Goal: Task Accomplishment & Management: Use online tool/utility

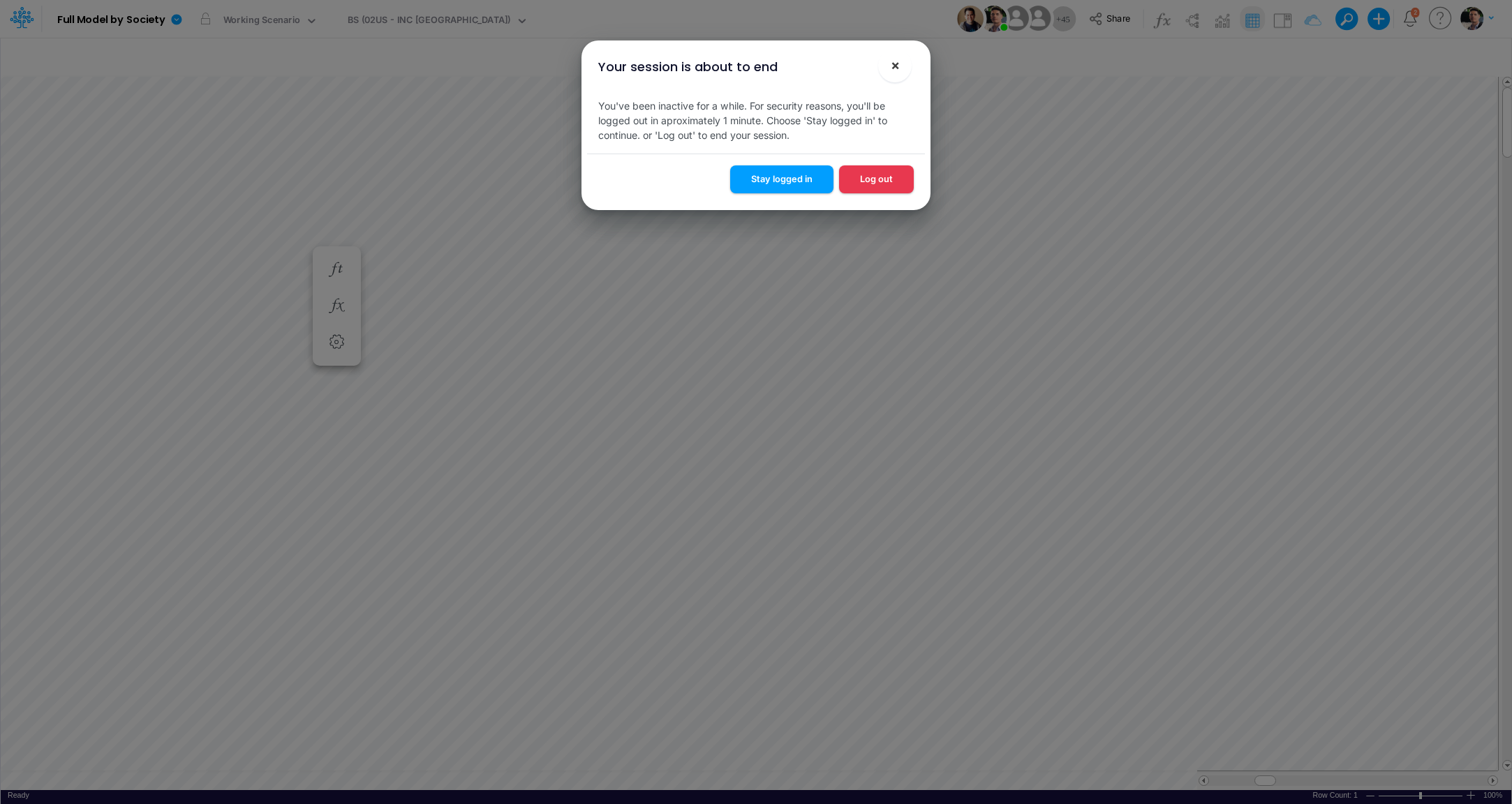
scroll to position [6, 73]
click at [897, 73] on span "×" at bounding box center [895, 65] width 9 height 17
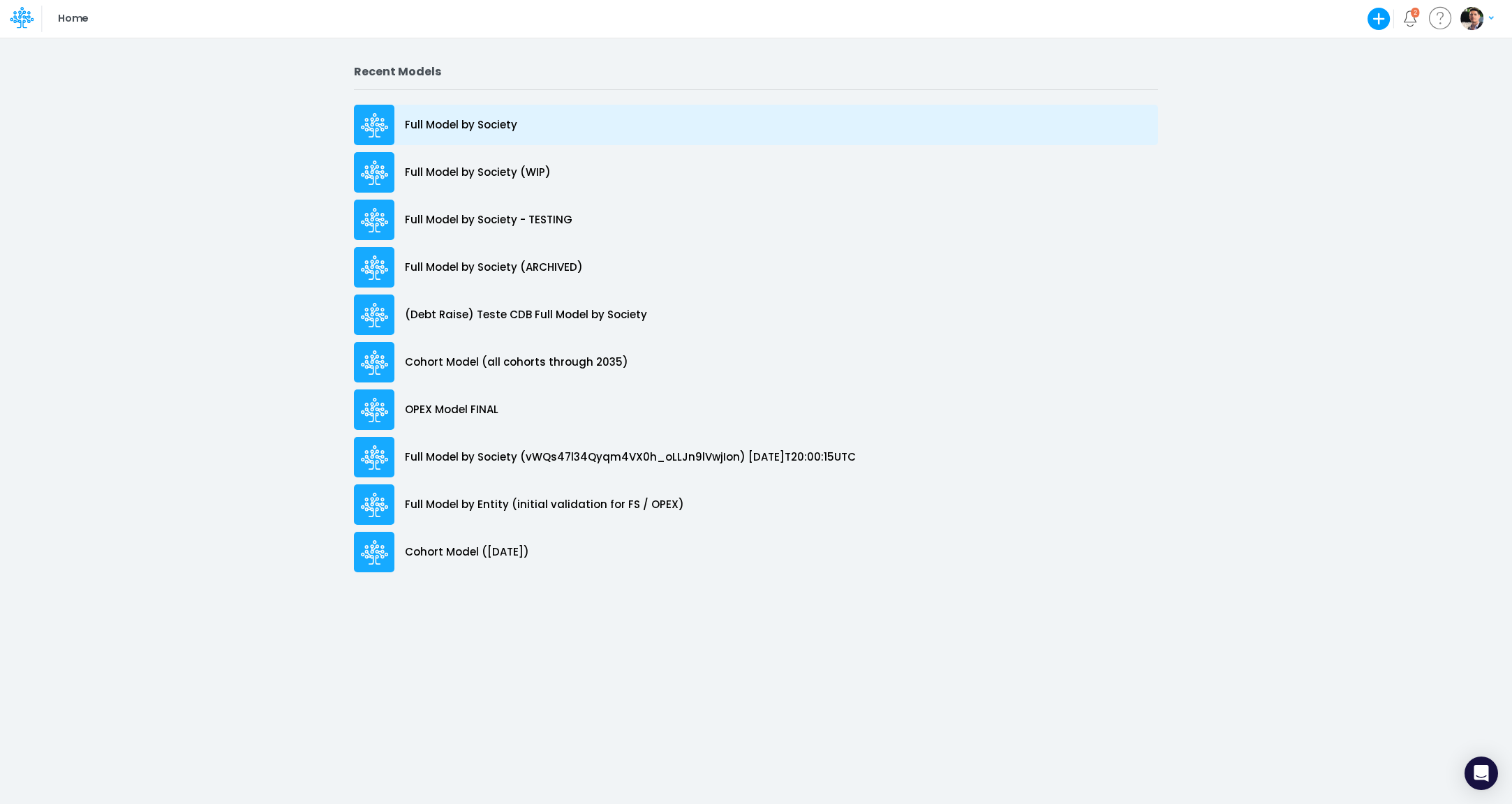
click at [482, 131] on p "Full Model by Society" at bounding box center [461, 125] width 112 height 16
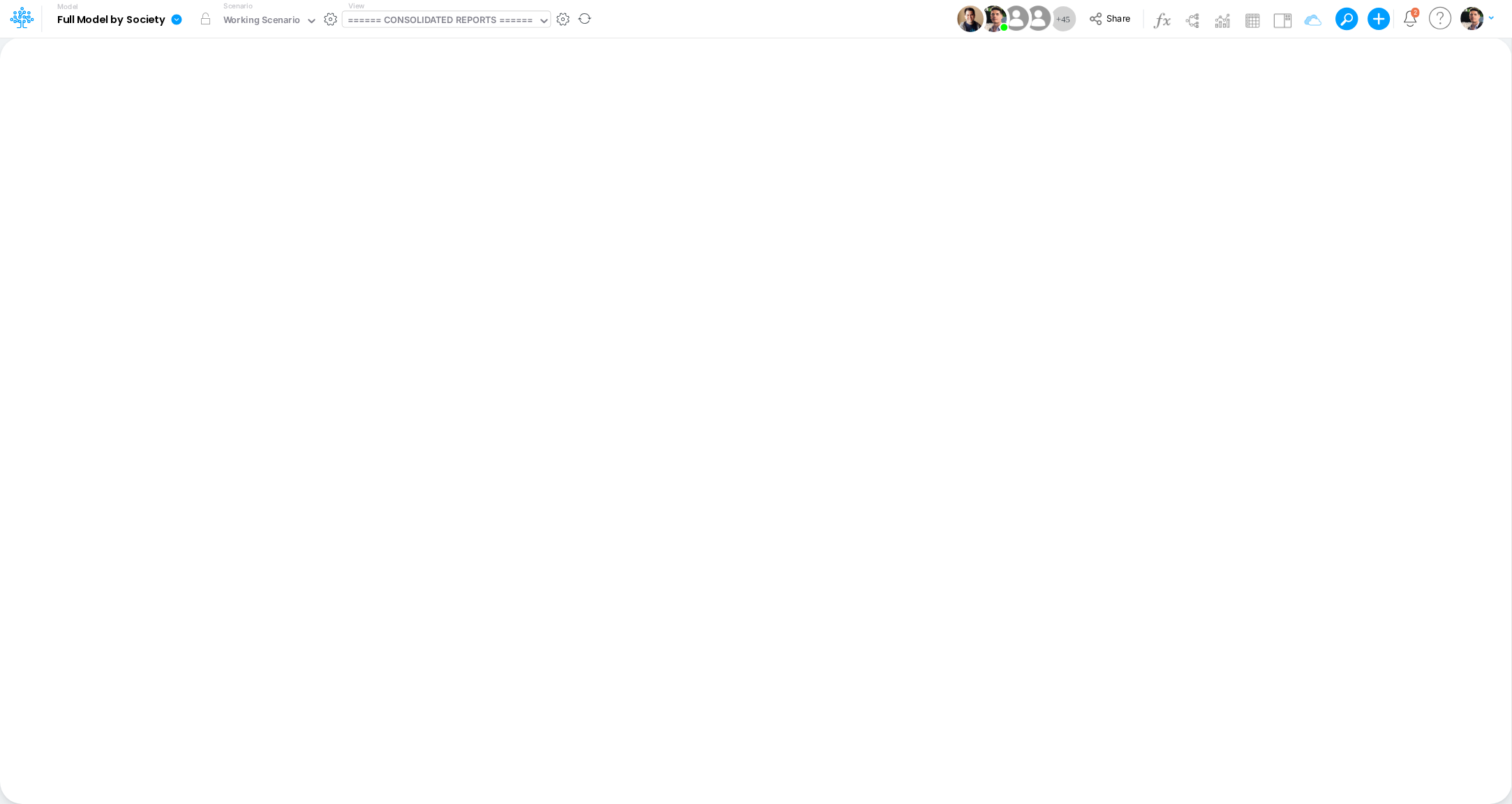
click at [397, 24] on div "====== CONSOLIDATED REPORTS ======" at bounding box center [441, 21] width 186 height 16
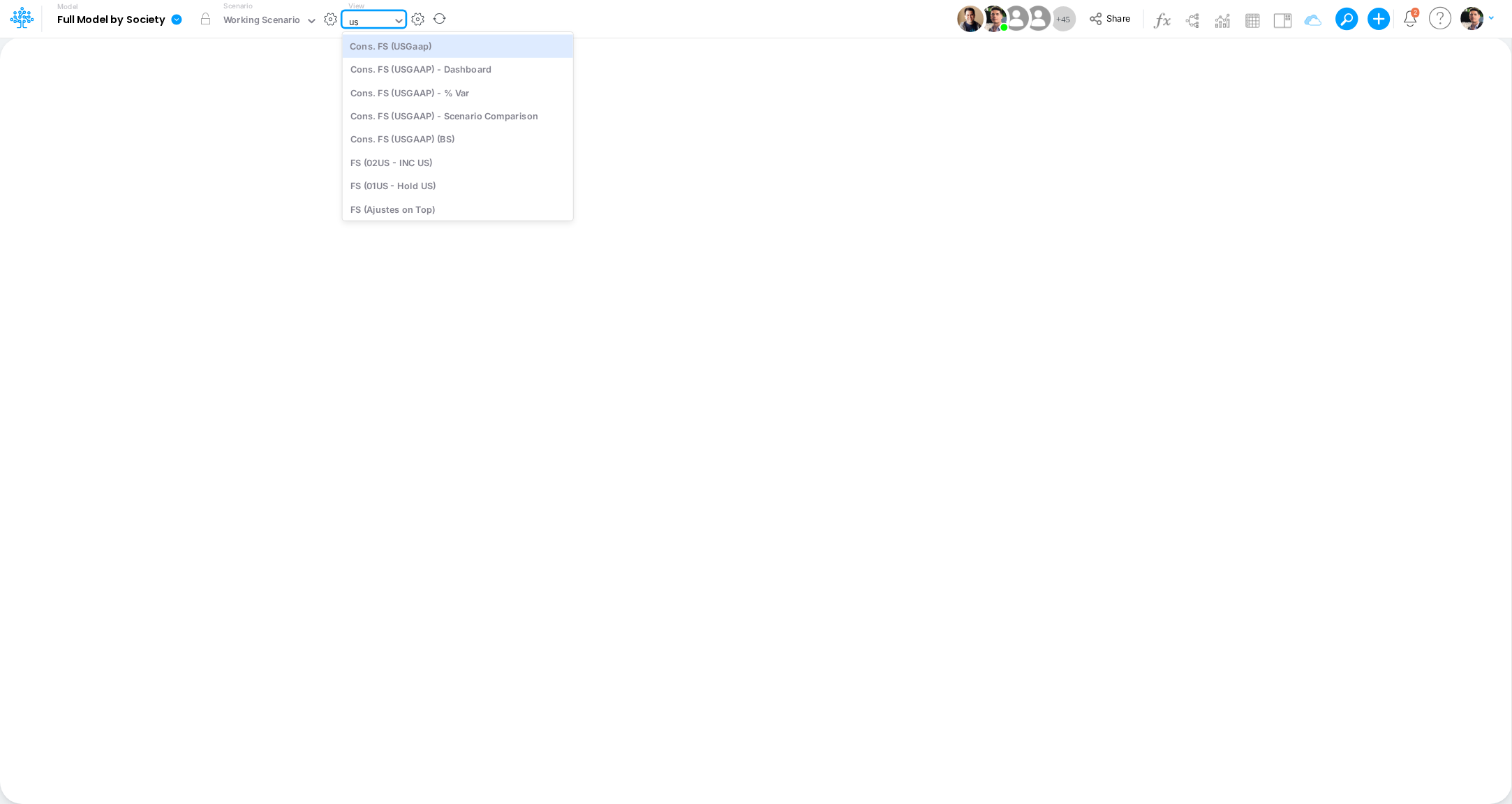
type input "usg"
type input "Consolidated FS - USGAAP"
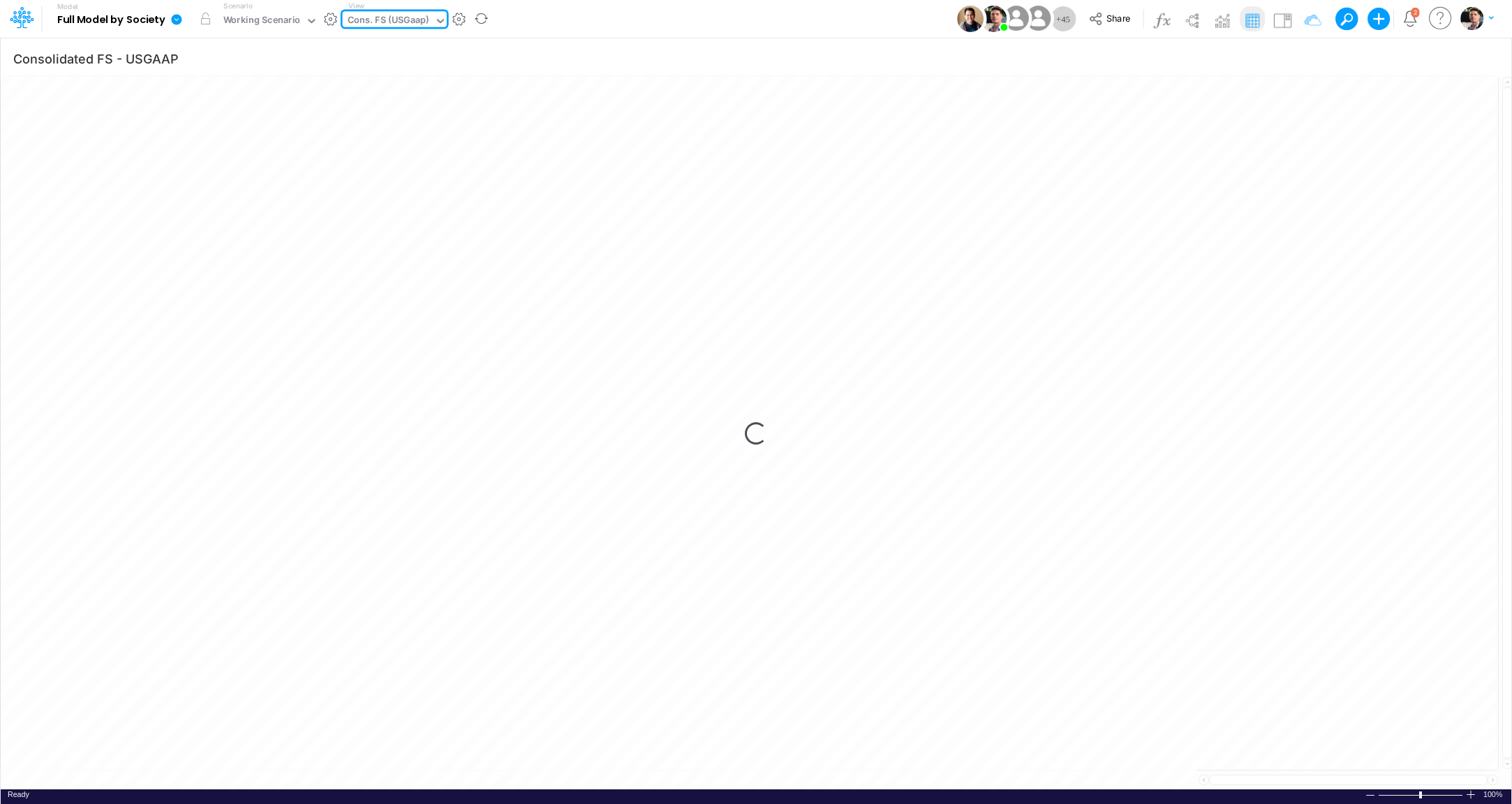
click at [414, 22] on div "Cons. FS (USGaap)" at bounding box center [388, 21] width 82 height 16
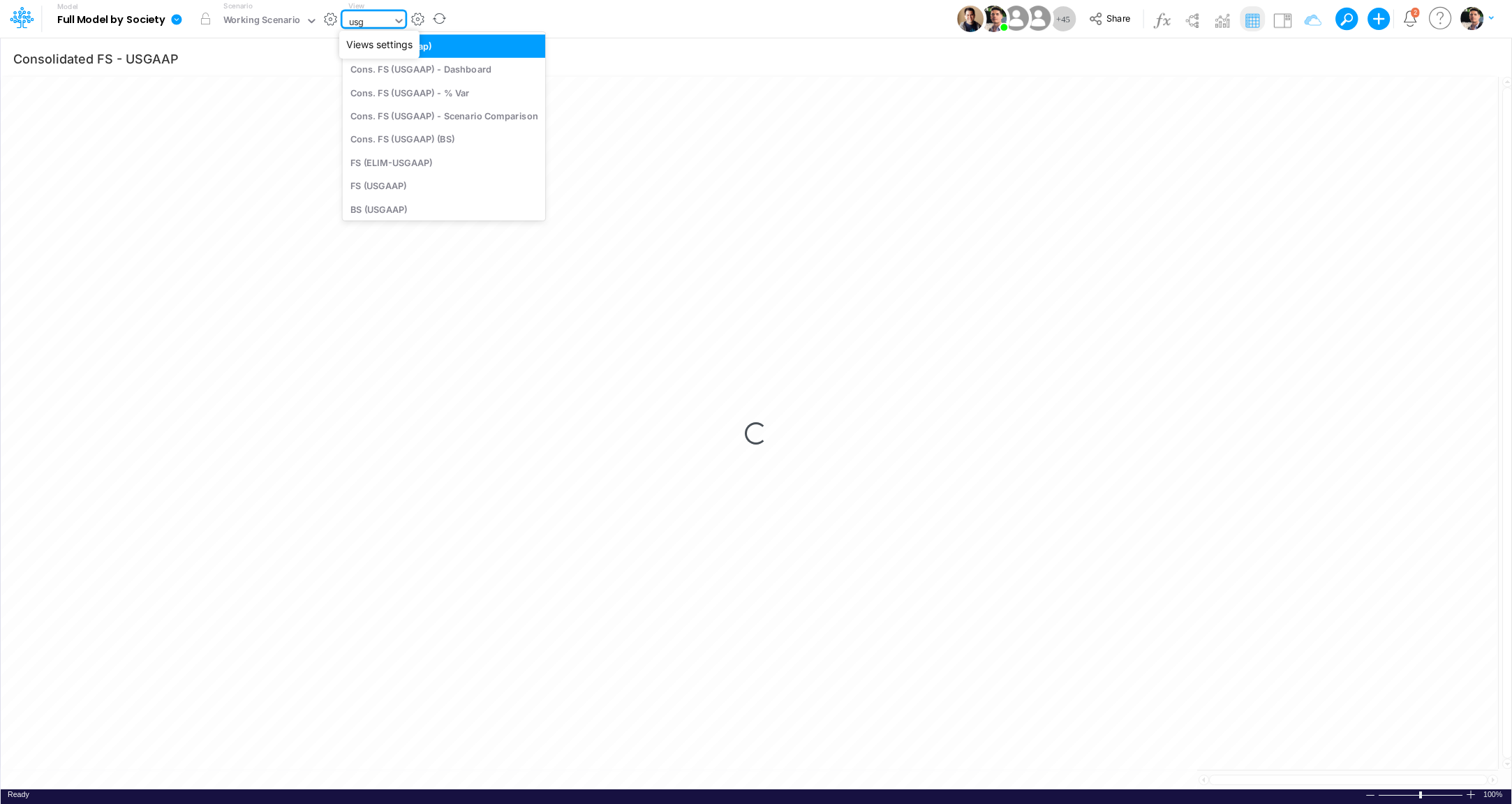
type input "usga"
click at [380, 206] on div "BS (USGAAP)" at bounding box center [444, 209] width 203 height 23
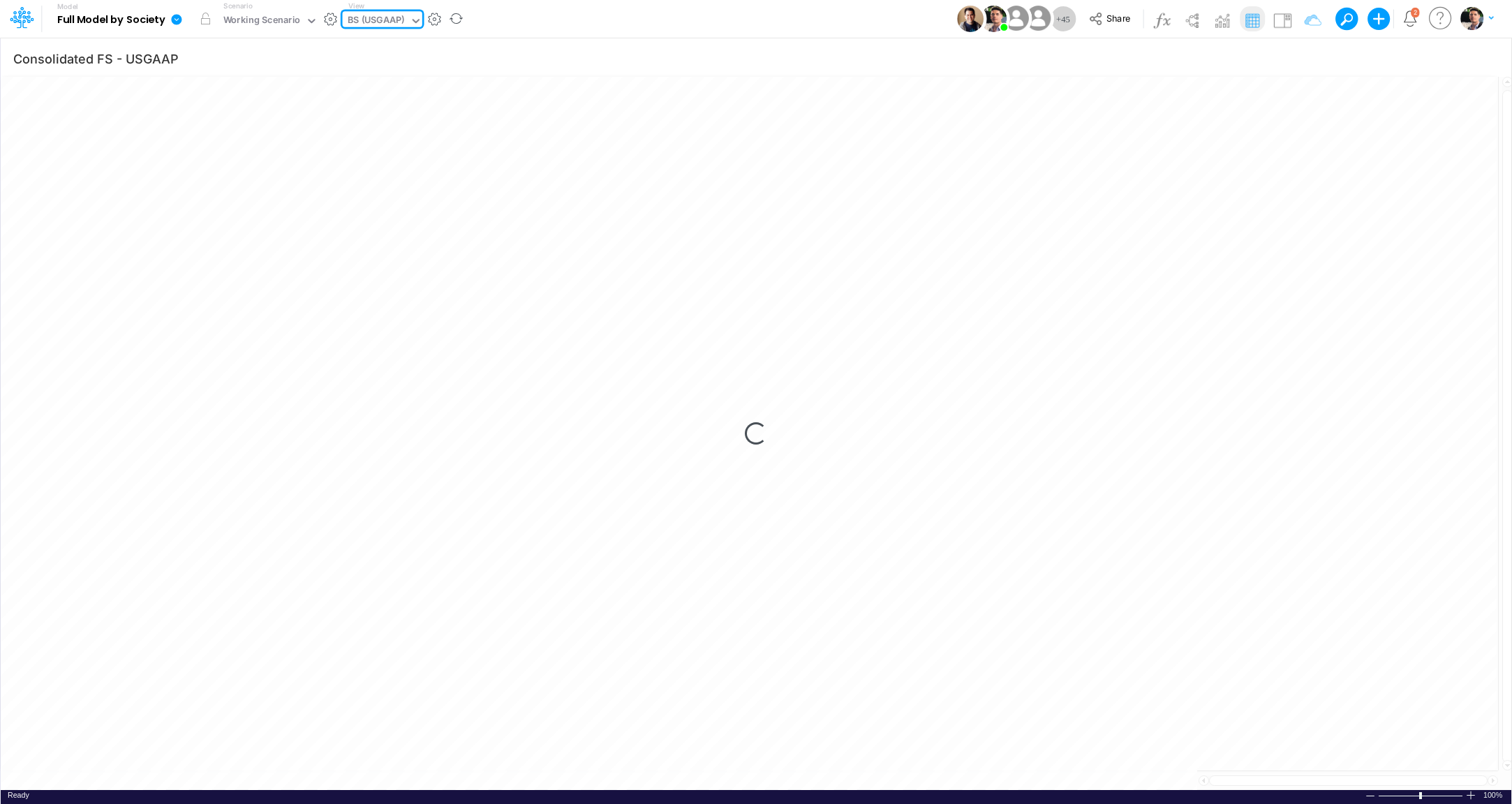
type input "BS (USGAAP) - Detailed"
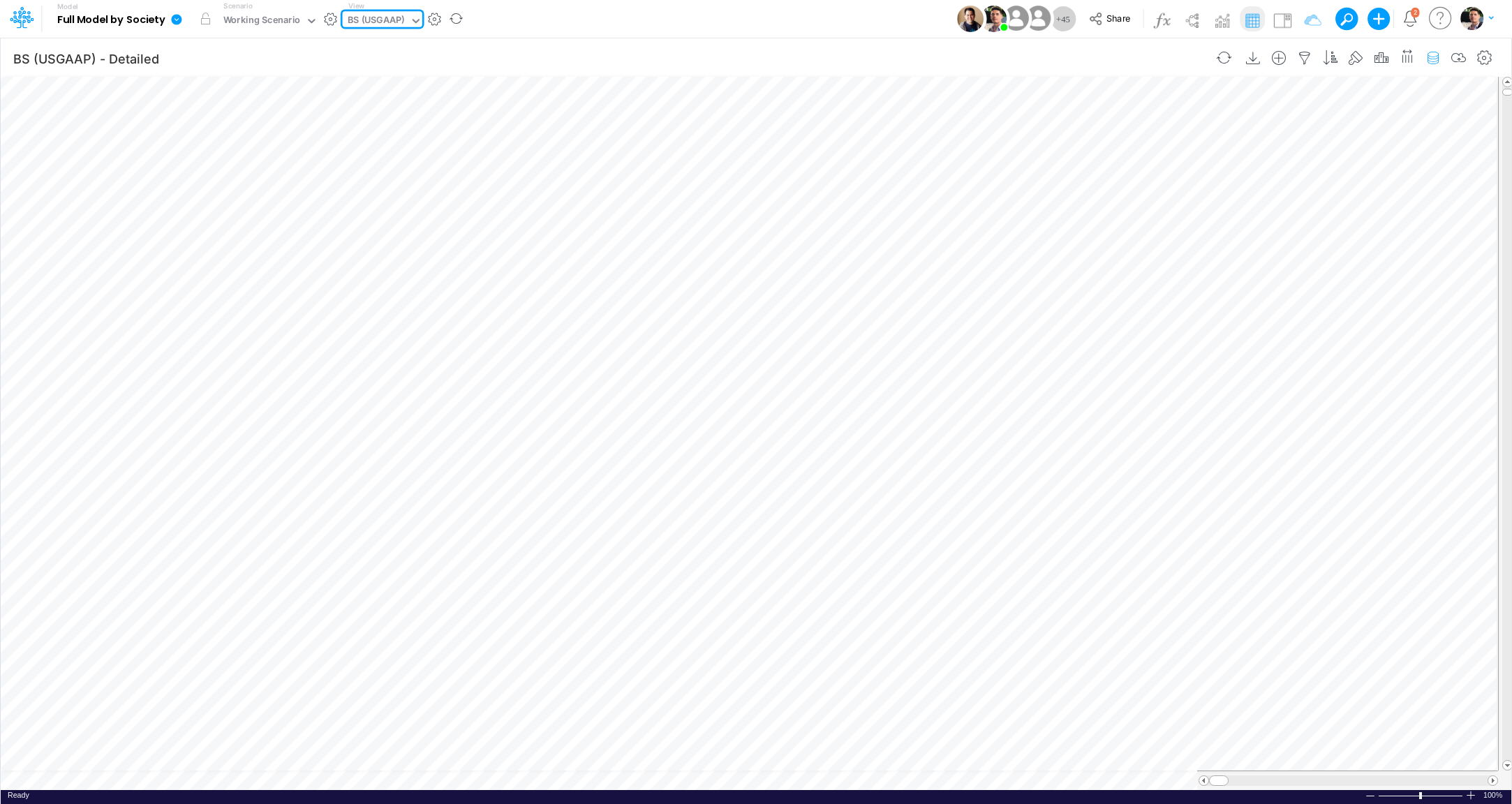
click at [1430, 60] on icon "button" at bounding box center [1433, 58] width 21 height 15
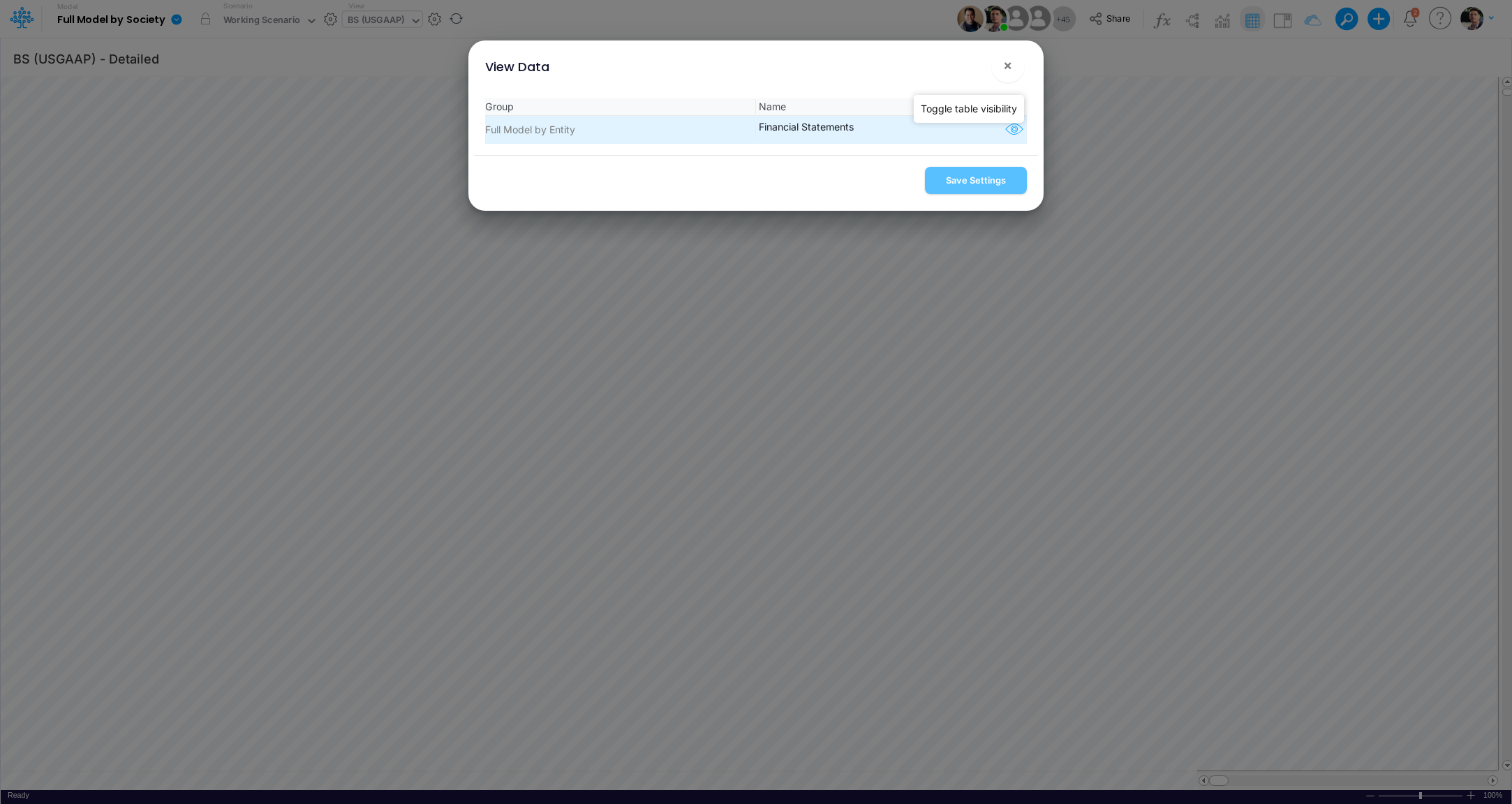
click at [1012, 131] on icon "button" at bounding box center [1014, 130] width 21 height 18
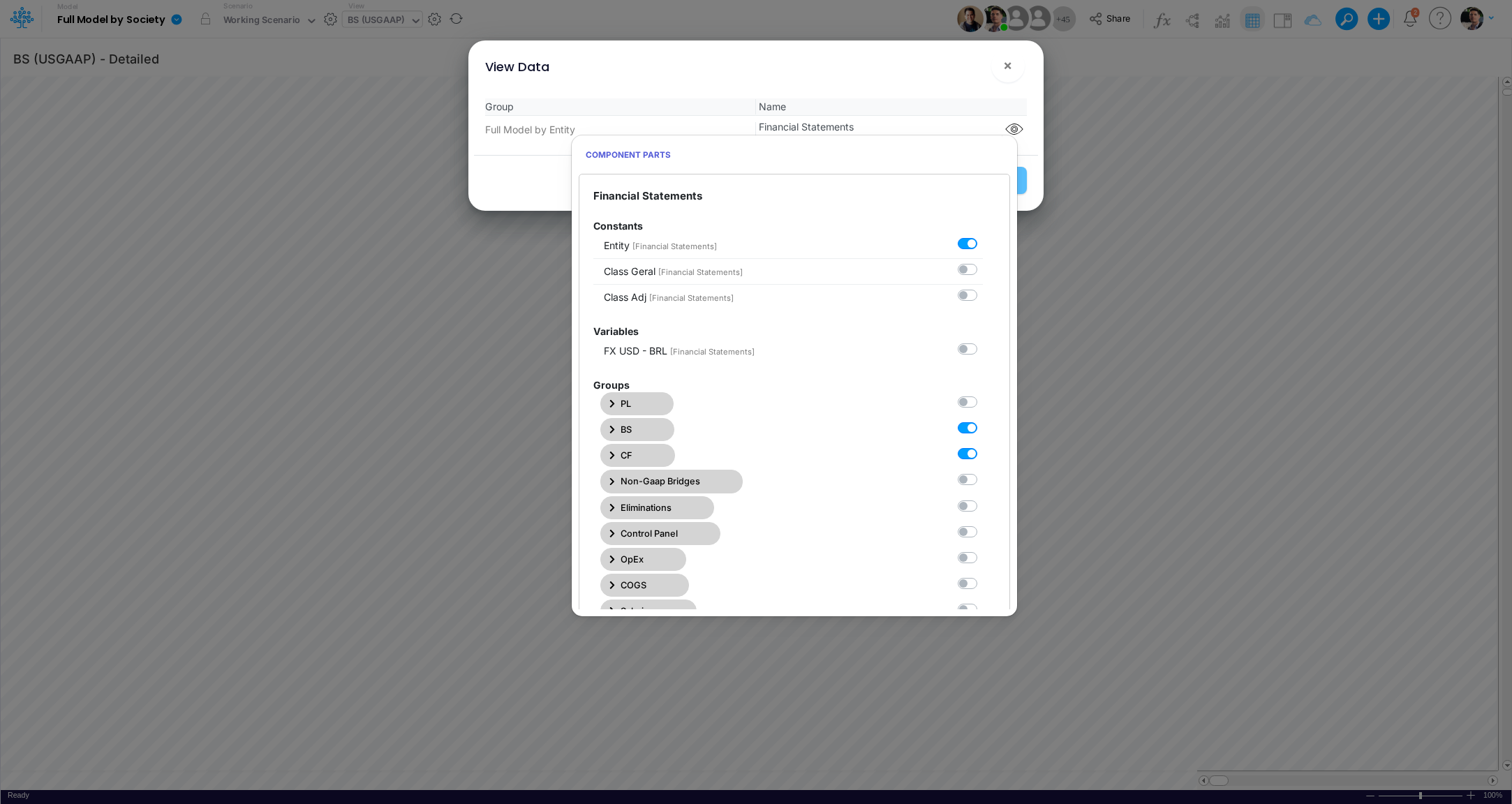
click at [610, 425] on icon "button" at bounding box center [613, 429] width 6 height 9
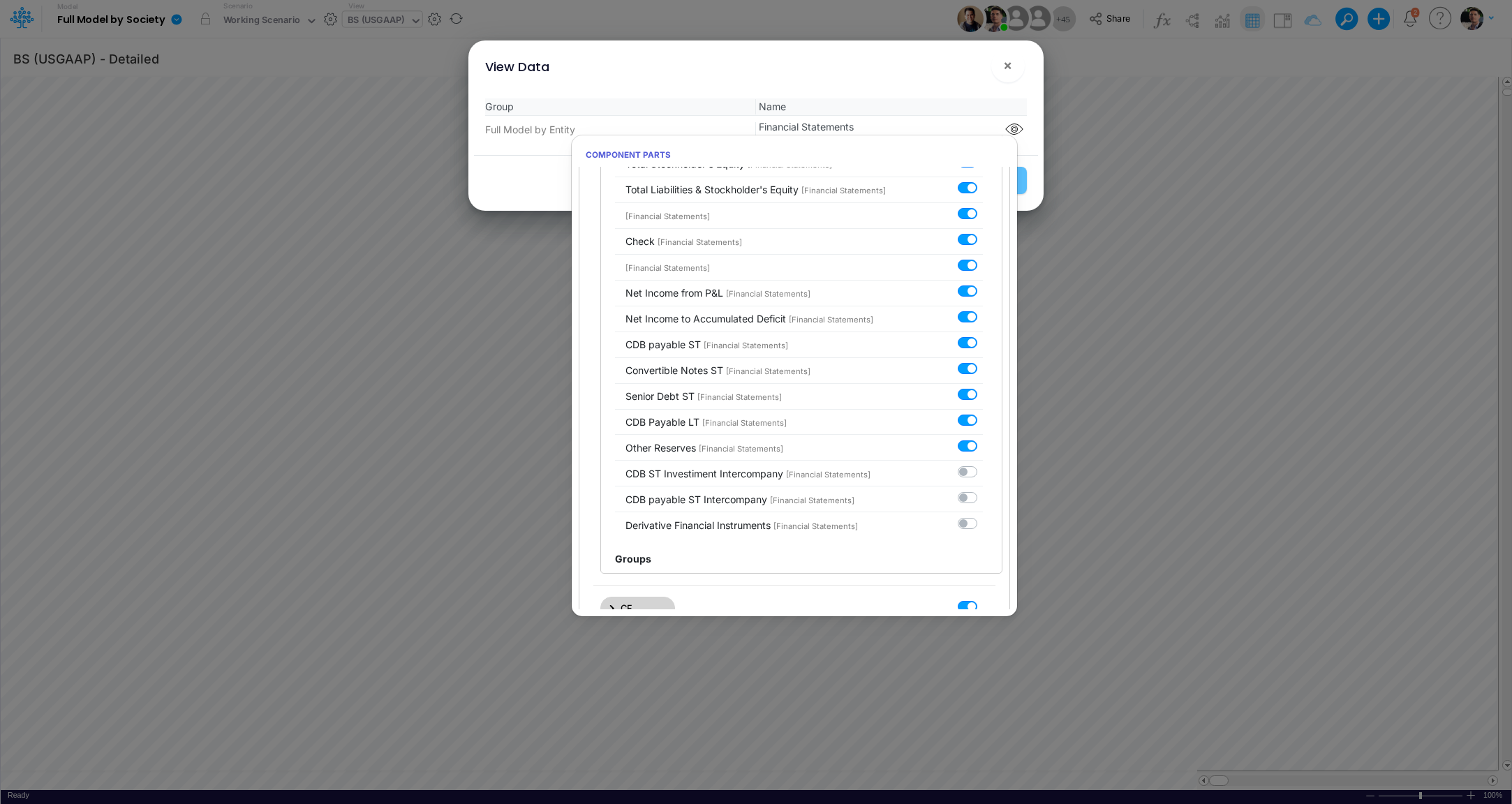
scroll to position [1944, 0]
click at [983, 463] on label at bounding box center [983, 463] width 0 height 0
click at [983, 463] on input "checkbox" at bounding box center [987, 468] width 9 height 9
checkbox input "true"
click at [983, 489] on label at bounding box center [983, 489] width 0 height 0
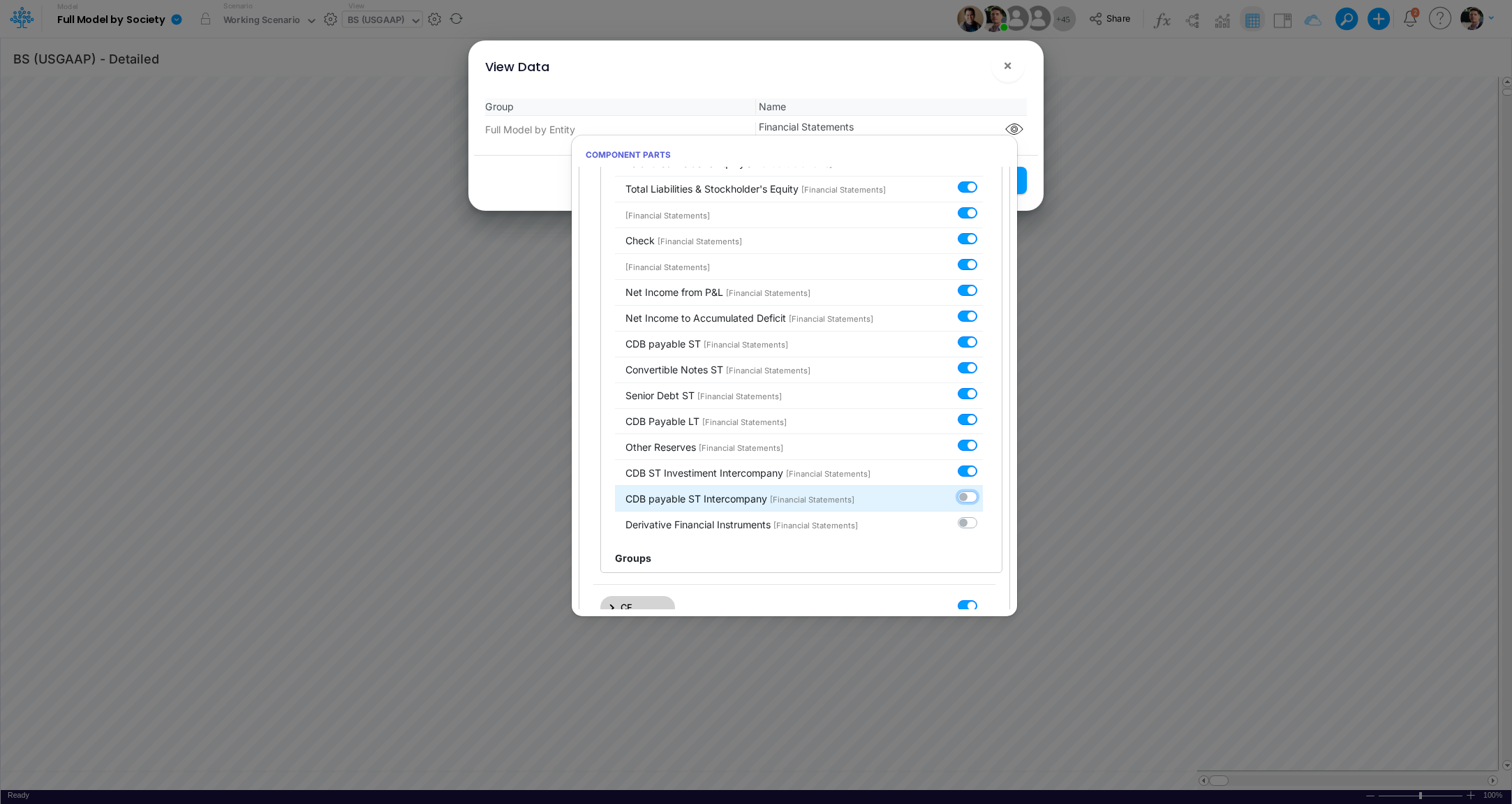
click at [983, 489] on input "checkbox" at bounding box center [987, 493] width 9 height 9
checkbox input "true"
click at [983, 515] on label at bounding box center [983, 515] width 0 height 0
click at [983, 515] on input "checkbox" at bounding box center [987, 519] width 9 height 9
checkbox input "true"
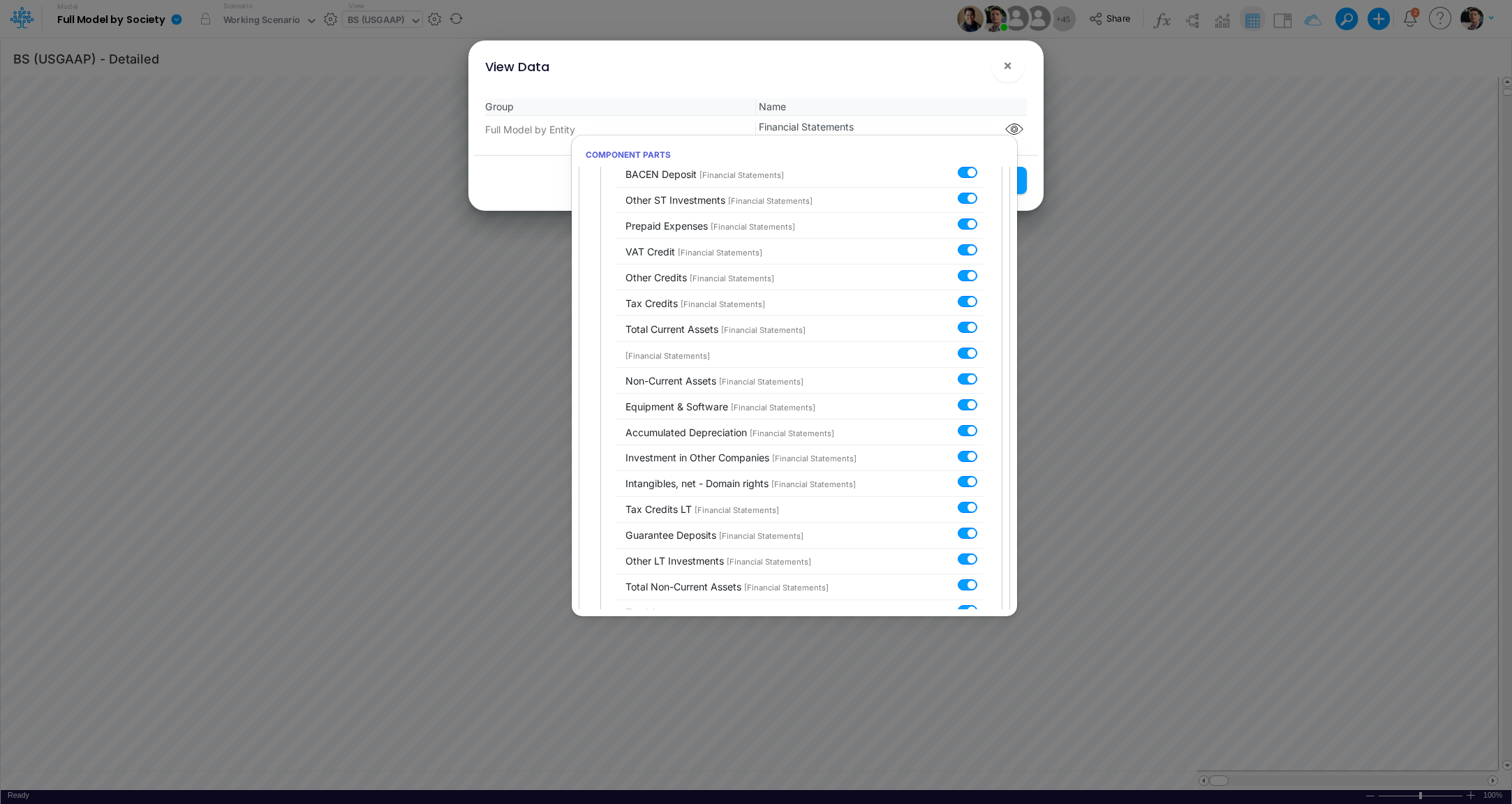
scroll to position [0, 0]
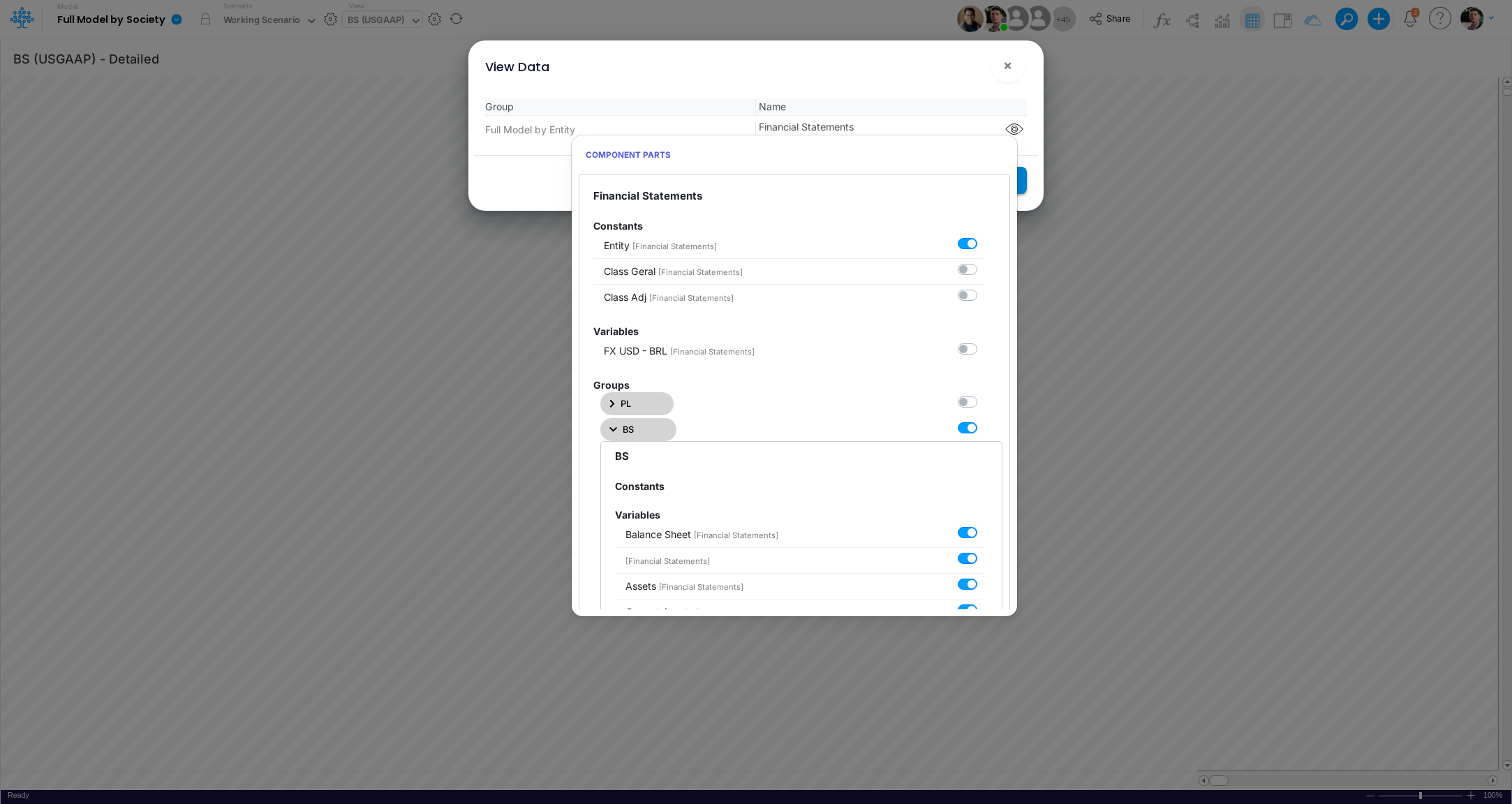
click at [1021, 184] on button "Save Settings" at bounding box center [976, 180] width 102 height 27
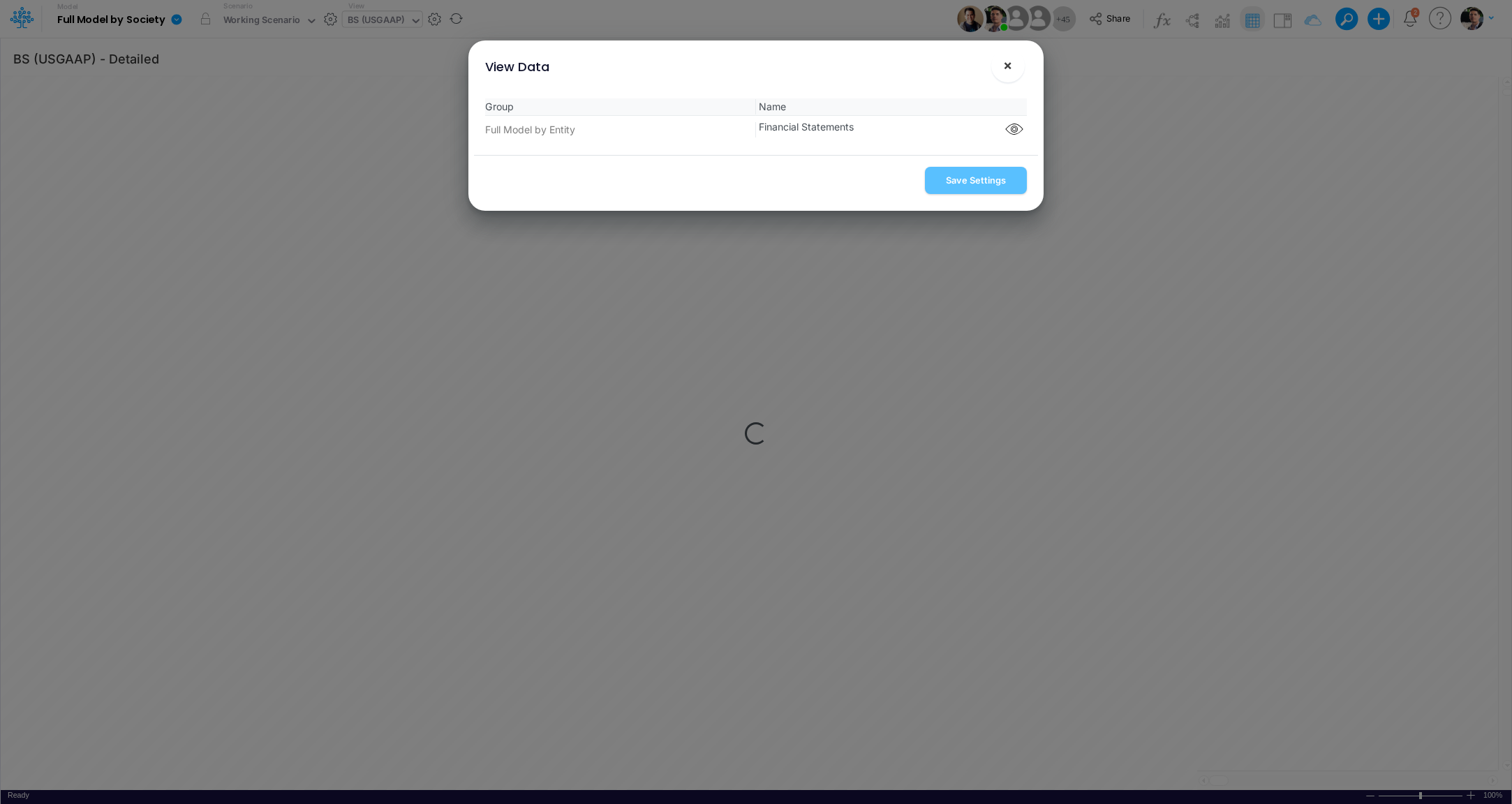
click at [1006, 64] on span "×" at bounding box center [1007, 65] width 9 height 17
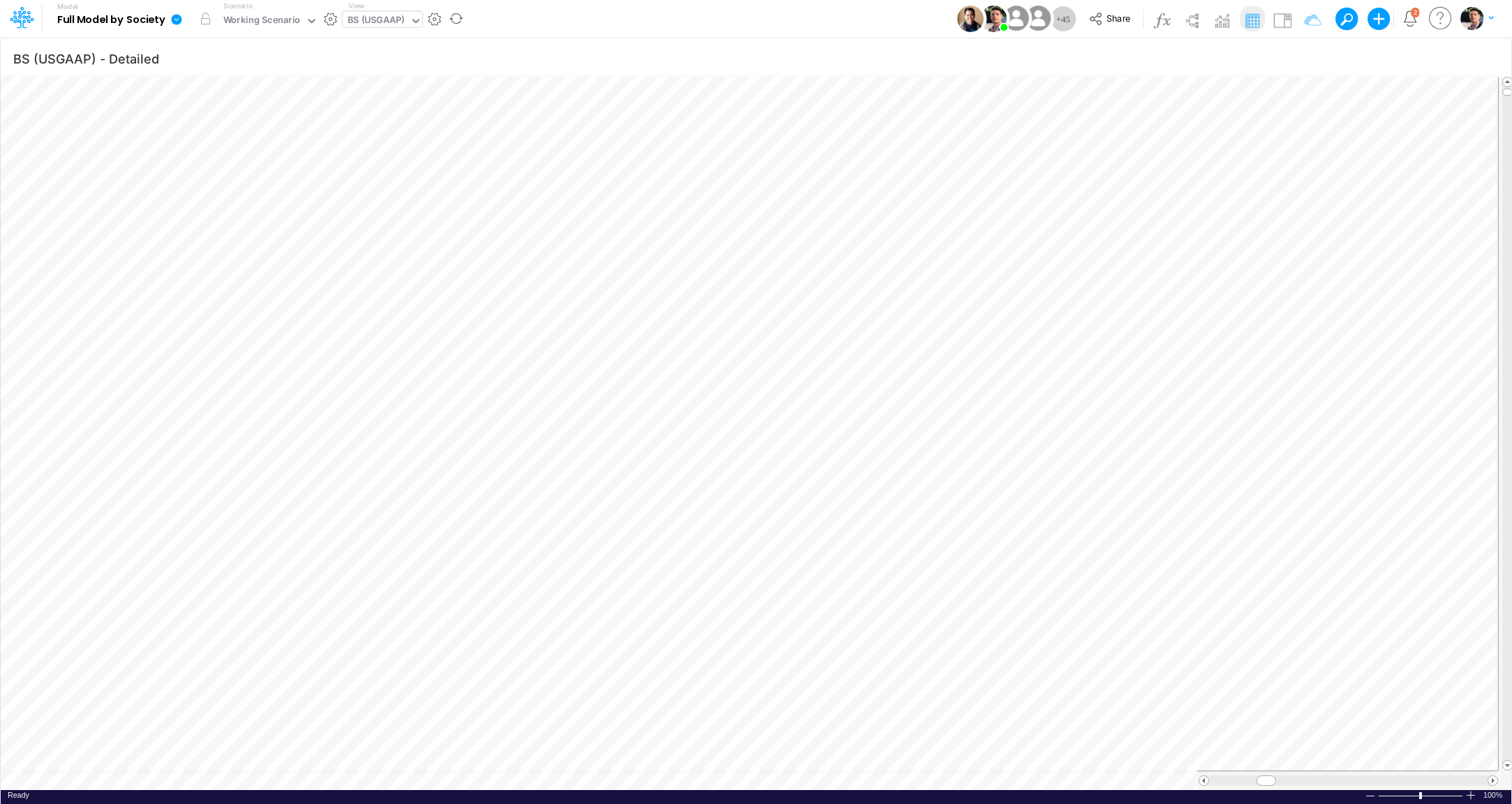
scroll to position [6, 16]
click at [1309, 60] on icon "button" at bounding box center [1305, 58] width 21 height 15
select select "tableSearchOR"
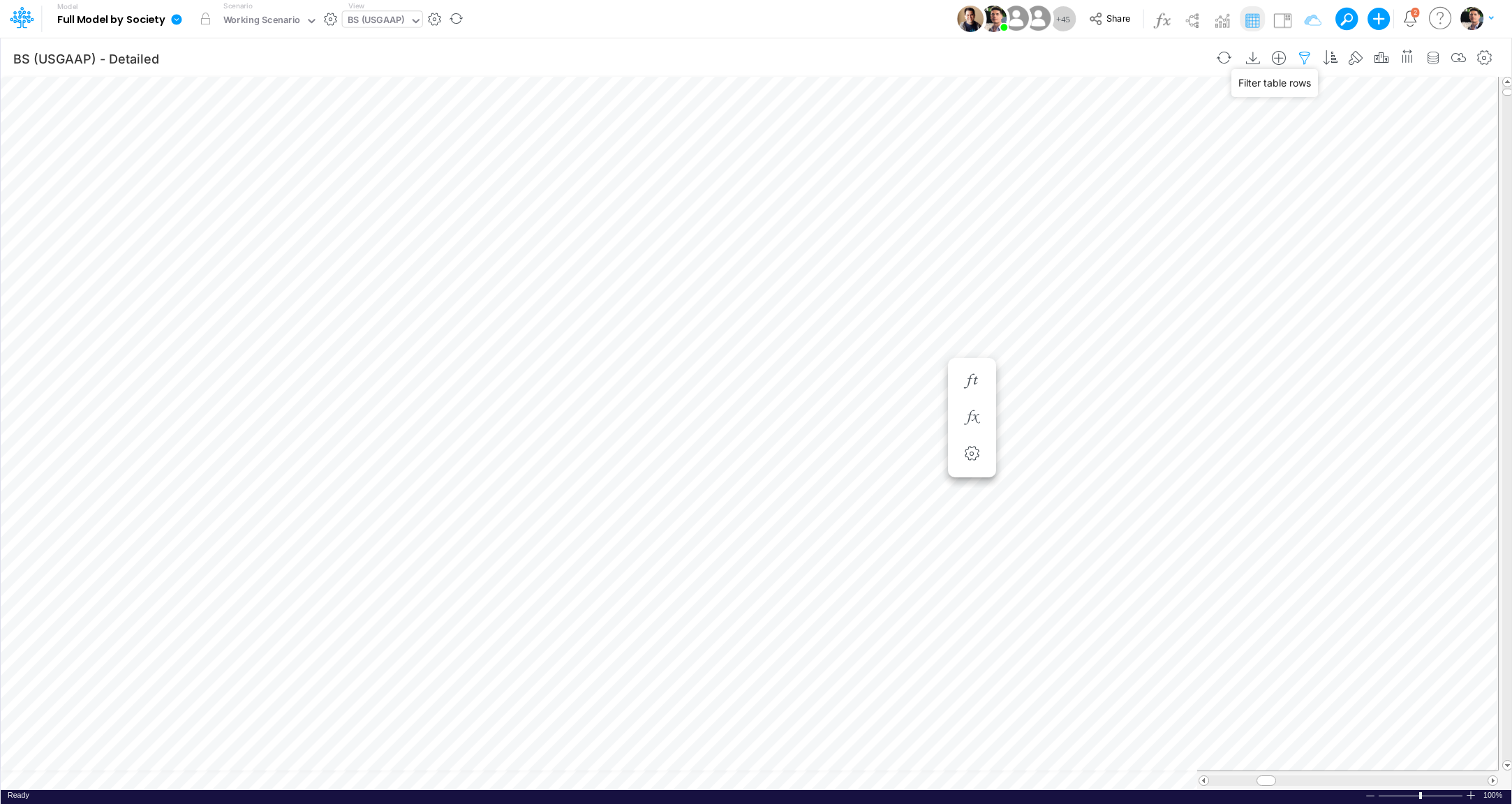
select select "notEqual"
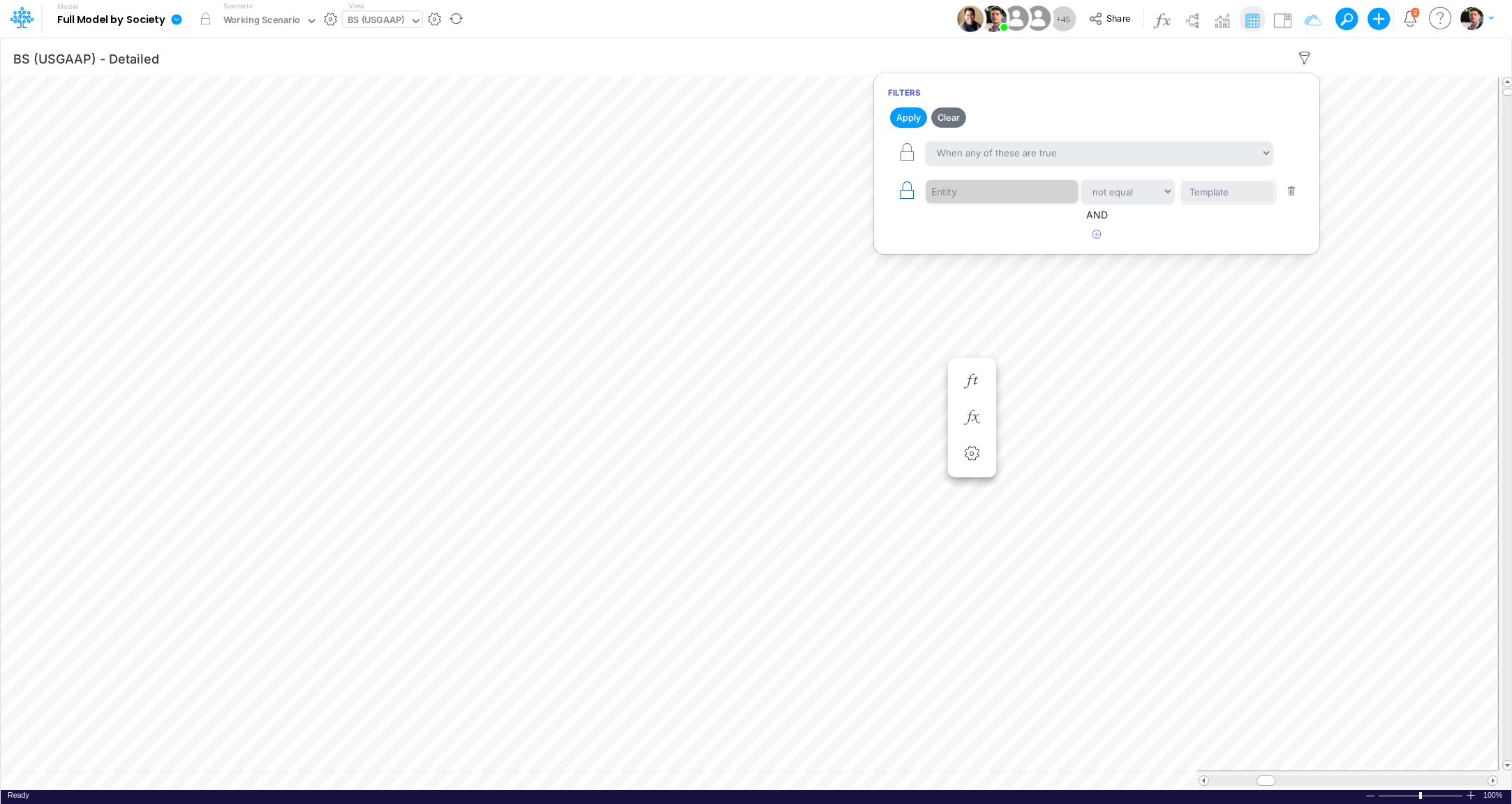
click at [909, 197] on icon "button" at bounding box center [907, 191] width 20 height 20
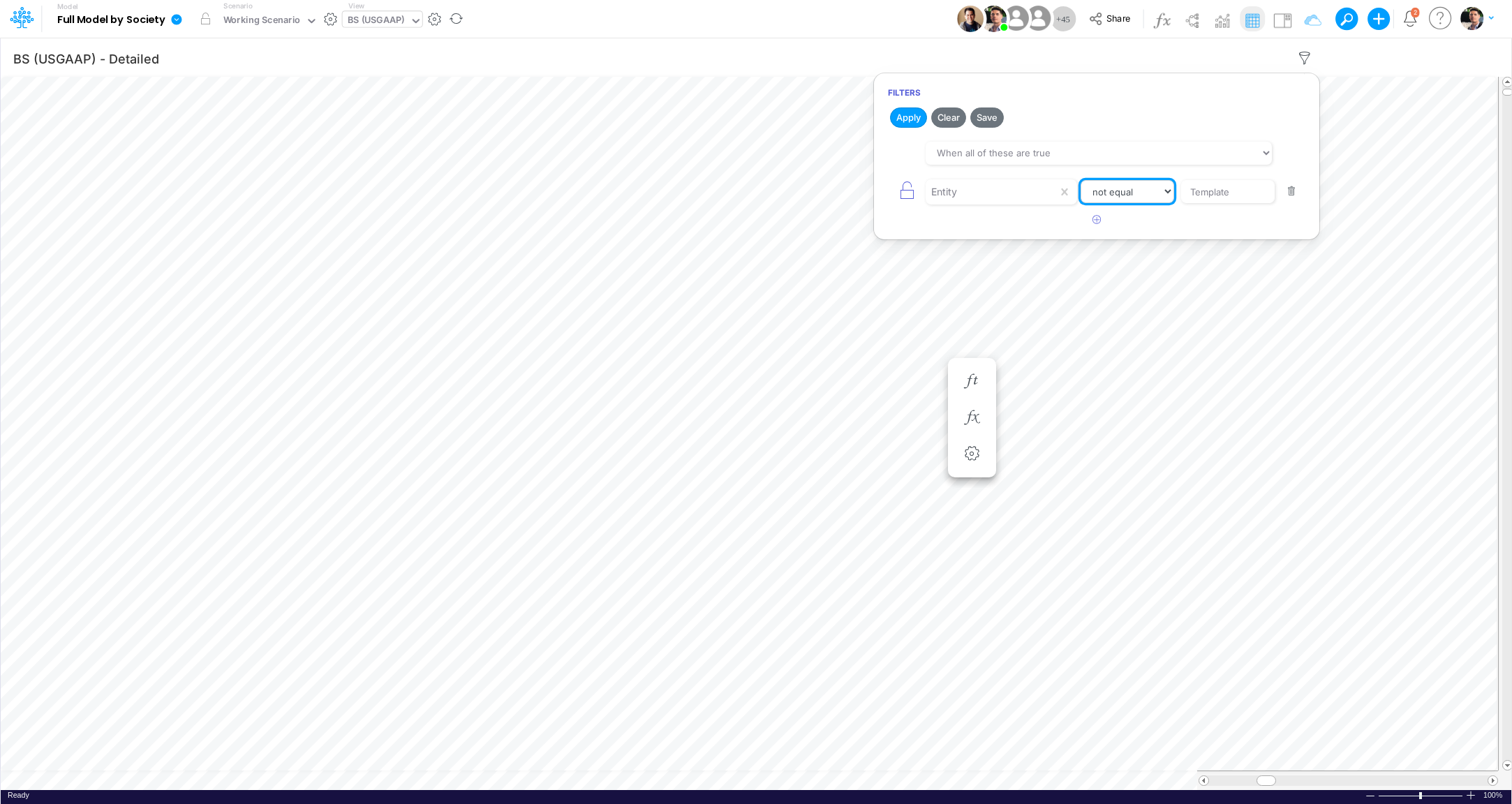
select select "equals"
click at [1248, 187] on input "Template" at bounding box center [1227, 192] width 94 height 23
type input "T"
type input "01US"
click at [1100, 217] on icon "button" at bounding box center [1097, 219] width 9 height 9
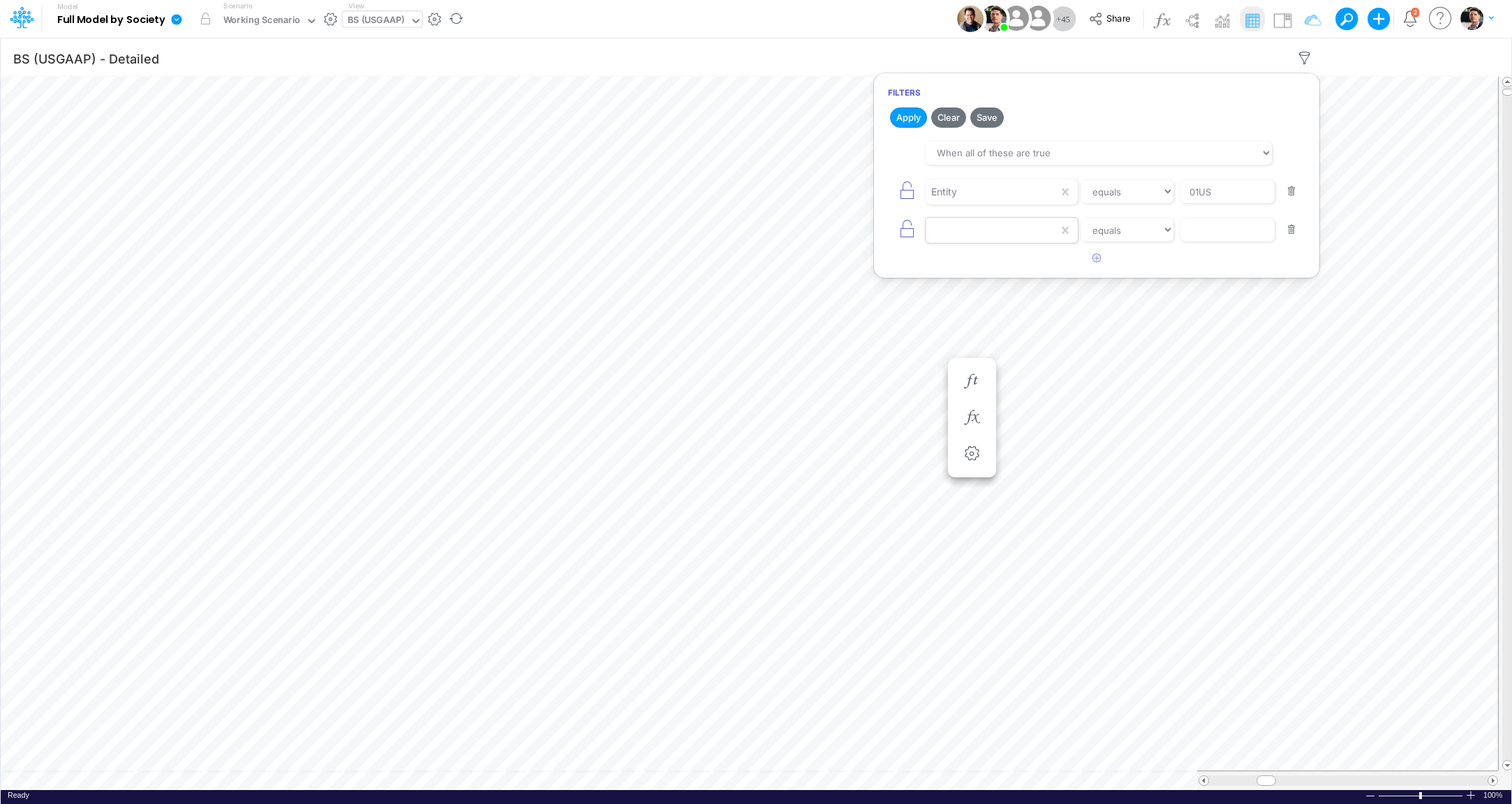
click at [1014, 231] on div at bounding box center [992, 230] width 133 height 23
type input "ENT"
type input "02US"
click at [1097, 255] on icon "button" at bounding box center [1097, 258] width 9 height 9
click at [1021, 267] on div at bounding box center [992, 268] width 133 height 23
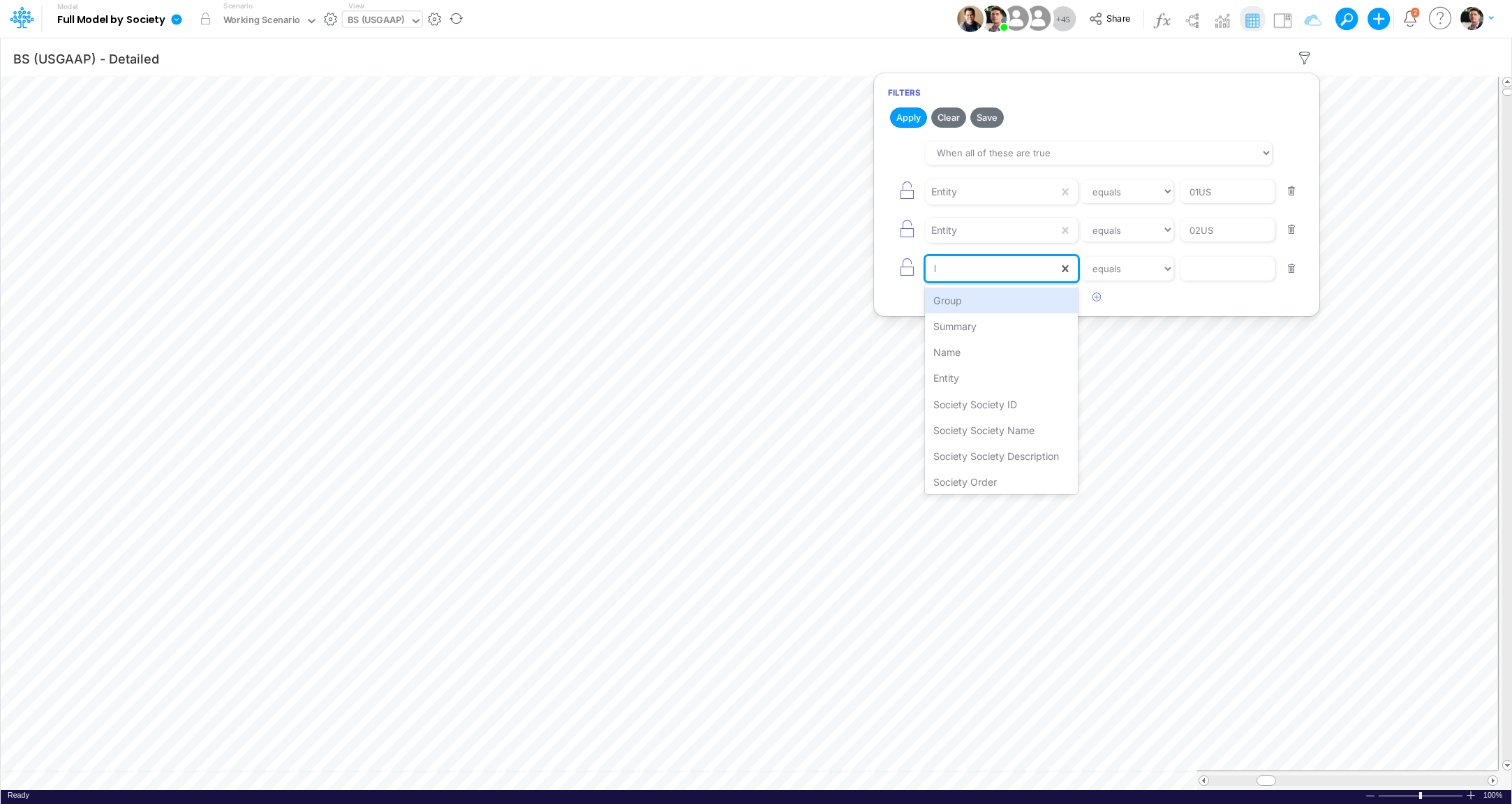
type input "EN"
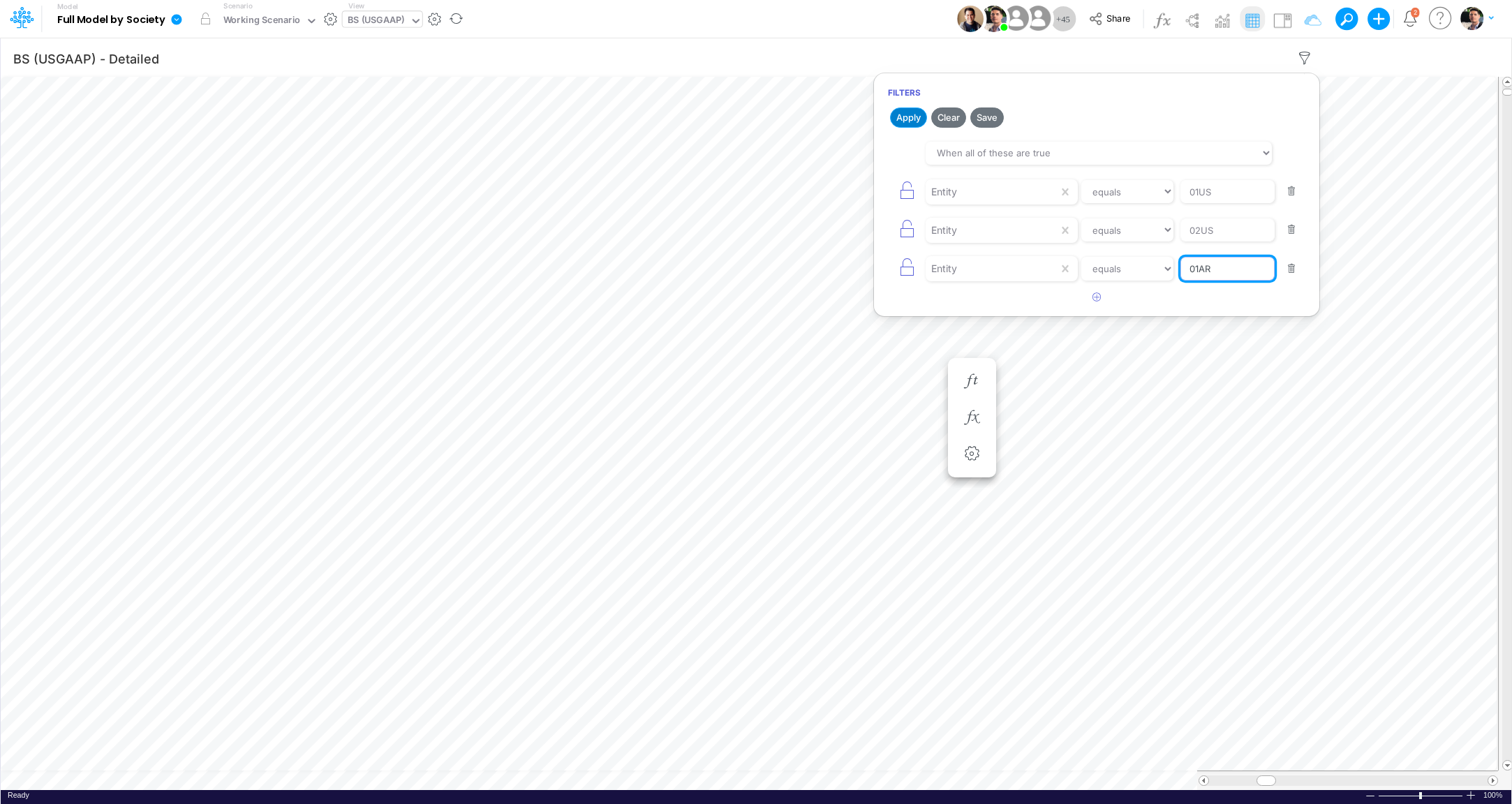
type input "01AR"
click at [912, 119] on button "Apply" at bounding box center [909, 117] width 37 height 21
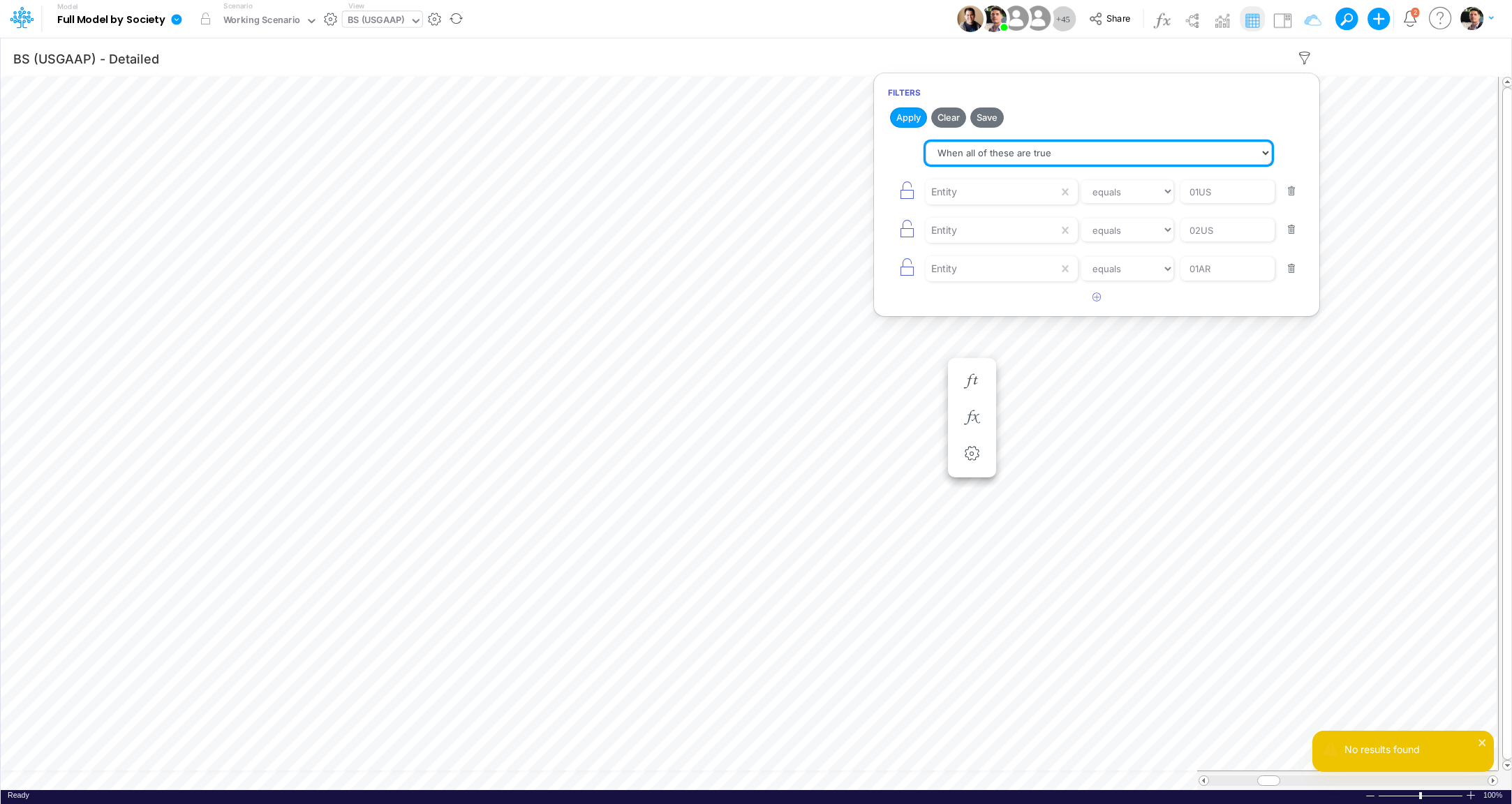
select select "tableSearchOR"
click option "When any of these are true" at bounding box center [0, 0] width 0 height 0
click at [919, 117] on button "Apply" at bounding box center [909, 117] width 37 height 21
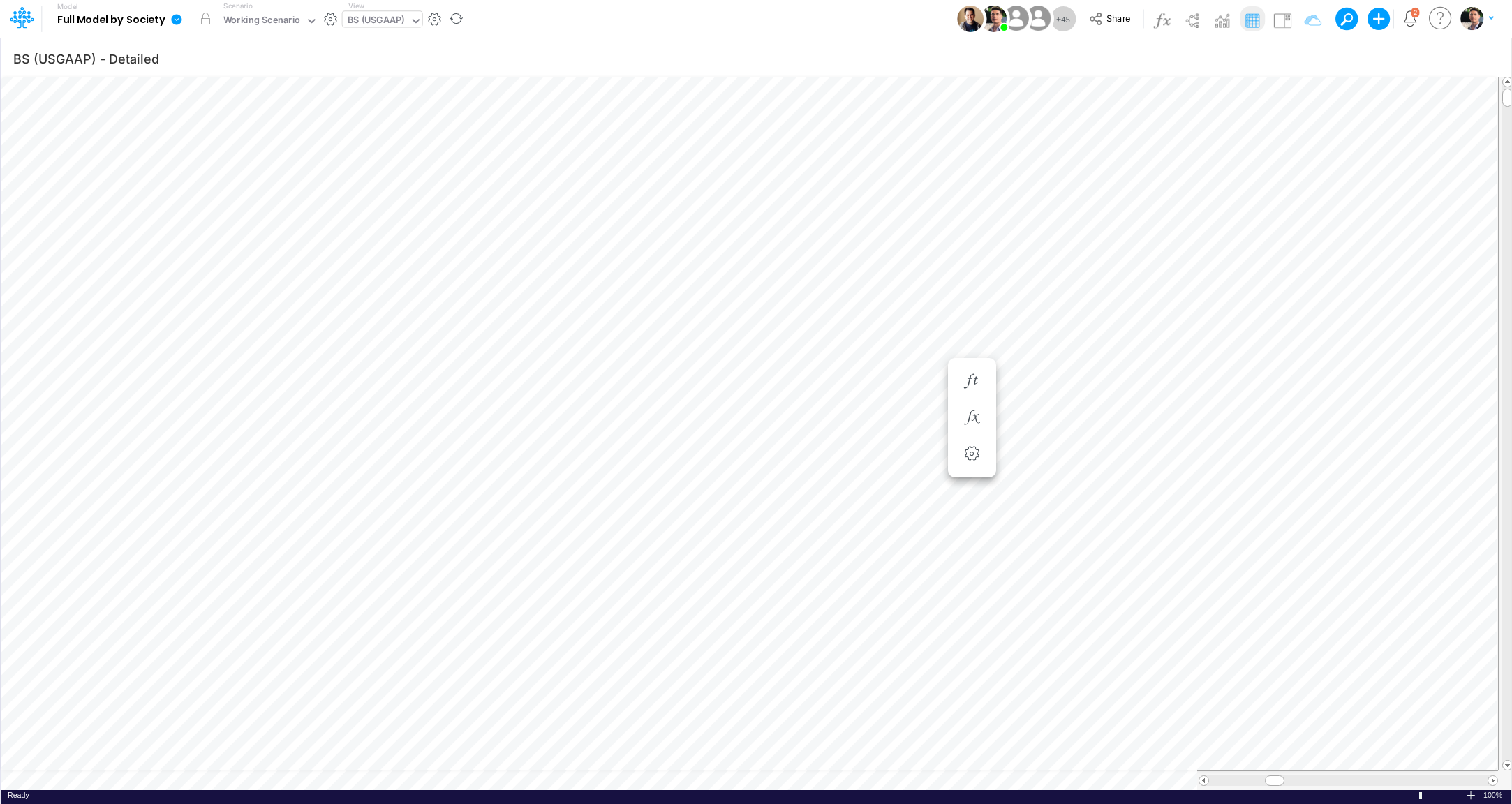
scroll to position [0, 0]
click at [178, 21] on icon at bounding box center [177, 20] width 13 height 13
click at [285, 121] on button "Export" at bounding box center [247, 122] width 149 height 23
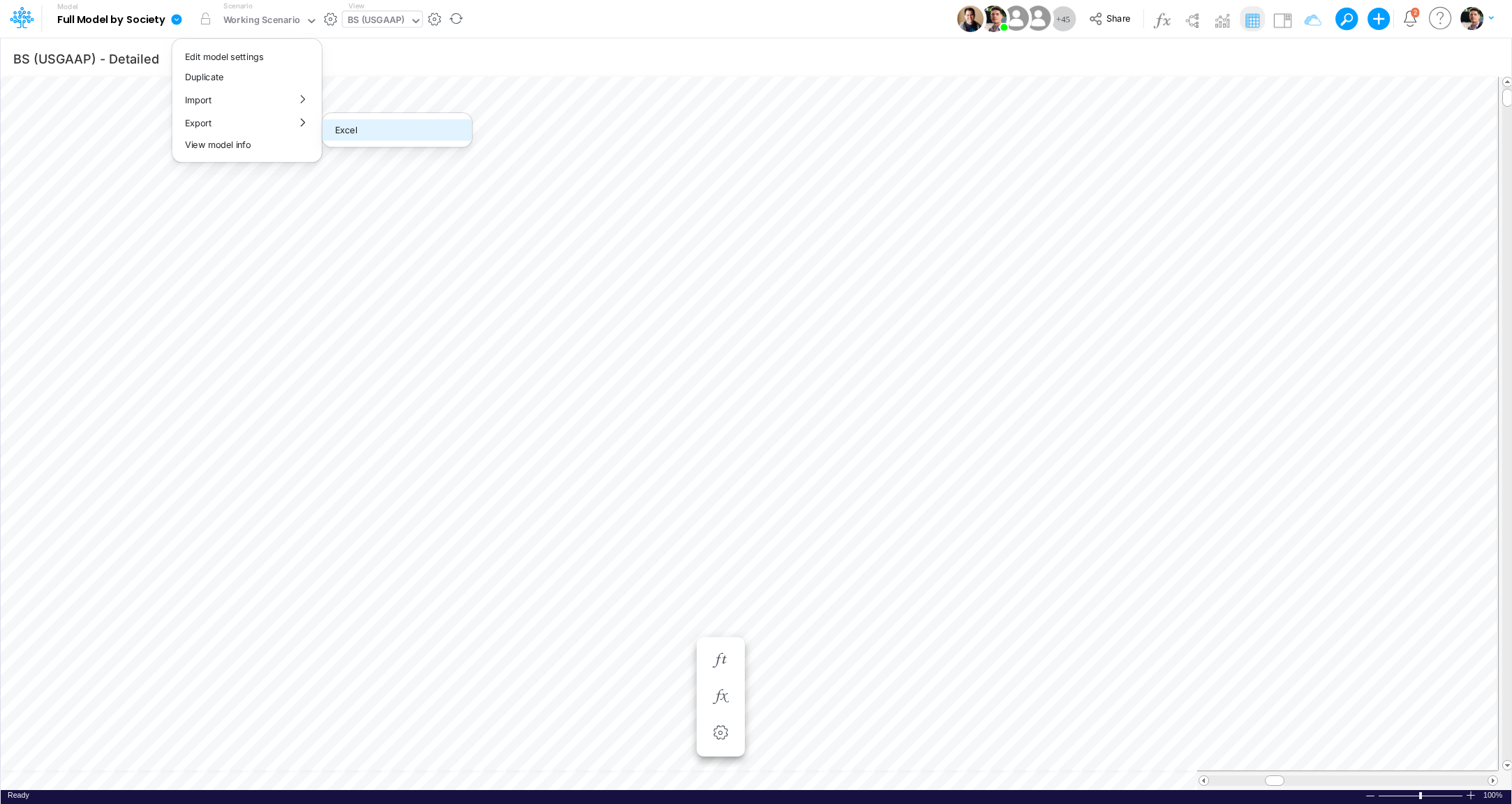
click at [385, 133] on button "Excel" at bounding box center [397, 130] width 149 height 21
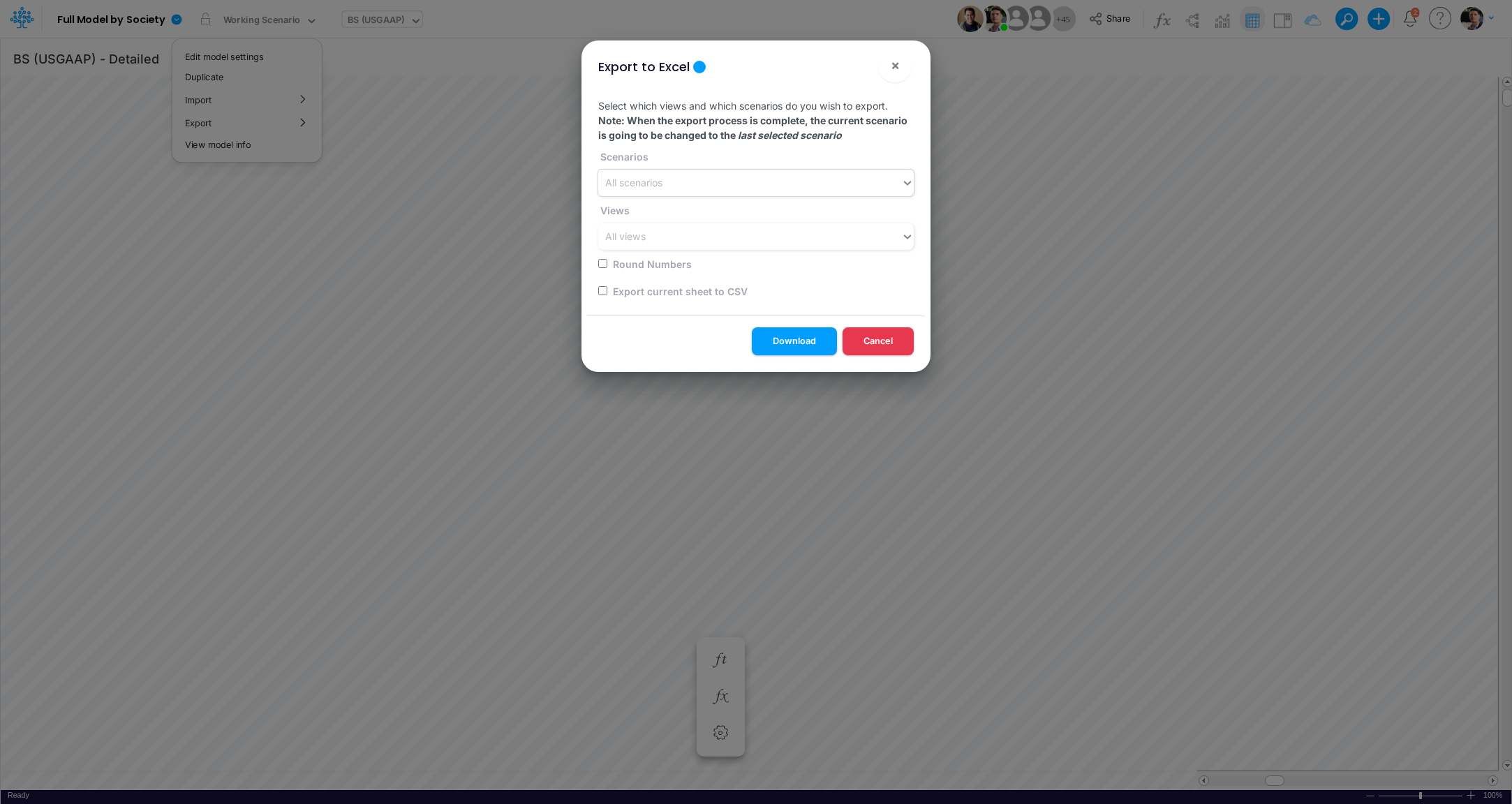
click at [750, 180] on div "All scenarios" at bounding box center [750, 183] width 303 height 23
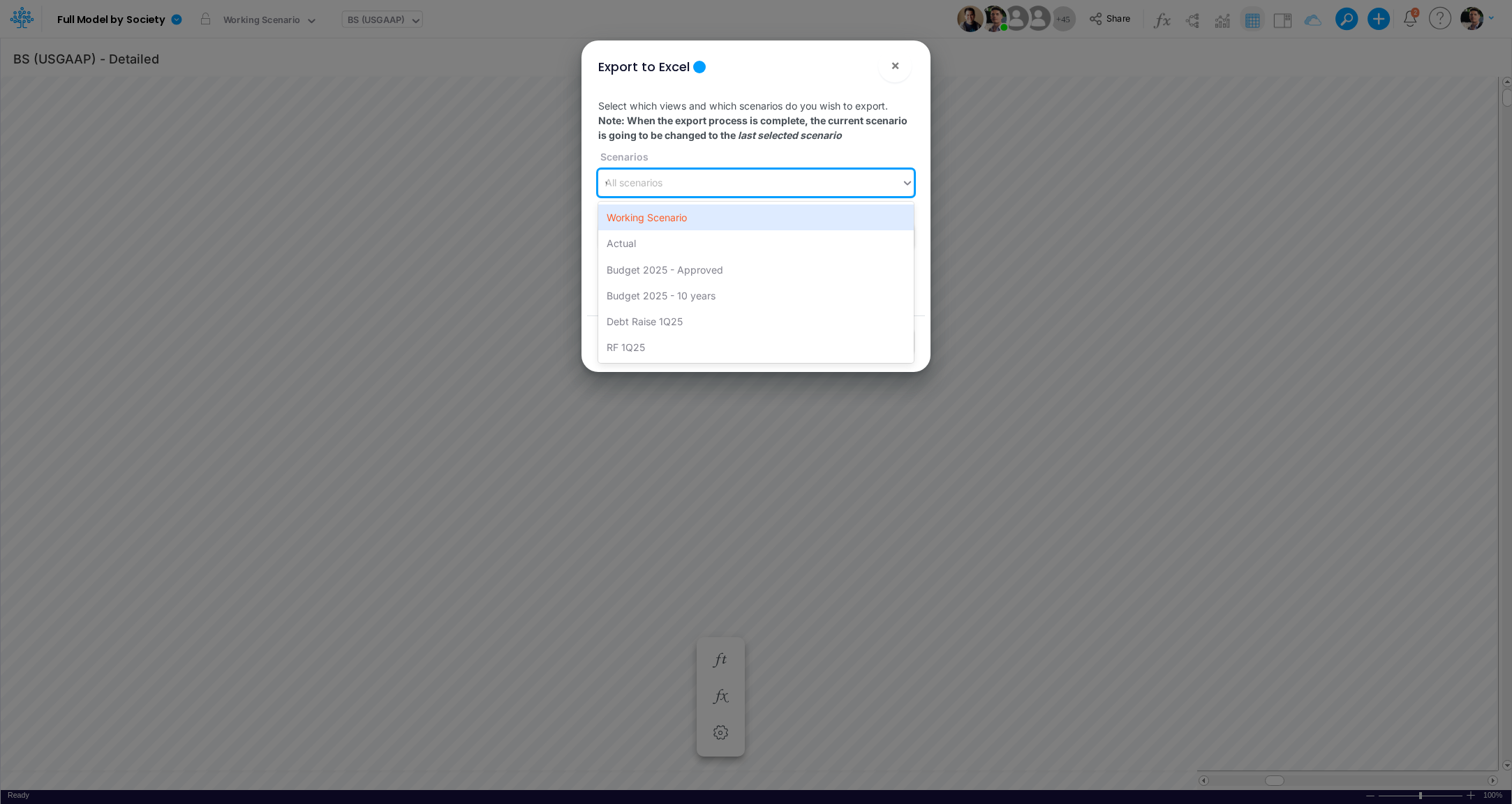
type input "wo"
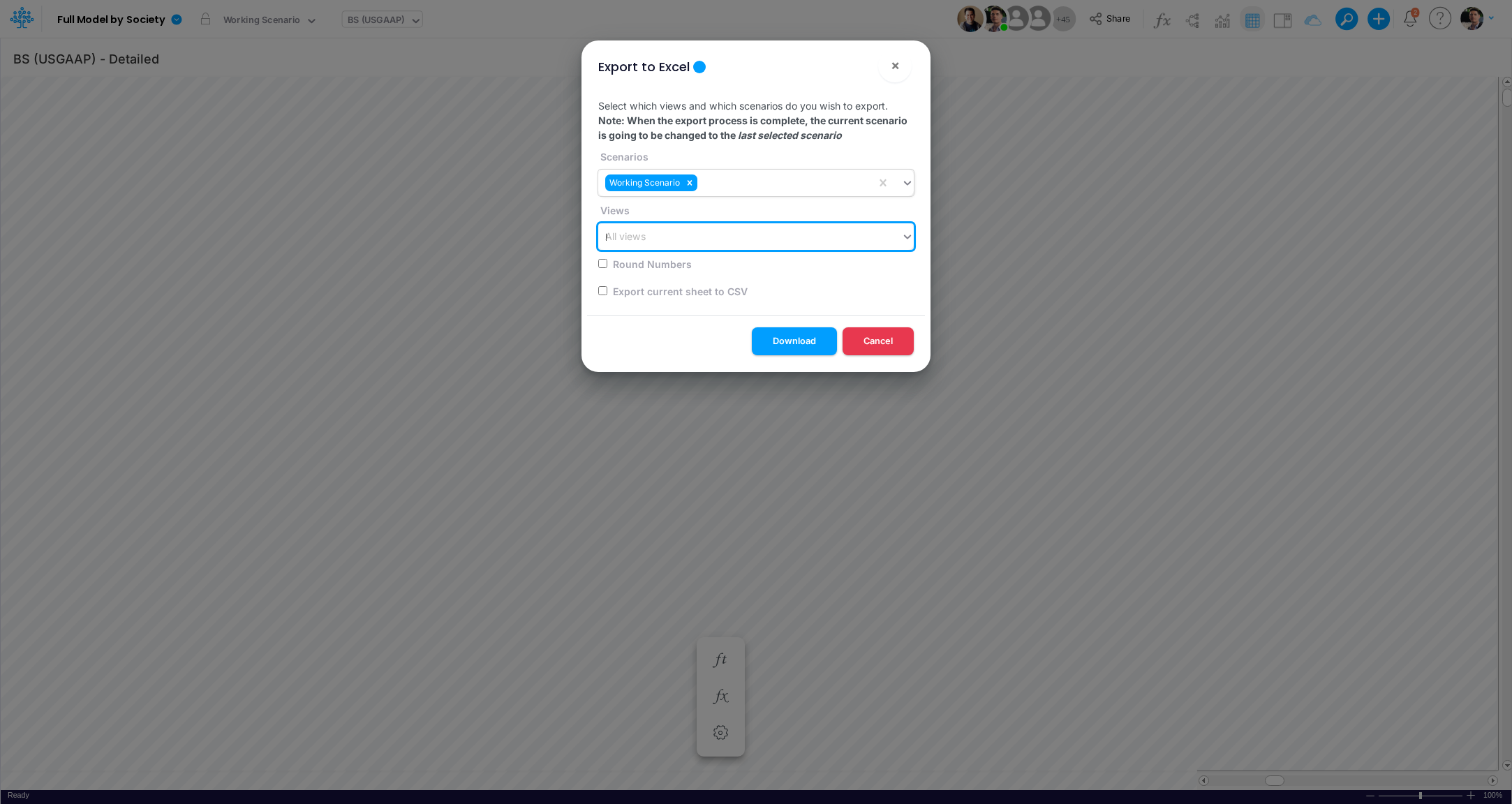
type input "bs"
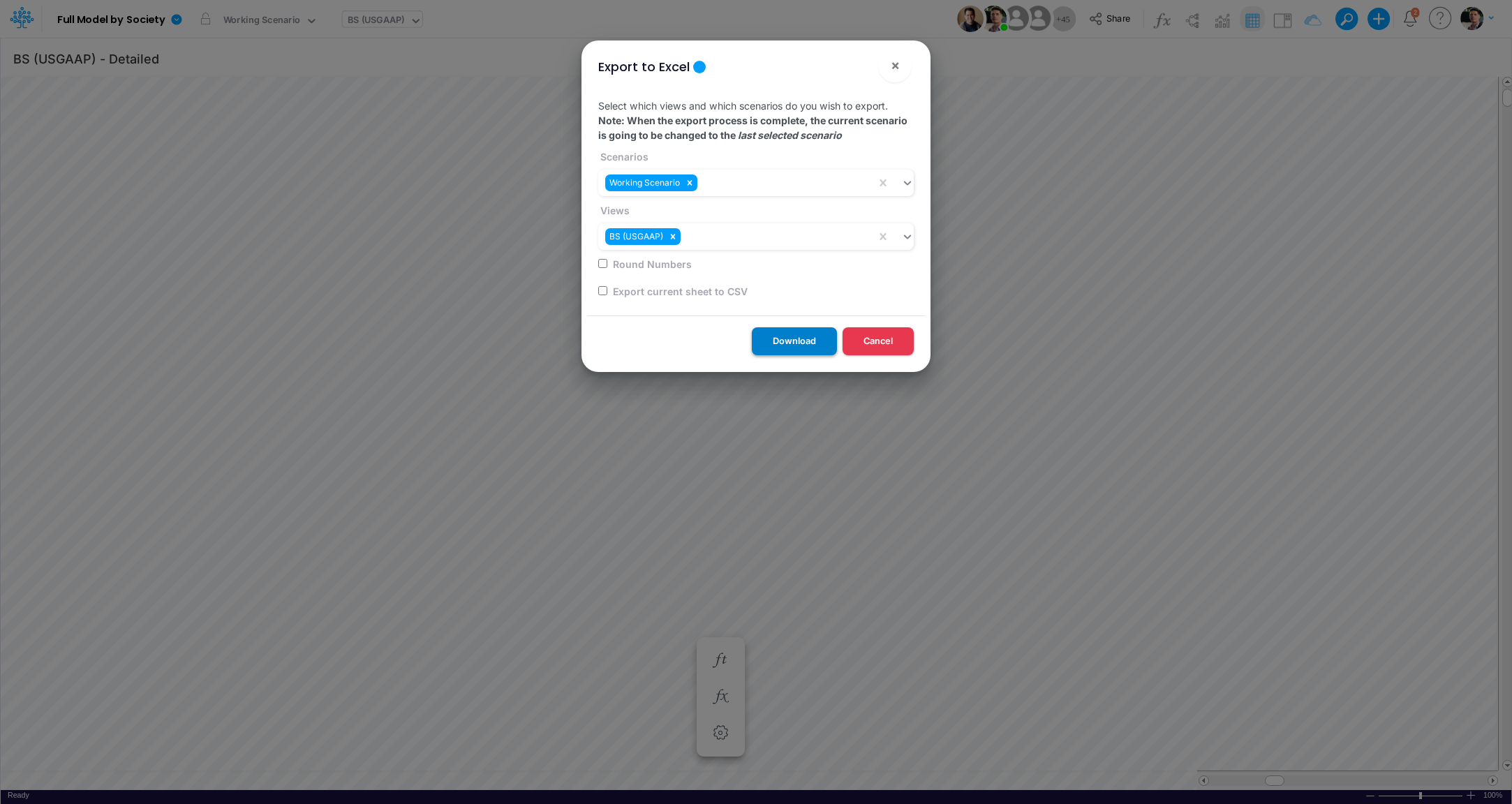
click at [787, 346] on button "Download" at bounding box center [794, 341] width 85 height 27
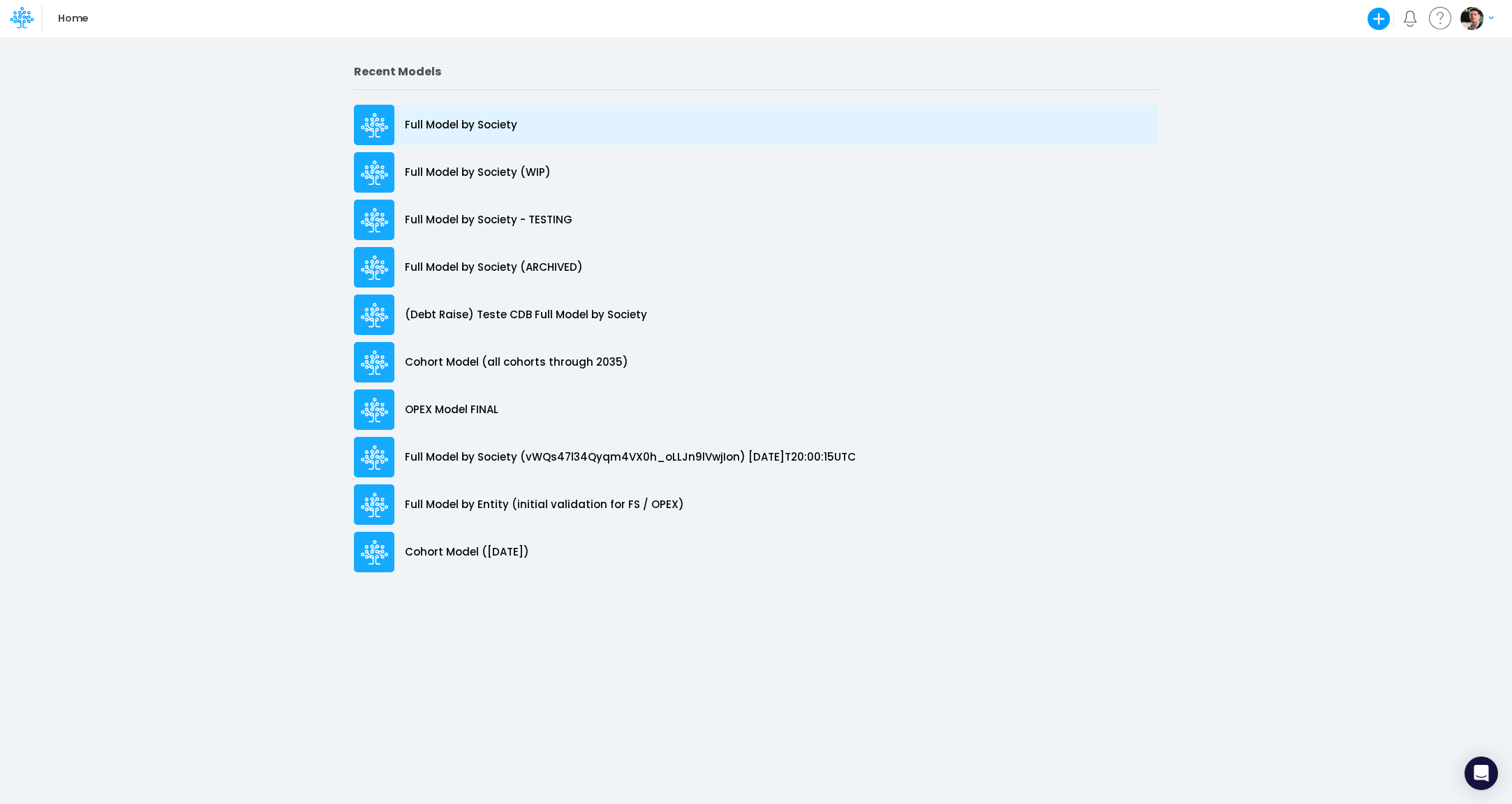
click at [485, 133] on p "Full Model by Society" at bounding box center [461, 125] width 112 height 16
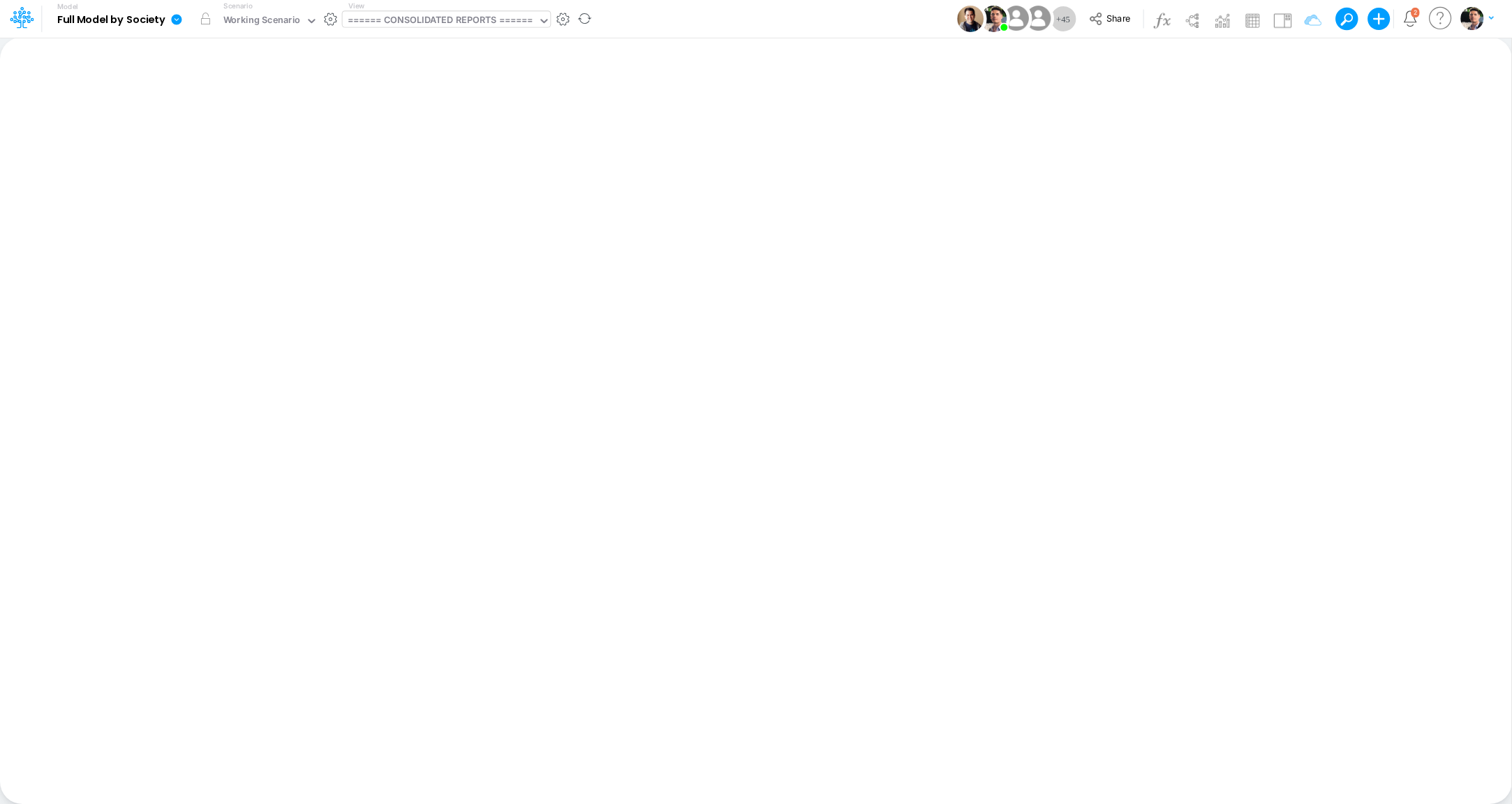
click at [427, 24] on div "====== CONSOLIDATED REPORTS ======" at bounding box center [441, 21] width 186 height 16
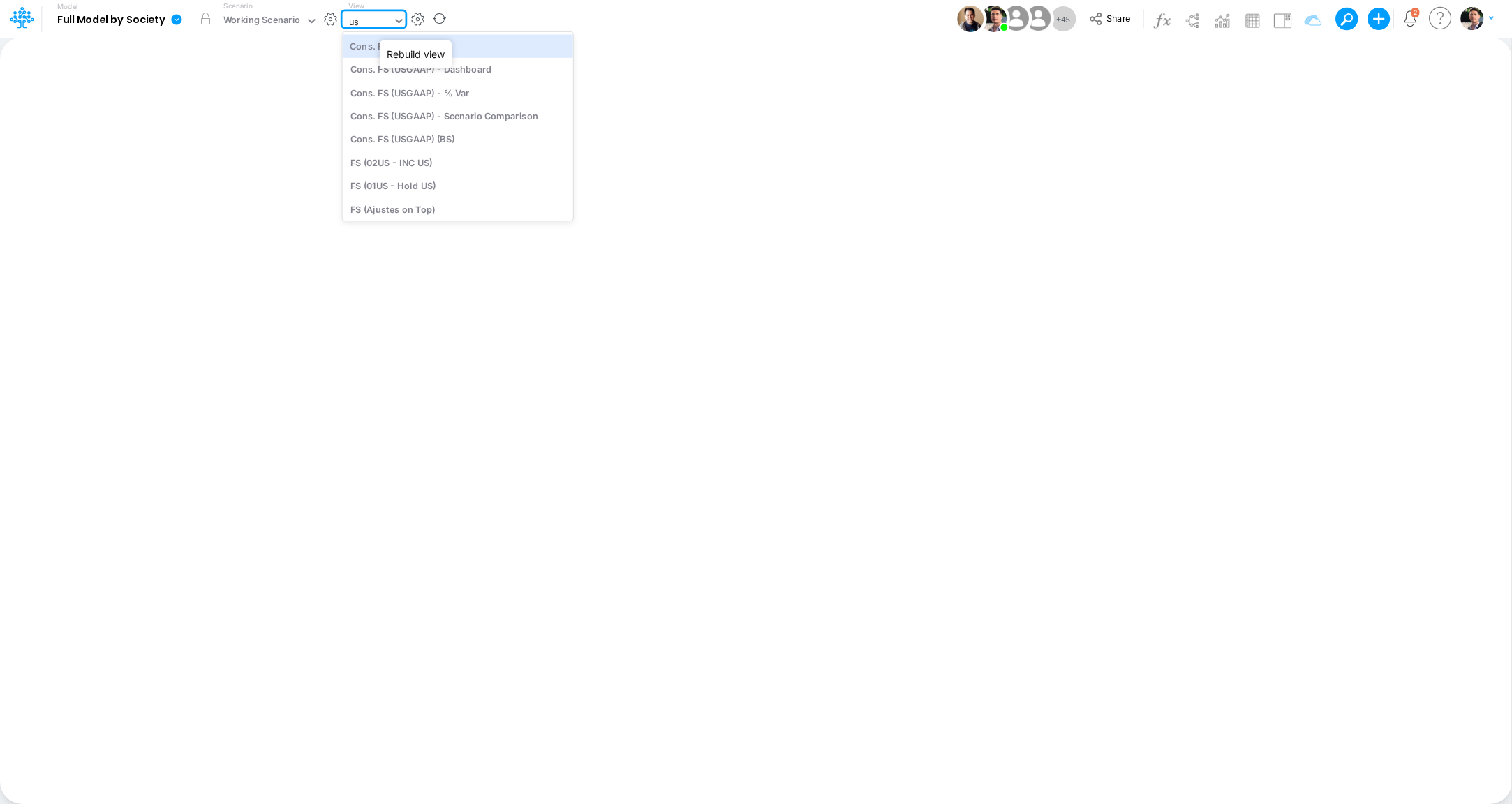
type input "u"
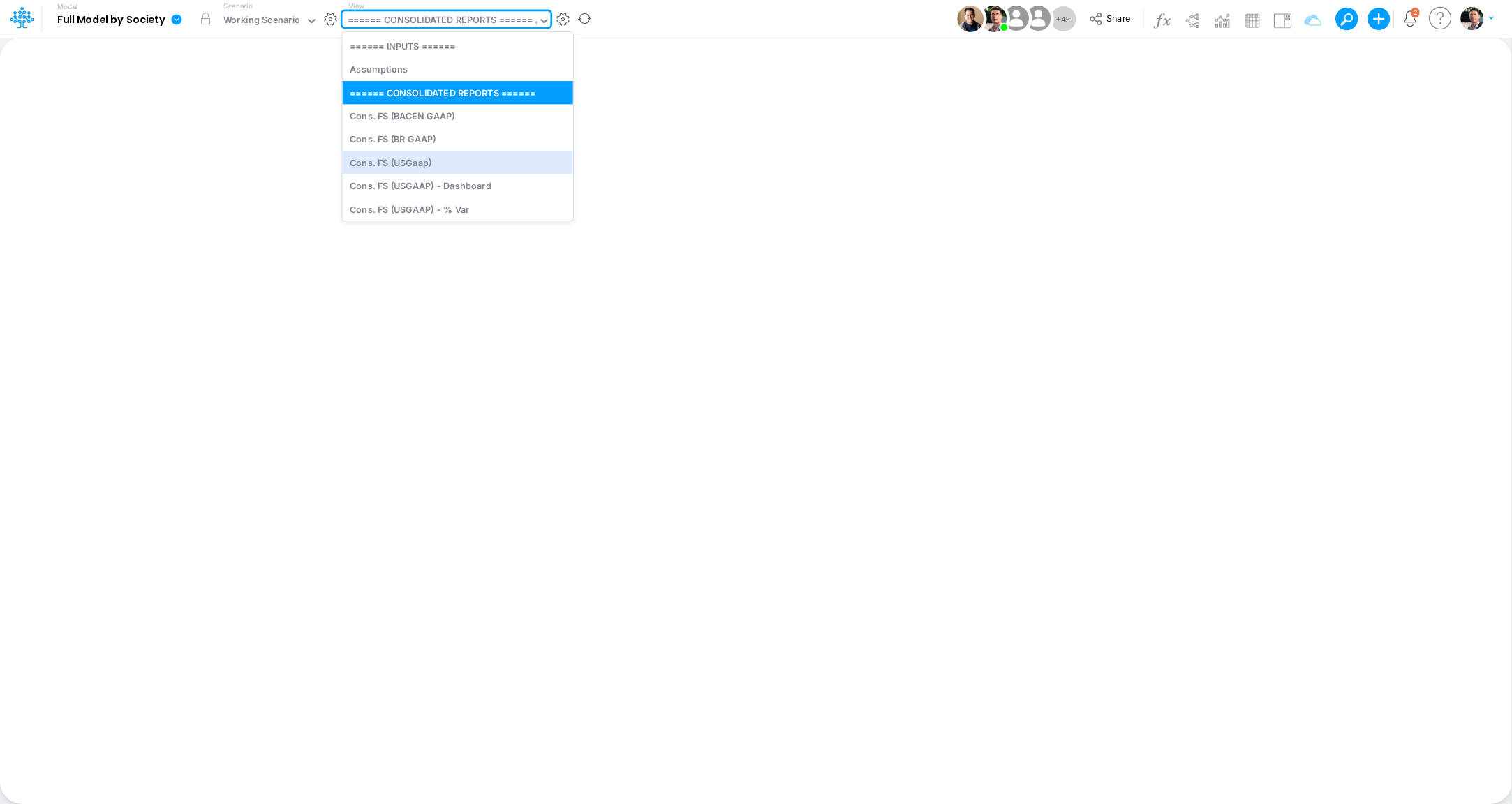
type input "of"
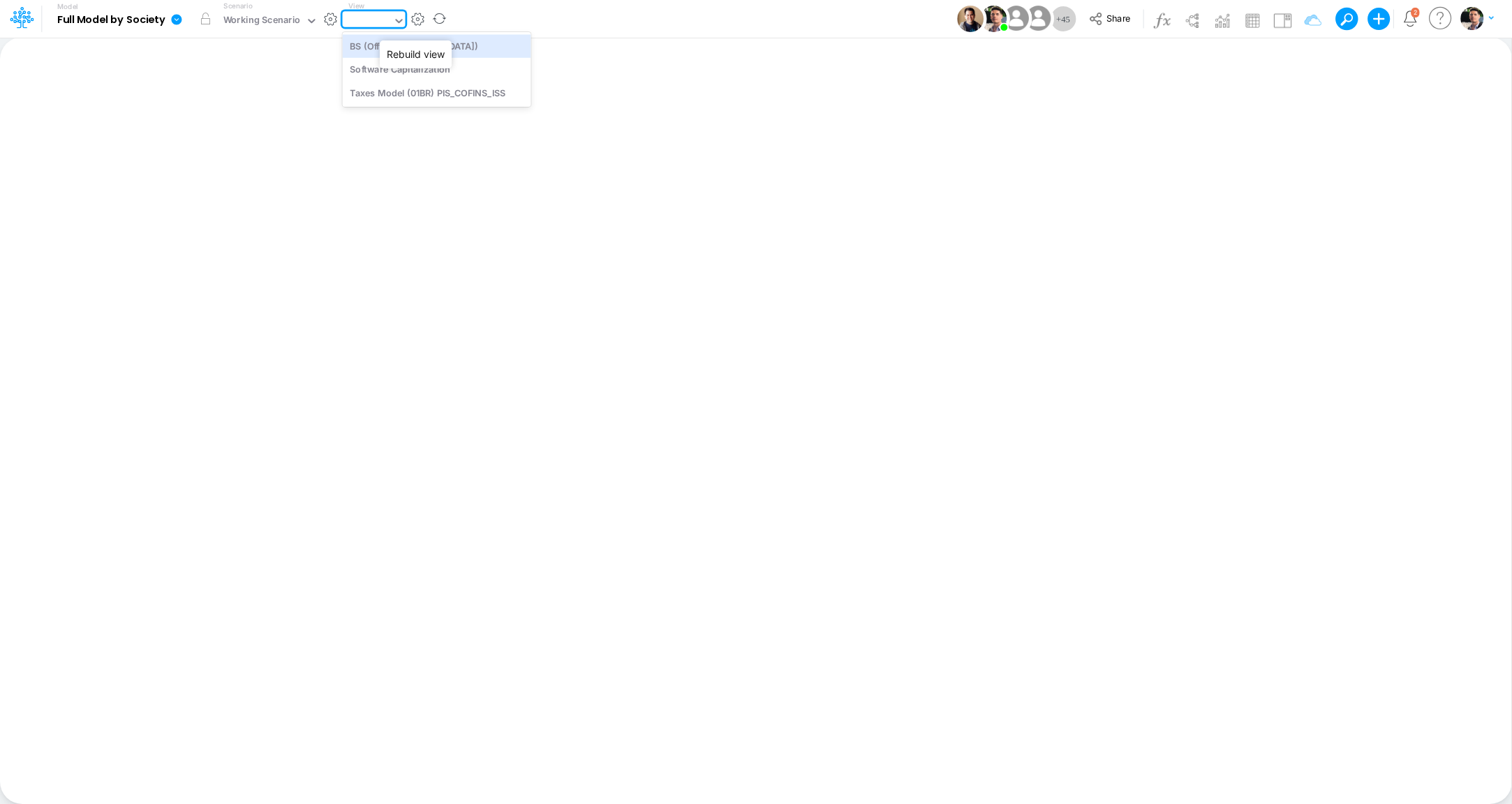
type input "BS (Off [GEOGRAPHIC_DATA]) - Detailed"
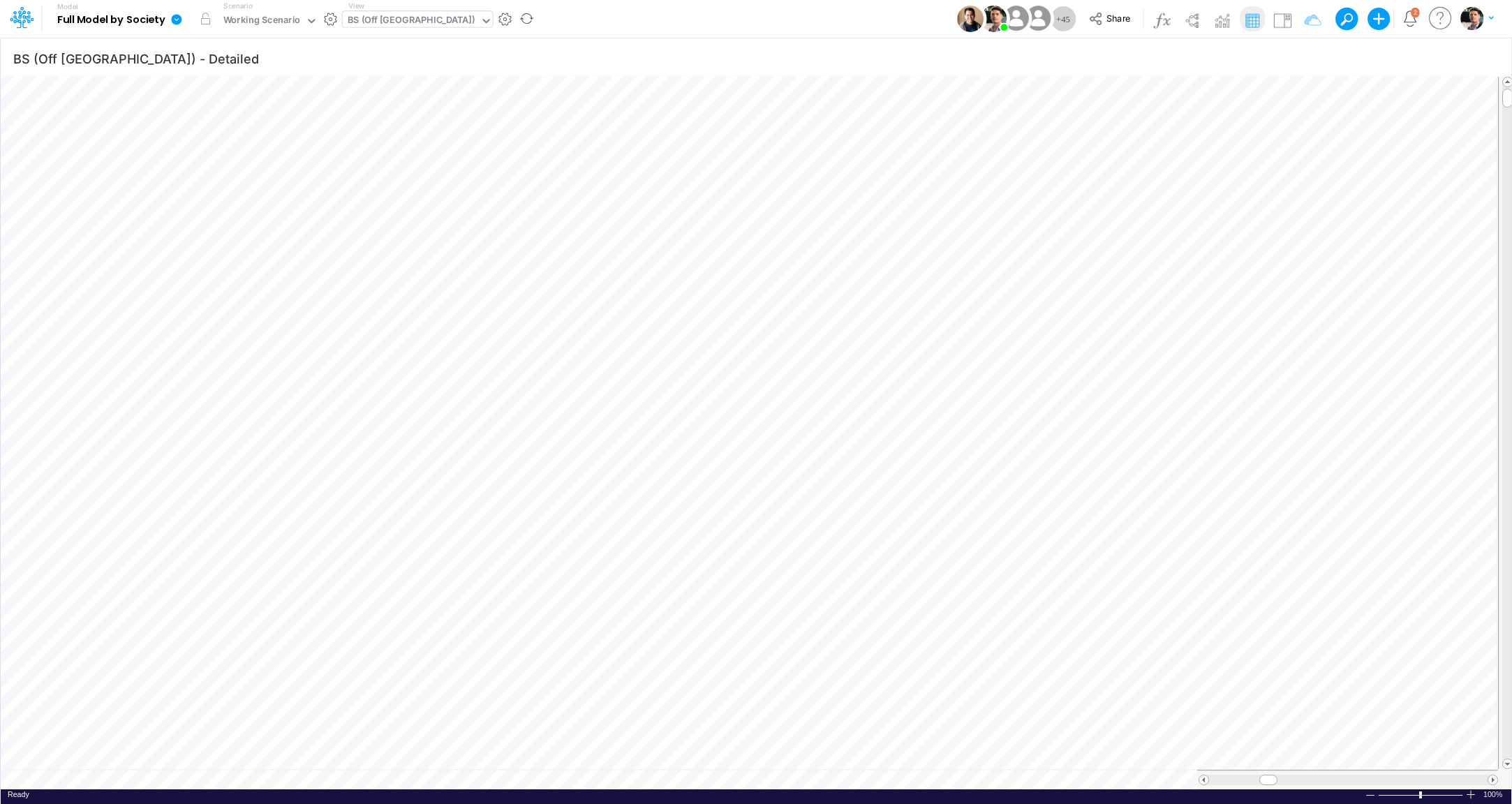
scroll to position [6, 43]
click at [1484, 61] on icon "button" at bounding box center [1485, 58] width 21 height 15
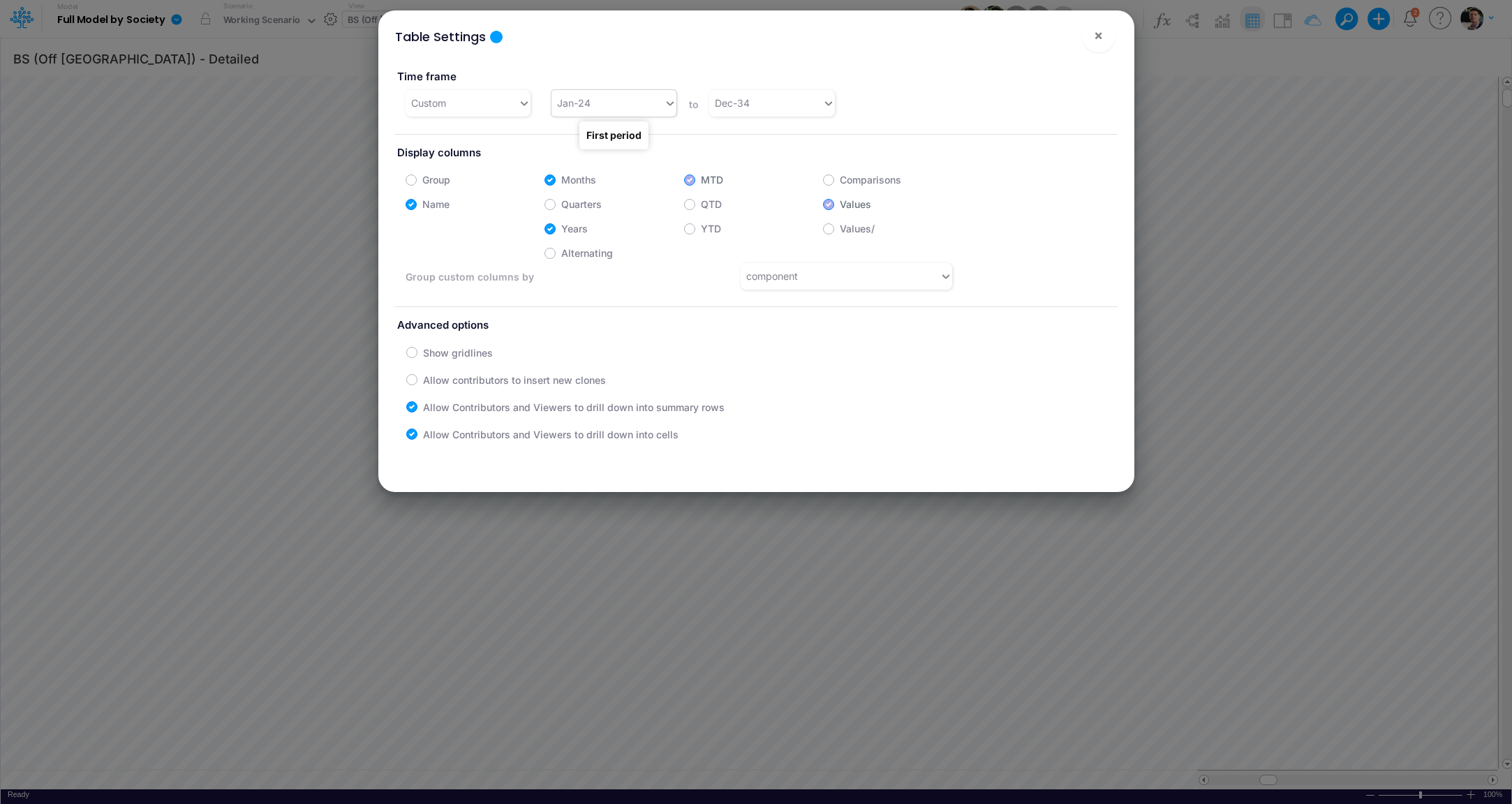
click at [648, 114] on div "Jan-24" at bounding box center [608, 103] width 112 height 23
type input "apr-25"
click at [1104, 40] on button "×" at bounding box center [1098, 35] width 33 height 33
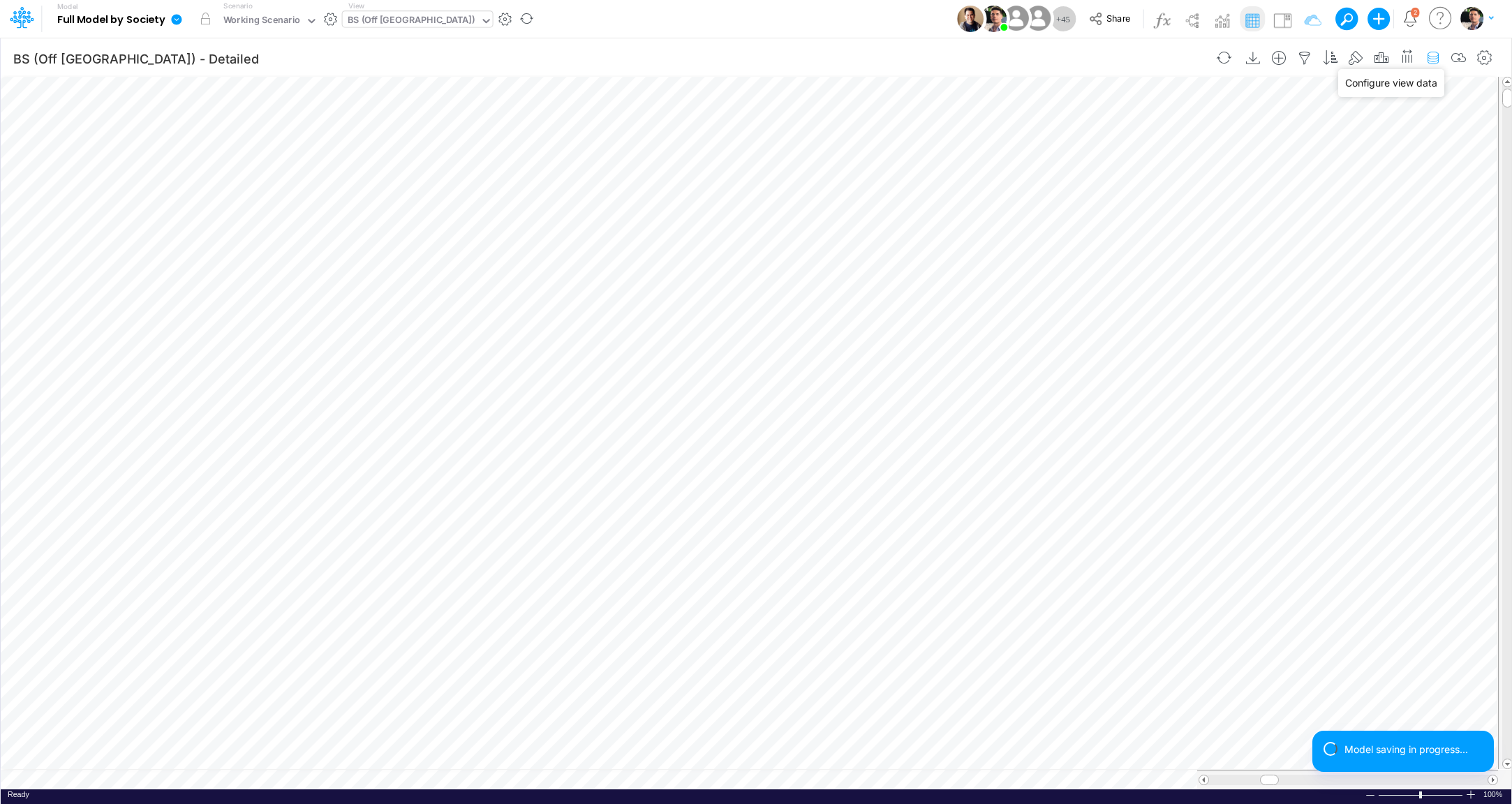
click at [1437, 57] on icon "button" at bounding box center [1433, 58] width 21 height 15
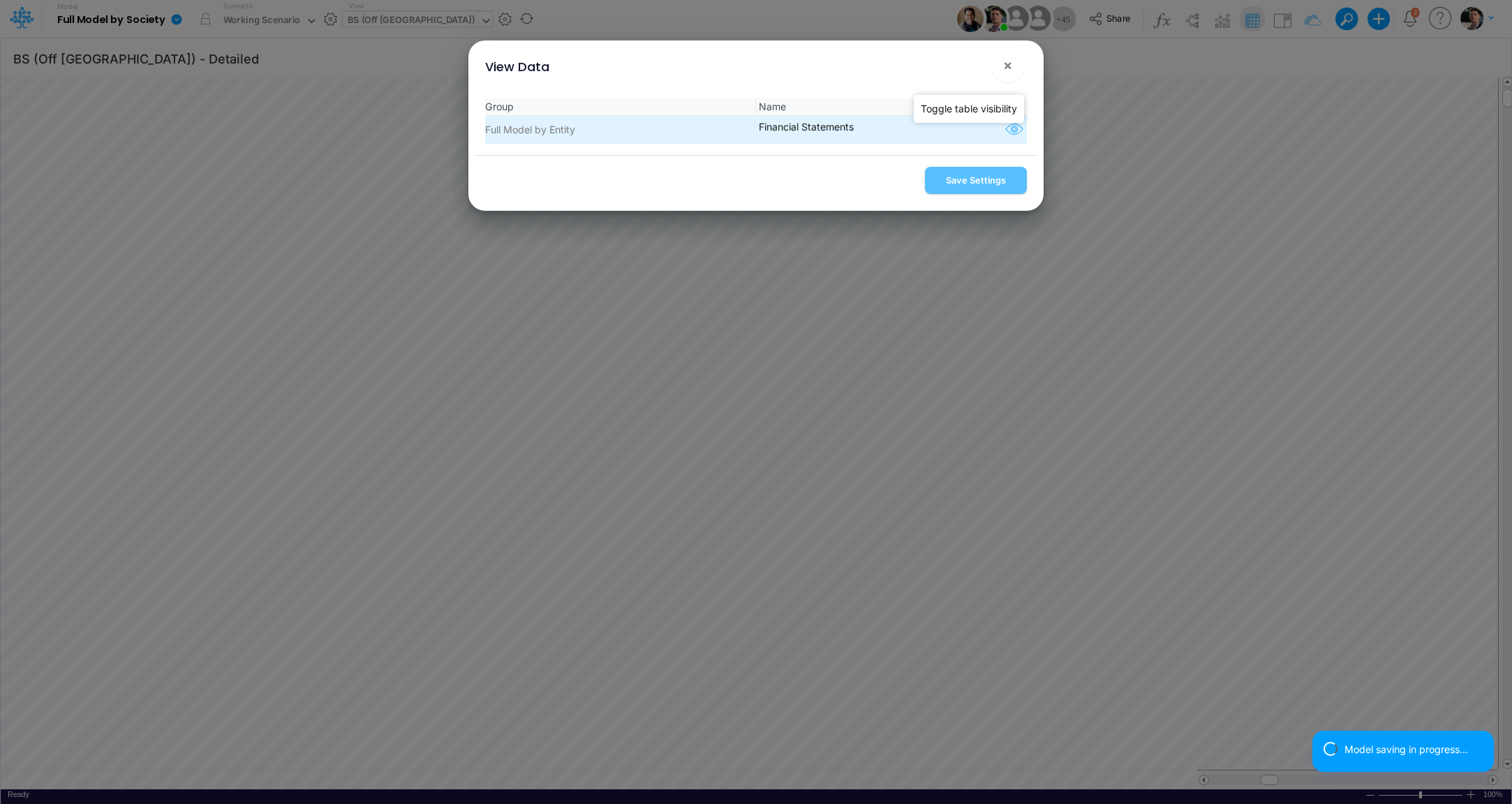
click at [1009, 132] on icon "button" at bounding box center [1014, 130] width 21 height 18
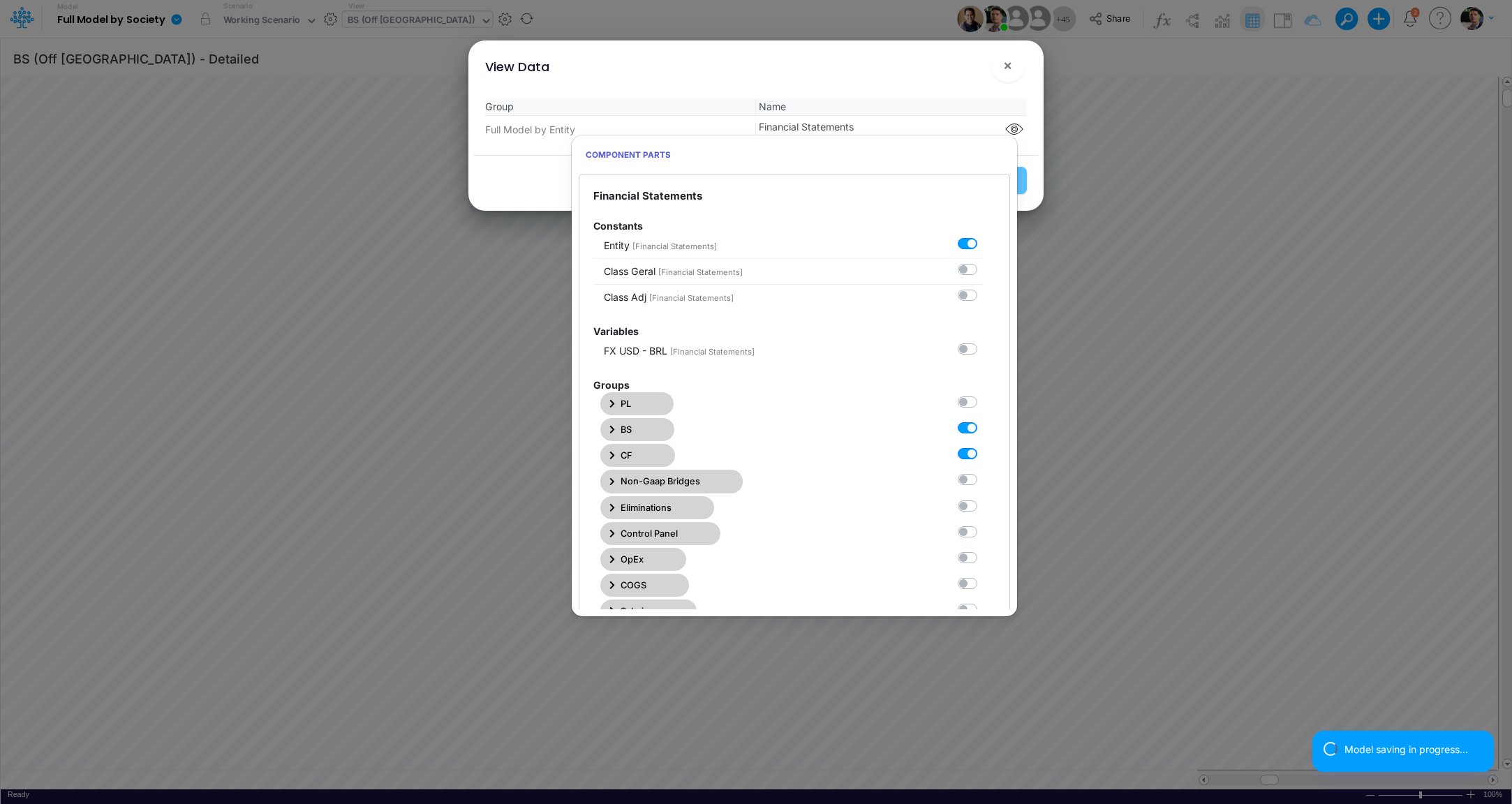
click at [983, 420] on label at bounding box center [983, 420] width 0 height 0
click at [983, 429] on Statements1 "checkbox" at bounding box center [987, 424] width 9 height 9
click at [983, 420] on label at bounding box center [983, 420] width 0 height 0
click at [983, 429] on Statements1 "checkbox" at bounding box center [987, 424] width 9 height 9
checkbox Statements1 "true"
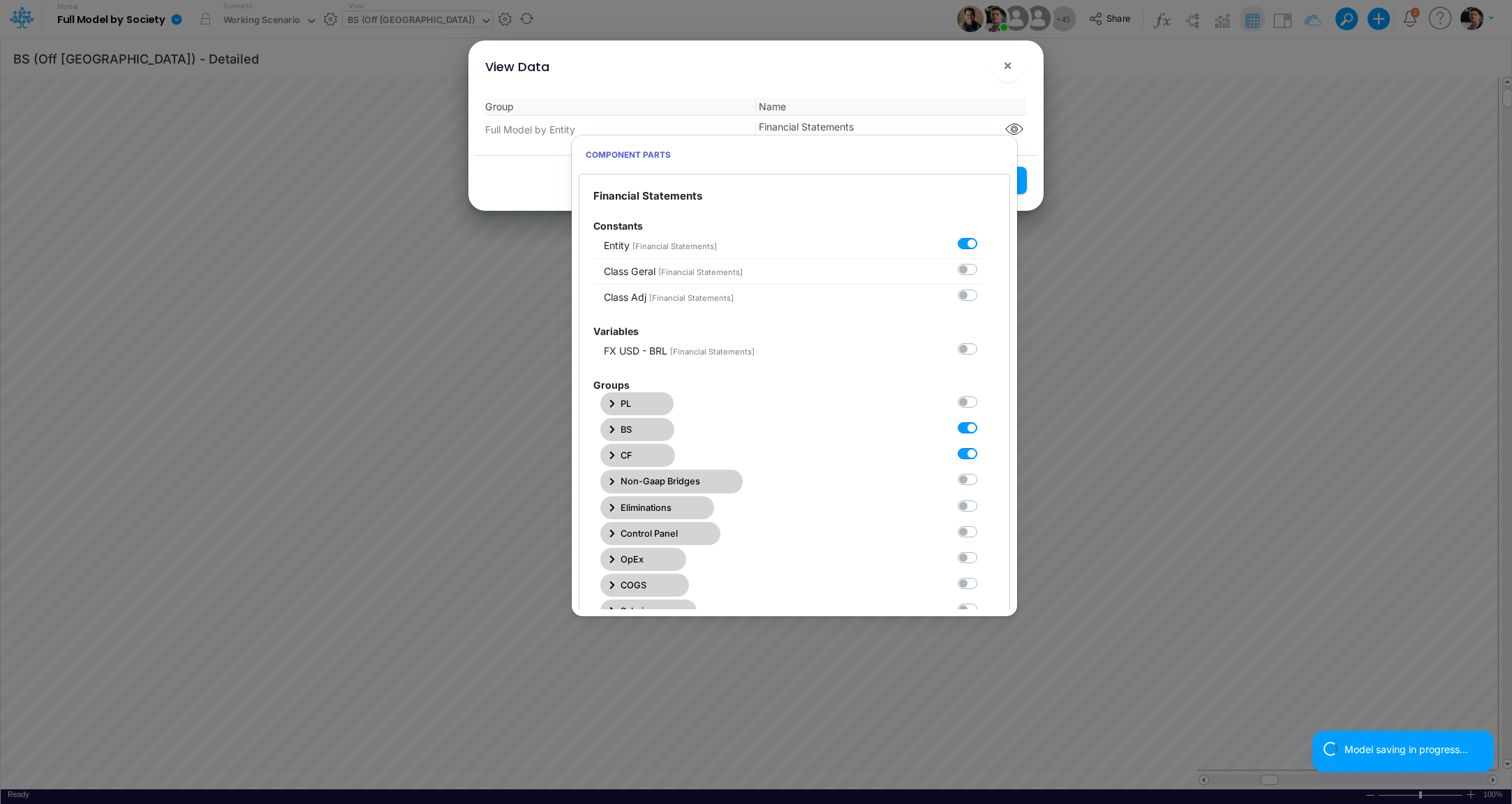
click at [983, 446] on label at bounding box center [983, 446] width 0 height 0
click at [983, 447] on Statements2 "checkbox" at bounding box center [987, 451] width 9 height 9
click at [983, 446] on label at bounding box center [983, 446] width 0 height 0
click at [983, 447] on Statements2 "checkbox" at bounding box center [987, 451] width 9 height 9
checkbox Statements2 "true"
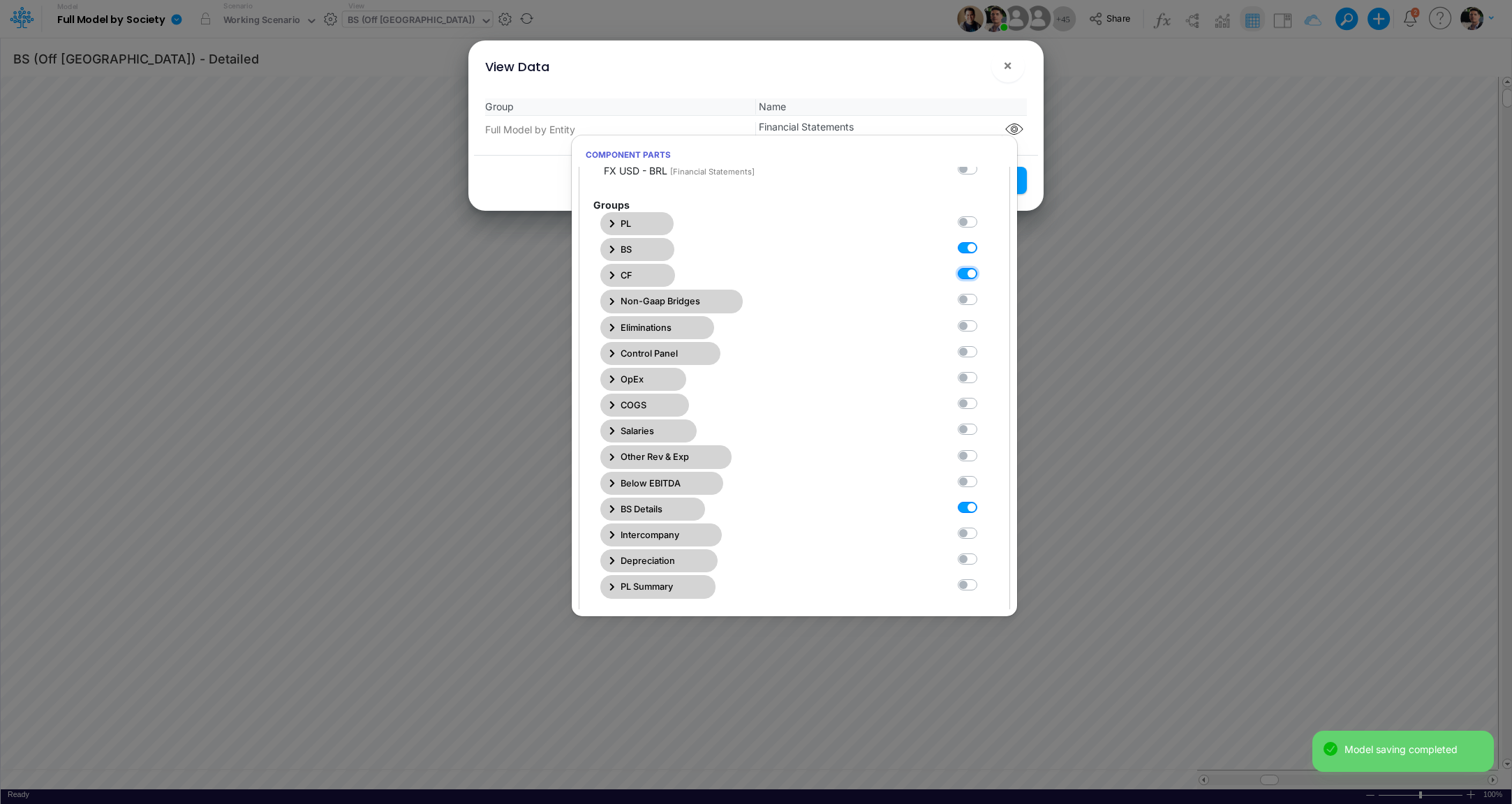
scroll to position [481, 0]
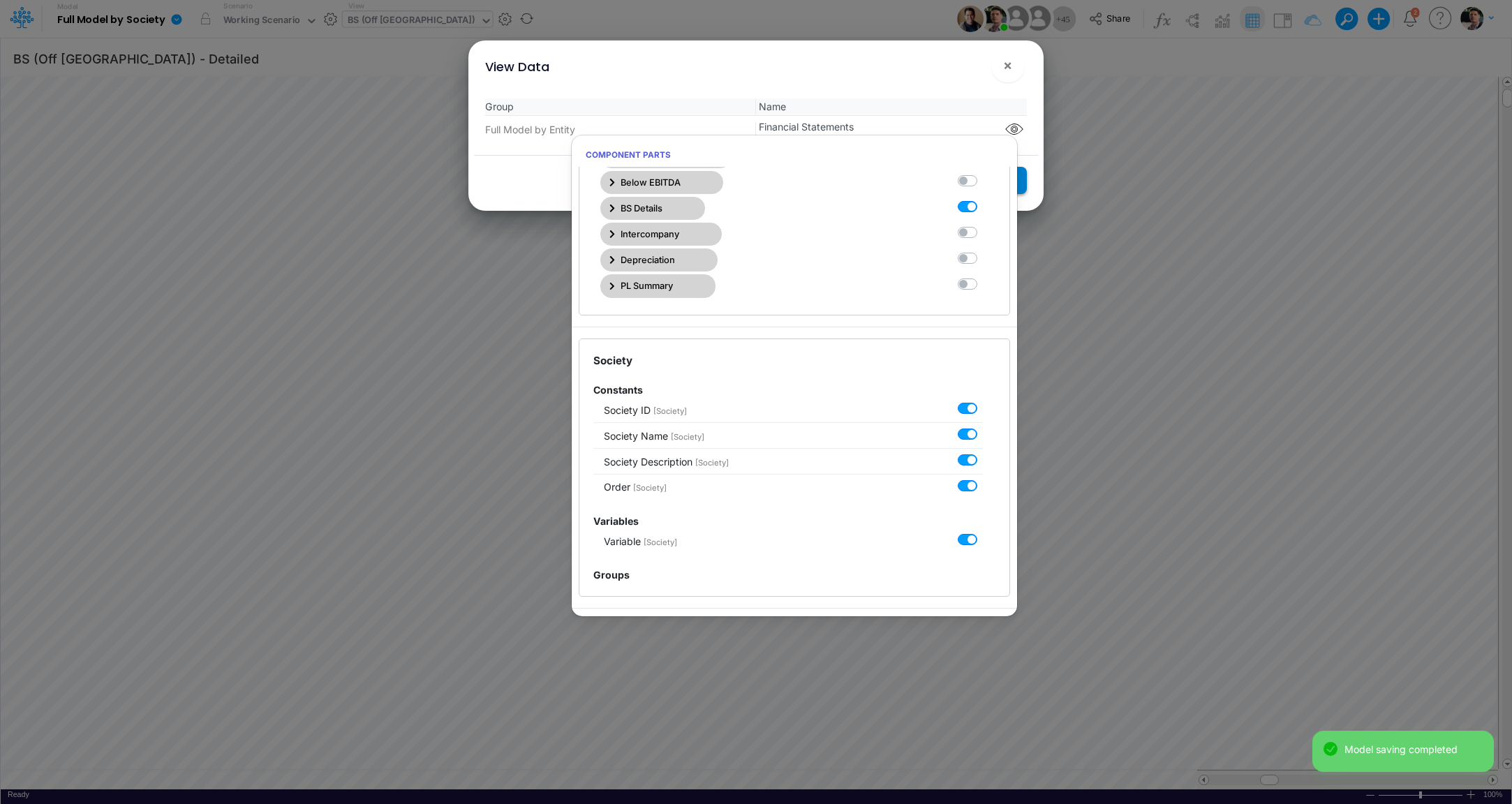
click at [1026, 182] on button "Save Settings" at bounding box center [976, 180] width 102 height 27
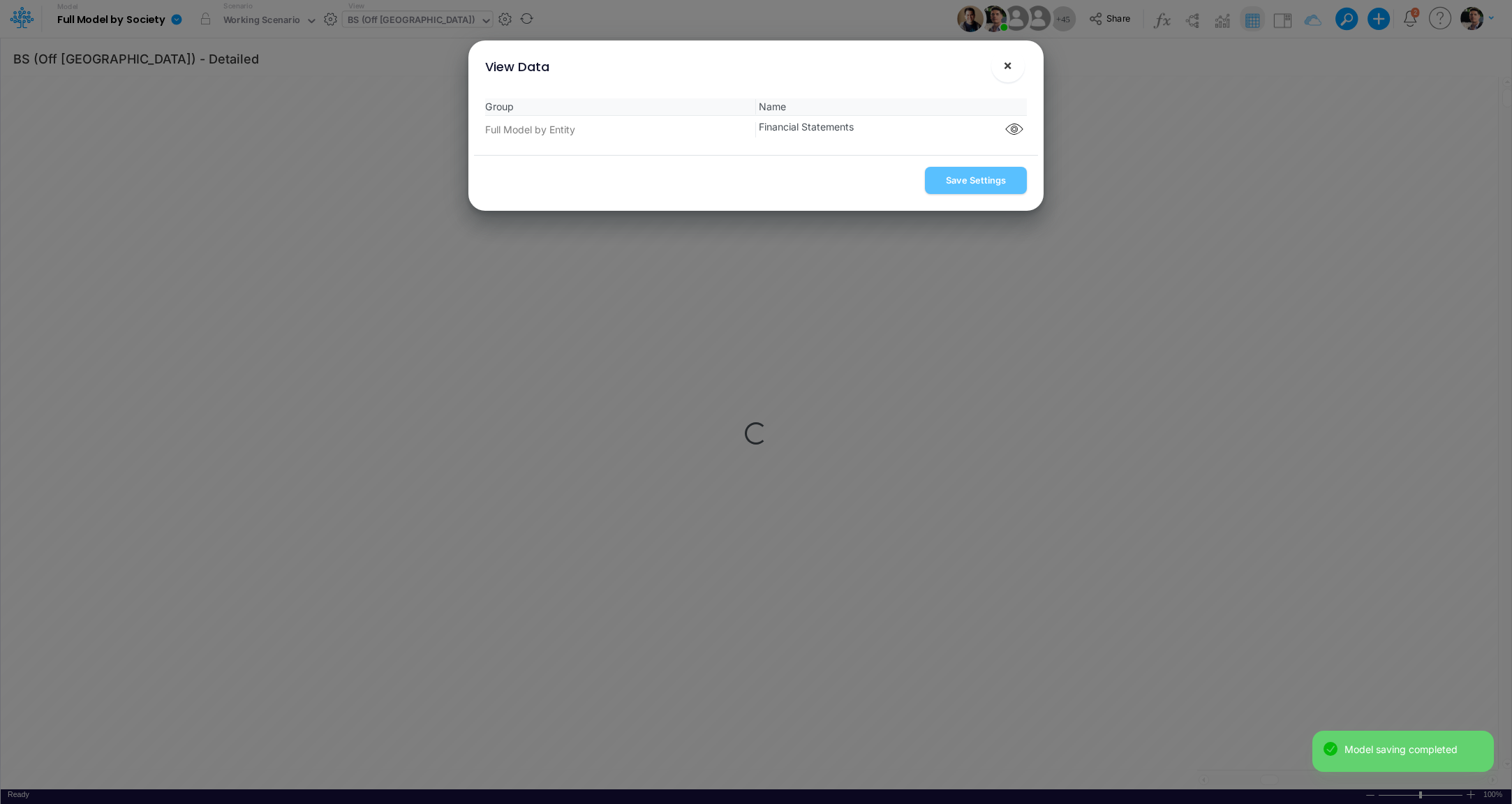
click at [1011, 67] on span "×" at bounding box center [1007, 65] width 9 height 17
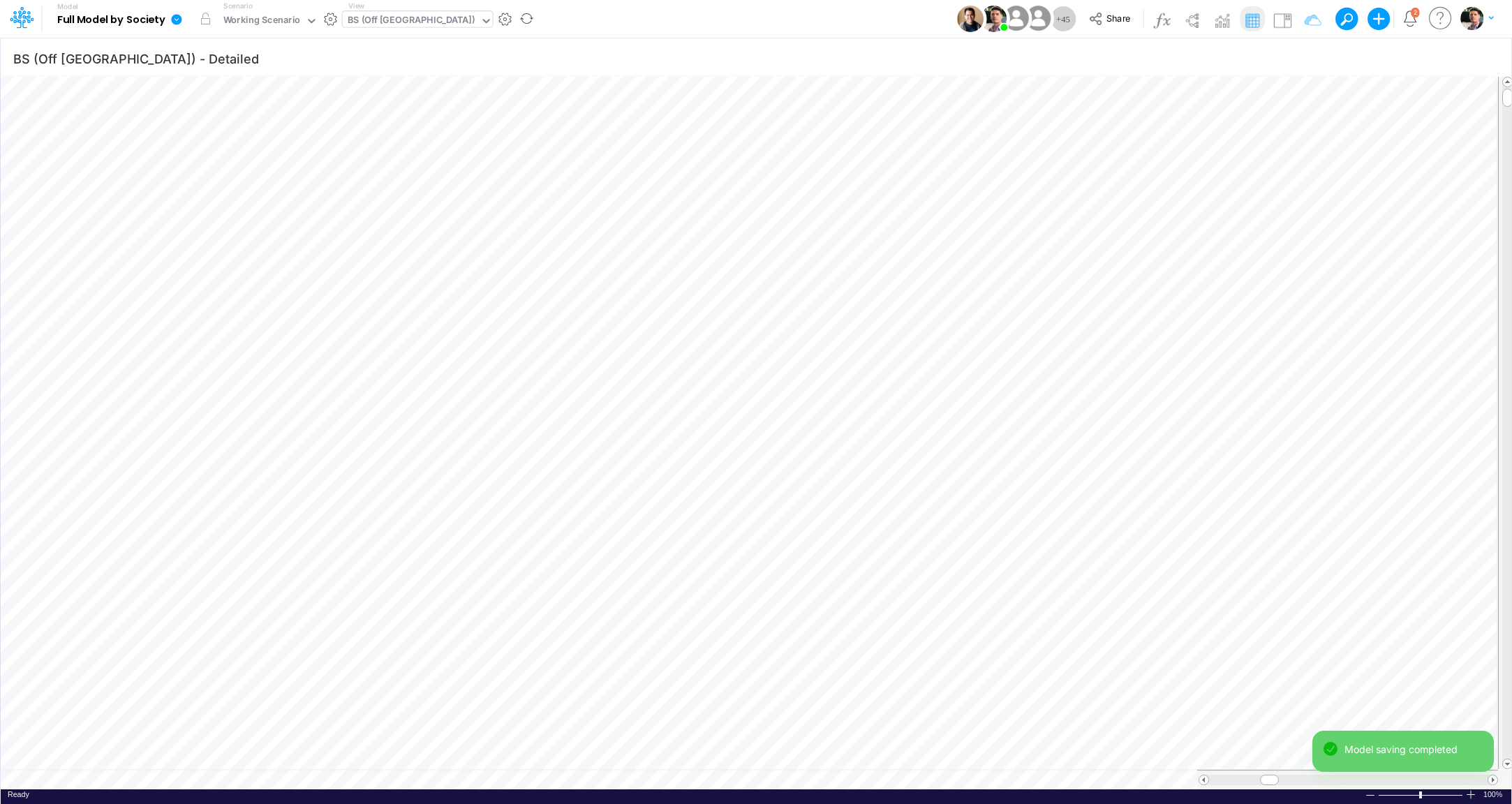
scroll to position [6, 43]
click at [180, 16] on icon at bounding box center [176, 19] width 11 height 11
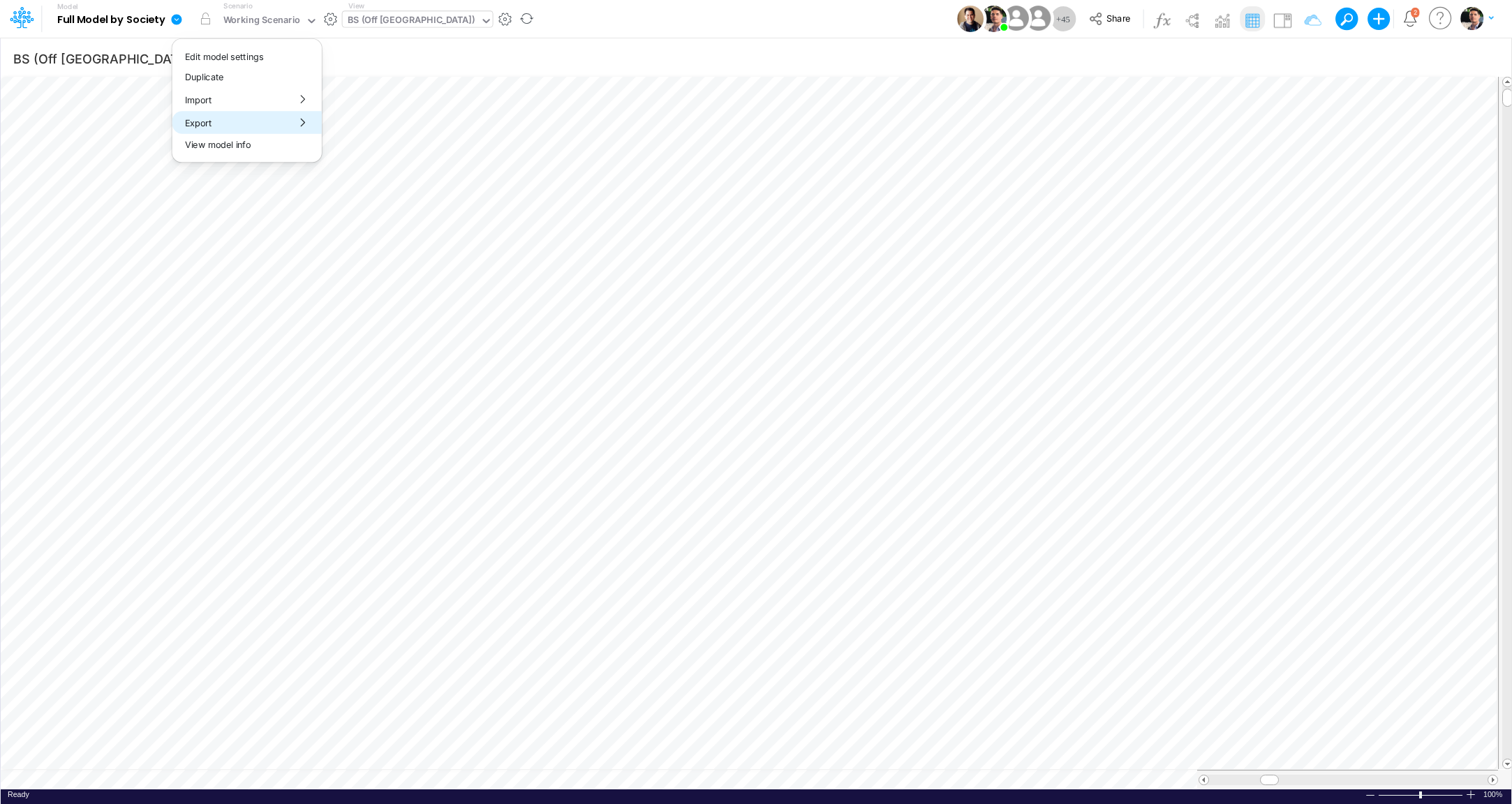
click at [270, 123] on button "Export" at bounding box center [247, 122] width 149 height 23
click at [361, 121] on button "Excel" at bounding box center [397, 130] width 149 height 21
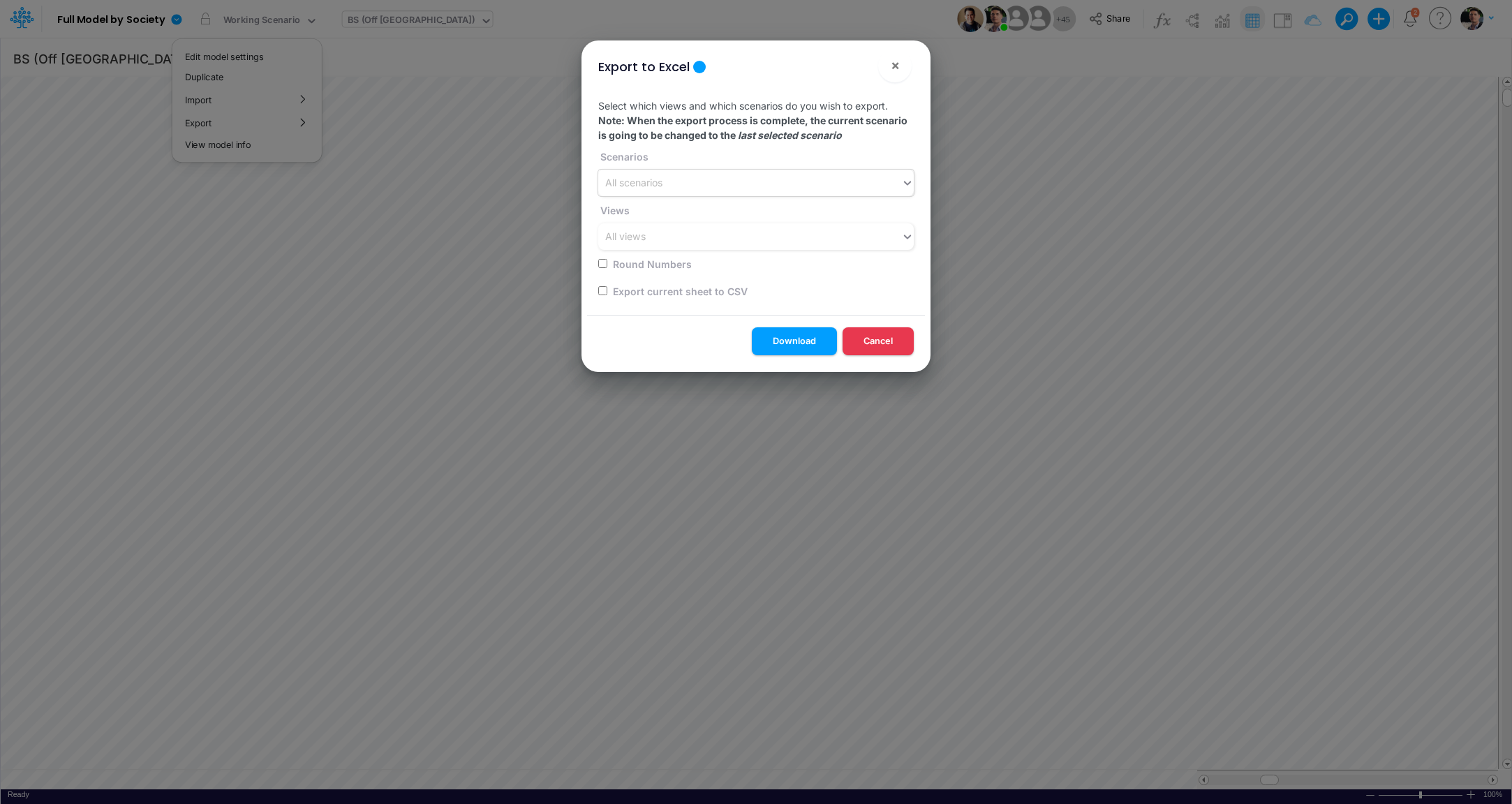
click at [720, 182] on div "All scenarios" at bounding box center [750, 183] width 303 height 23
type input "b"
type input "u"
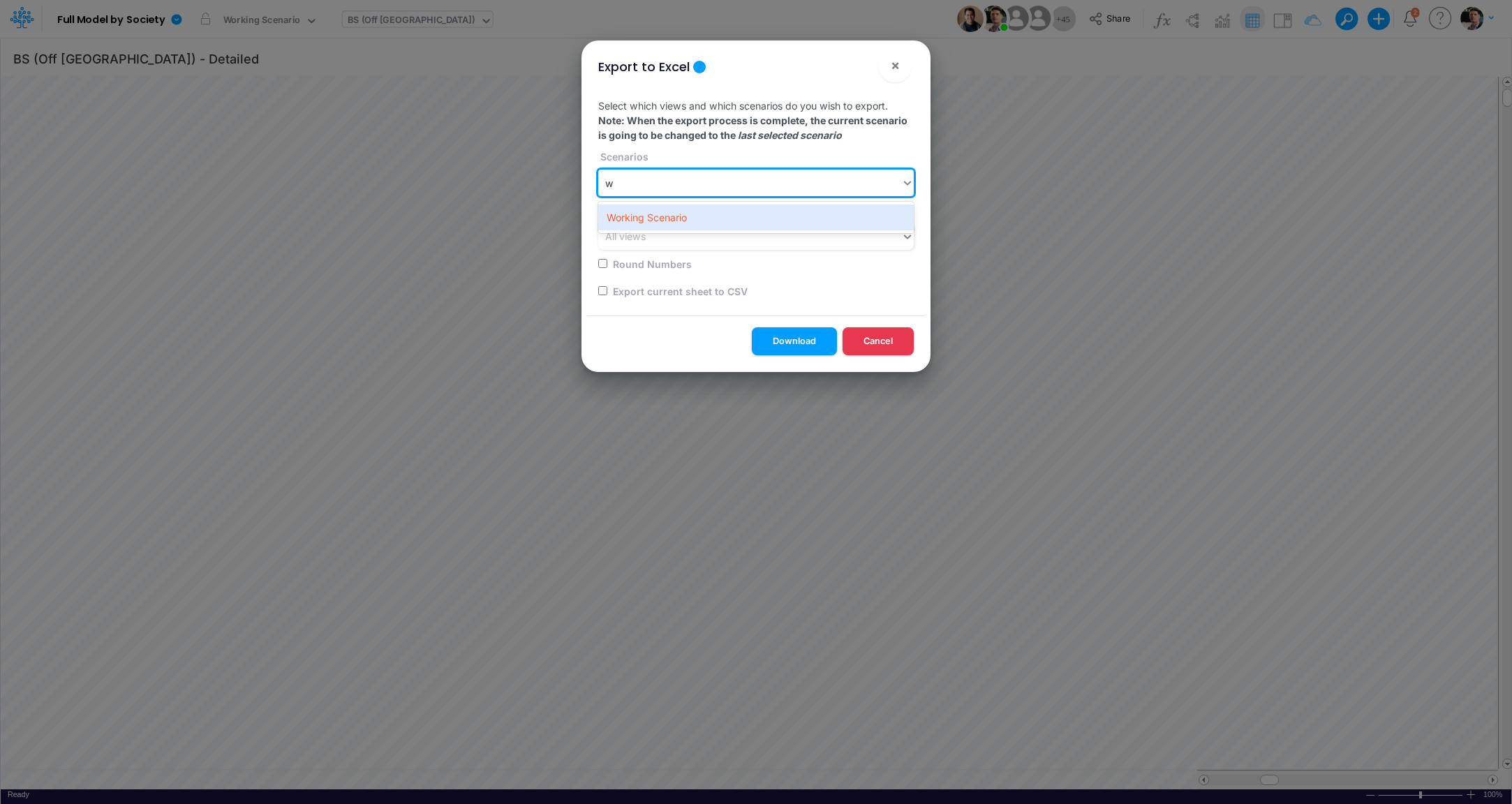
type input "wo"
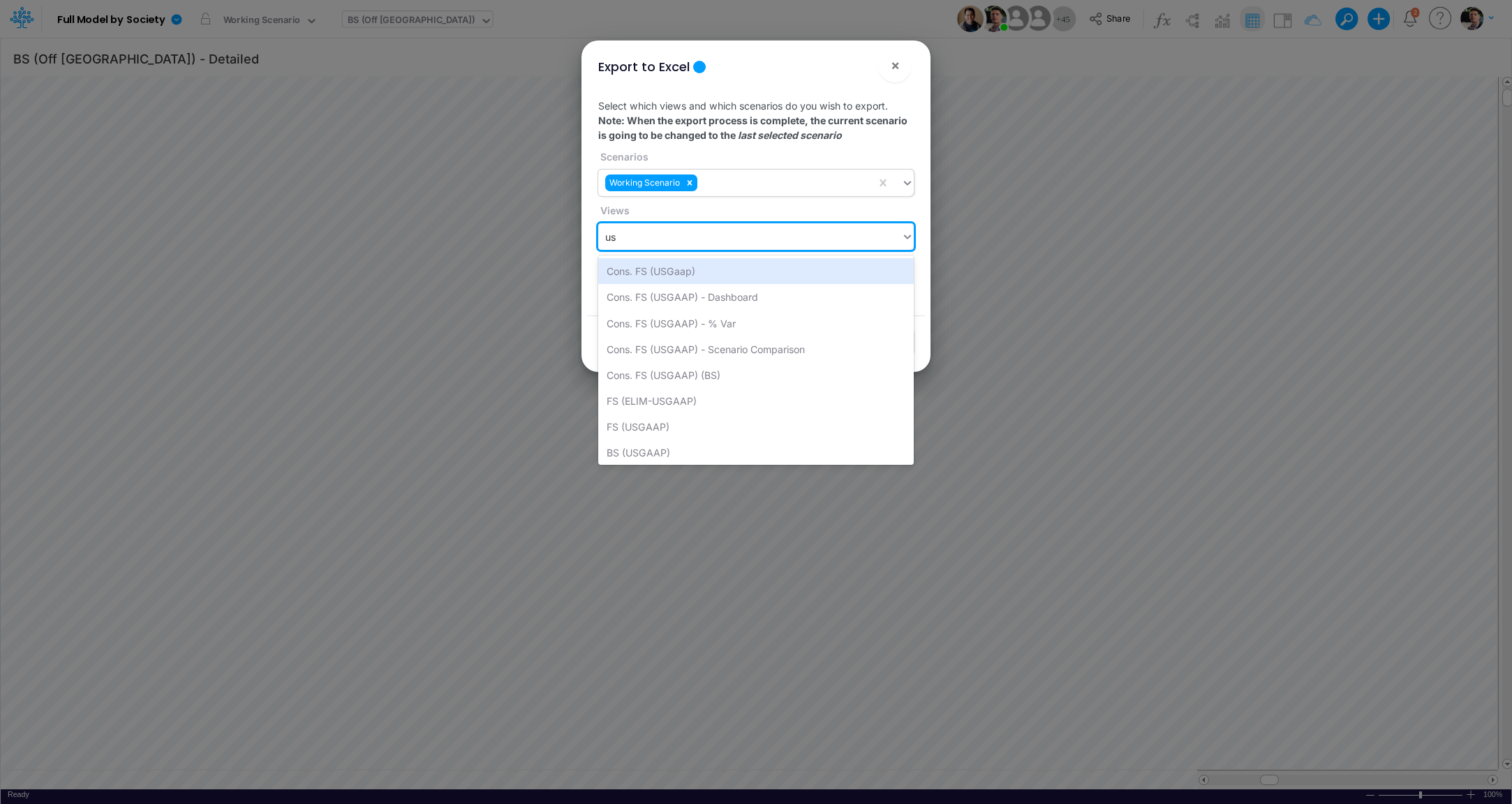
type input "u"
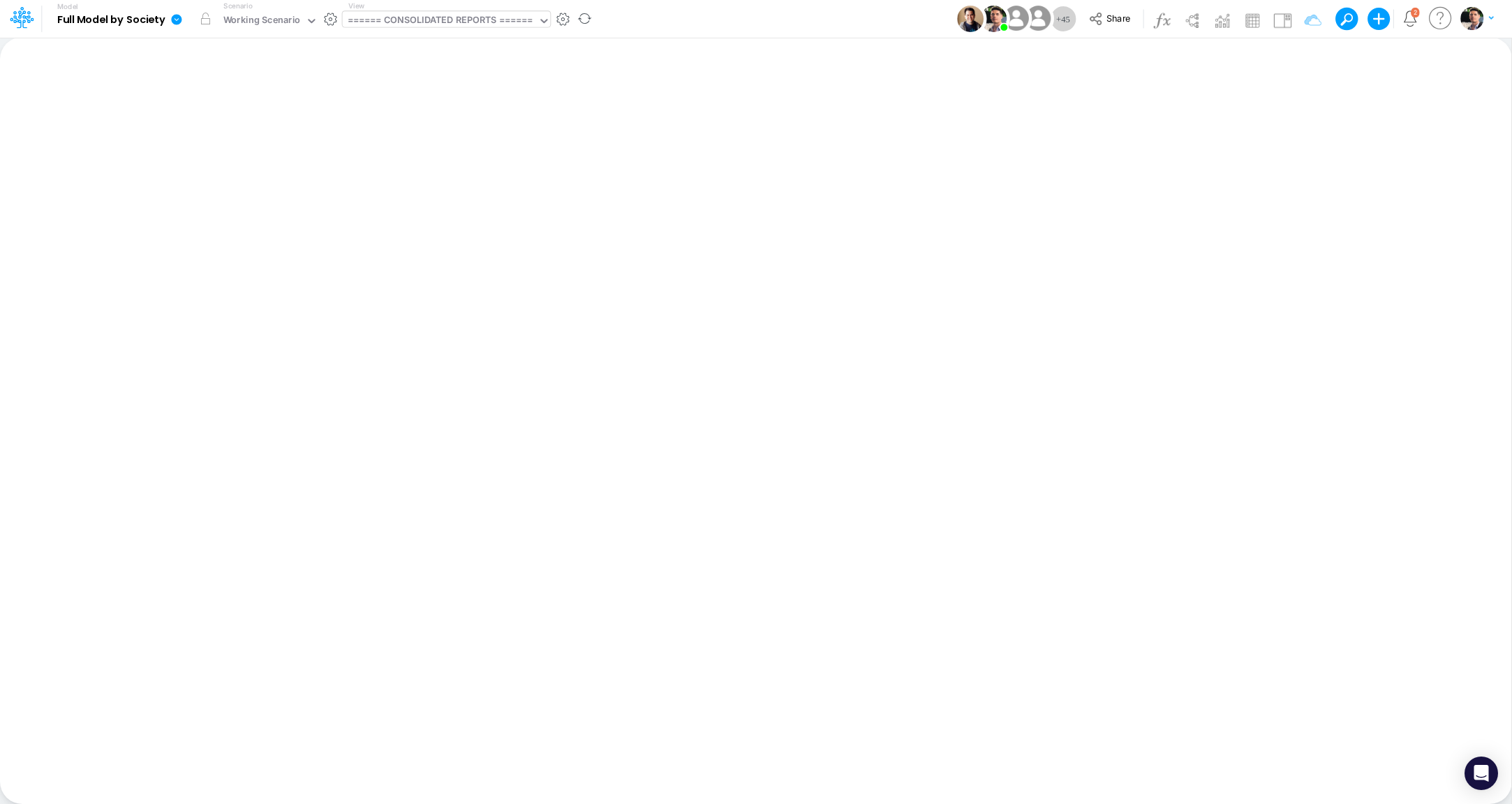
click at [412, 31] on div "====== CONSOLIDATED REPORTS ======" at bounding box center [440, 22] width 195 height 21
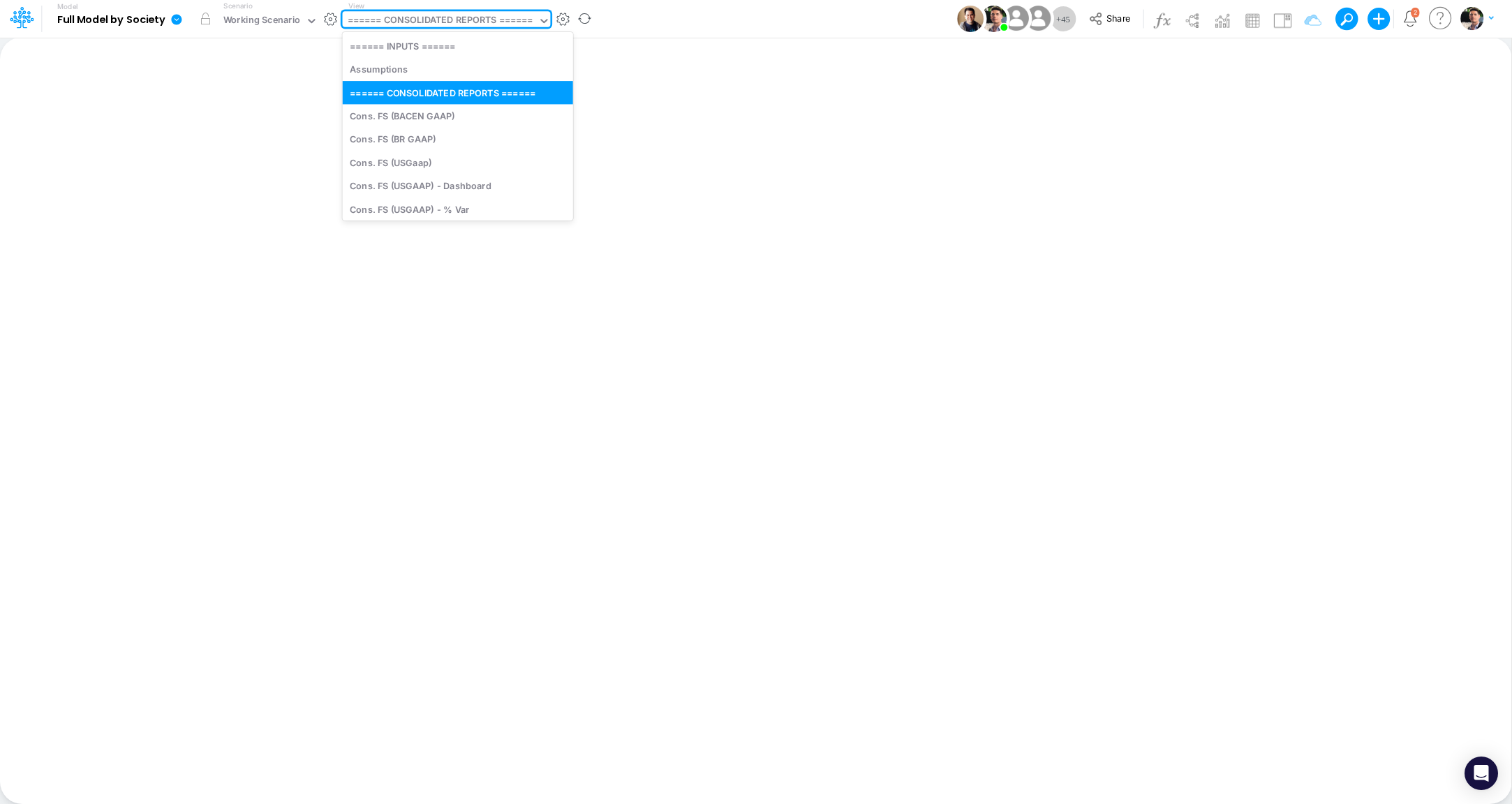
click at [441, 16] on div "====== CONSOLIDATED REPORTS ======" at bounding box center [441, 21] width 186 height 16
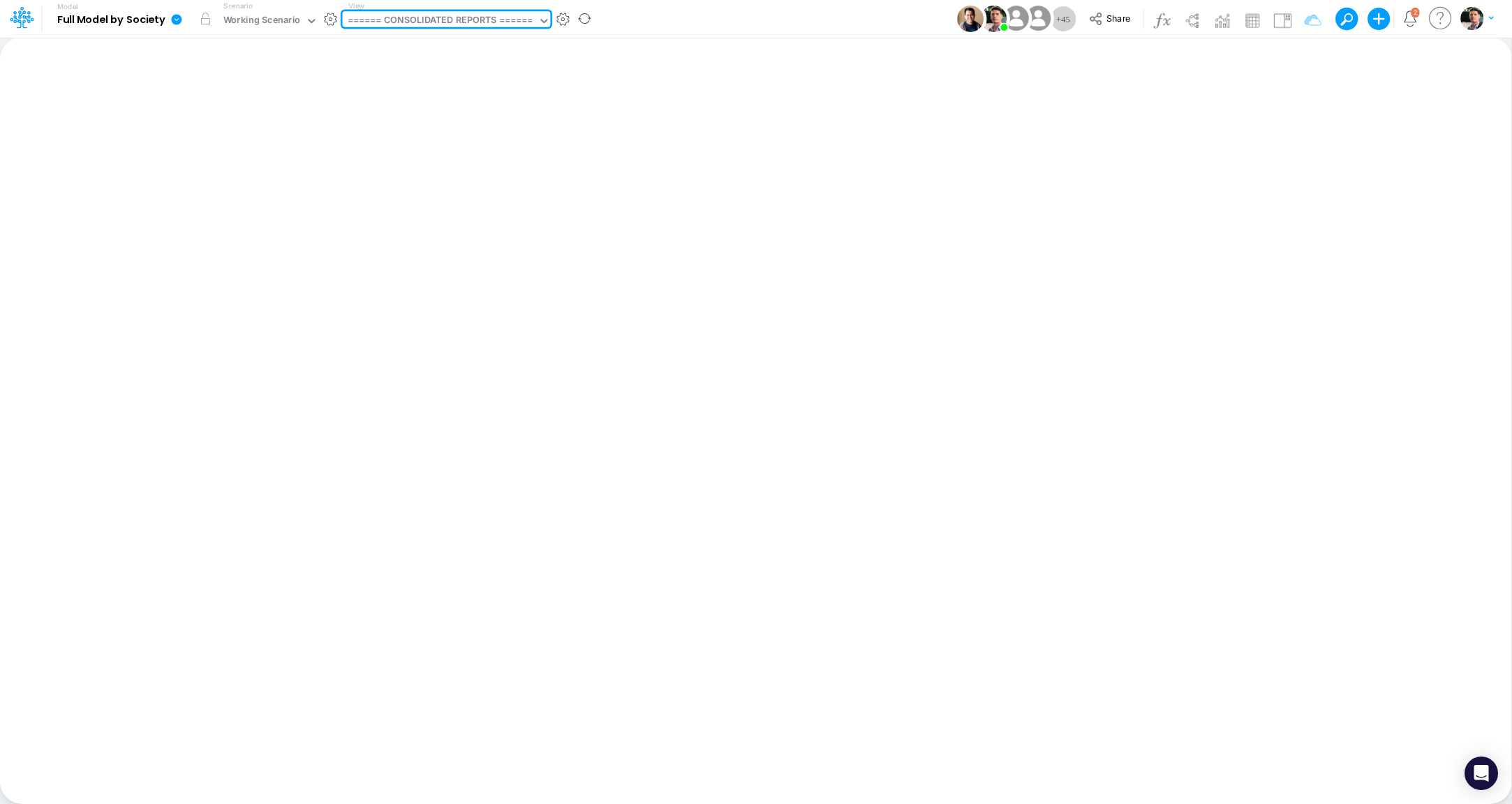
click at [441, 16] on div "====== CONSOLIDATED REPORTS ======" at bounding box center [441, 21] width 186 height 16
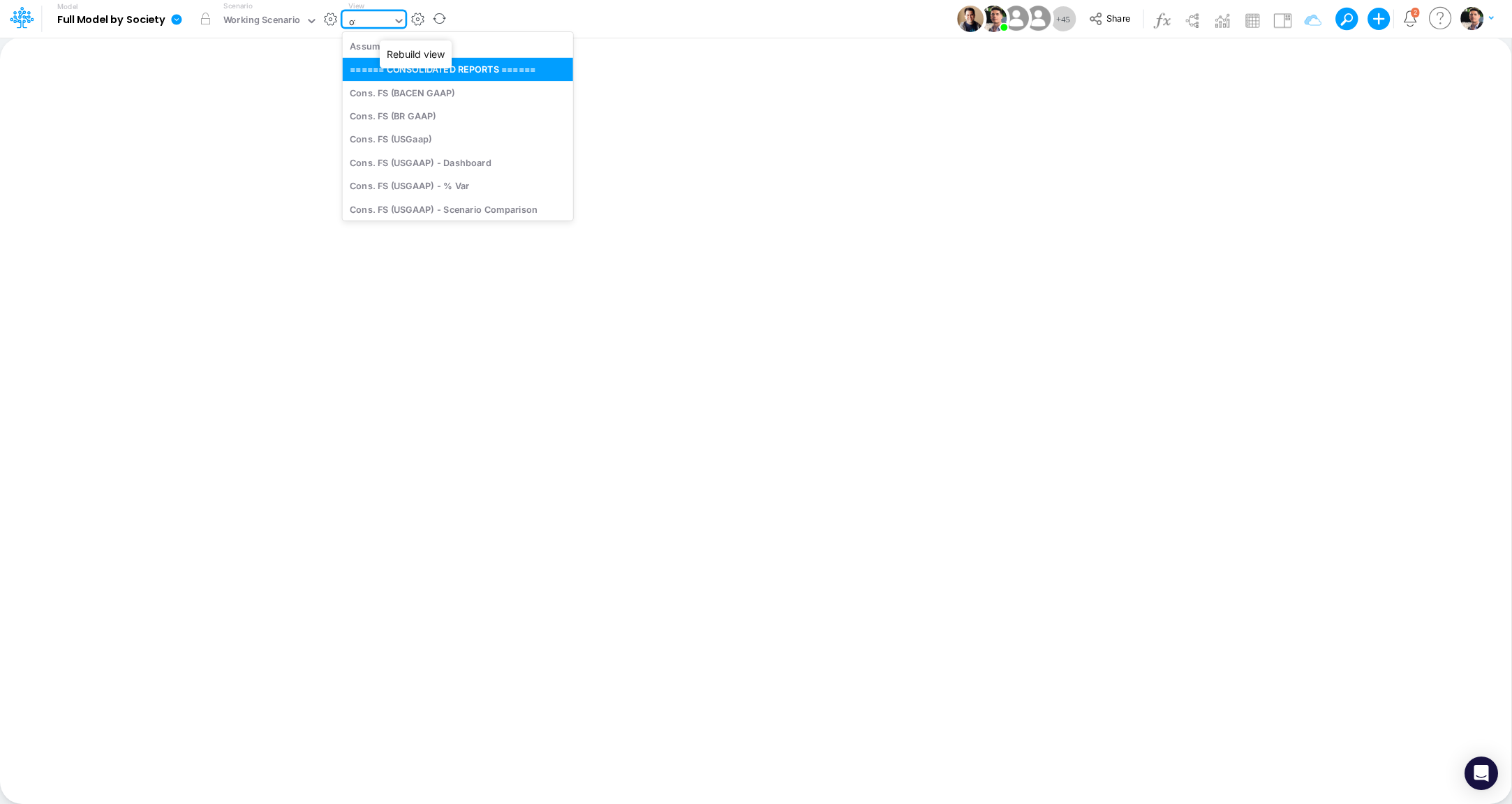
type input "off"
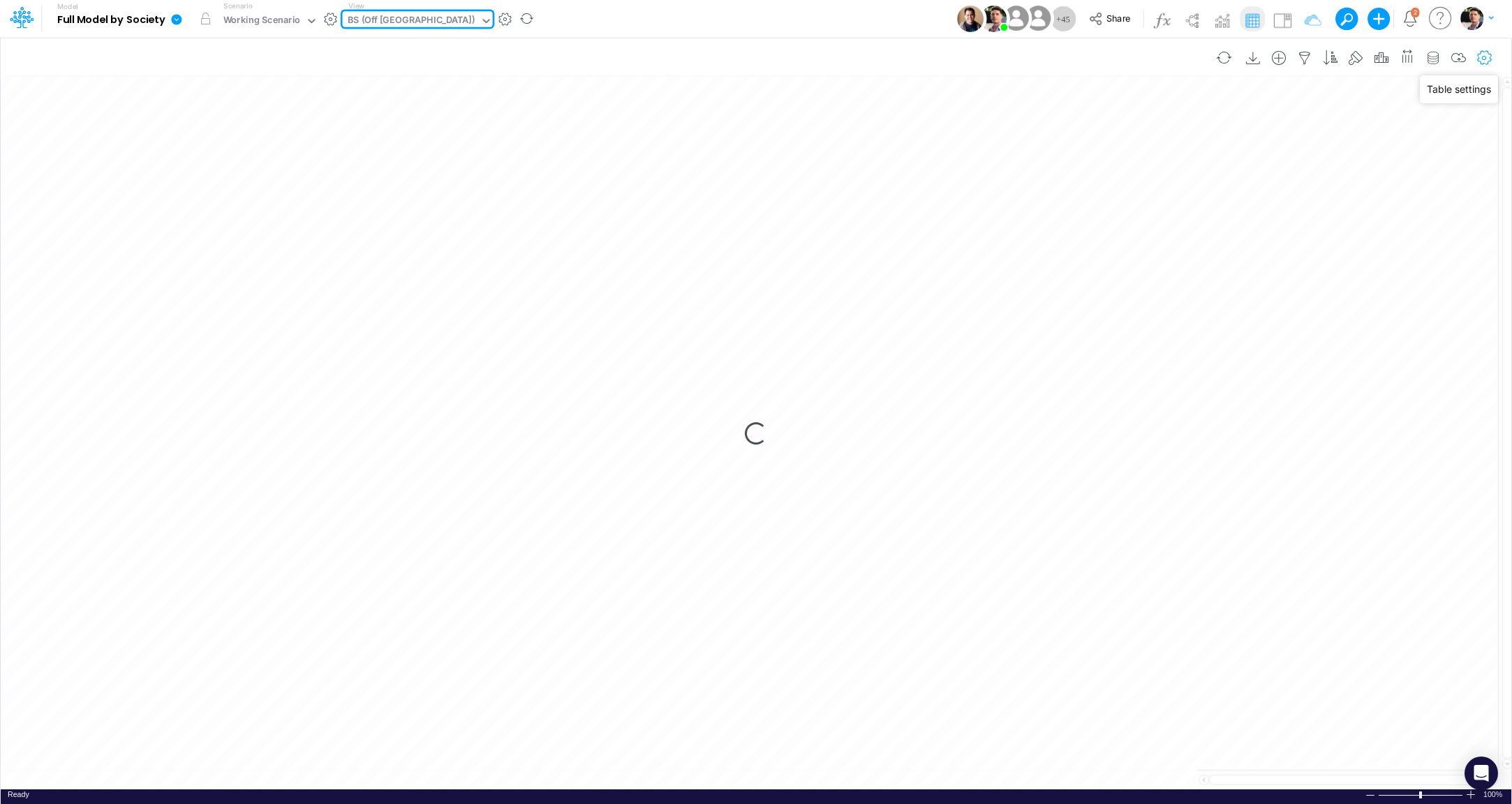
click at [1486, 62] on icon "button" at bounding box center [1485, 58] width 21 height 15
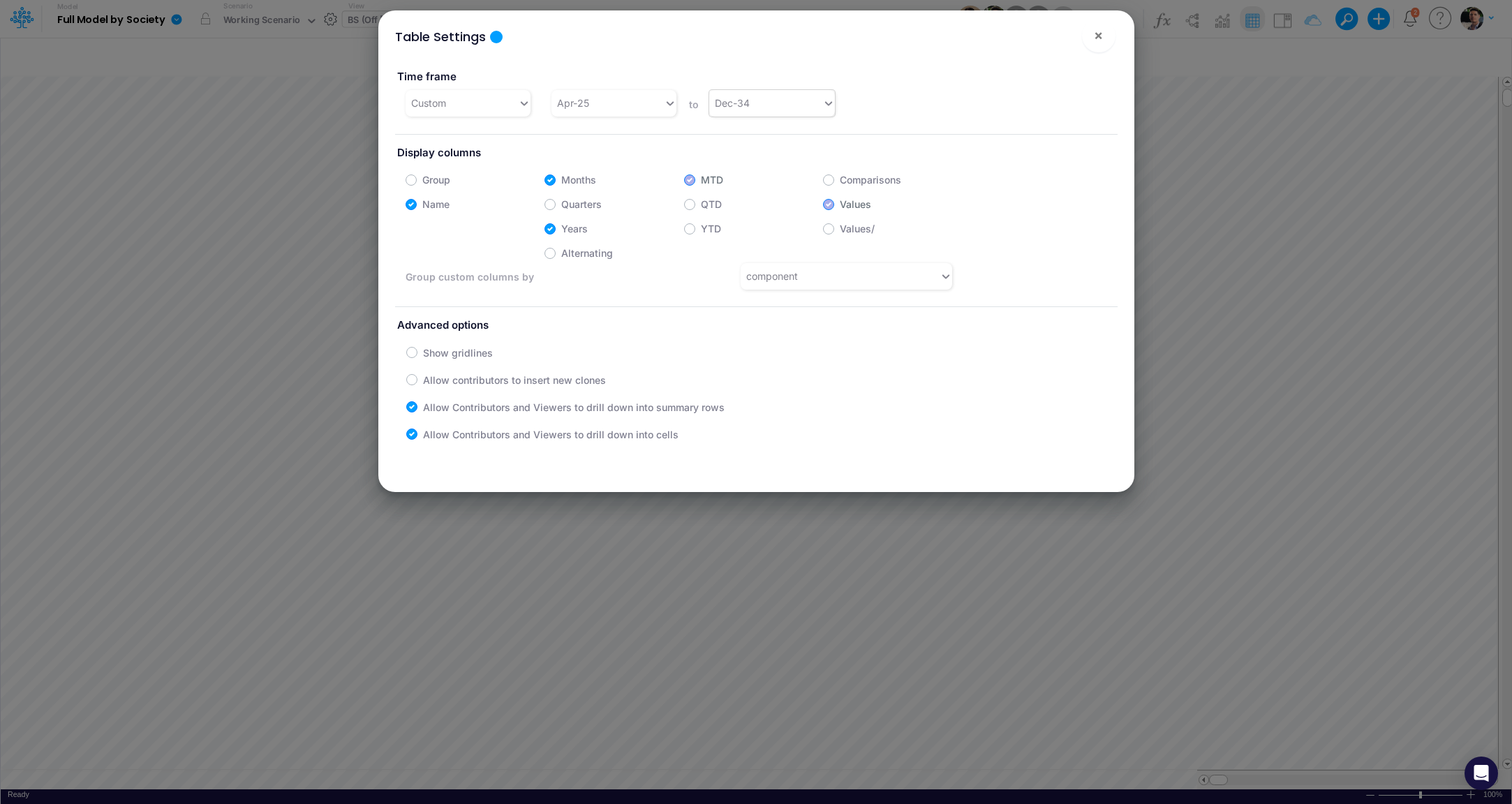
click at [792, 106] on div "Dec-34" at bounding box center [765, 103] width 112 height 23
type input "dec-28"
click at [1099, 43] on span "×" at bounding box center [1098, 35] width 9 height 17
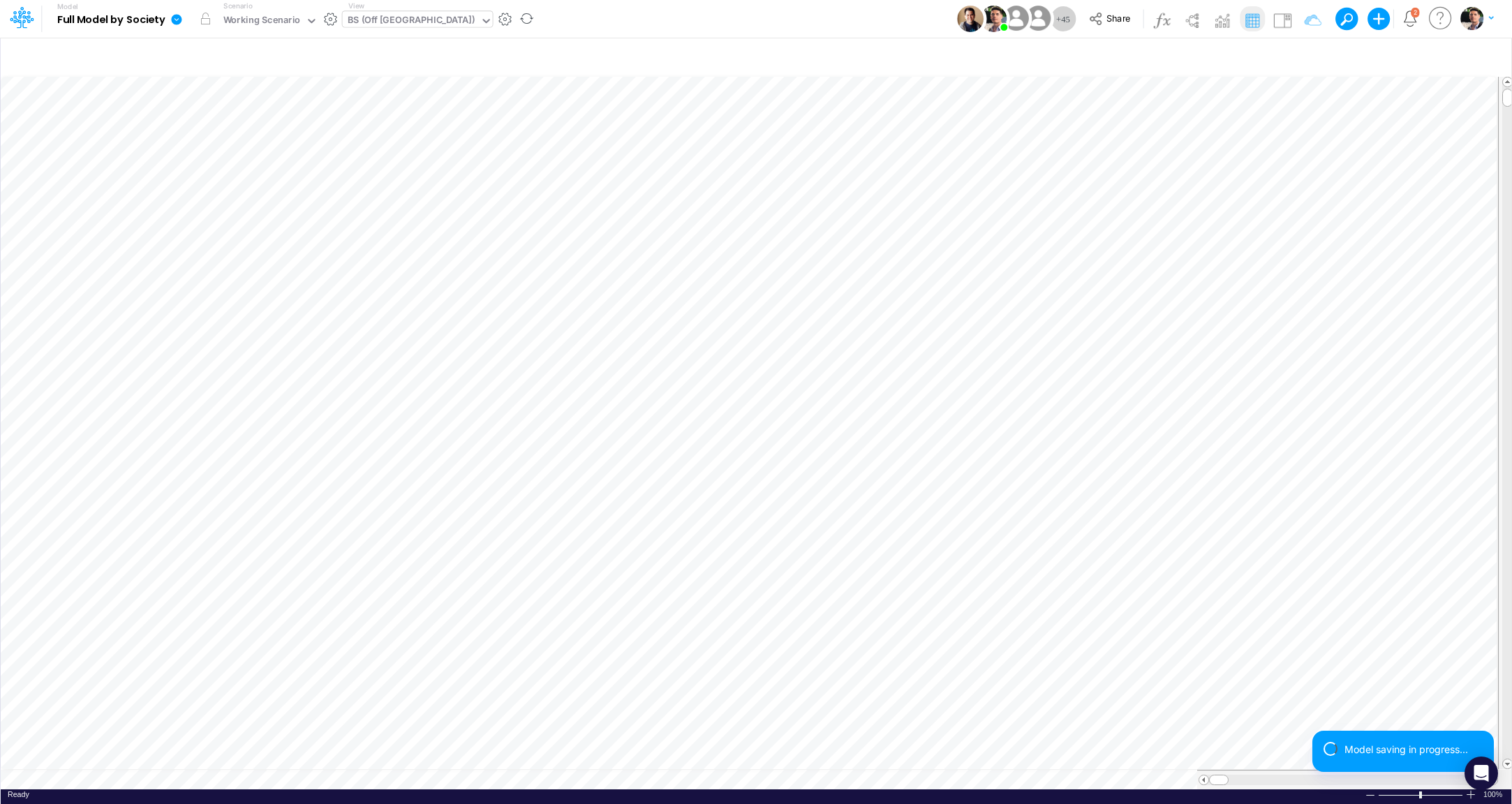
click at [180, 19] on icon at bounding box center [176, 19] width 11 height 11
click at [250, 131] on button "Export" at bounding box center [247, 122] width 149 height 23
click at [399, 136] on button "Excel" at bounding box center [397, 130] width 149 height 21
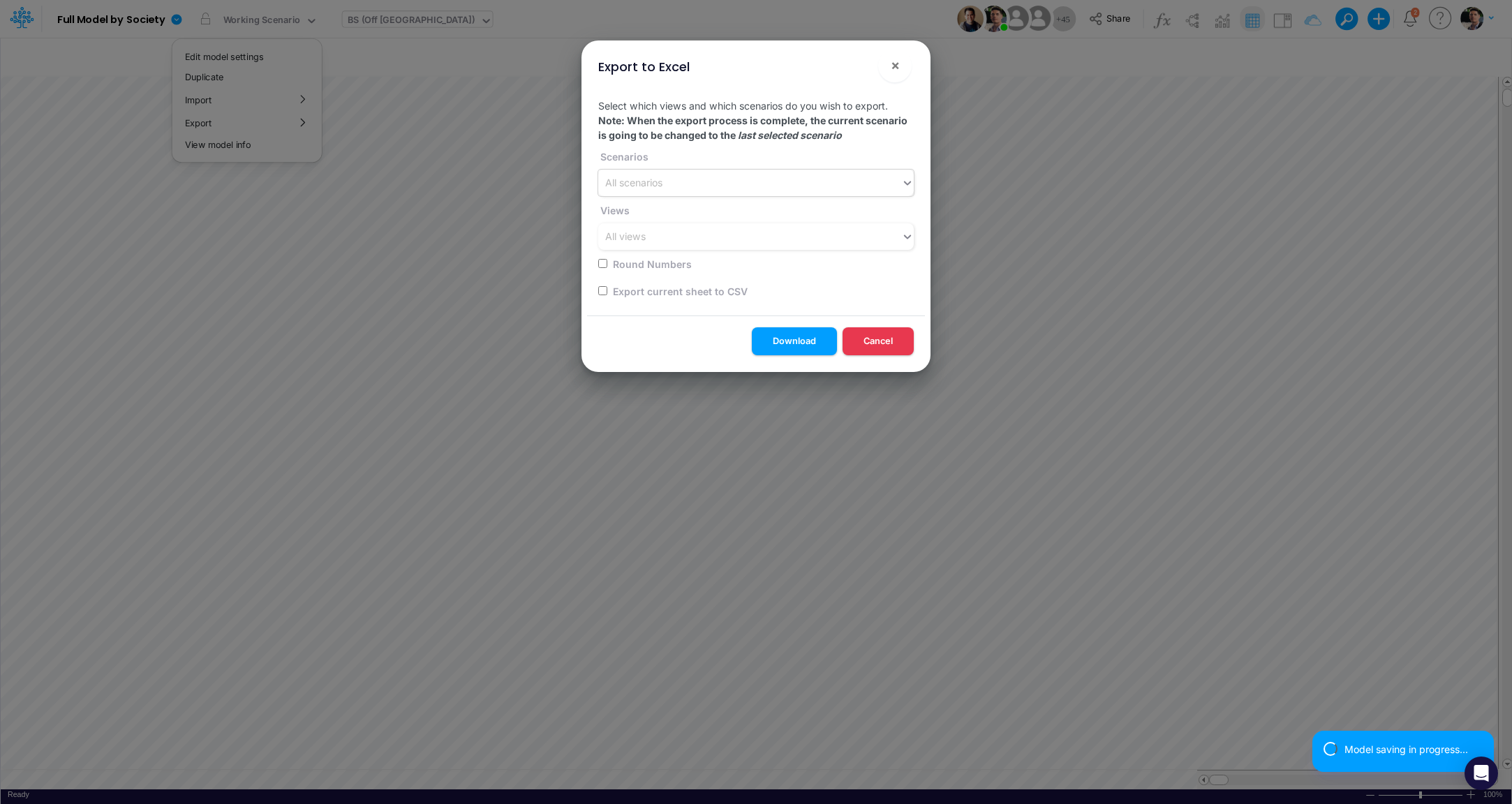
click at [774, 180] on div "All scenarios" at bounding box center [750, 183] width 303 height 23
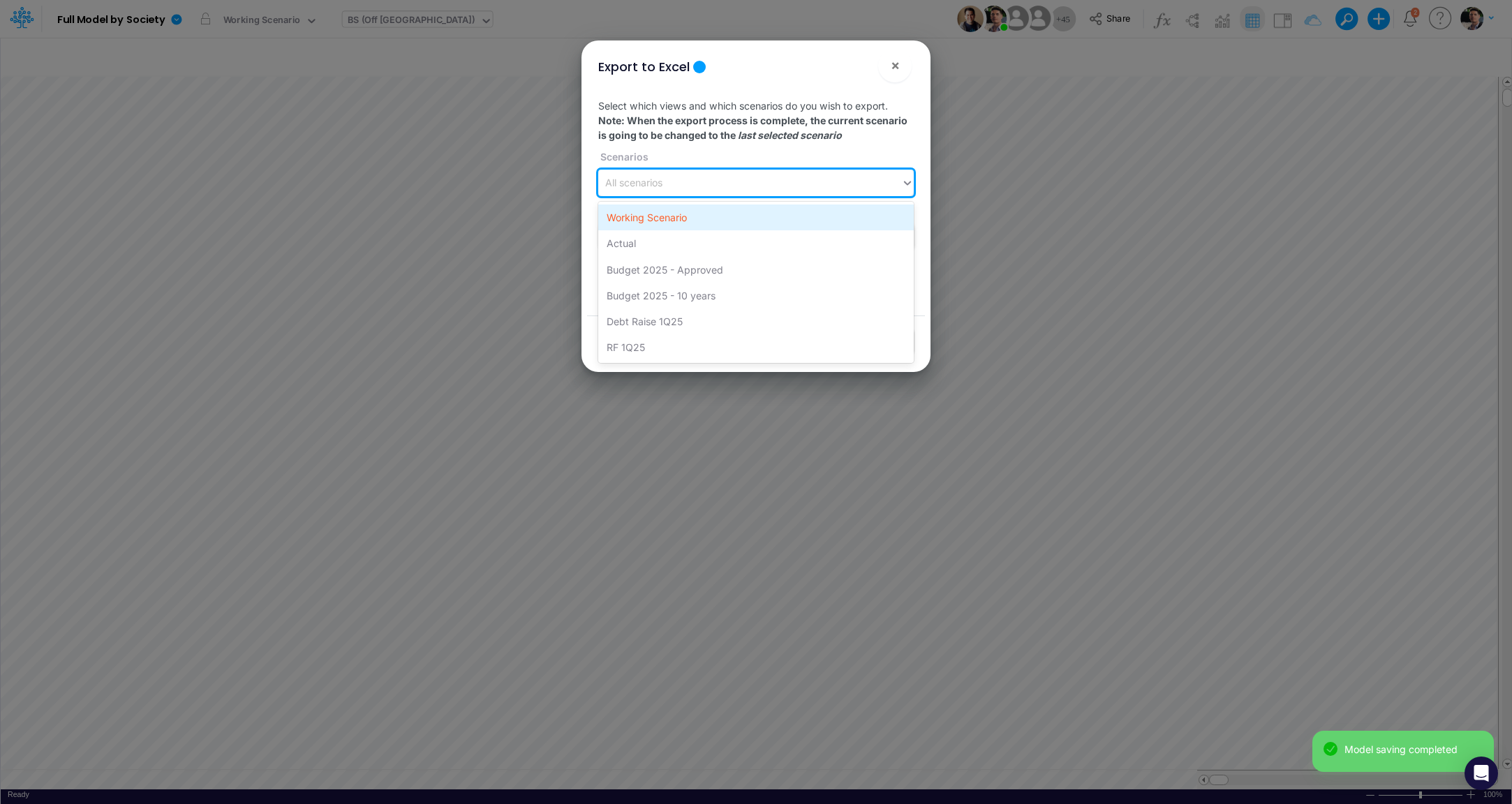
click at [727, 222] on div "Working Scenario" at bounding box center [756, 217] width 316 height 26
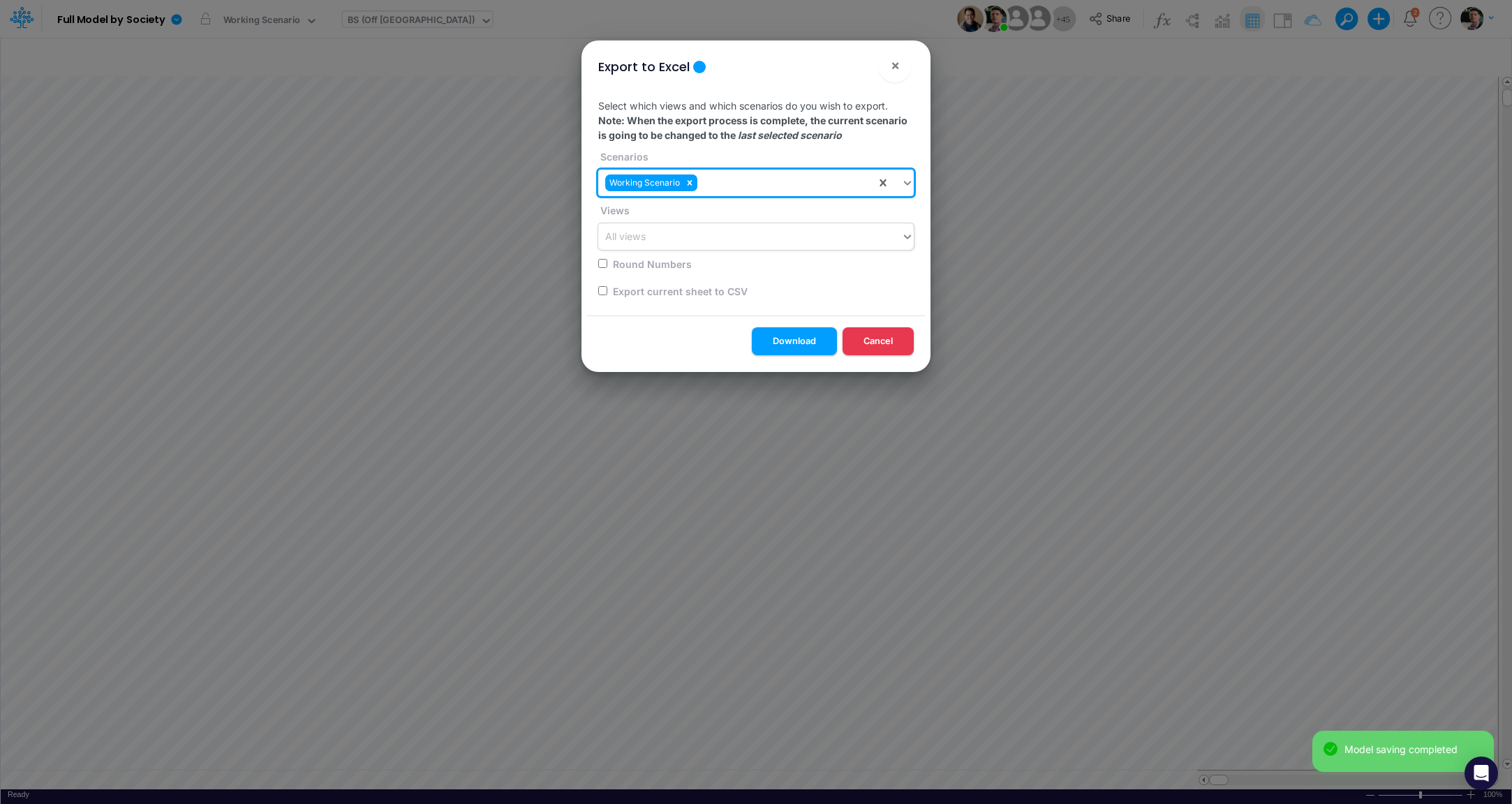
click at [721, 241] on div "All views" at bounding box center [750, 237] width 303 height 23
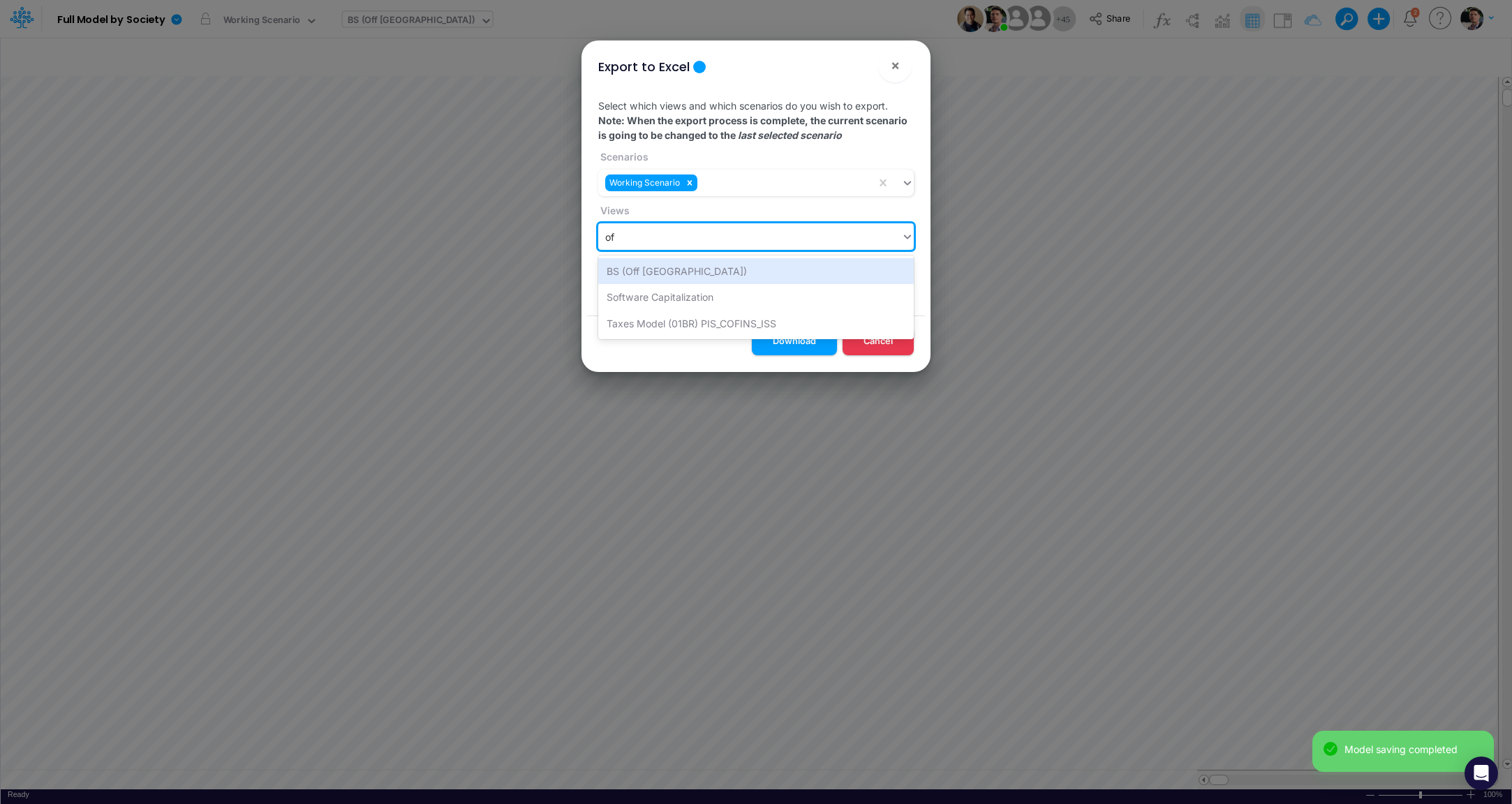
type input "off"
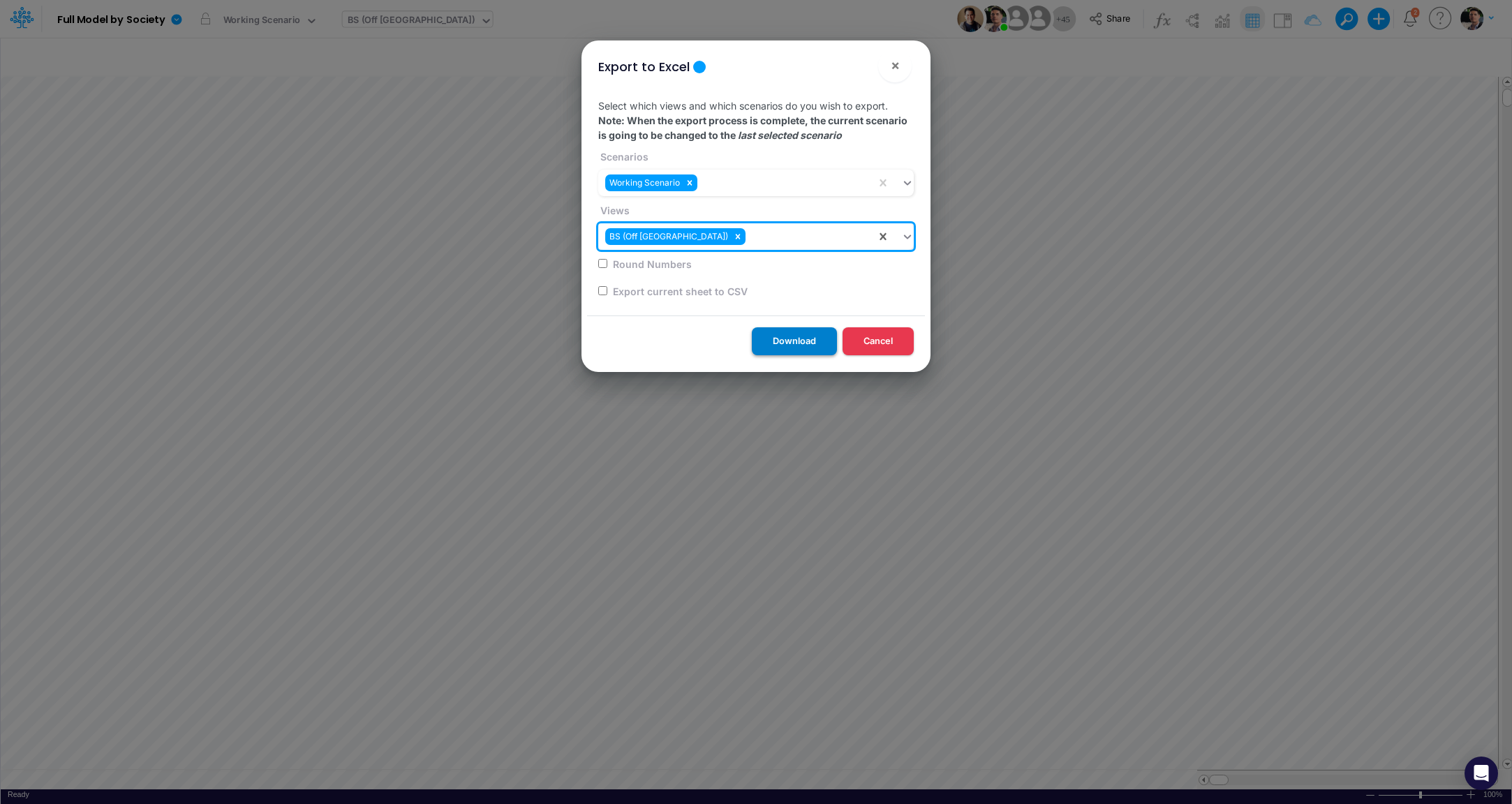
click at [787, 346] on button "Download" at bounding box center [794, 341] width 85 height 27
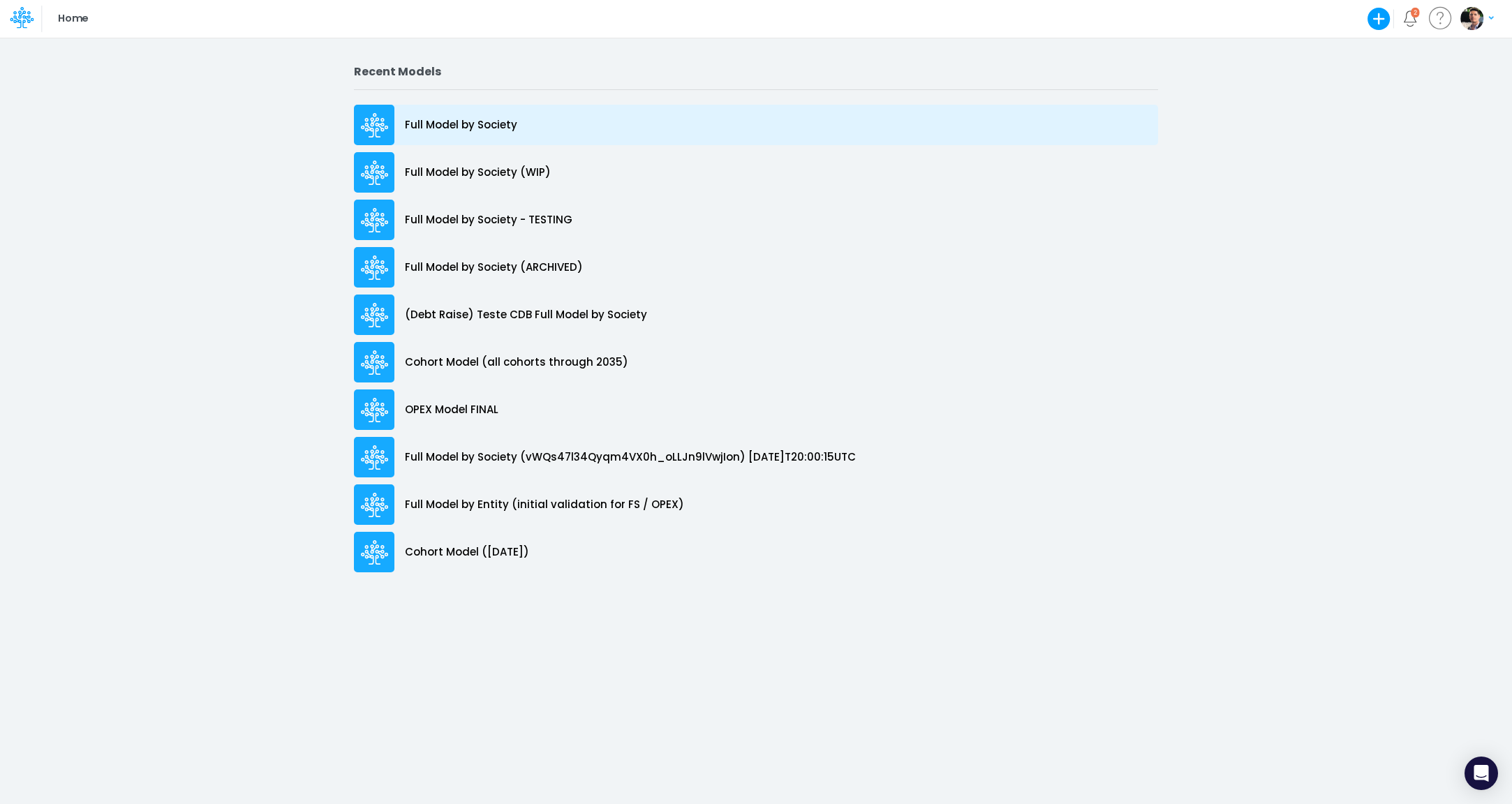
click at [454, 128] on p "Full Model by Society" at bounding box center [461, 125] width 112 height 16
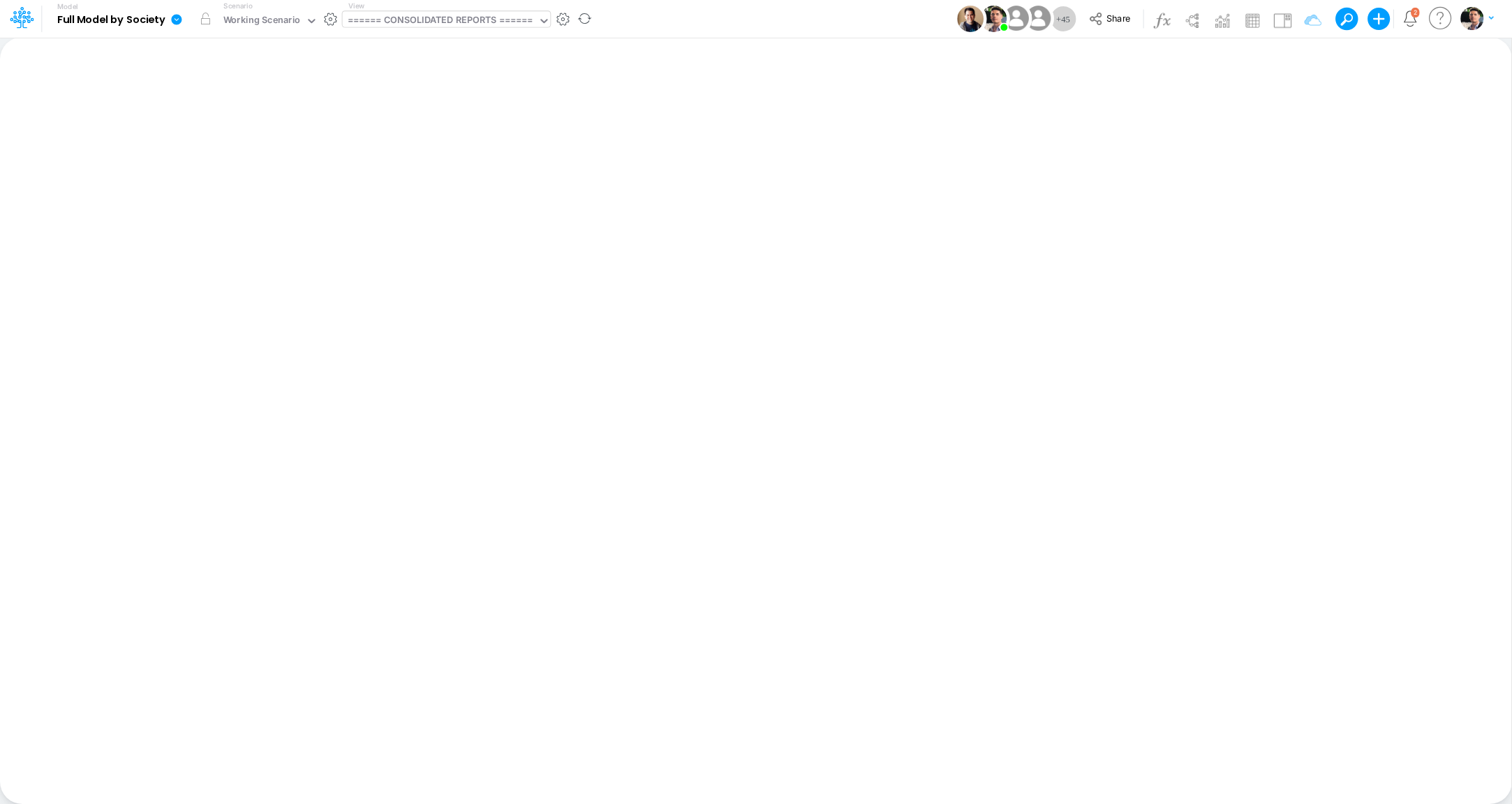
click at [478, 23] on div "====== CONSOLIDATED REPORTS ======" at bounding box center [441, 21] width 186 height 16
type input "off"
type input "BS (Off [GEOGRAPHIC_DATA]) - Detailed"
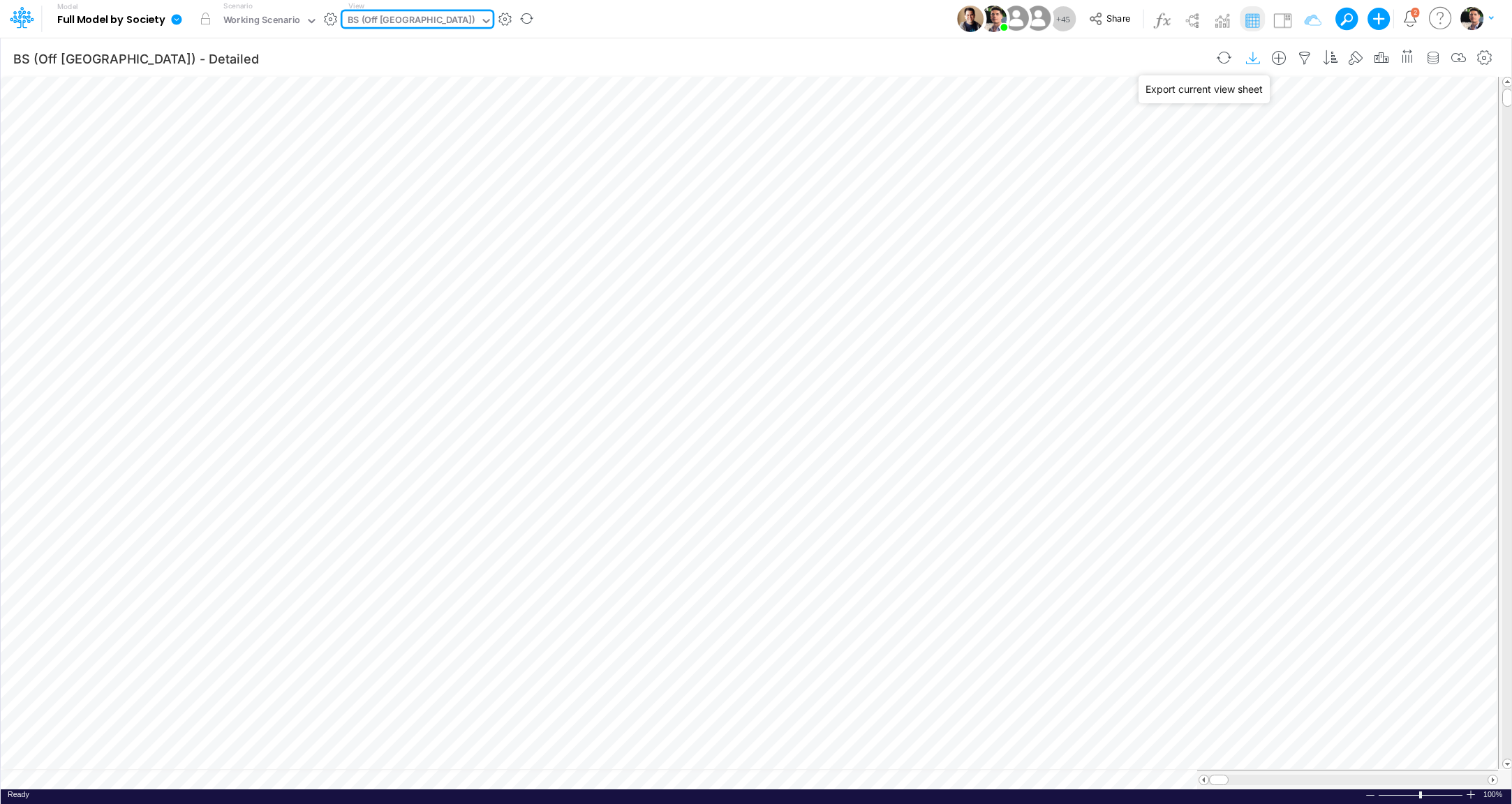
click at [1259, 61] on icon "button" at bounding box center [1254, 58] width 21 height 15
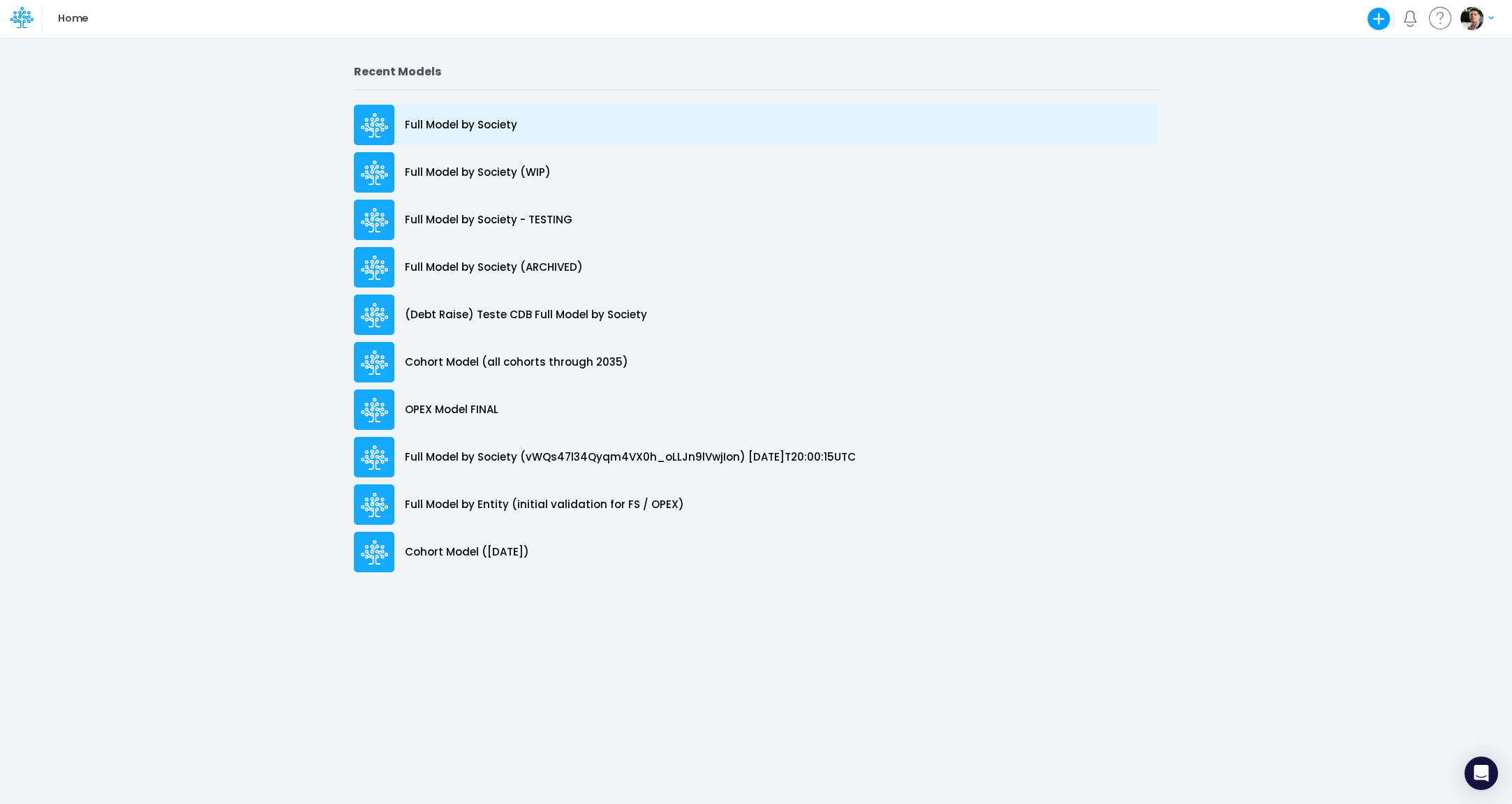
click at [458, 125] on p "Full Model by Society" at bounding box center [461, 125] width 112 height 16
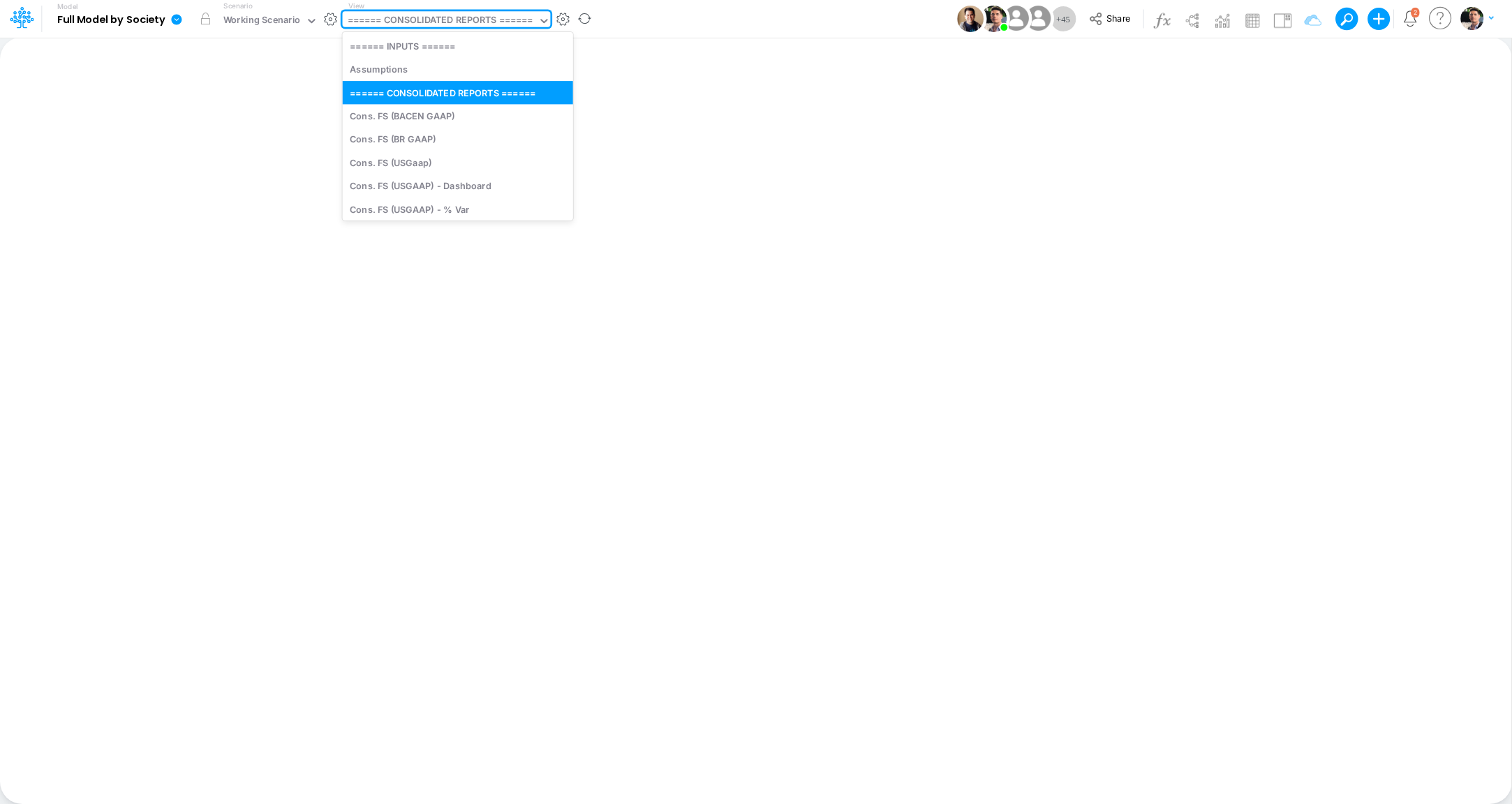
click at [481, 25] on div "====== CONSOLIDATED REPORTS ======" at bounding box center [441, 21] width 186 height 16
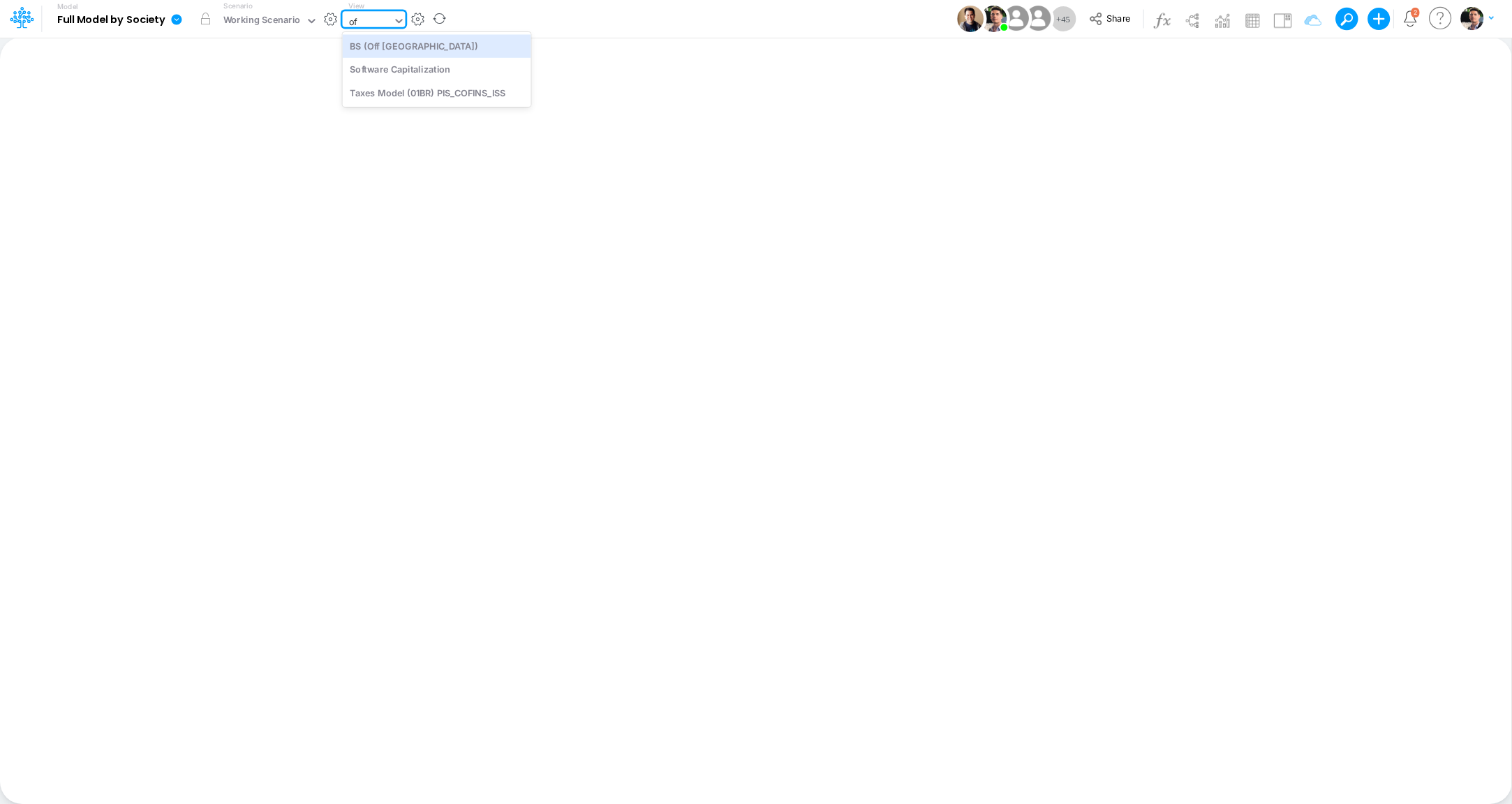
type input "off"
type input "BS (Off Brazil) - Detailed"
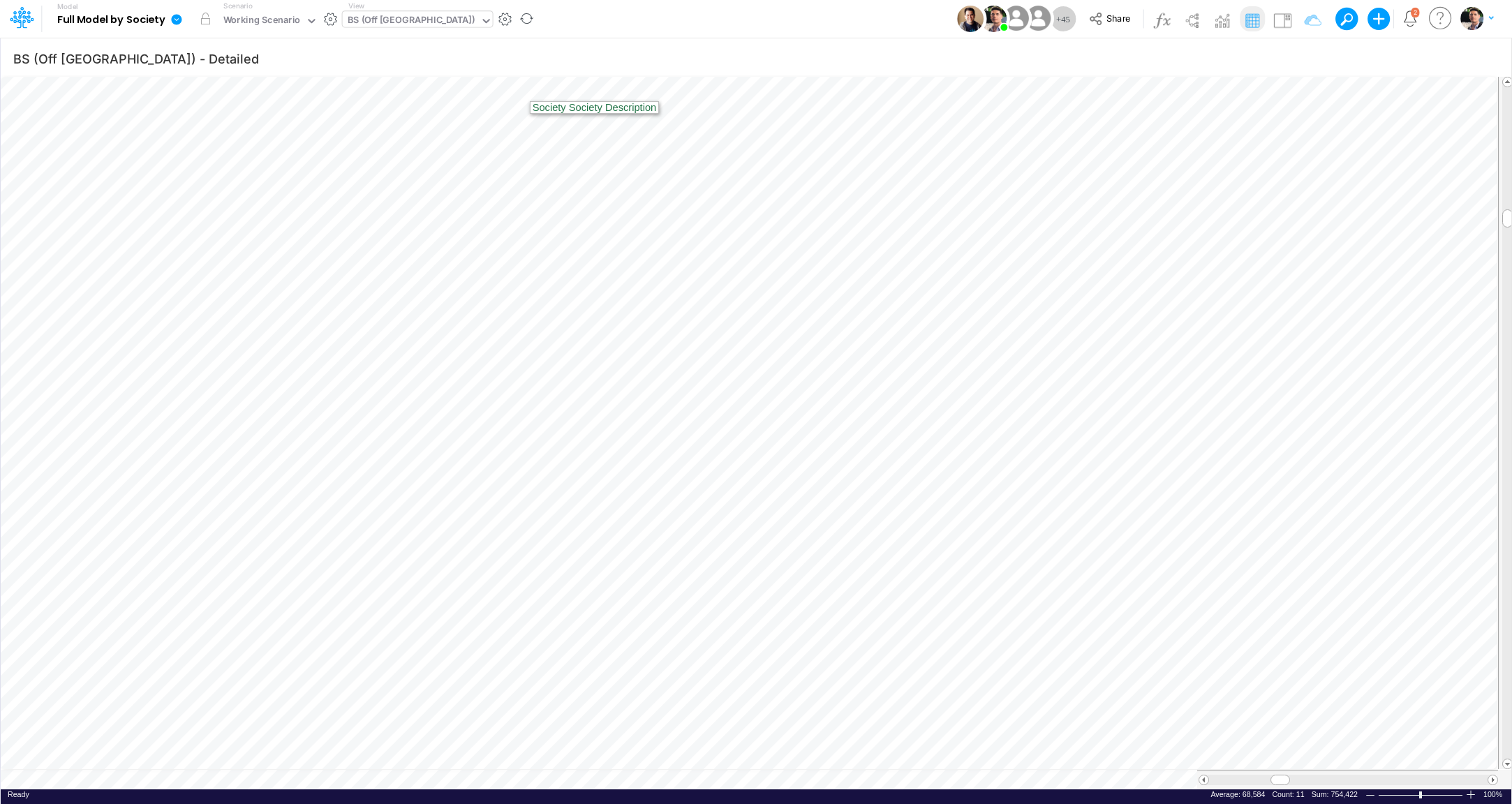
click at [374, 21] on div "BS (Off [GEOGRAPHIC_DATA])" at bounding box center [412, 21] width 128 height 16
type input "usga"
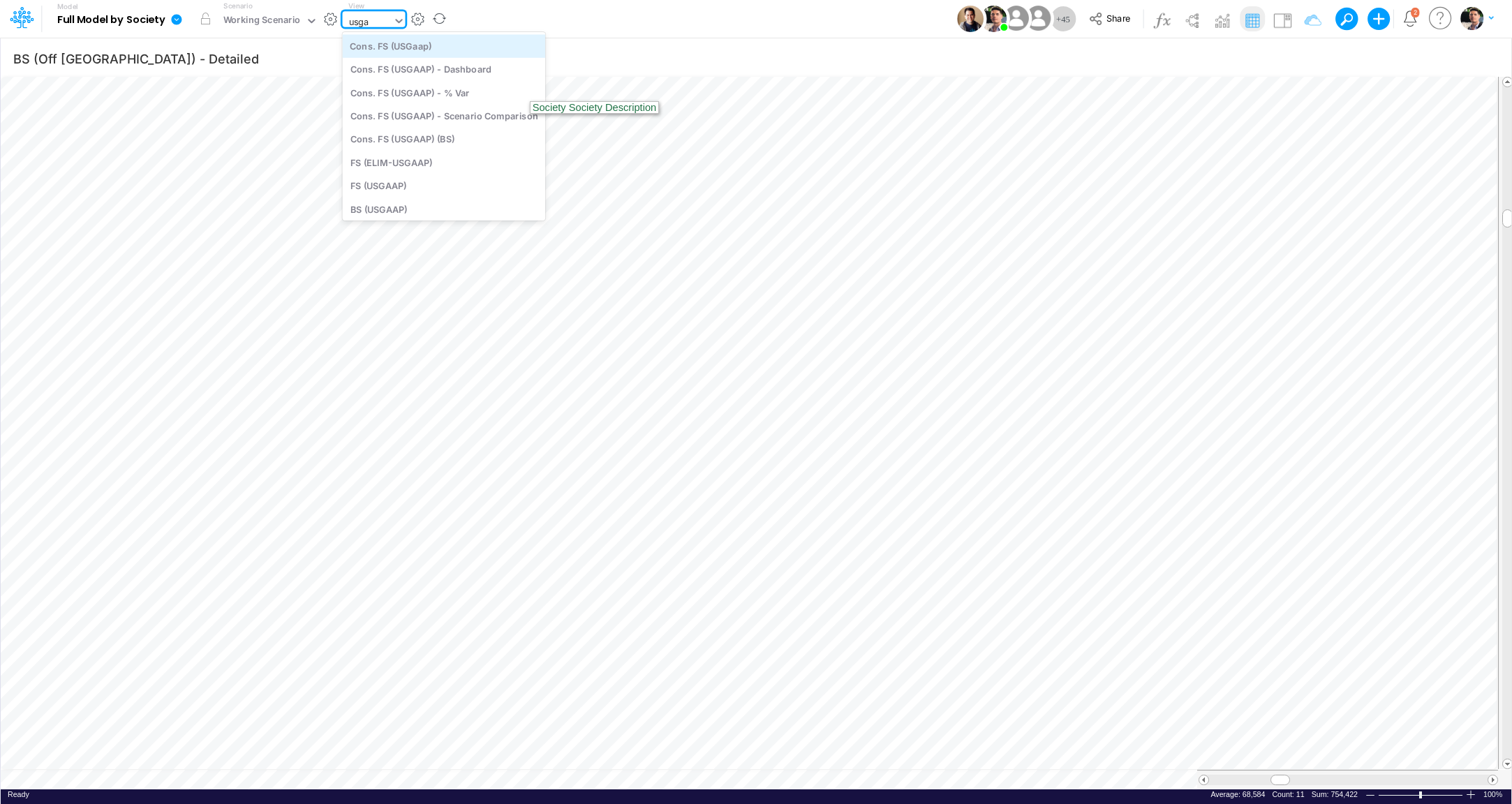
click at [419, 50] on div "Cons. FS (USGaap)" at bounding box center [444, 45] width 203 height 23
type input "Consolidated FS - USGAAP"
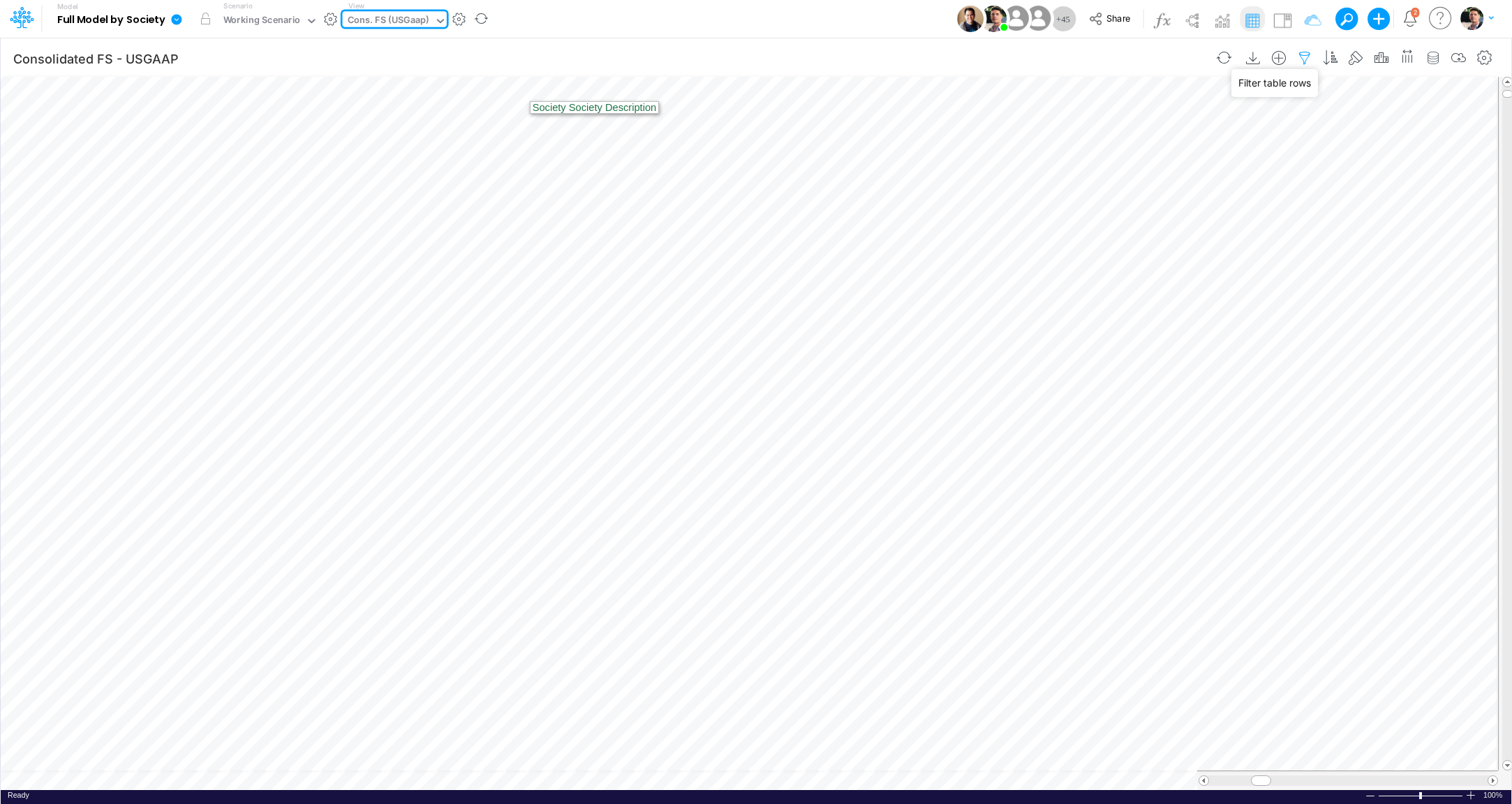
click at [1312, 61] on icon "button" at bounding box center [1305, 58] width 21 height 15
select select "notEqual"
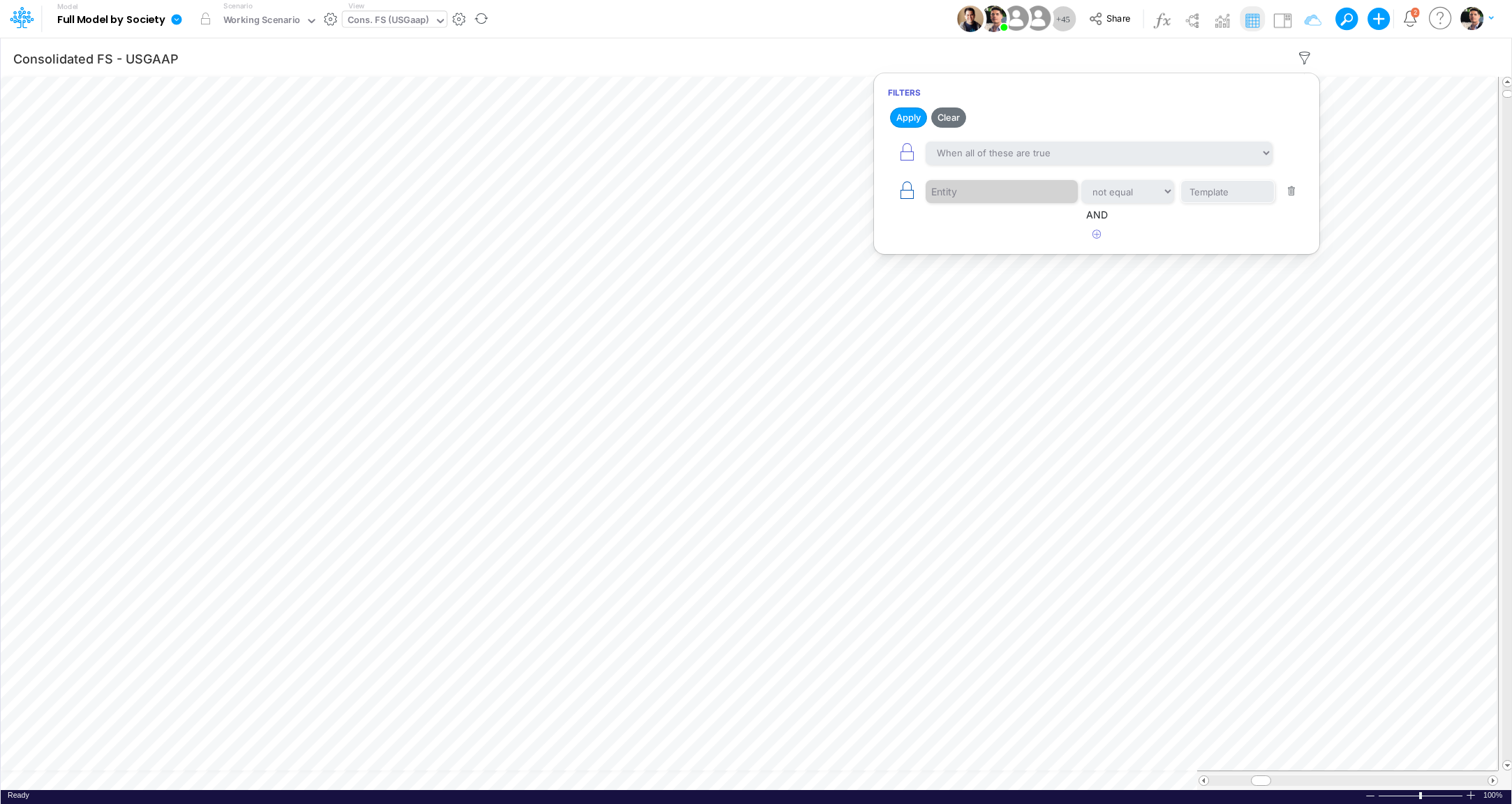
click at [907, 185] on icon "button" at bounding box center [907, 191] width 20 height 20
select select "notEqual"
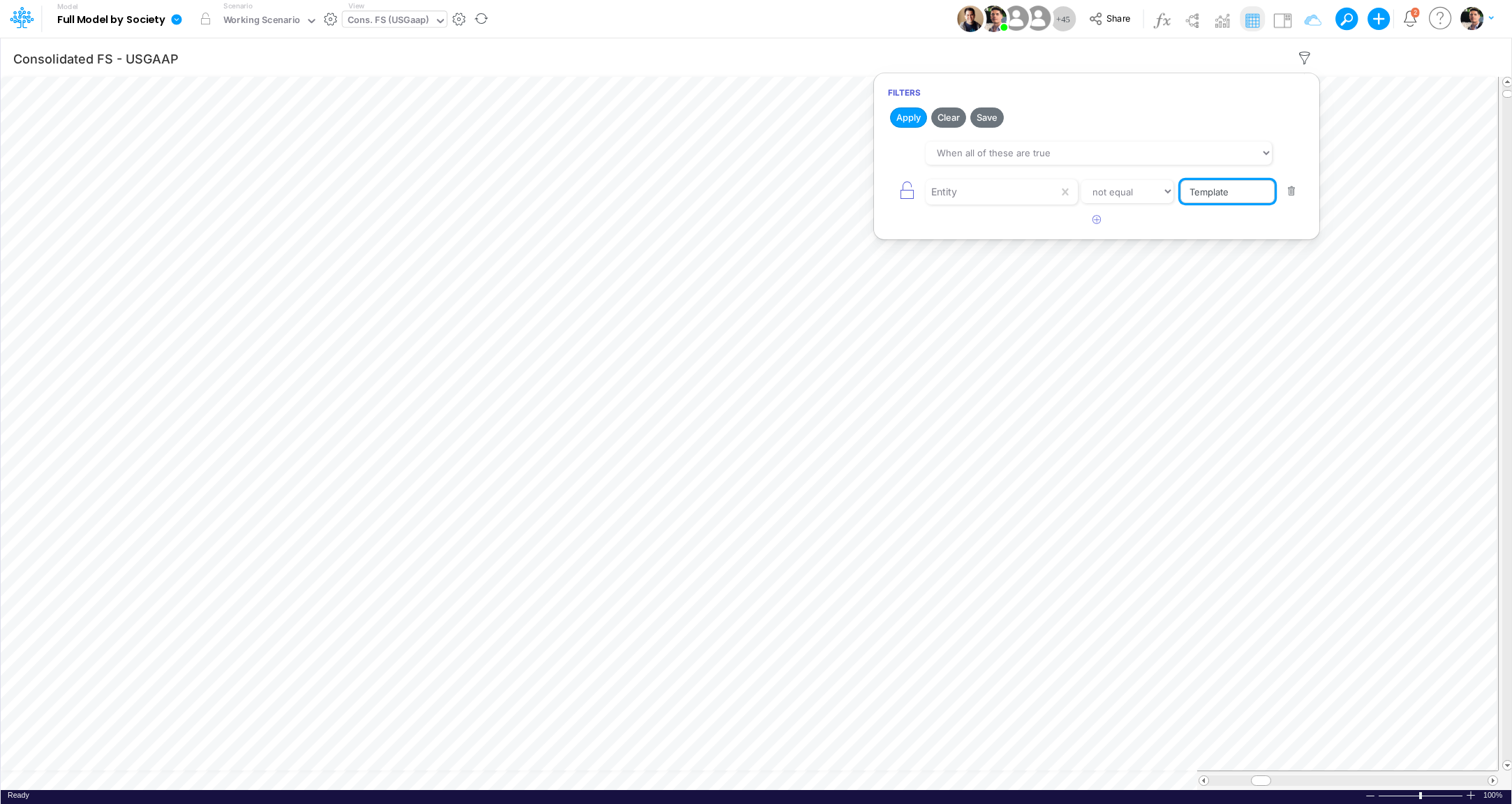
click at [1233, 199] on input "Template" at bounding box center [1227, 192] width 94 height 23
type input "T"
type input "01us"
click at [1095, 217] on icon "button" at bounding box center [1097, 219] width 9 height 9
click at [1013, 239] on div at bounding box center [992, 230] width 133 height 23
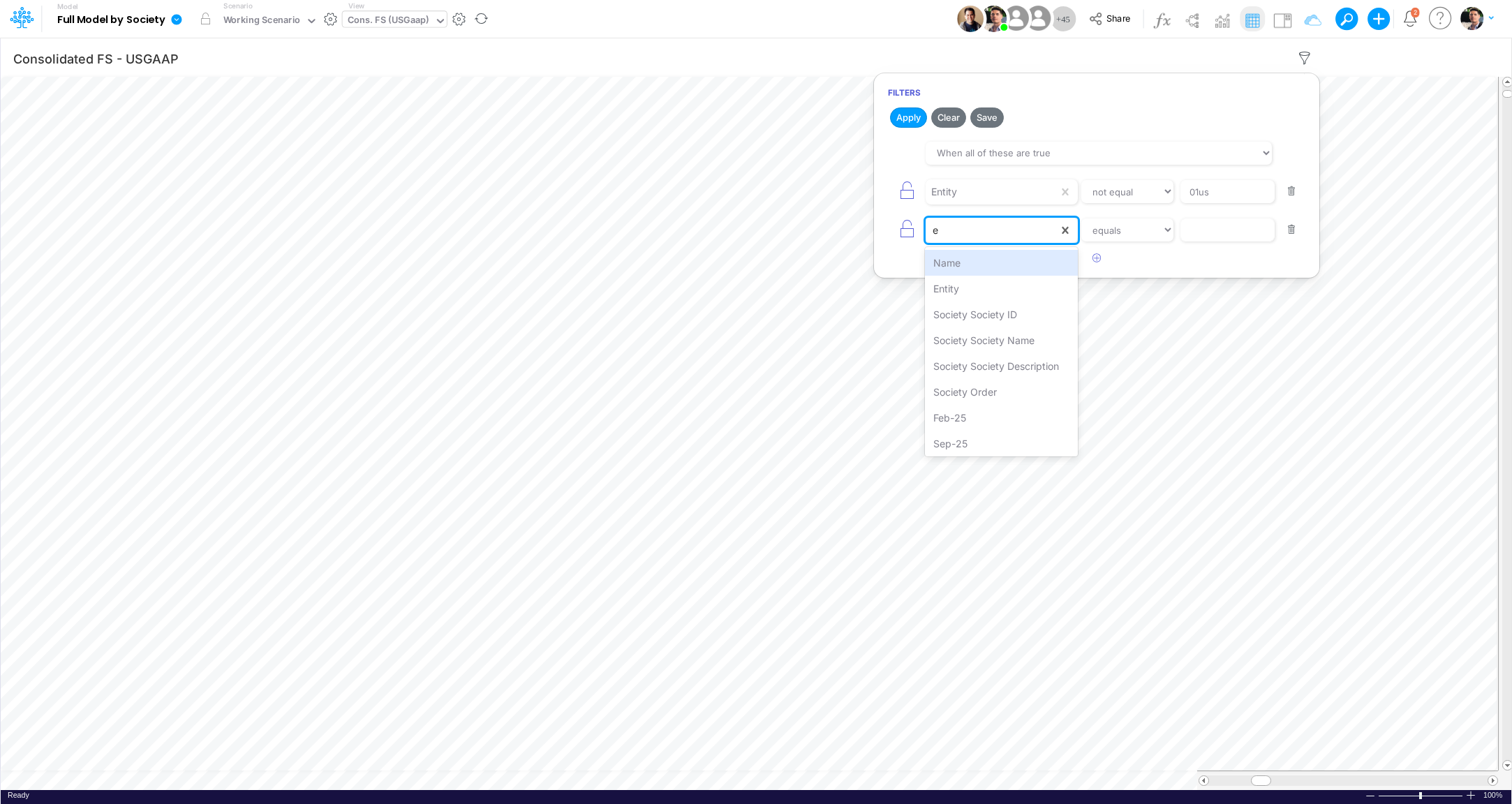
type input "en"
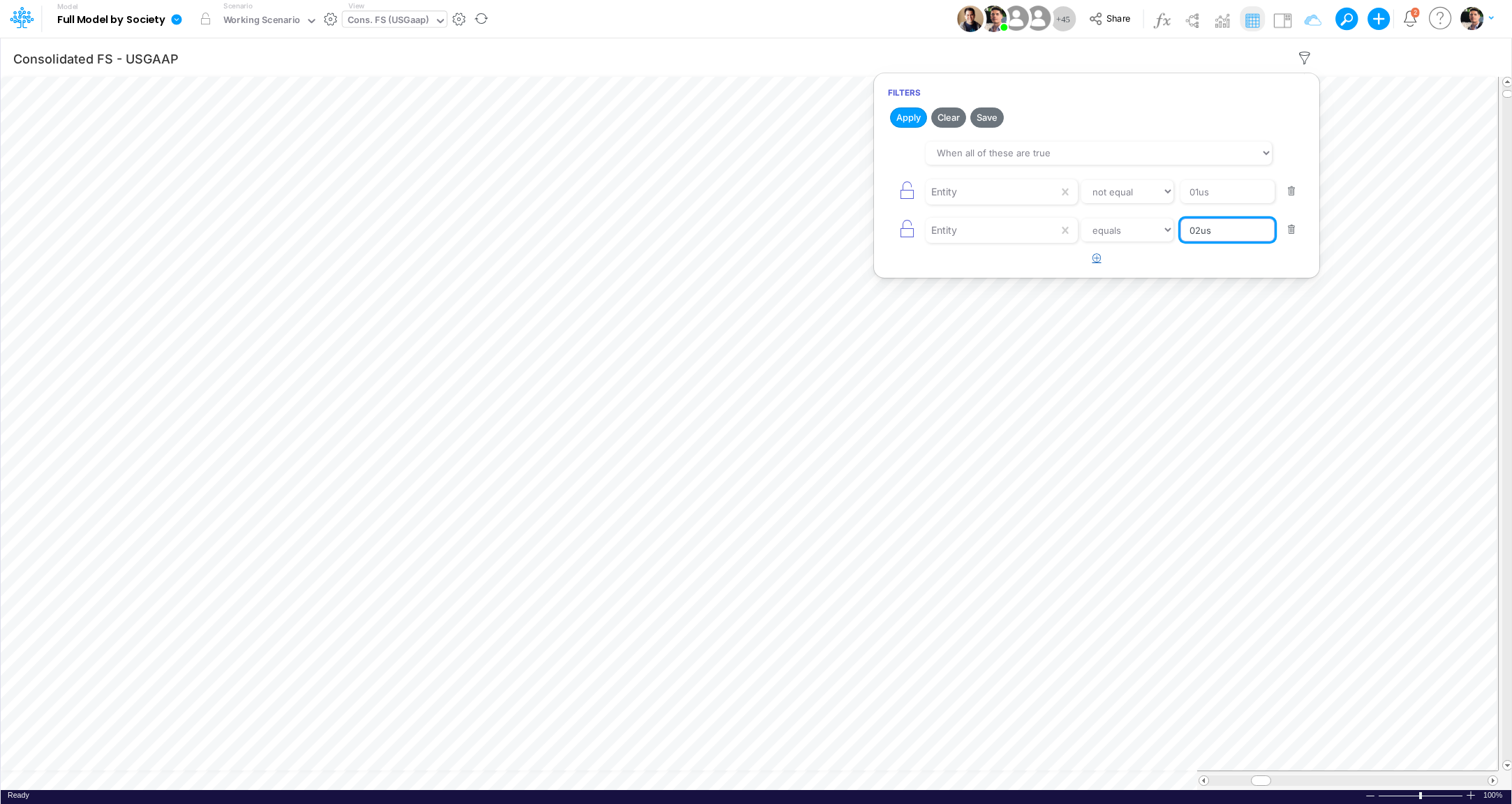
type input "02us"
click at [1098, 257] on icon "button" at bounding box center [1097, 258] width 9 height 9
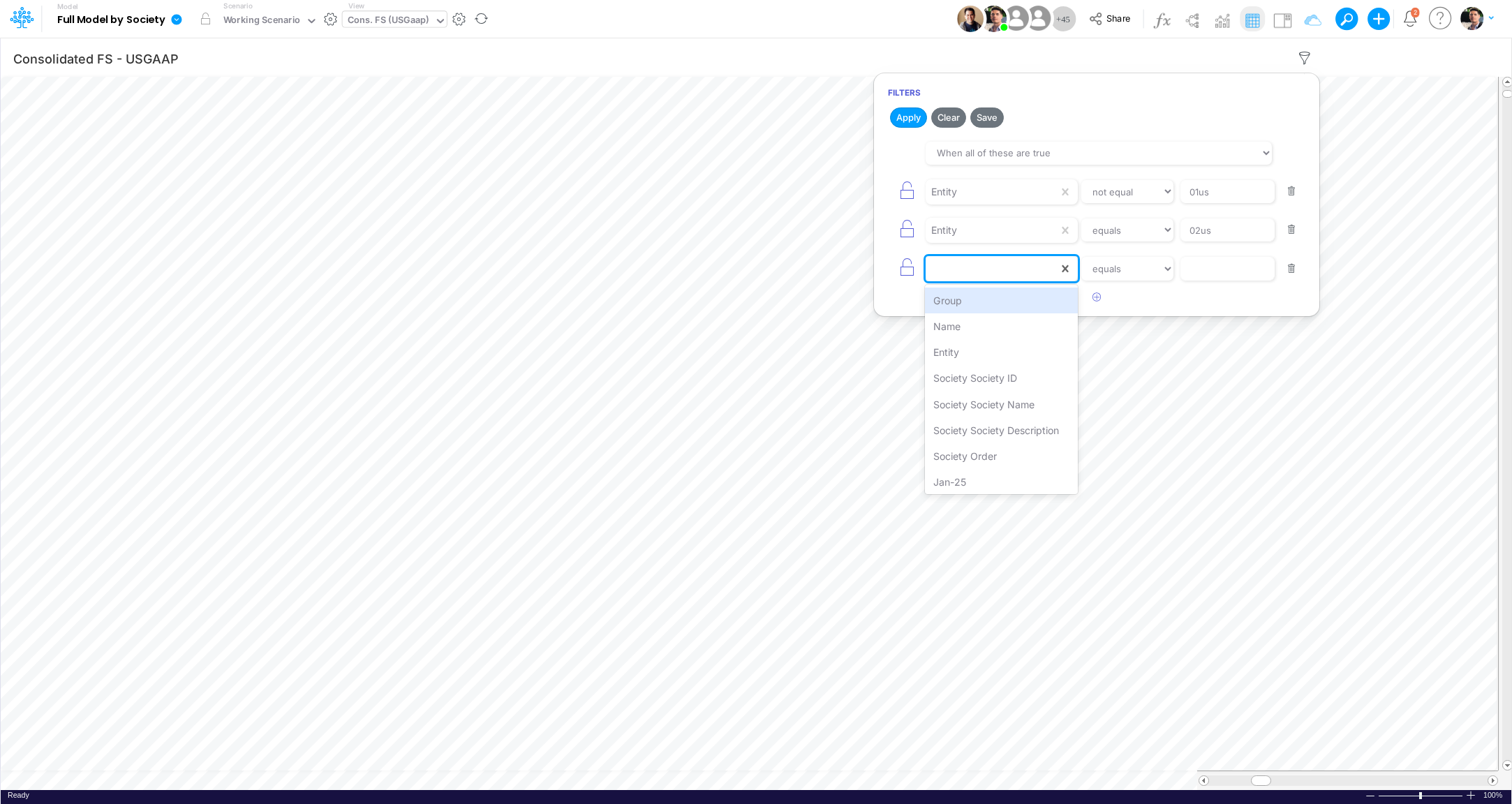
click at [1024, 263] on div at bounding box center [992, 268] width 133 height 23
type input "en"
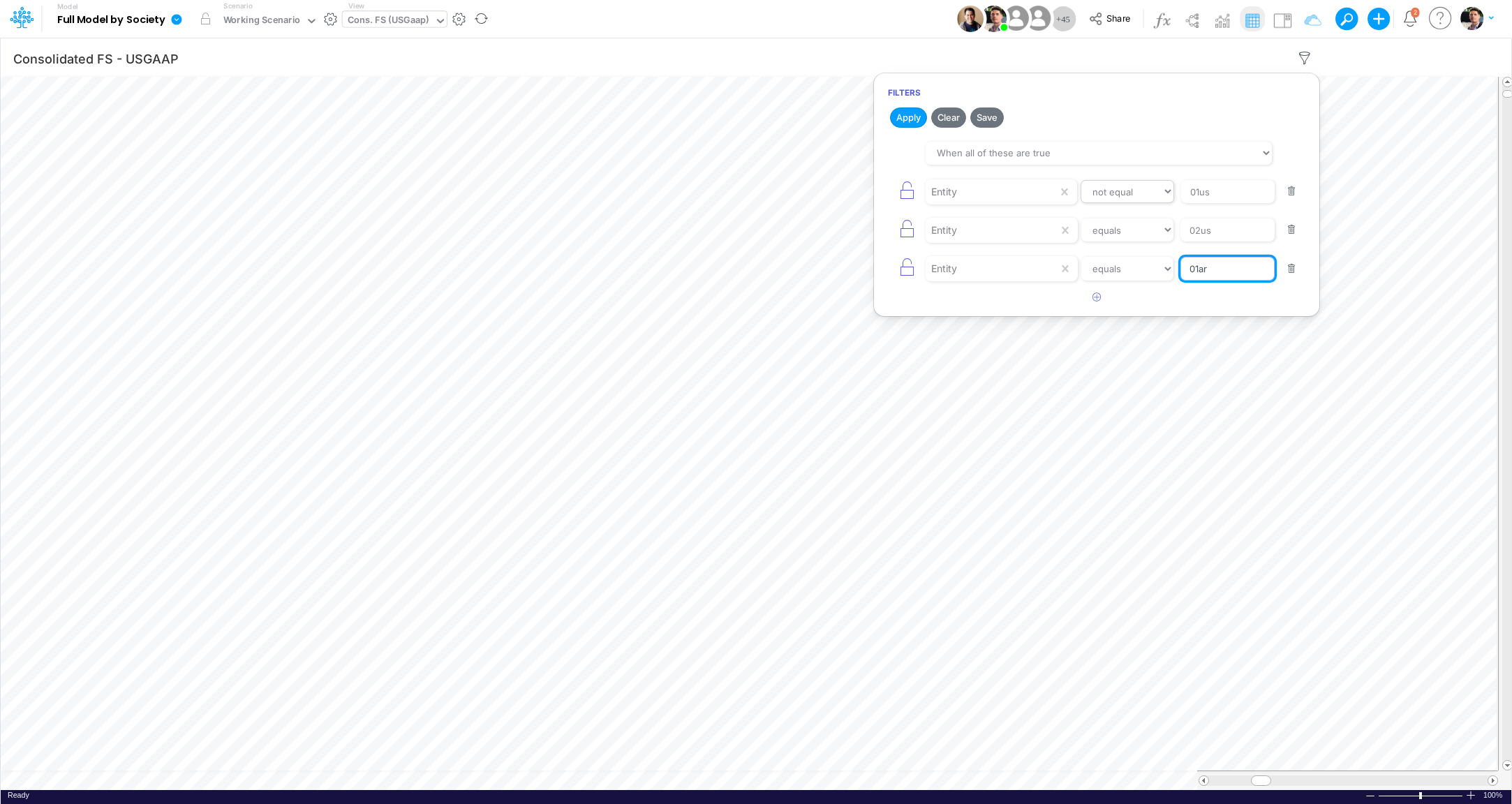
type input "01ar"
select select "equals"
click option "equals" at bounding box center [0, 0] width 0 height 0
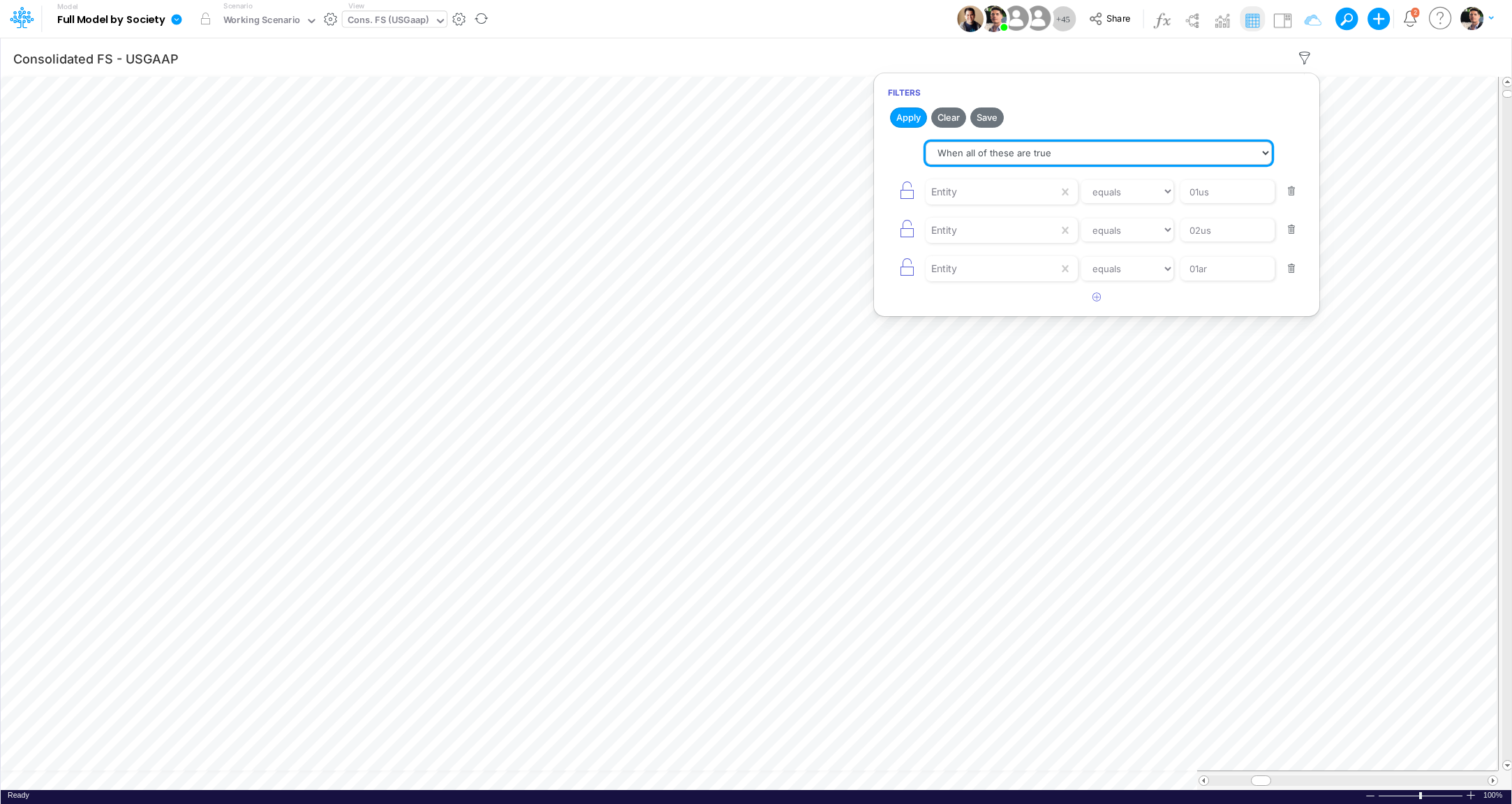
select select "tableSearchOR"
click option "When any of these are true" at bounding box center [0, 0] width 0 height 0
click at [913, 115] on button "Apply" at bounding box center [909, 117] width 37 height 21
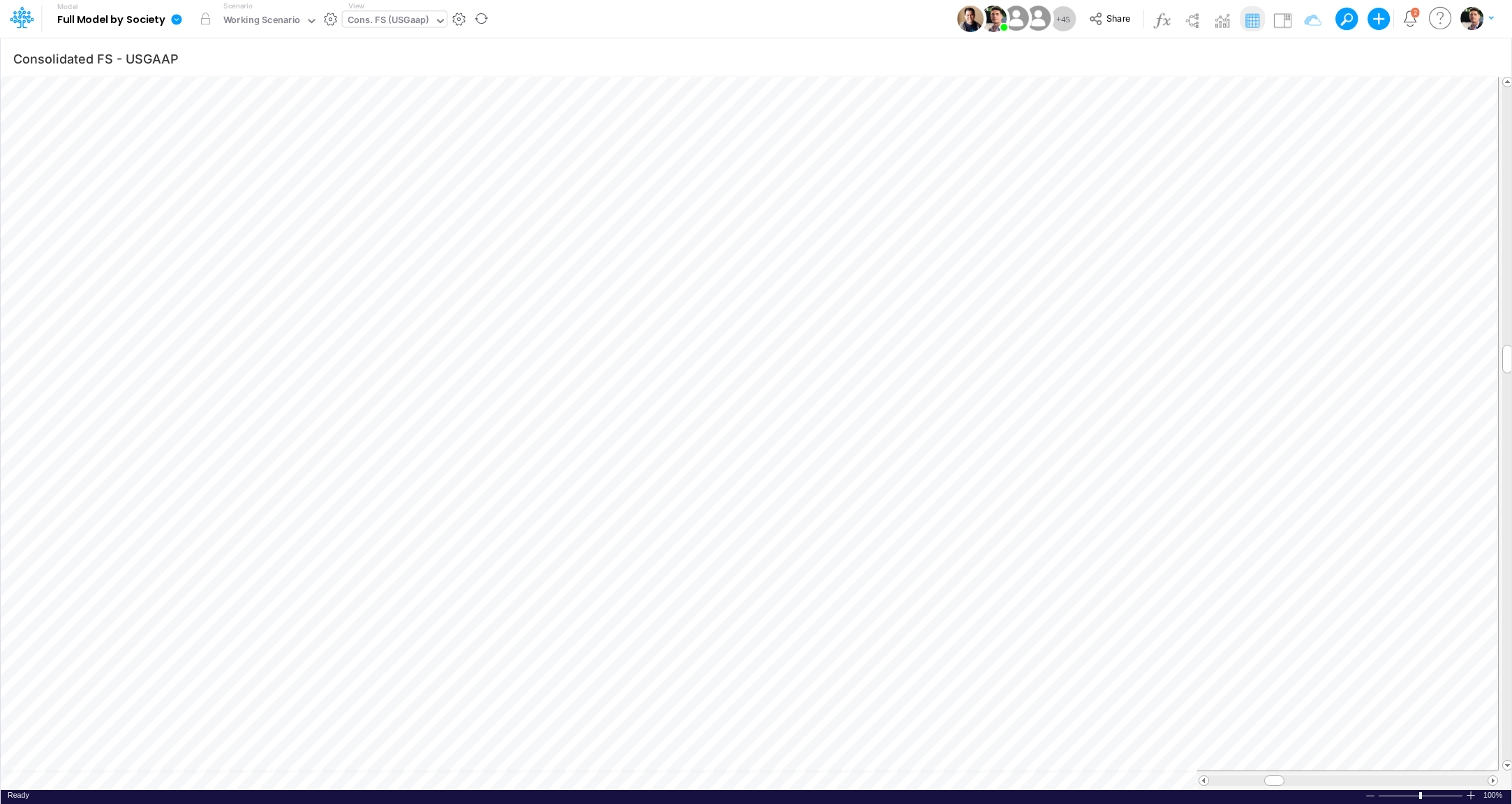
scroll to position [6, 3]
click at [1307, 62] on icon "button" at bounding box center [1305, 58] width 21 height 15
select select "tableSearchOR"
click at [1092, 293] on icon "button" at bounding box center [1097, 297] width 9 height 9
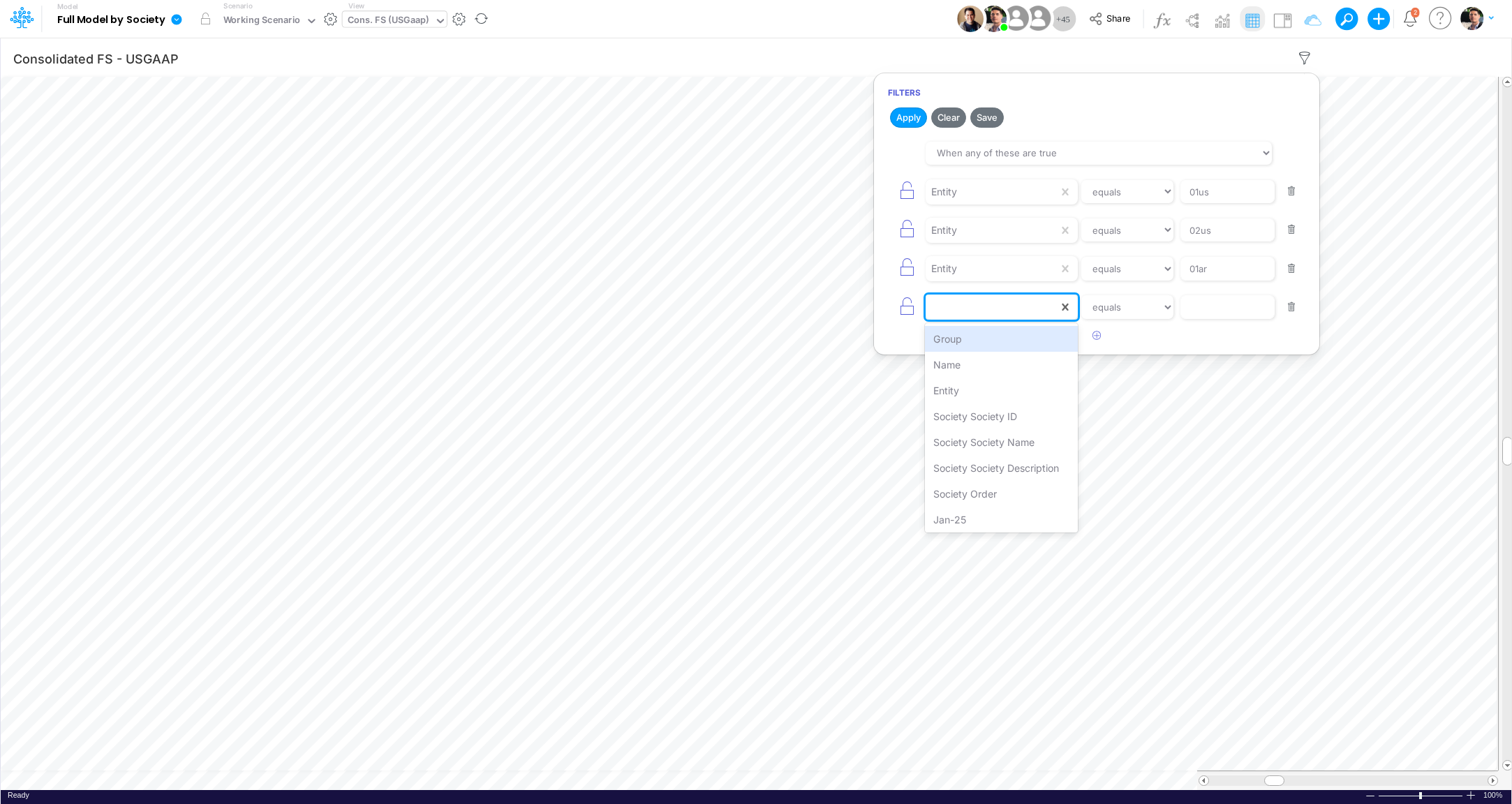
click at [1012, 309] on div at bounding box center [992, 307] width 133 height 23
type input "n"
click at [905, 189] on icon "button" at bounding box center [907, 191] width 20 height 20
type input "02us"
type input "01ar"
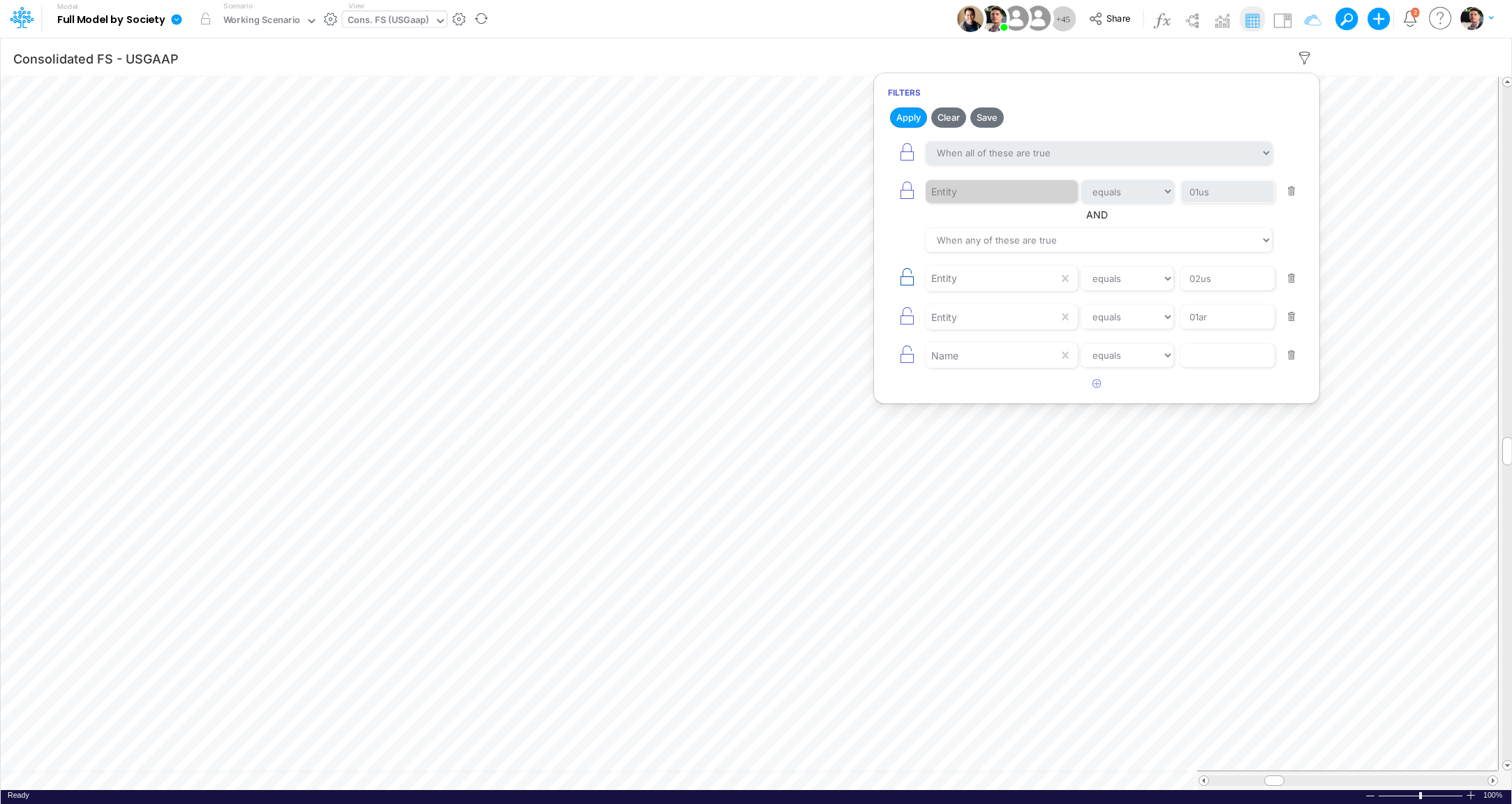
click at [906, 272] on icon "button" at bounding box center [907, 277] width 20 height 20
type input "01ar"
click at [908, 314] on icon "button" at bounding box center [907, 316] width 20 height 20
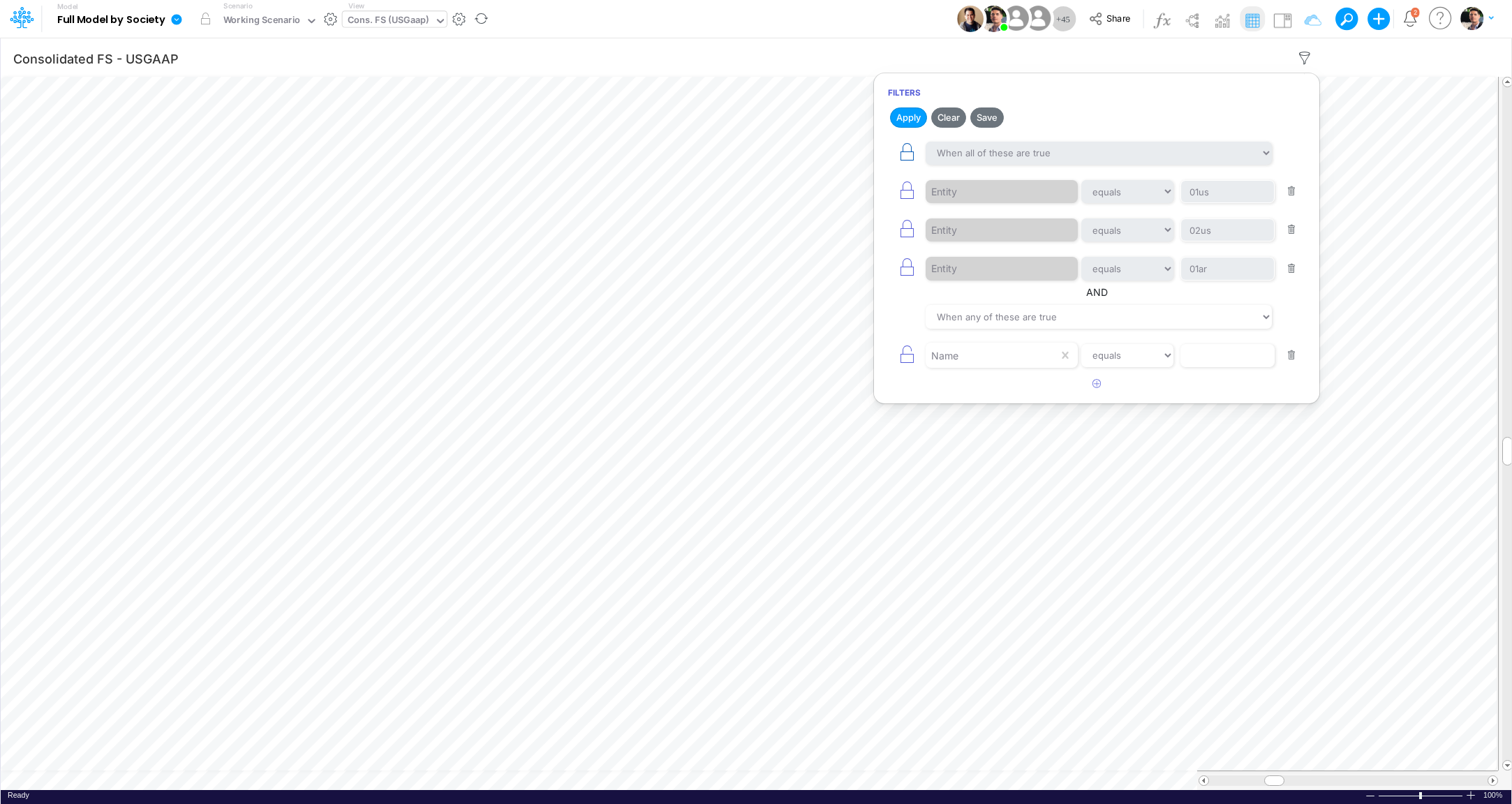
click at [905, 156] on icon "button" at bounding box center [907, 153] width 20 height 20
select select "tableSearchOR"
click option "When any of these are true" at bounding box center [0, 0] width 0 height 0
select select "contains"
click option "contains" at bounding box center [0, 0] width 0 height 0
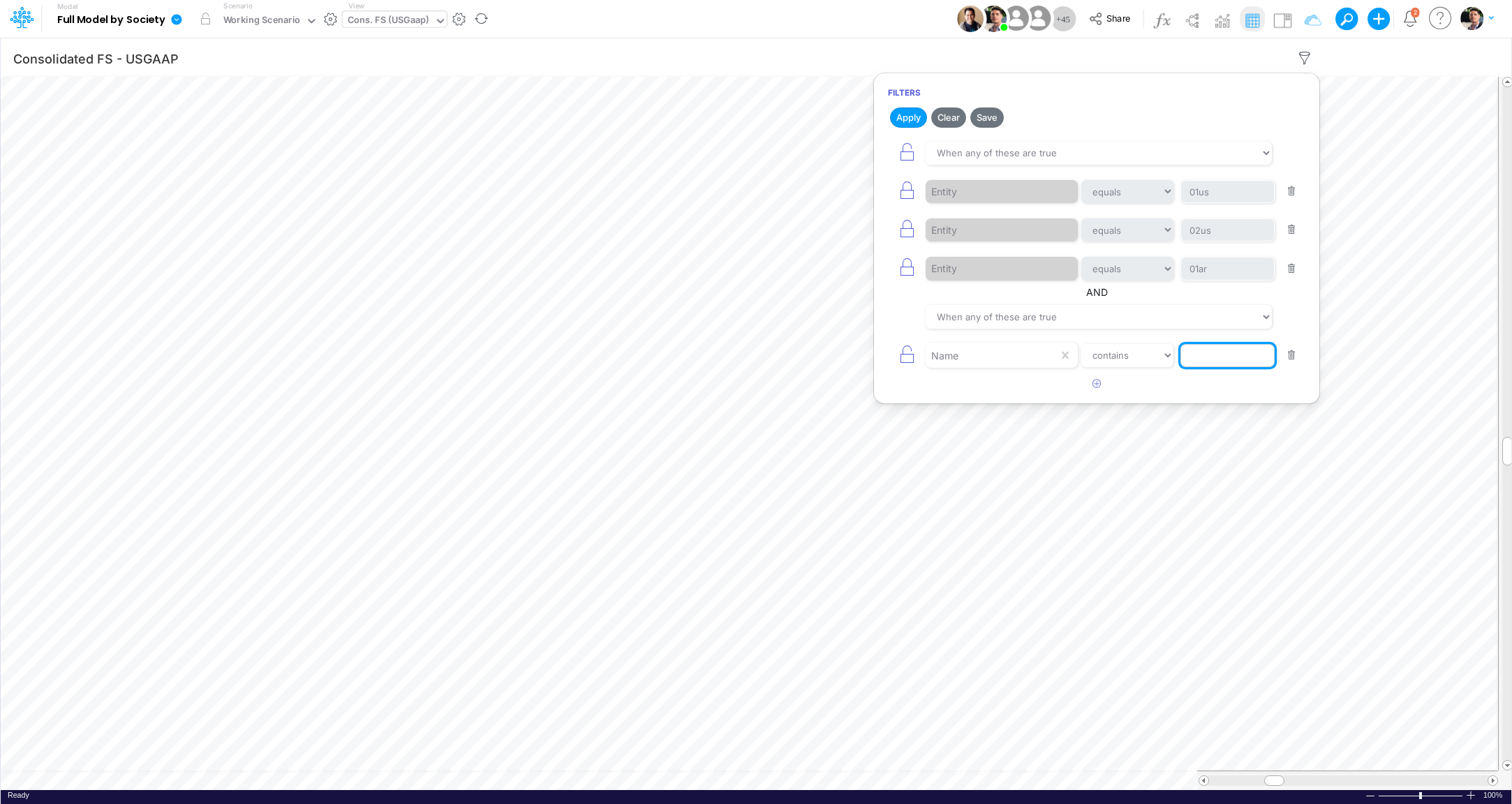
click at [1207, 358] on input "text" at bounding box center [1227, 356] width 94 height 23
type input "c"
type input "salaries"
click at [911, 120] on button "Apply" at bounding box center [909, 117] width 37 height 21
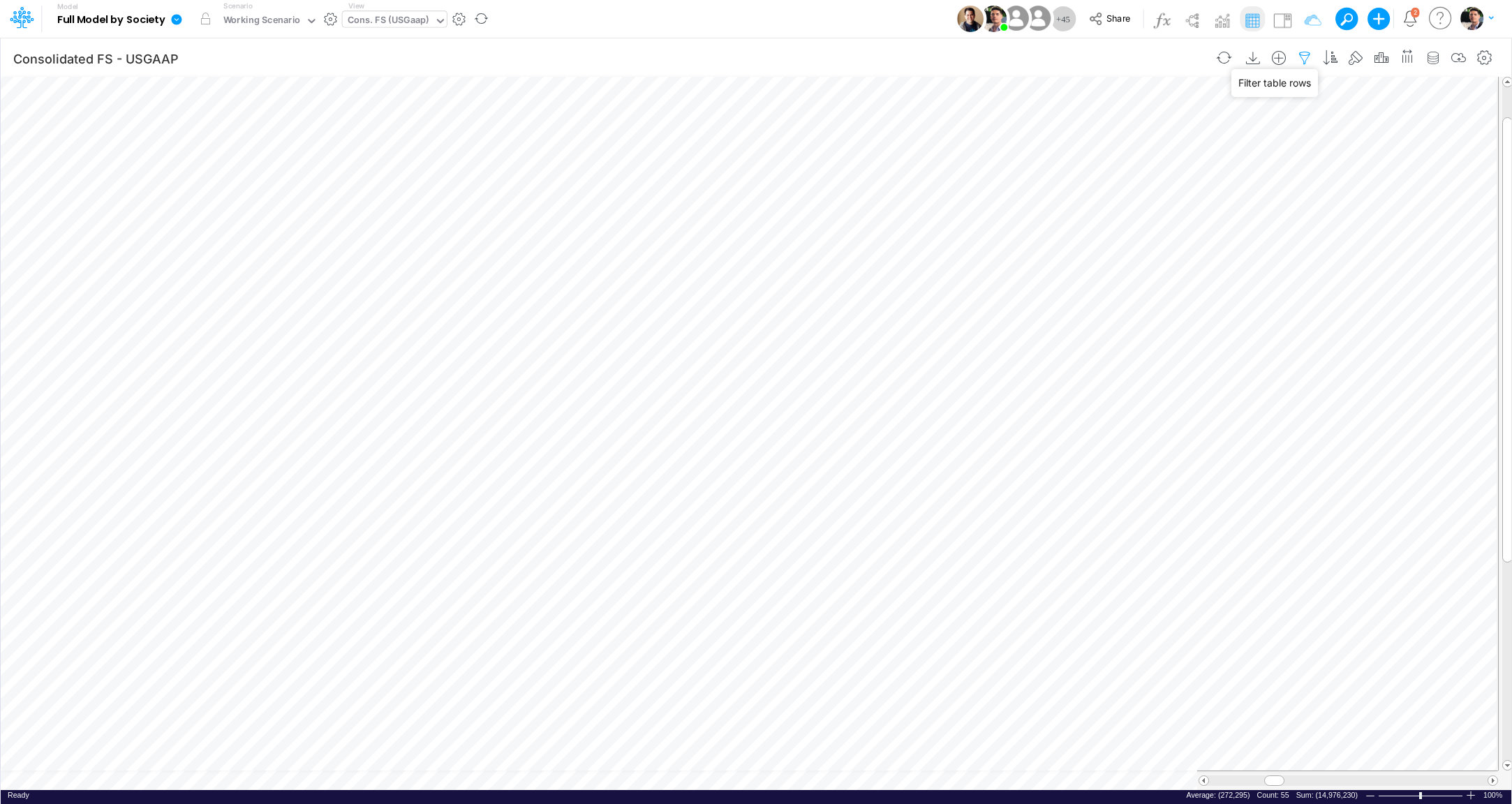
click at [1314, 57] on icon "button" at bounding box center [1305, 58] width 21 height 15
select select "tableSearchOR"
select select "contains"
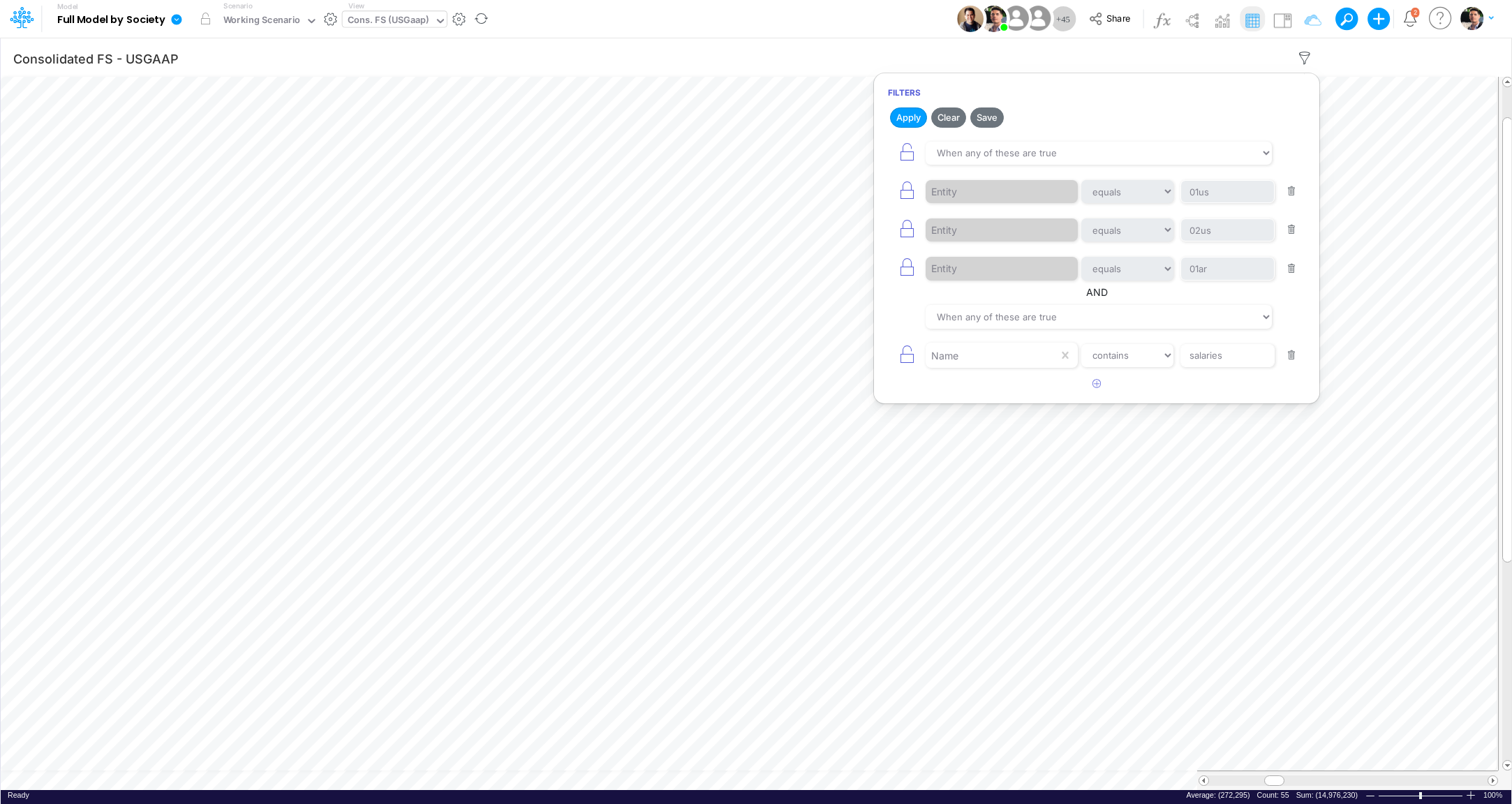
click at [1294, 358] on button "button" at bounding box center [1292, 356] width 27 height 19
click at [903, 126] on button "Apply" at bounding box center [909, 117] width 37 height 21
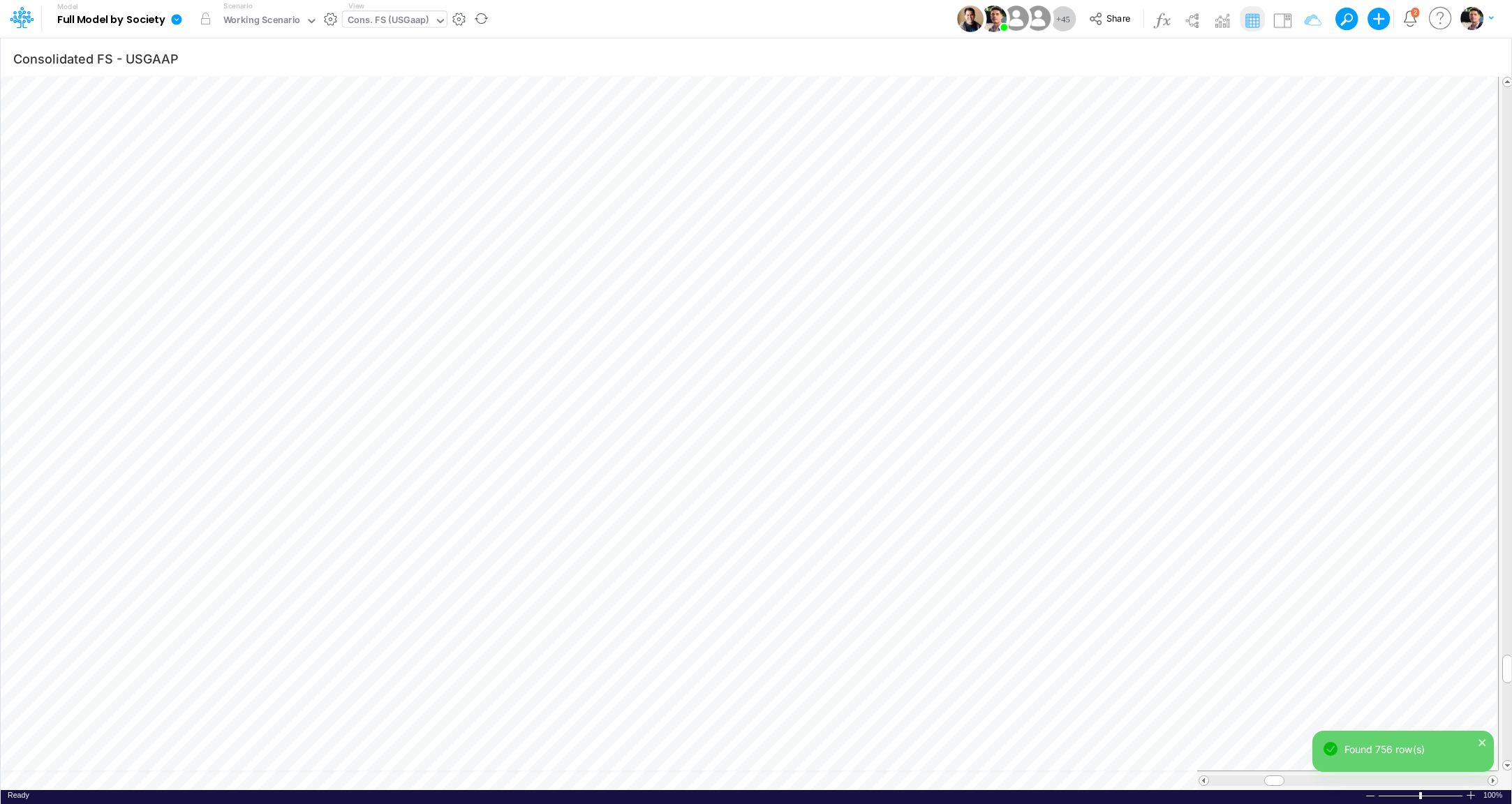
scroll to position [6, 47]
type input "Consolidated FS - USGAAP"
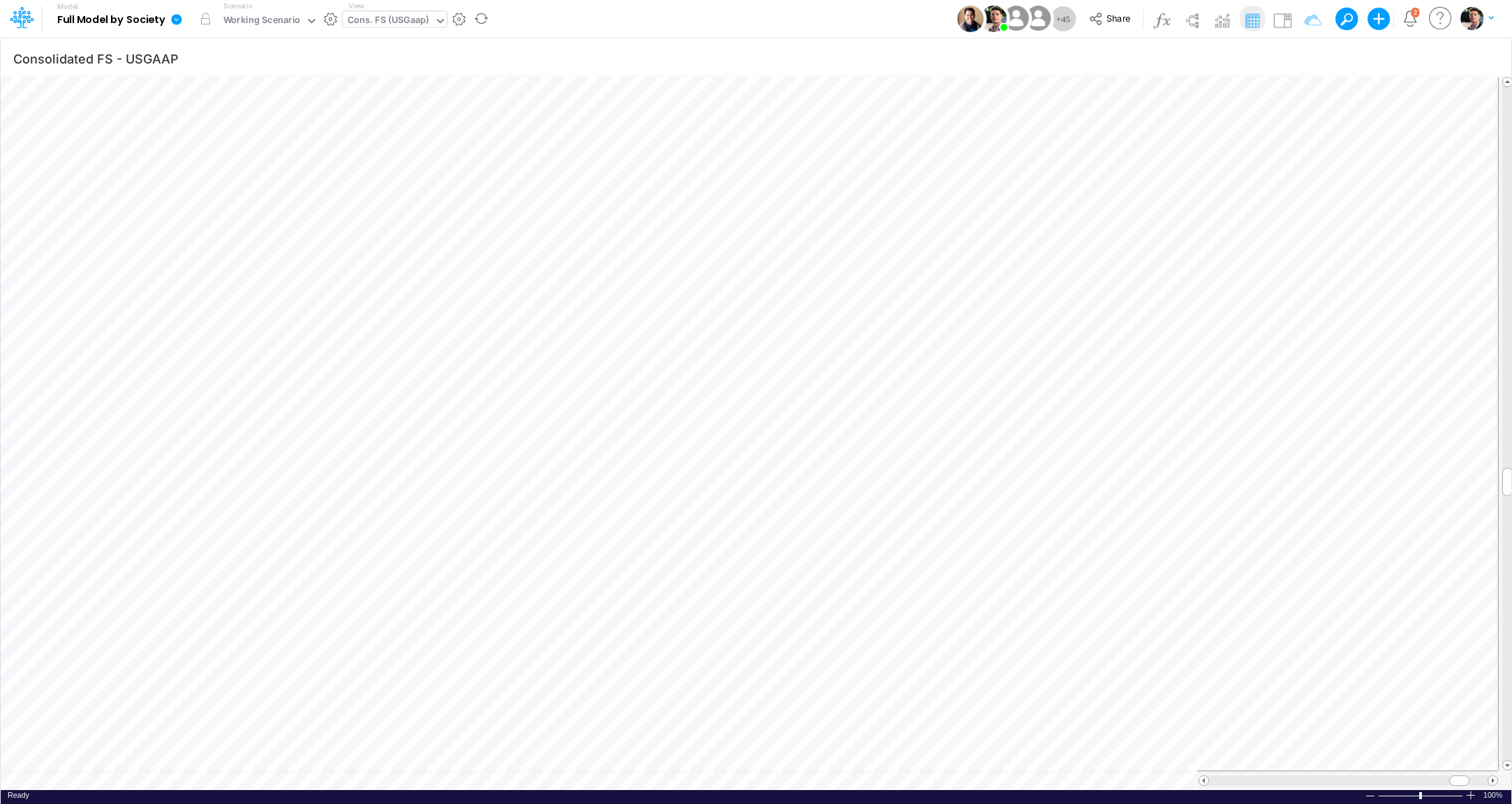
scroll to position [6, 47]
click at [1315, 57] on icon "button" at bounding box center [1305, 58] width 21 height 15
select select "tableSearchOR"
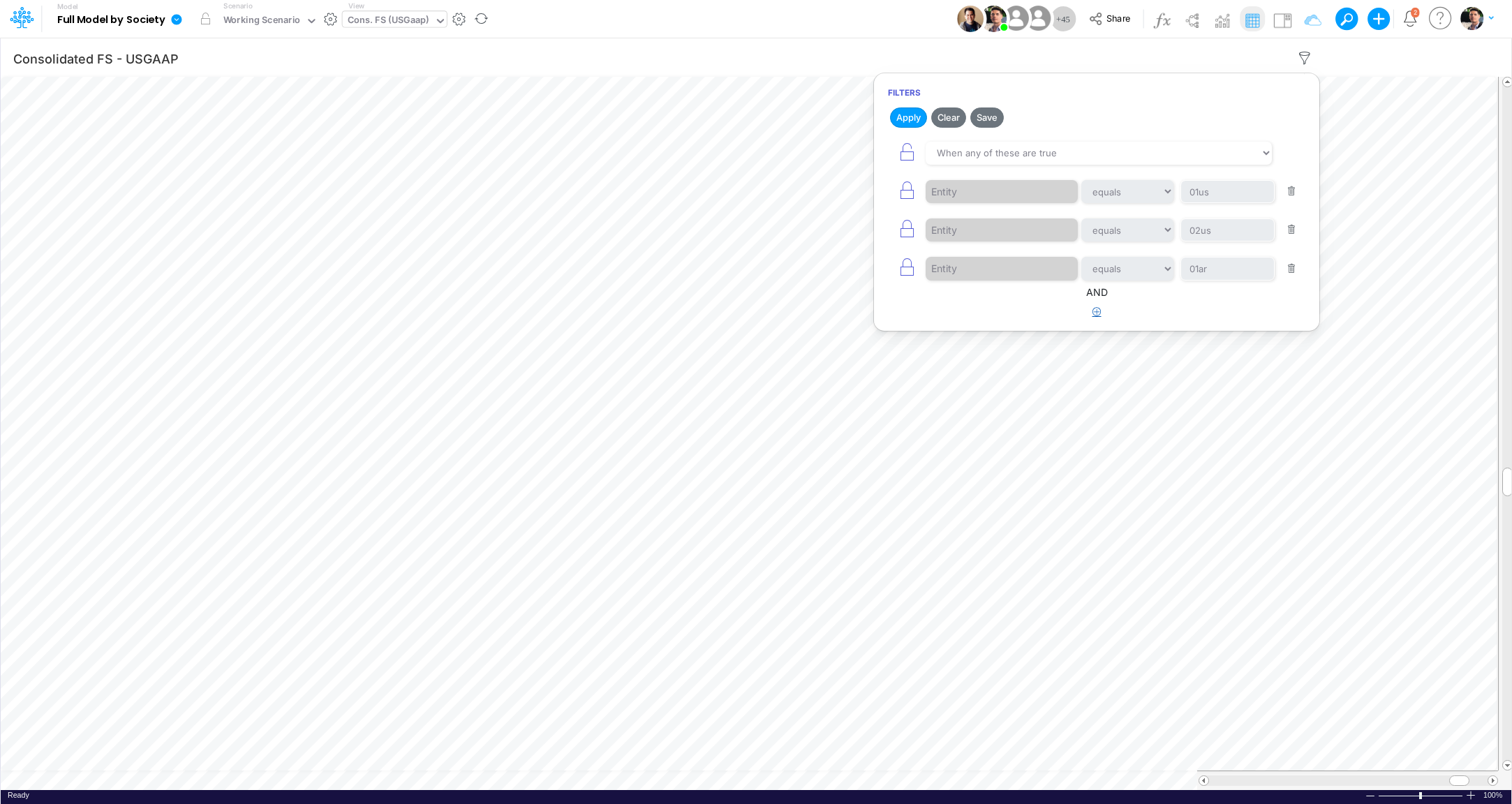
click at [1092, 307] on icon "button" at bounding box center [1097, 312] width 9 height 9
select select "tableSearchOR"
click at [997, 351] on div at bounding box center [992, 356] width 133 height 23
type input "na"
select select "contains"
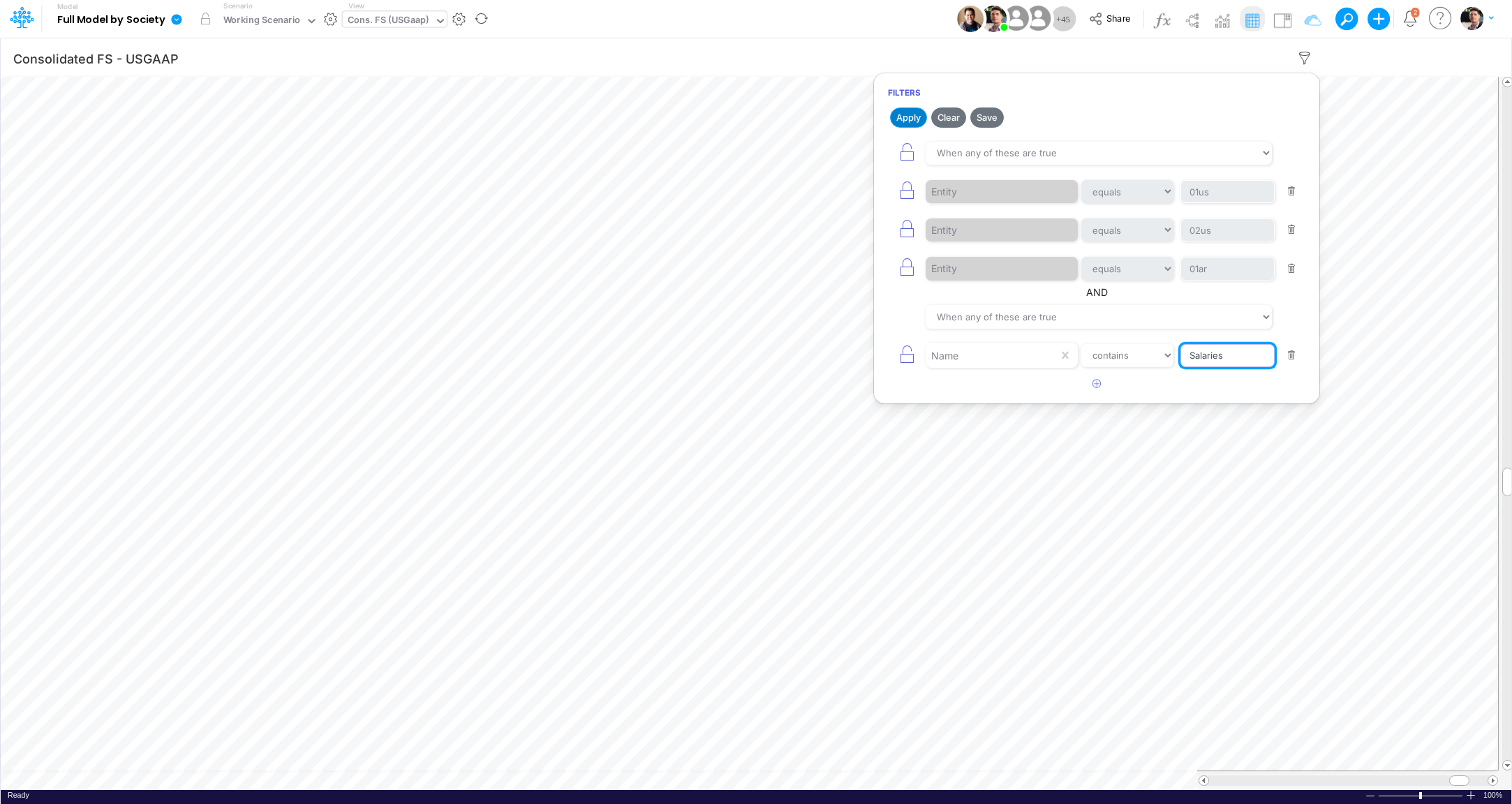
type input "Salaries"
click at [911, 117] on button "Apply" at bounding box center [909, 117] width 37 height 21
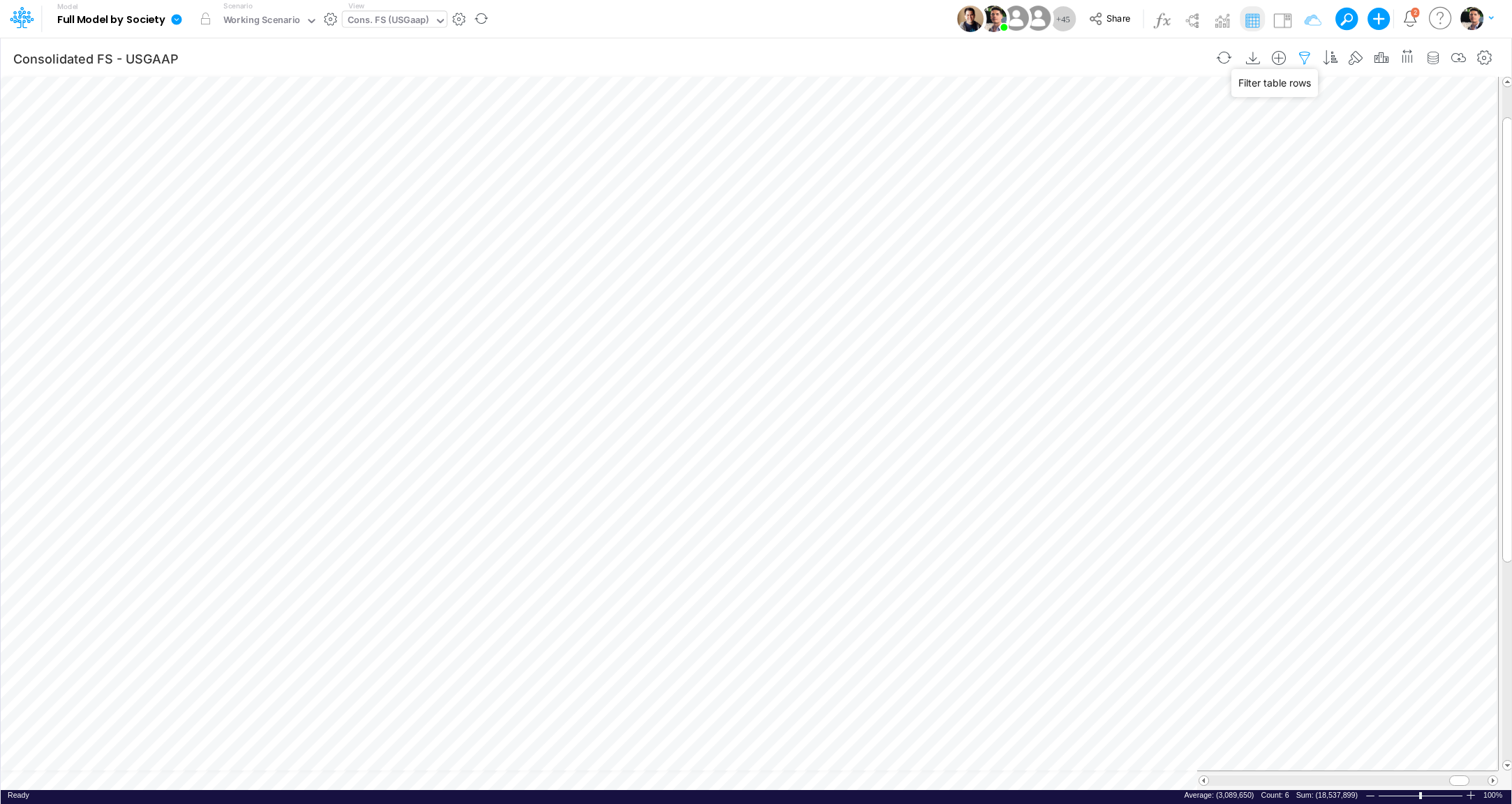
click at [1314, 57] on icon "button" at bounding box center [1305, 58] width 21 height 15
select select "tableSearchOR"
select select "contains"
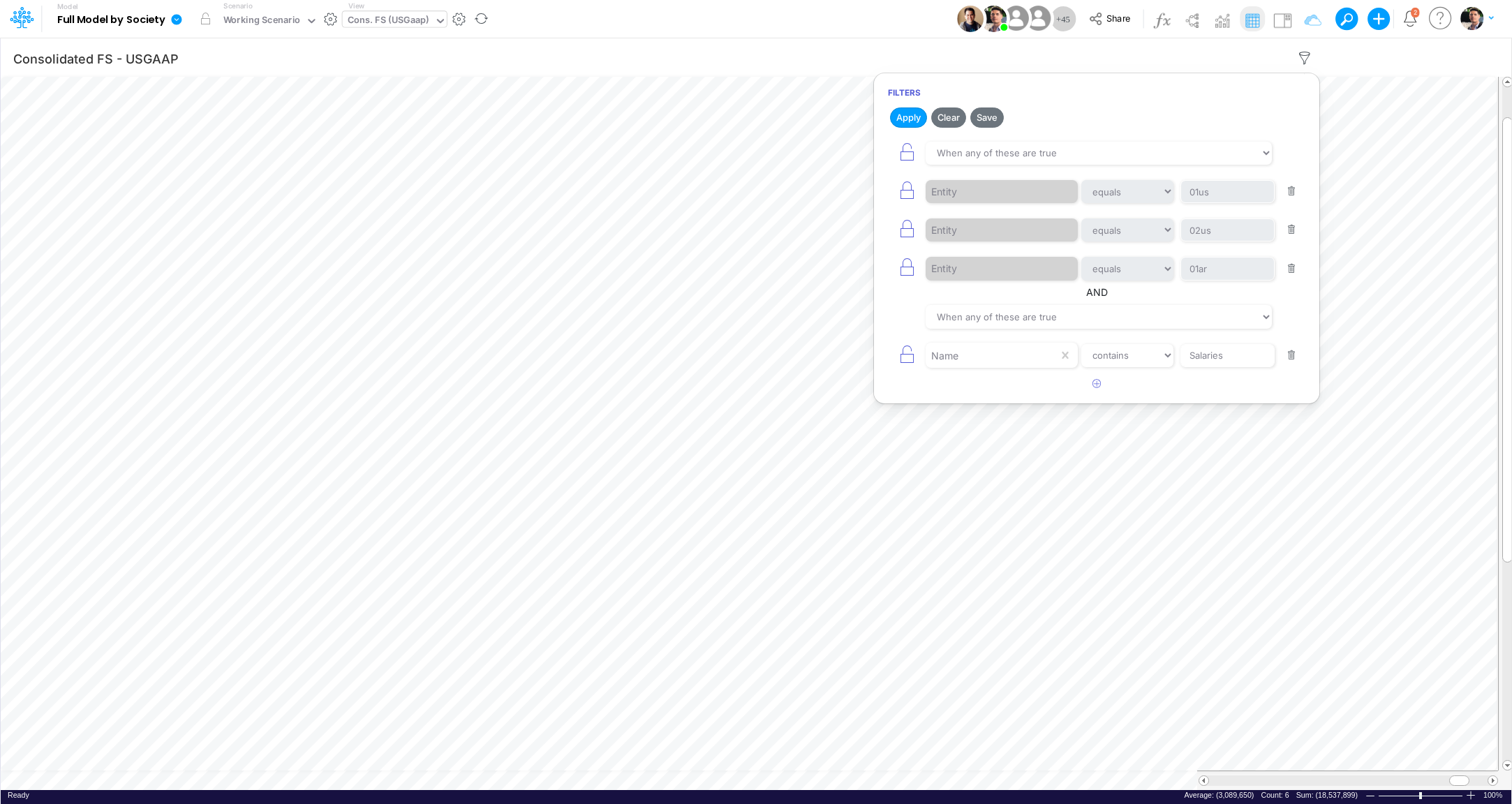
click at [1294, 226] on button "button" at bounding box center [1292, 230] width 27 height 19
type input "01ar"
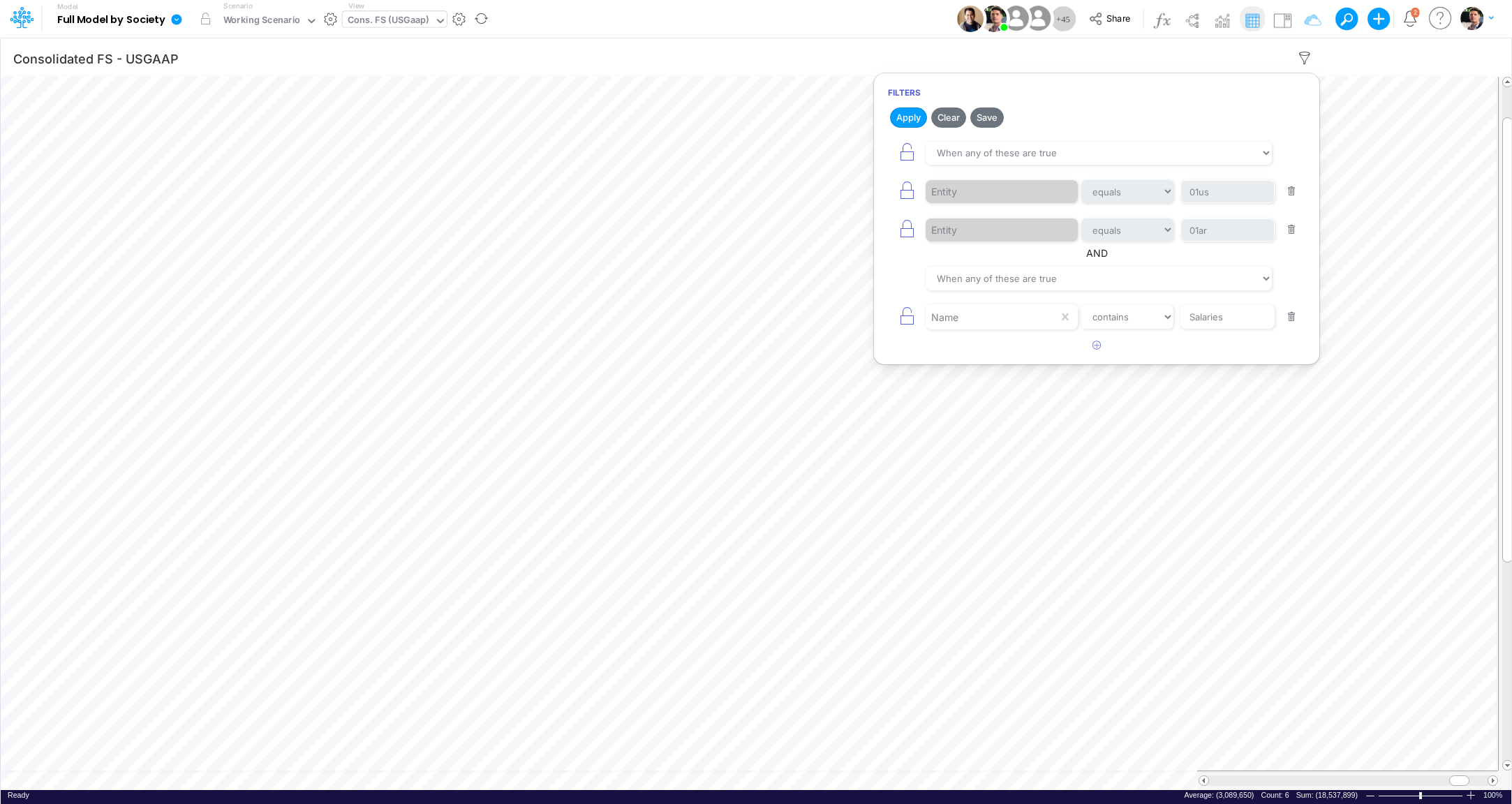
click at [1295, 187] on button "button" at bounding box center [1292, 192] width 27 height 19
type input "01ar"
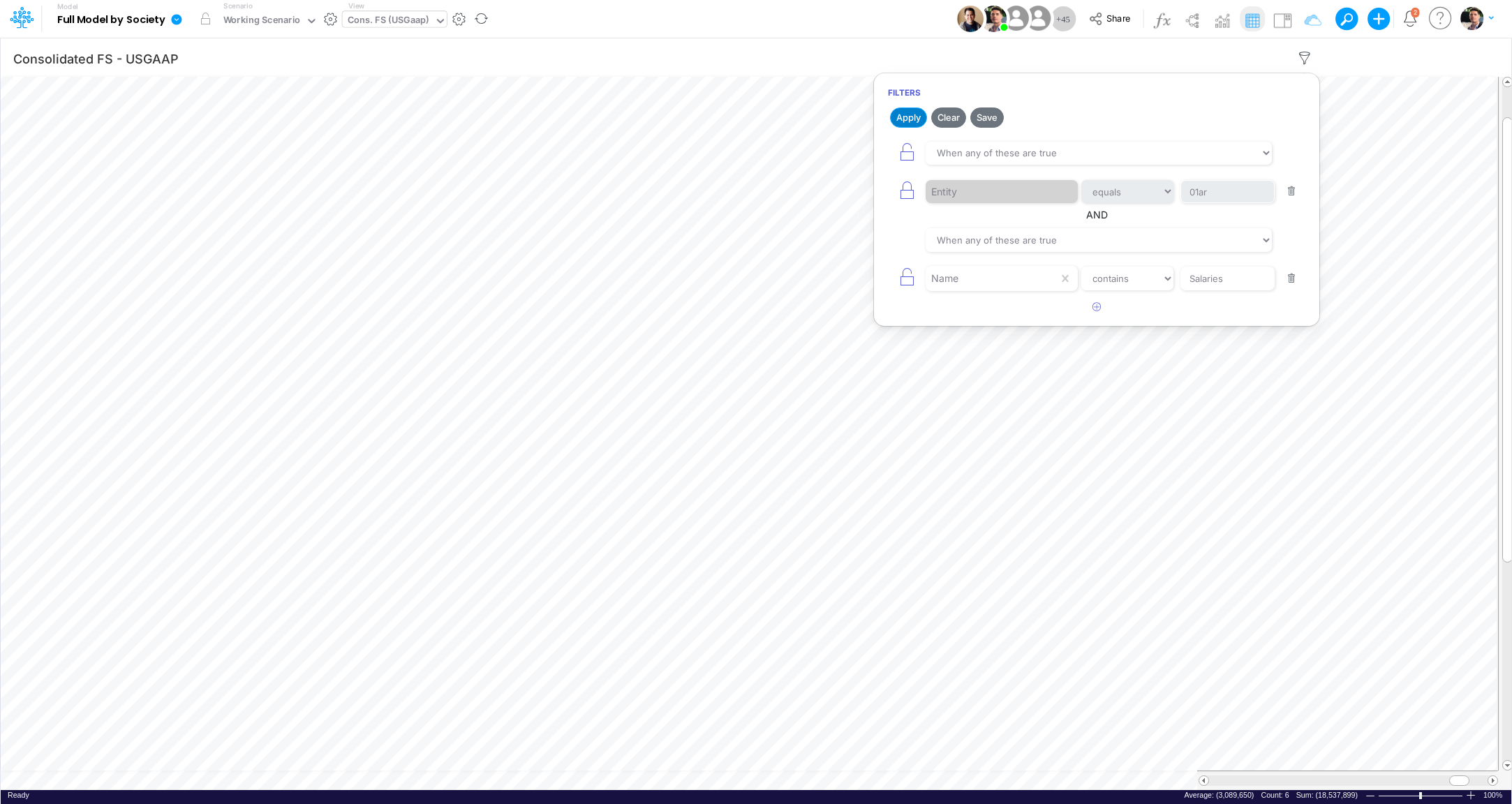
click at [907, 116] on button "Apply" at bounding box center [909, 117] width 37 height 21
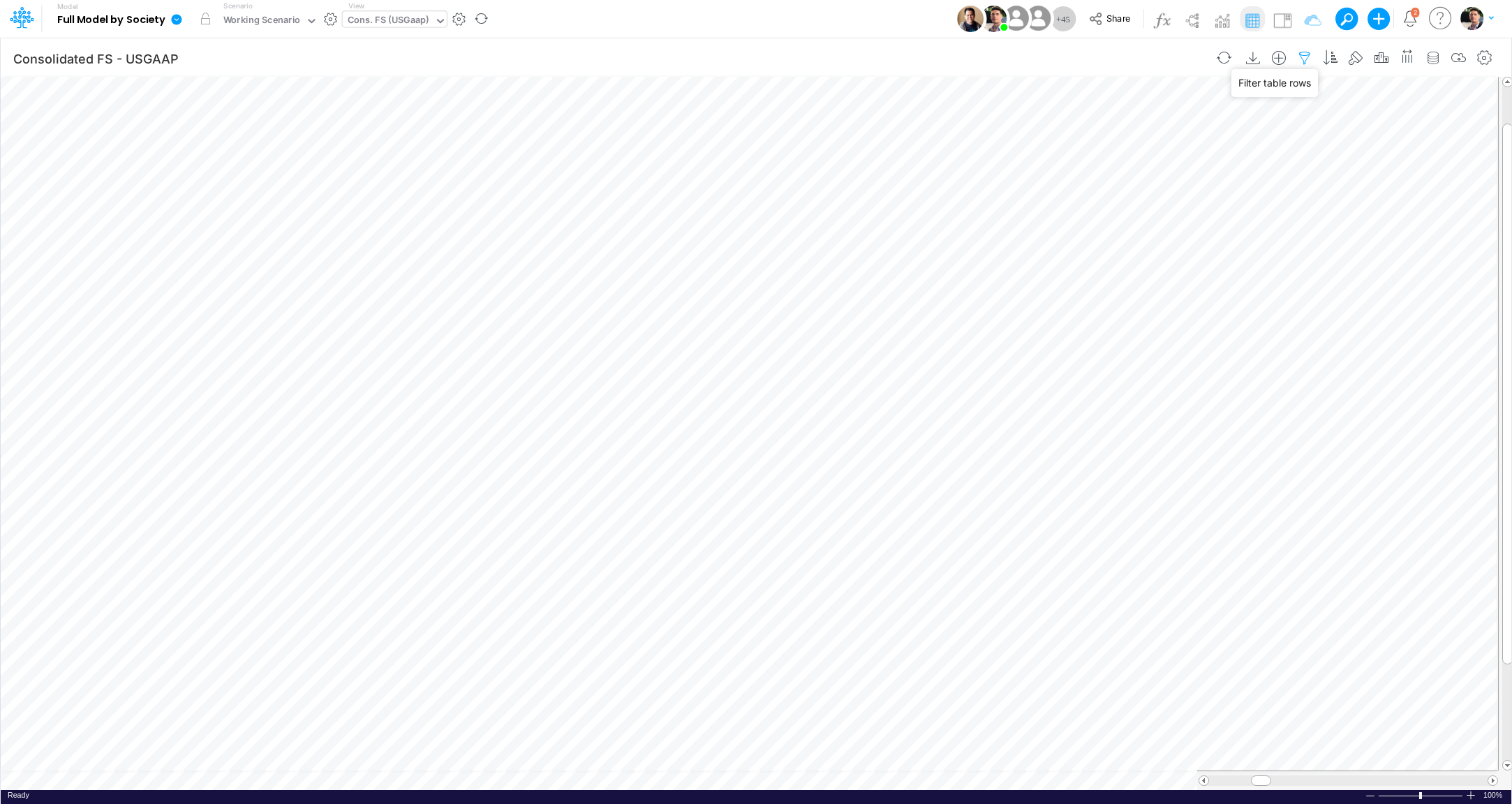
click at [1310, 58] on icon "button" at bounding box center [1305, 58] width 21 height 15
select select "tableSearchOR"
select select "contains"
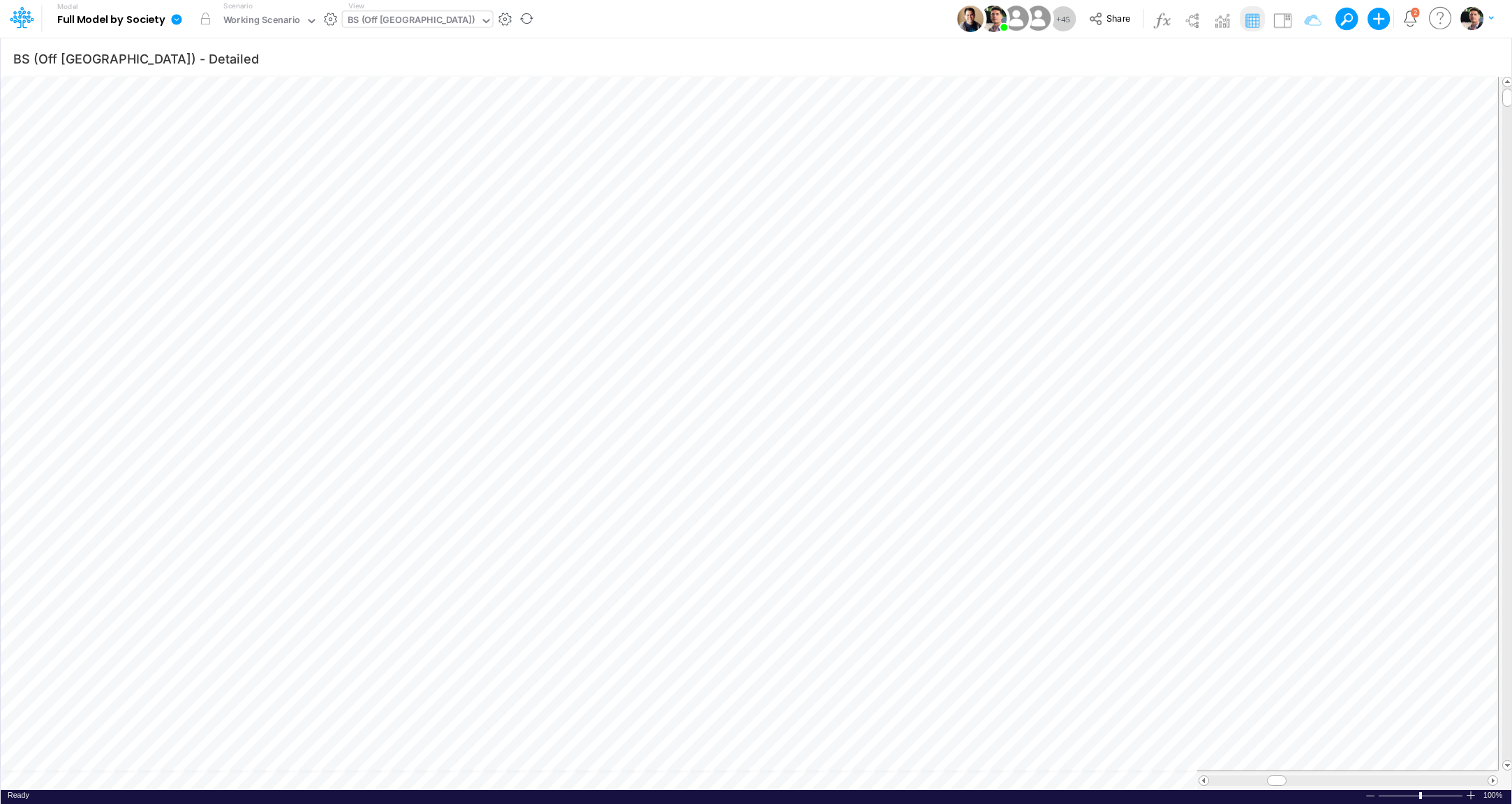
scroll to position [6, 27]
type input "Consolidated FS - USGAAP"
click at [1309, 58] on icon "button" at bounding box center [1305, 58] width 21 height 15
select select "tableSearchOR"
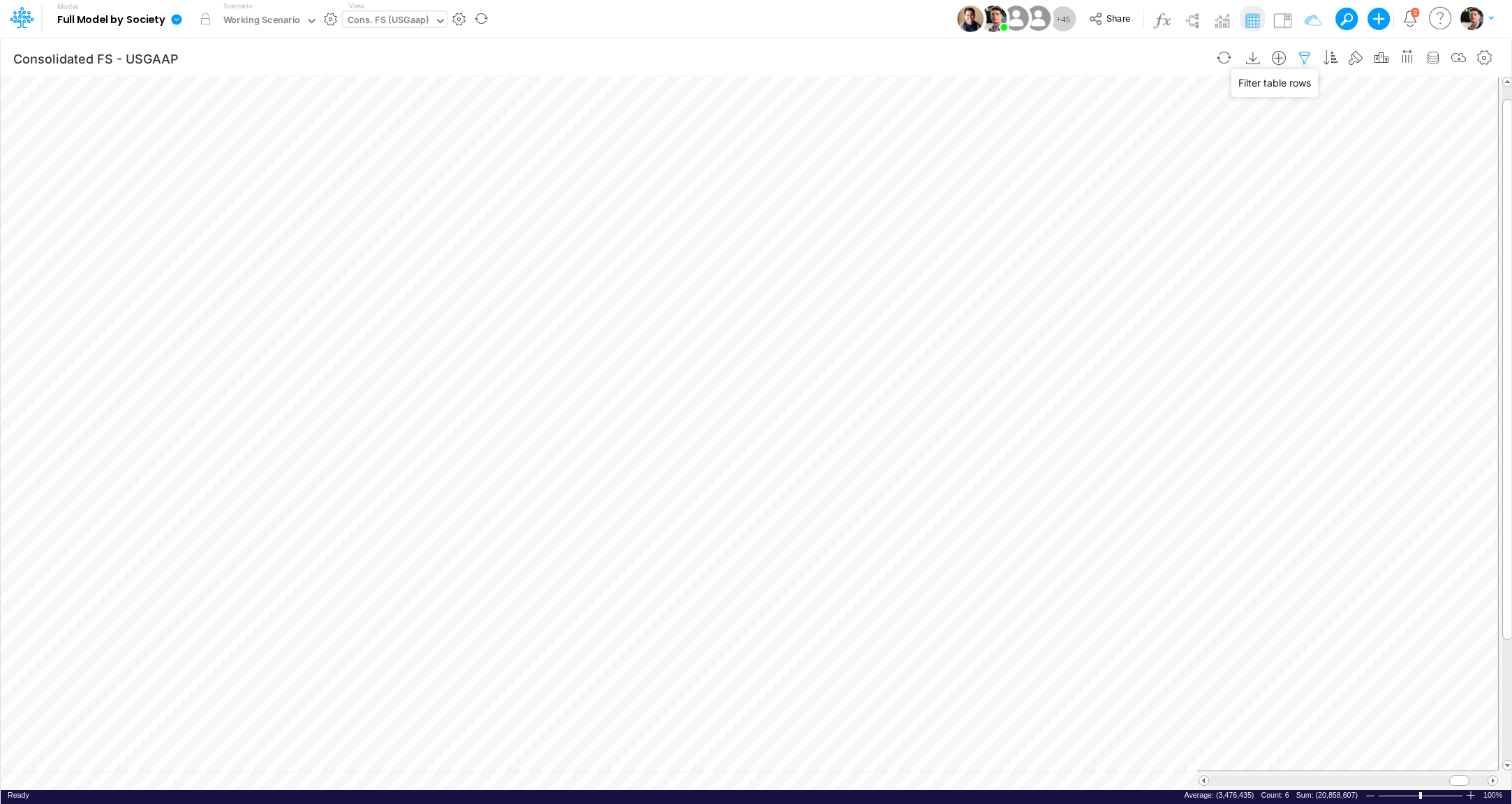
select select "tableSearchOR"
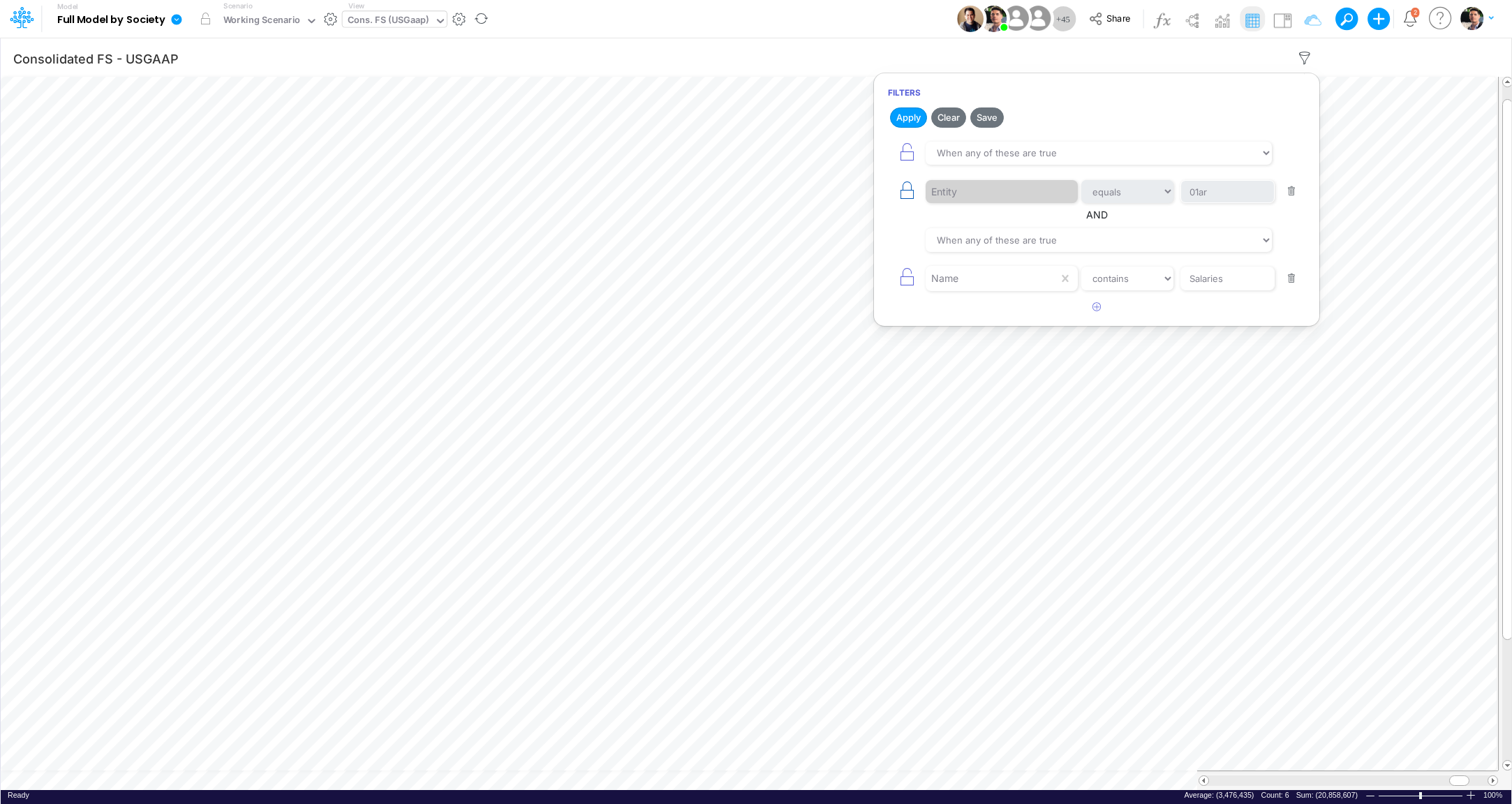
click at [909, 187] on icon "button" at bounding box center [907, 191] width 20 height 20
select select "equals"
type input "01ar"
select select "contains"
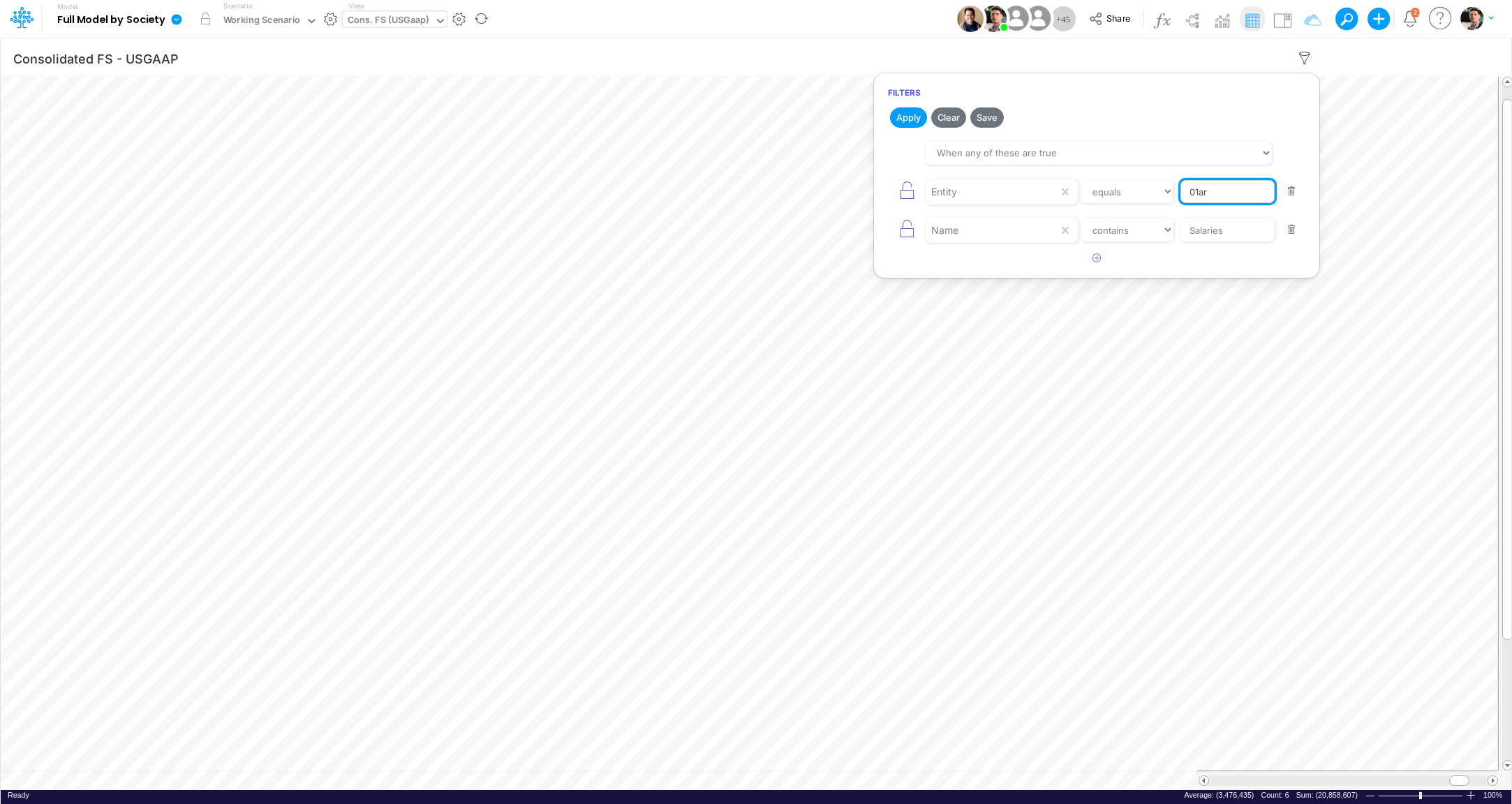
click at [1247, 197] on input "01ar" at bounding box center [1227, 192] width 94 height 23
type input "02us"
click at [899, 109] on button "Apply" at bounding box center [909, 117] width 37 height 21
click at [910, 192] on icon "button" at bounding box center [907, 191] width 20 height 20
select select "contains"
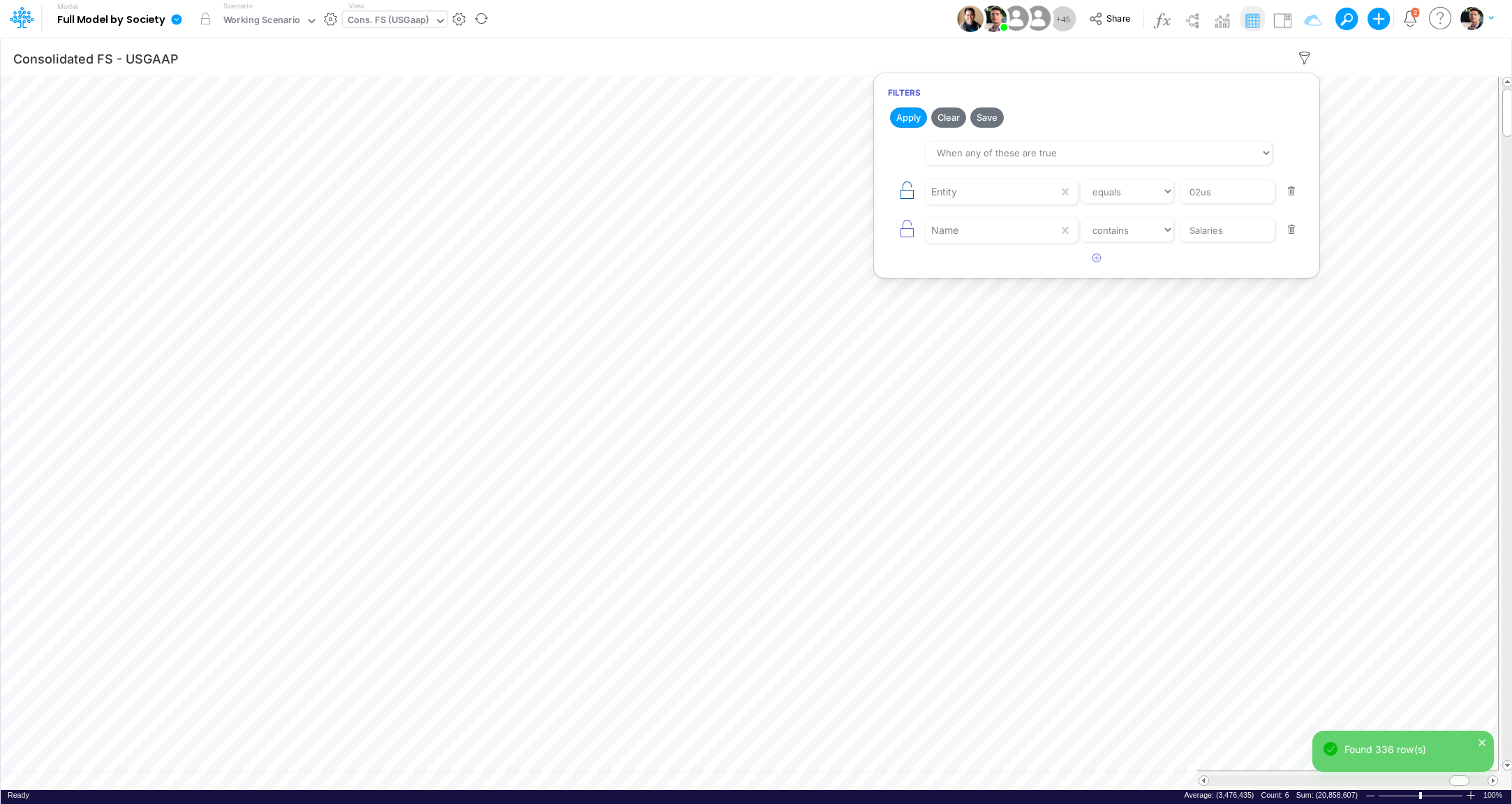
type input "Salaries"
select select "tableSearchOR"
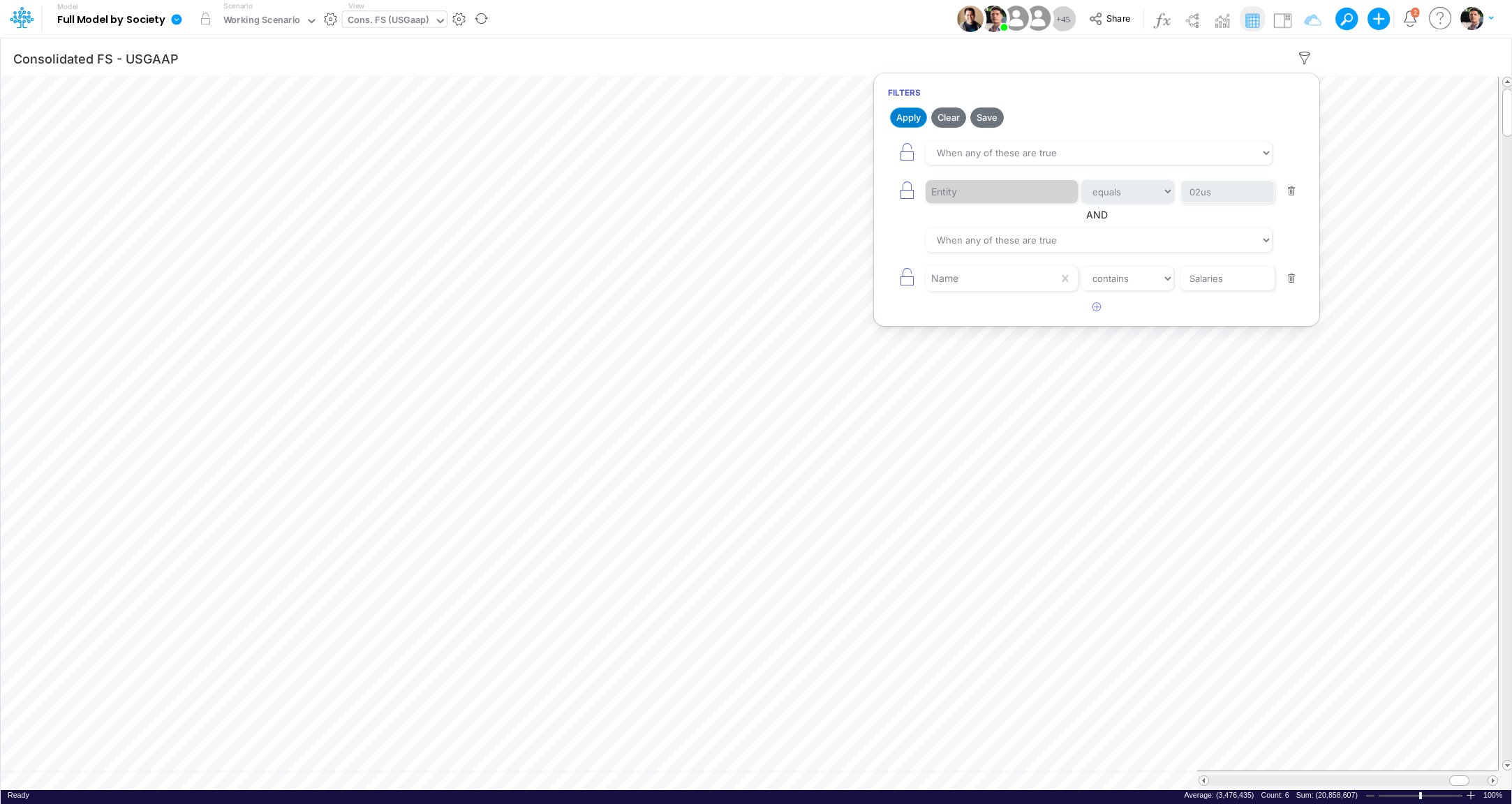
click at [902, 122] on button "Apply" at bounding box center [909, 117] width 37 height 21
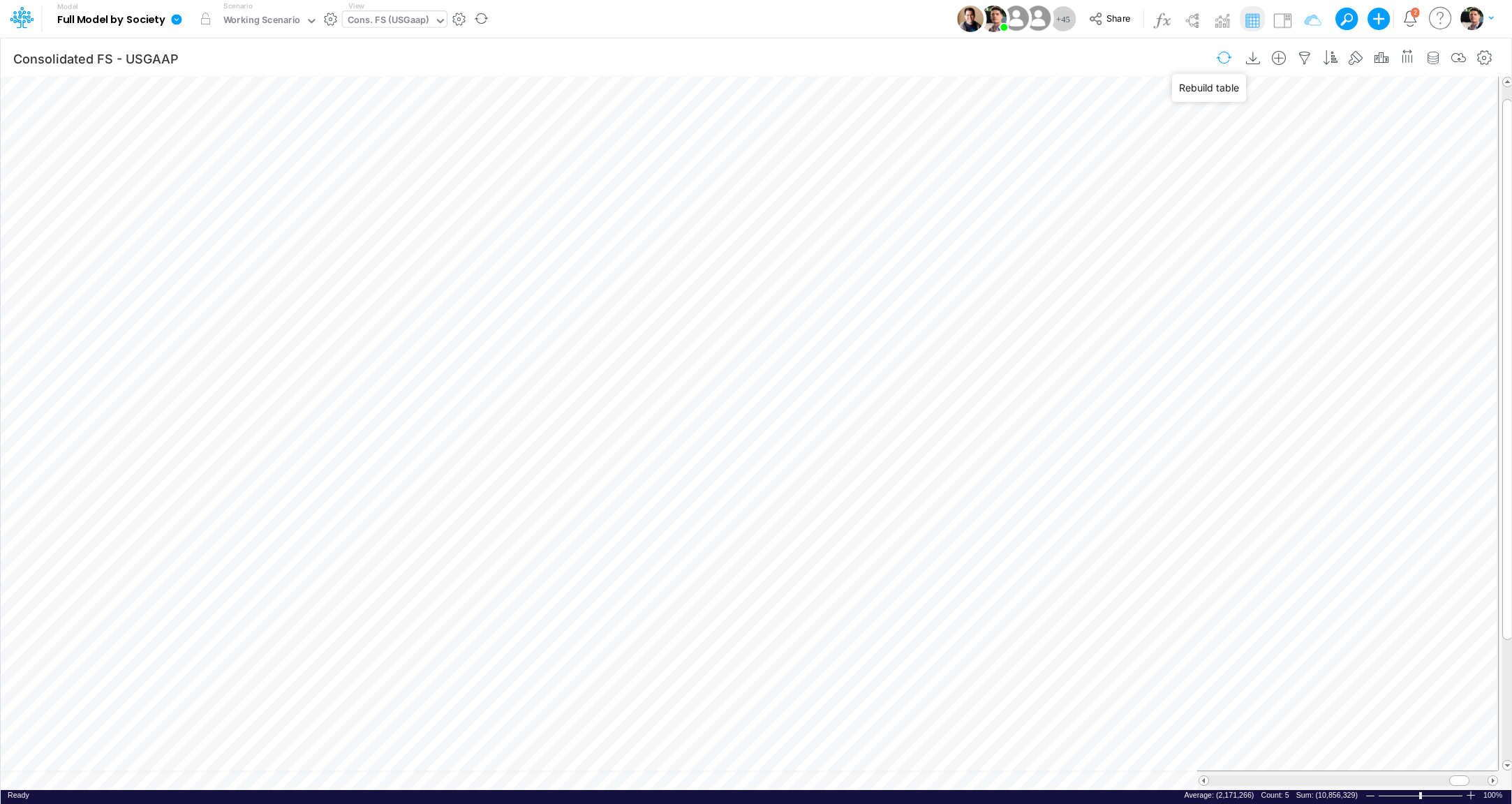
click at [1233, 60] on button "button" at bounding box center [1224, 57] width 33 height 24
click at [1311, 55] on icon "button" at bounding box center [1305, 58] width 21 height 15
select select "tableSearchOR"
select select "contains"
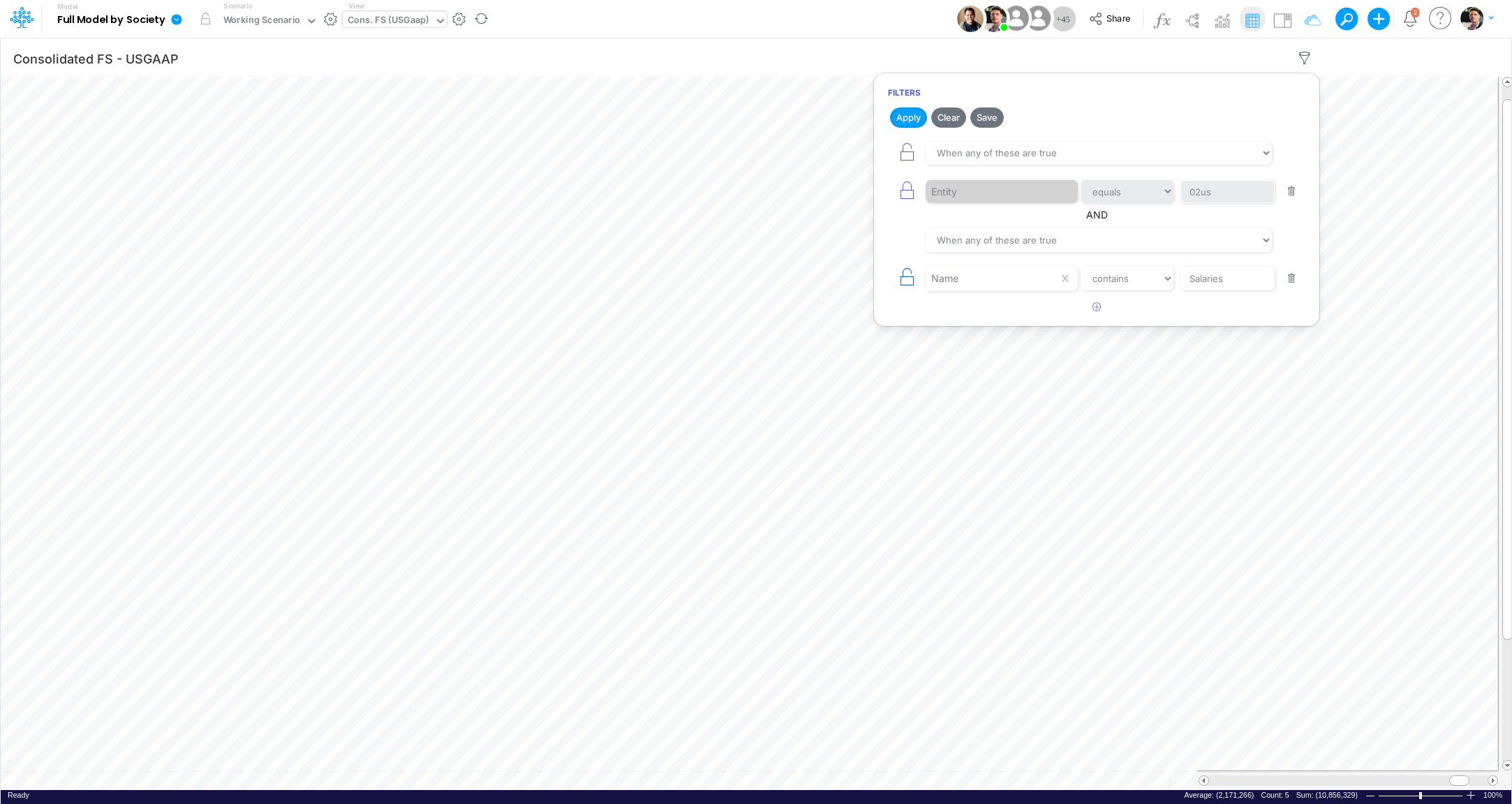
click at [906, 280] on icon "button" at bounding box center [907, 277] width 20 height 20
select select "contains"
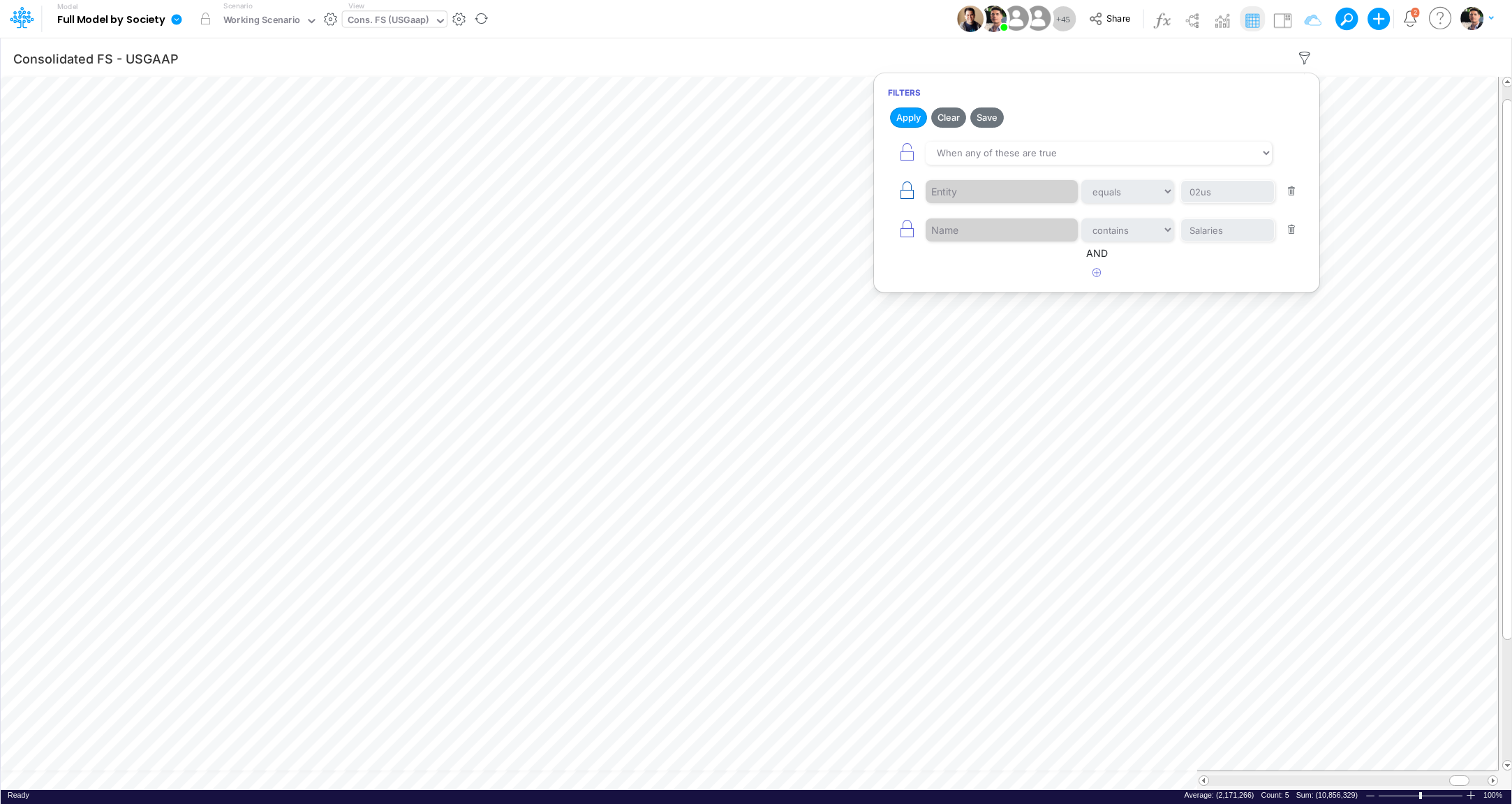
click at [908, 196] on icon "button" at bounding box center [907, 191] width 20 height 20
select select "contains"
type input "Salaries"
select select "tableSearchOR"
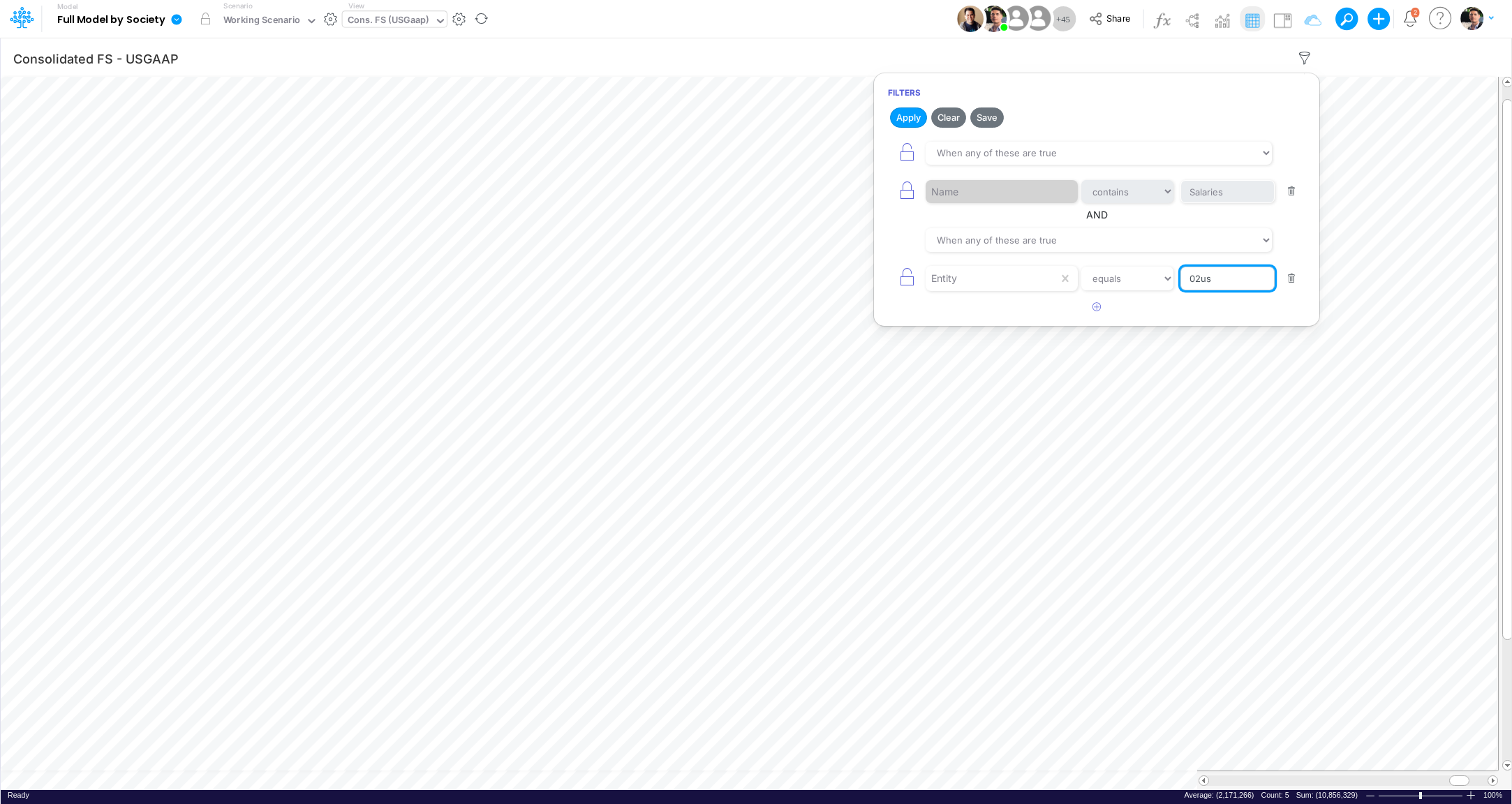
click at [1231, 276] on input "02us" at bounding box center [1227, 278] width 94 height 23
type input "01ar"
click at [914, 120] on button "Apply" at bounding box center [909, 117] width 37 height 21
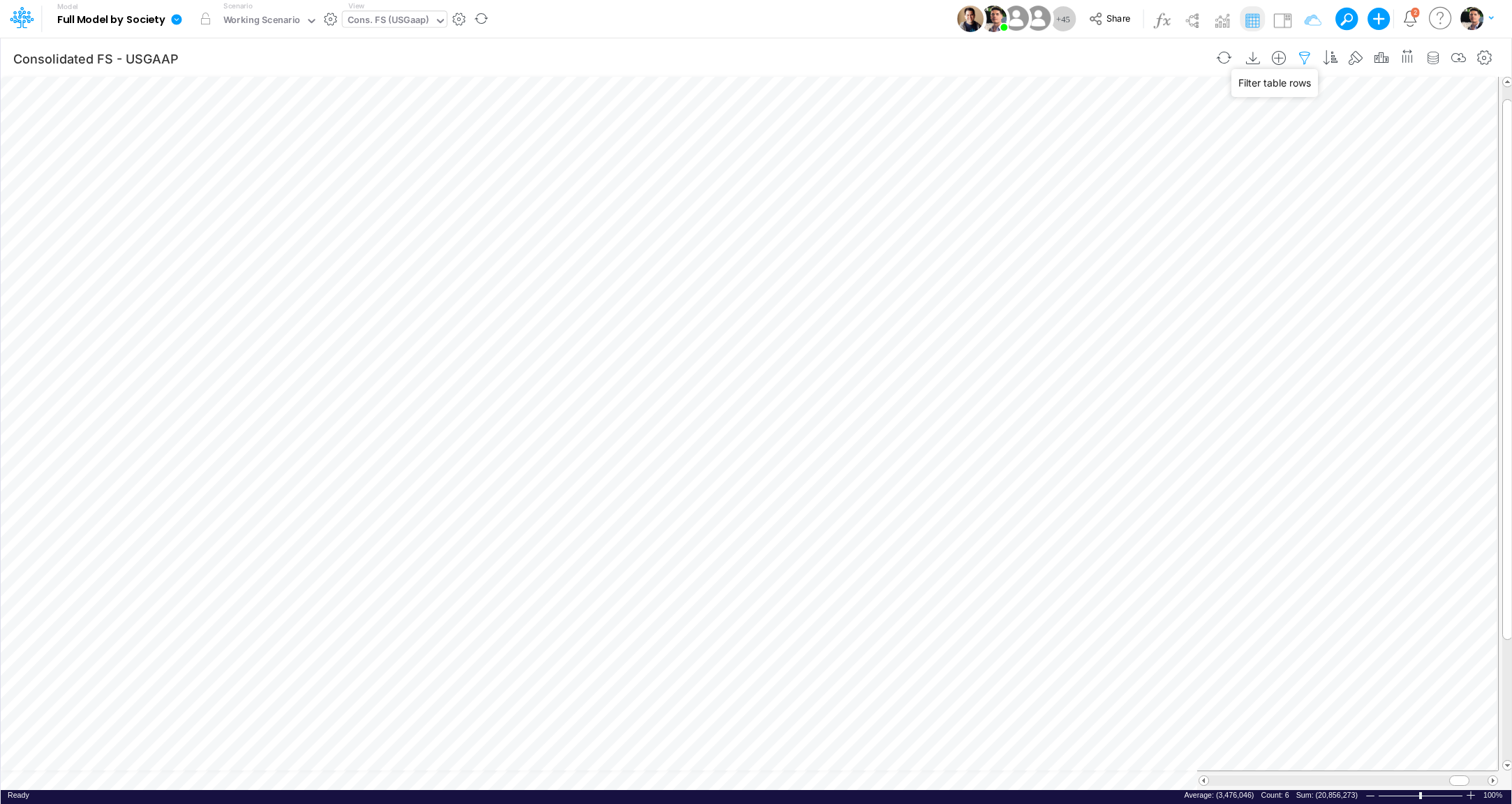
click at [1310, 60] on icon "button" at bounding box center [1305, 58] width 21 height 15
select select "tableSearchOR"
select select "contains"
select select "tableSearchOR"
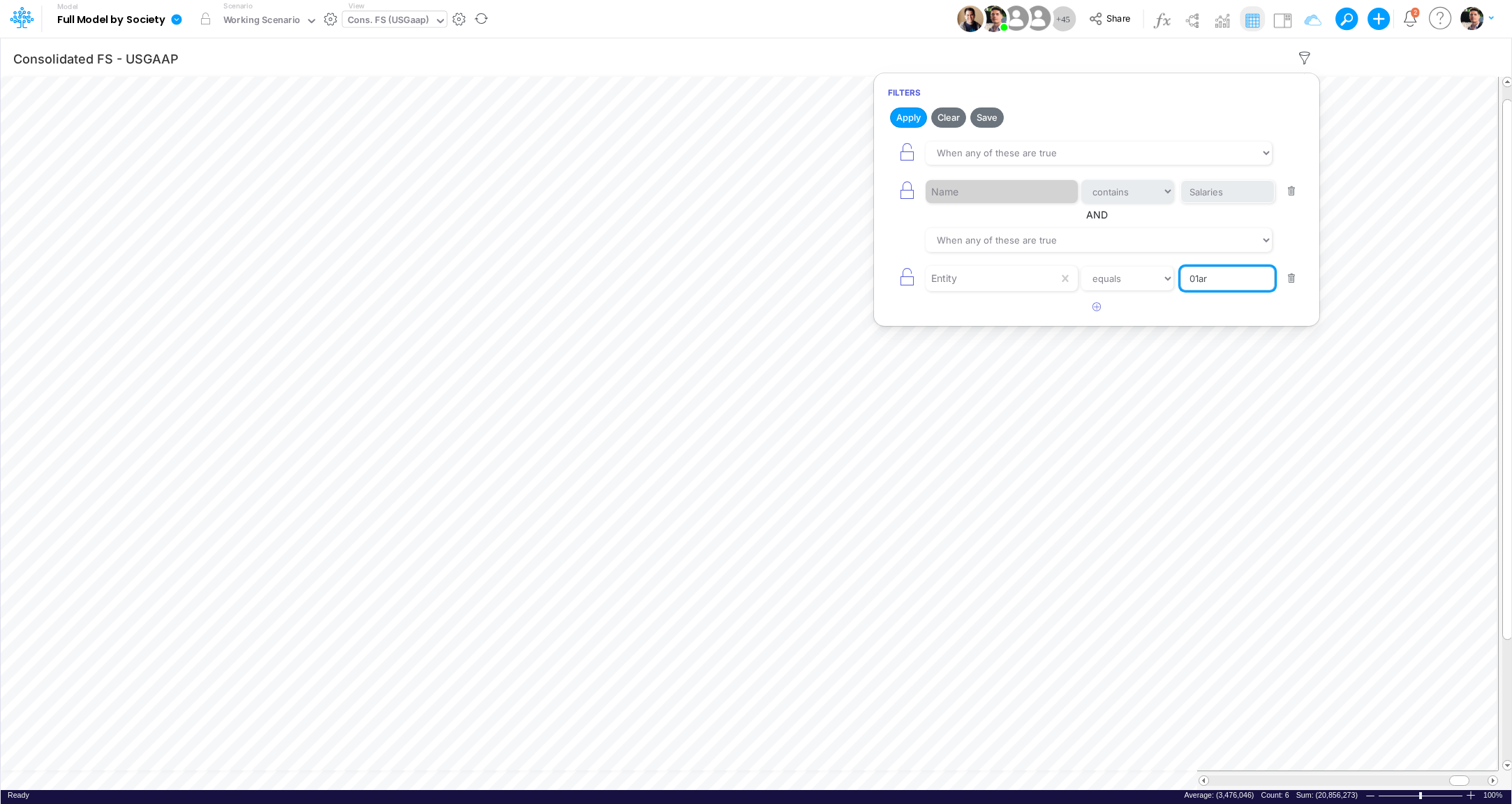
click at [1231, 277] on input "01ar" at bounding box center [1227, 278] width 94 height 23
type input "02us"
click at [909, 119] on button "Apply" at bounding box center [909, 117] width 37 height 21
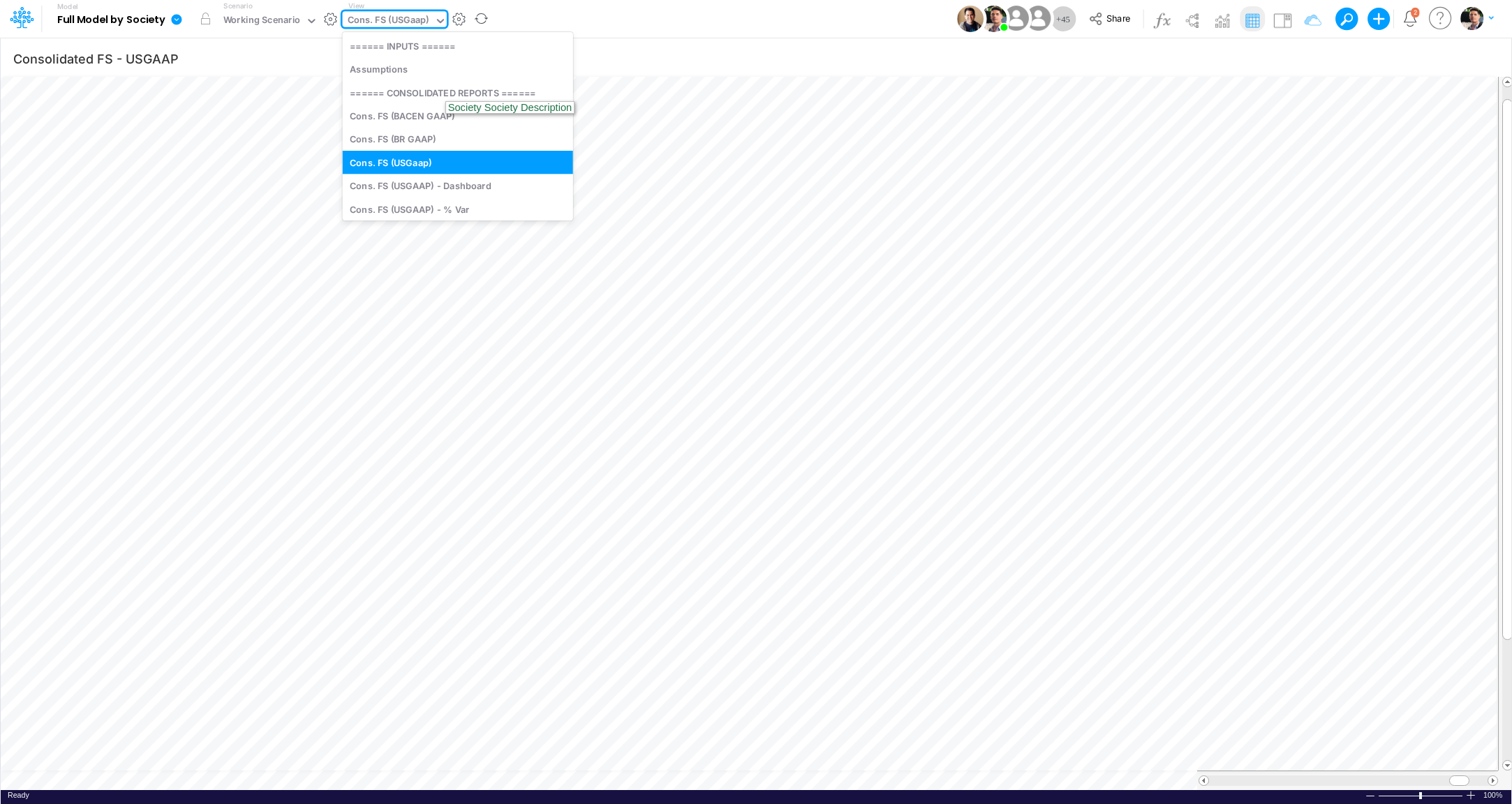
click at [413, 21] on div "Cons. FS (USGaap)" at bounding box center [388, 21] width 82 height 16
type input "0"
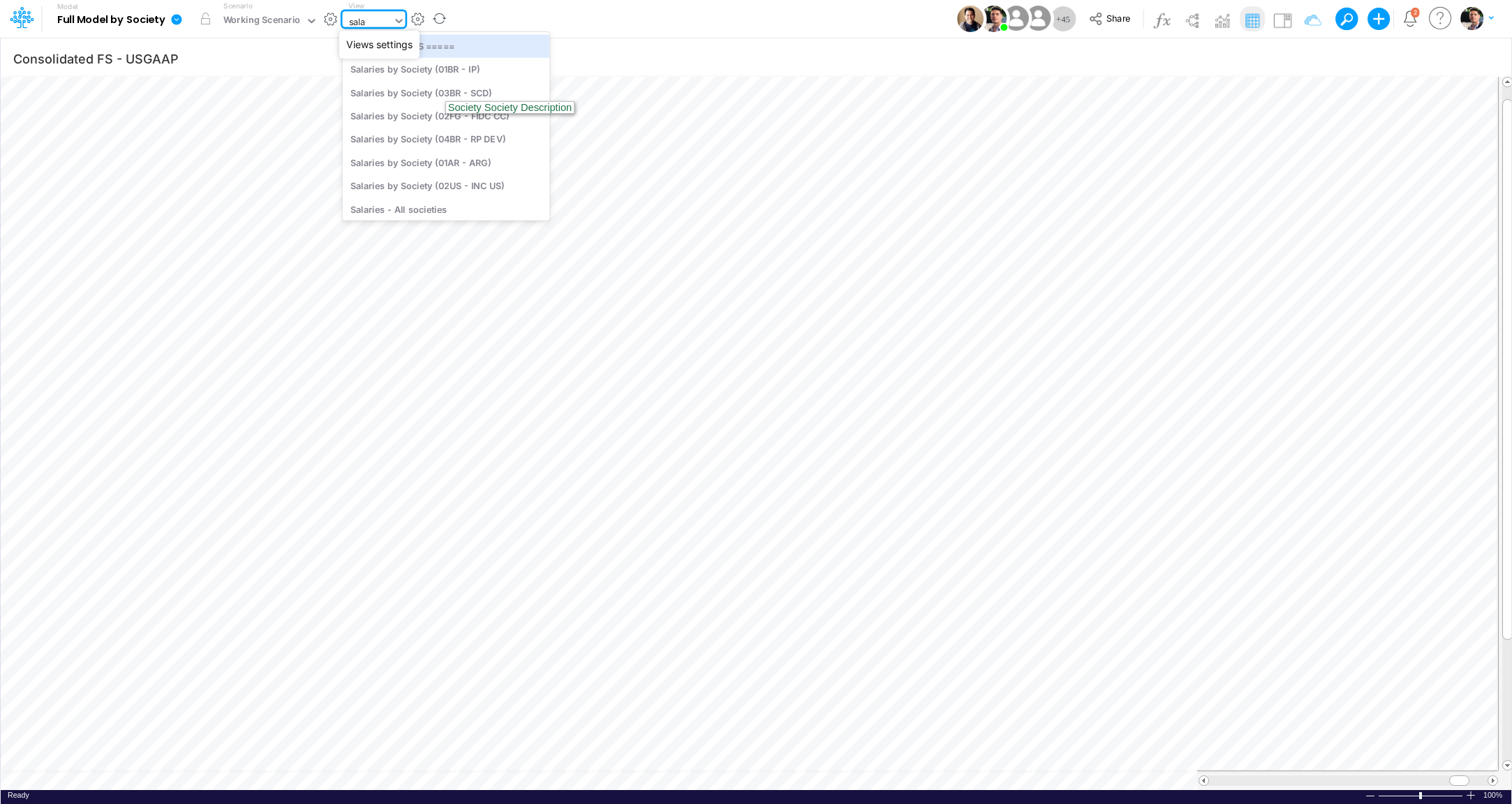
type input "salar"
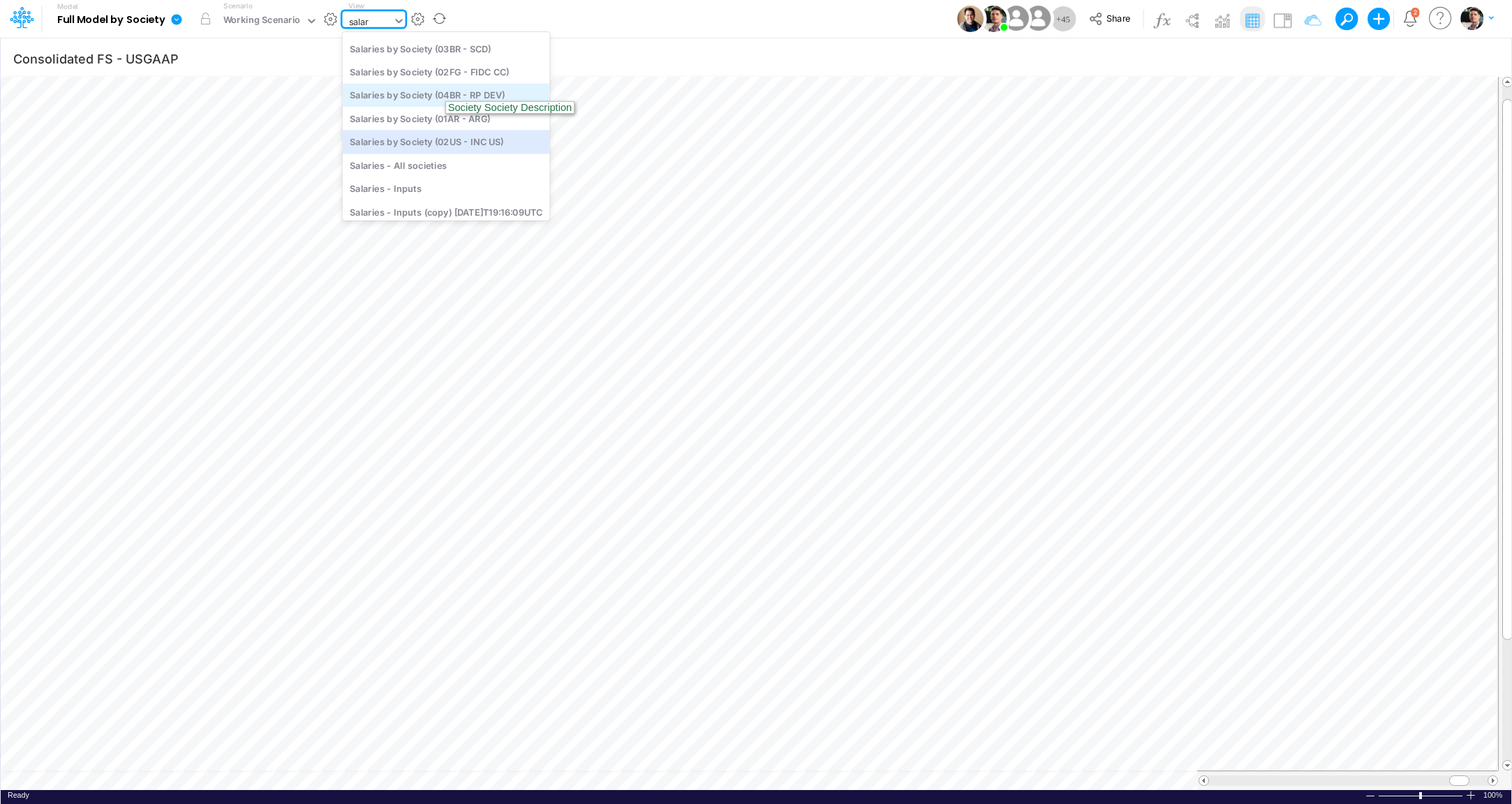
scroll to position [55, 0]
click at [389, 117] on div "Salaries by Society (01AR - ARG)" at bounding box center [447, 113] width 207 height 23
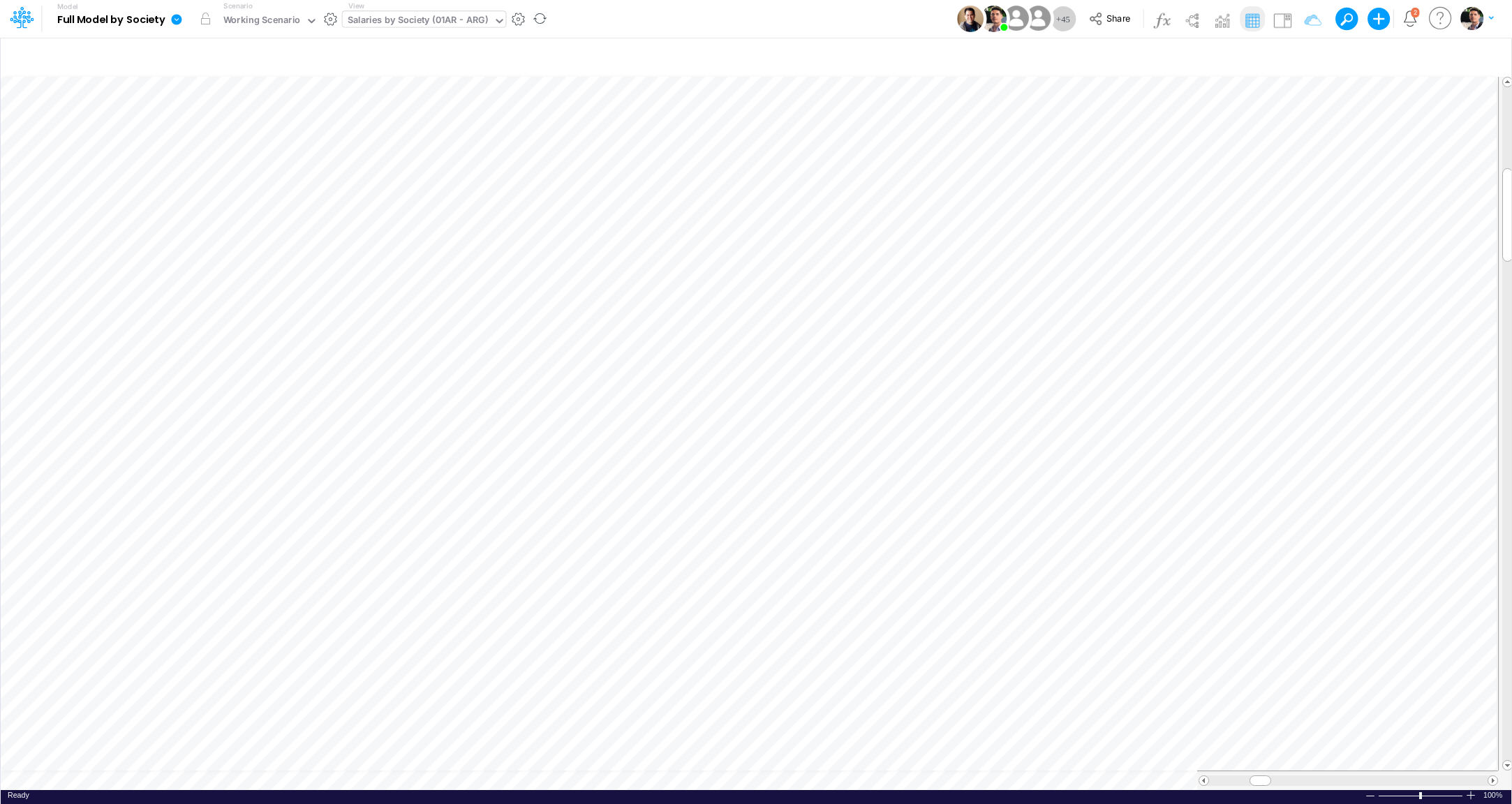
scroll to position [6, 22]
click at [744, 294] on icon "button" at bounding box center [747, 297] width 21 height 15
click at [742, 289] on icon "button" at bounding box center [747, 292] width 21 height 15
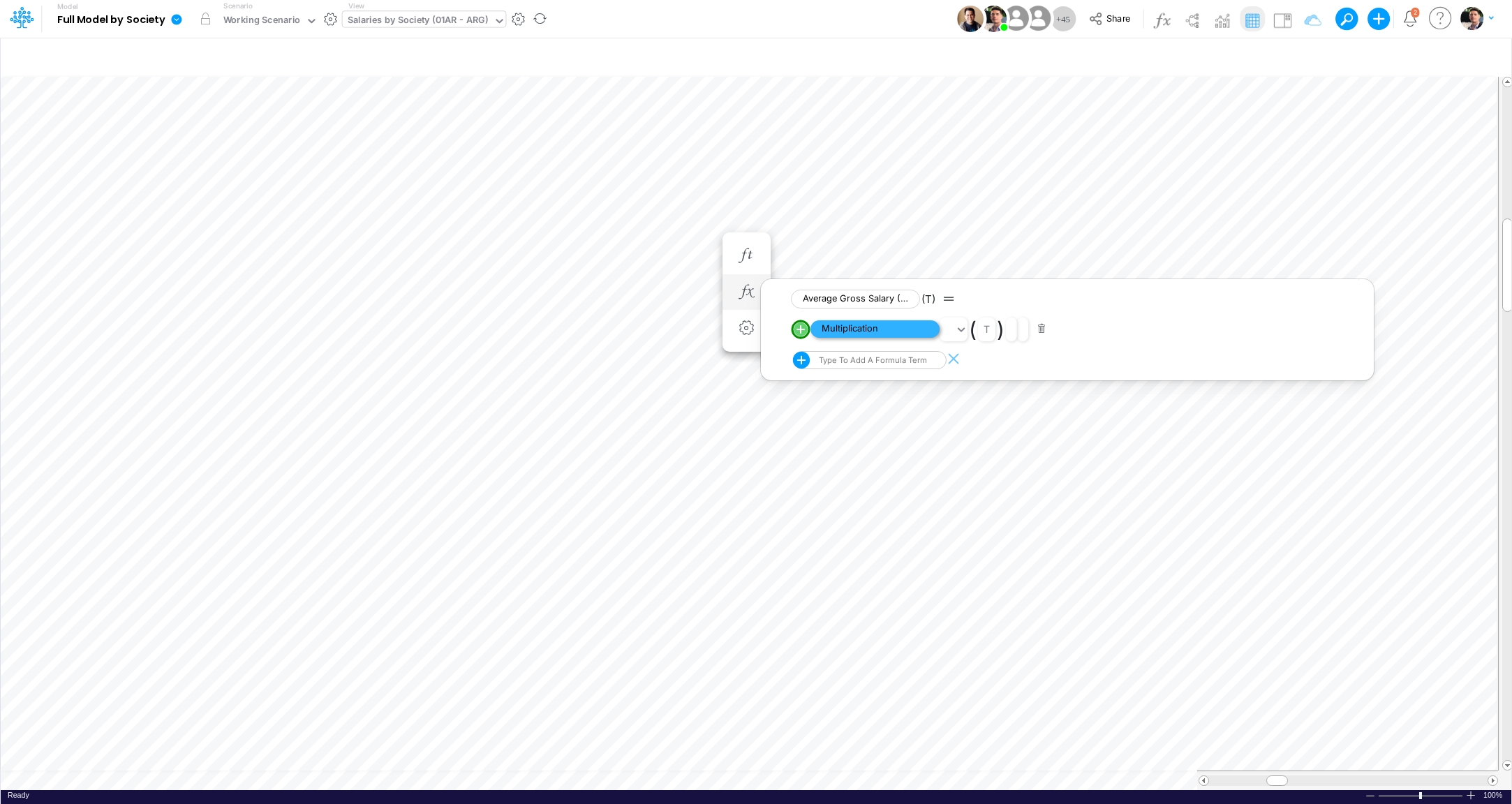
click at [860, 331] on span "Multiplication" at bounding box center [875, 329] width 129 height 18
click at [872, 322] on span "Equal to" at bounding box center [875, 328] width 129 height 18
click at [747, 264] on button "button" at bounding box center [747, 255] width 26 height 28
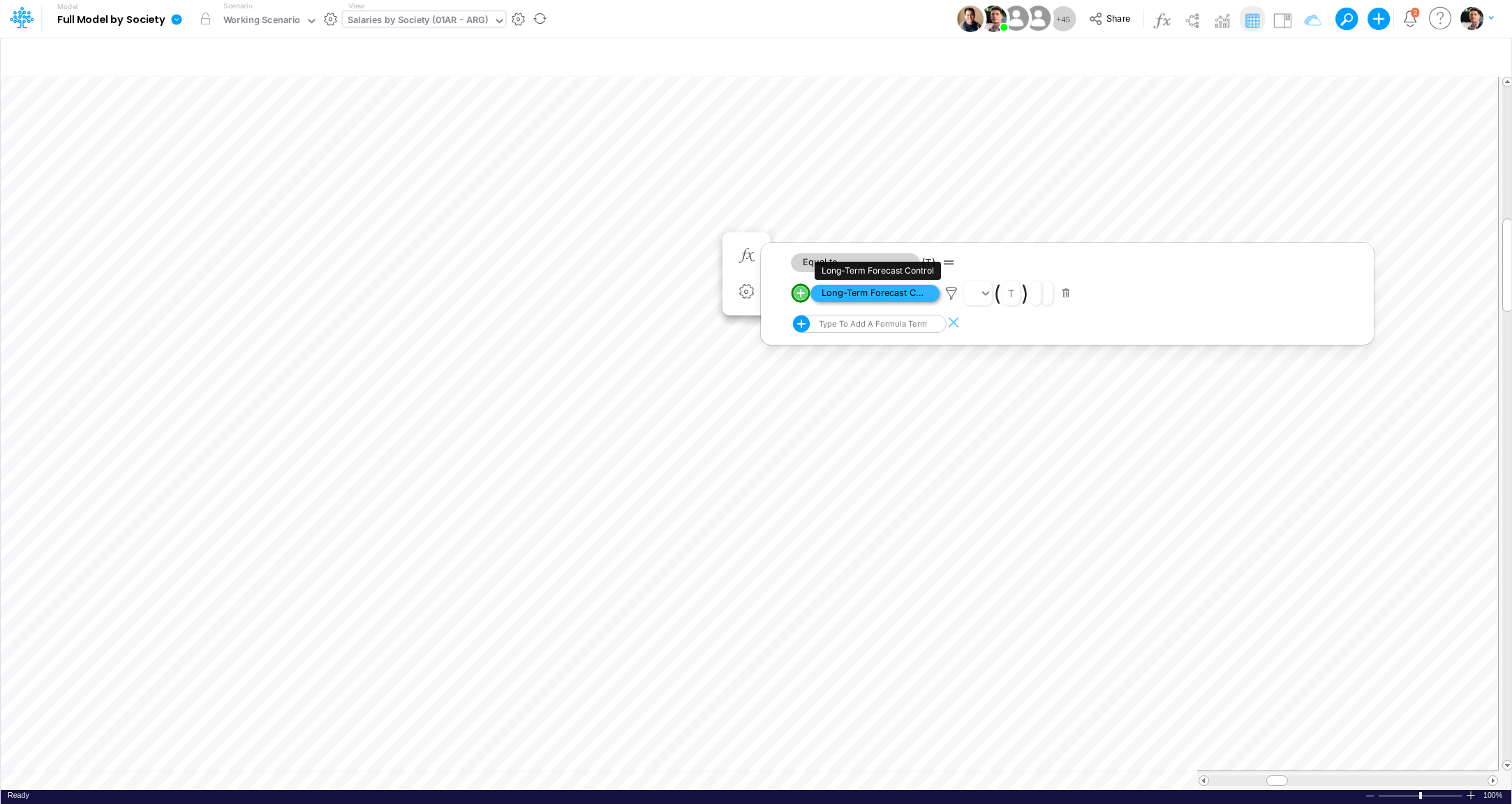
click at [843, 299] on span "Long-Term Forecast Control" at bounding box center [875, 293] width 129 height 18
click at [738, 253] on icon "button" at bounding box center [747, 255] width 21 height 15
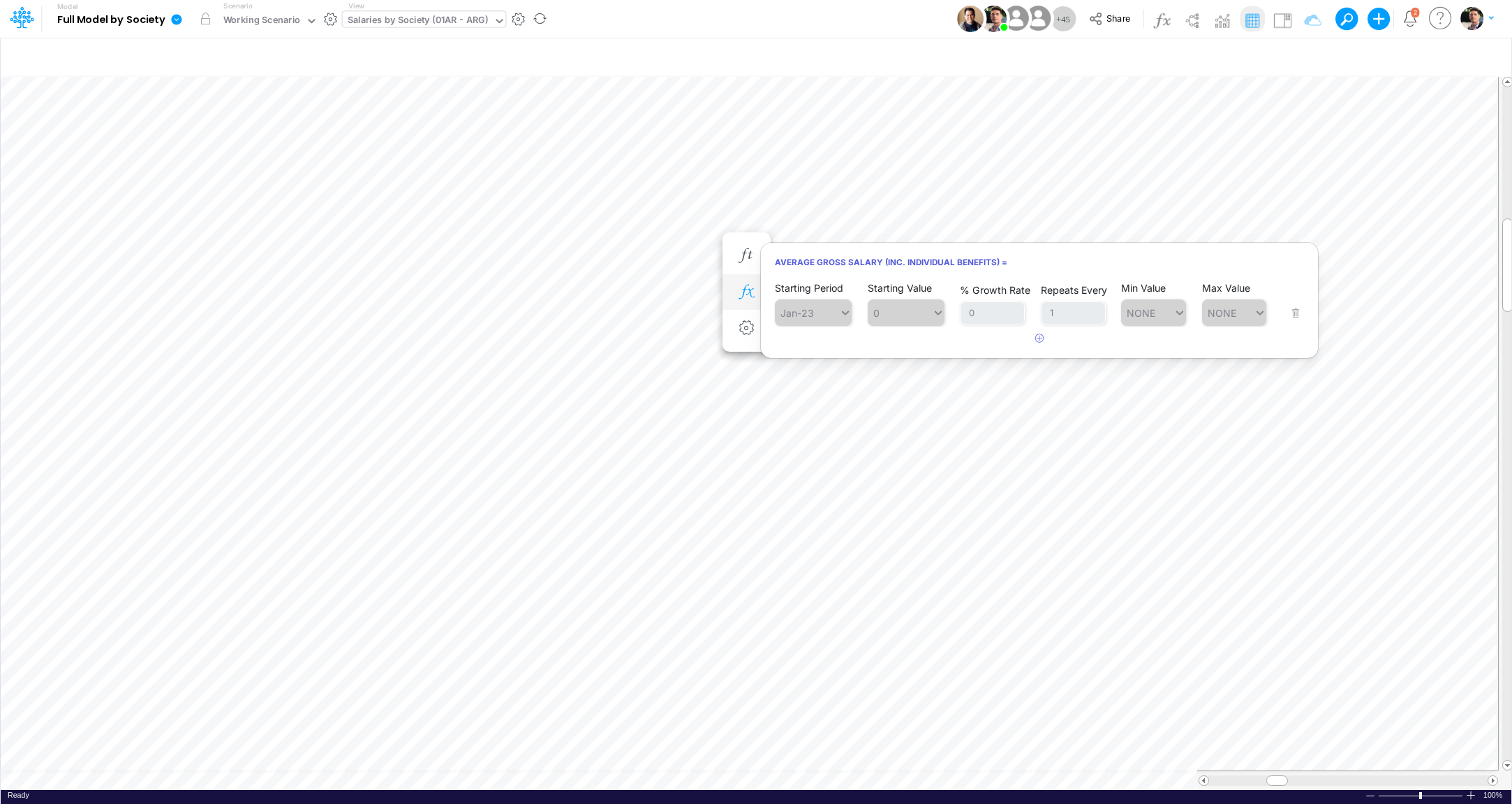
click at [739, 282] on button "button" at bounding box center [747, 292] width 26 height 28
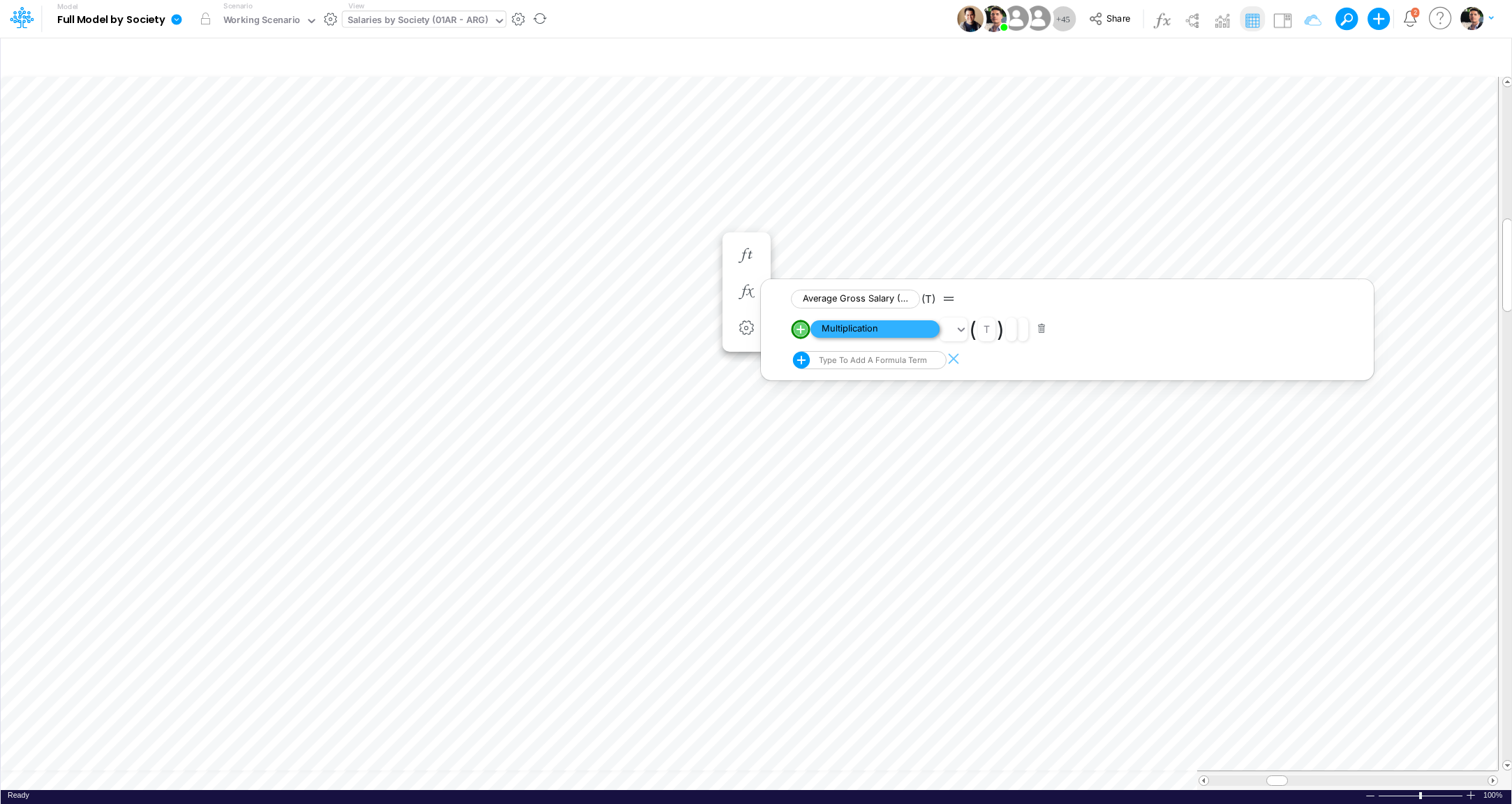
click at [862, 332] on span "Multiplication" at bounding box center [875, 329] width 129 height 18
click at [742, 302] on icon "button" at bounding box center [747, 306] width 21 height 15
click at [833, 338] on span "If" at bounding box center [875, 343] width 129 height 18
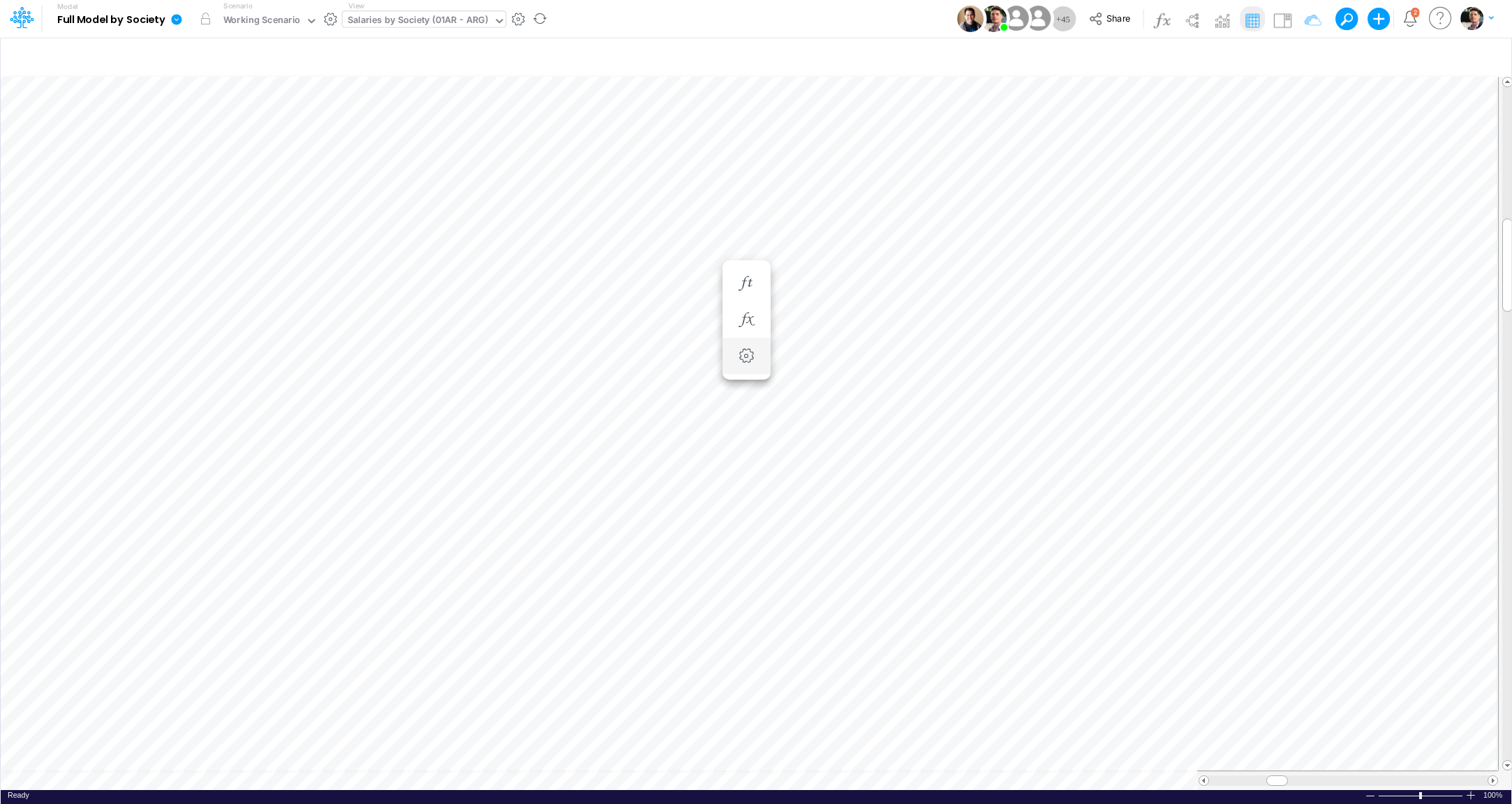
scroll to position [6, 3]
click at [745, 315] on icon "button" at bounding box center [747, 320] width 21 height 15
click at [892, 359] on span "Multiplication" at bounding box center [875, 357] width 129 height 18
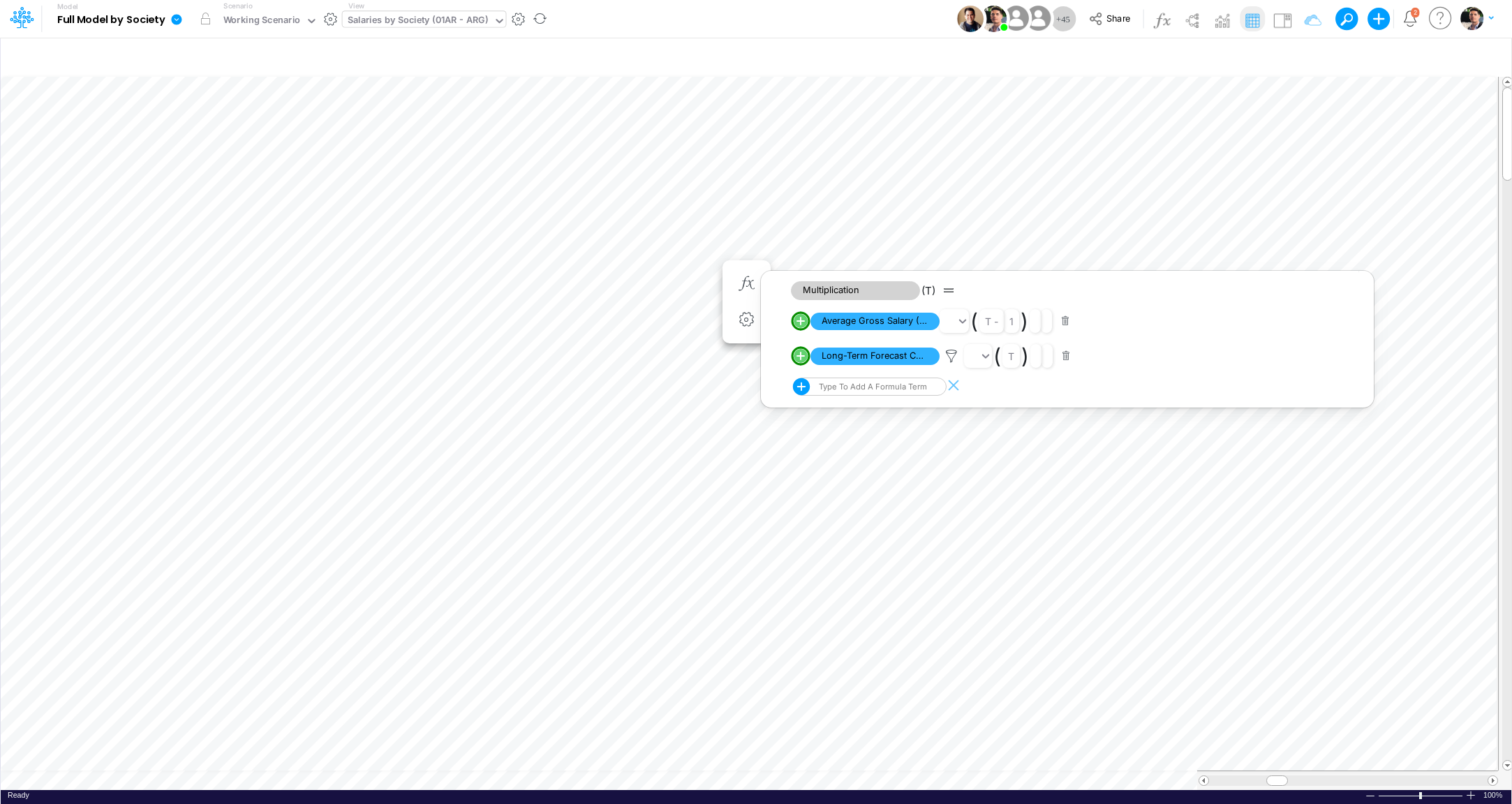
click at [460, 24] on div "Salaries by Society (01AR - ARG)" at bounding box center [418, 21] width 141 height 16
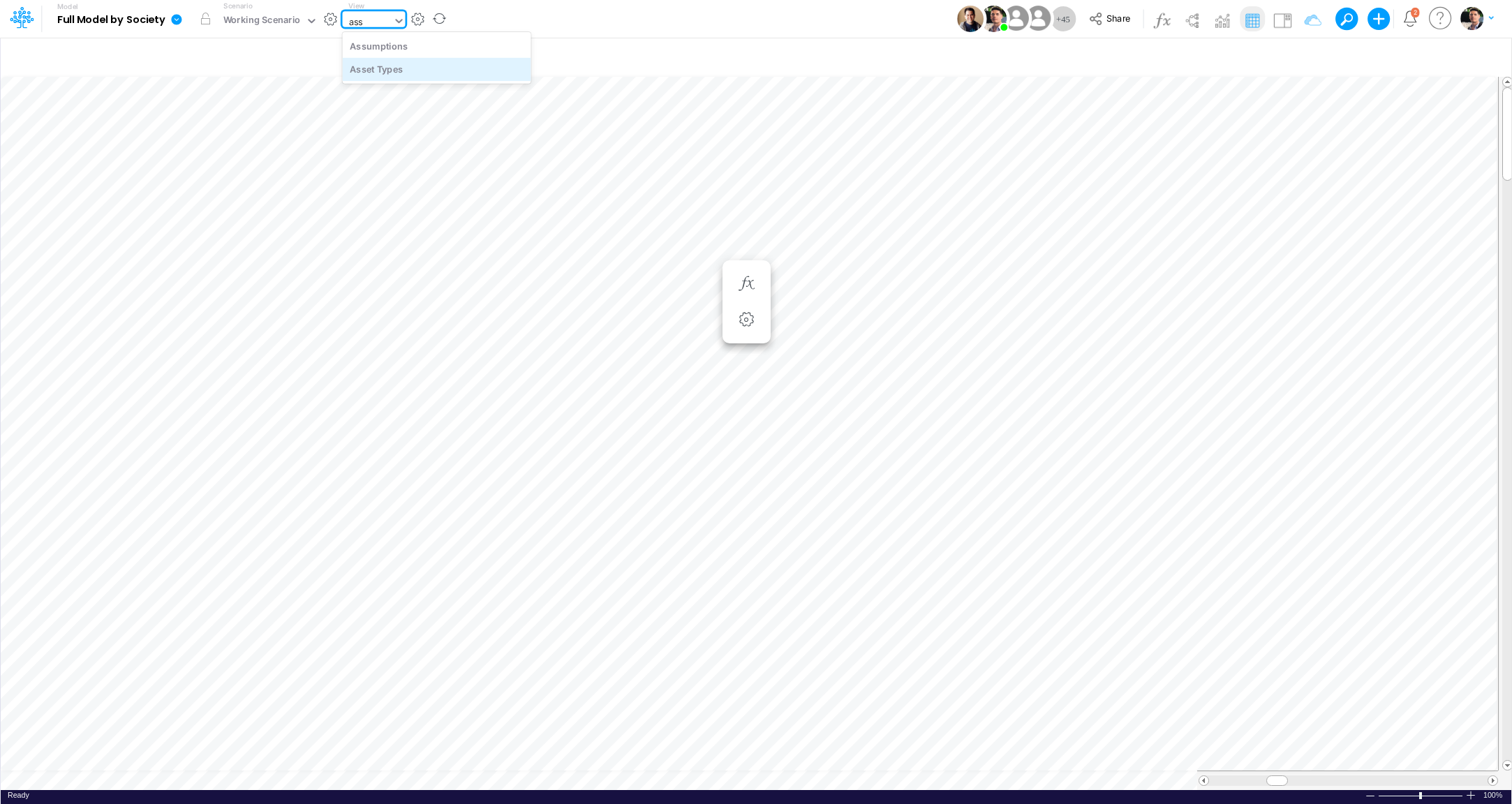
type input "ass"
click at [745, 285] on icon "button" at bounding box center [747, 292] width 21 height 15
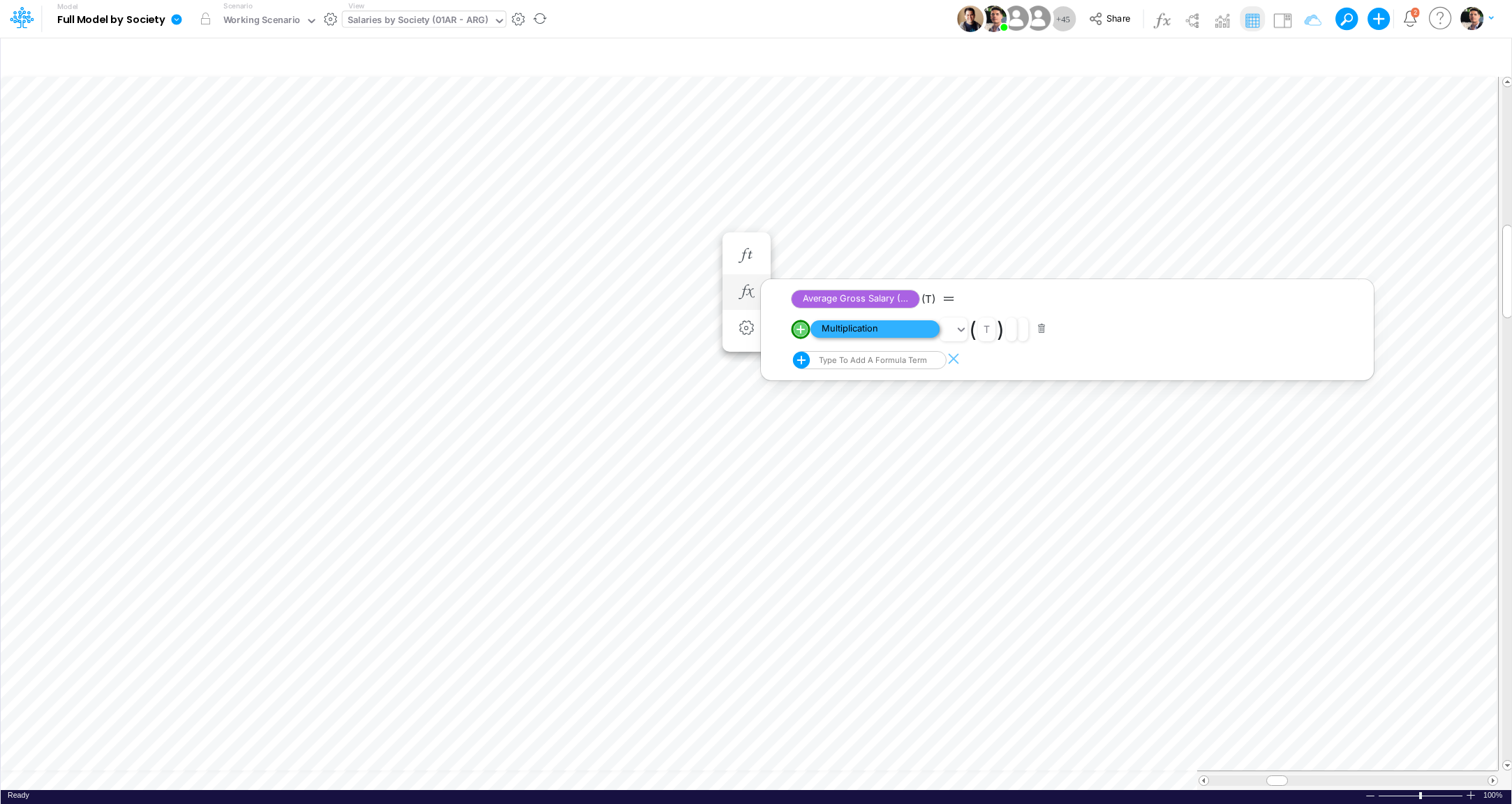
click at [846, 333] on span "Multiplication" at bounding box center [875, 329] width 129 height 18
click at [746, 276] on icon "button" at bounding box center [747, 278] width 21 height 15
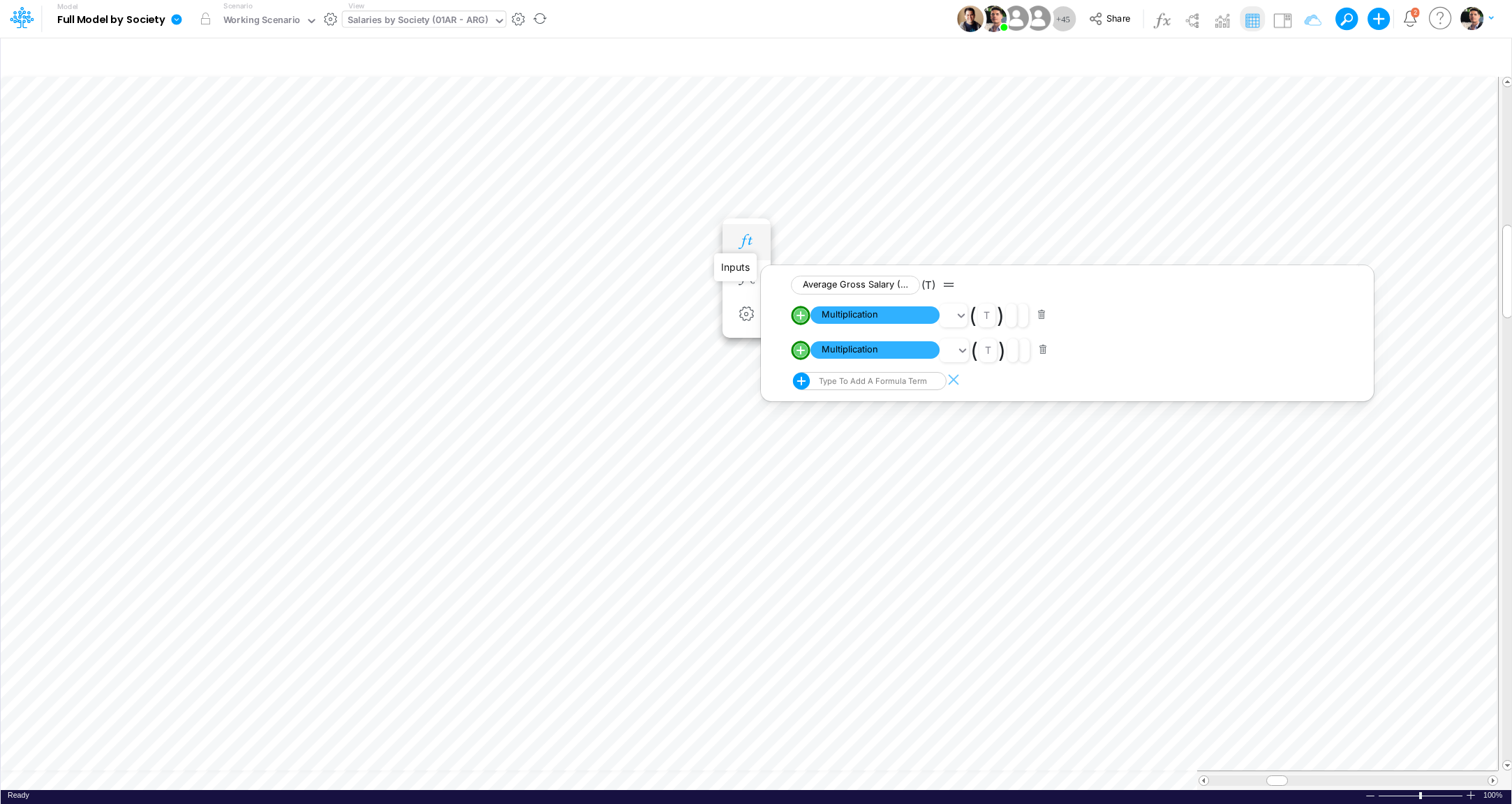
click at [748, 238] on icon "button" at bounding box center [747, 241] width 21 height 15
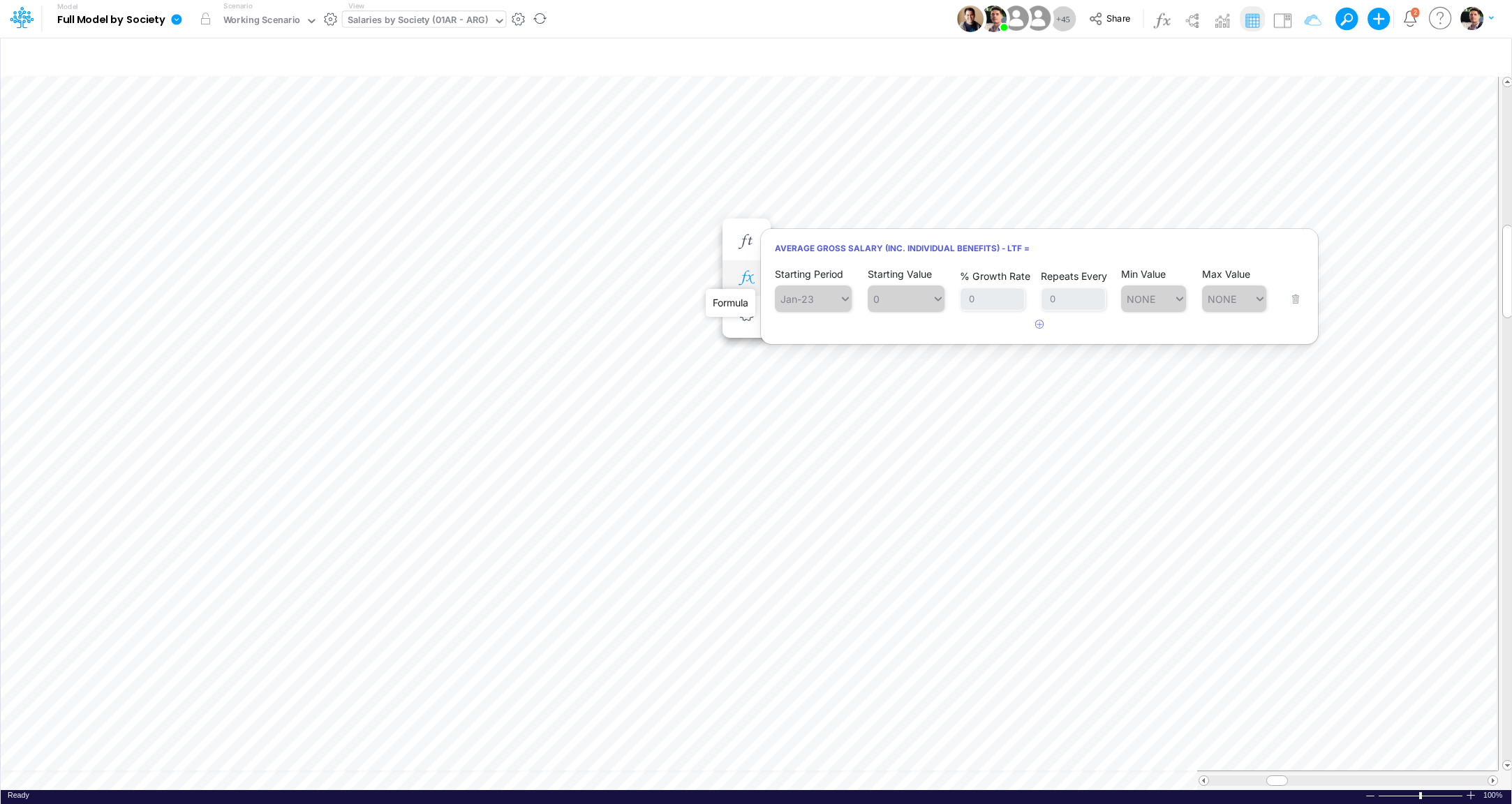
click at [745, 281] on icon "button" at bounding box center [747, 278] width 21 height 15
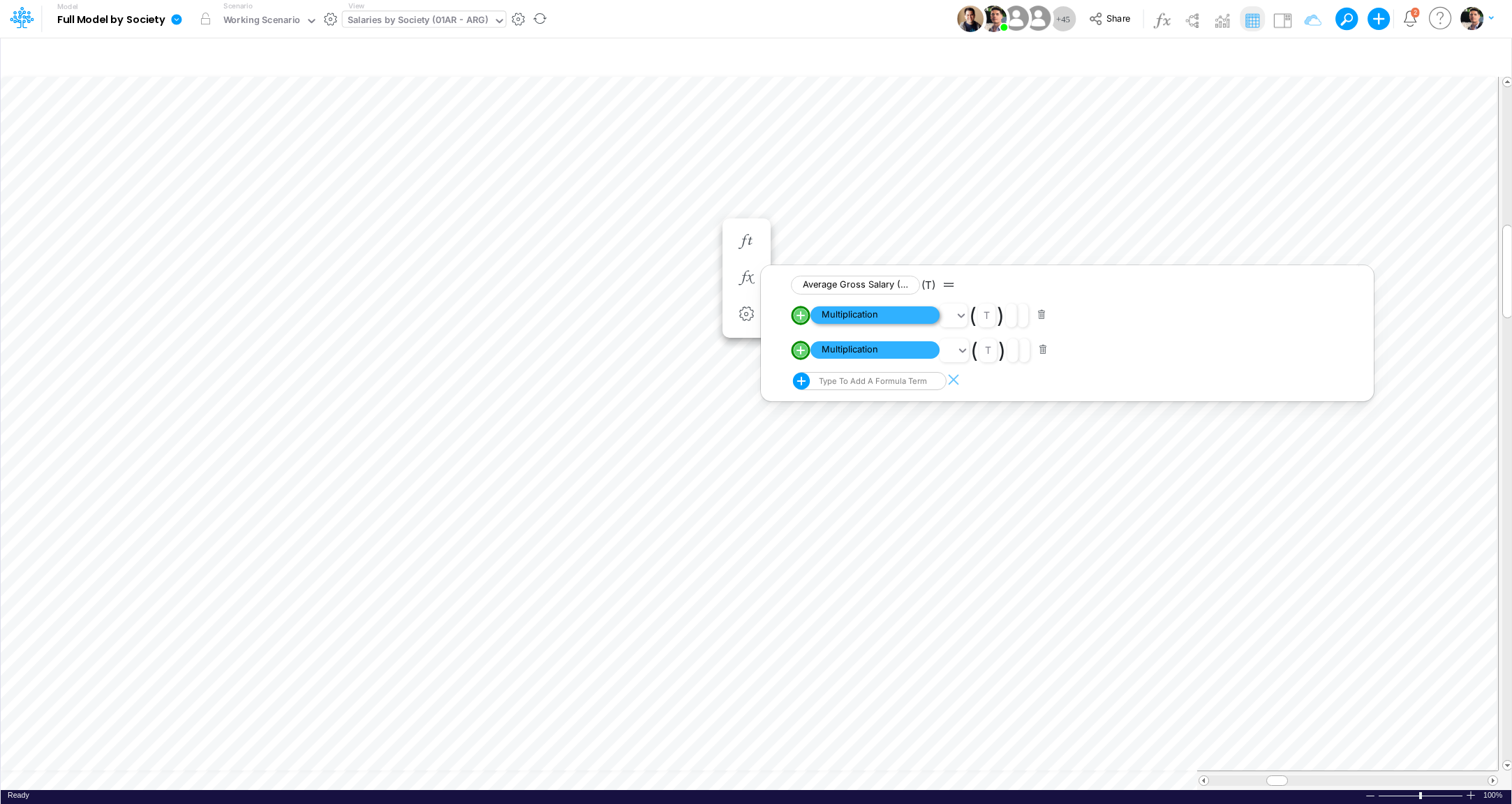
click at [840, 316] on span "Multiplication" at bounding box center [875, 315] width 129 height 18
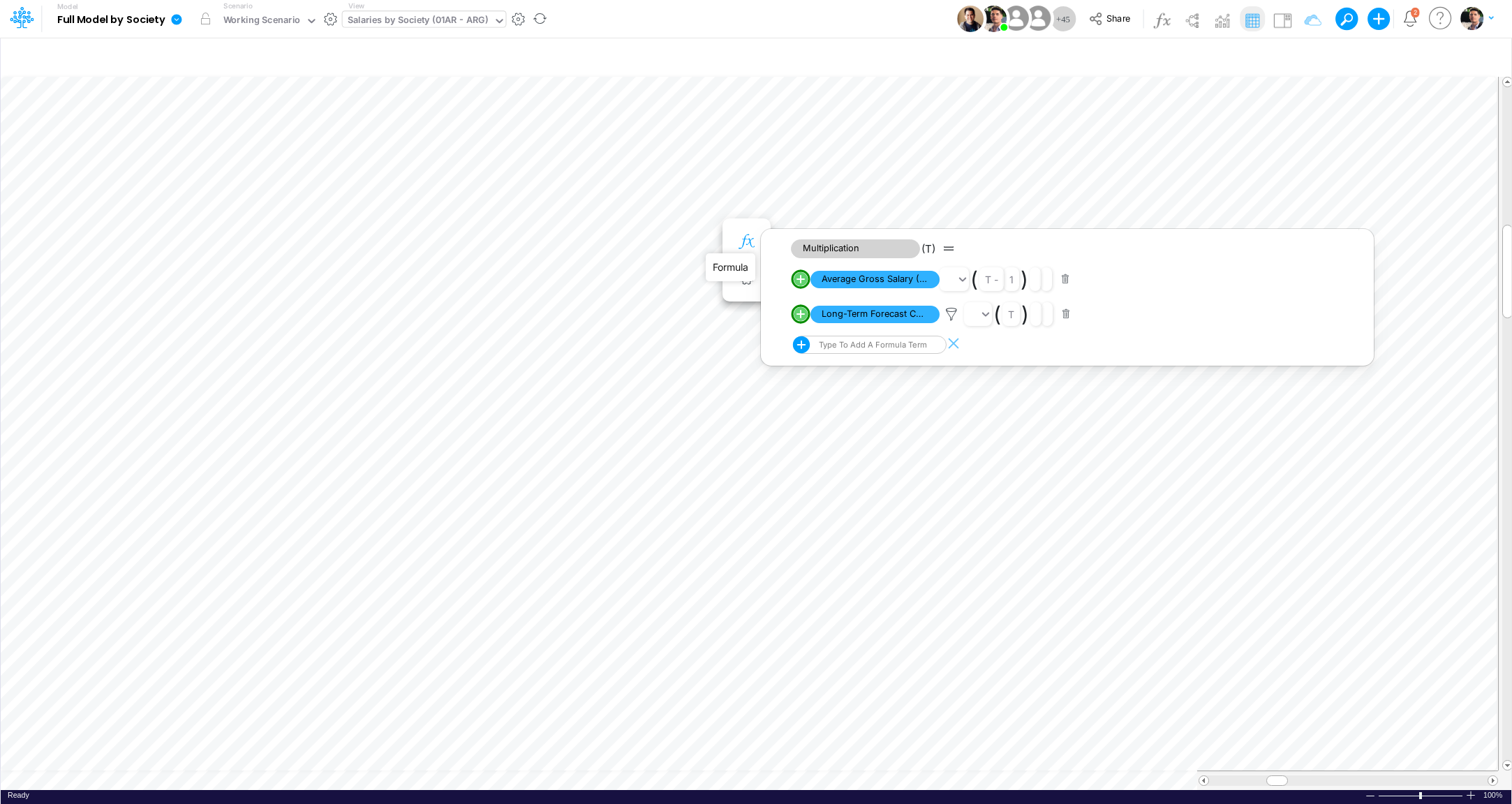
click at [745, 239] on icon "button" at bounding box center [747, 241] width 21 height 15
click at [853, 318] on span "Long-Term Forecast Control" at bounding box center [875, 314] width 129 height 18
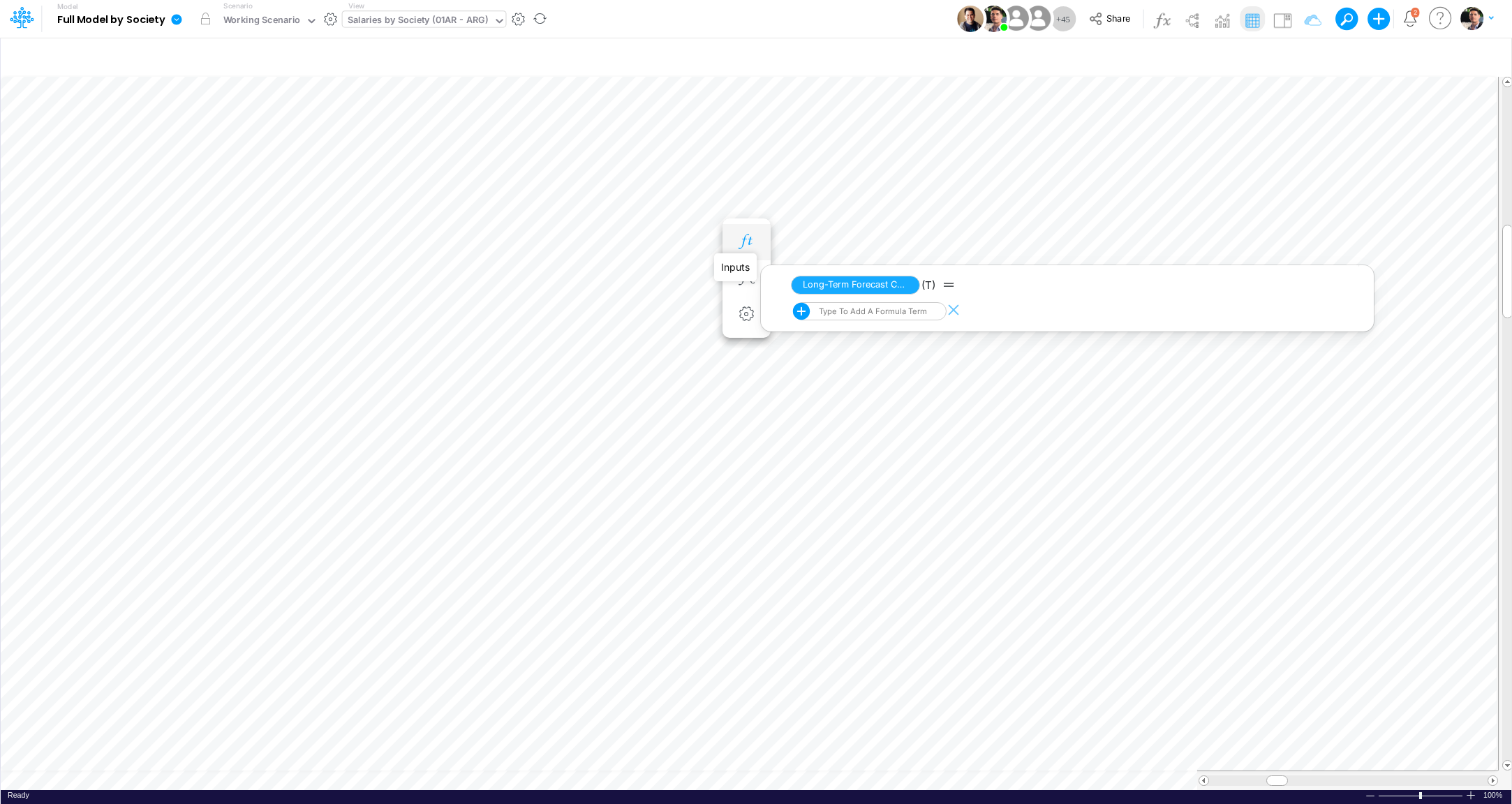
click at [756, 241] on icon "button" at bounding box center [747, 241] width 21 height 15
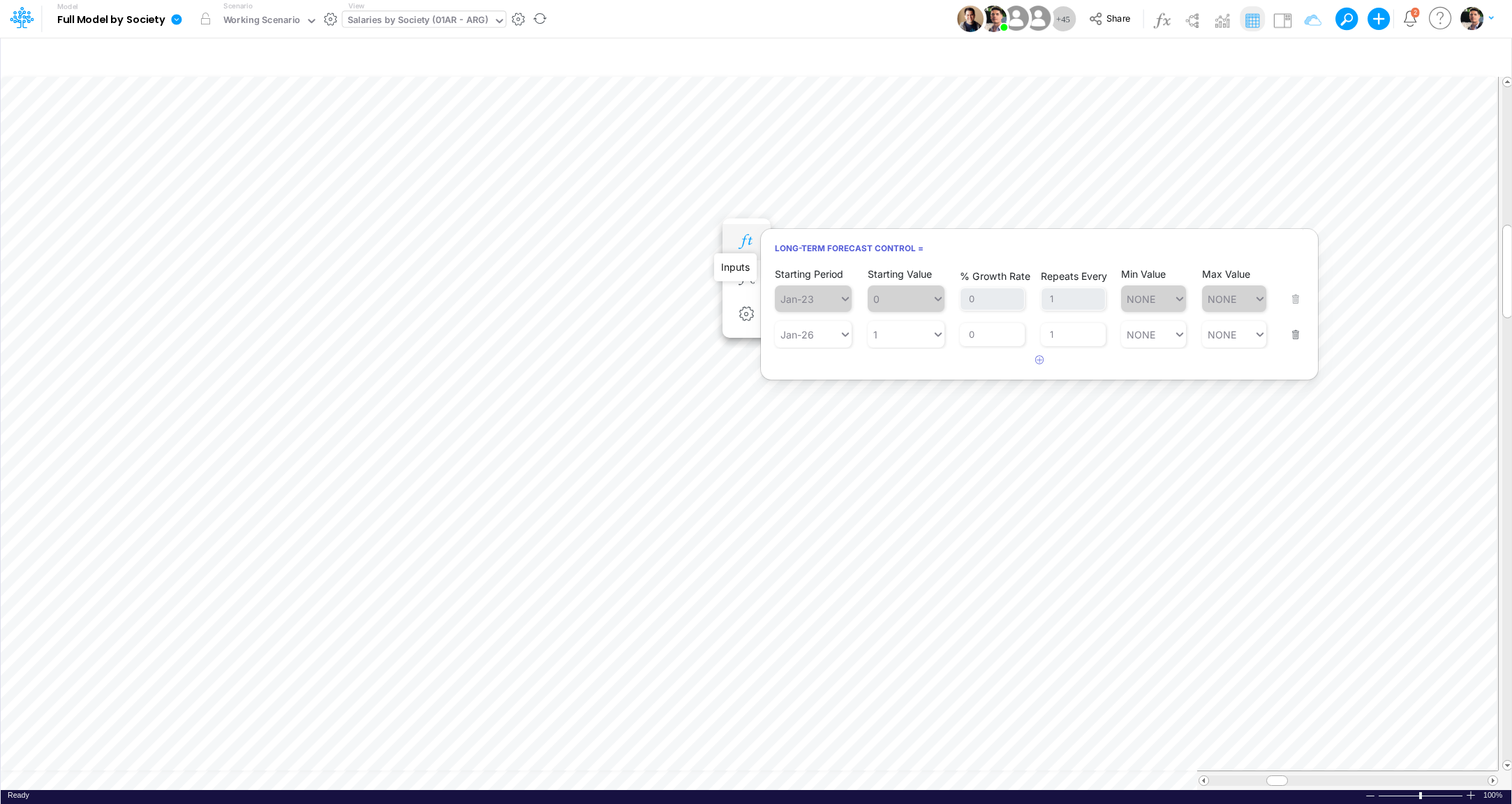
click at [756, 241] on icon "button" at bounding box center [747, 241] width 21 height 15
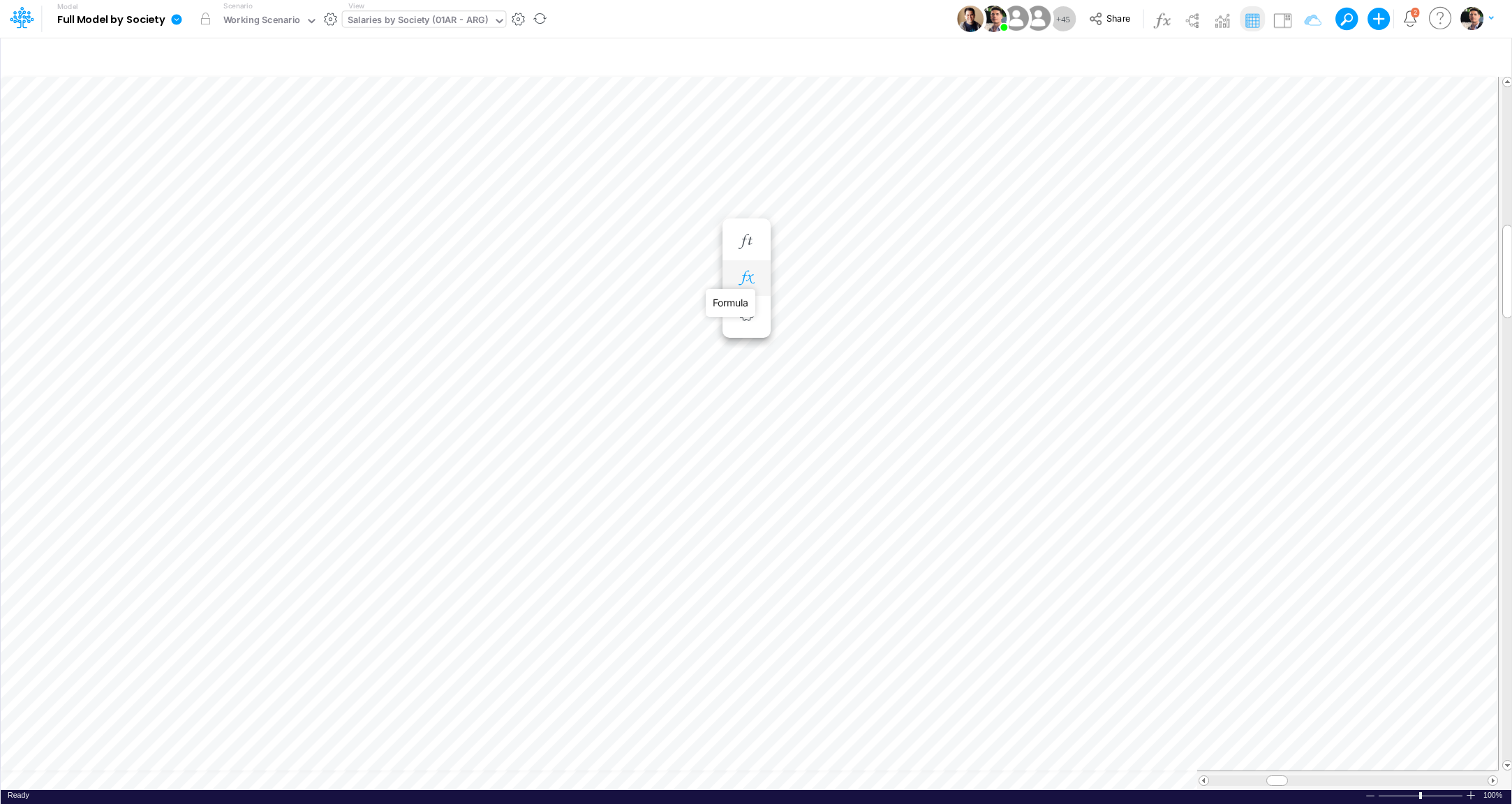
click at [752, 275] on icon "button" at bounding box center [747, 278] width 21 height 15
click at [809, 280] on button "button" at bounding box center [821, 278] width 26 height 28
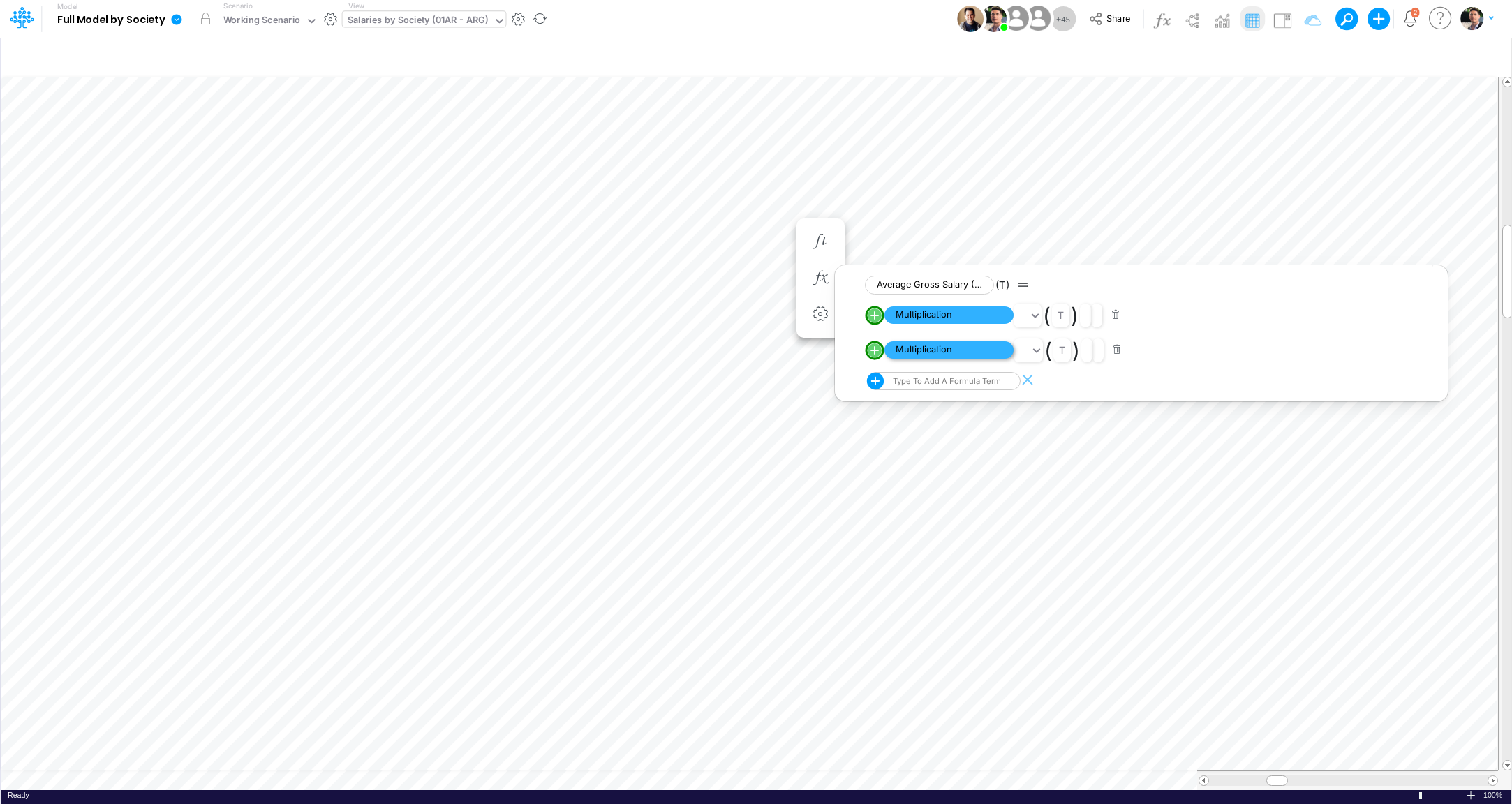
click at [897, 356] on span "Multiplication" at bounding box center [949, 350] width 129 height 18
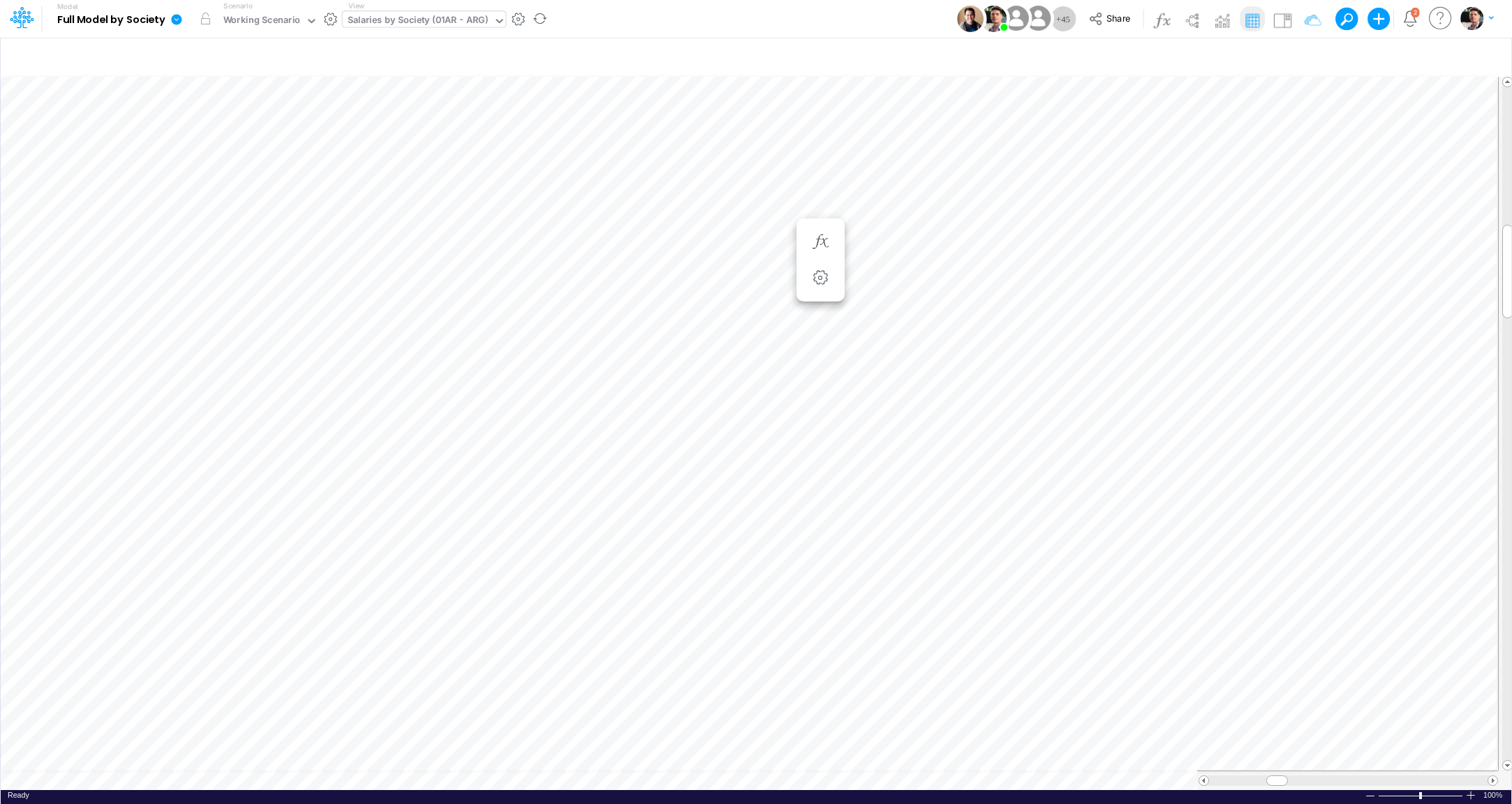
scroll to position [6, 9]
click at [826, 260] on icon "button" at bounding box center [821, 255] width 21 height 15
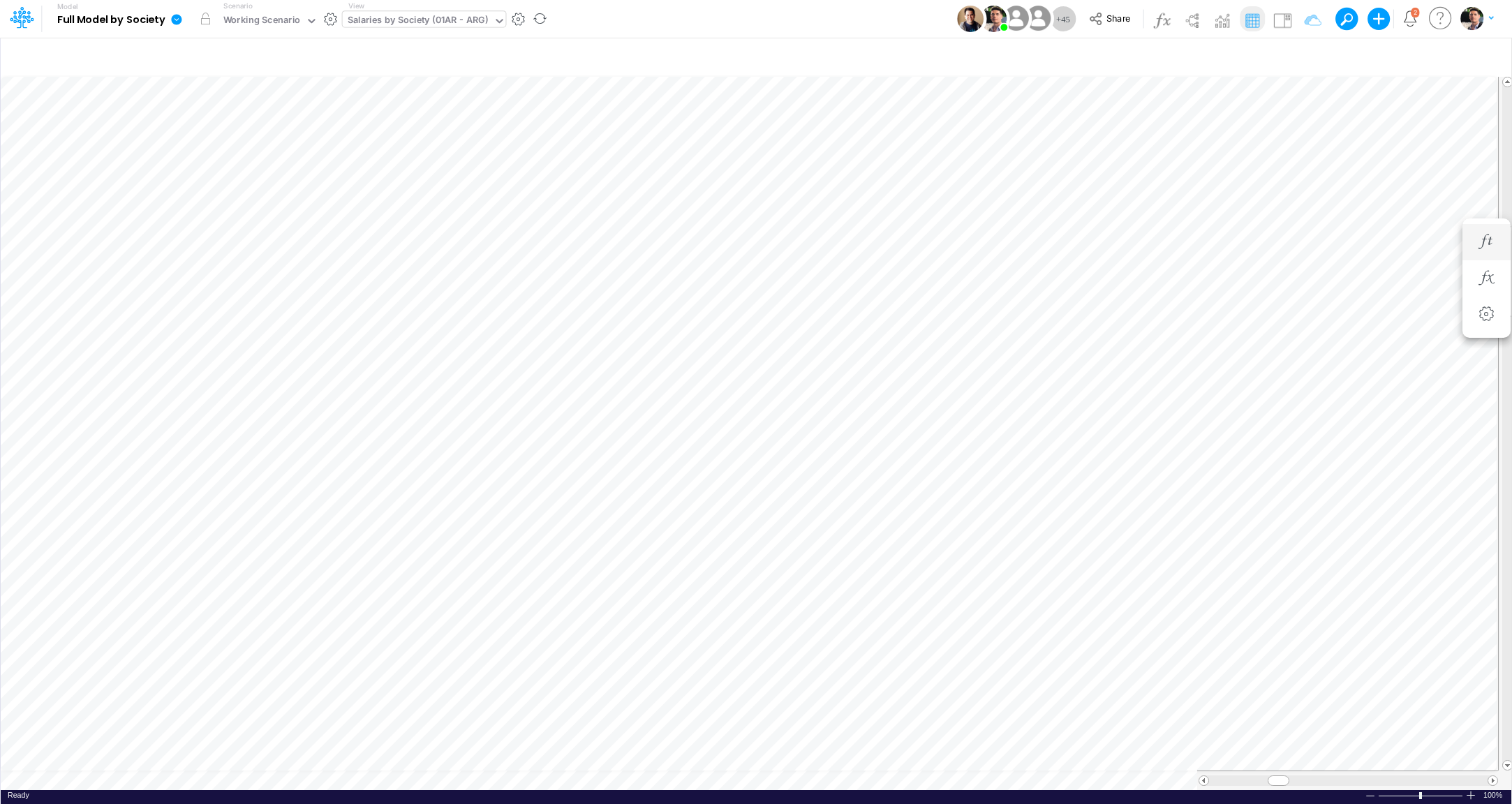
scroll to position [6, 45]
click at [675, 274] on icon "button" at bounding box center [672, 278] width 21 height 15
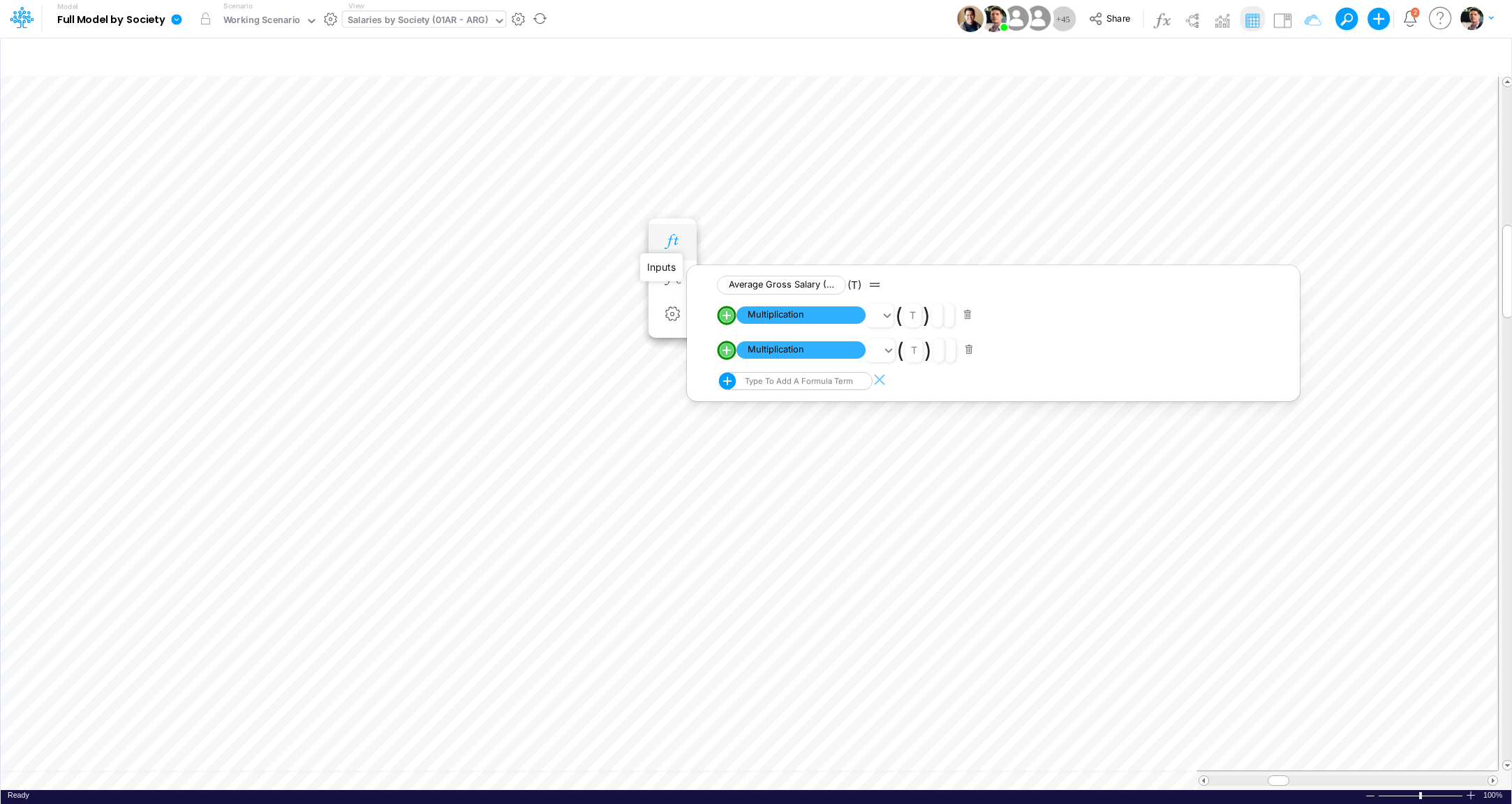
click at [679, 238] on icon "button" at bounding box center [672, 241] width 21 height 15
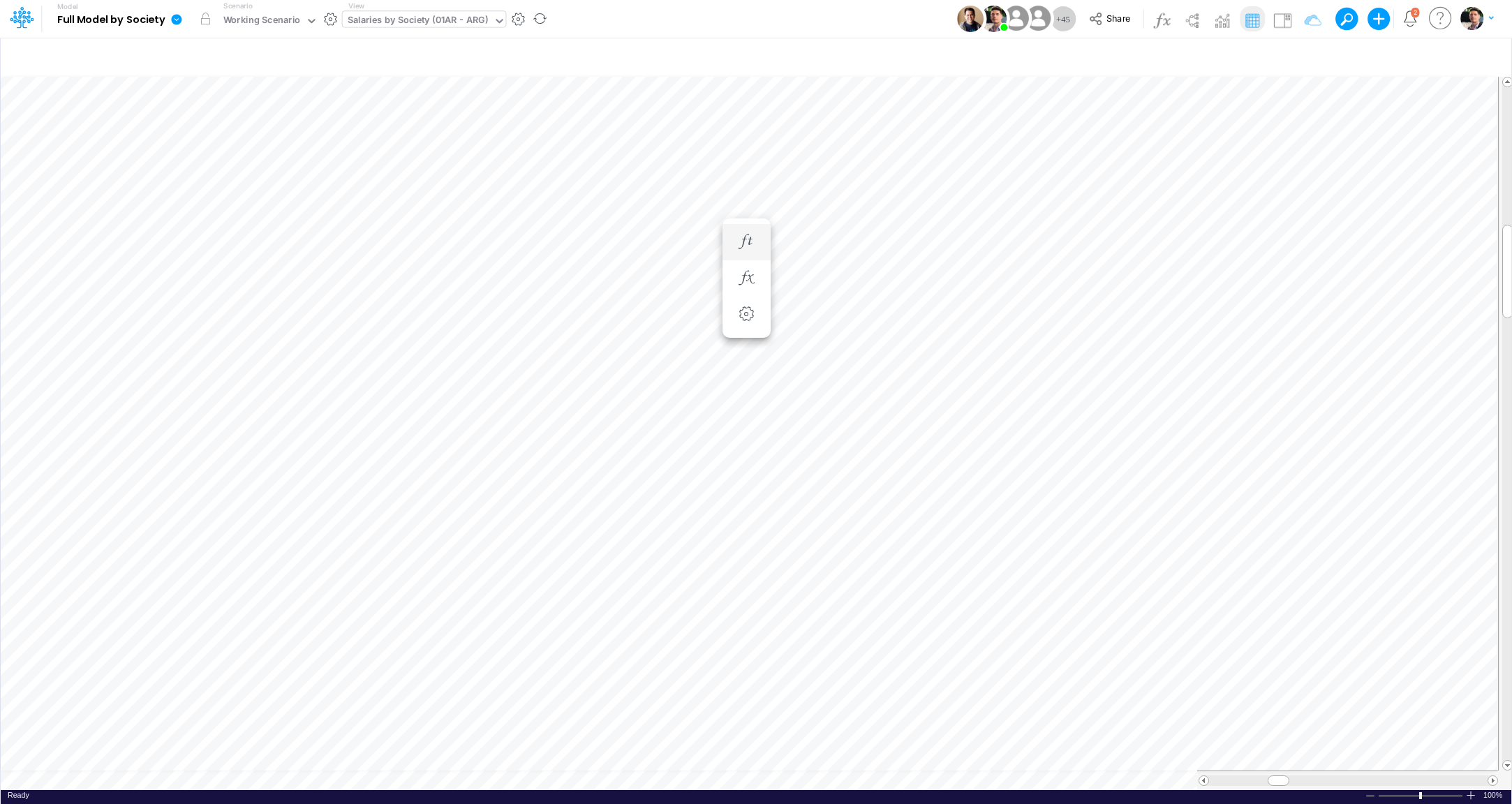
scroll to position [6, 50]
click at [662, 246] on div "Average Gross Salary (Inc. Individual Benefits) Change (%) - LTF =" at bounding box center [672, 255] width 26 height 28
click at [680, 262] on icon "button" at bounding box center [672, 255] width 21 height 15
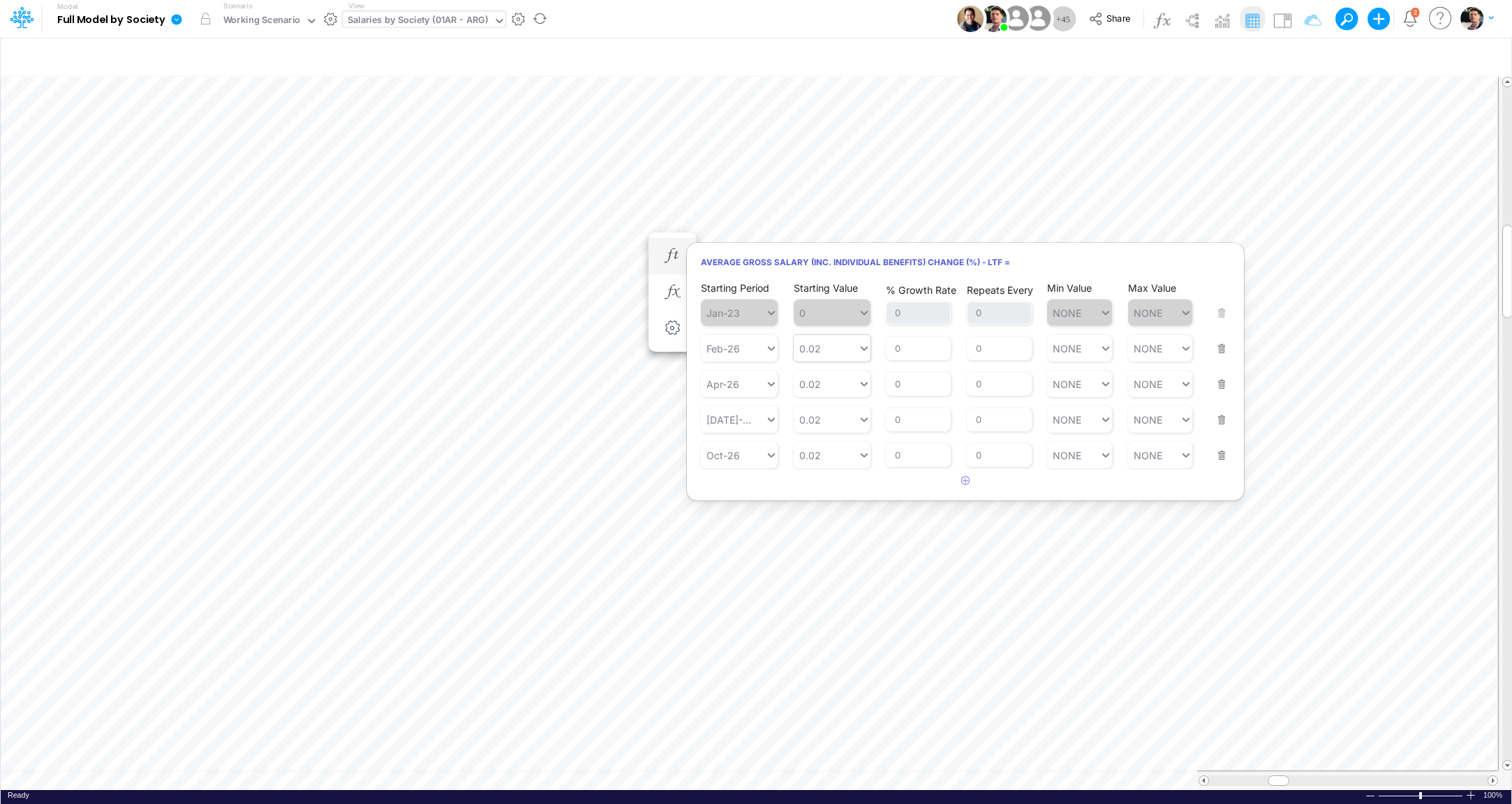
click at [833, 348] on div "0.02" at bounding box center [826, 348] width 64 height 21
click at [829, 385] on div "Set value 0" at bounding box center [831, 382] width 77 height 23
type input "0"
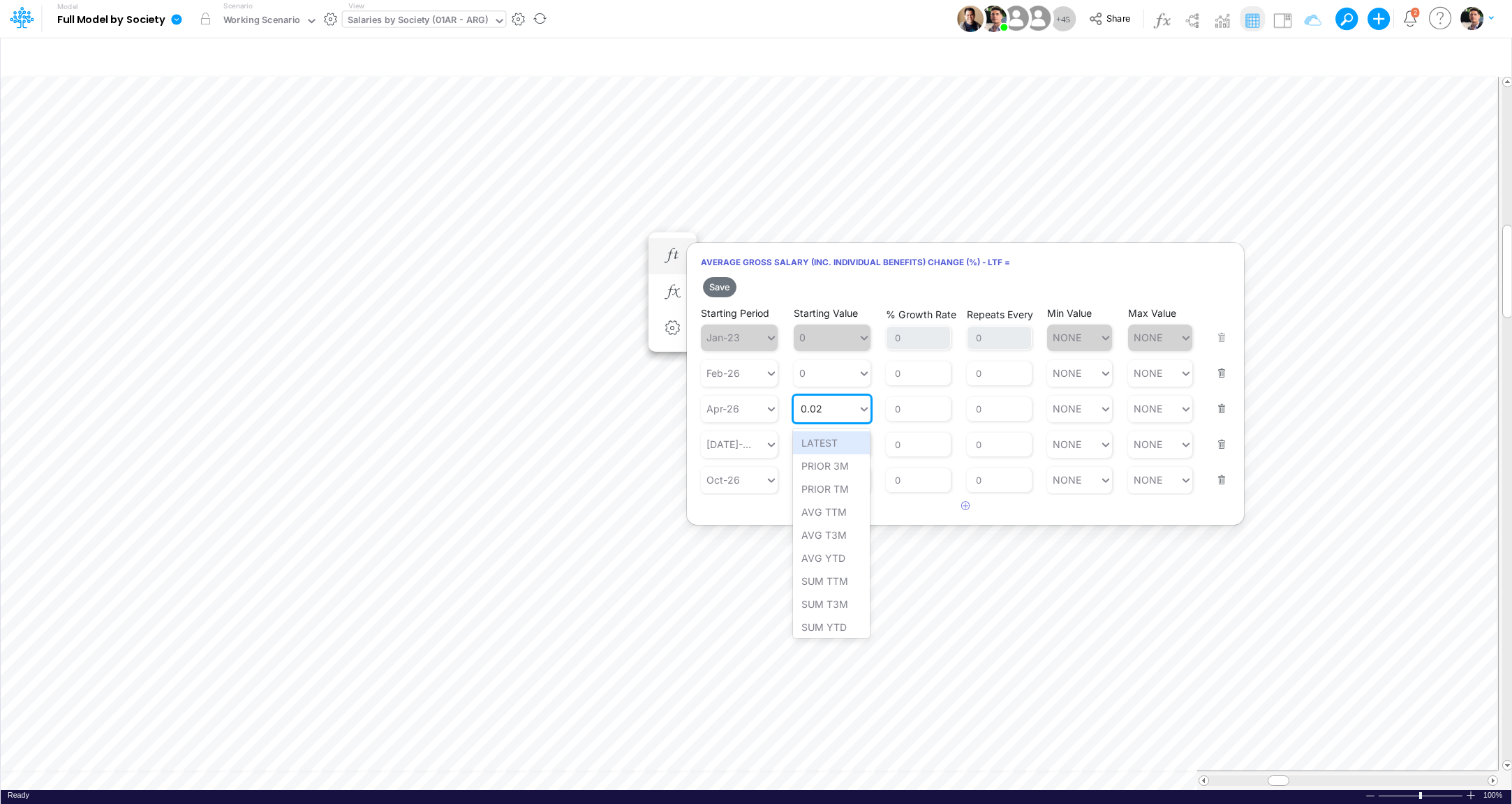
click at [838, 414] on div "0.02 0.02" at bounding box center [826, 409] width 64 height 21
click at [826, 445] on div "Set value 0" at bounding box center [831, 443] width 77 height 23
type input "0"
click at [833, 451] on div "Starting Value 0.02" at bounding box center [832, 471] width 77 height 44
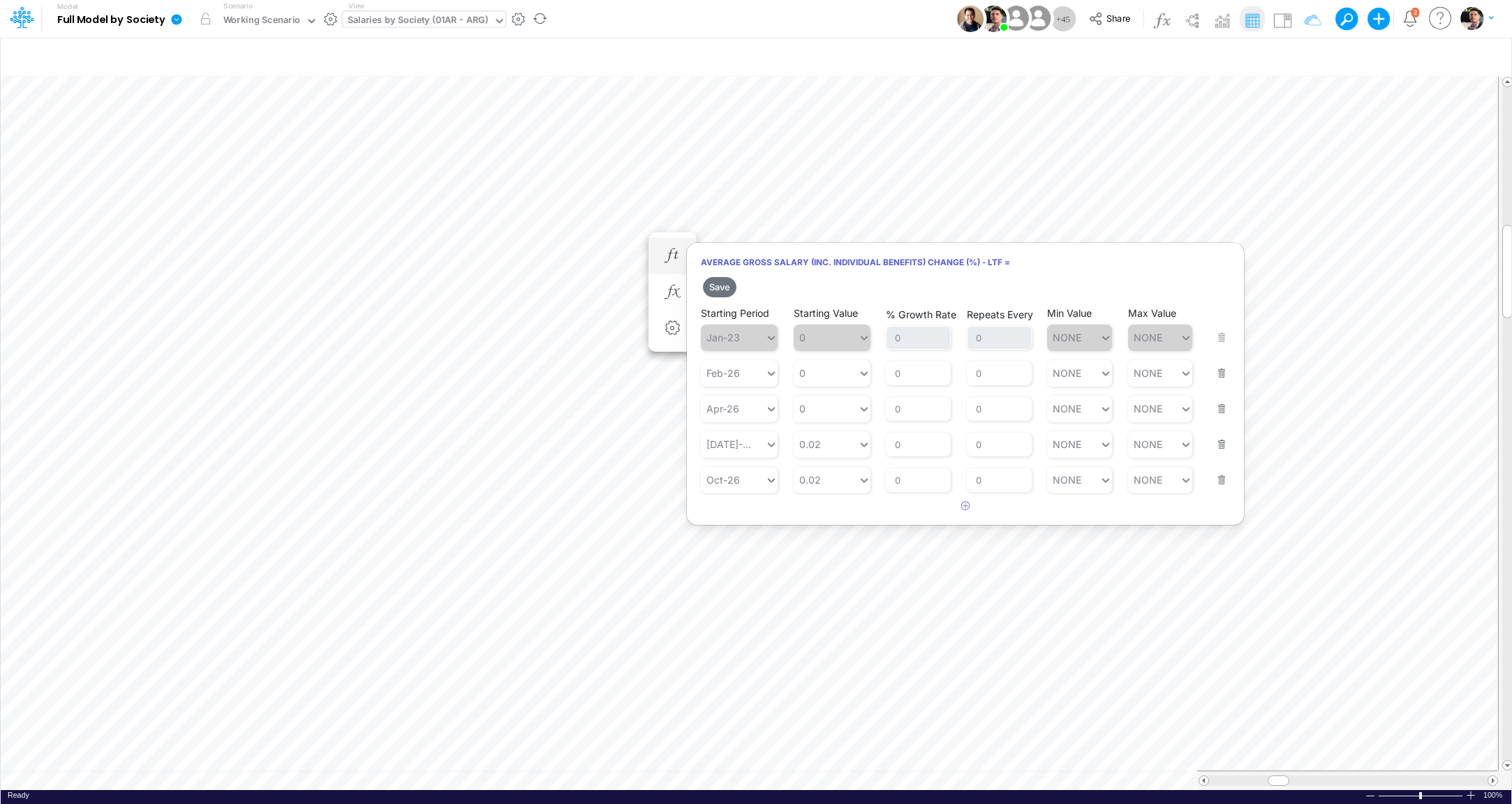
click at [833, 451] on div "Starting Value 0.02" at bounding box center [832, 471] width 77 height 44
click at [838, 445] on div "0.02 0.02" at bounding box center [826, 444] width 64 height 21
click at [834, 480] on div "Set value 0" at bounding box center [831, 479] width 77 height 23
type input "0"
click at [834, 480] on div "0.02 0.02" at bounding box center [826, 480] width 64 height 21
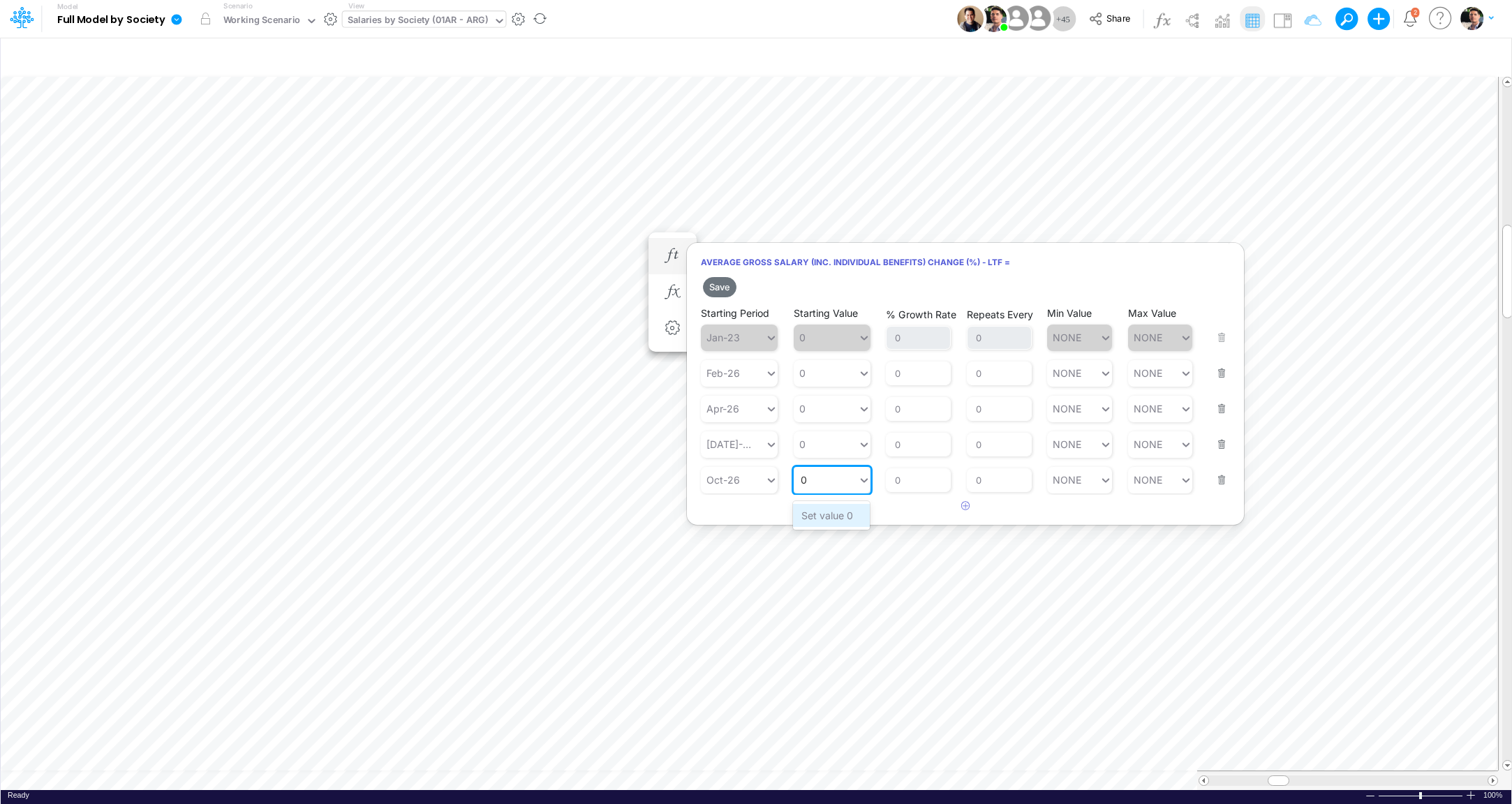
click at [823, 520] on div "Set value 0" at bounding box center [831, 515] width 77 height 23
type input "0"
click at [724, 294] on button "Save" at bounding box center [719, 287] width 33 height 21
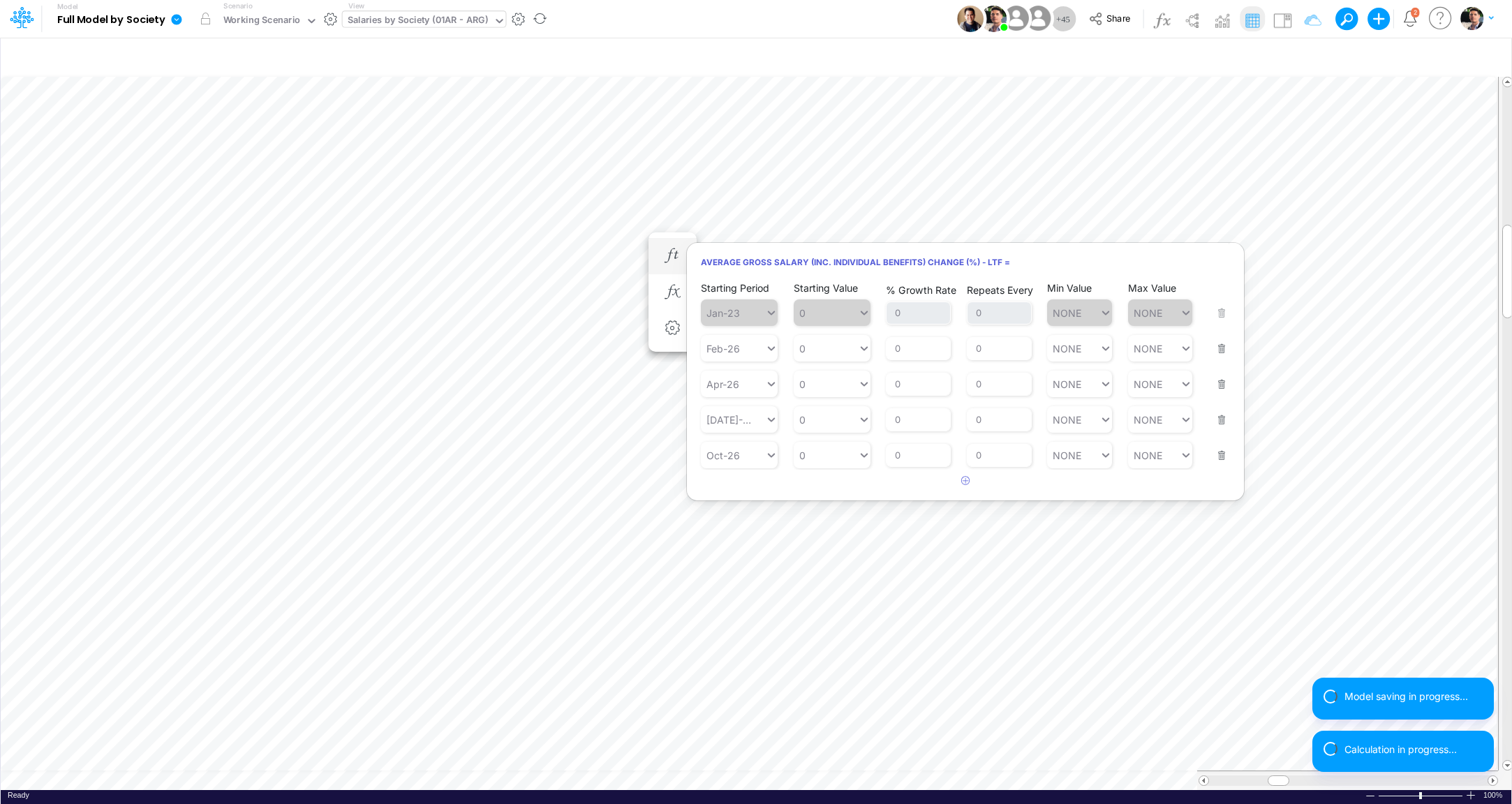
type input "0"
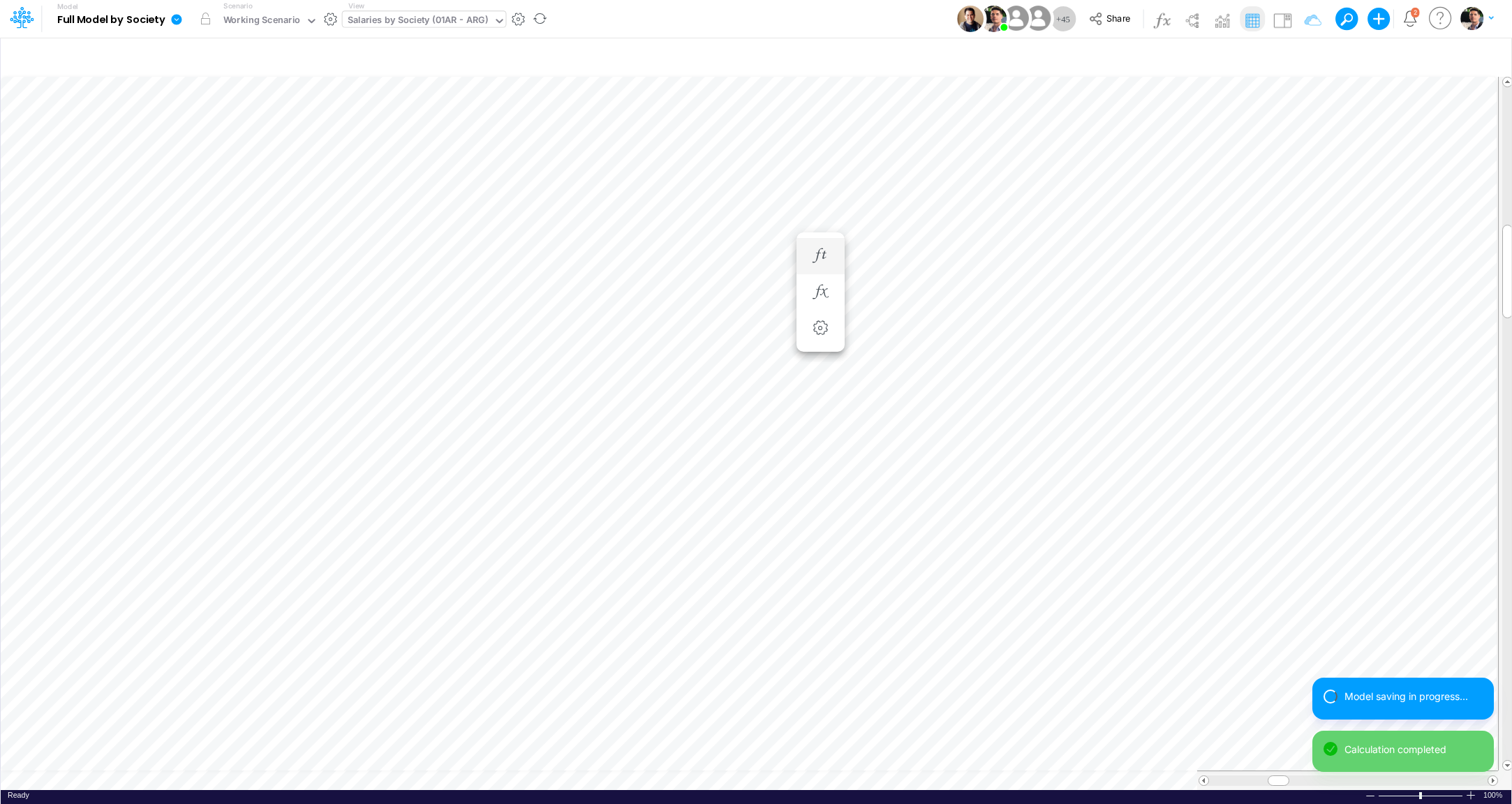
scroll to position [6, 45]
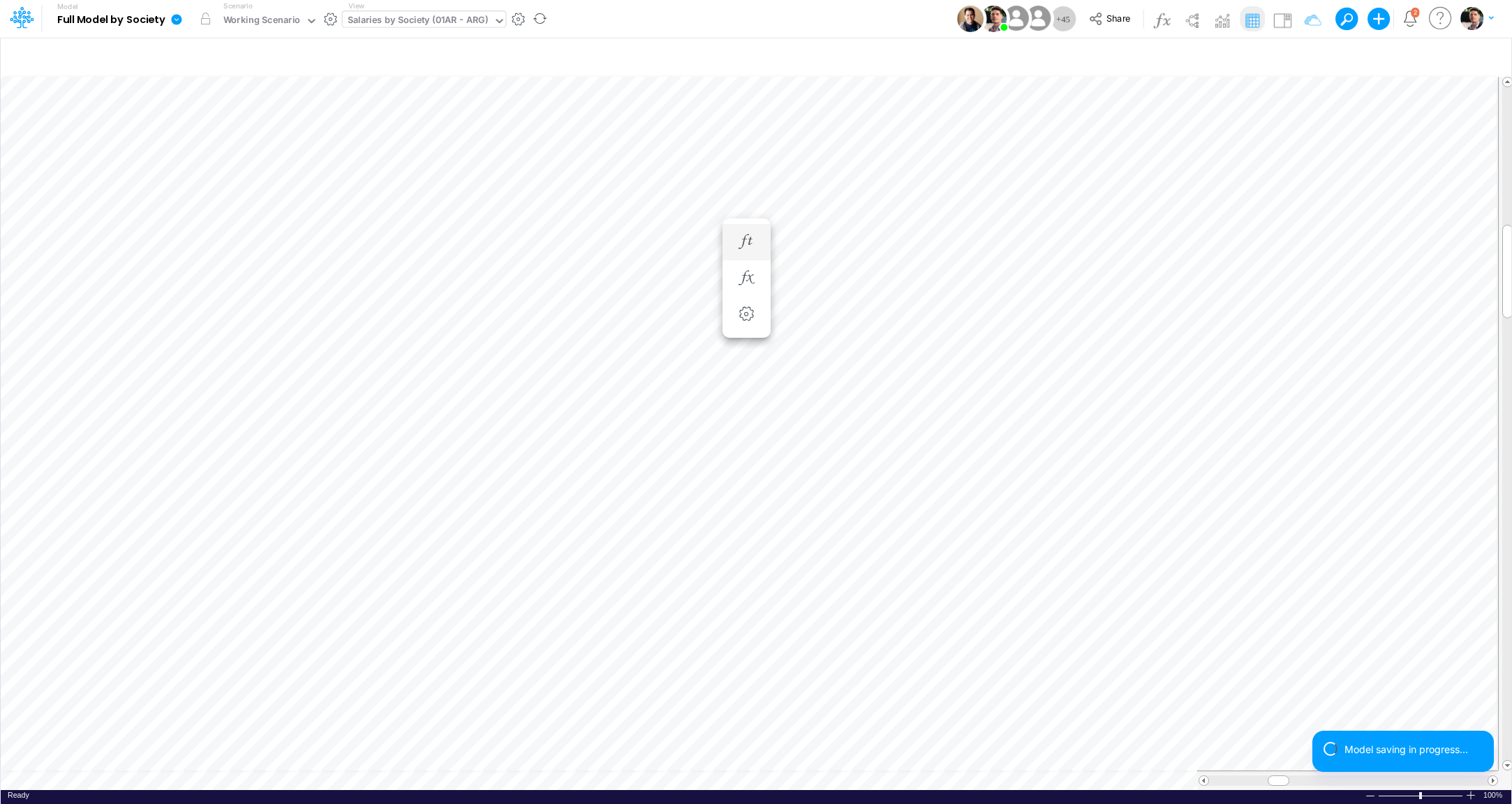
scroll to position [11, 4]
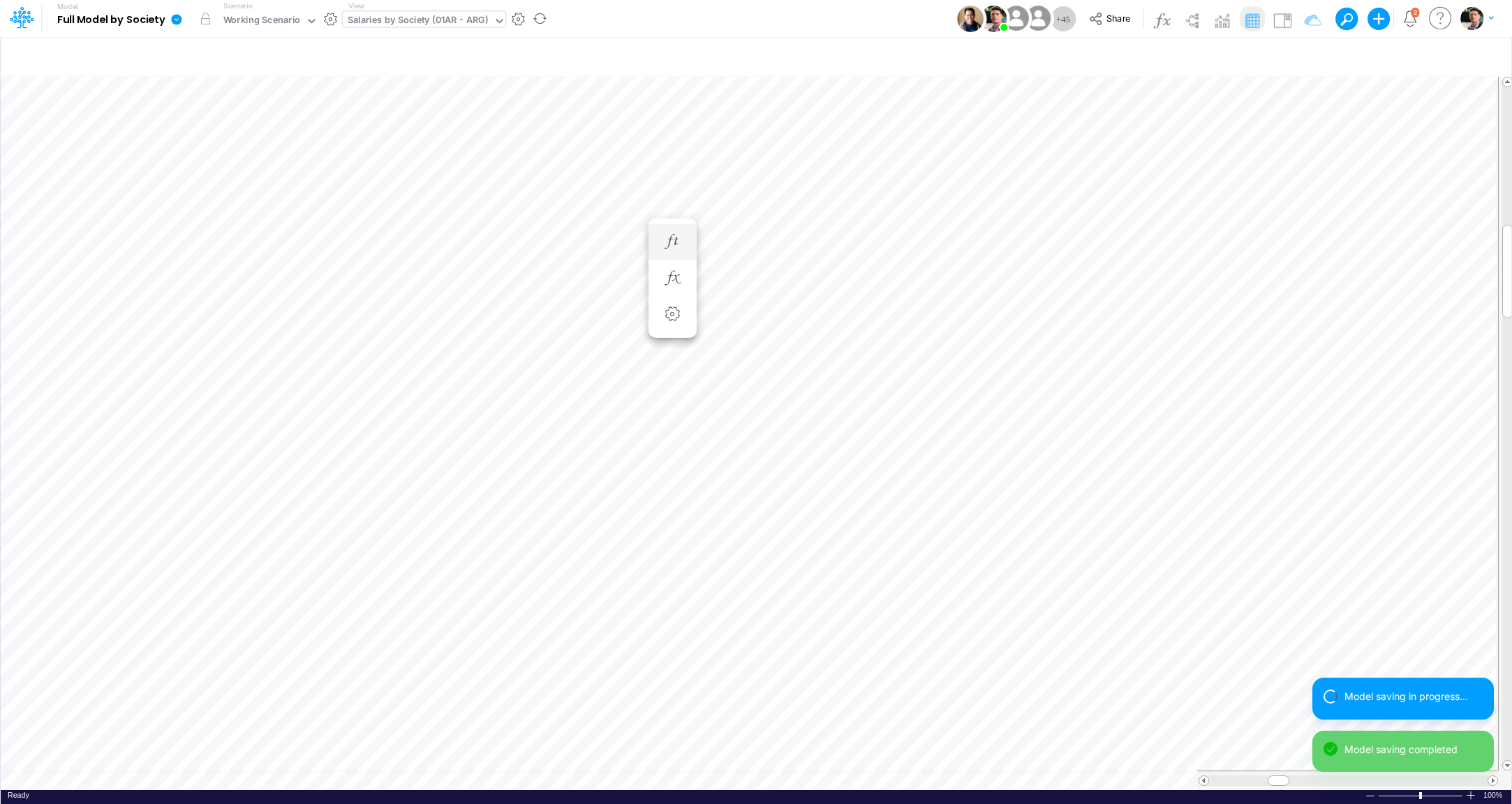
scroll to position [6, 45]
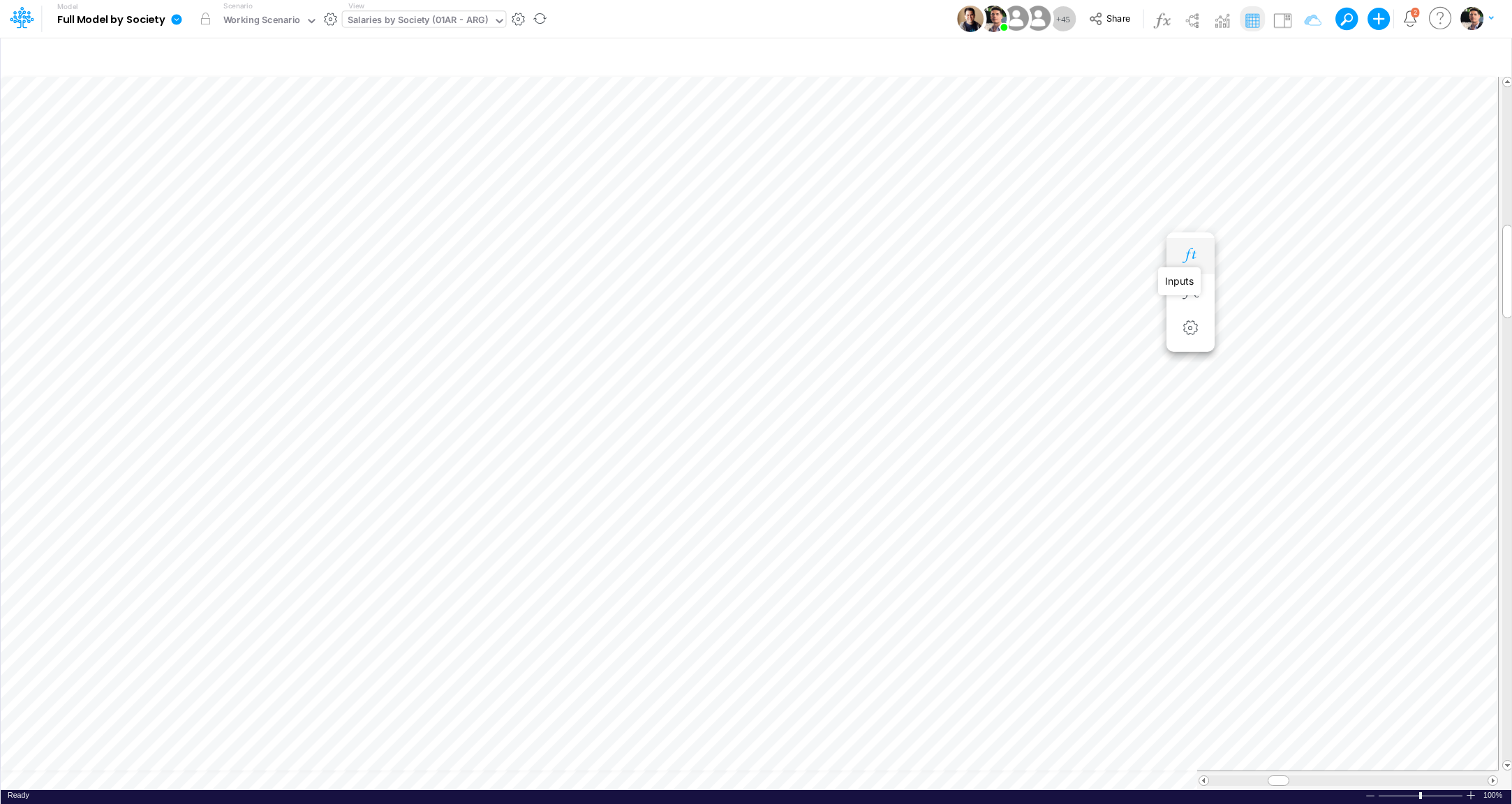
click at [1188, 255] on icon "button" at bounding box center [1190, 255] width 21 height 15
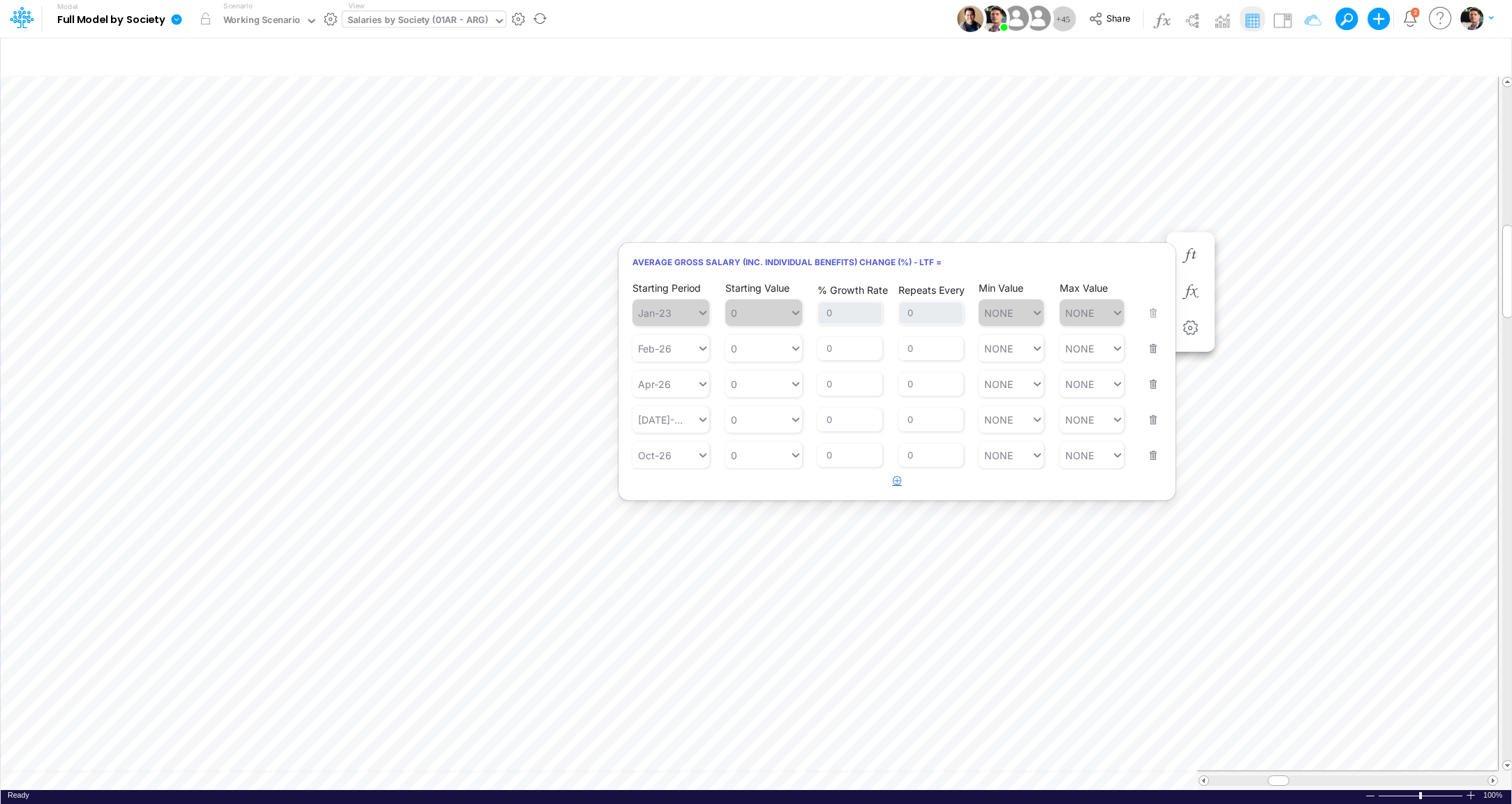
click at [899, 481] on icon "button" at bounding box center [897, 480] width 9 height 9
click at [679, 492] on div "Type to search..." at bounding box center [678, 491] width 77 height 12
click at [665, 529] on div "Aug-26" at bounding box center [671, 527] width 77 height 23
type input "aug-26"
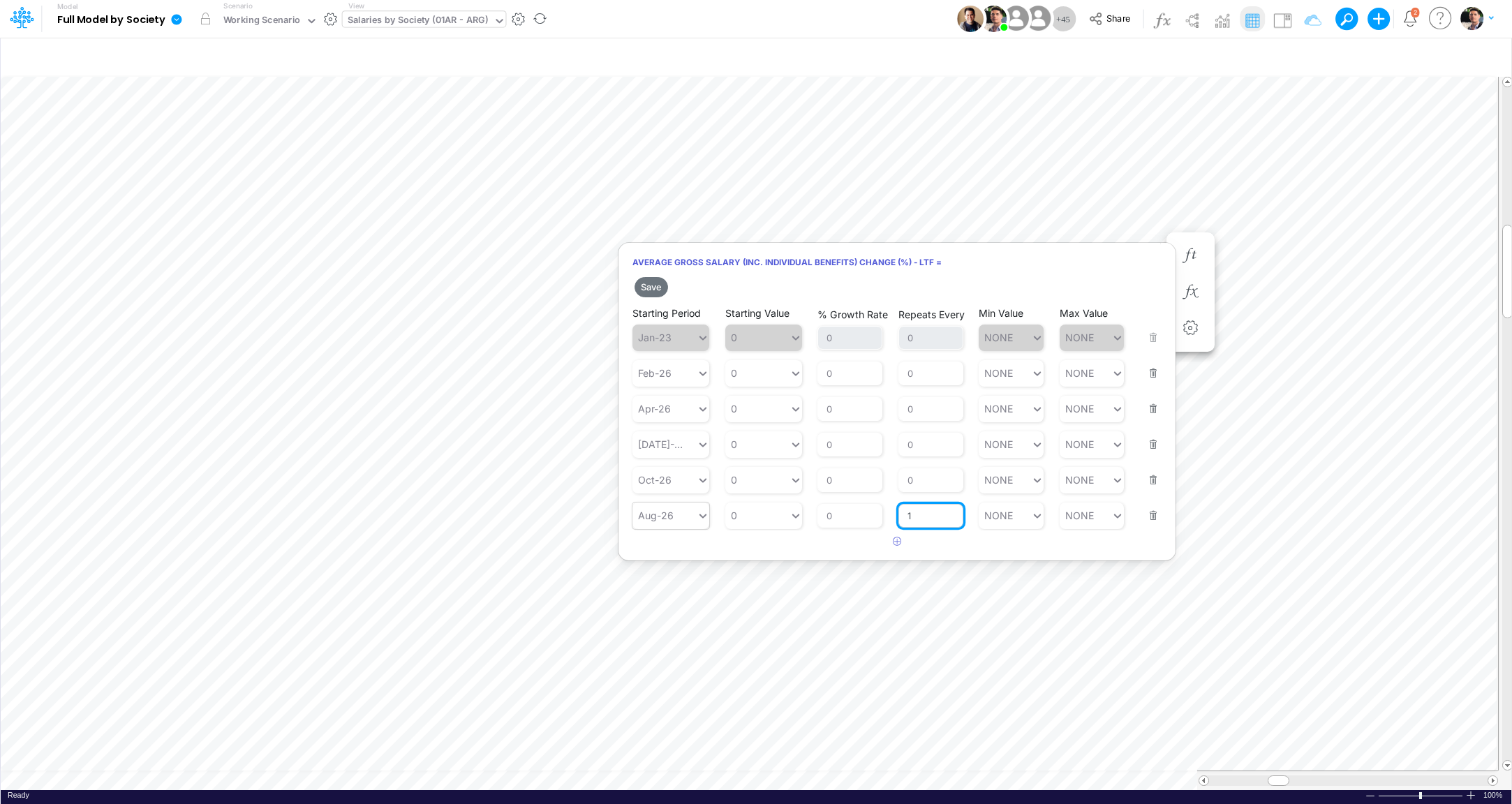
click at [938, 528] on input "1" at bounding box center [931, 515] width 65 height 23
type input "0"
type input "NONE"
click at [644, 282] on button "Save" at bounding box center [651, 287] width 33 height 21
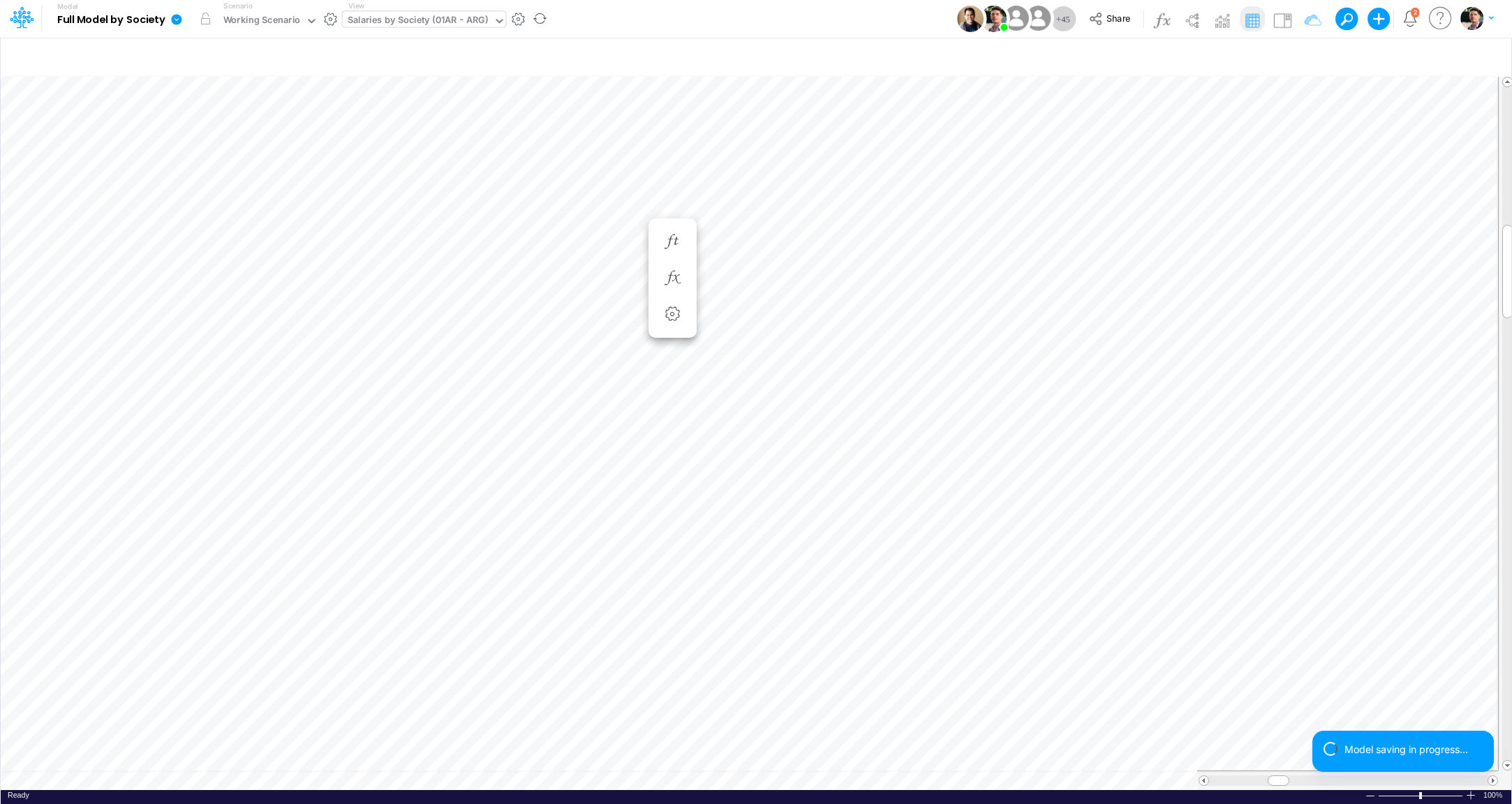
scroll to position [6, 45]
type input "Consolidated FS - USGAAP"
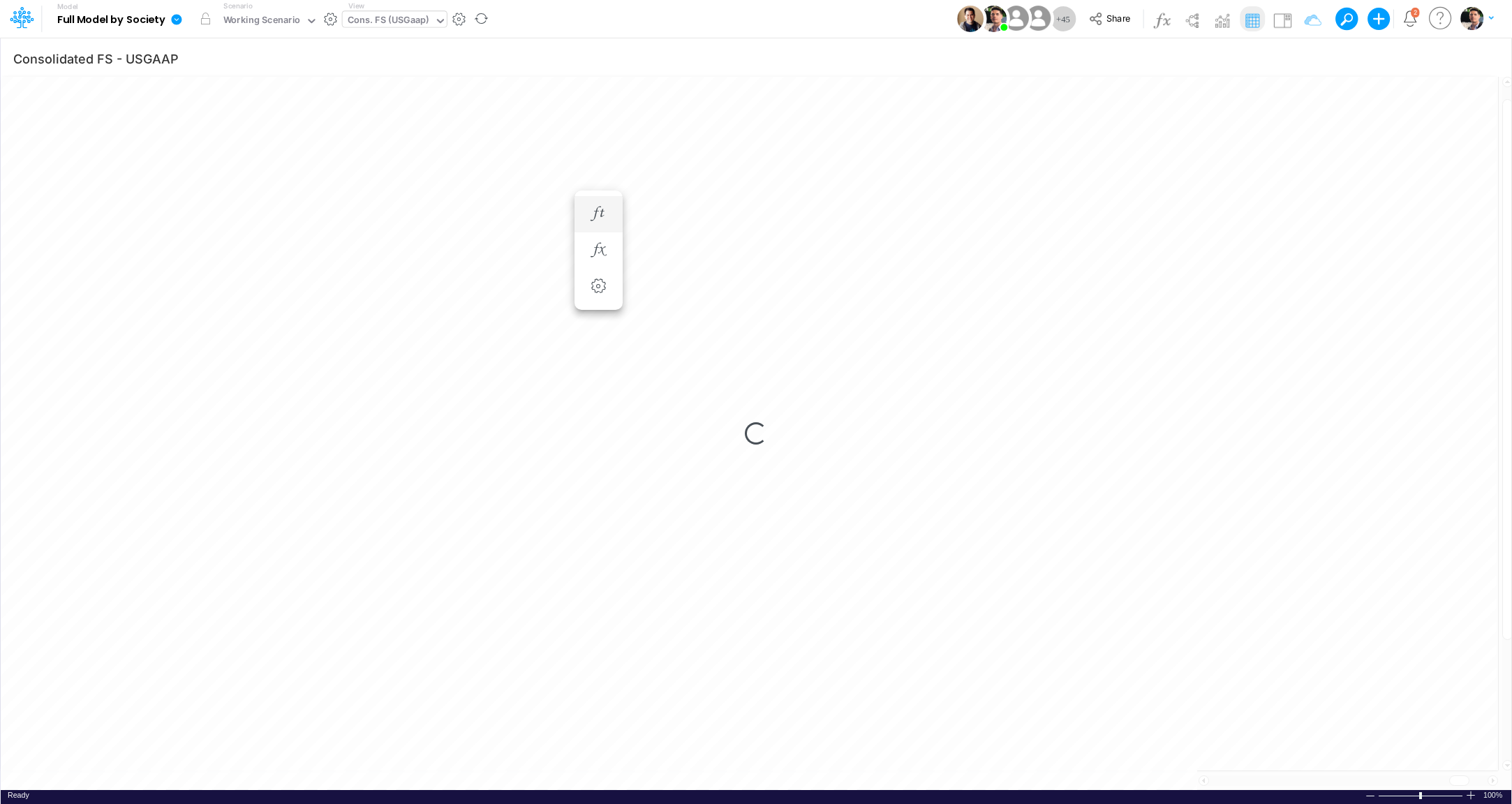
scroll to position [6, 47]
click at [1304, 57] on icon "button" at bounding box center [1305, 58] width 21 height 15
select select "tableSearchOR"
select select "contains"
select select "tableSearchOR"
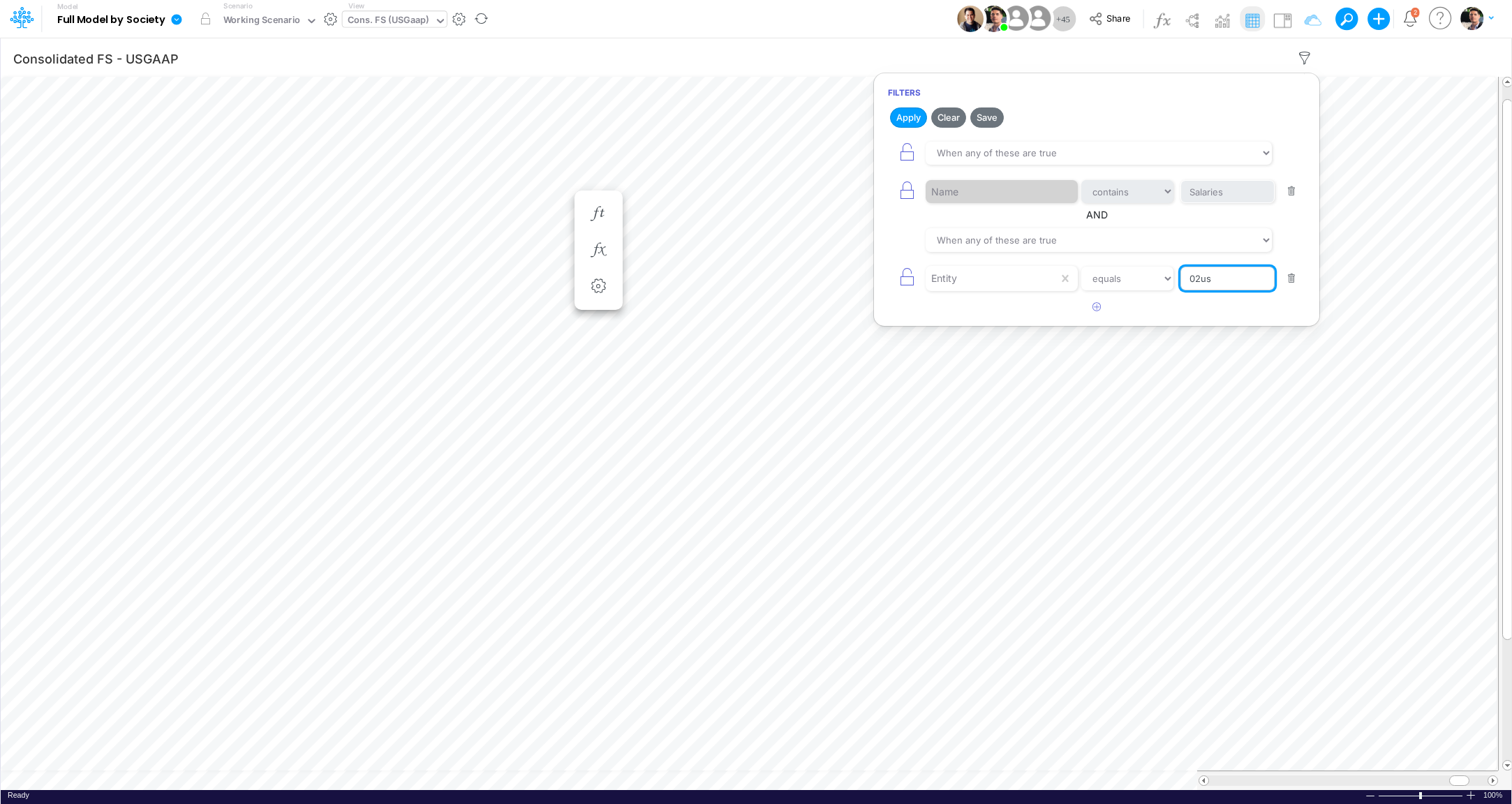
click at [1221, 270] on input "02us" at bounding box center [1227, 278] width 94 height 23
click at [1225, 285] on input "02us" at bounding box center [1227, 278] width 94 height 23
type input "01ar"
click at [906, 113] on button "Apply" at bounding box center [909, 117] width 37 height 21
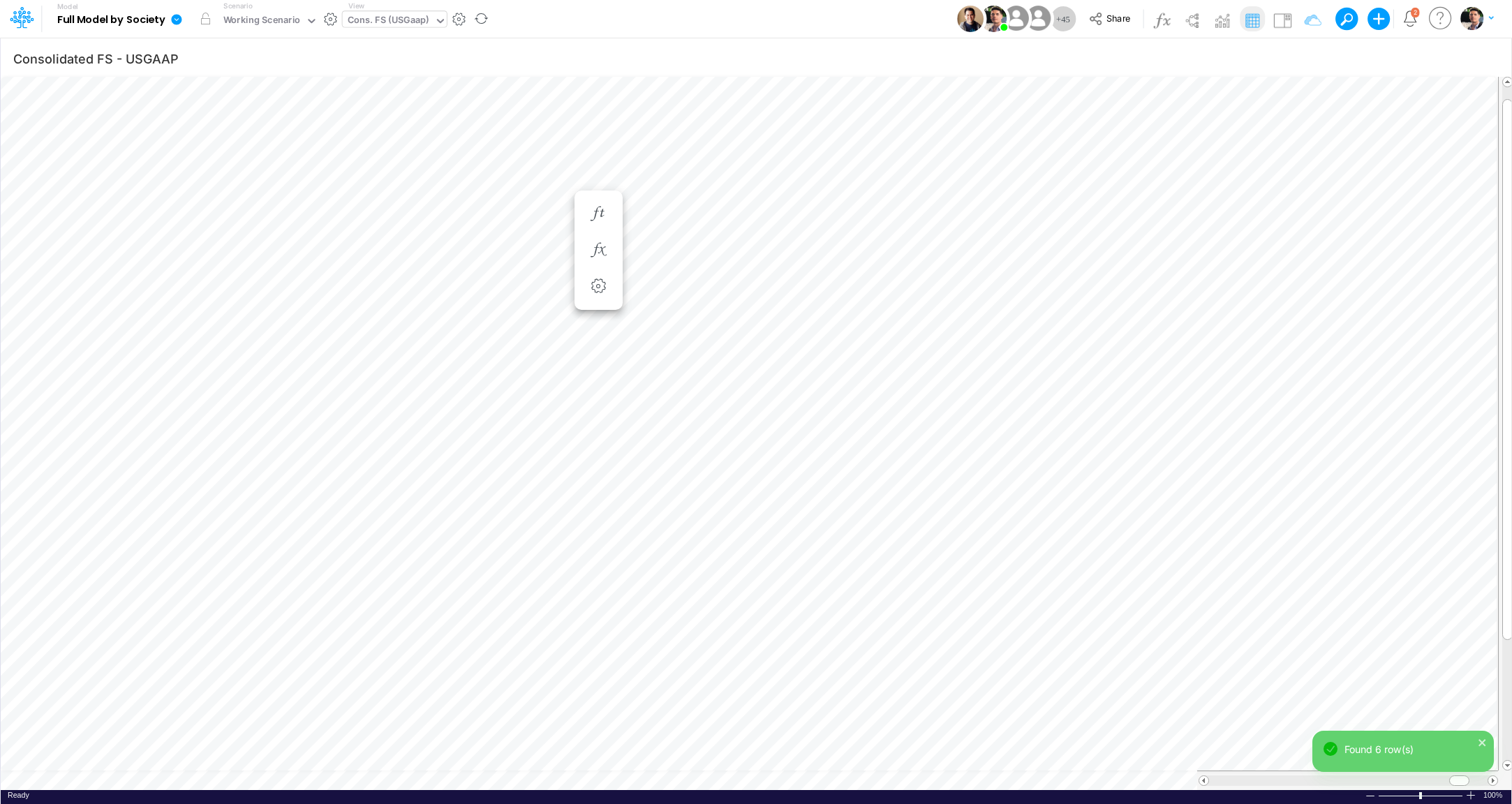
scroll to position [6, 44]
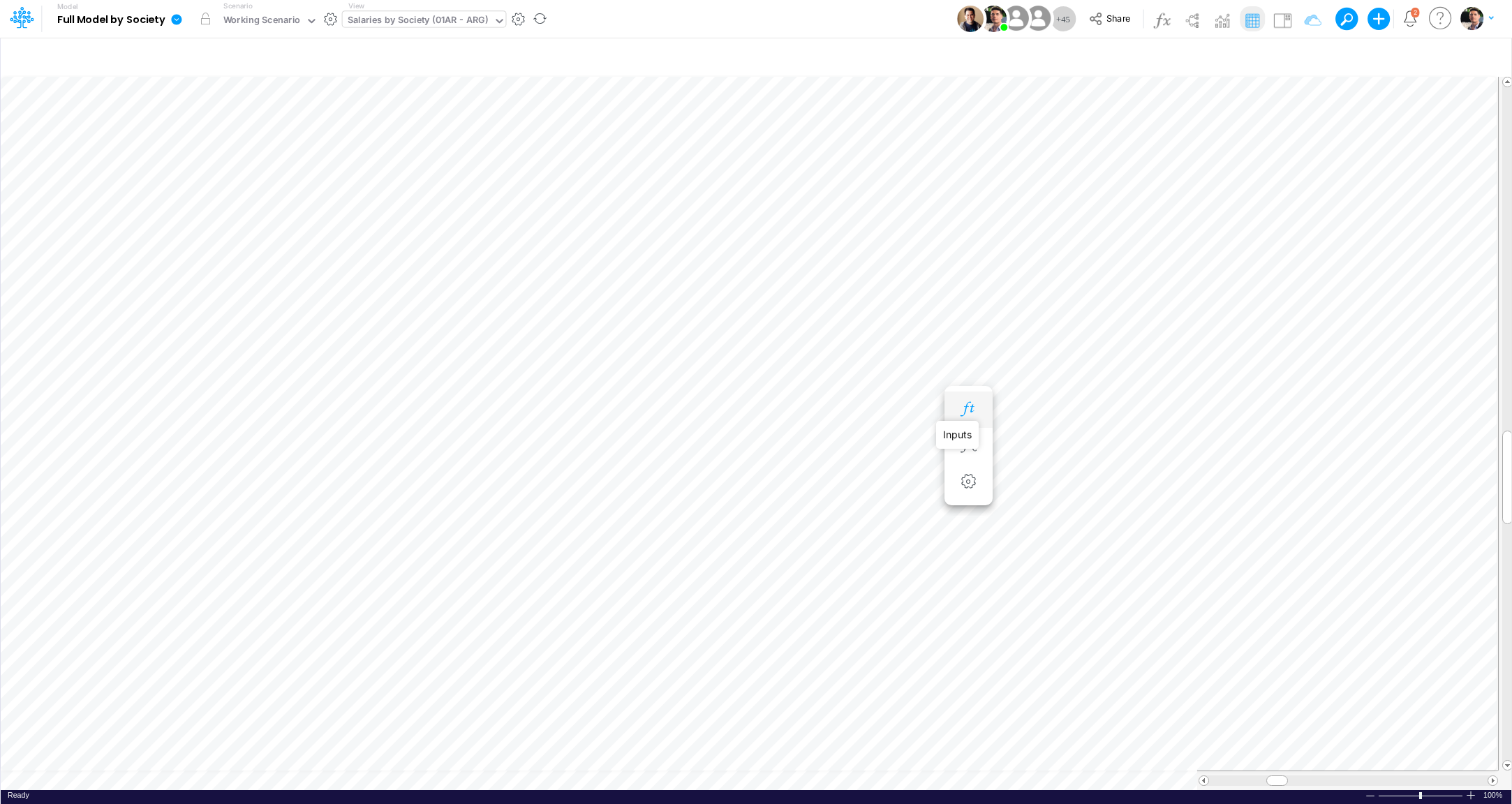
click at [970, 414] on icon "button" at bounding box center [968, 409] width 21 height 15
click at [1266, 410] on icon "button" at bounding box center [1264, 409] width 21 height 15
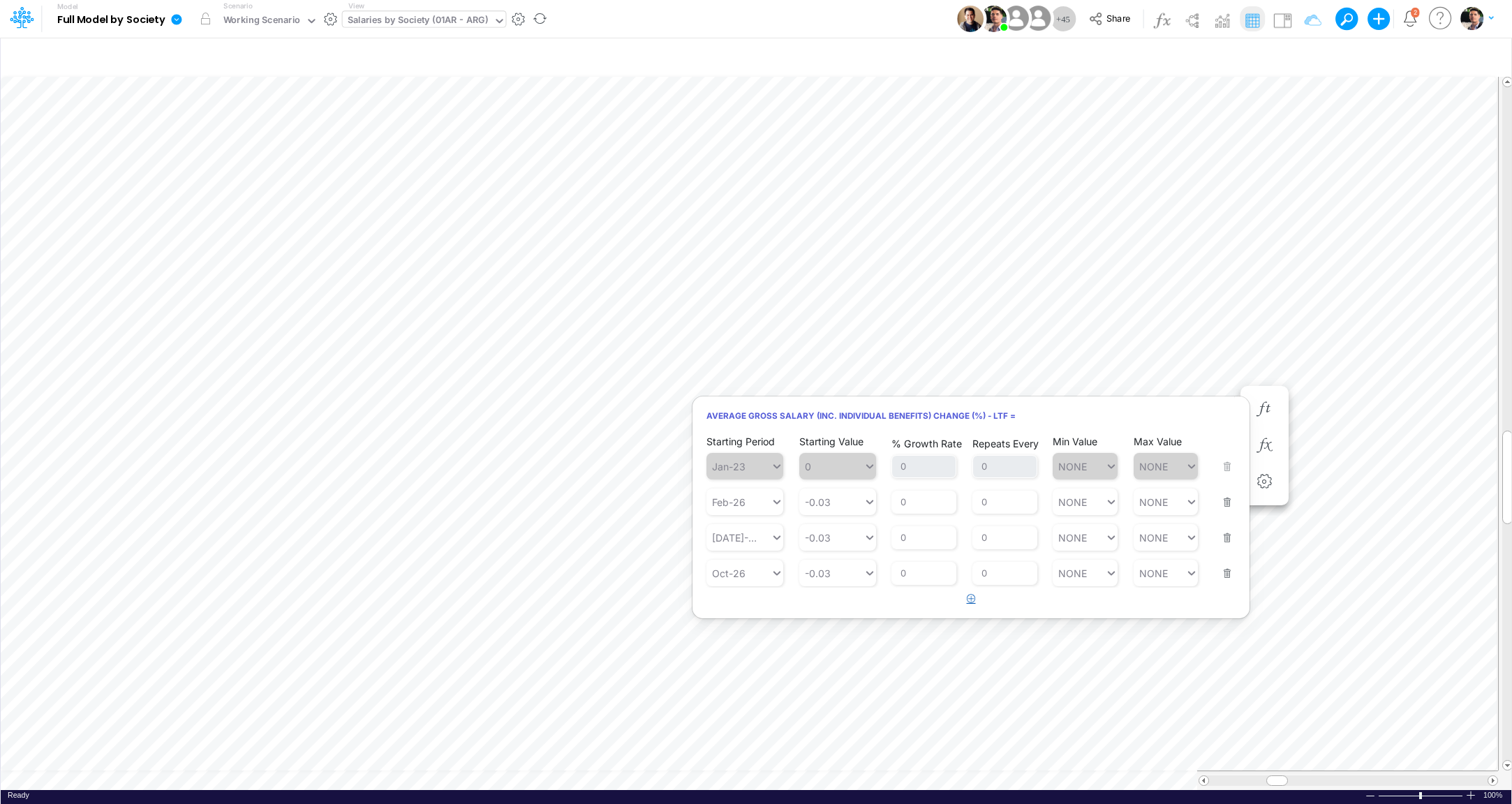
click at [968, 602] on icon "button" at bounding box center [971, 598] width 9 height 9
click at [743, 614] on div "Type to search..." at bounding box center [752, 609] width 77 height 12
type input "aug"
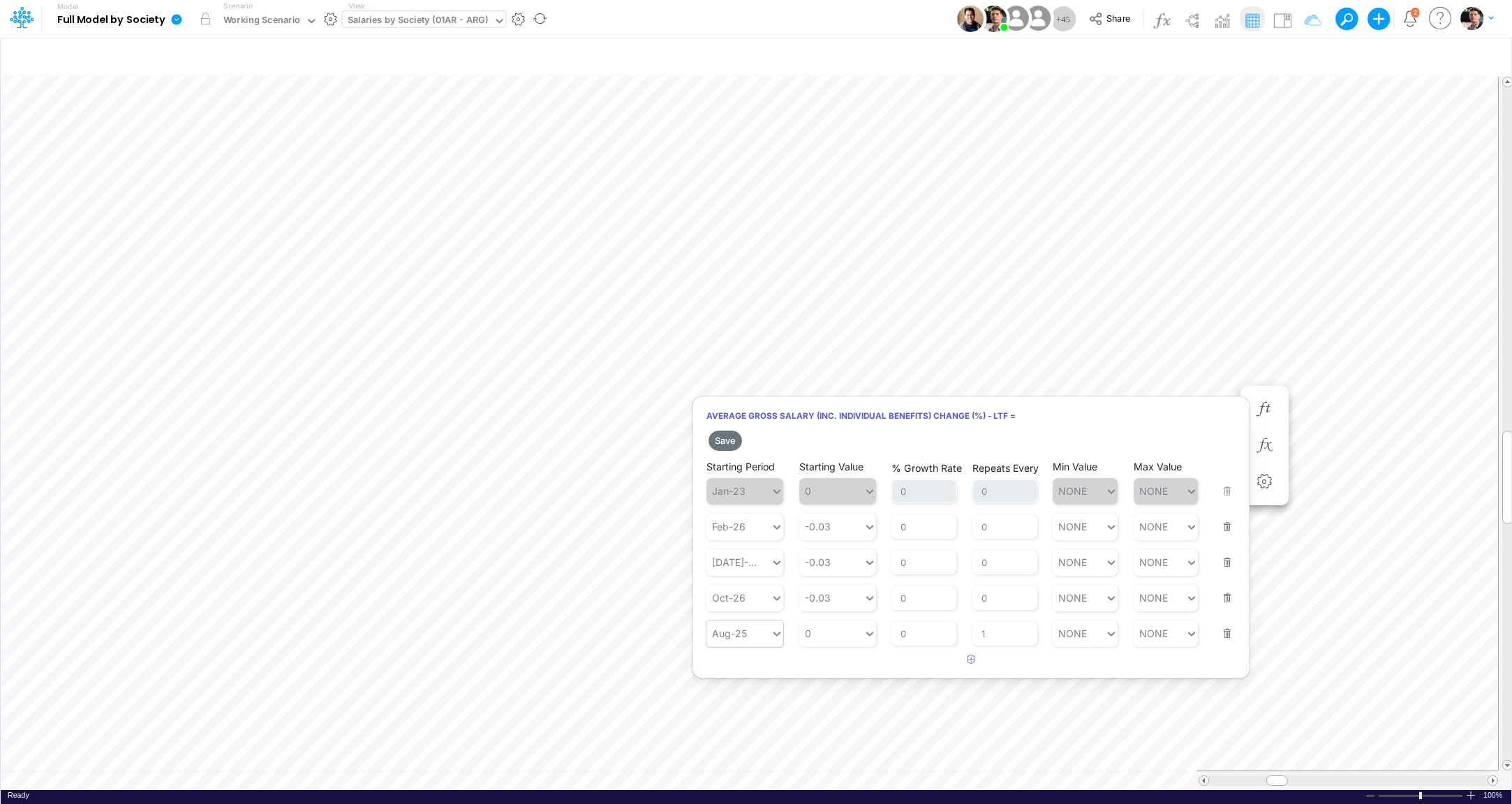
click at [748, 644] on div "Aug-25" at bounding box center [738, 633] width 64 height 21
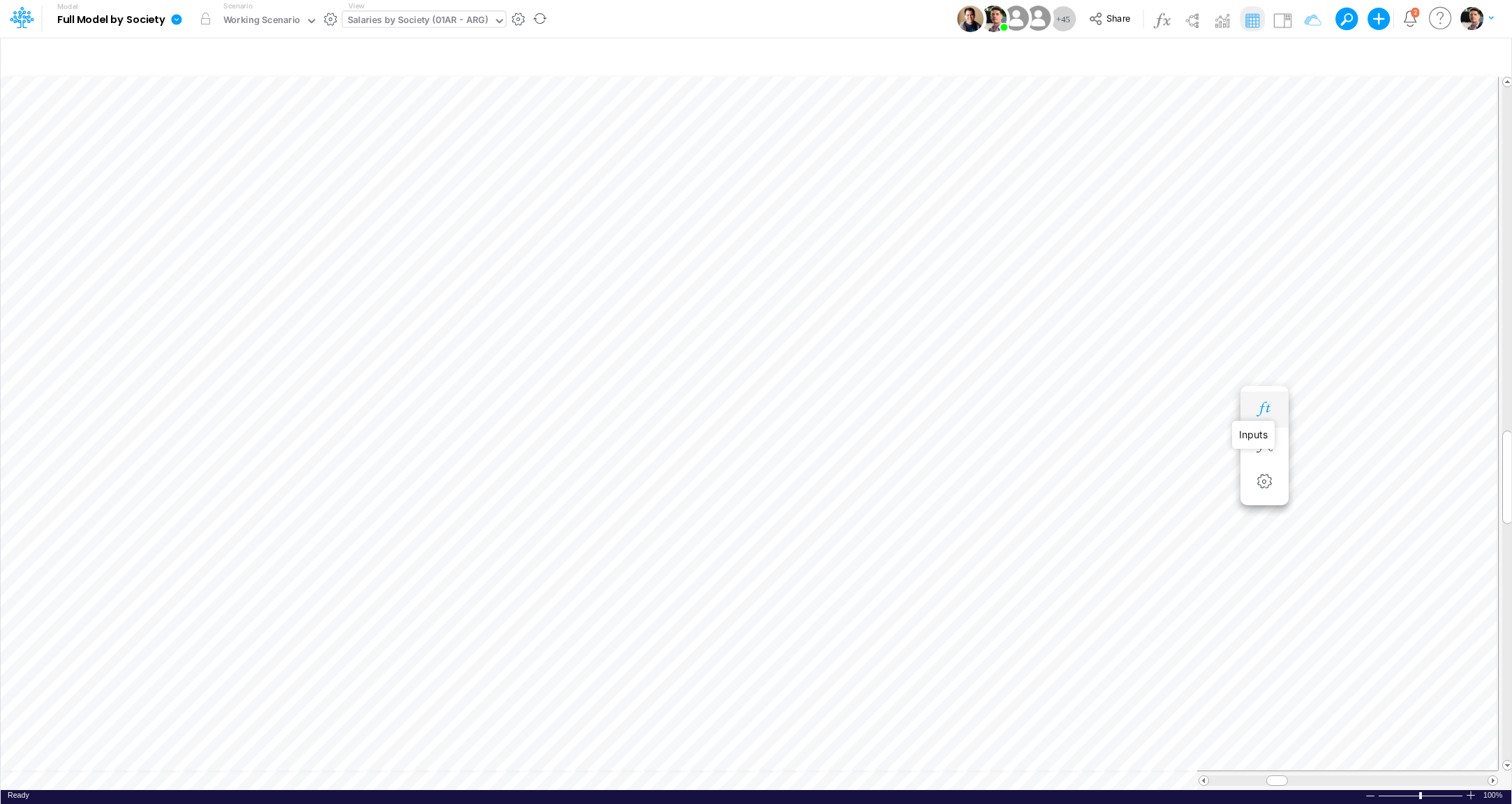
click at [1261, 407] on icon "button" at bounding box center [1264, 409] width 21 height 15
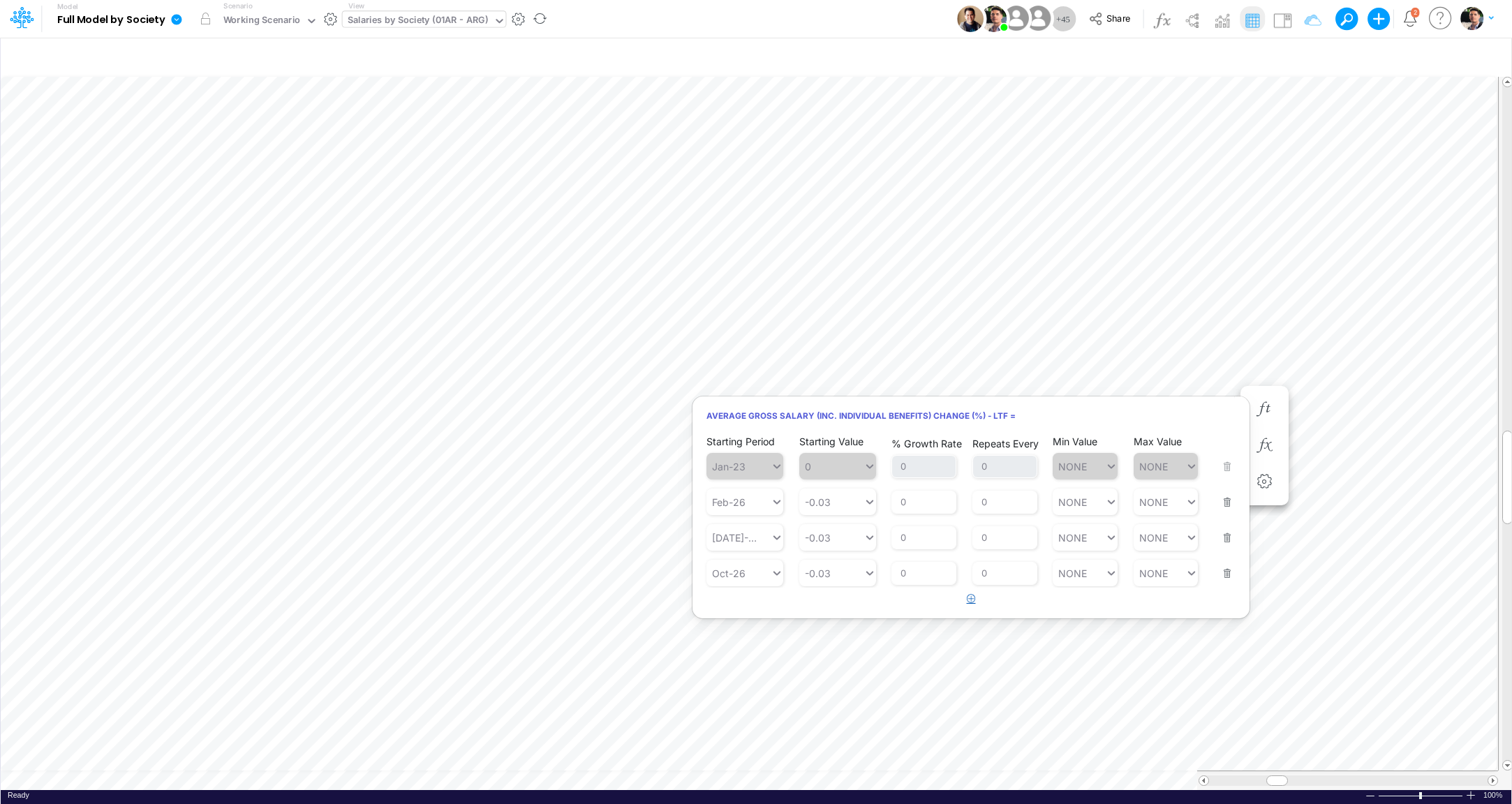
click at [975, 598] on icon "button" at bounding box center [971, 598] width 9 height 9
click at [740, 612] on div "Type to search..." at bounding box center [752, 609] width 77 height 12
type input "aug"
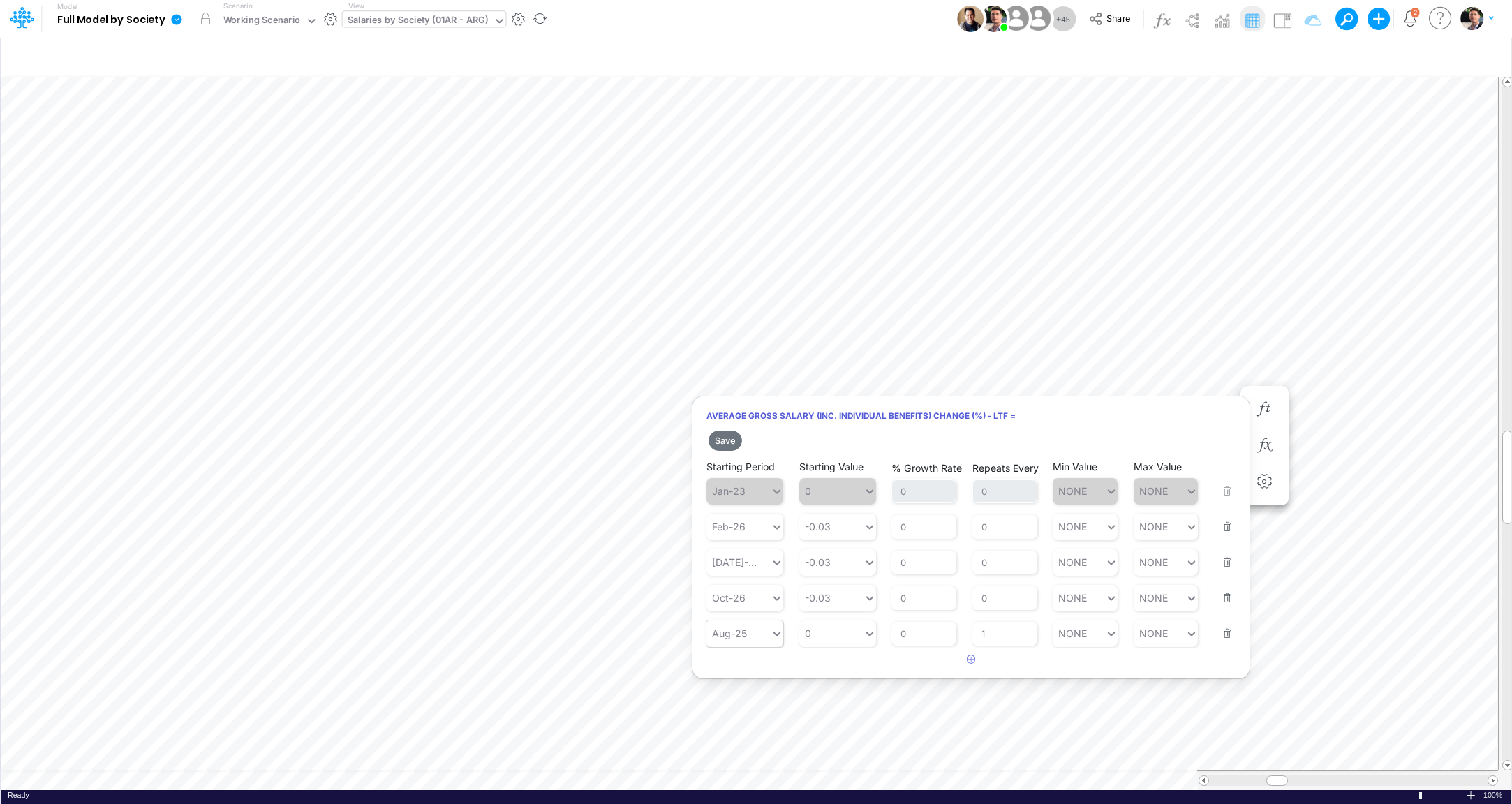
click at [750, 639] on input "text" at bounding box center [750, 633] width 1 height 12
type input "aug-26"
click at [838, 641] on div "0 0" at bounding box center [831, 633] width 64 height 21
click at [823, 661] on div "Set value 0.03" at bounding box center [840, 668] width 84 height 23
type input "0.03"
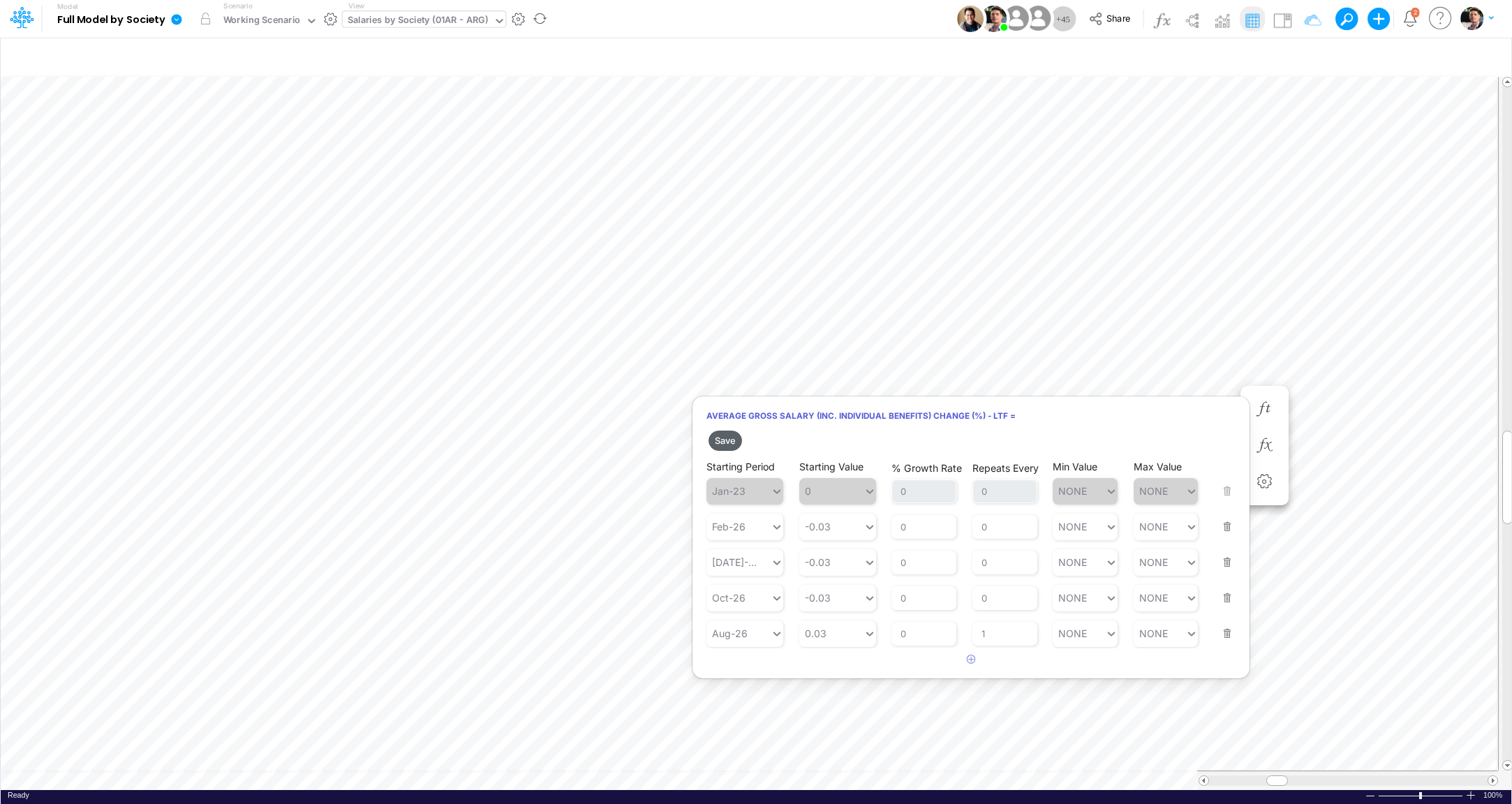
click at [729, 443] on button "Save" at bounding box center [725, 441] width 33 height 21
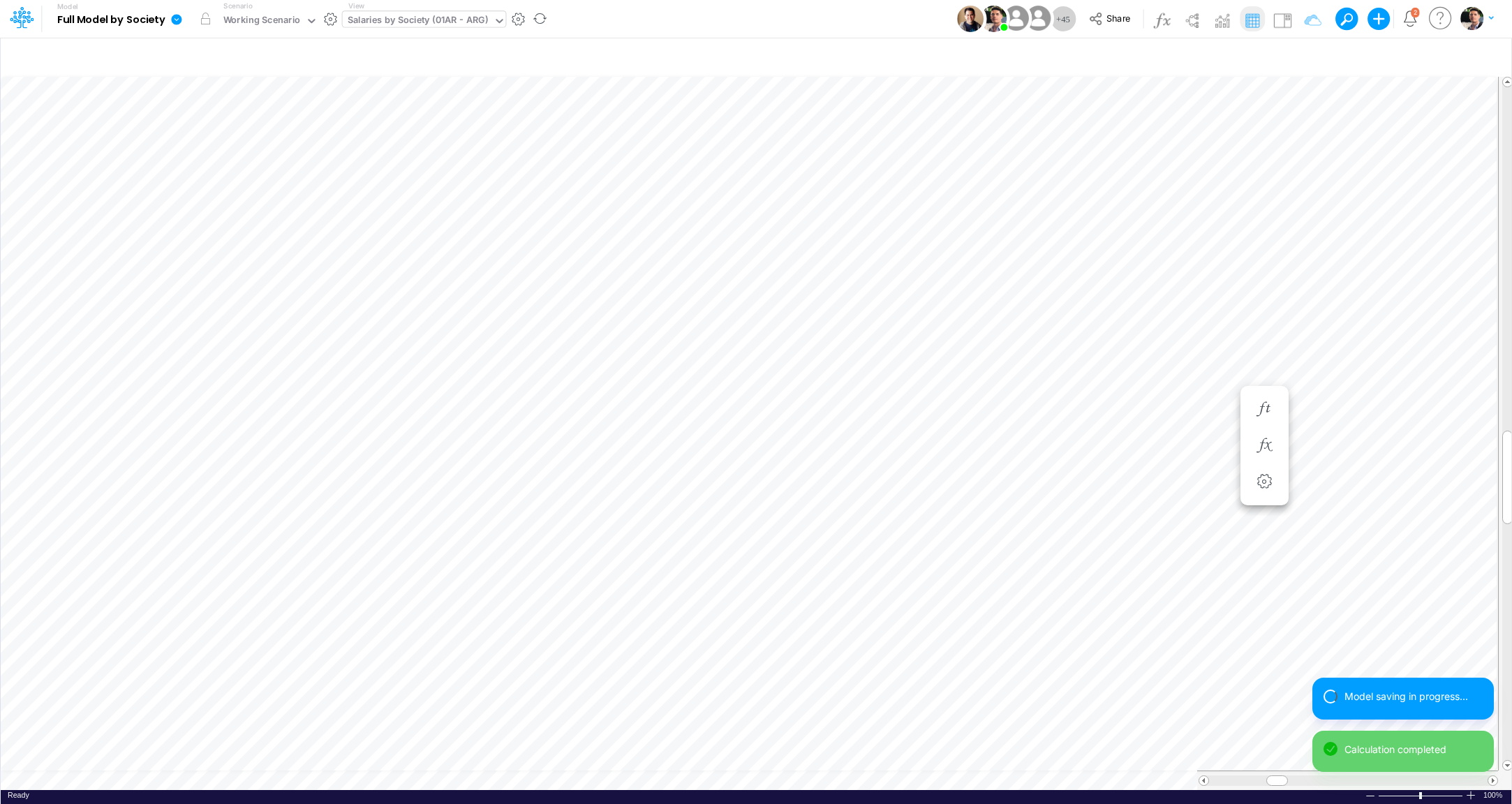
scroll to position [6, 40]
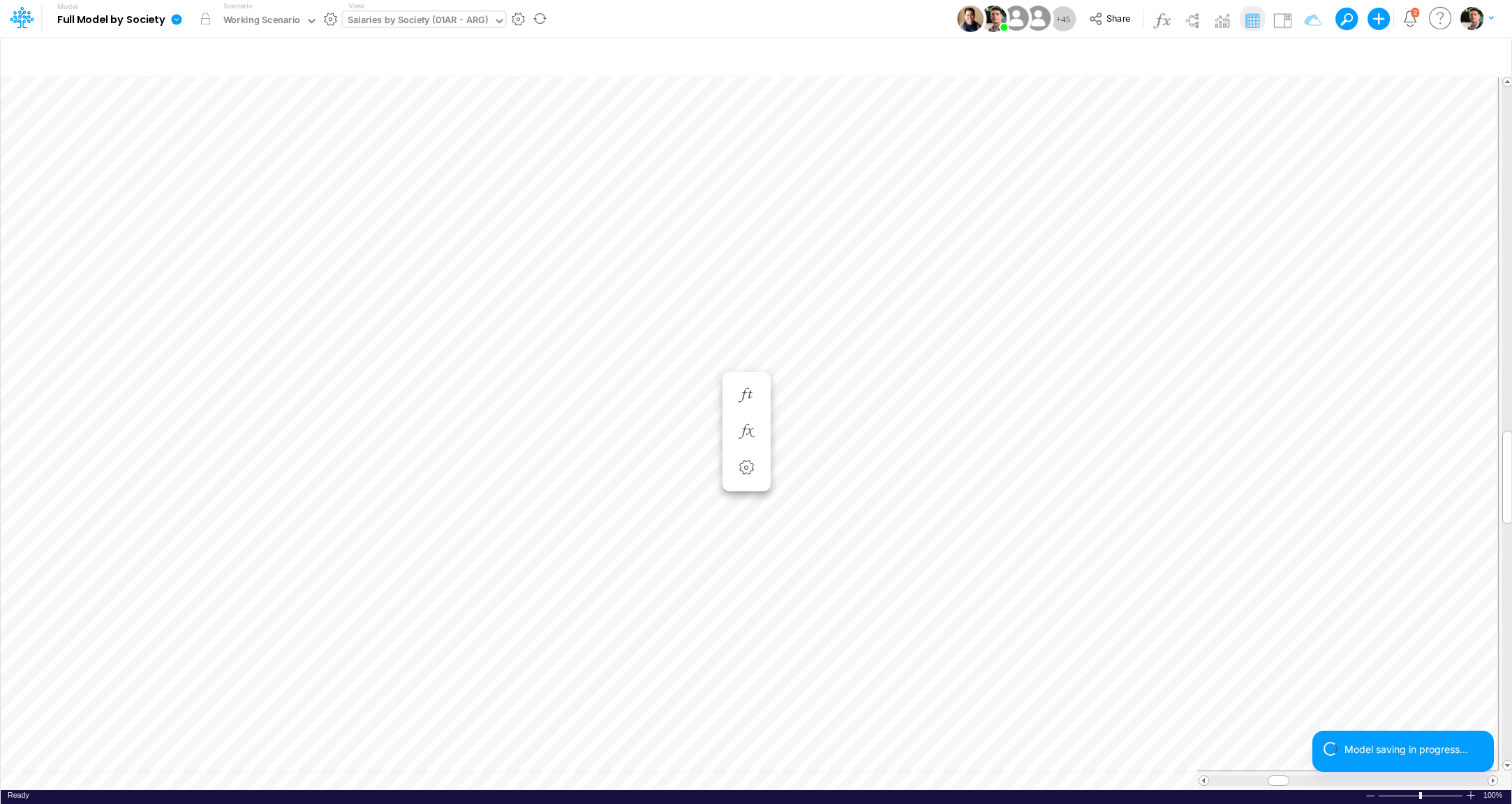
scroll to position [6, 40]
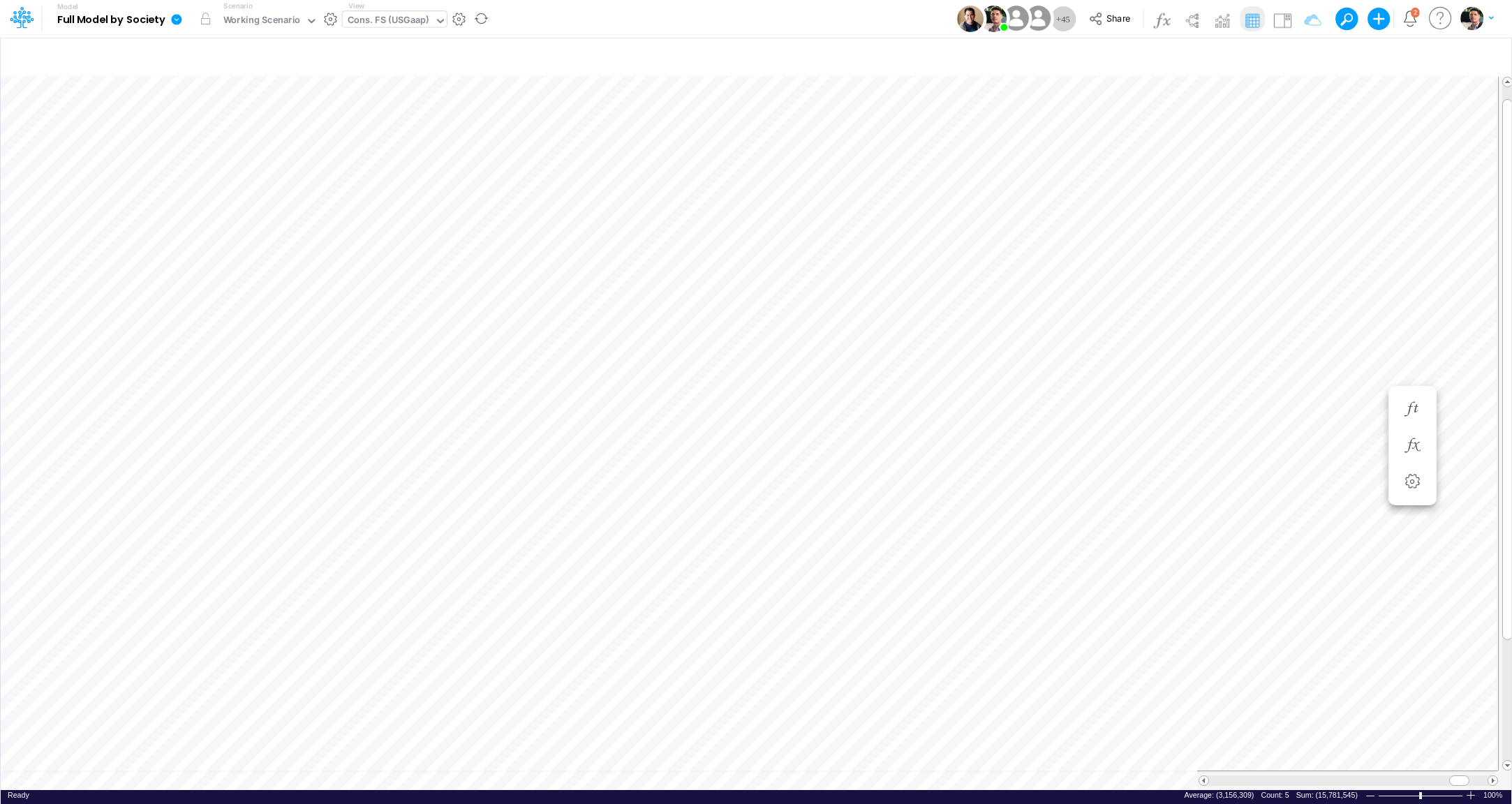
type input "Consolidated FS - USGAAP"
click at [848, 417] on li "Average Gross Salary (Inc. Individual Benefits) Change (%) - LTF =" at bounding box center [831, 409] width 48 height 36
click at [836, 415] on icon "button" at bounding box center [831, 409] width 21 height 15
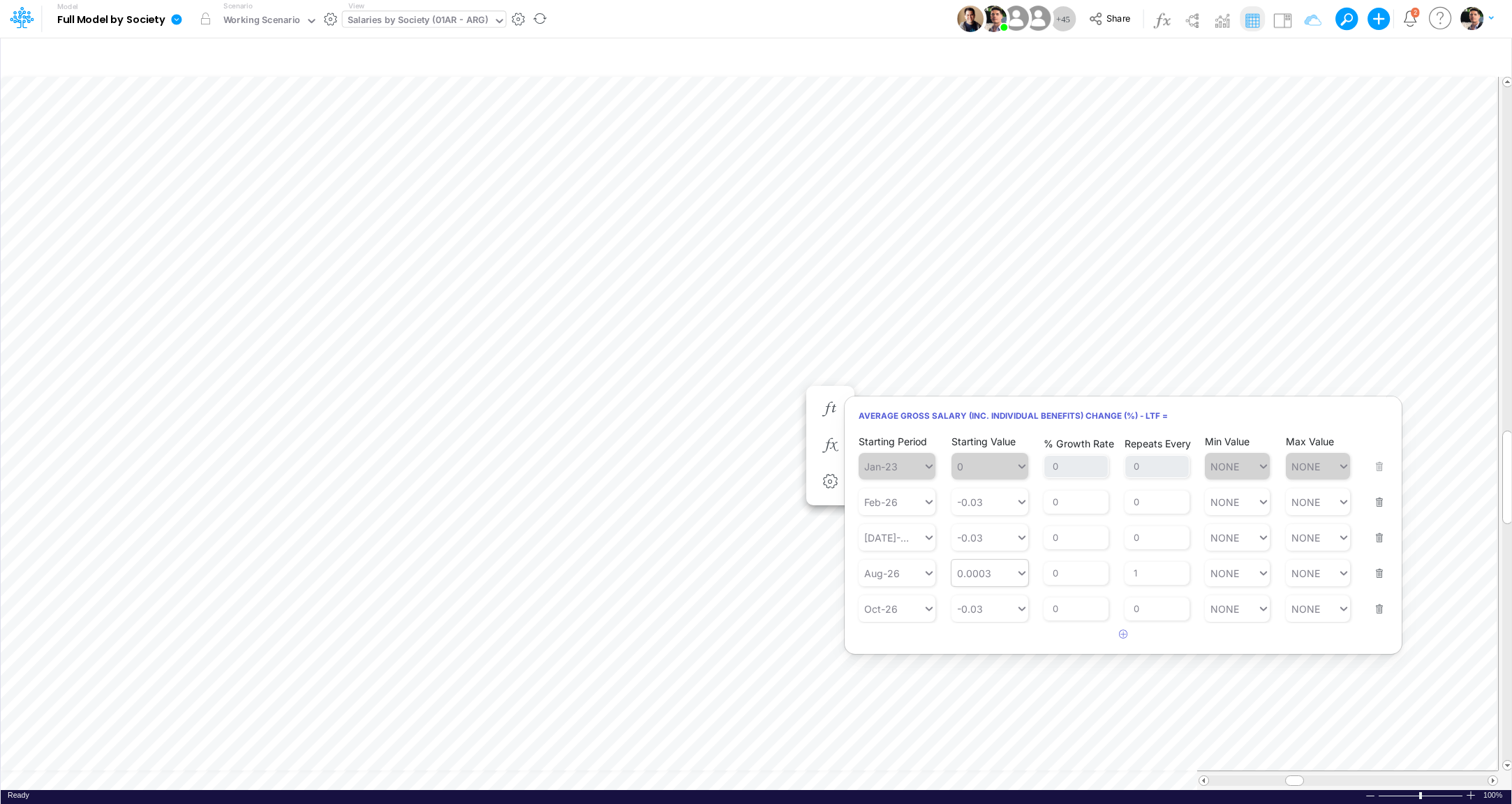
click at [997, 573] on div "0.0003" at bounding box center [984, 573] width 64 height 21
type input "0.0003"
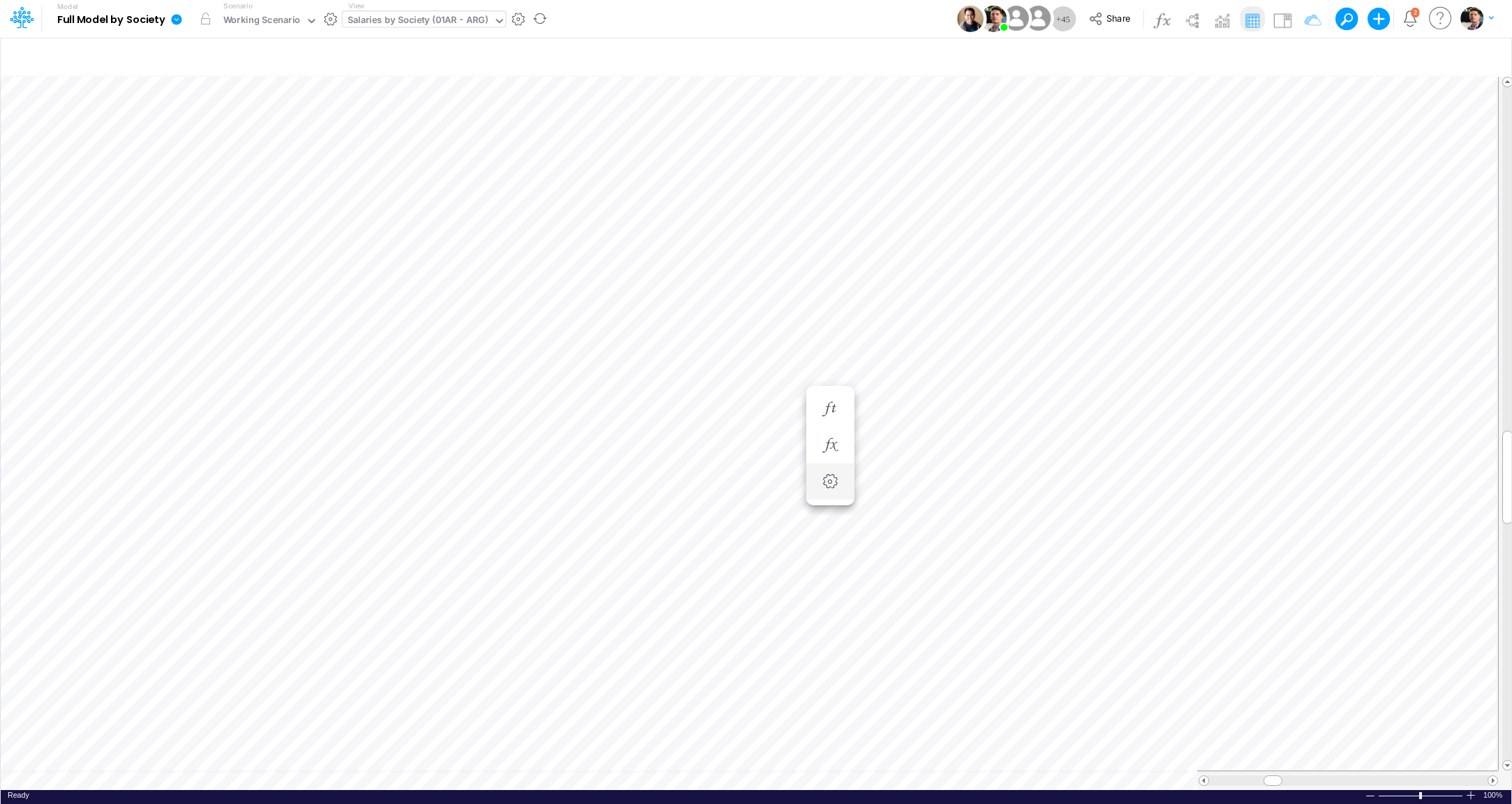
scroll to position [6, 3]
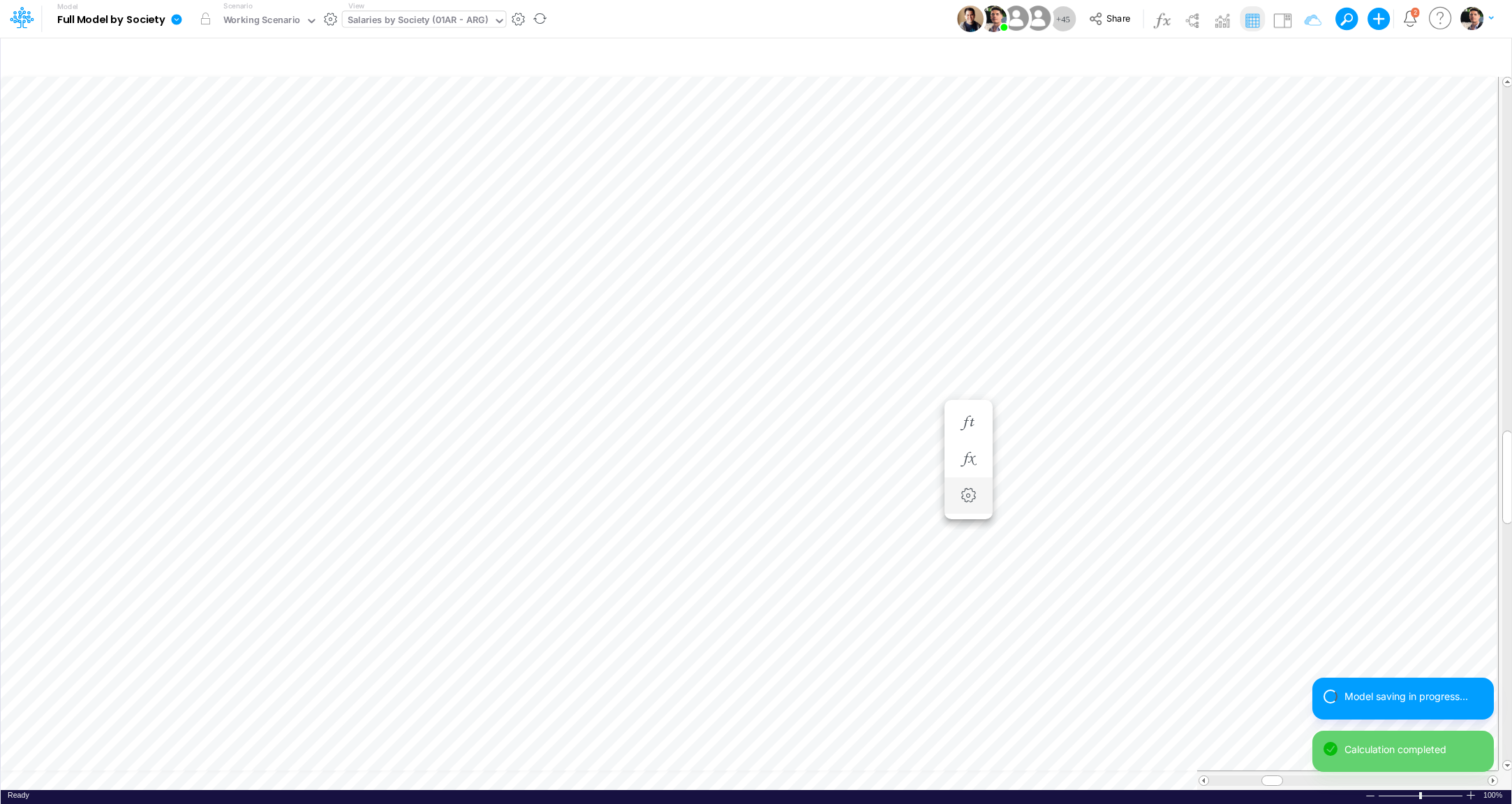
scroll to position [11, 4]
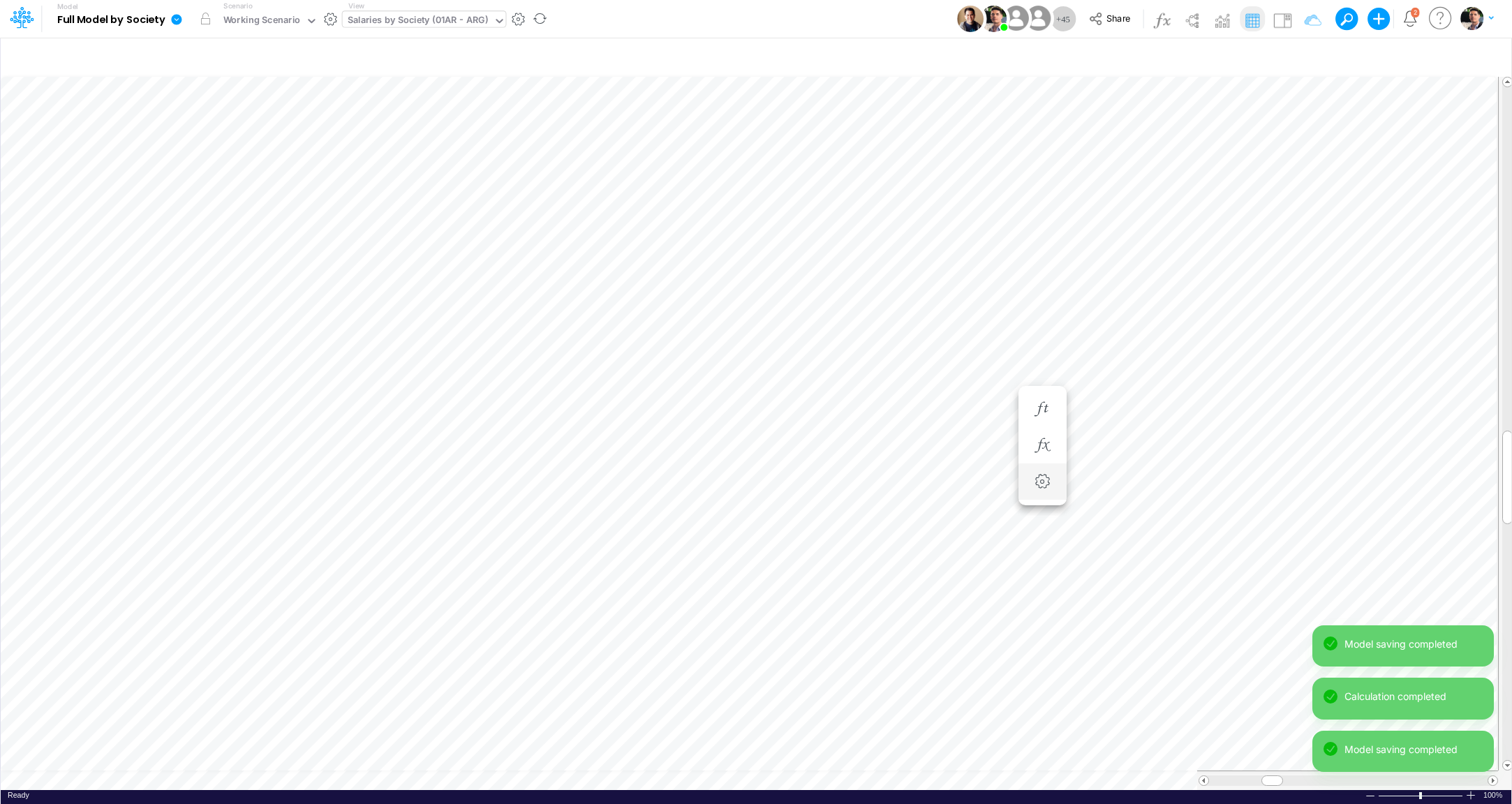
scroll to position [11, 7]
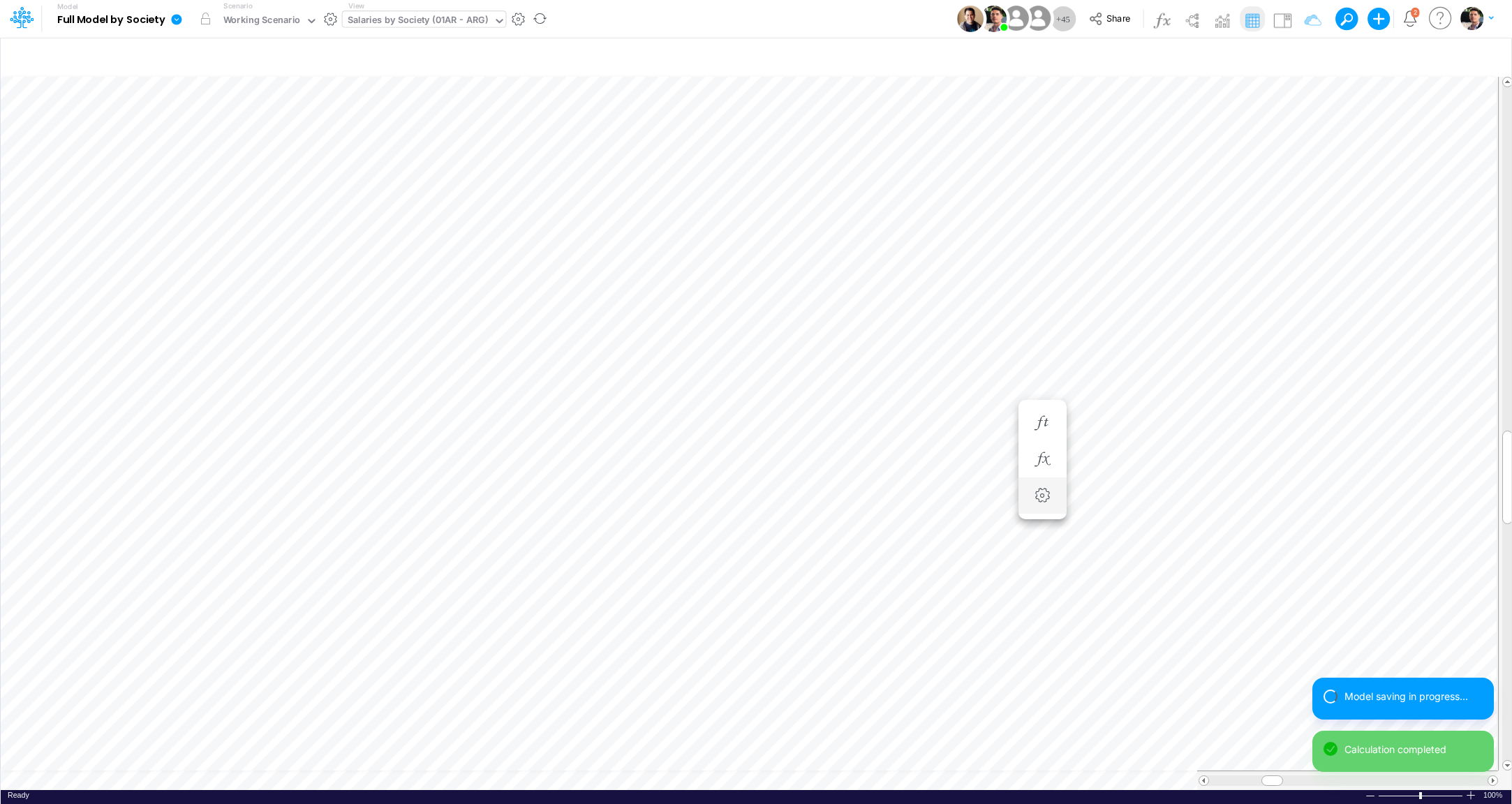
scroll to position [11, 4]
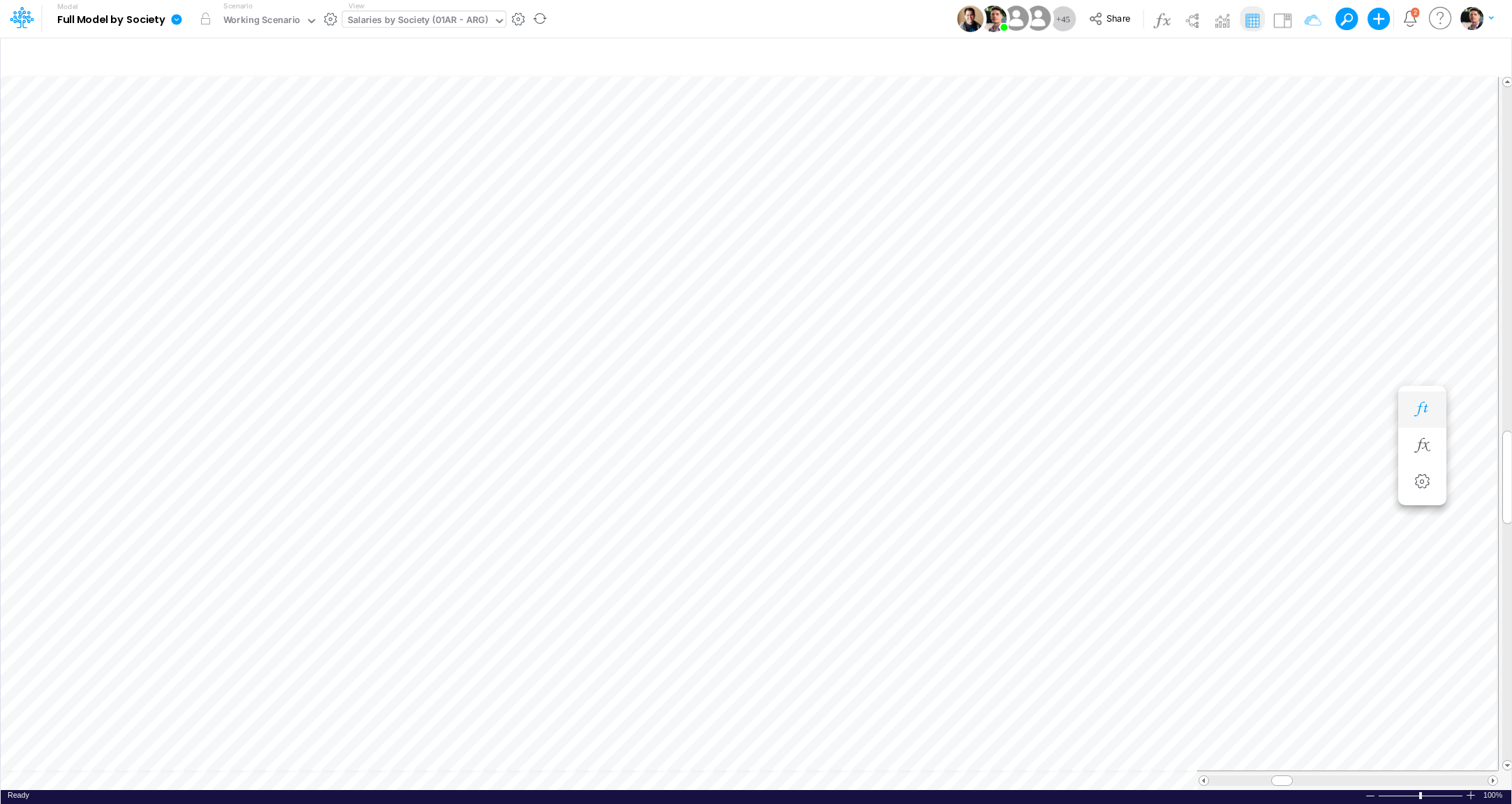
scroll to position [11, 7]
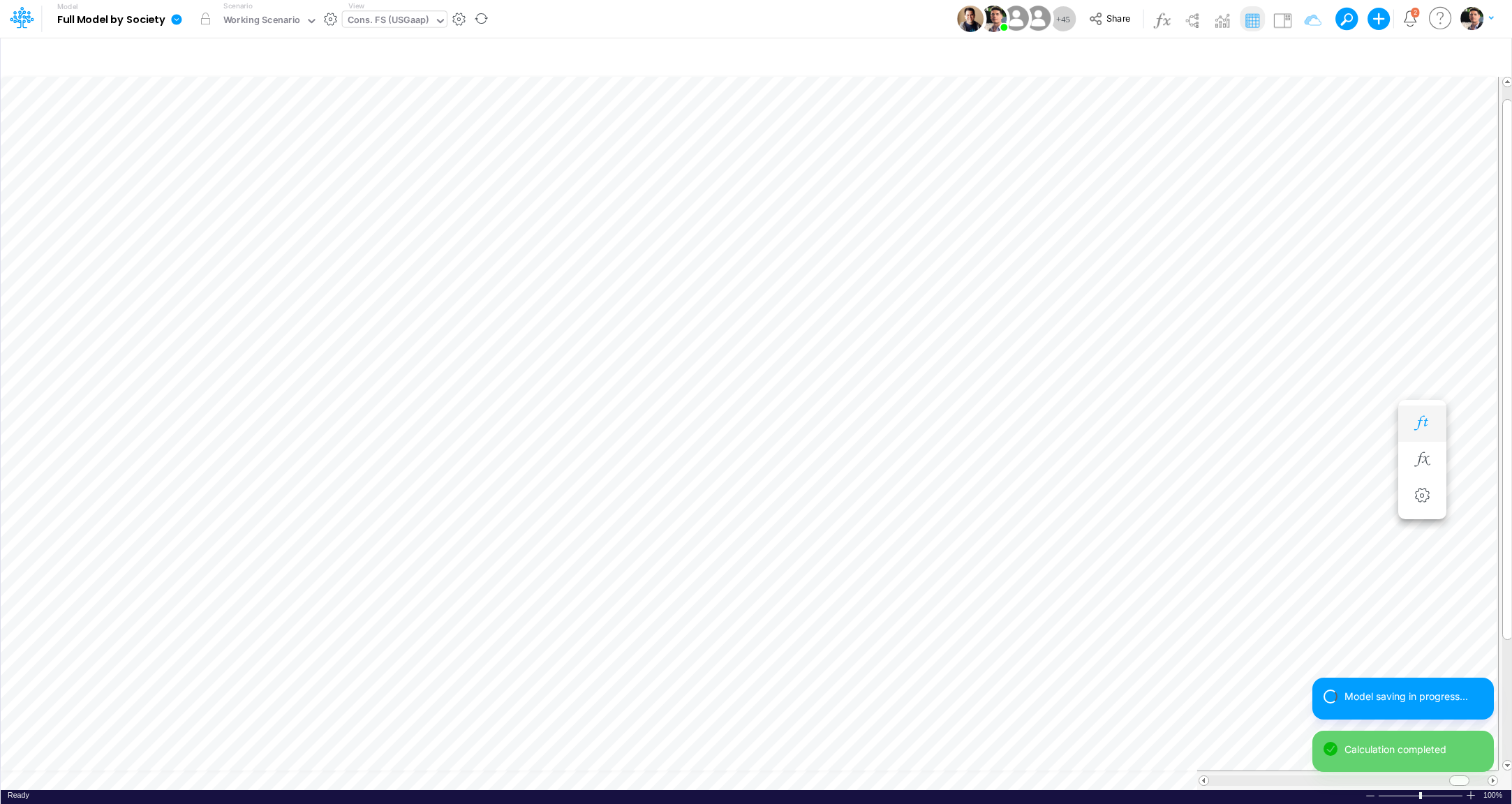
type input "Consolidated FS - USGAAP"
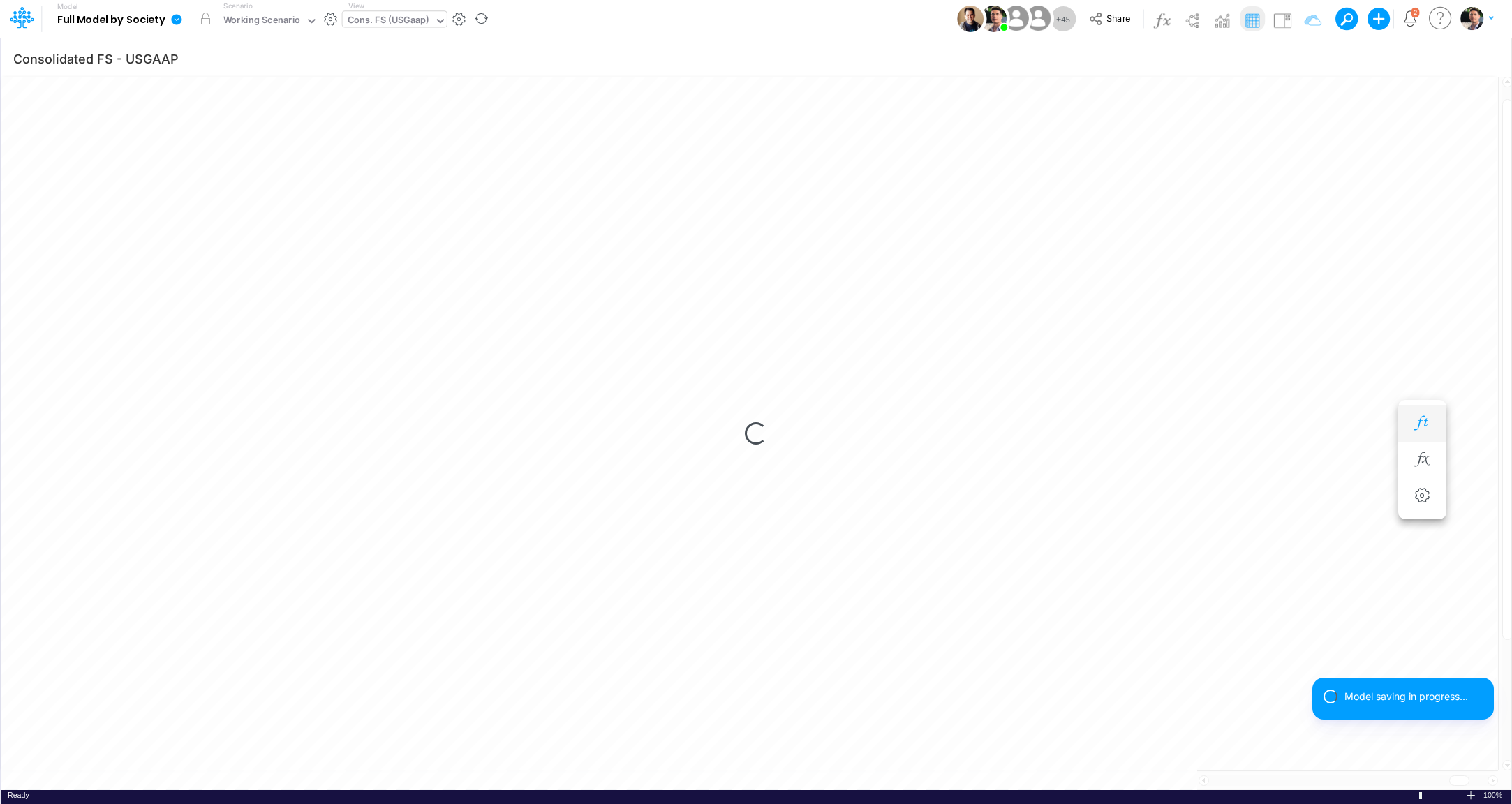
scroll to position [6, 44]
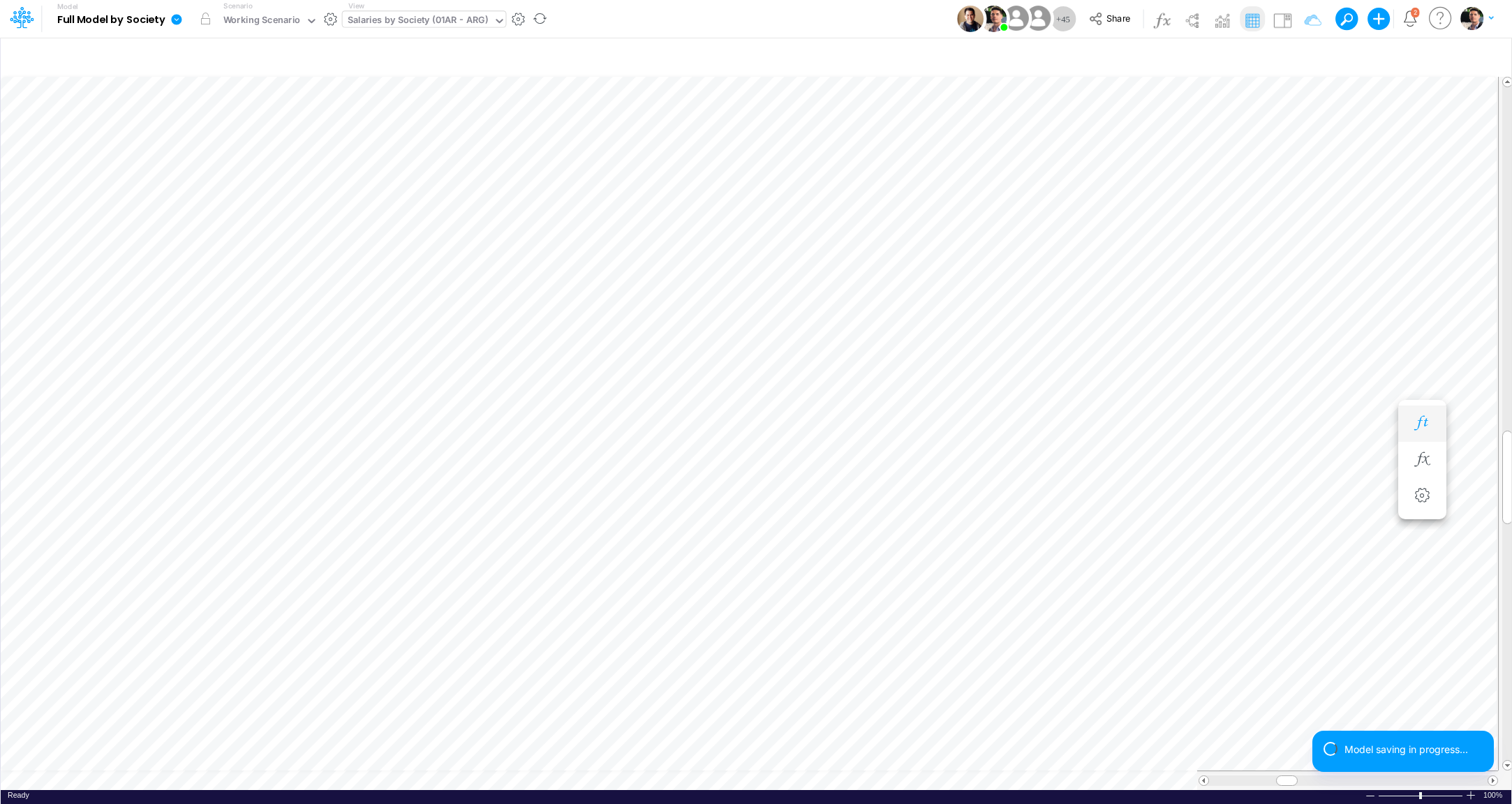
scroll to position [11, 4]
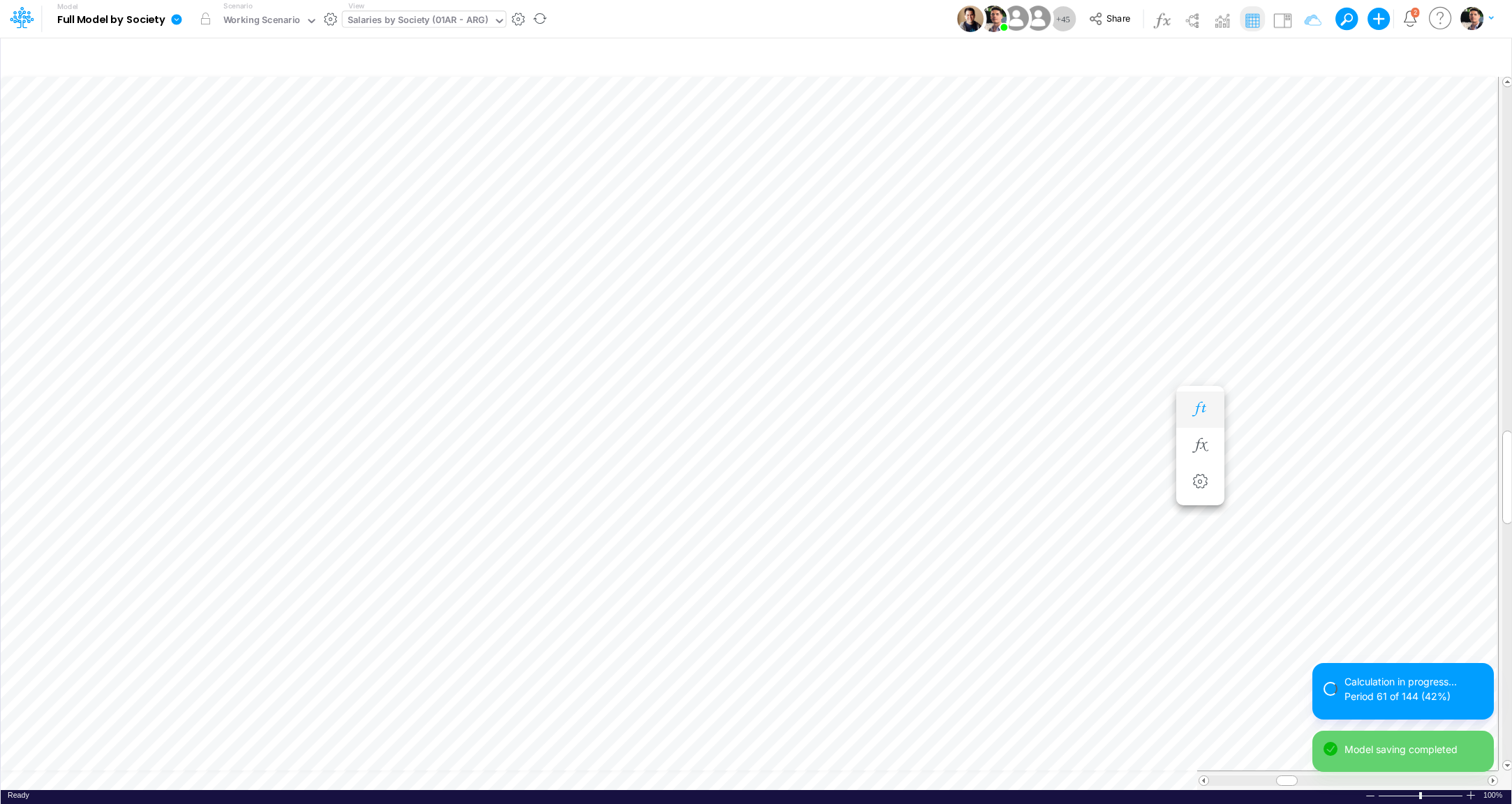
scroll to position [11, 4]
click at [1202, 411] on icon "button" at bounding box center [1200, 409] width 21 height 15
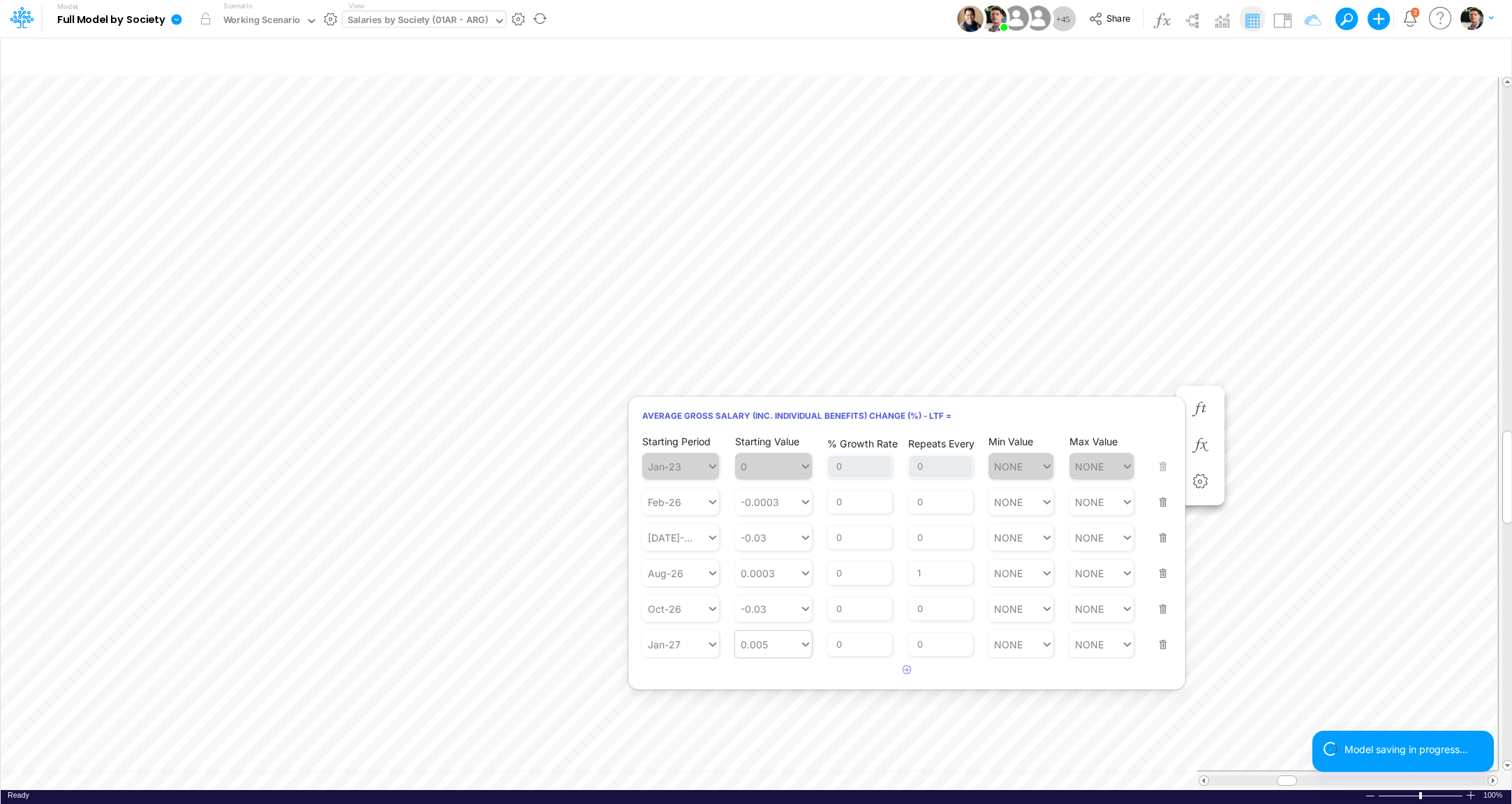
click at [787, 646] on div "0.005" at bounding box center [767, 644] width 64 height 21
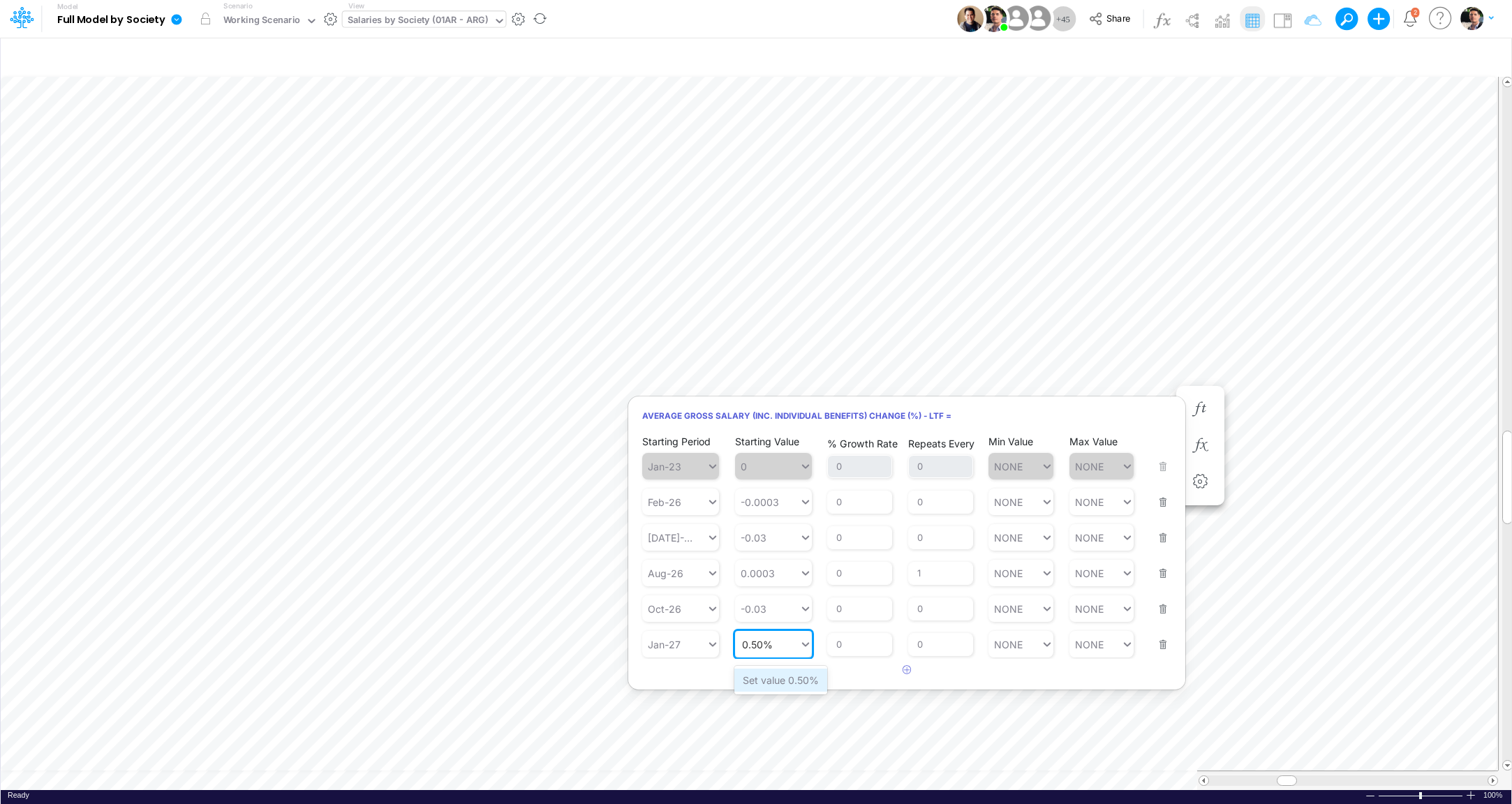
click at [777, 676] on div "Set value 0.50%" at bounding box center [781, 680] width 93 height 23
type input "0.50%"
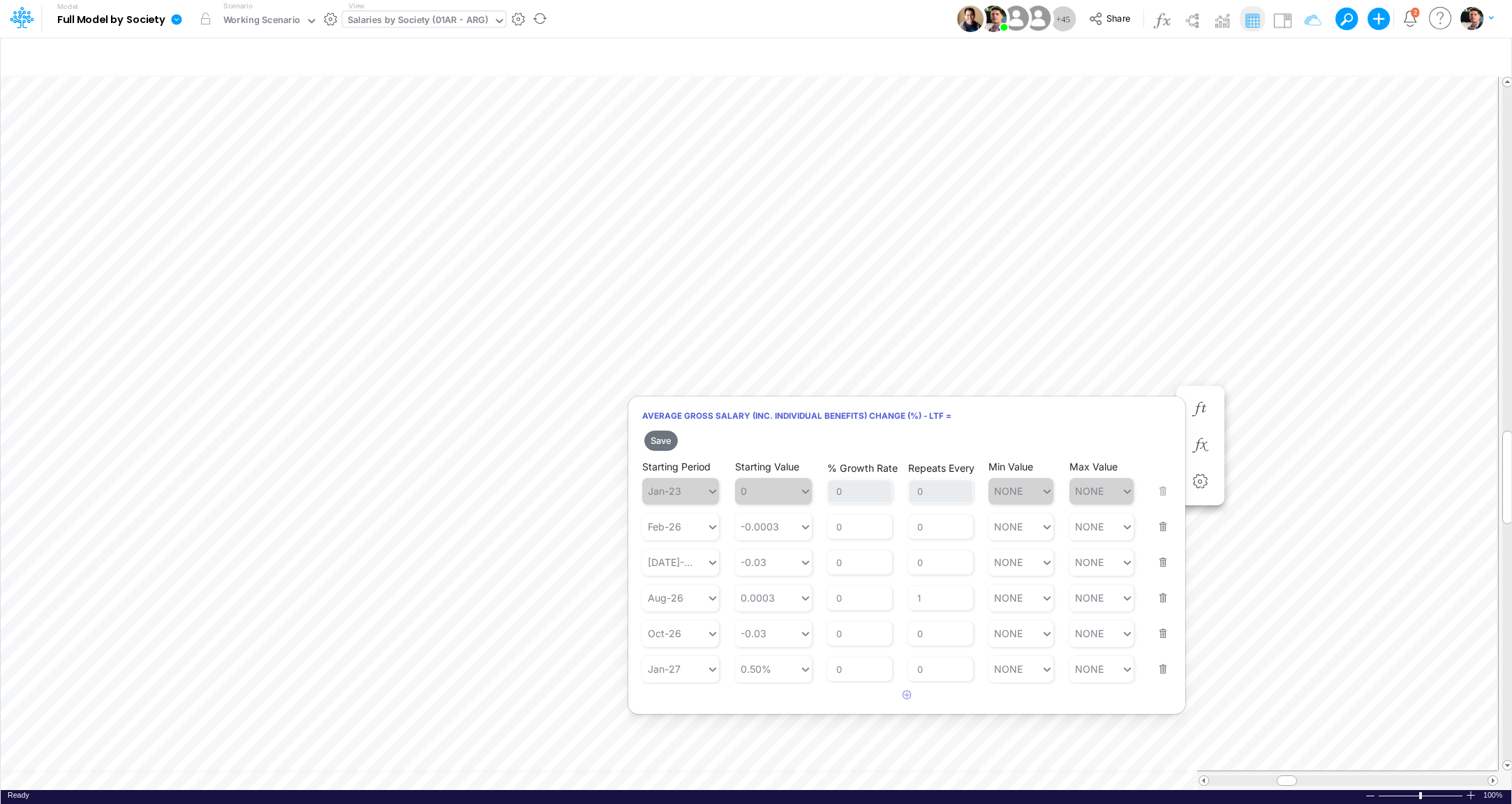
type input "0.50%"
type input "3"
click at [666, 439] on button "Save" at bounding box center [661, 441] width 33 height 21
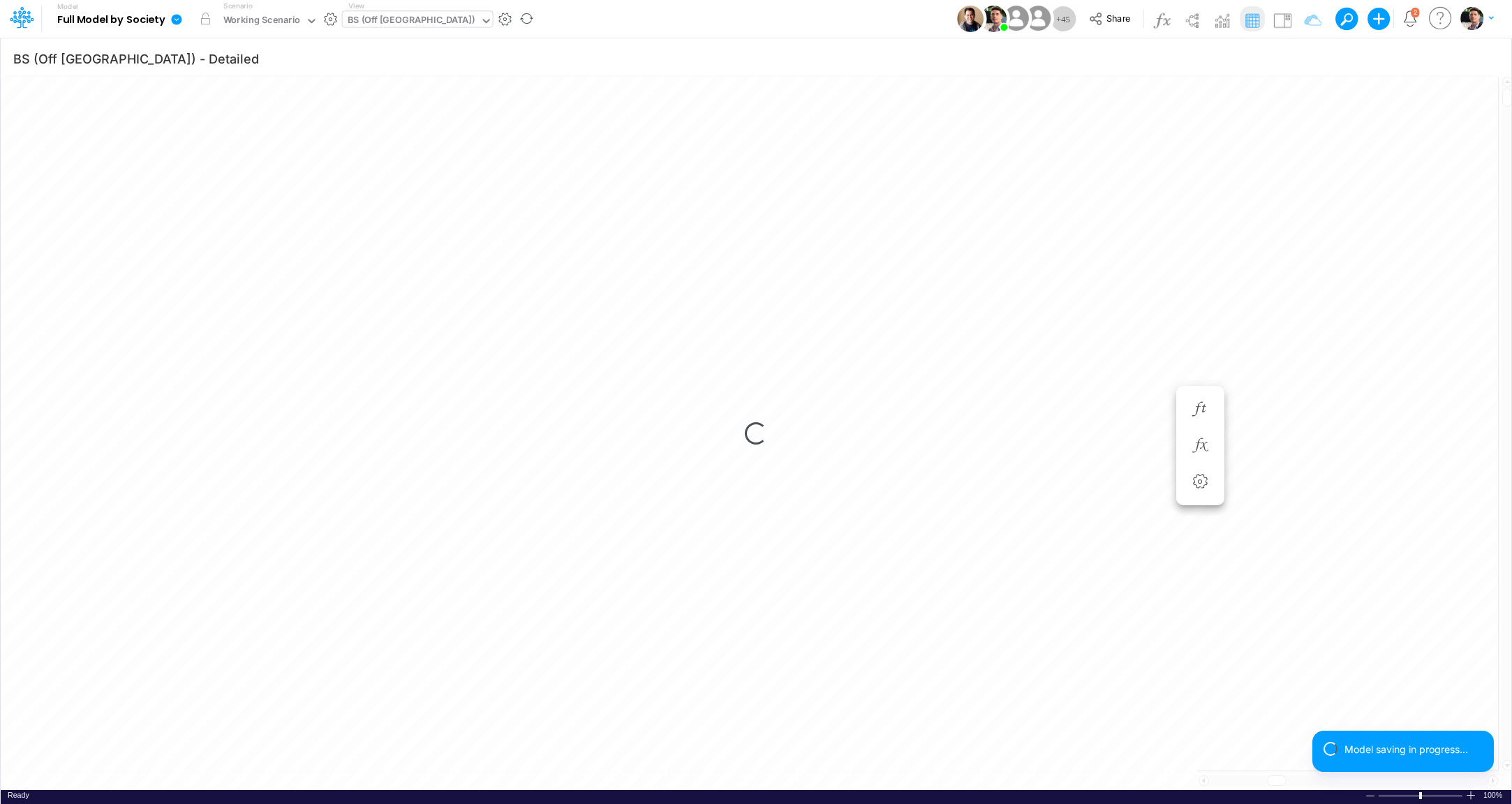
scroll to position [6, 27]
type input "Consolidated FS - USGAAP"
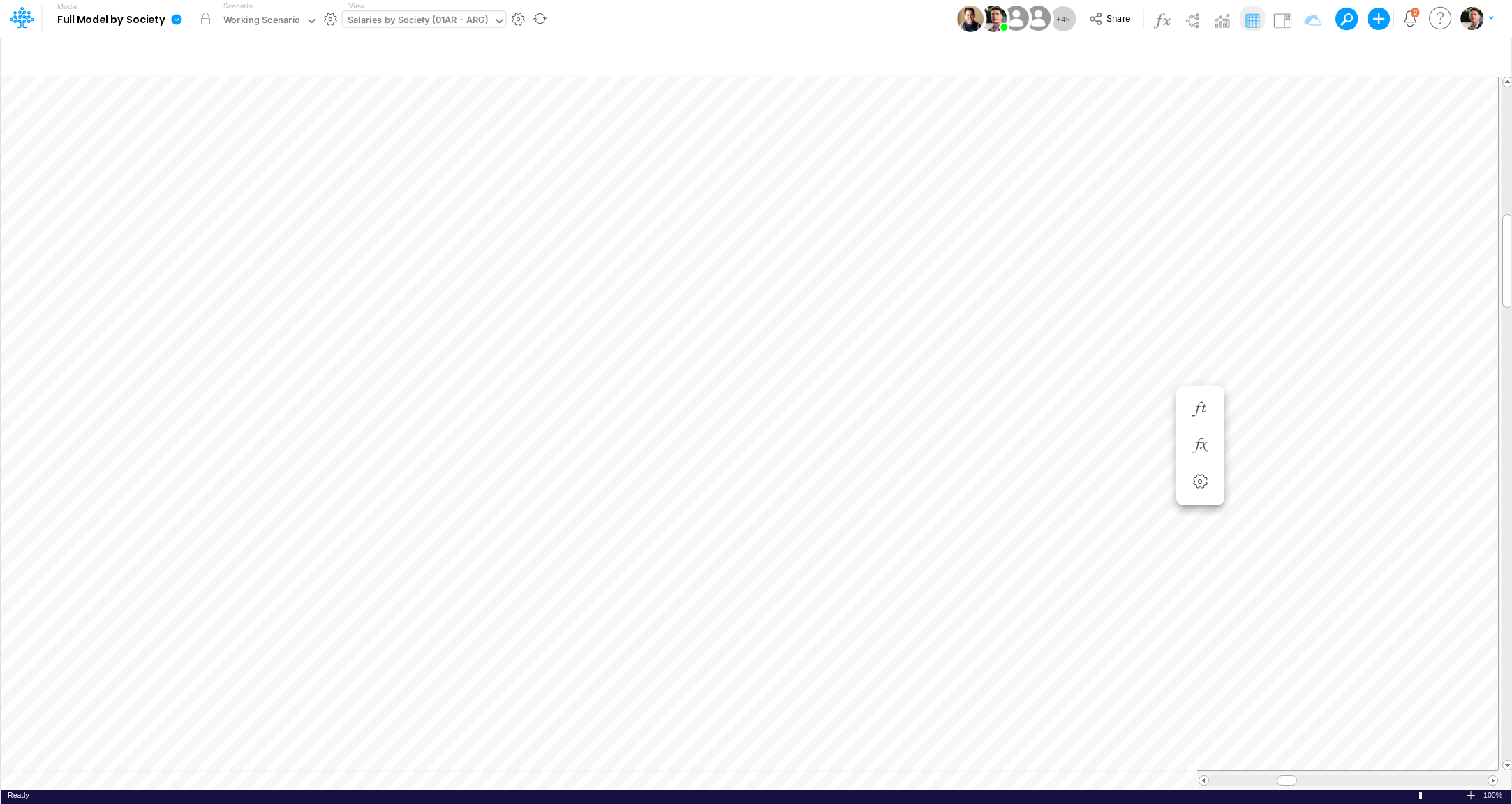
scroll to position [6, 3]
click at [1201, 331] on icon "button" at bounding box center [1200, 325] width 21 height 15
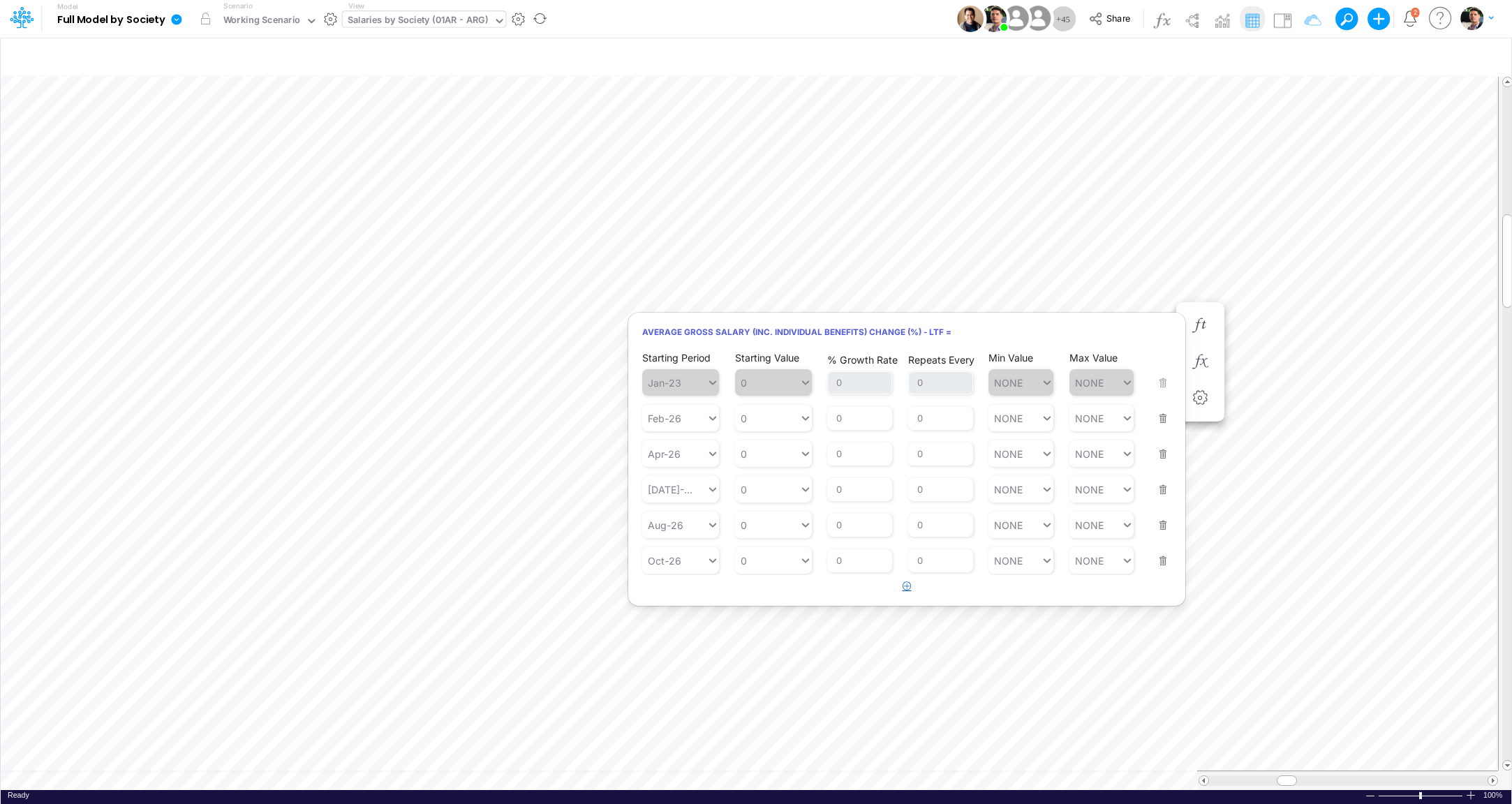
click at [906, 590] on icon "button" at bounding box center [907, 585] width 9 height 9
click at [687, 598] on div "Type to search..." at bounding box center [688, 596] width 77 height 12
type input "jan-27"
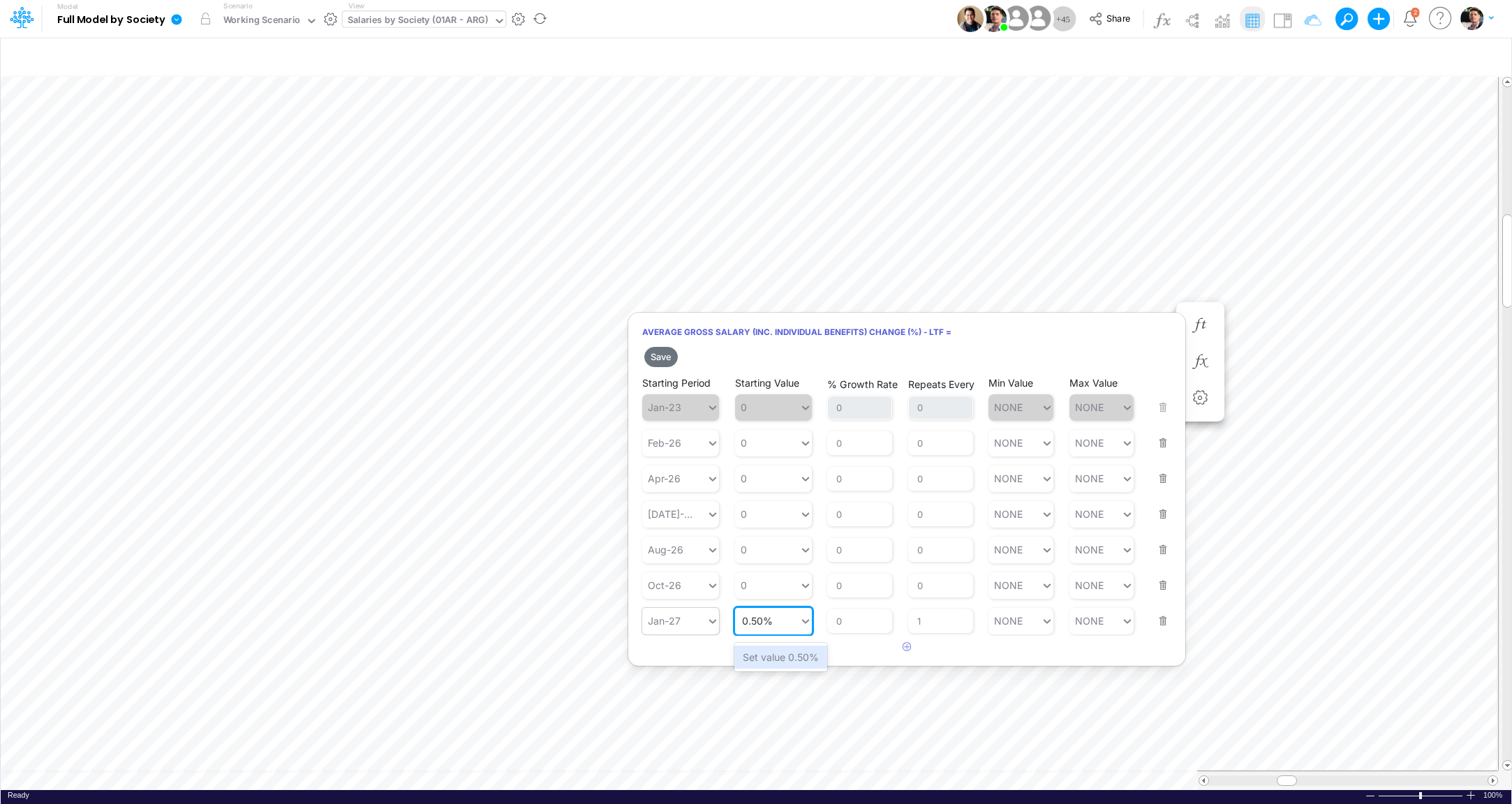
type input "0.50%"
type input "3"
type input "NONE"
click at [662, 358] on button "Save" at bounding box center [661, 357] width 33 height 21
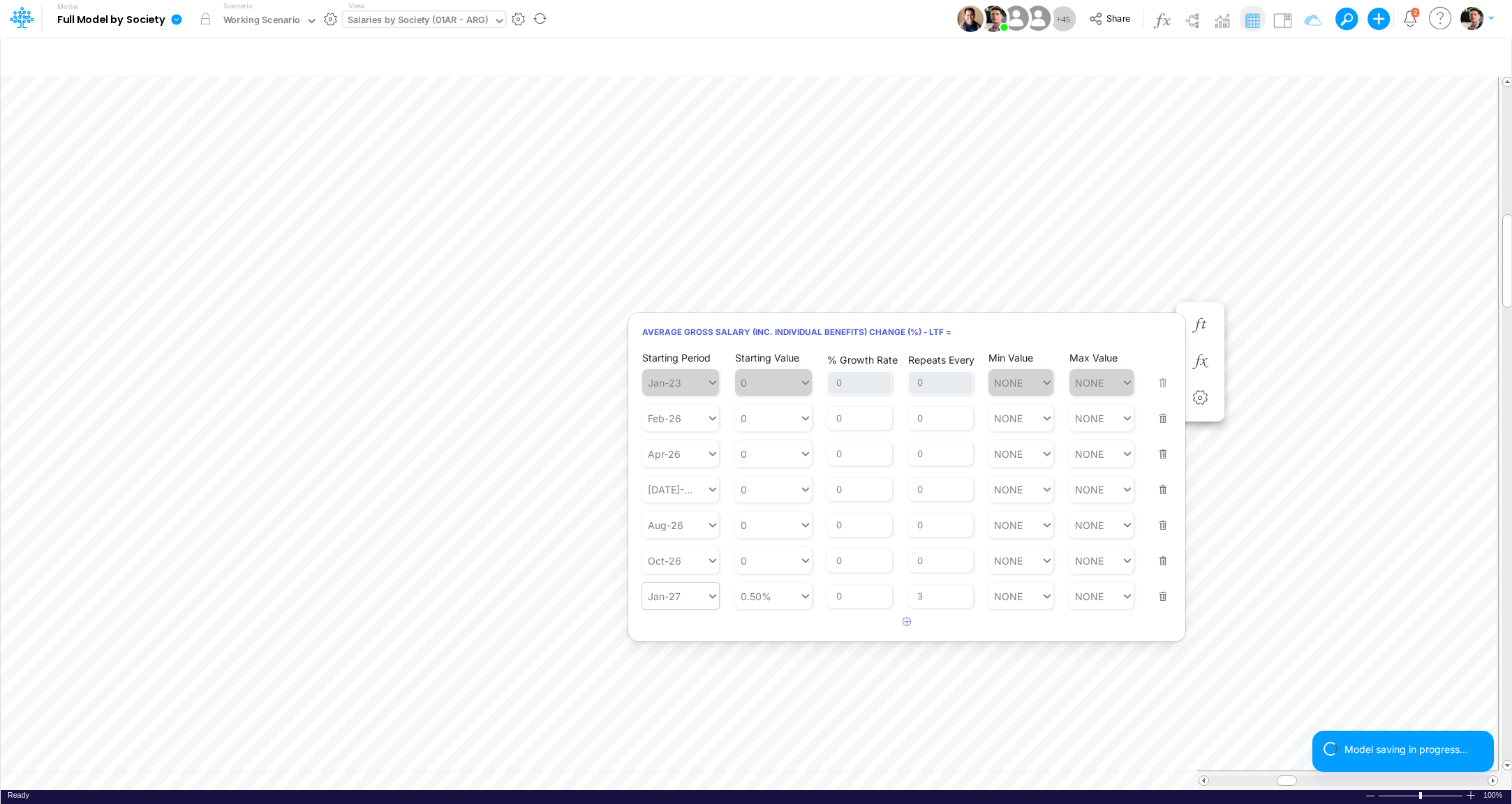
type input "Consolidated FS - USGAAP"
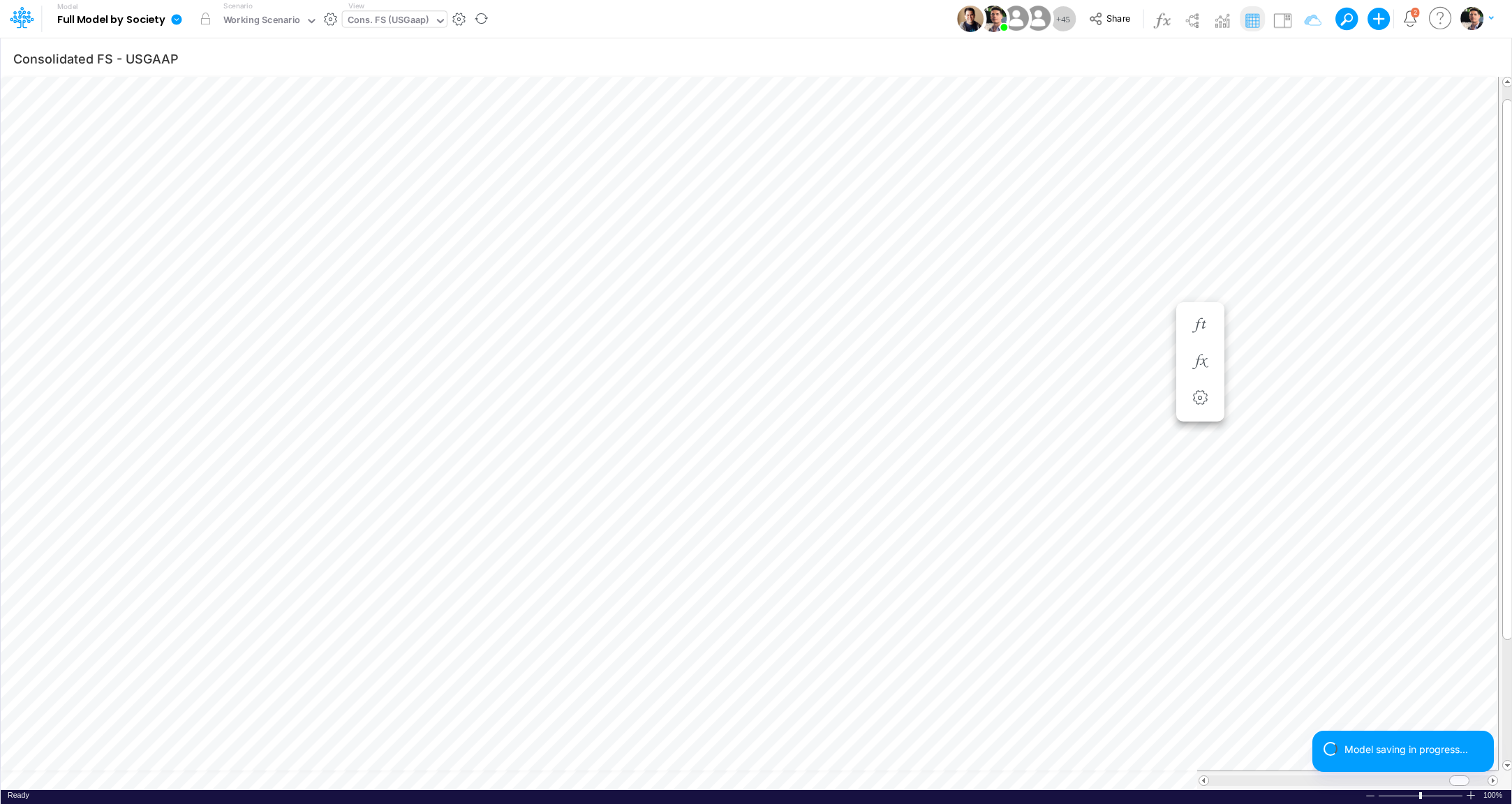
scroll to position [6, 44]
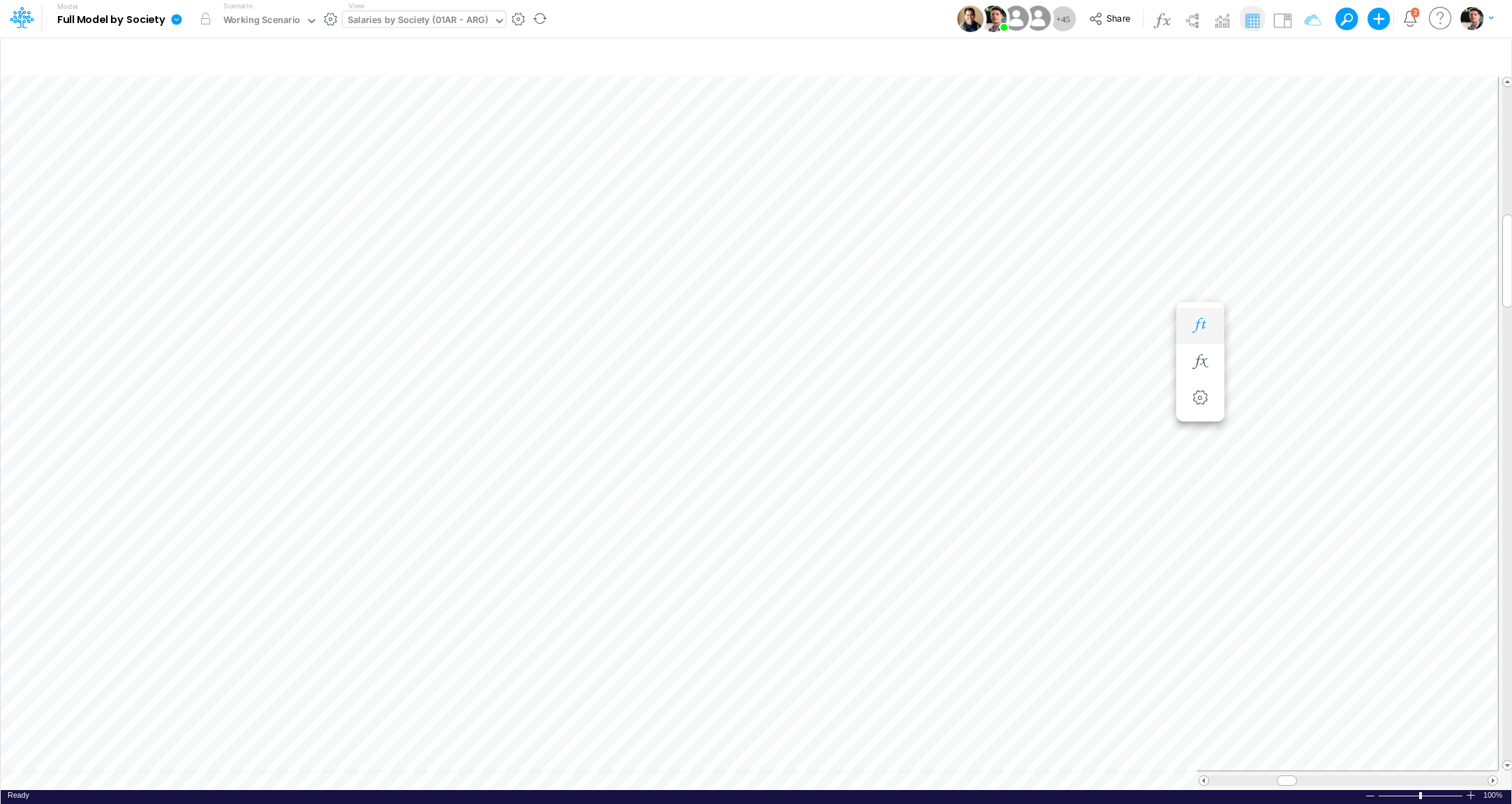
scroll to position [13, 21]
click at [1315, 54] on icon "button" at bounding box center [1305, 58] width 21 height 15
click at [1096, 221] on icon "button" at bounding box center [1097, 219] width 9 height 9
click at [1020, 224] on div at bounding box center [992, 230] width 133 height 23
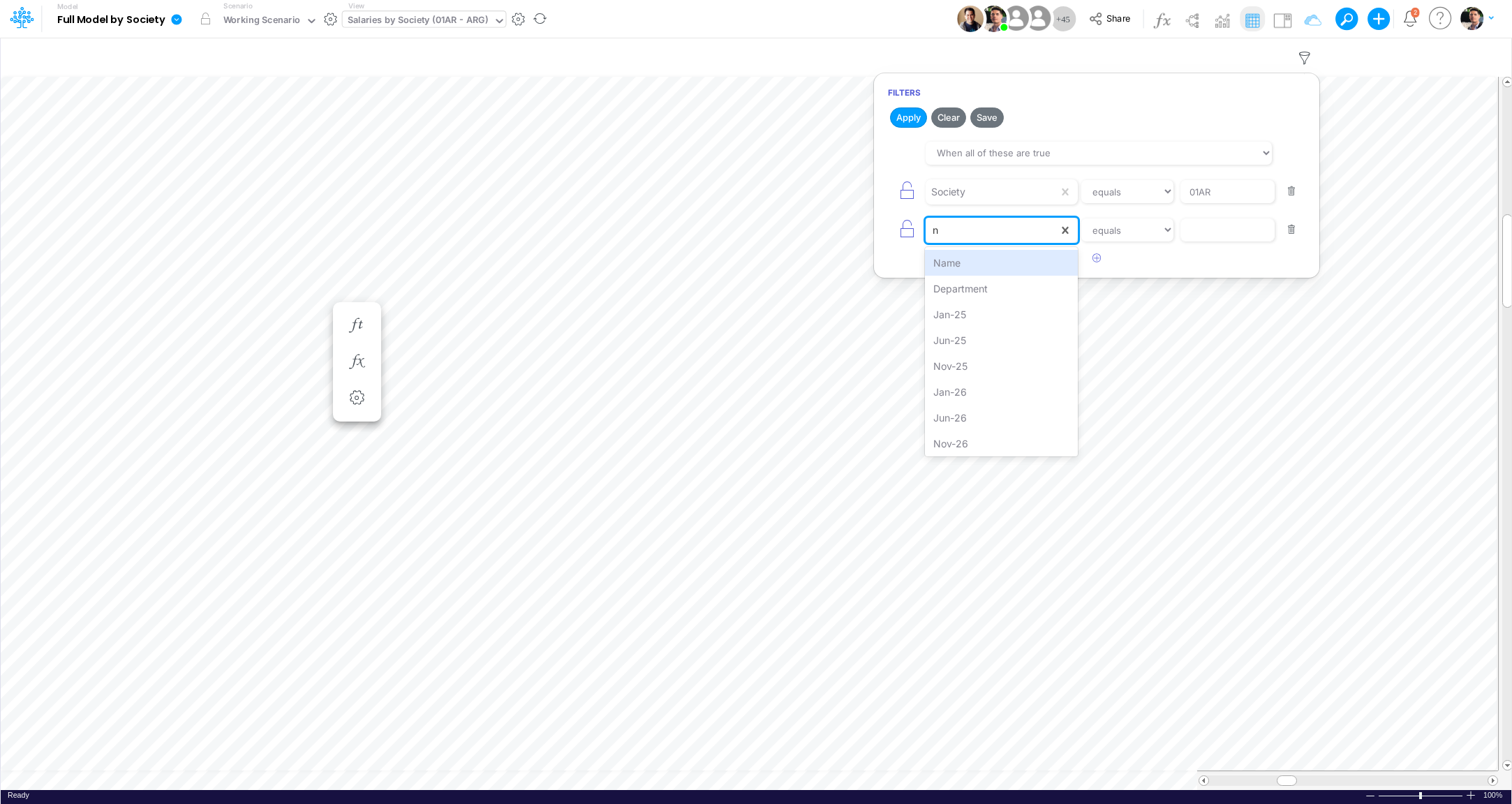
type input "na"
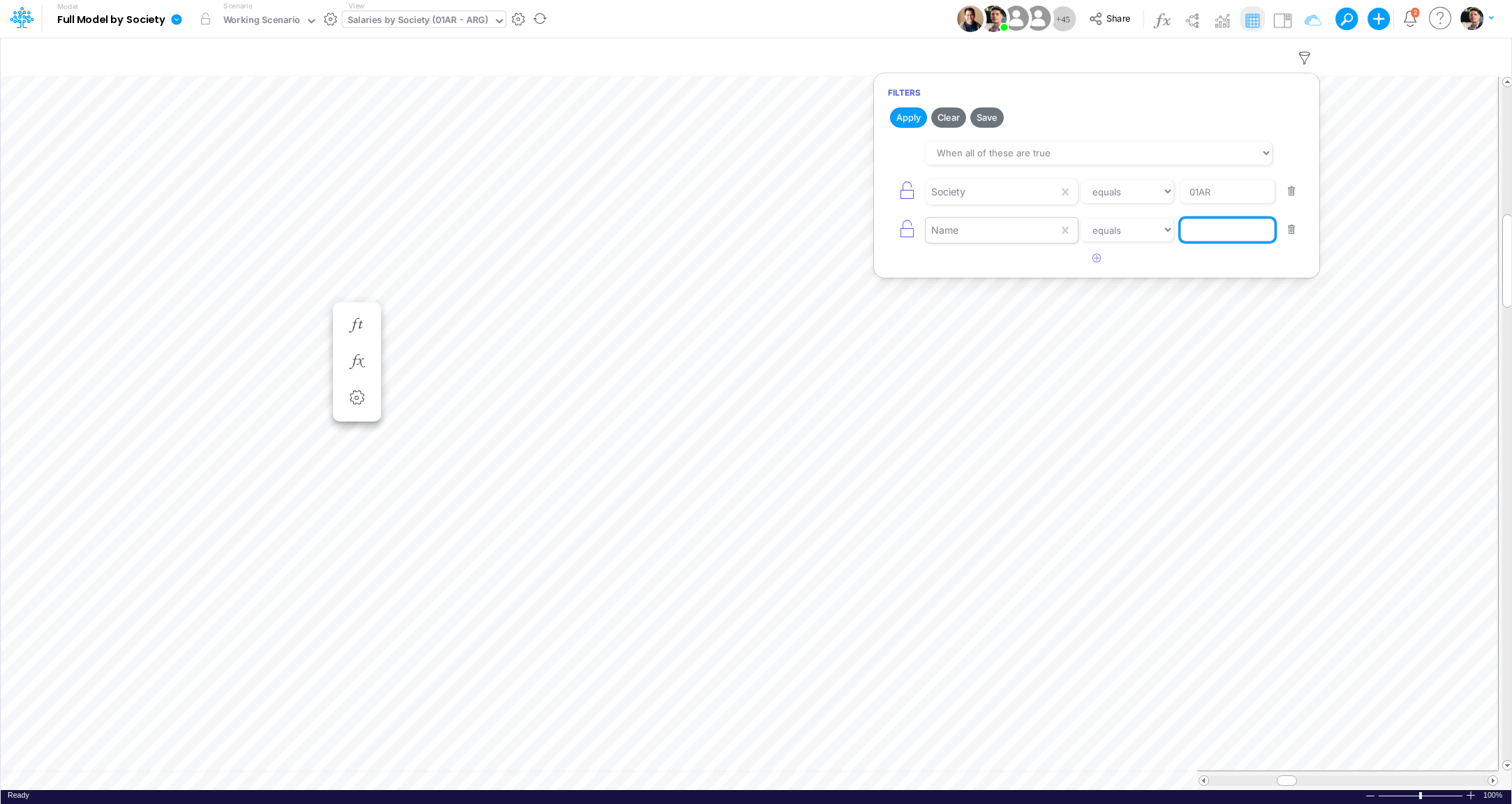
paste input "Average Gross Salary (Inc. Individual Benefits) Change (%) - LTF"
type input "Average Gross Salary (Inc. Individual Benefits) Change (%) - LTF"
click at [896, 118] on button "Apply" at bounding box center [909, 117] width 37 height 21
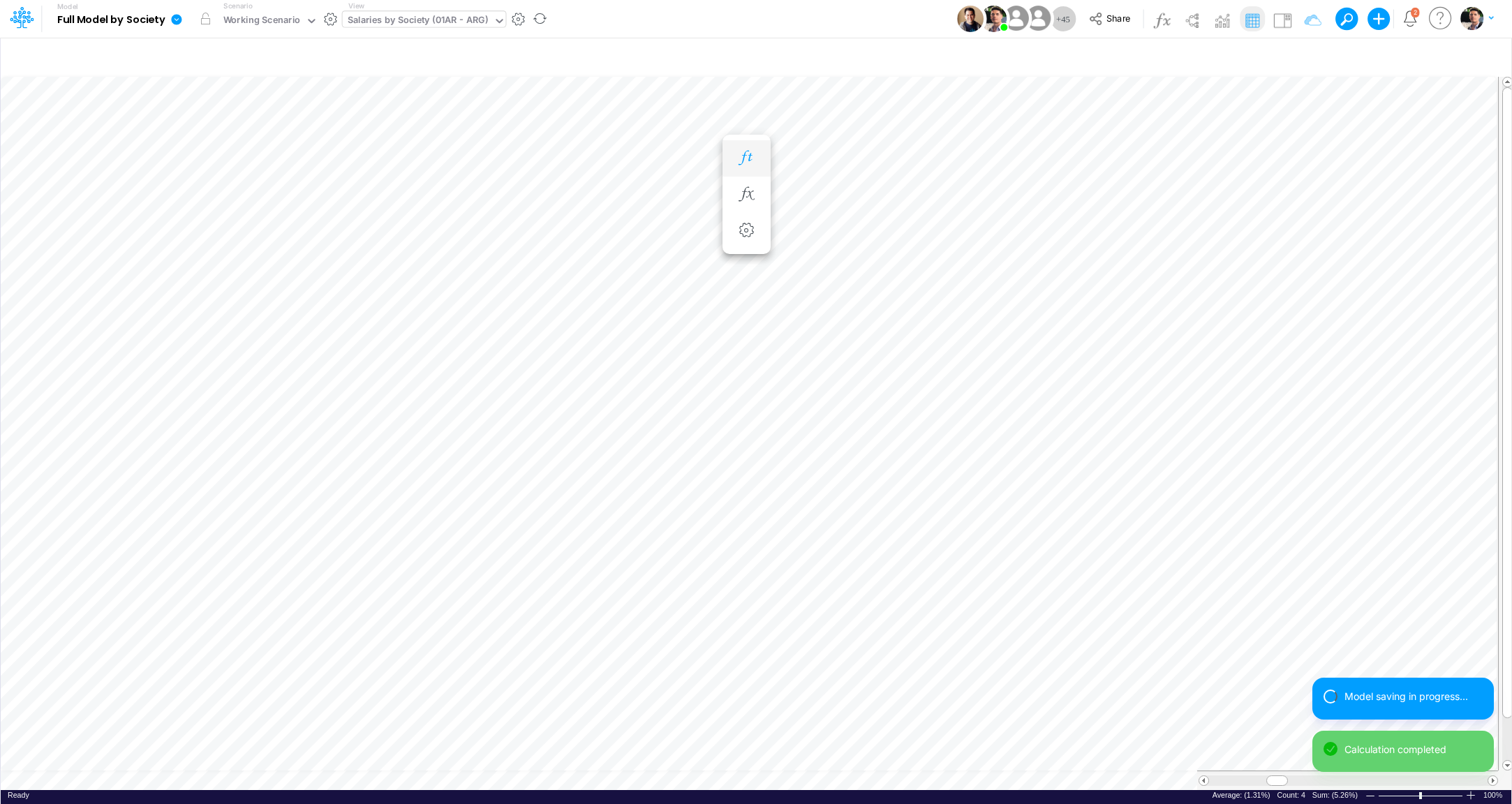
click at [744, 160] on icon "button" at bounding box center [747, 158] width 21 height 15
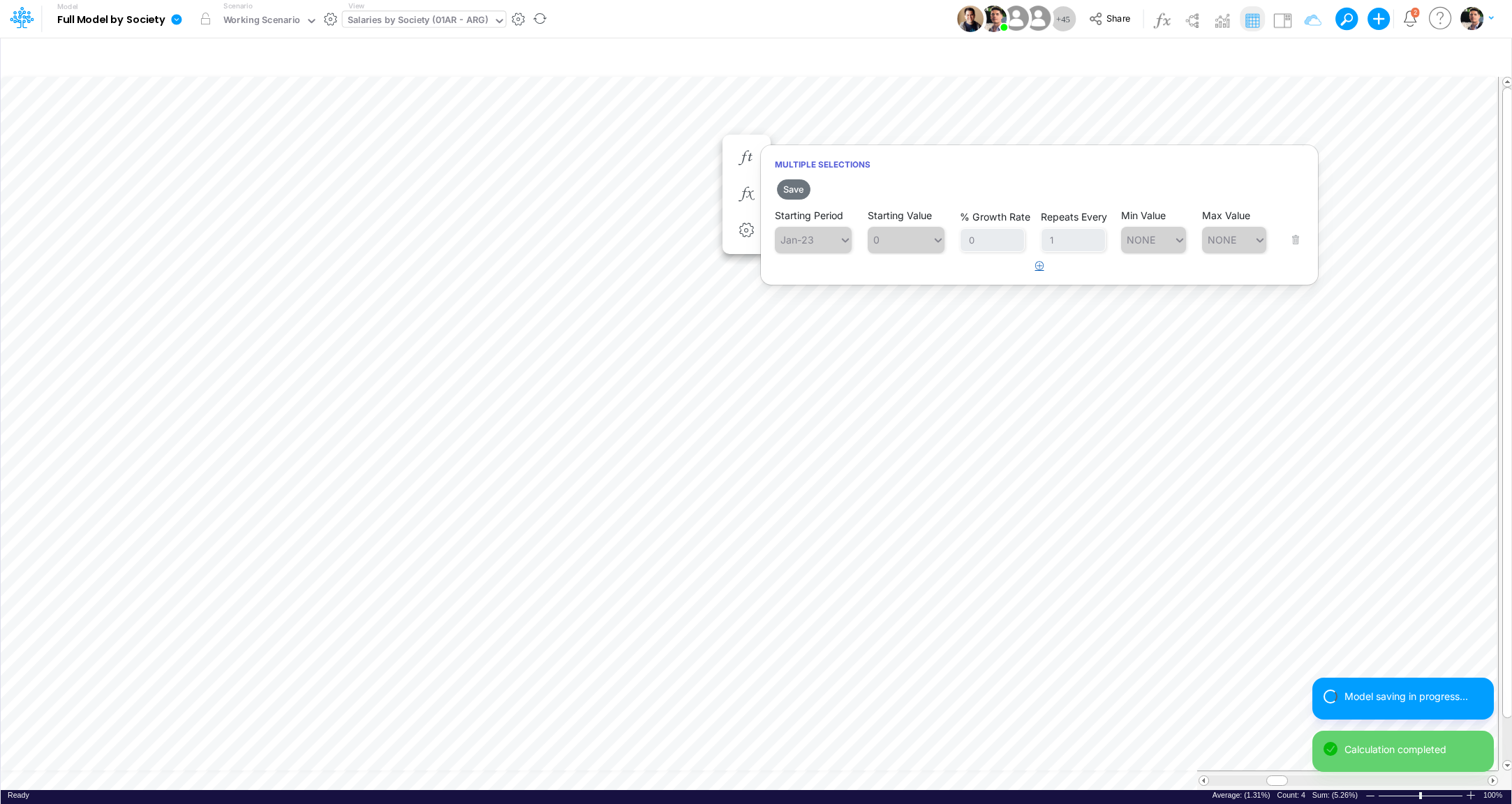
click at [1041, 270] on icon "button" at bounding box center [1040, 265] width 9 height 9
click at [831, 280] on div "Type to search..." at bounding box center [821, 275] width 77 height 12
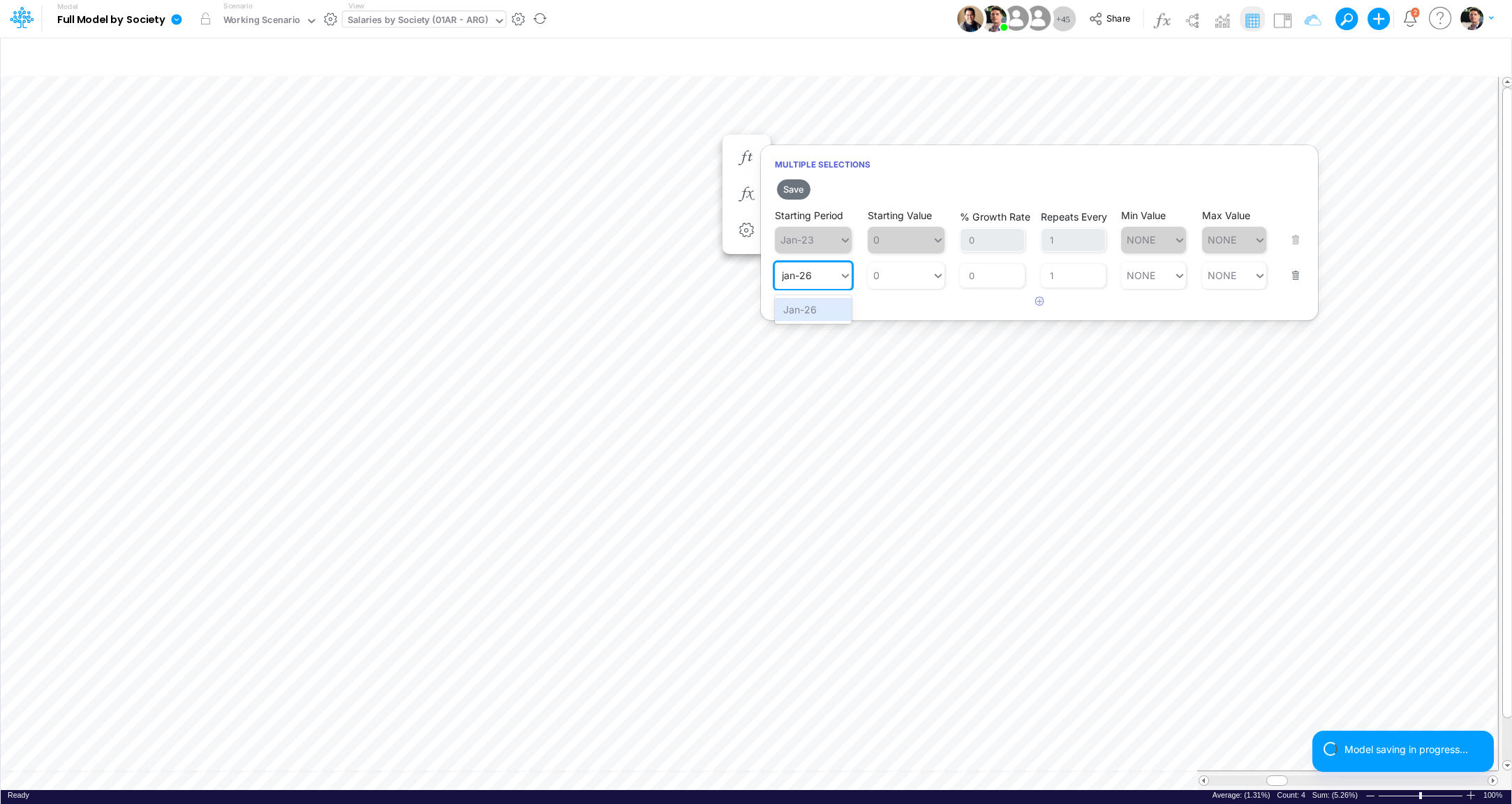
type input "jan-26"
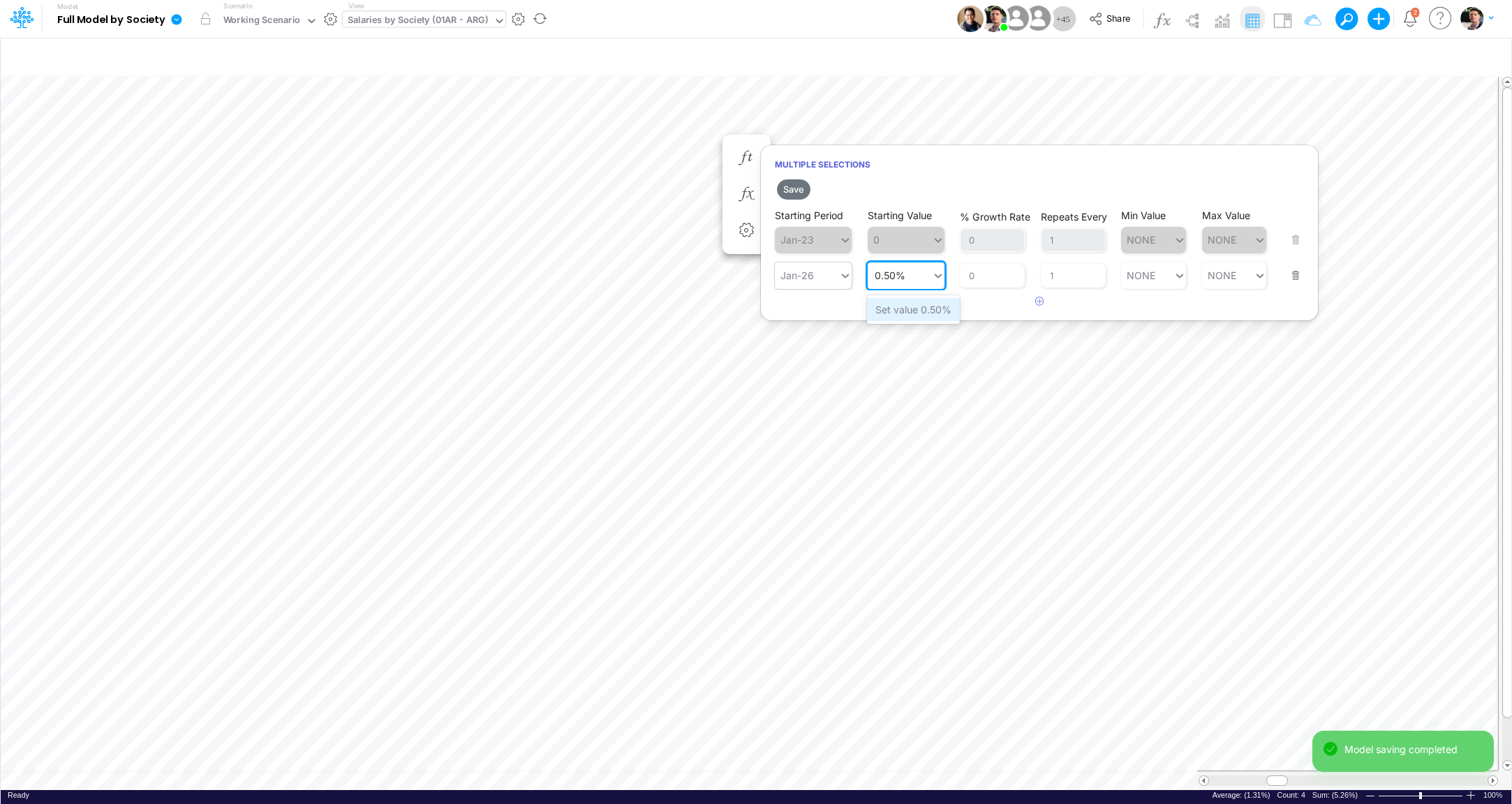
click at [898, 306] on div "Set value 0.50%" at bounding box center [914, 309] width 93 height 23
type input "0.50%"
type input "3"
click at [797, 189] on button "Save" at bounding box center [794, 189] width 33 height 21
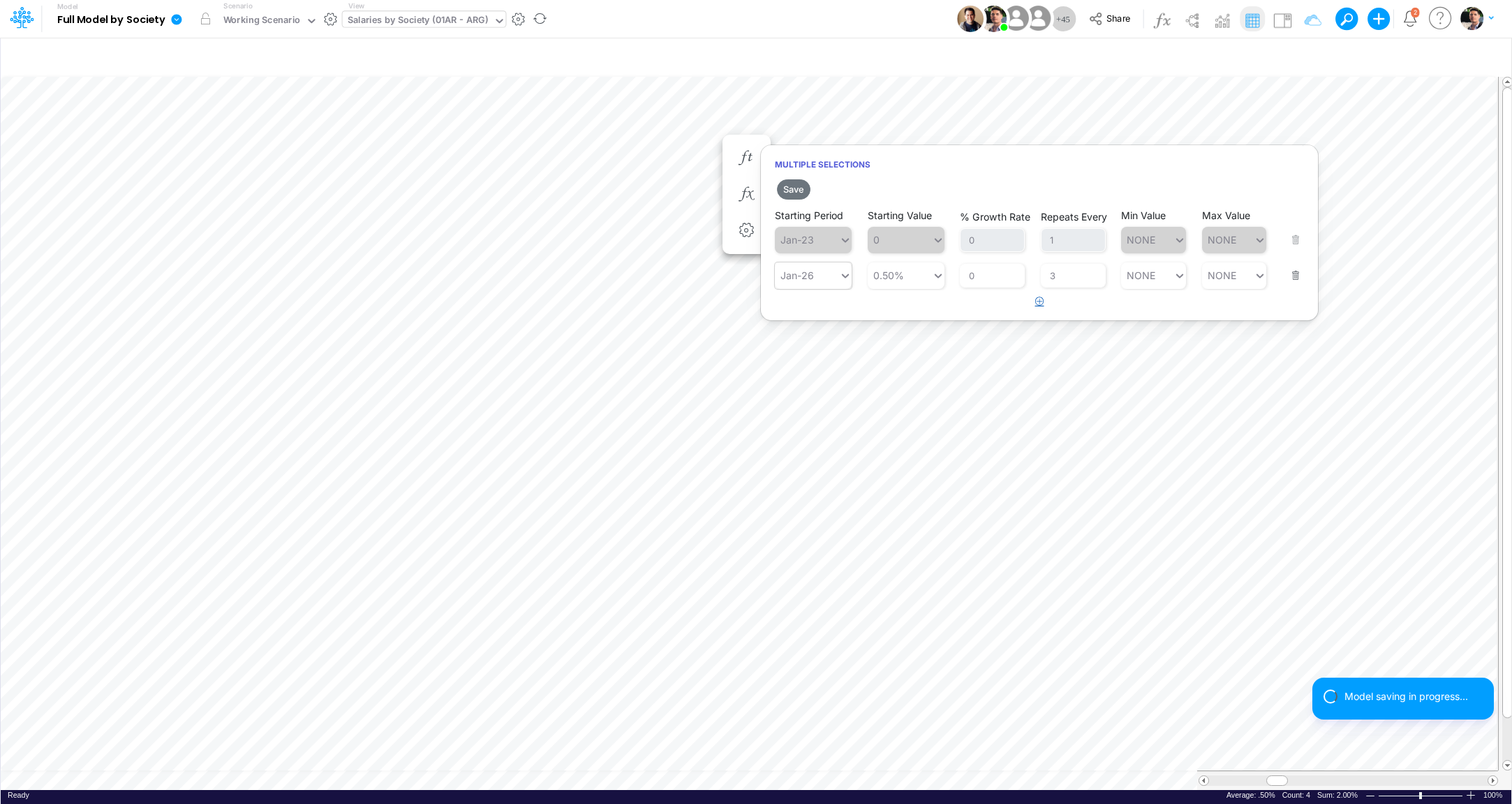
click at [1033, 304] on button "button" at bounding box center [1040, 302] width 27 height 23
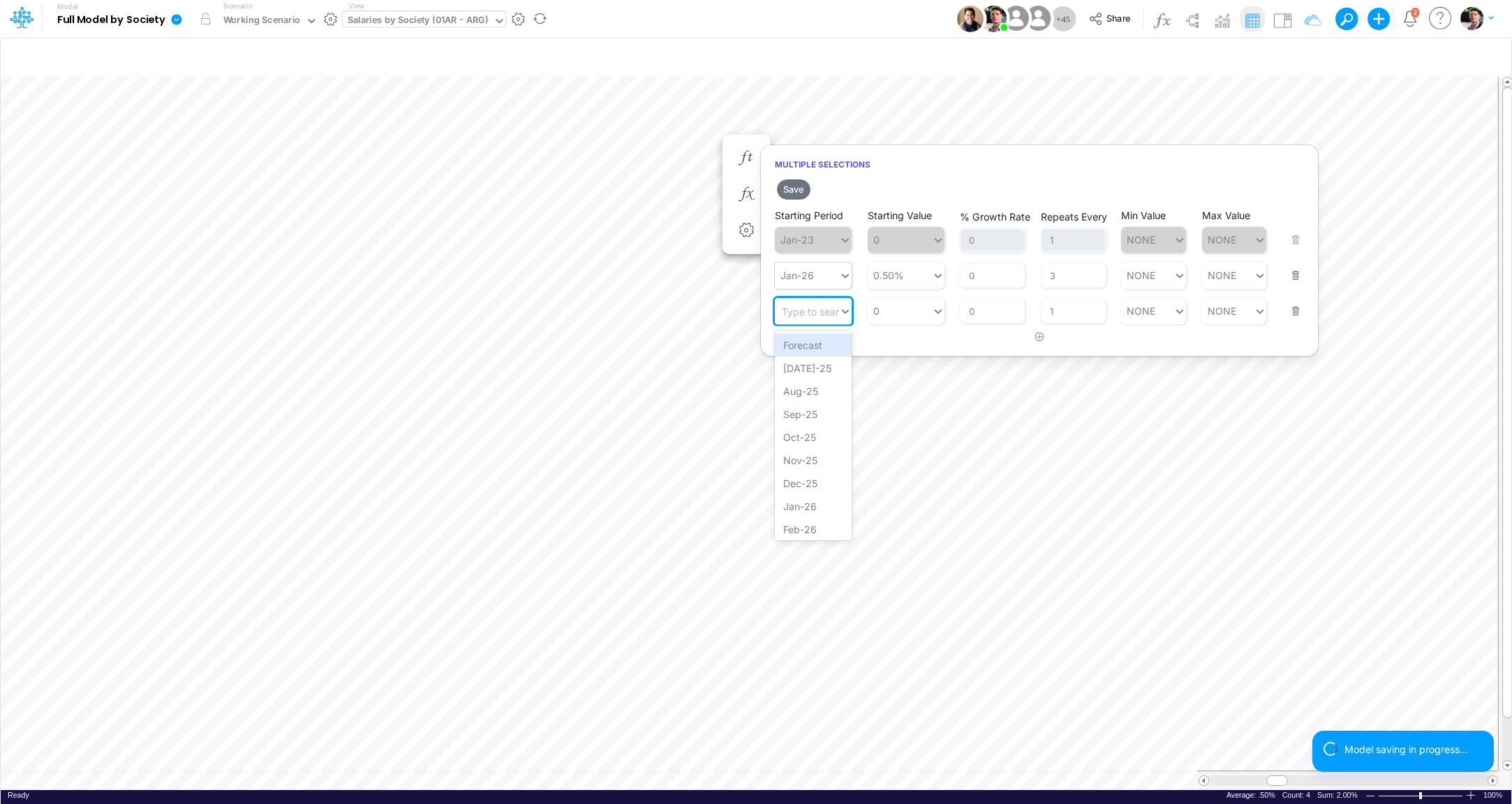
click at [816, 314] on div "Type to search..." at bounding box center [821, 311] width 77 height 12
type input "feb"
type input "0"
click at [908, 309] on div "0 0" at bounding box center [900, 311] width 64 height 21
click at [1073, 309] on input "1" at bounding box center [1073, 311] width 65 height 23
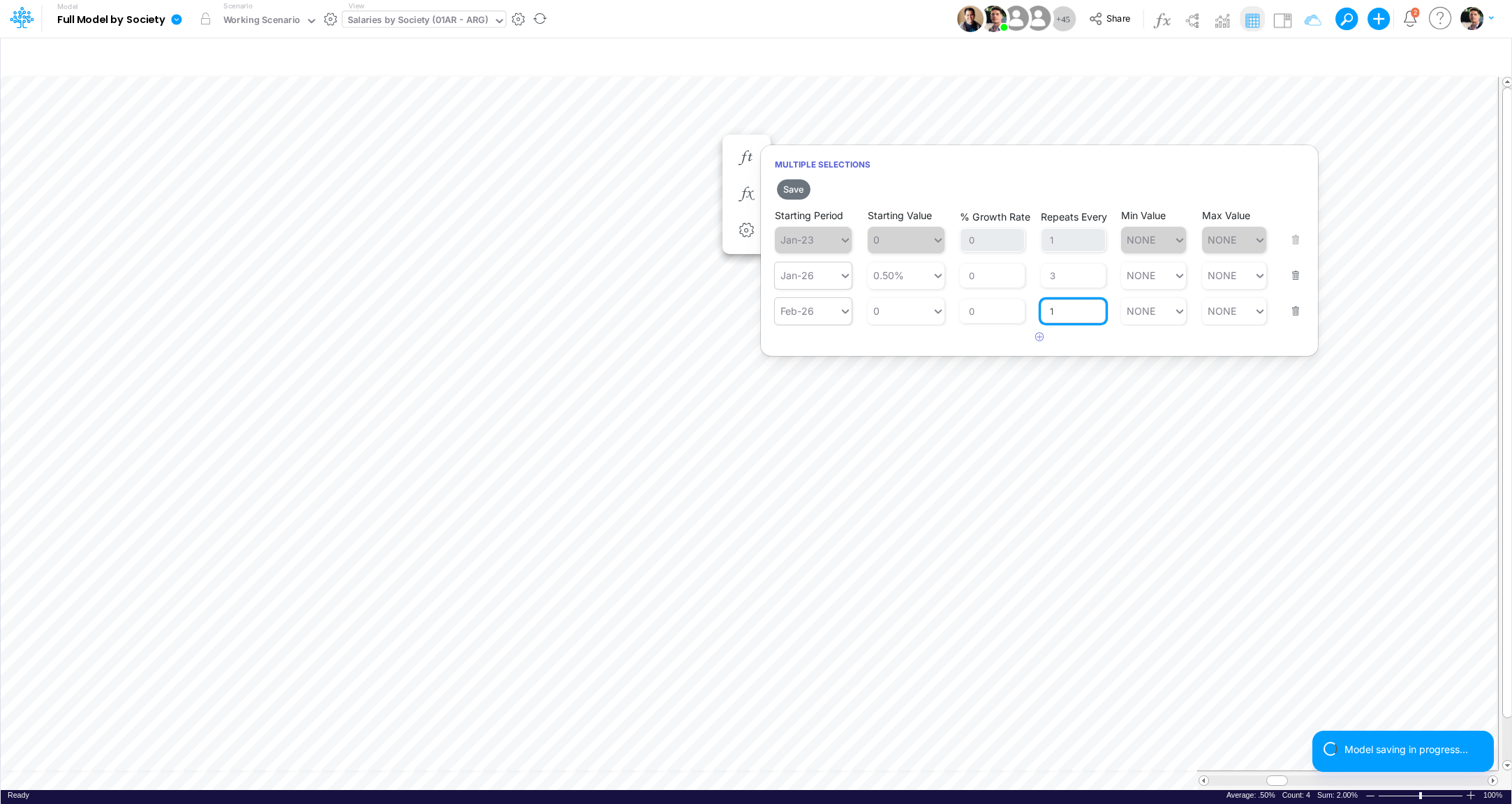
click at [1073, 309] on input "1" at bounding box center [1073, 311] width 65 height 23
type input "3"
click at [1036, 339] on icon "button" at bounding box center [1040, 336] width 9 height 9
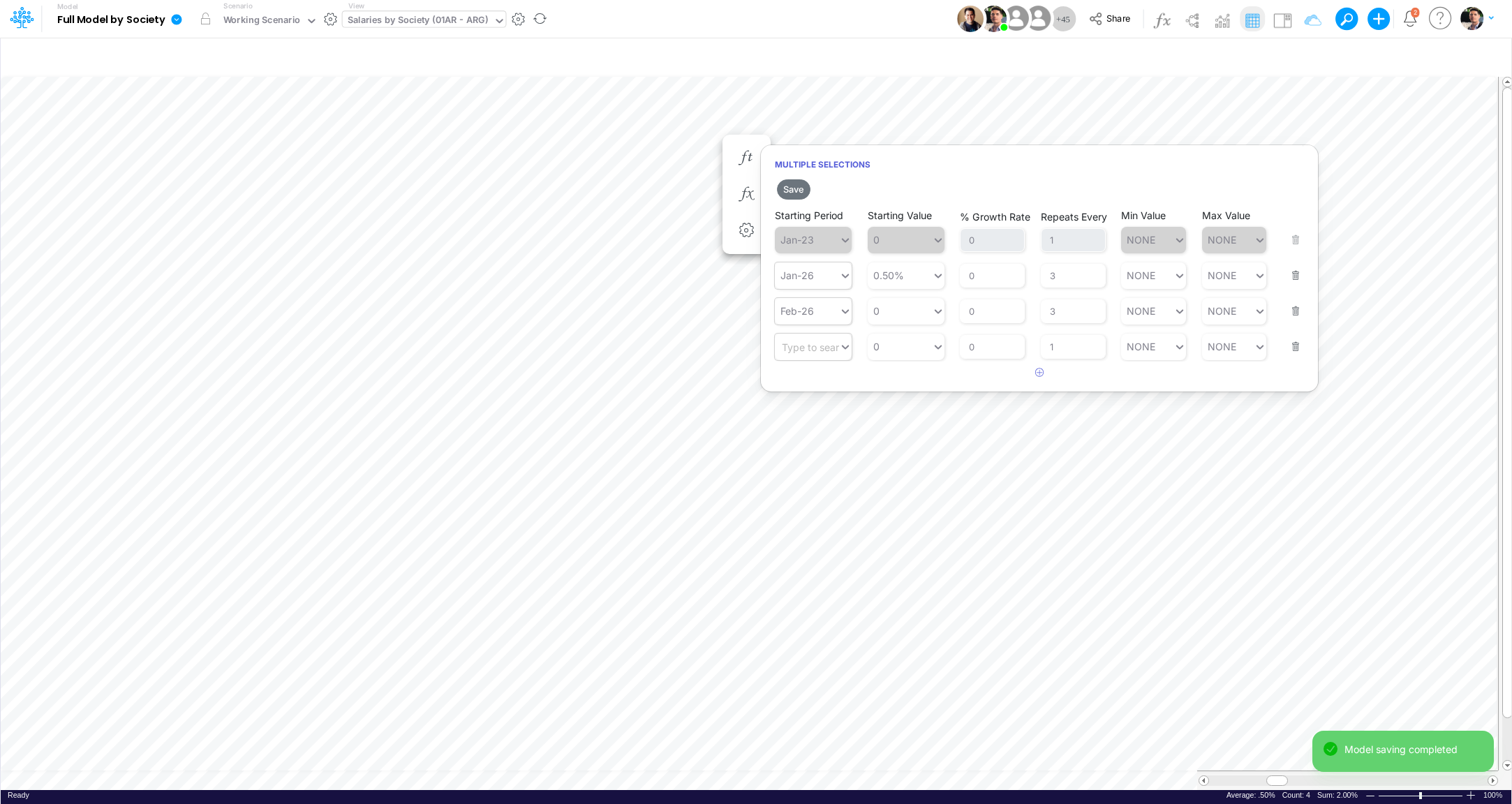
click at [813, 348] on div "Type to search..." at bounding box center [821, 346] width 77 height 12
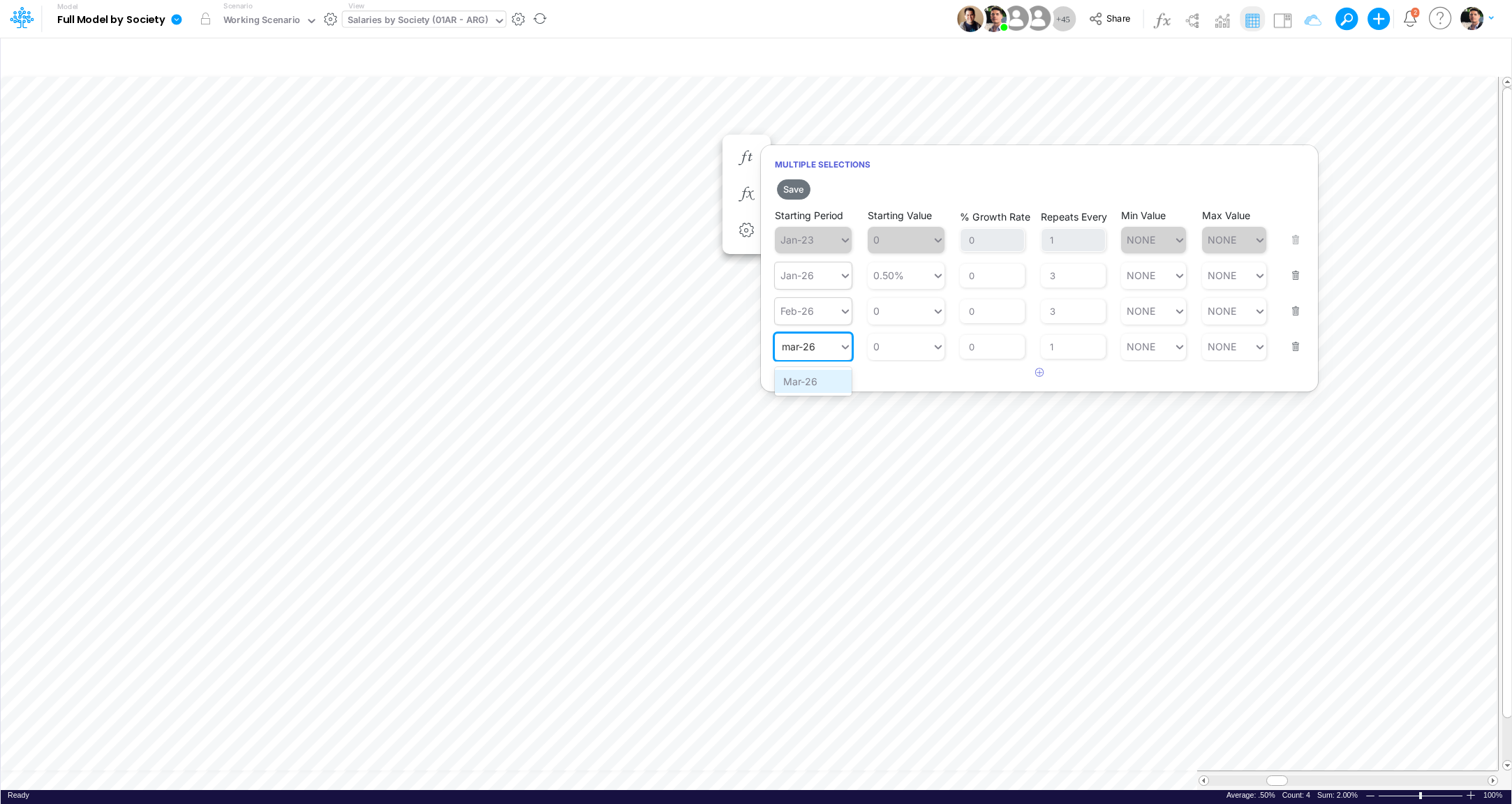
click at [804, 381] on div "Mar-26" at bounding box center [813, 381] width 77 height 23
type input "mar-26"
click at [1073, 354] on input "1" at bounding box center [1073, 346] width 65 height 23
type input "3"
type input "NONE"
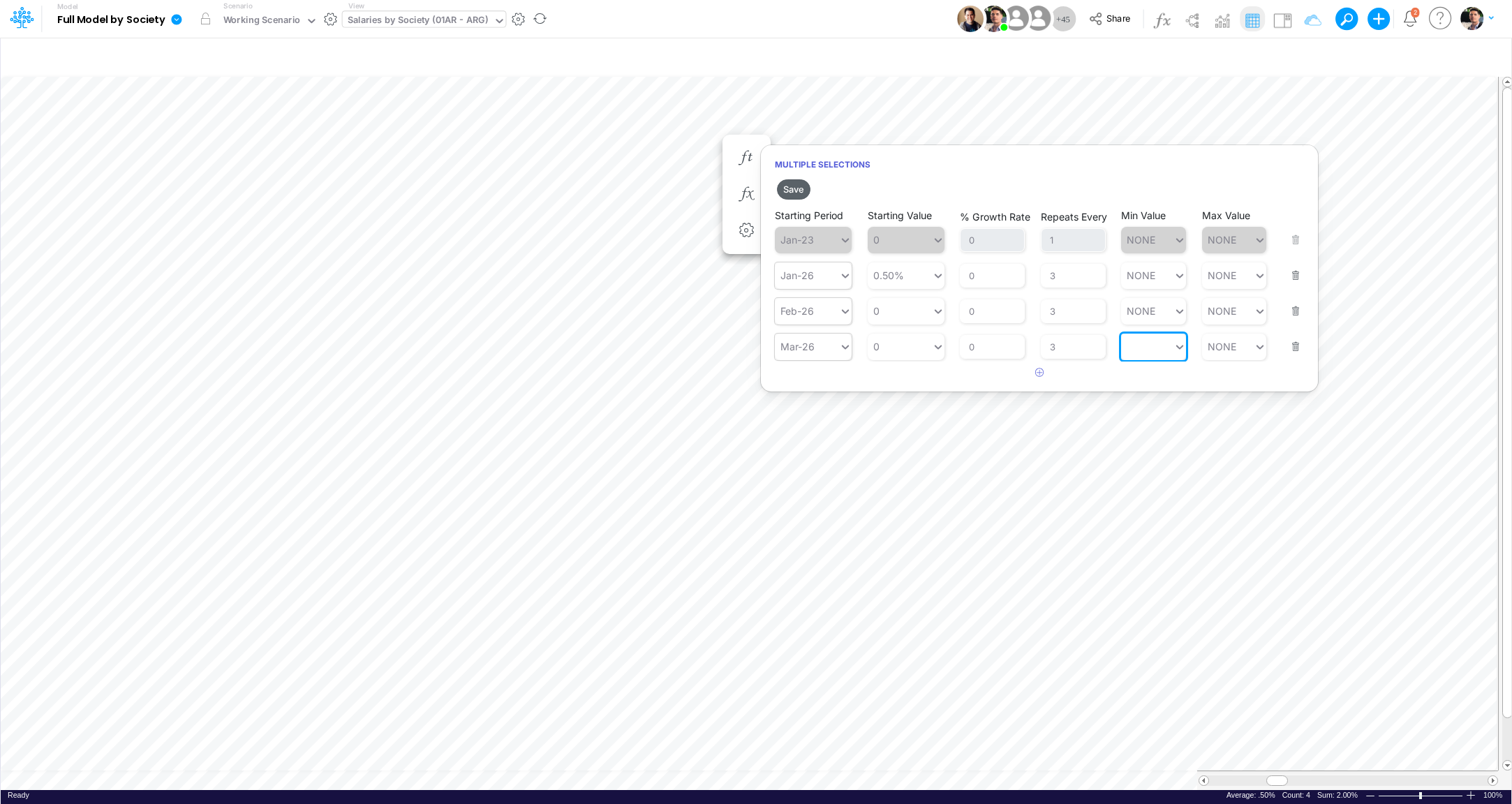
click at [793, 185] on button "Save" at bounding box center [794, 189] width 33 height 21
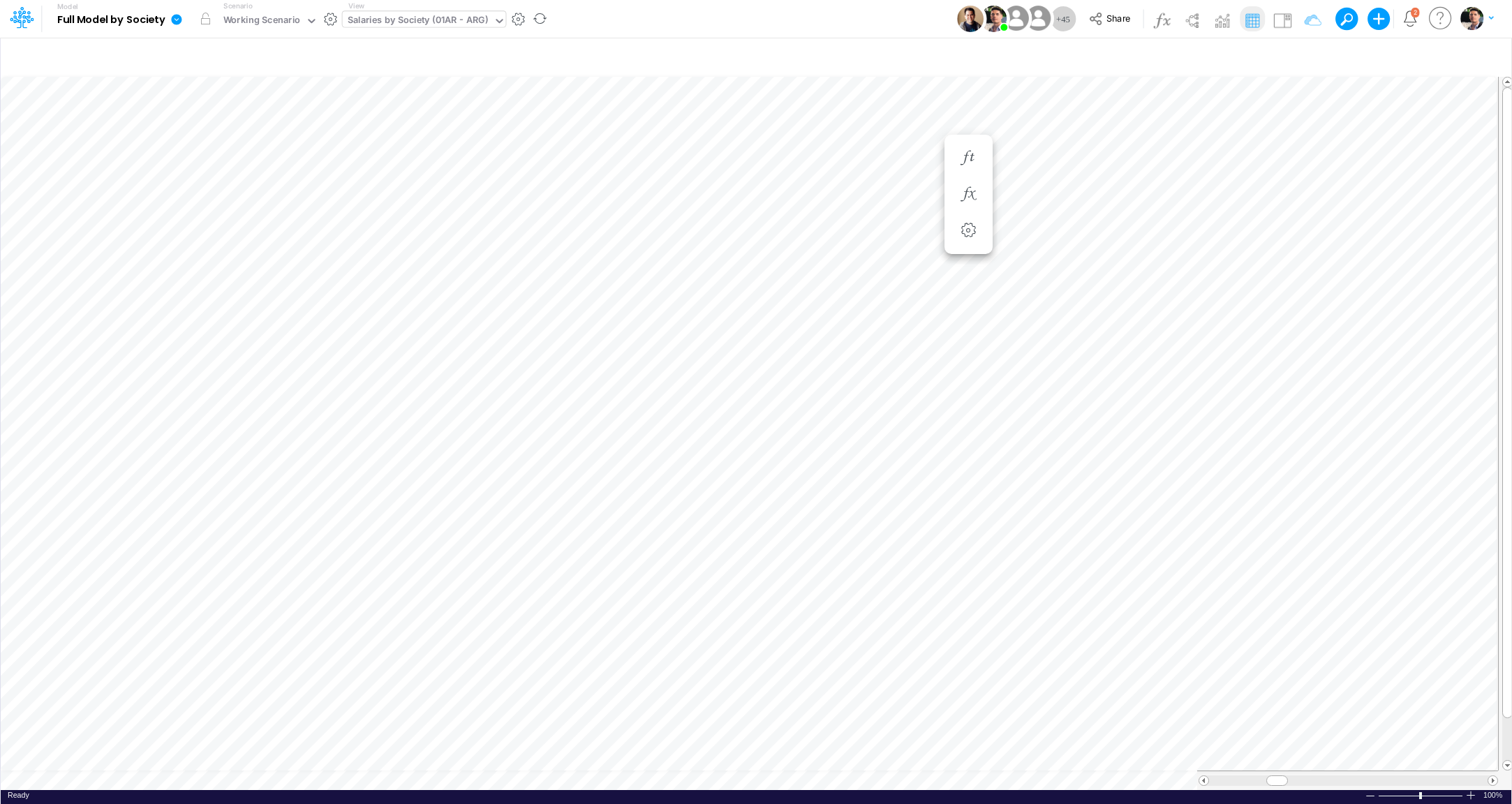
scroll to position [11, 4]
click at [751, 159] on icon "button" at bounding box center [747, 158] width 21 height 15
click at [748, 155] on icon "button" at bounding box center [747, 158] width 21 height 15
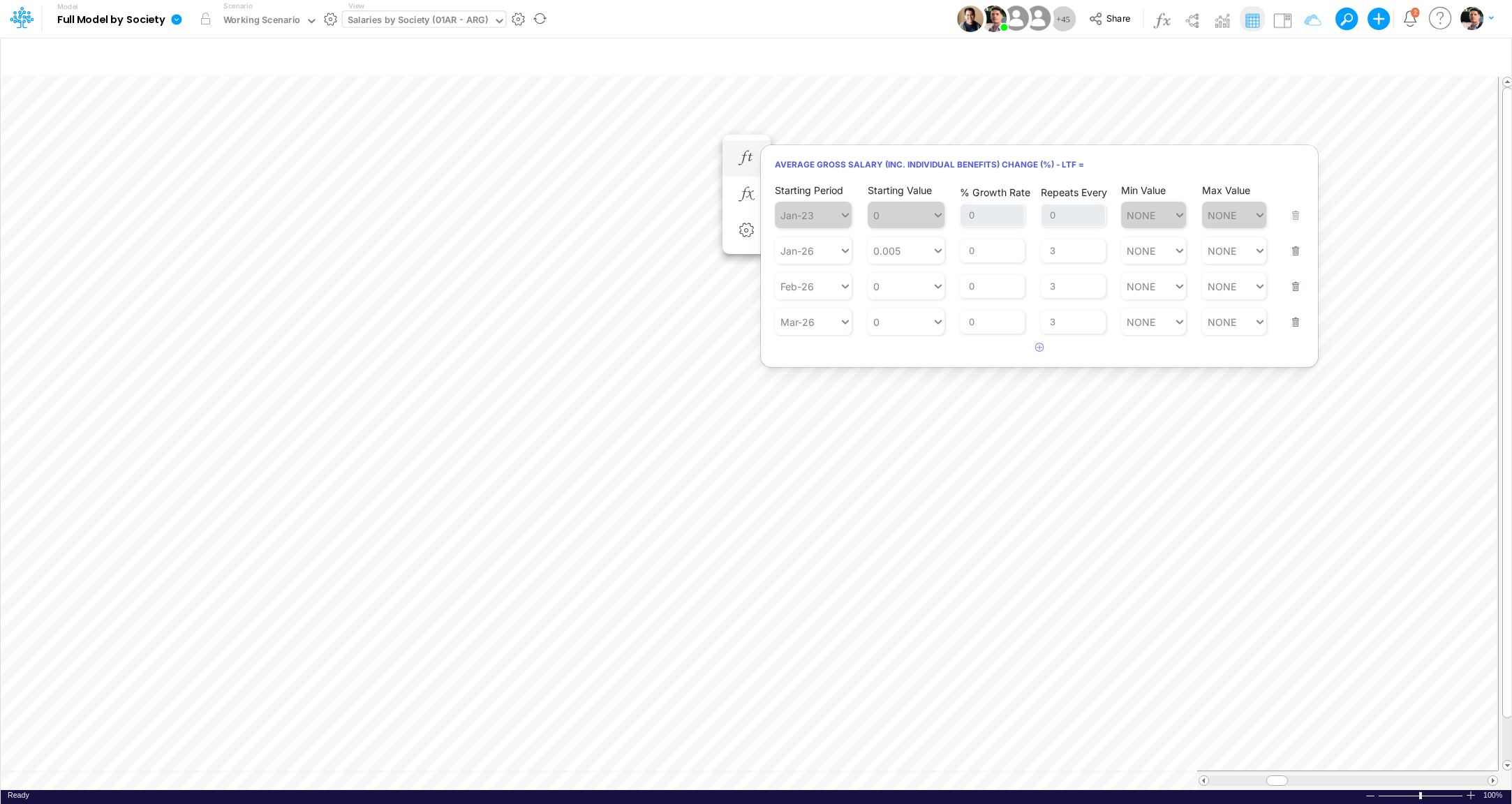
click at [1298, 299] on div "Starting Period Mar-26 Starting Value 0 % Growth Rate 0 Repeats Every 3 Min Val…" at bounding box center [1040, 313] width 530 height 44
click at [1298, 282] on button "button" at bounding box center [1292, 277] width 18 height 38
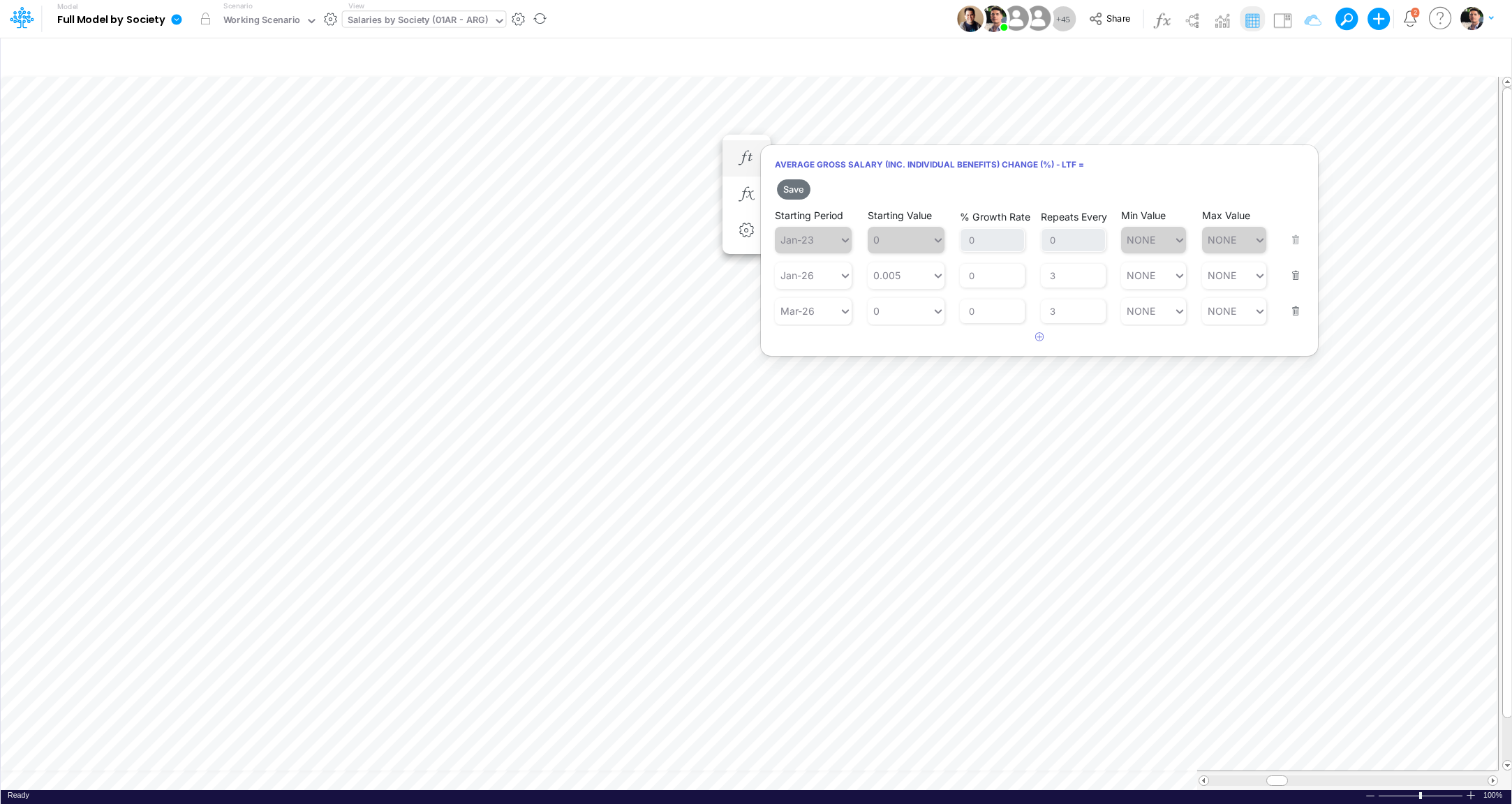
click at [1294, 309] on button "button" at bounding box center [1292, 302] width 18 height 38
click at [909, 276] on div "0.005 0.005" at bounding box center [900, 275] width 64 height 21
type input "0"
click at [908, 307] on div "Set value 0.01%" at bounding box center [913, 309] width 92 height 23
type input "0.01%"
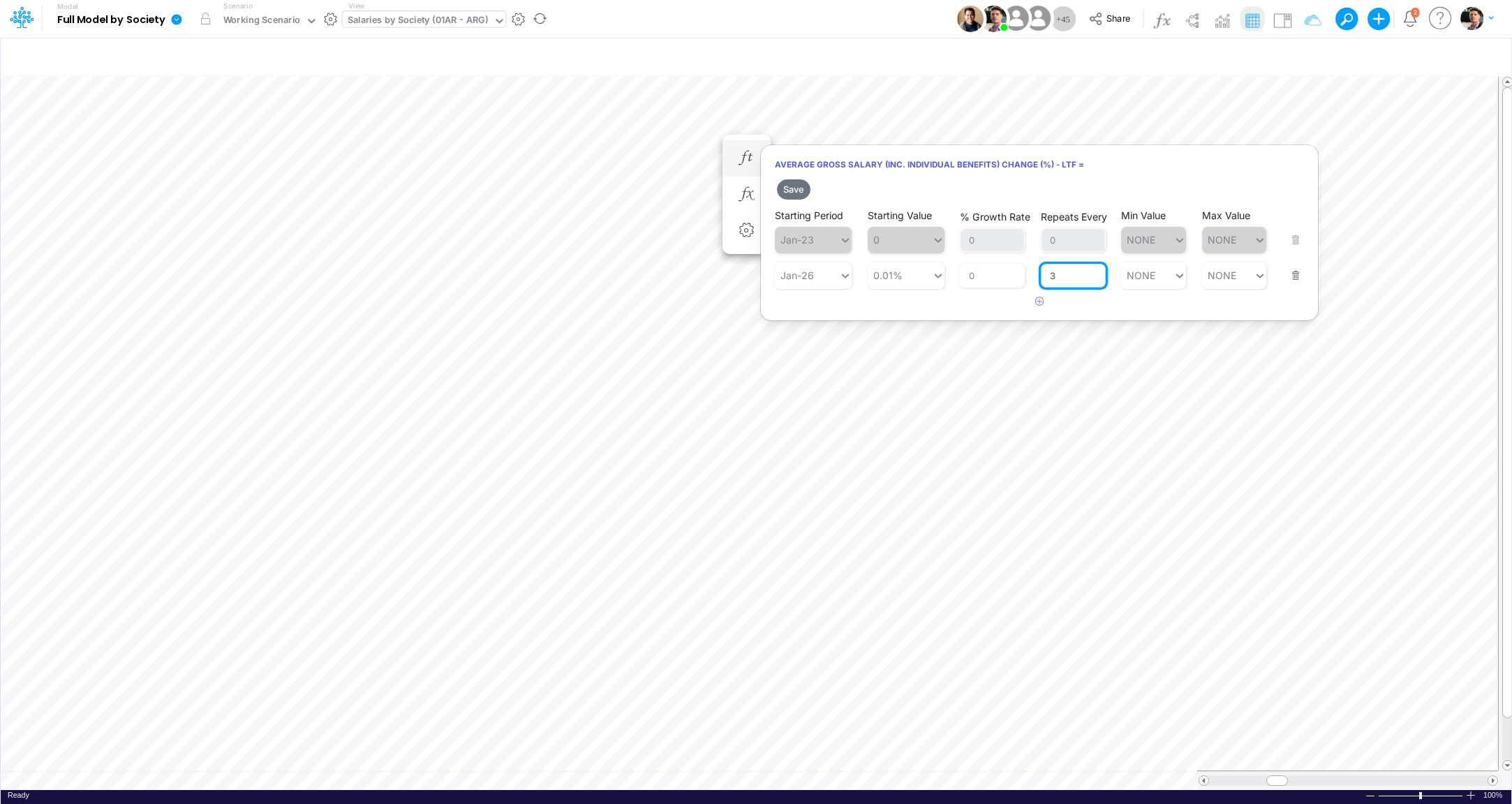
click at [1081, 282] on input "3" at bounding box center [1073, 275] width 65 height 23
type input "1"
click at [797, 189] on button "Save" at bounding box center [794, 189] width 33 height 21
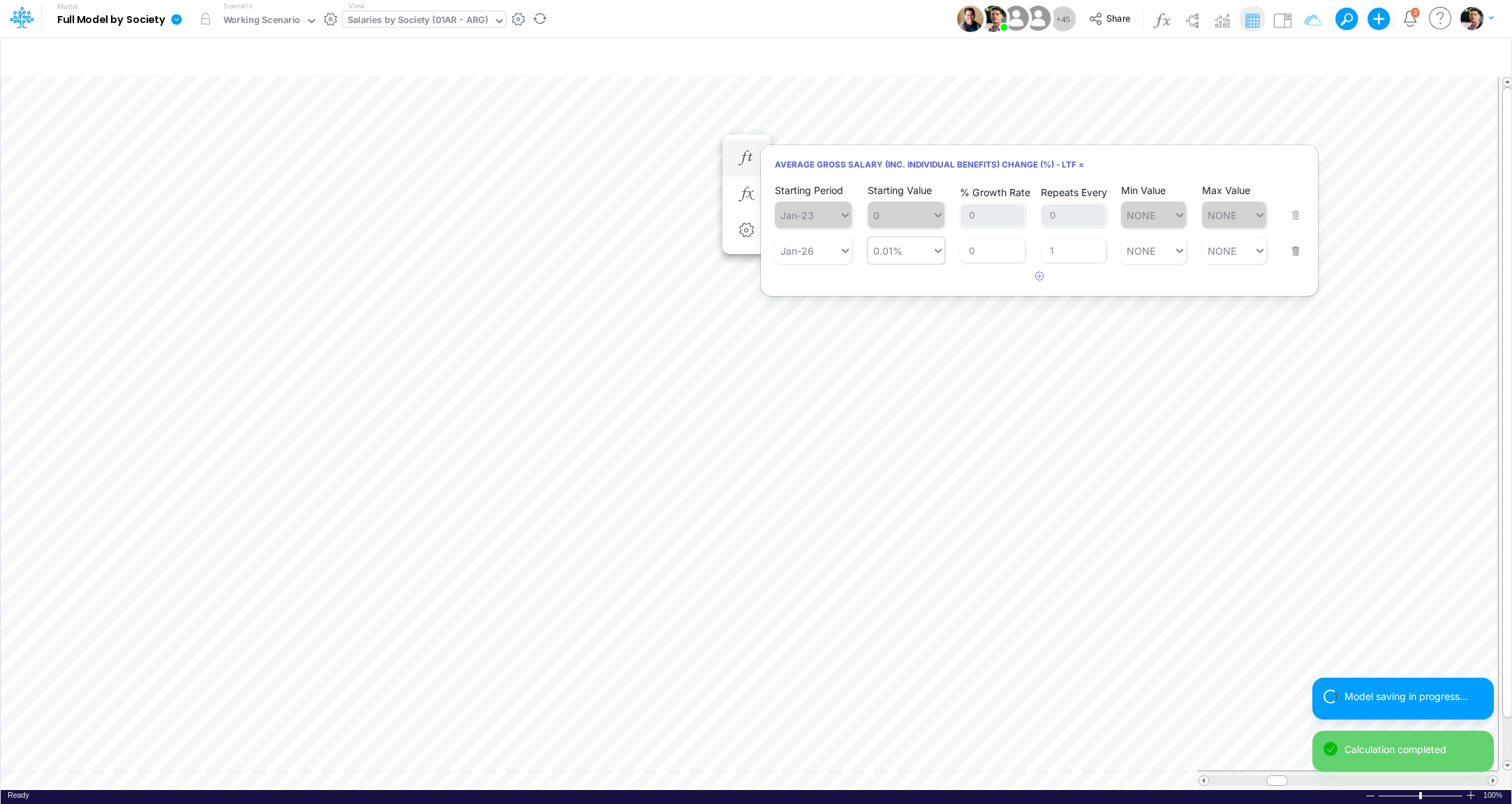
click at [906, 253] on div "0.01% 0.01%" at bounding box center [900, 250] width 64 height 21
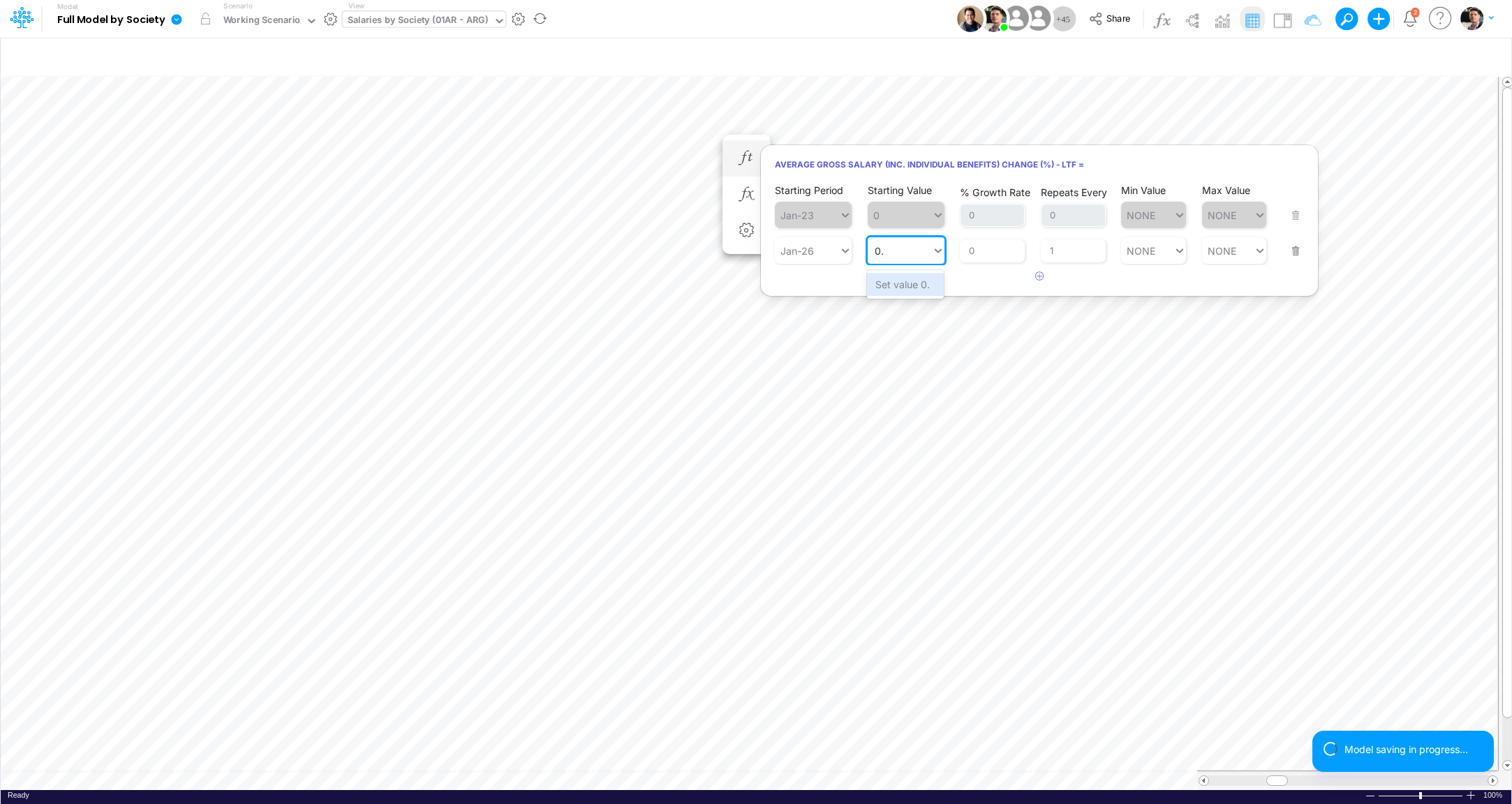
type input "0."
click at [894, 291] on div "Set value 0.2%" at bounding box center [911, 285] width 87 height 23
type input "0.2%"
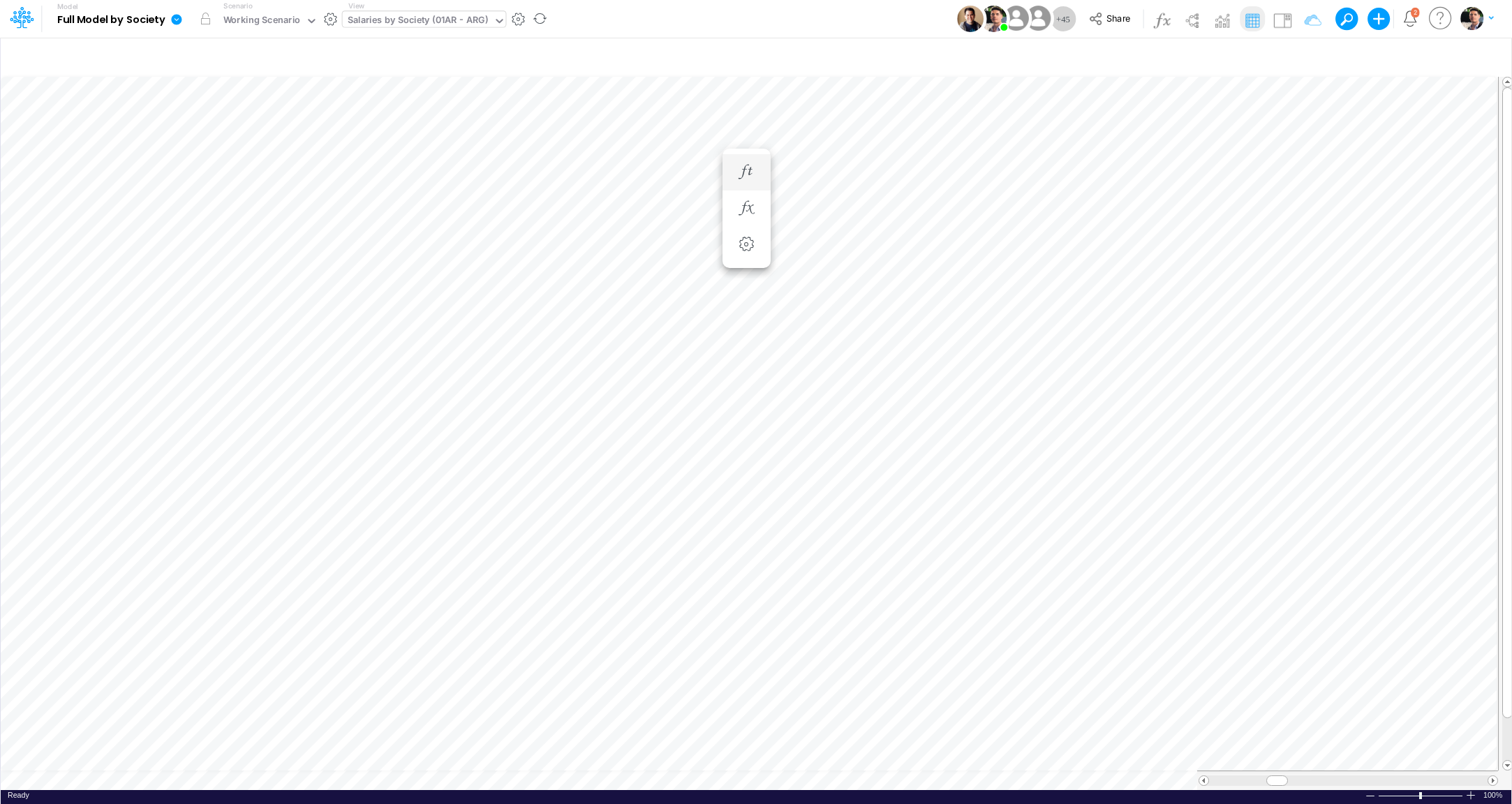
scroll to position [11, 4]
click at [738, 167] on button "button" at bounding box center [747, 158] width 26 height 28
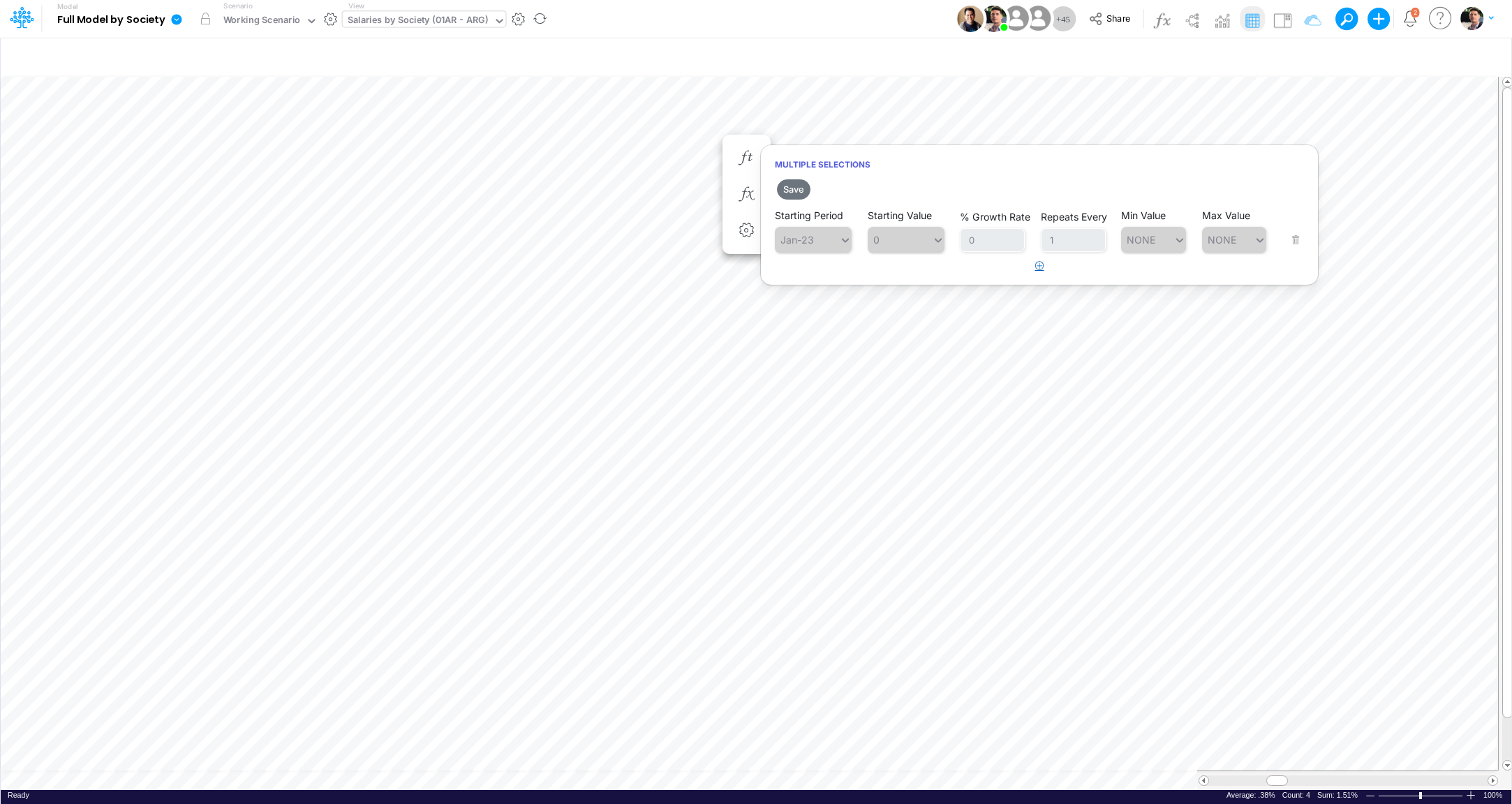
click at [1038, 273] on button "button" at bounding box center [1040, 266] width 27 height 23
click at [820, 282] on div "Type to search..." at bounding box center [807, 275] width 64 height 21
type input "jan-26"
click at [900, 314] on div "Set value 0.2%" at bounding box center [911, 309] width 87 height 23
type input "0.2%"
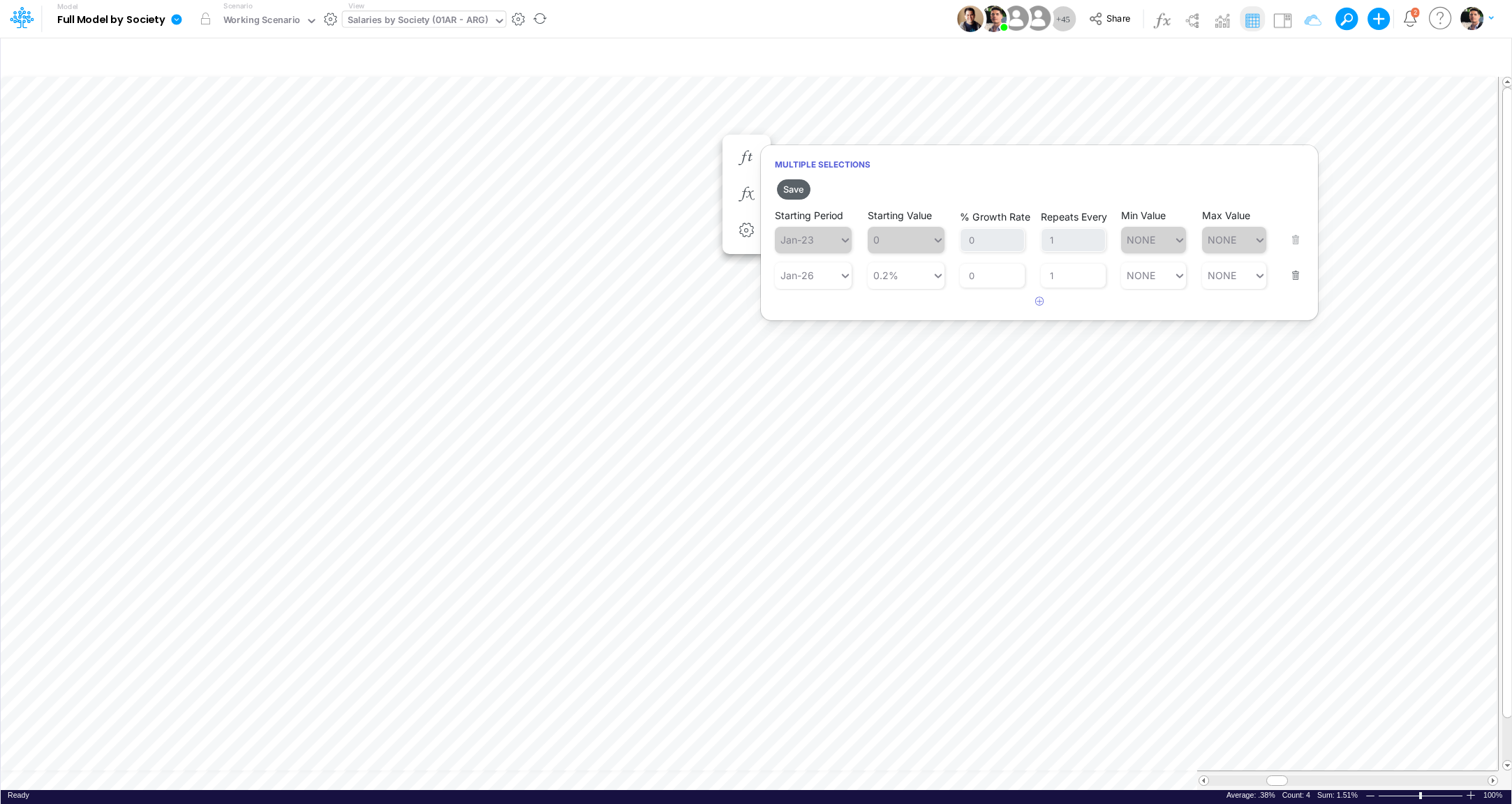
click at [794, 188] on button "Save" at bounding box center [794, 189] width 33 height 21
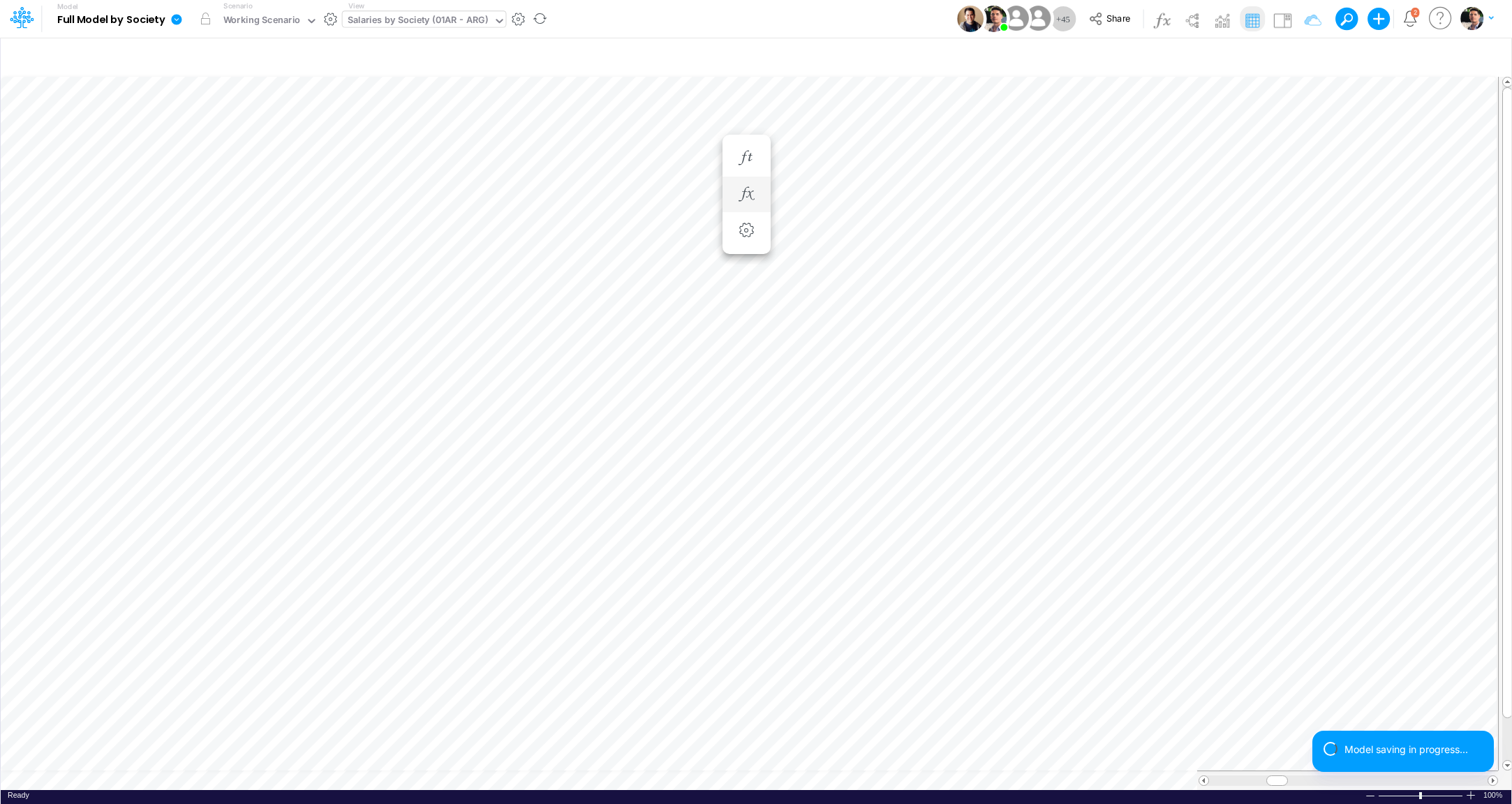
scroll to position [11, 4]
click at [820, 180] on button "button" at bounding box center [821, 172] width 26 height 28
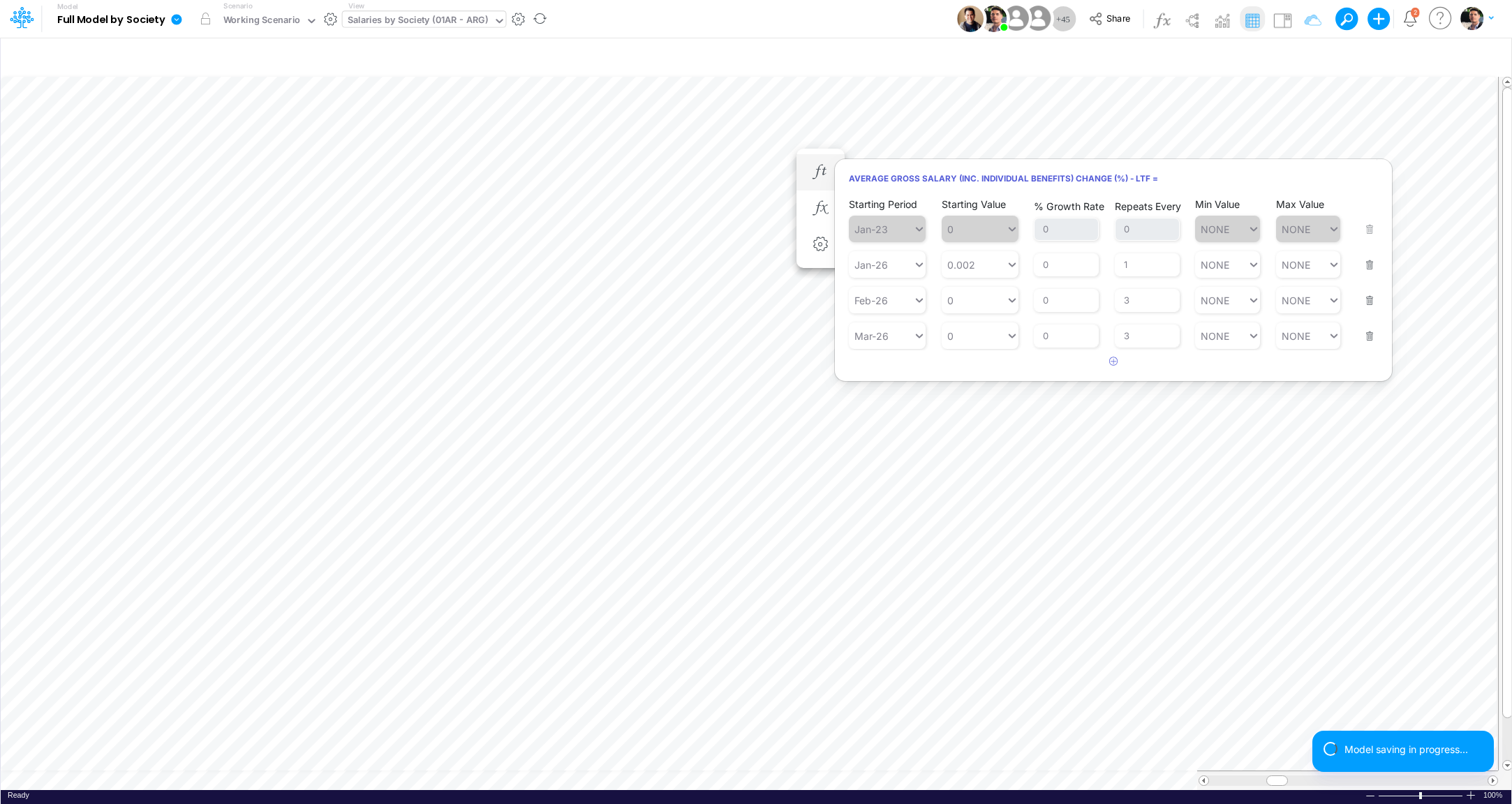
click at [1374, 299] on button "button" at bounding box center [1366, 292] width 18 height 38
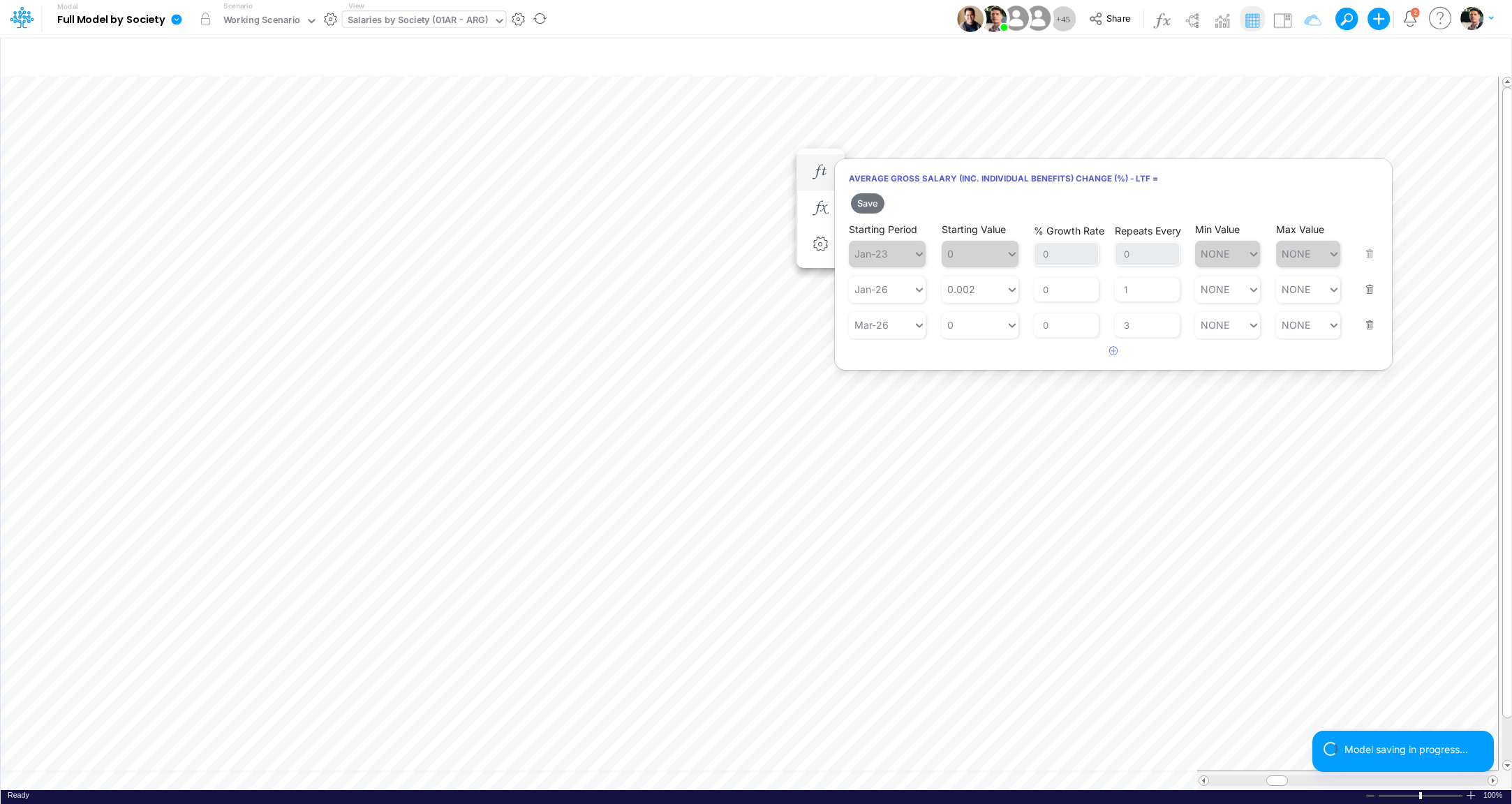
click at [1371, 332] on button "button" at bounding box center [1366, 316] width 18 height 38
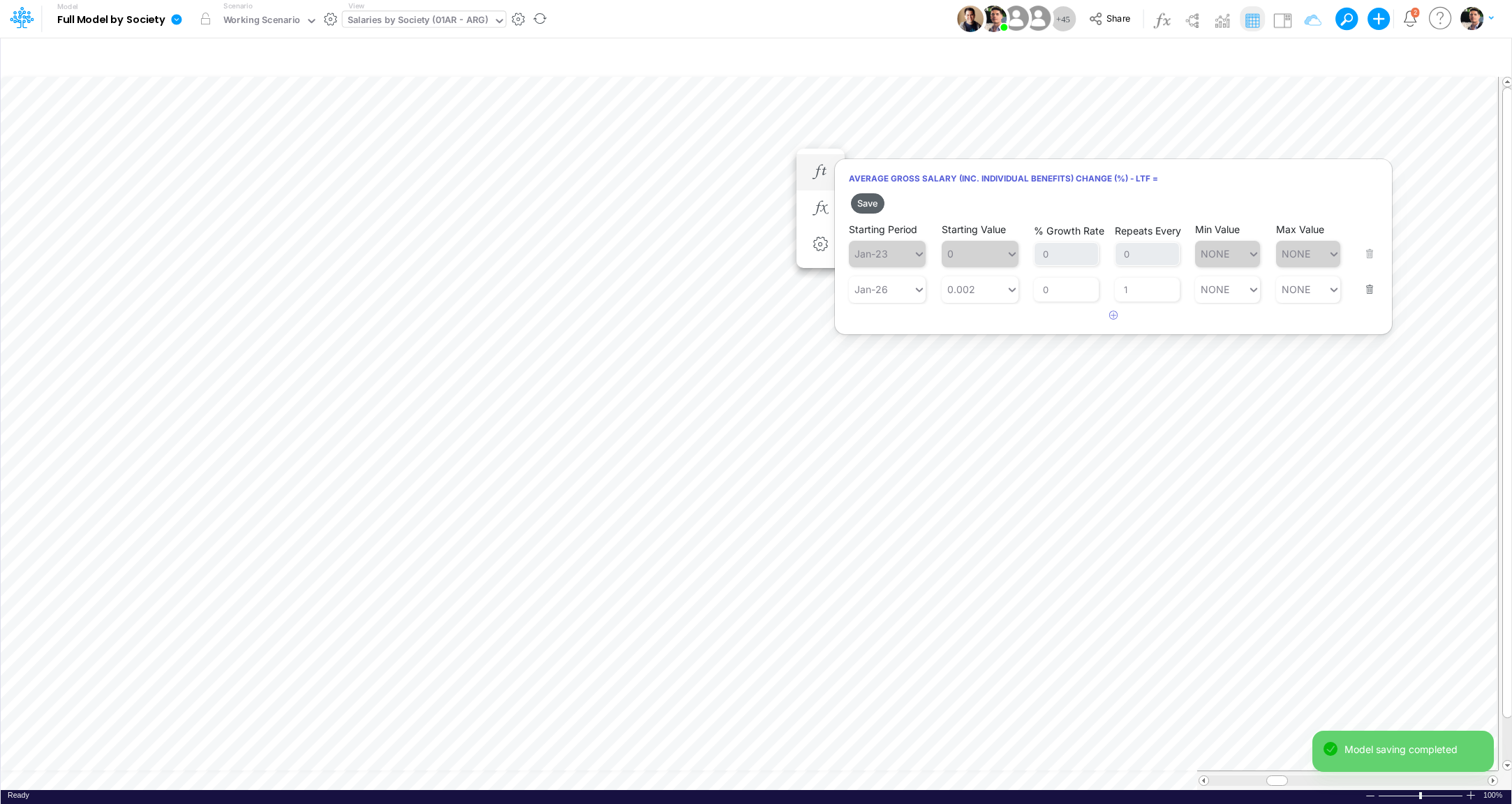
click at [869, 204] on button "Save" at bounding box center [867, 203] width 33 height 21
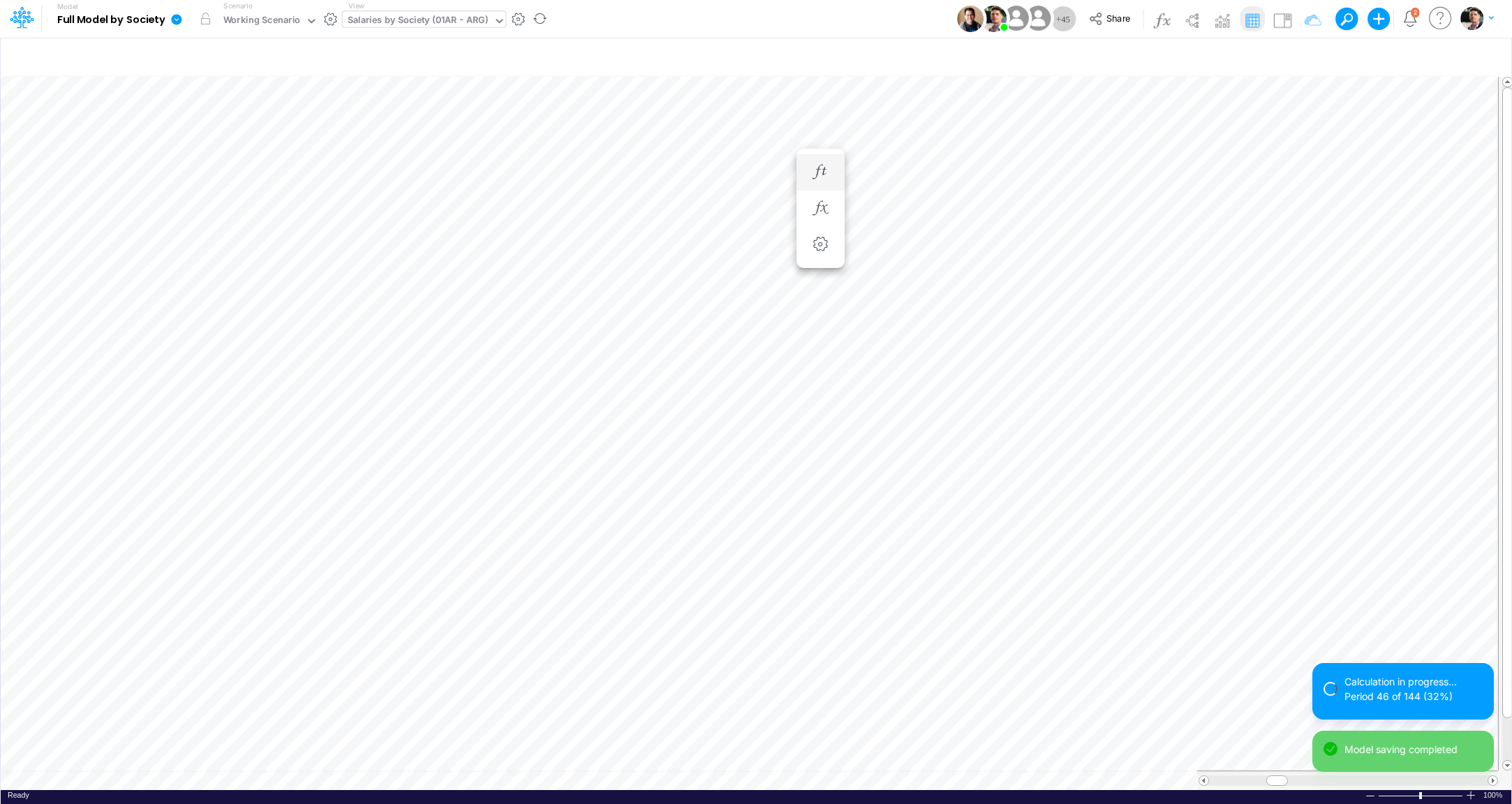
scroll to position [11, 4]
click at [825, 224] on icon "button" at bounding box center [821, 222] width 21 height 15
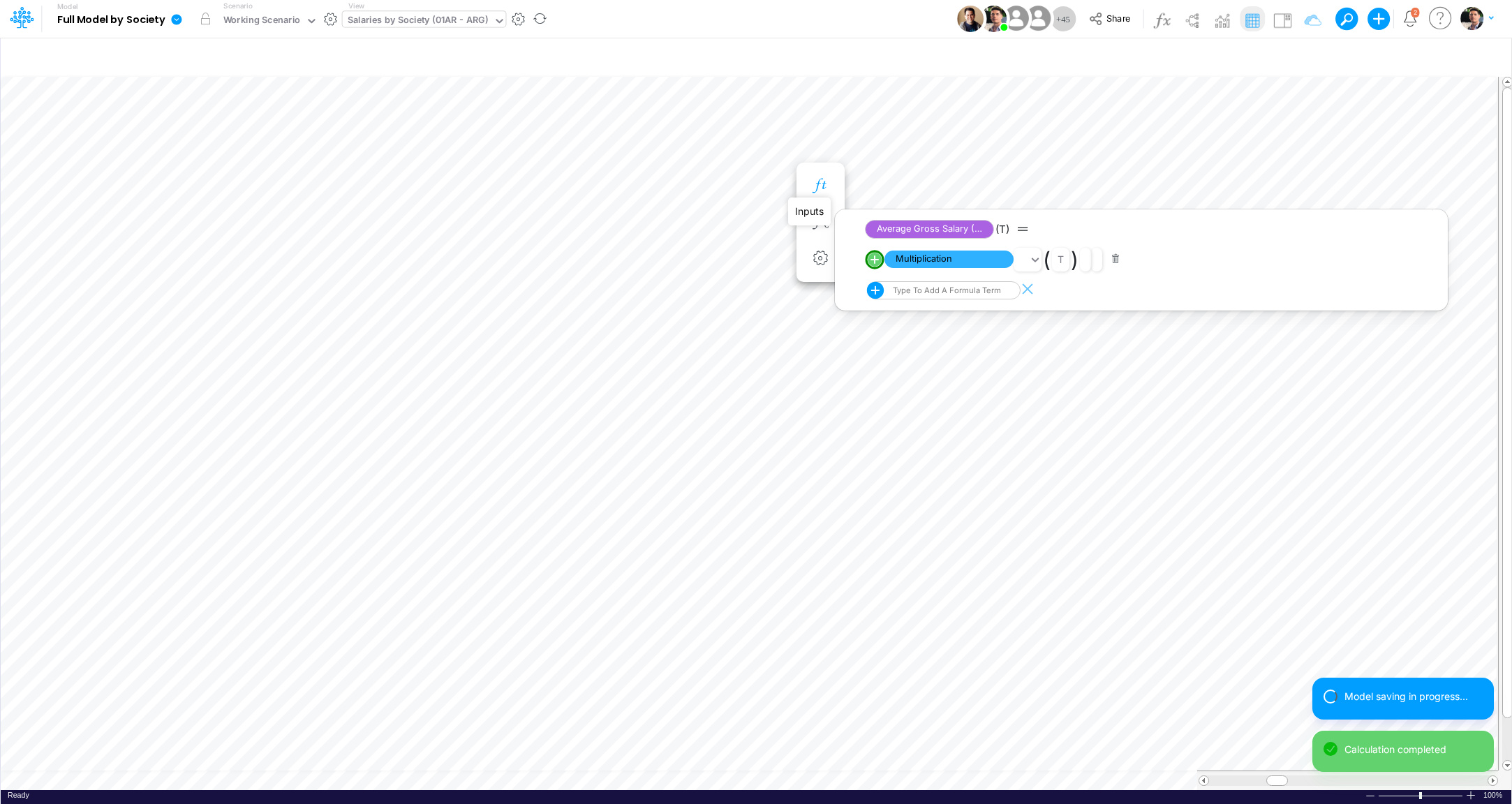
click at [820, 190] on icon "button" at bounding box center [821, 186] width 21 height 15
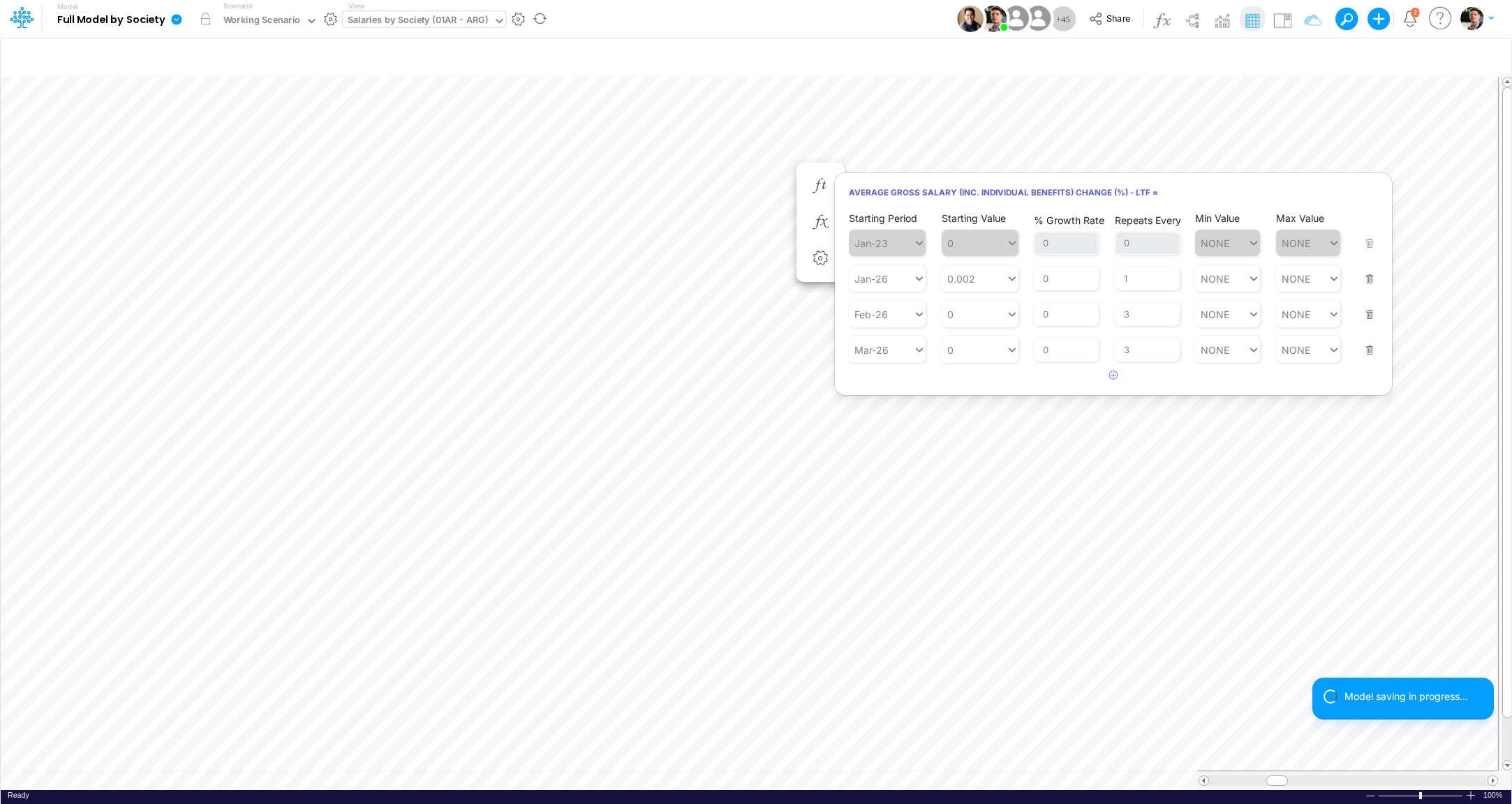
click at [1376, 321] on div "Starting Period Mar-26 Starting Value 0 % Growth Rate 0 Repeats Every 3 Min Val…" at bounding box center [1114, 341] width 530 height 44
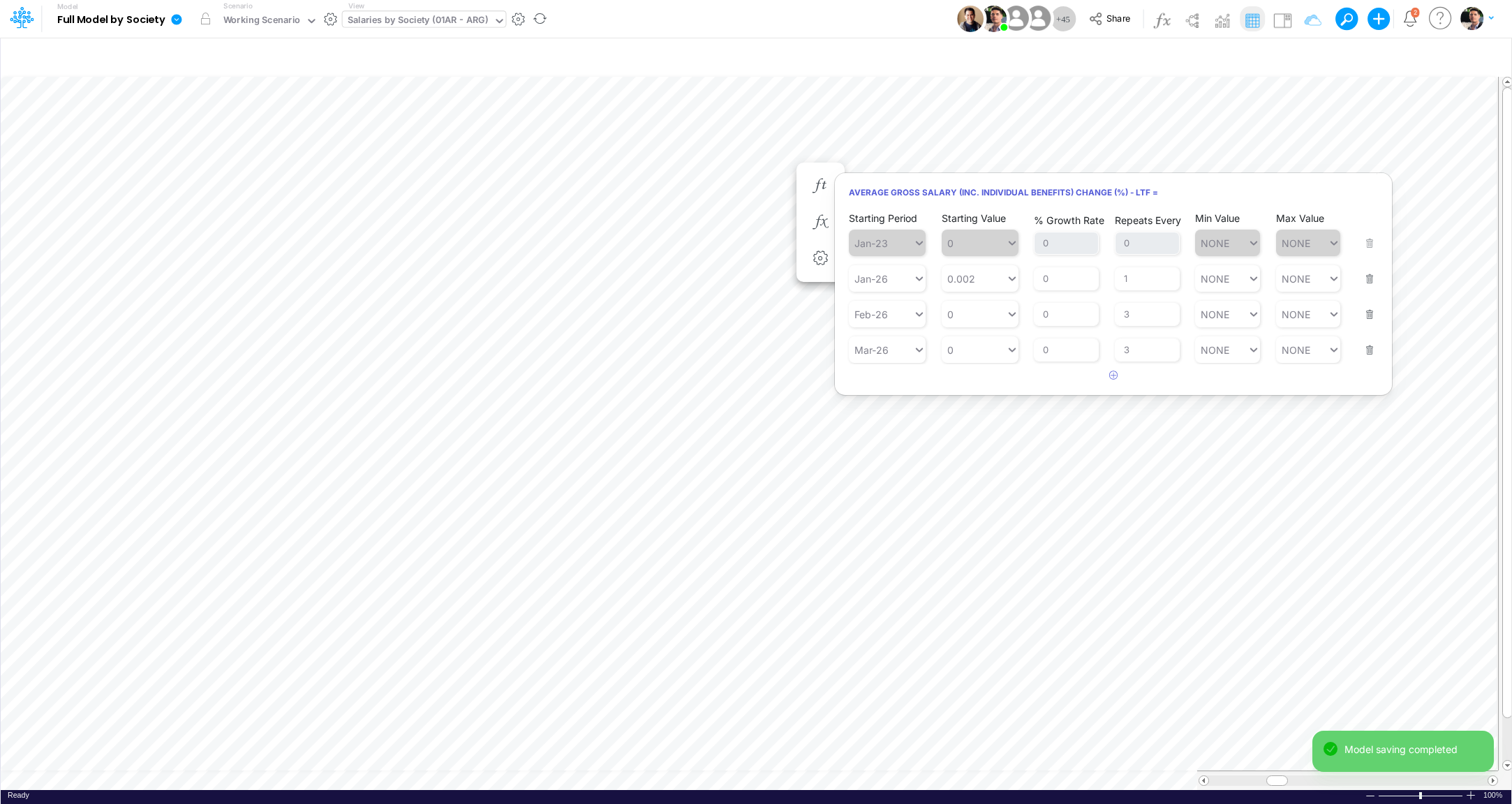
click at [1372, 316] on button "button" at bounding box center [1366, 305] width 18 height 38
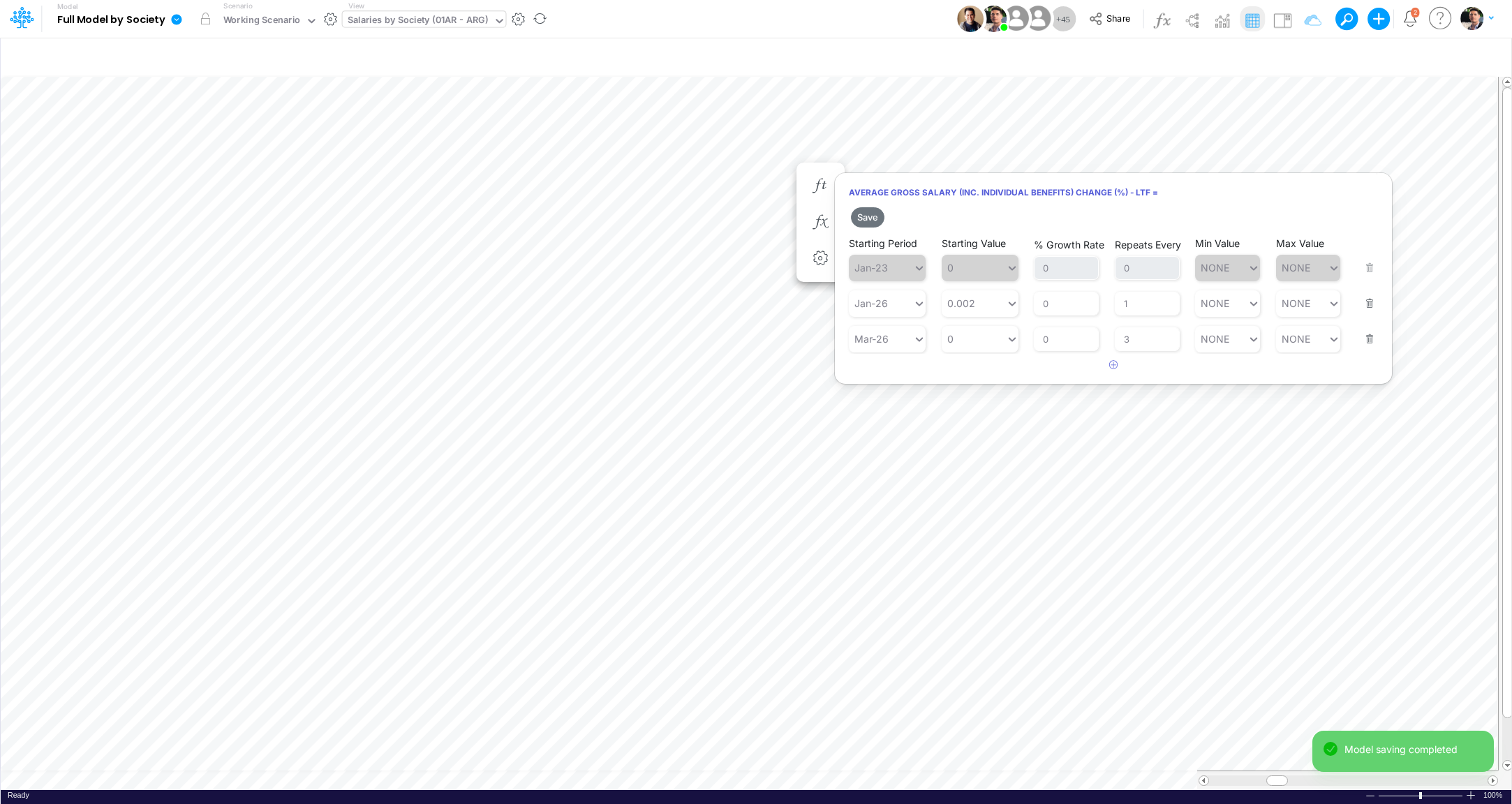
click at [1369, 352] on div "Starting Period Mar-26 Starting Value 0 % Growth Rate 0 Repeats Every 3 Min Val…" at bounding box center [1114, 331] width 530 height 44
click at [1371, 334] on button "button" at bounding box center [1366, 330] width 18 height 38
click at [880, 212] on button "Save" at bounding box center [867, 217] width 33 height 21
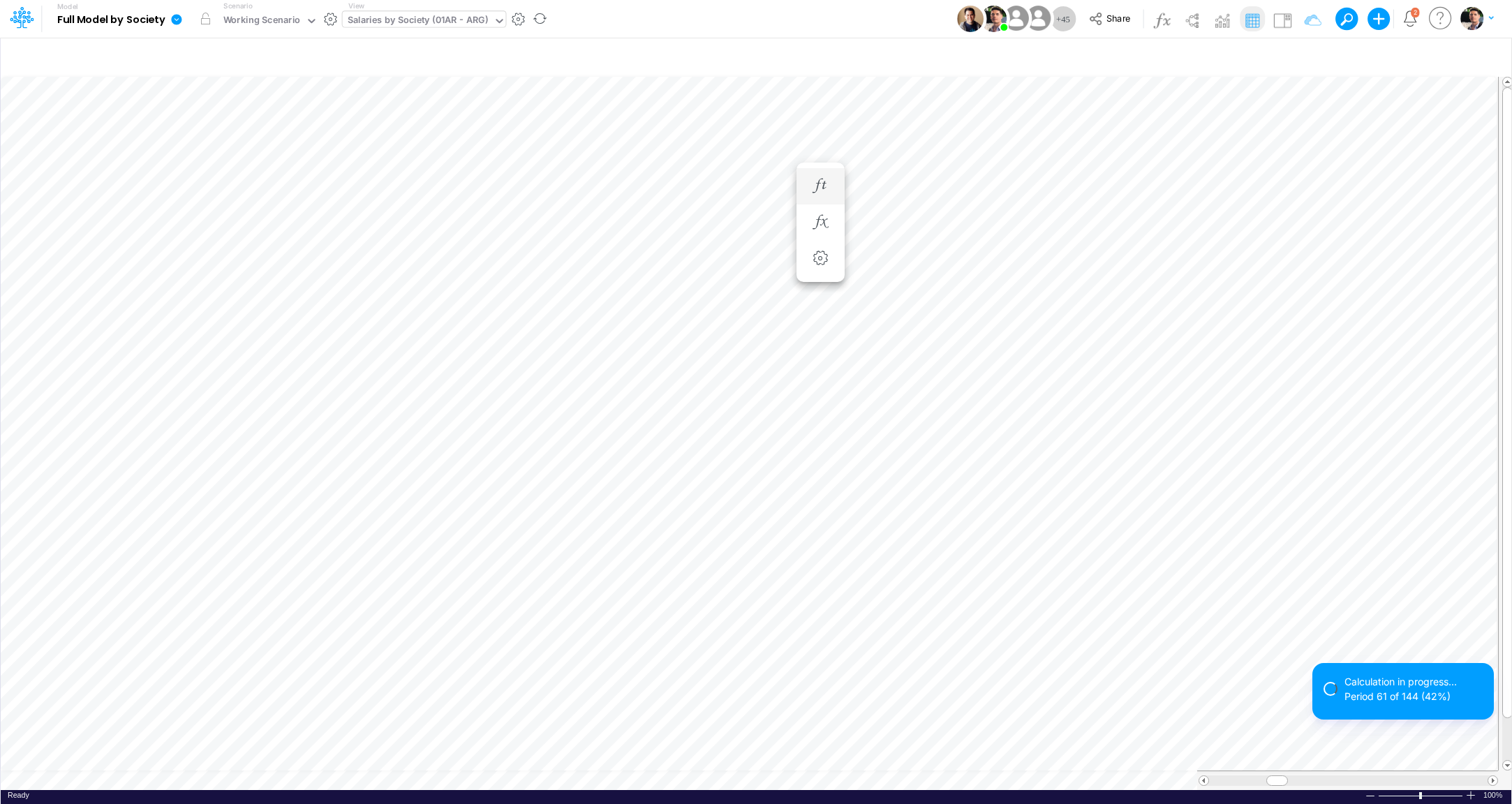
scroll to position [11, 4]
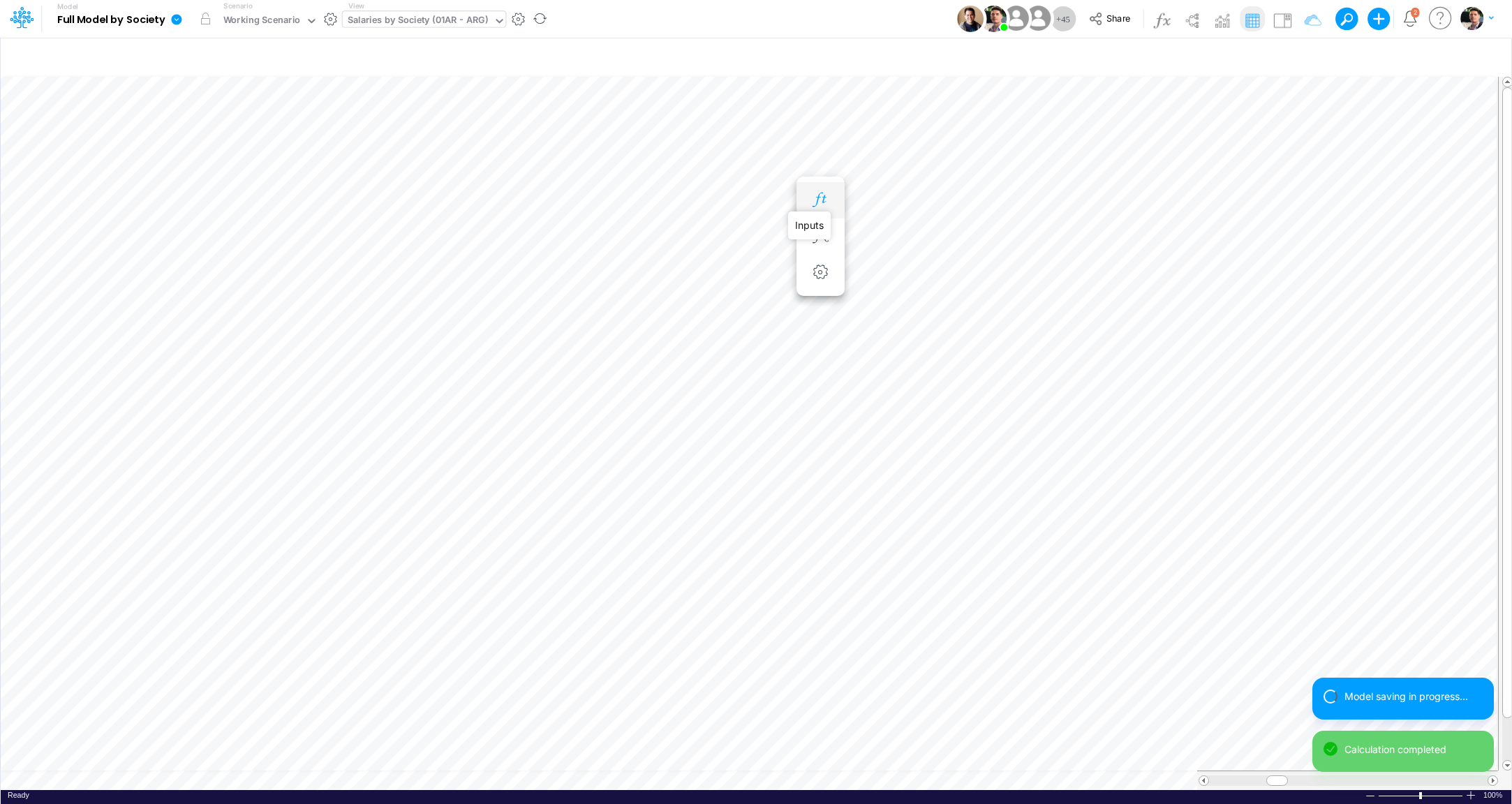
click at [820, 206] on icon "button" at bounding box center [821, 199] width 21 height 15
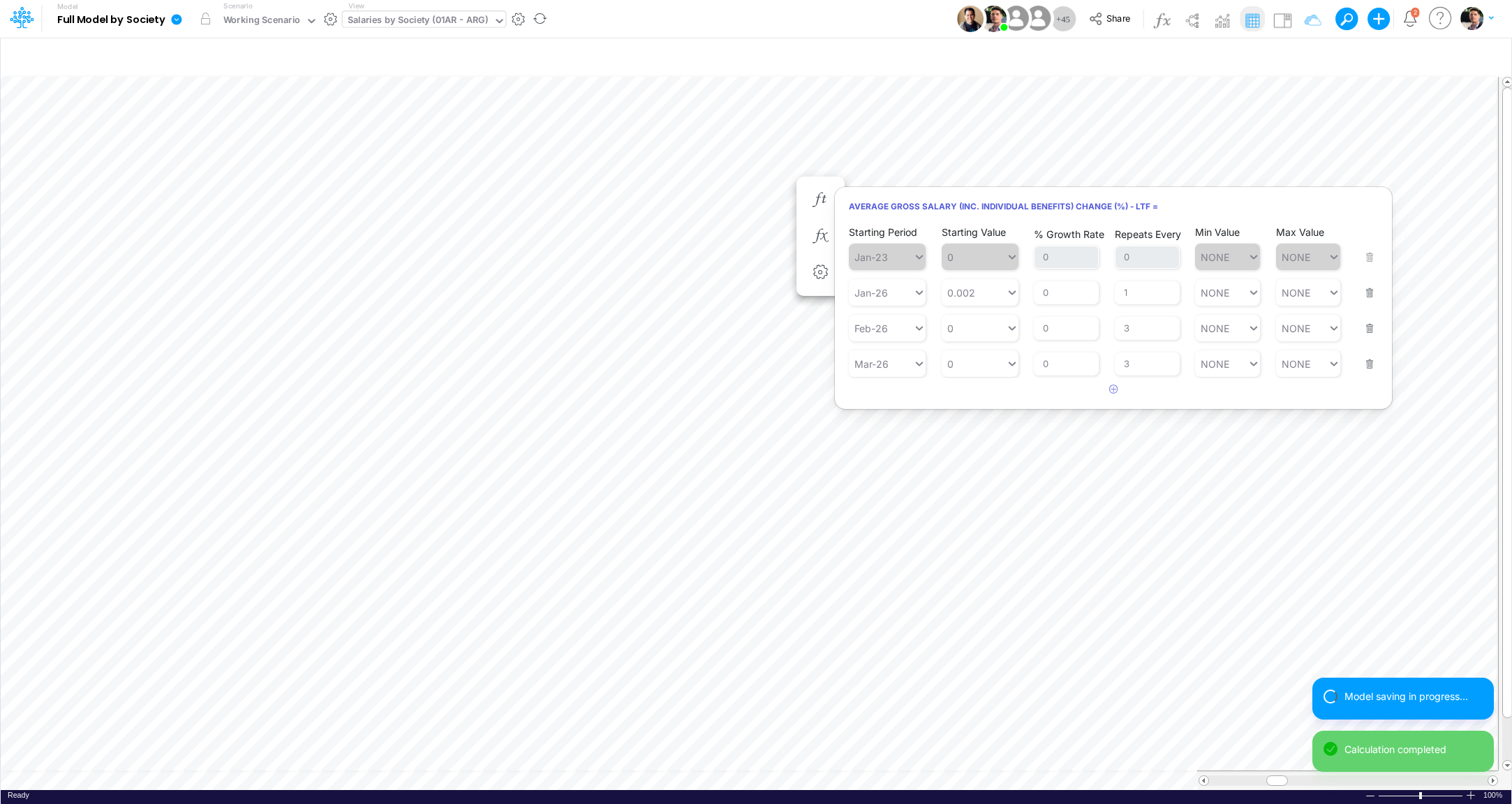
click at [1364, 336] on button "button" at bounding box center [1366, 319] width 18 height 38
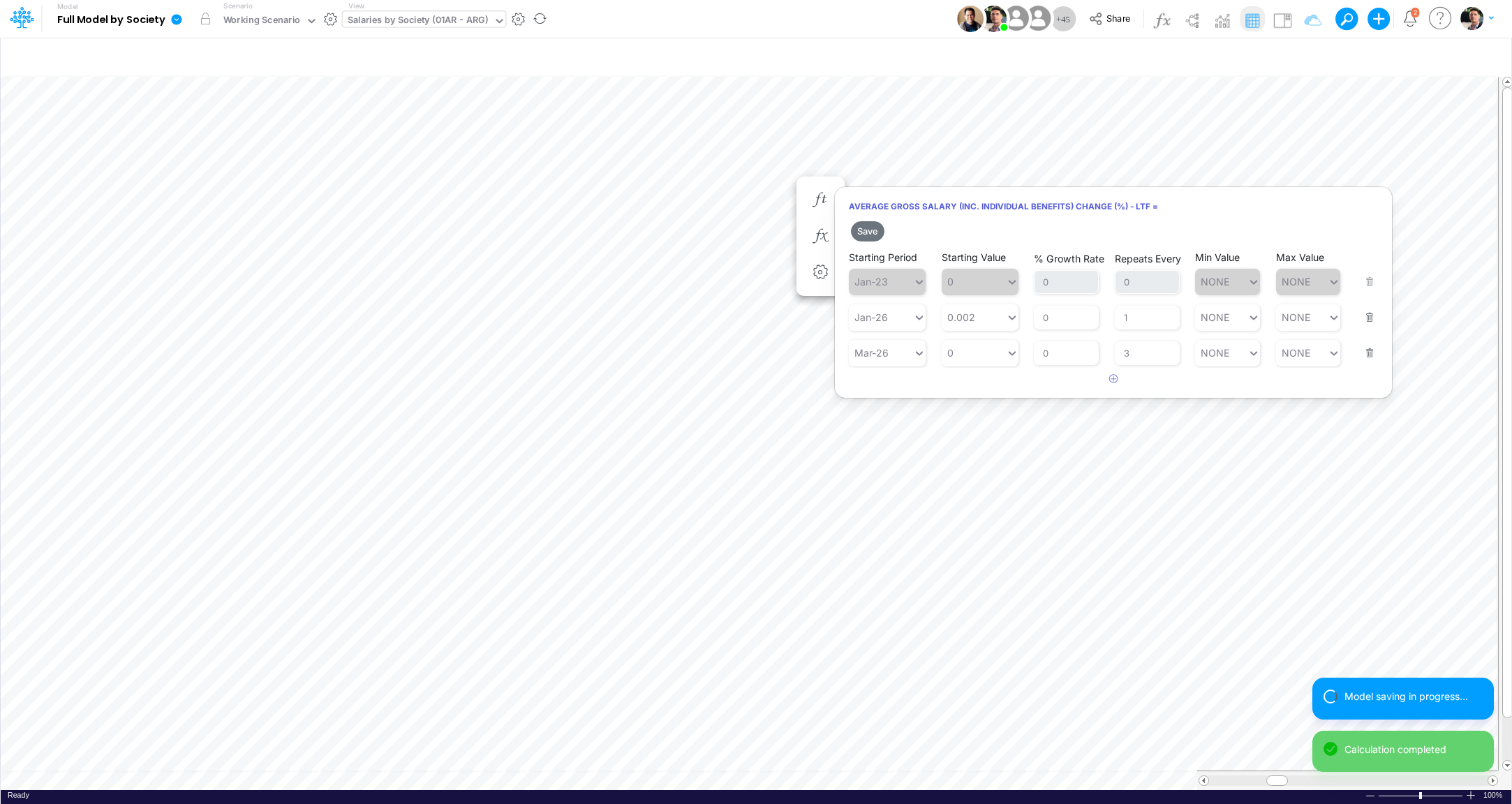
click at [1376, 356] on div "Starting Period Mar-26 Starting Value 0 % Growth Rate 0 Repeats Every 3 Min Val…" at bounding box center [1114, 344] width 530 height 44
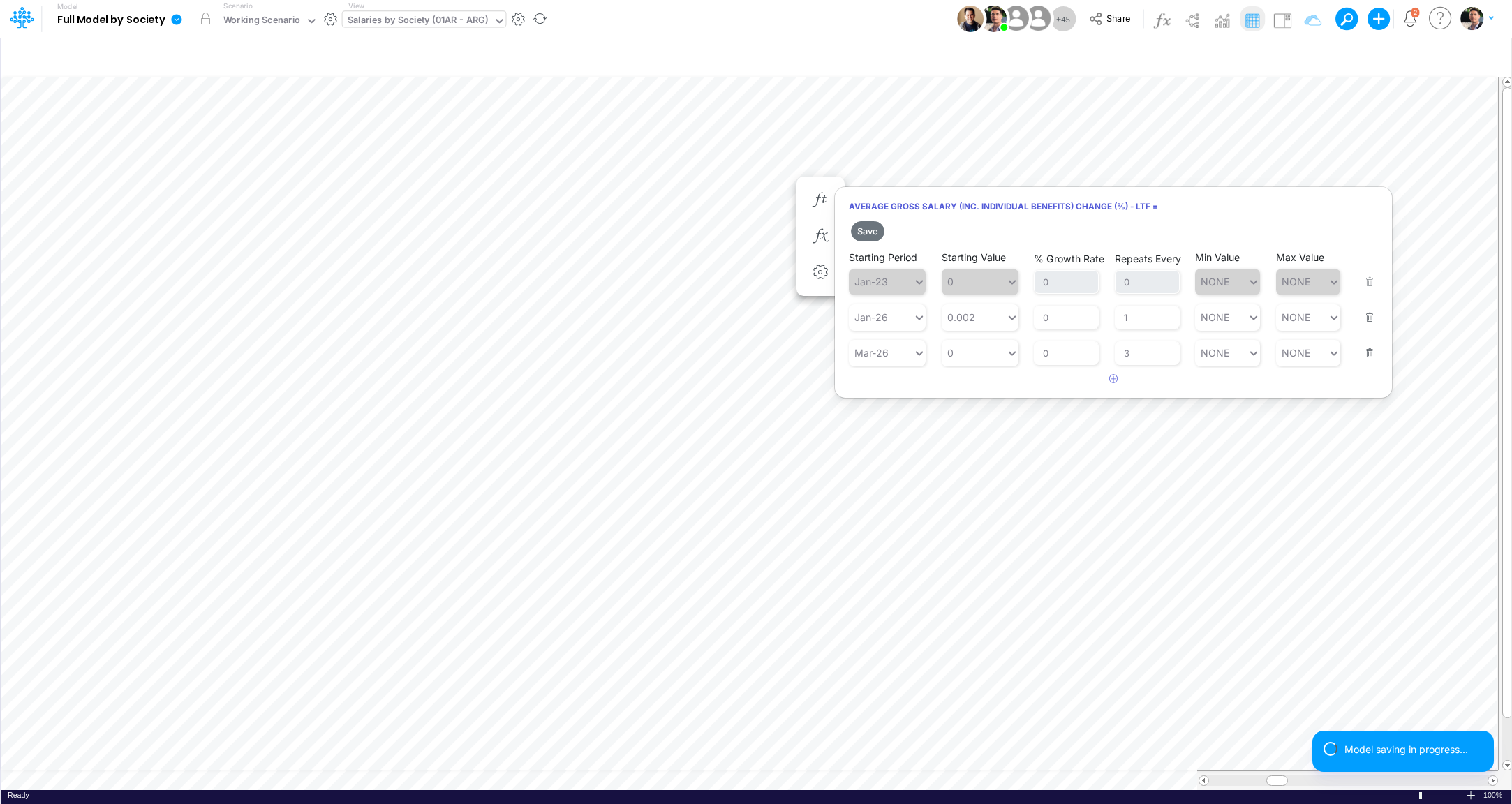
click at [1376, 352] on div "Starting Period Mar-26 Starting Value 0 % Growth Rate 0 Repeats Every 3 Min Val…" at bounding box center [1114, 344] width 530 height 44
click at [1374, 358] on button "button" at bounding box center [1366, 343] width 18 height 38
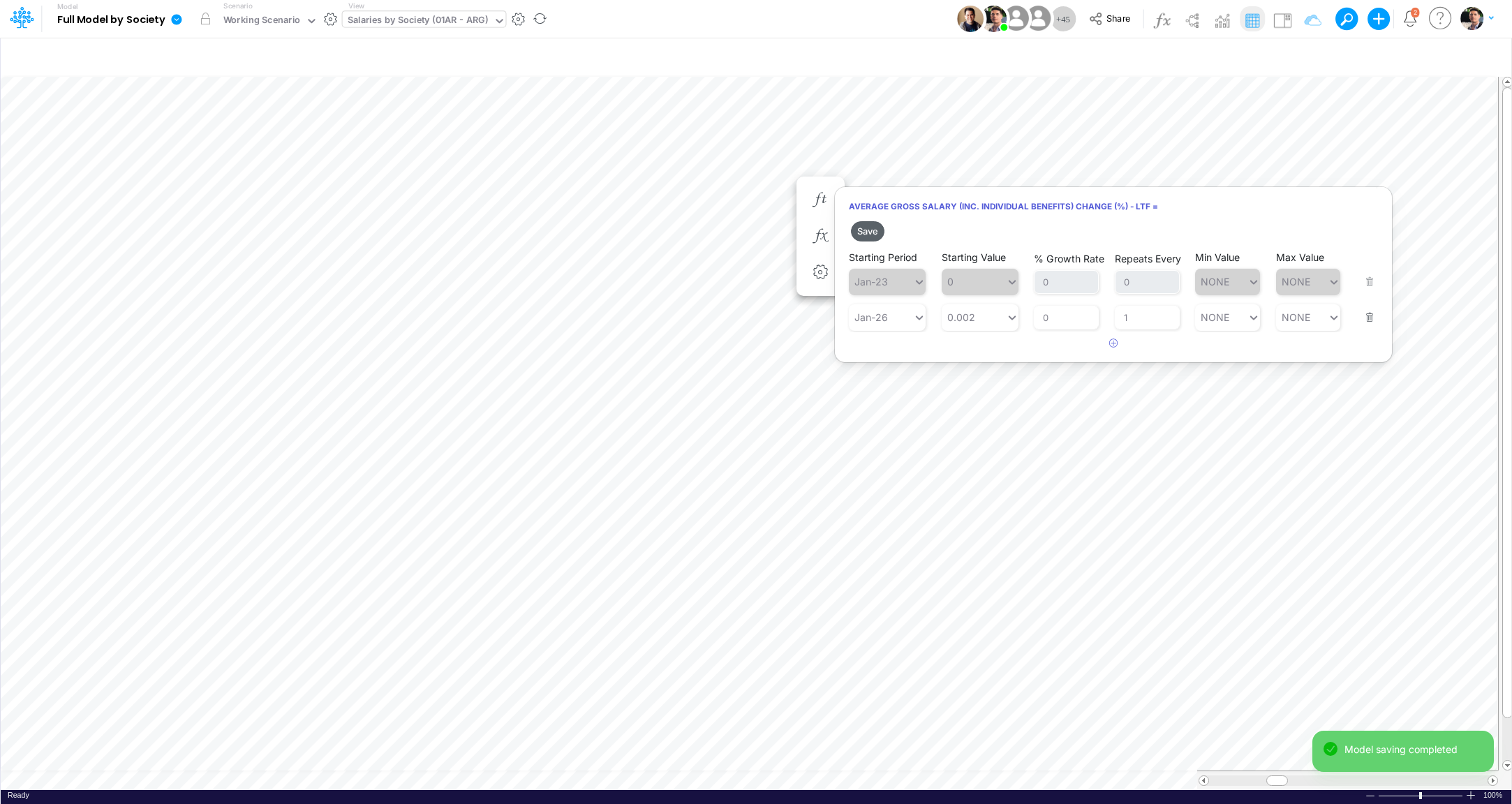
click at [877, 224] on button "Save" at bounding box center [867, 231] width 33 height 21
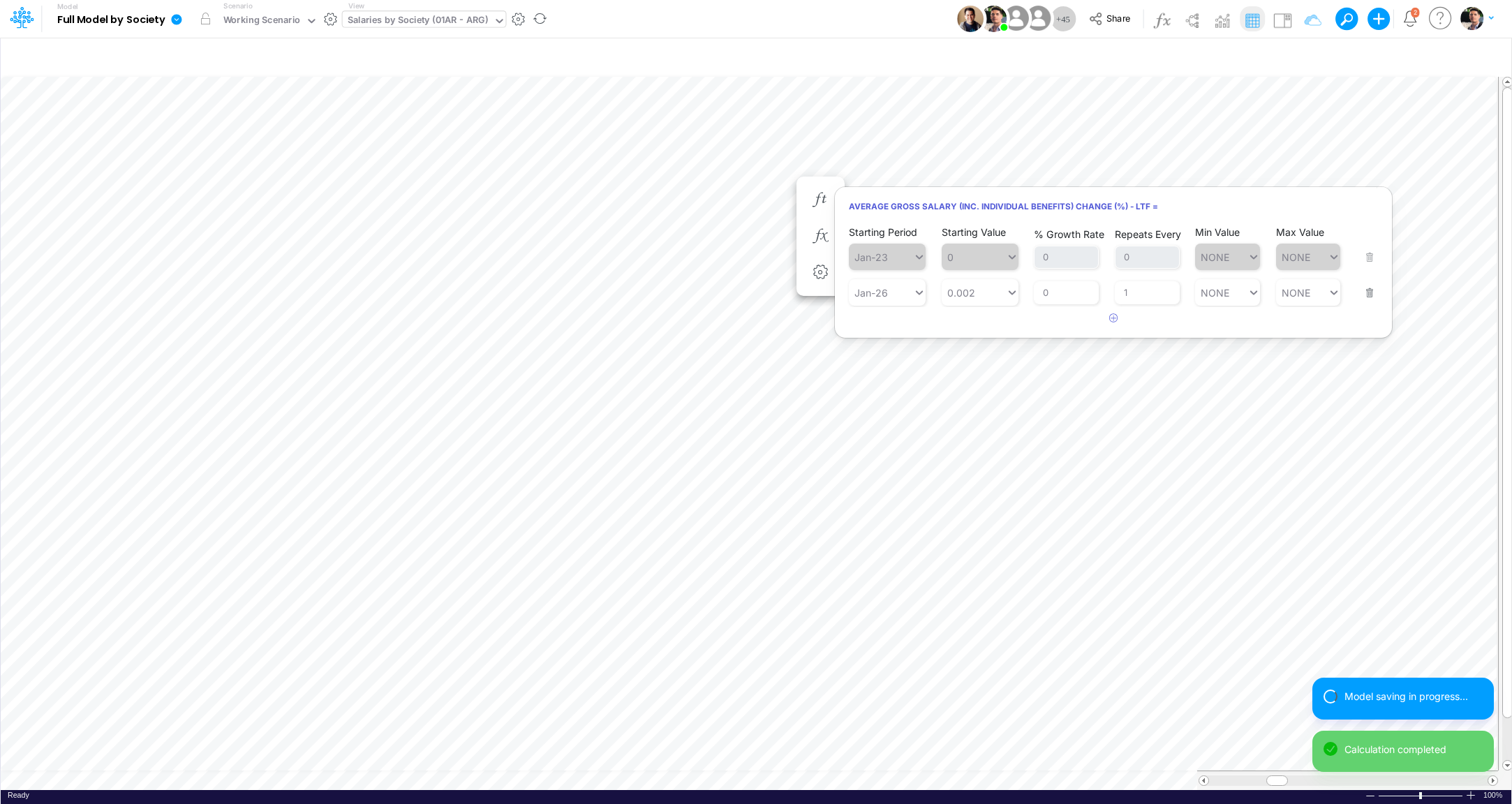
type input "Consolidated FS - USGAAP"
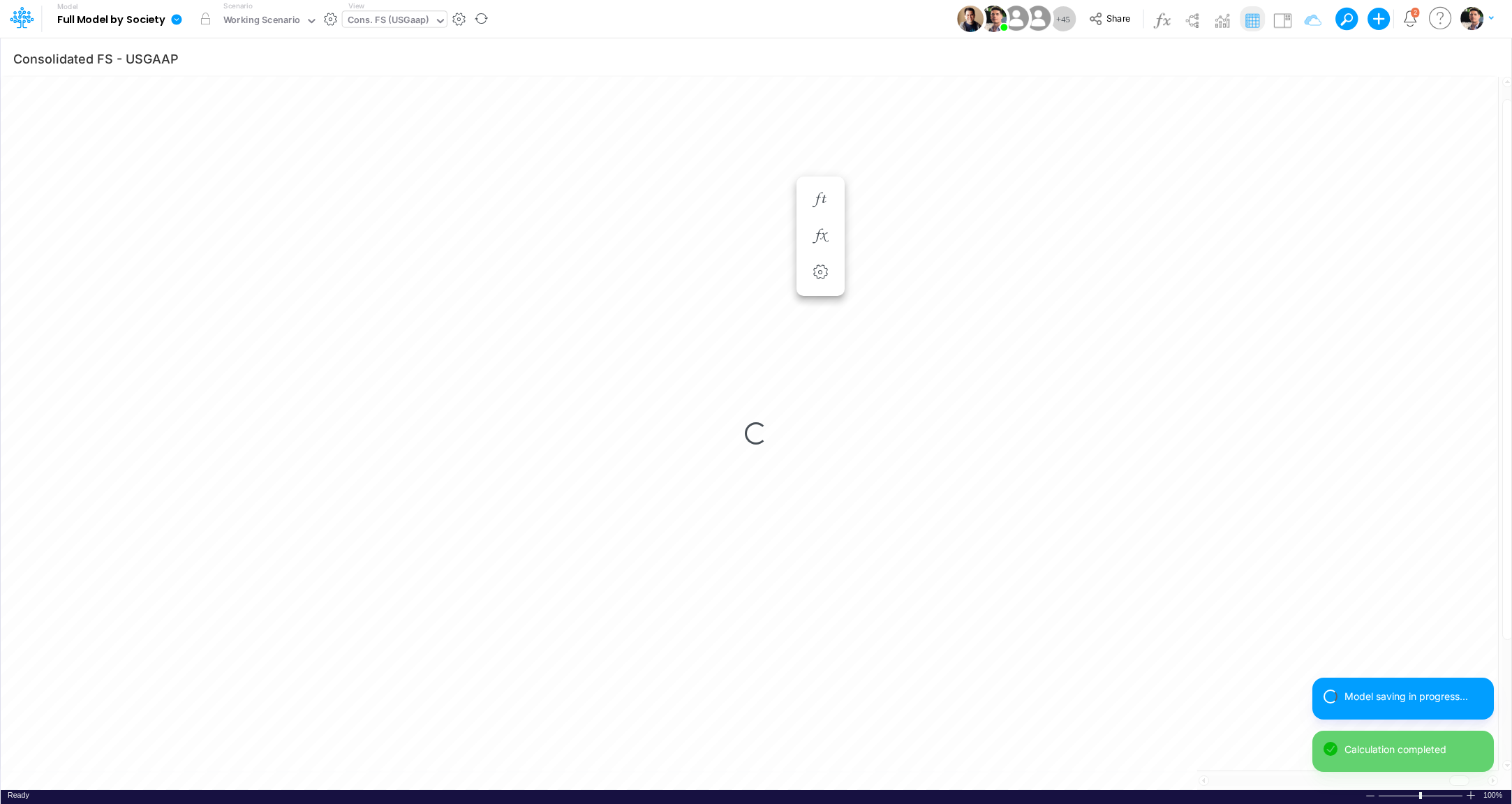
scroll to position [6, 44]
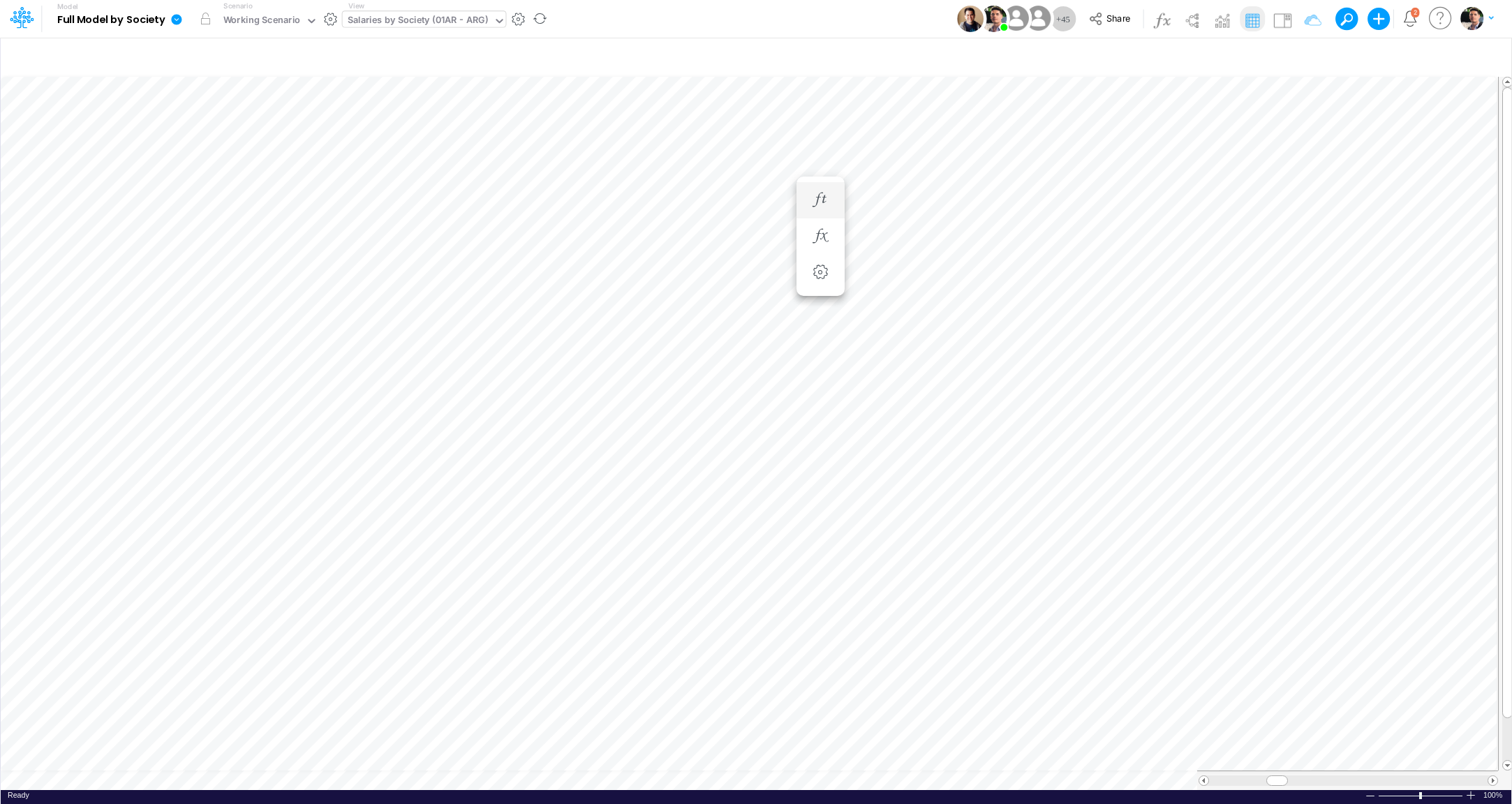
scroll to position [11, 4]
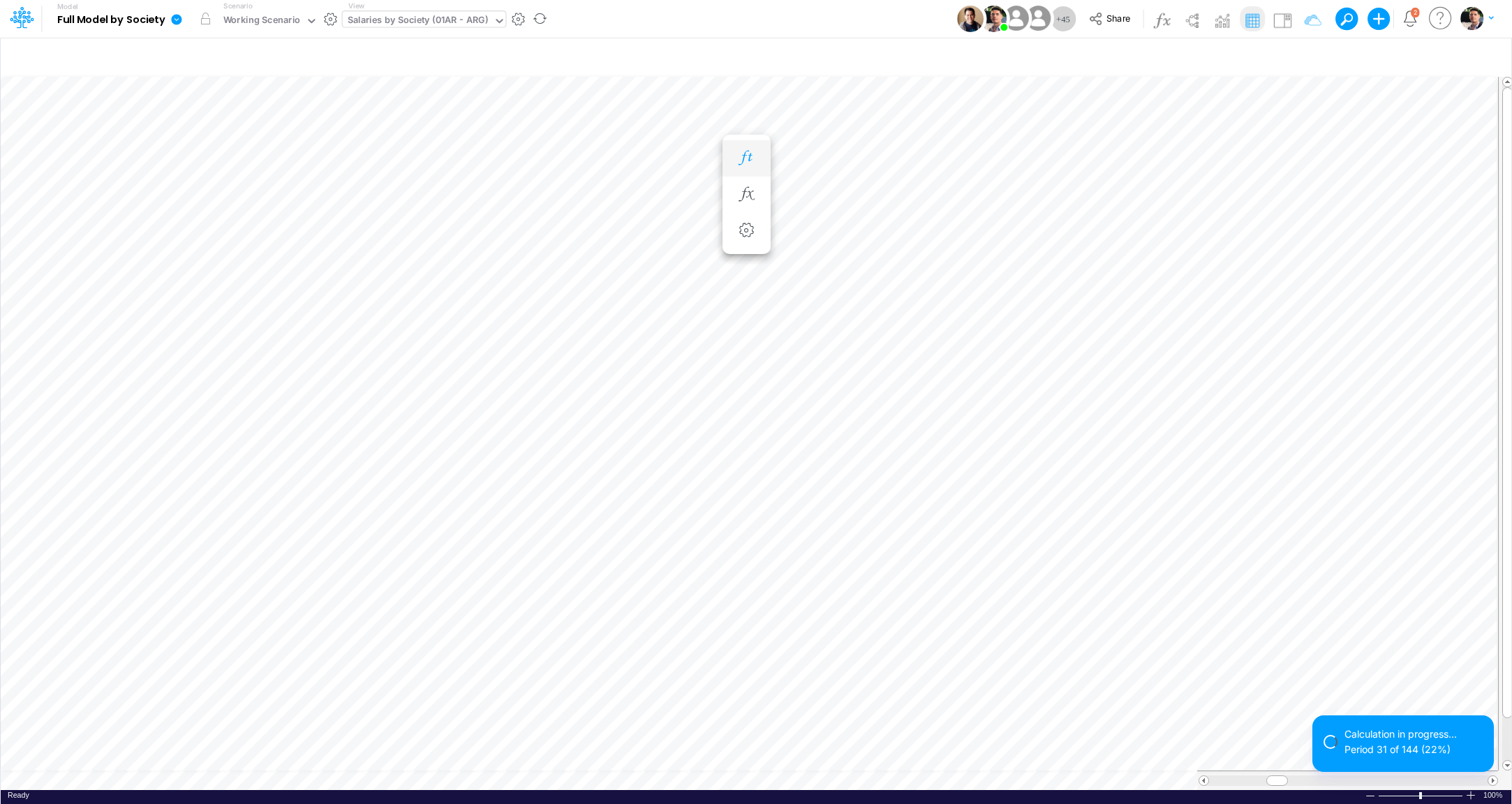
click at [746, 151] on icon "button" at bounding box center [747, 158] width 21 height 15
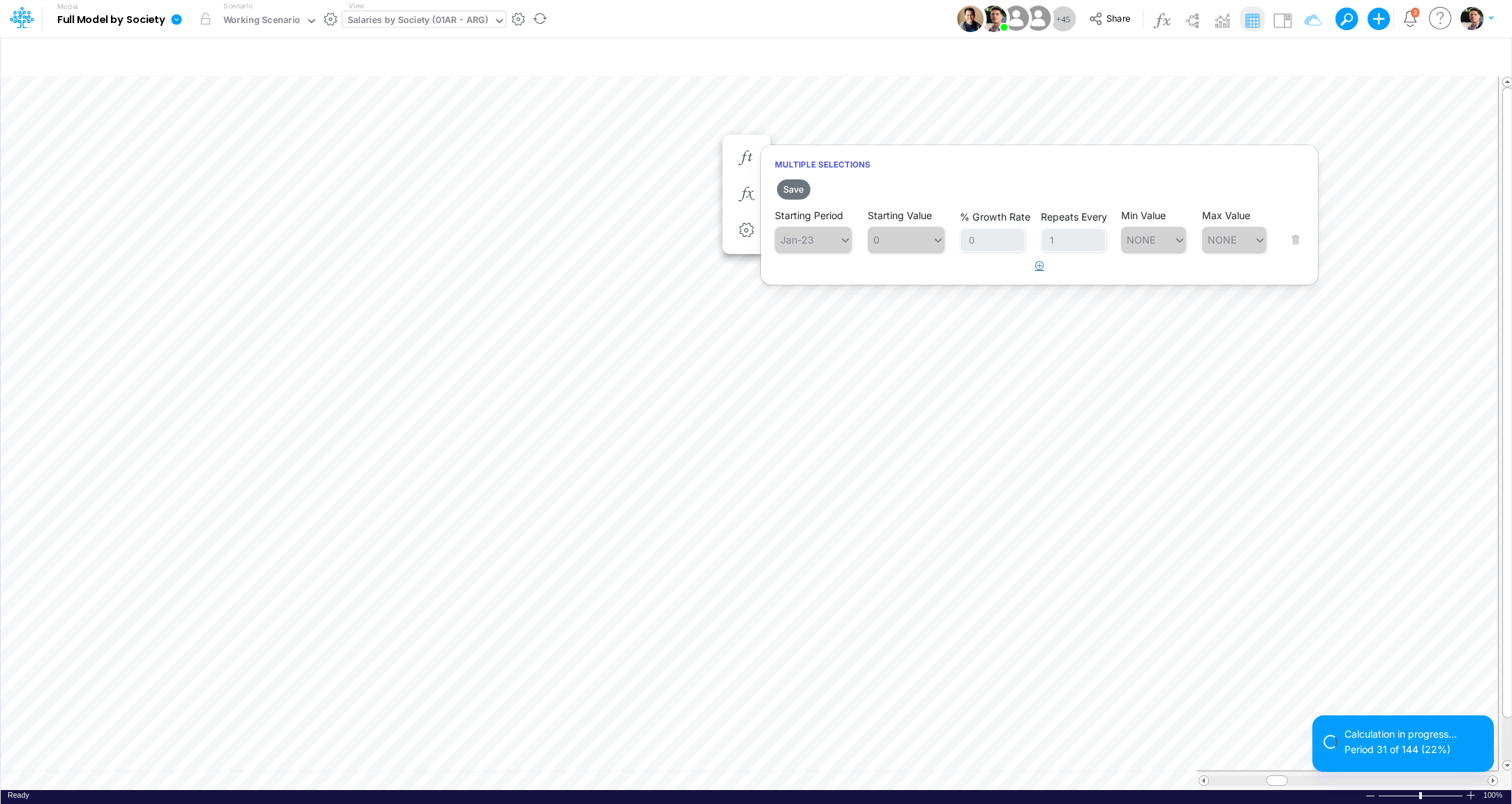
click at [1039, 269] on icon "button" at bounding box center [1040, 265] width 9 height 9
click at [828, 271] on div "Type to search..." at bounding box center [821, 275] width 77 height 12
type input "mar"
click at [910, 277] on div "0 0" at bounding box center [900, 275] width 64 height 21
click at [912, 307] on div "Set value 0.2%" at bounding box center [911, 309] width 87 height 23
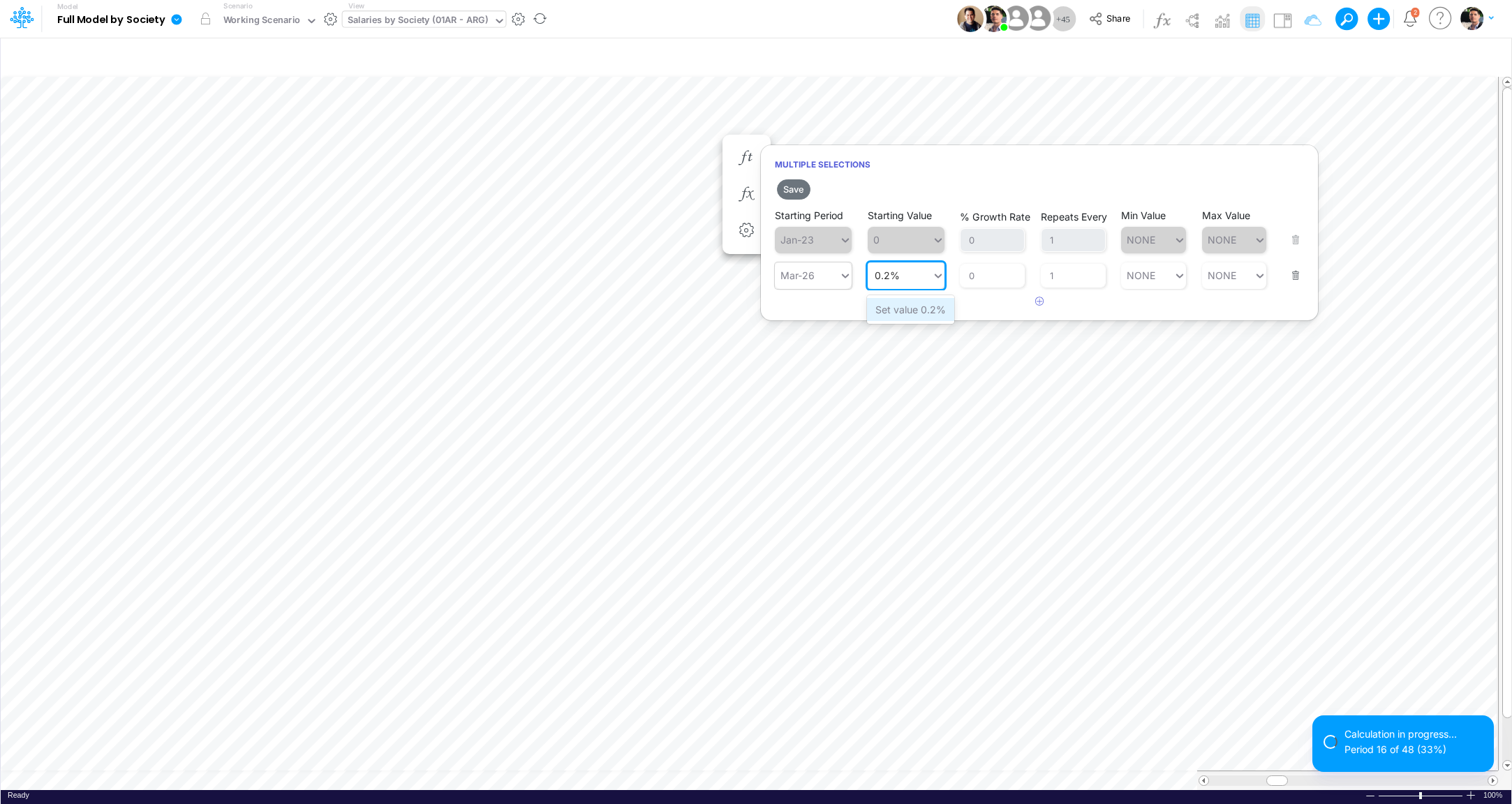
type input "0.2%"
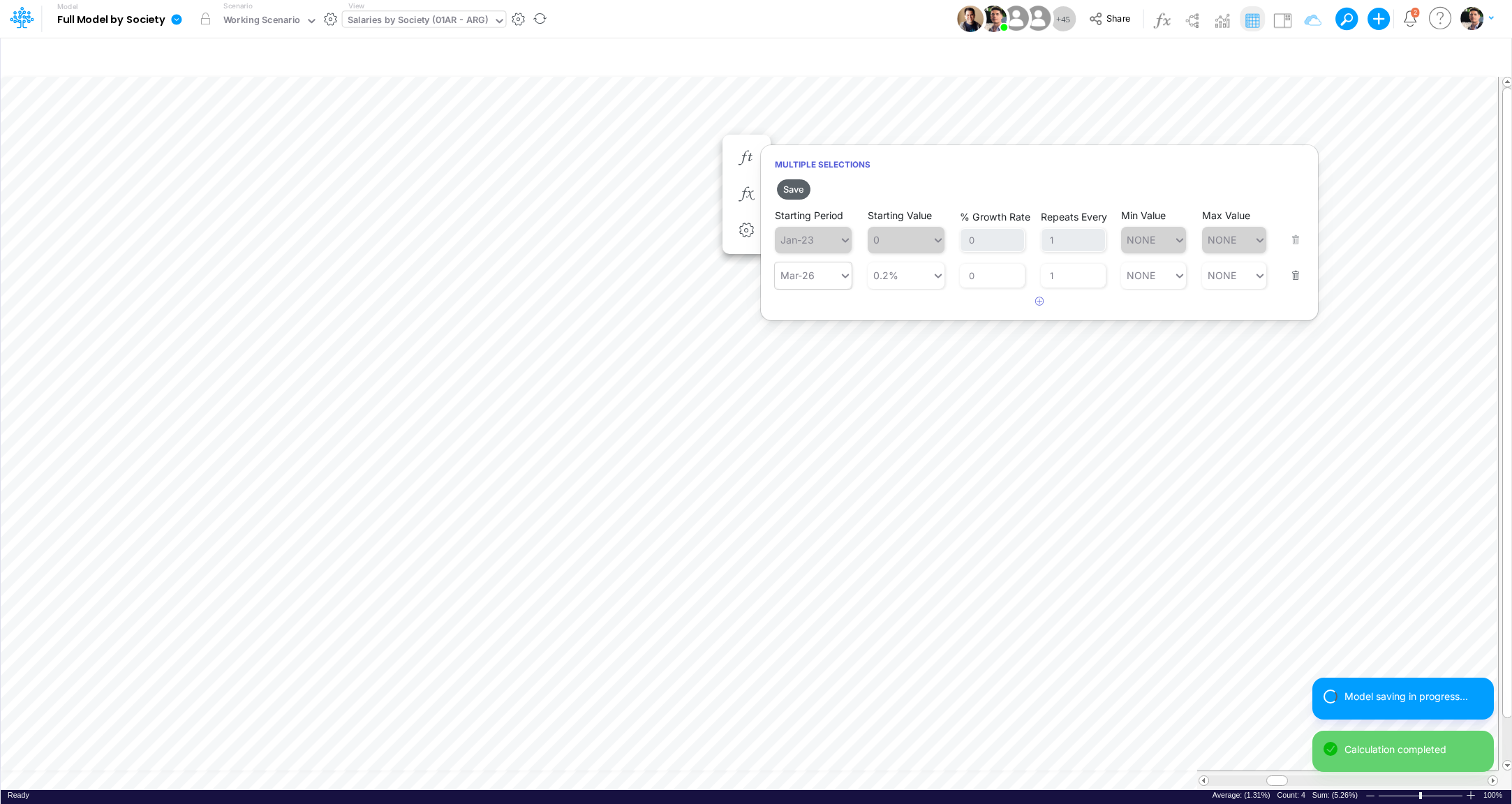
click at [798, 190] on button "Save" at bounding box center [794, 189] width 33 height 21
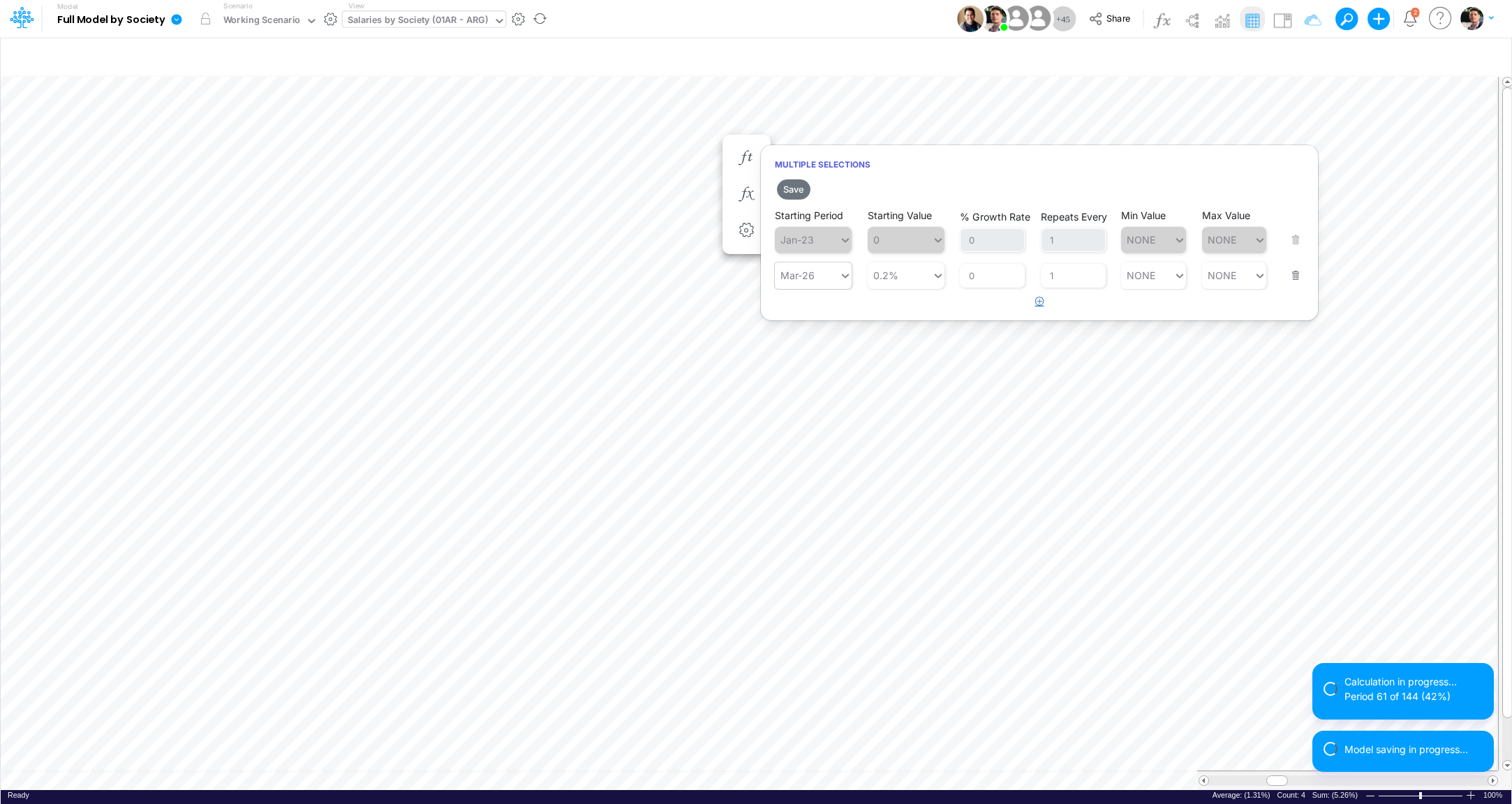
click at [1039, 312] on button "button" at bounding box center [1040, 302] width 27 height 23
click at [805, 320] on div "Type to search..." at bounding box center [807, 311] width 64 height 21
type input "jan-26"
type input "0"
click at [798, 189] on button "Save" at bounding box center [794, 189] width 33 height 21
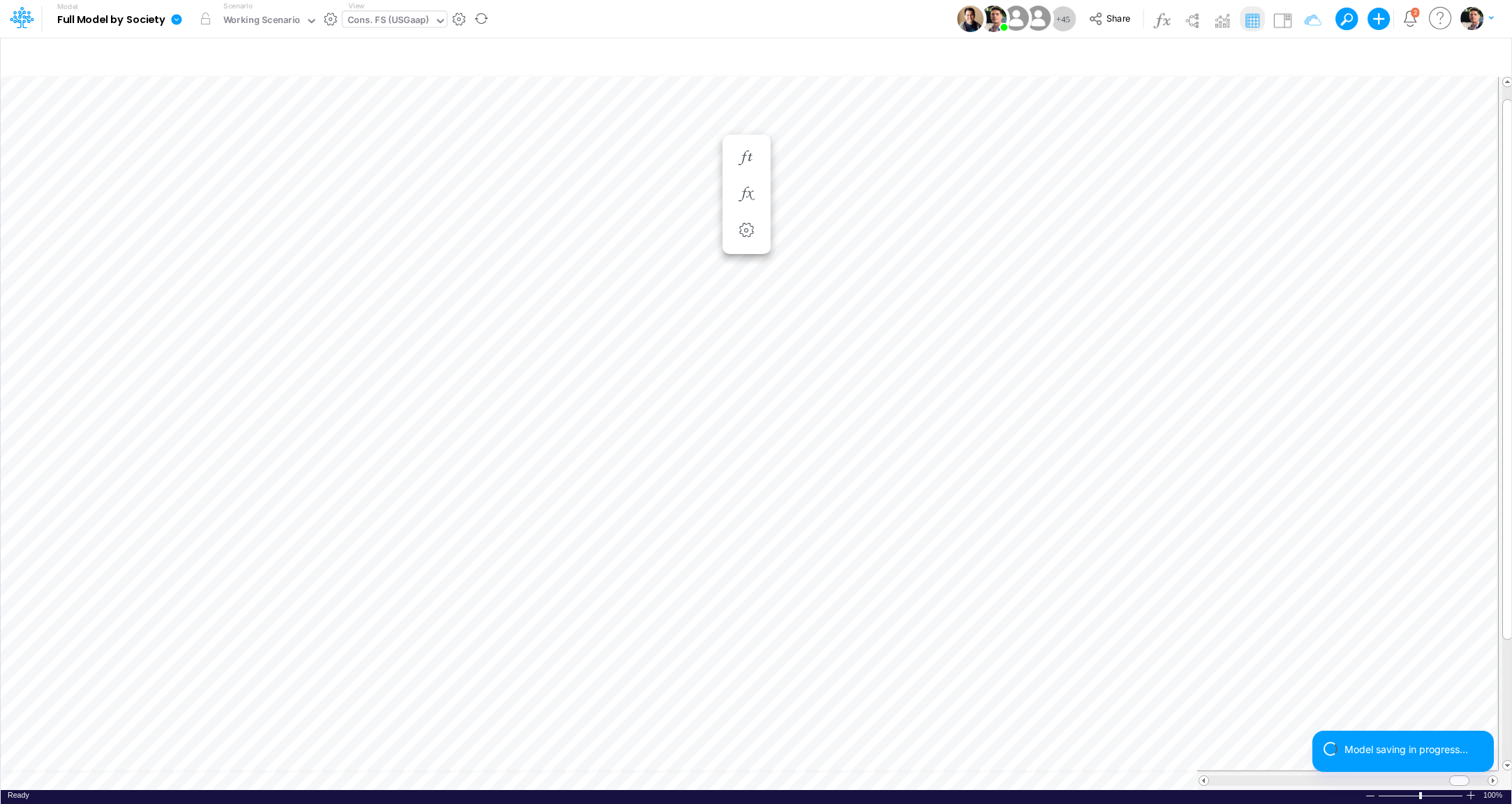
type input "Consolidated FS - USGAAP"
click at [748, 160] on icon "button" at bounding box center [747, 158] width 21 height 15
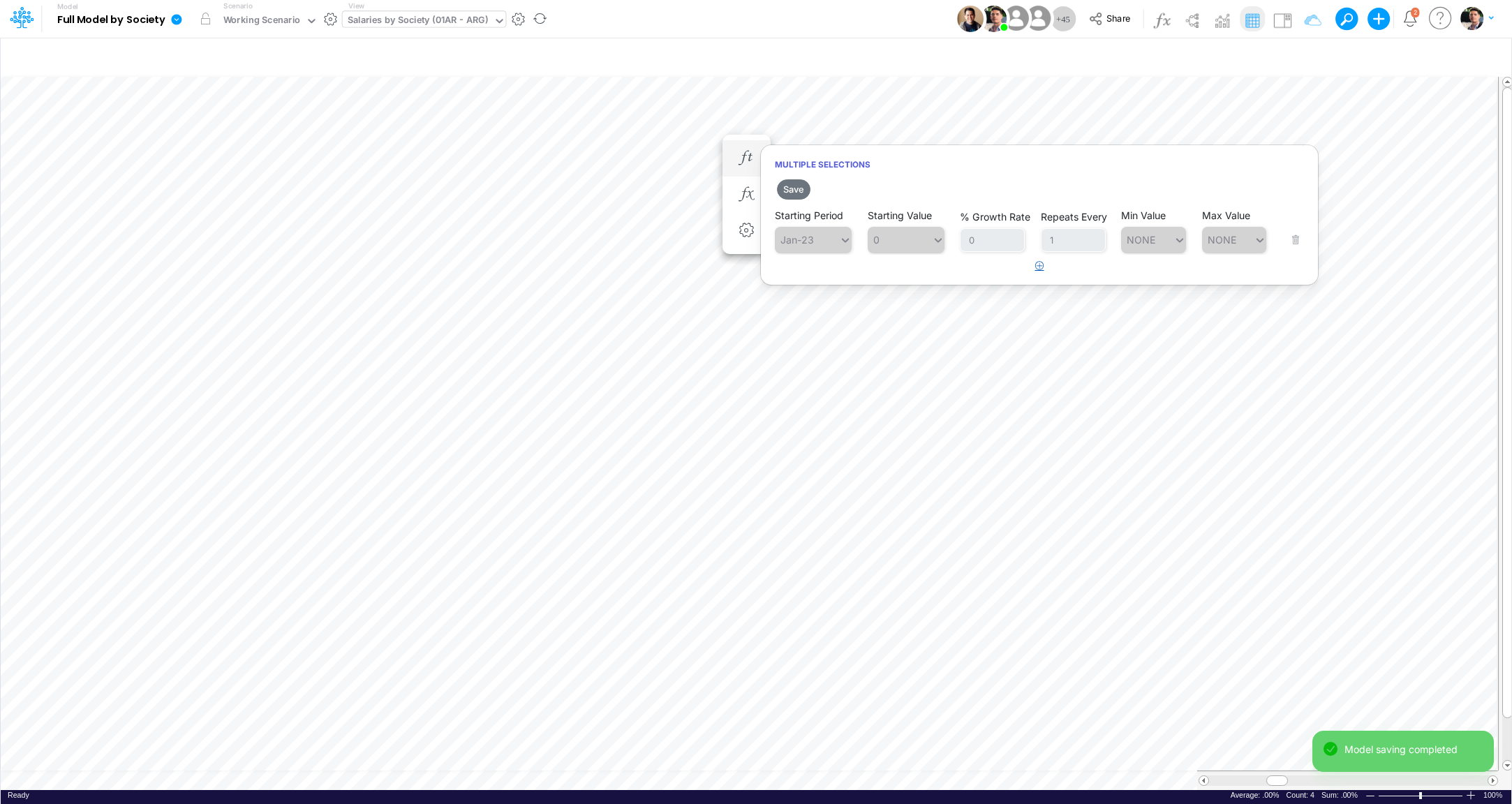
click at [1040, 265] on icon "button" at bounding box center [1040, 265] width 9 height 9
click at [824, 275] on div "Type to search..." at bounding box center [821, 275] width 77 height 12
type input "mar-"
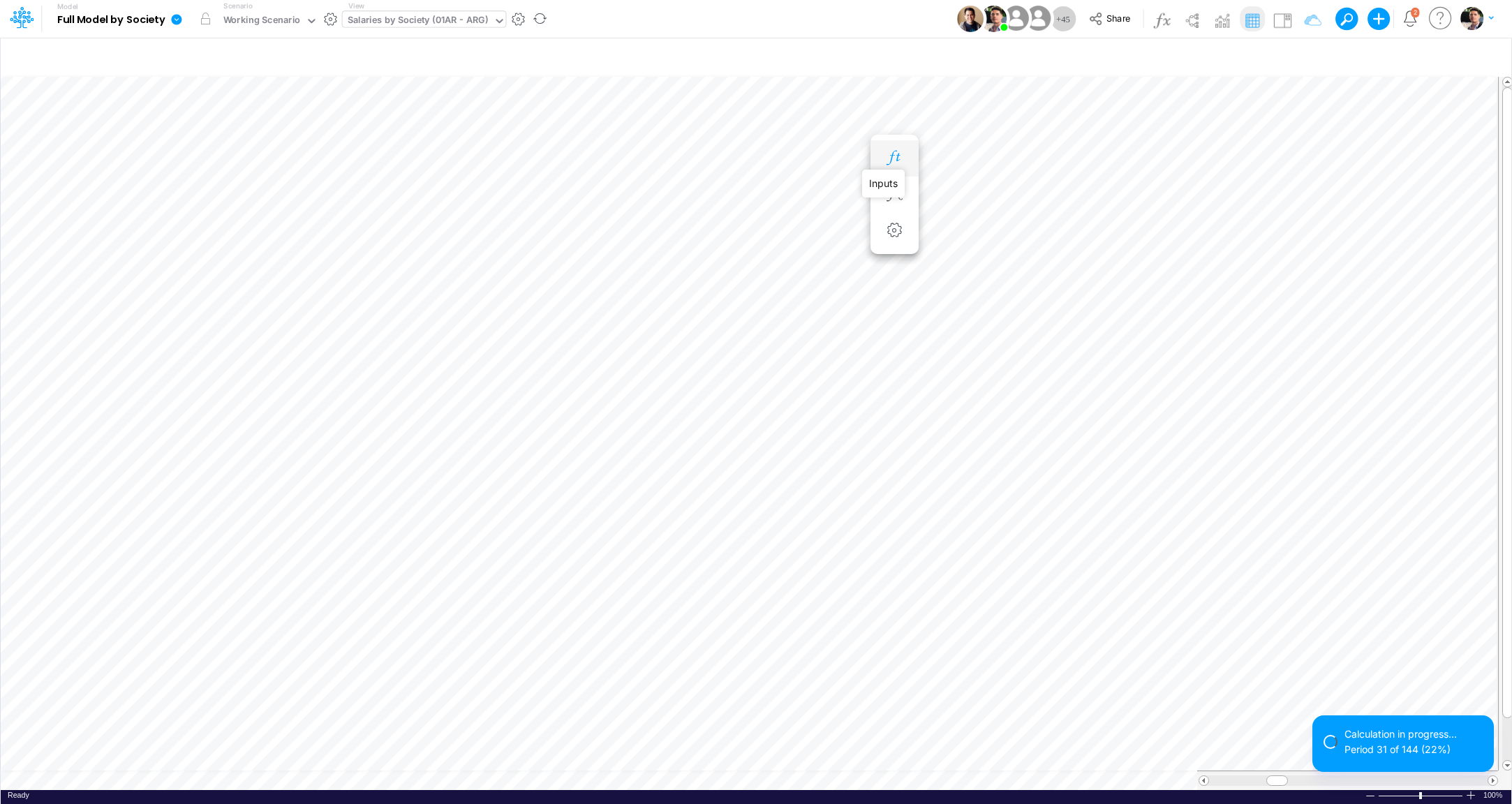
click at [900, 165] on icon "button" at bounding box center [894, 158] width 21 height 15
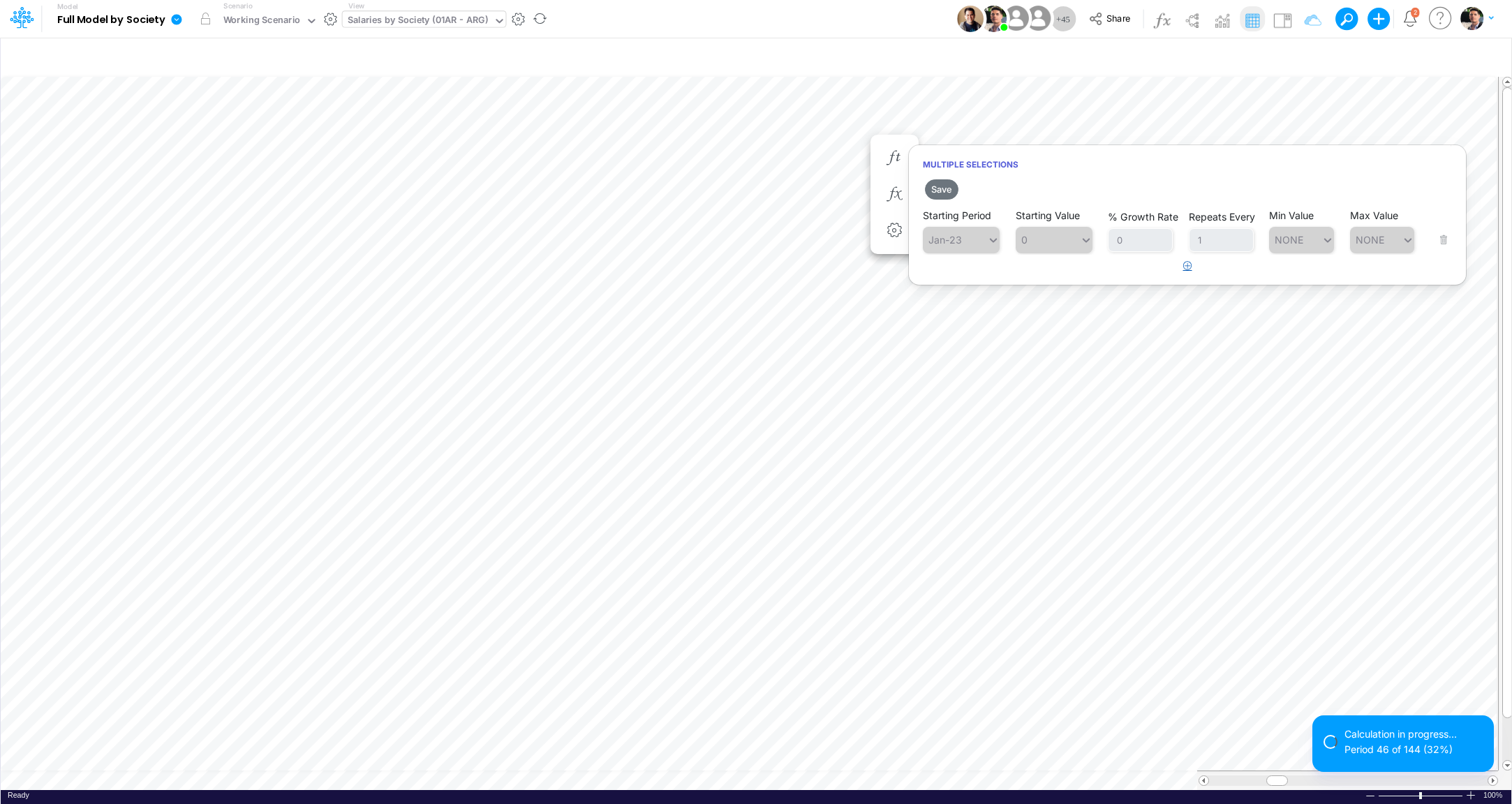
click at [1193, 273] on button "button" at bounding box center [1188, 266] width 27 height 23
click at [983, 281] on div "Type to search..." at bounding box center [968, 275] width 77 height 12
type input "mai-26"
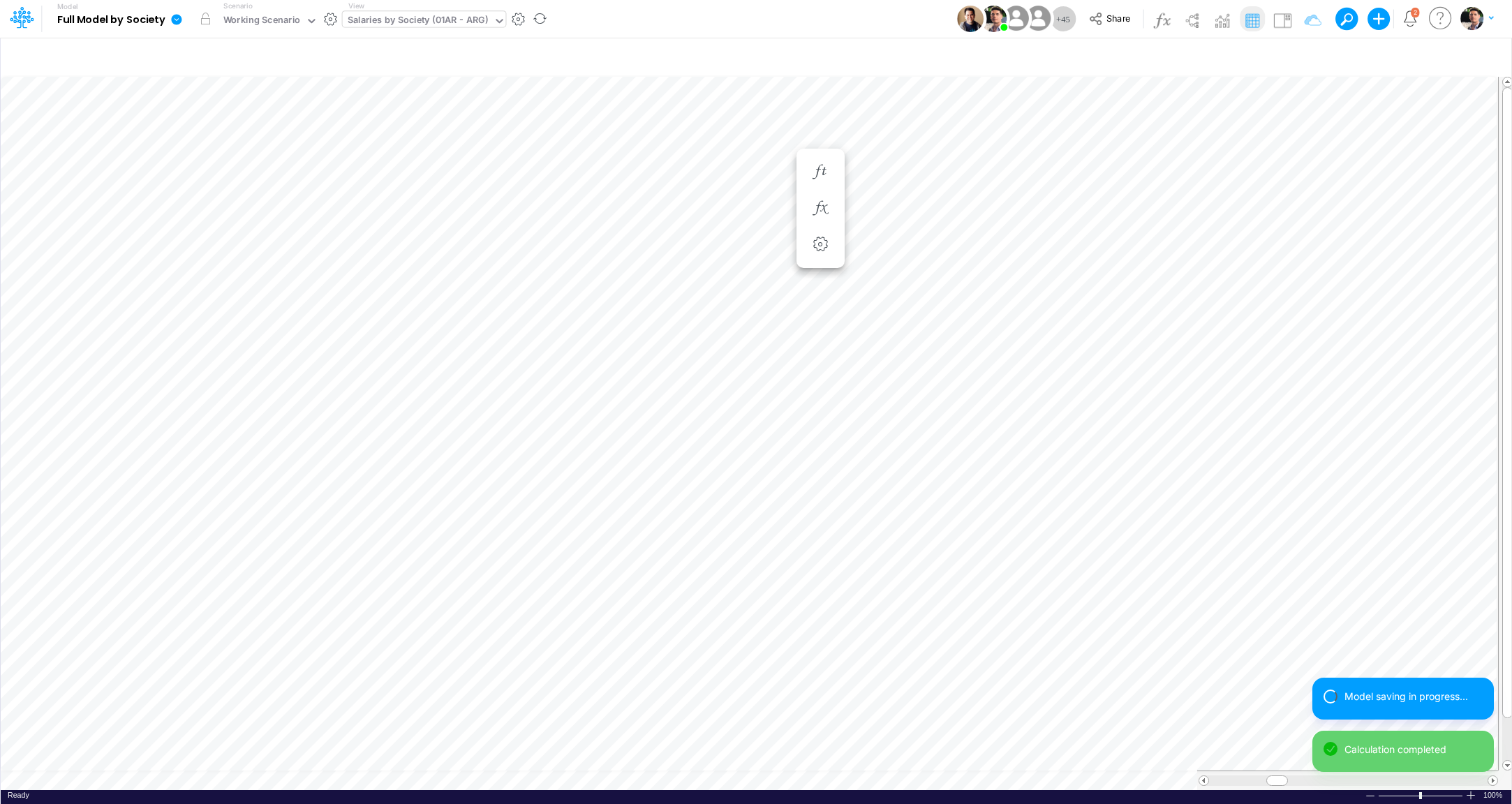
type input "Consolidated FS - USGAAP"
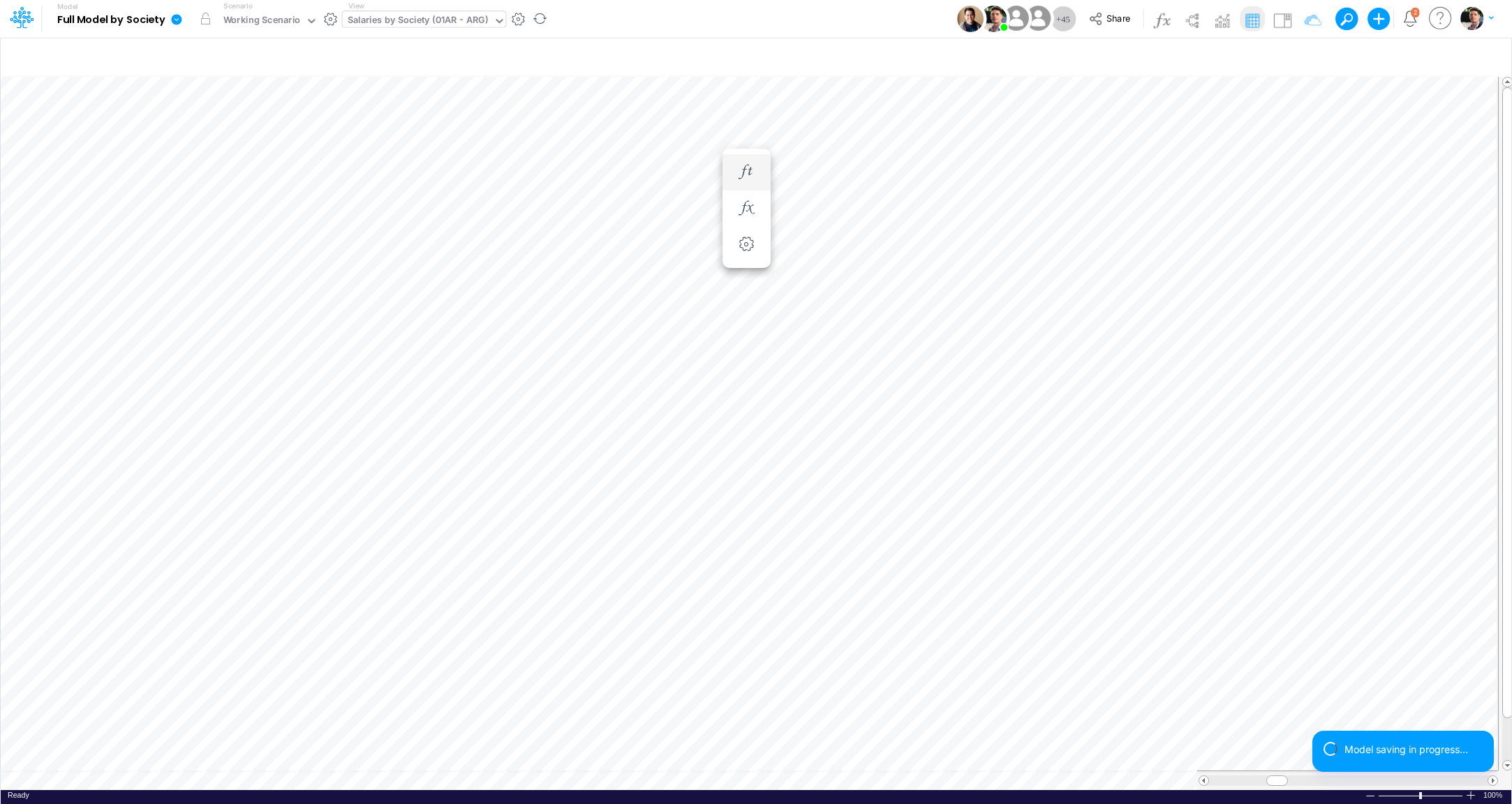
scroll to position [11, 4]
click at [743, 158] on icon "button" at bounding box center [747, 158] width 21 height 15
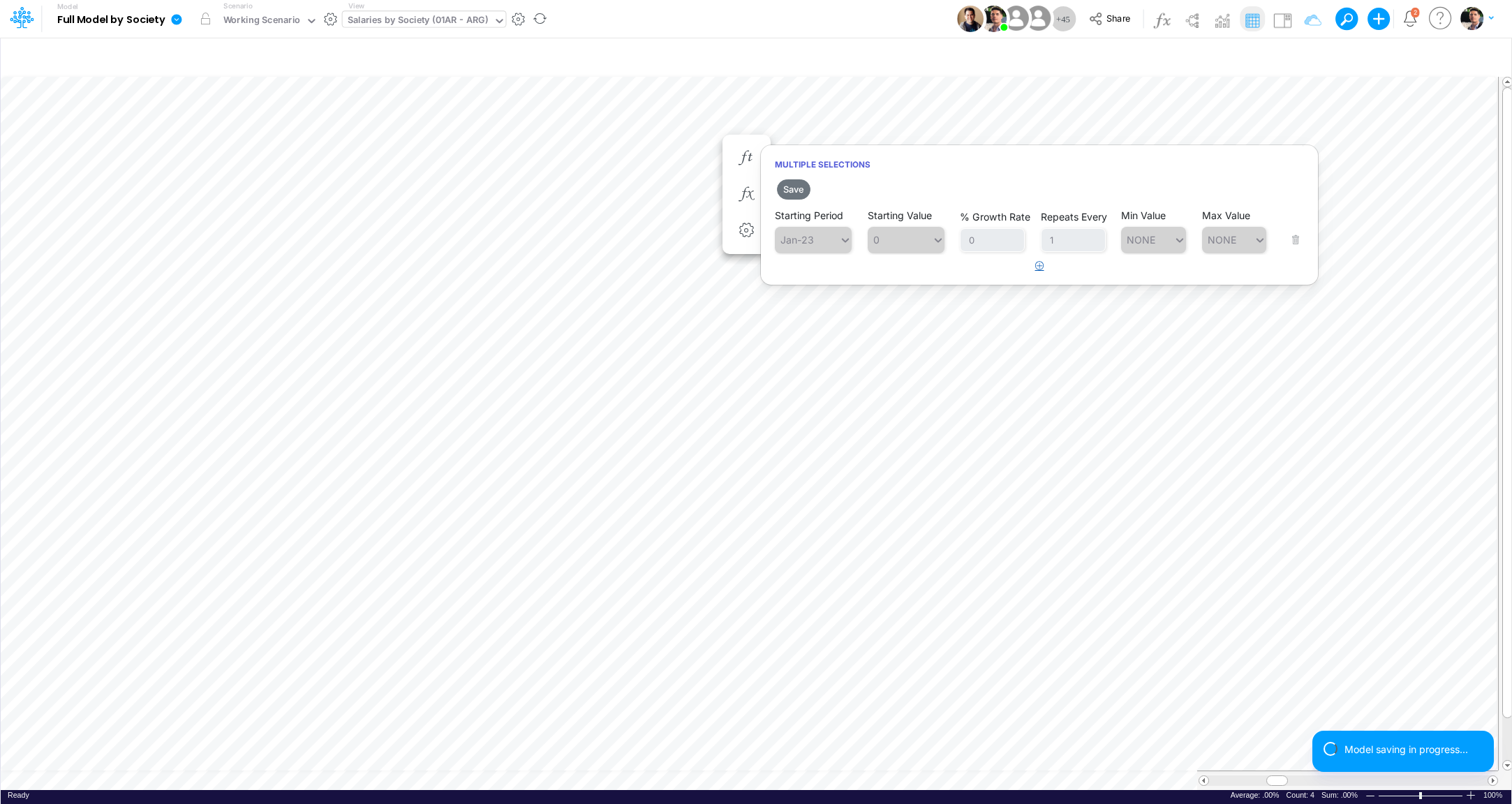
click at [1041, 263] on icon "button" at bounding box center [1040, 265] width 9 height 9
click at [826, 275] on div "Type to search..." at bounding box center [821, 275] width 77 height 12
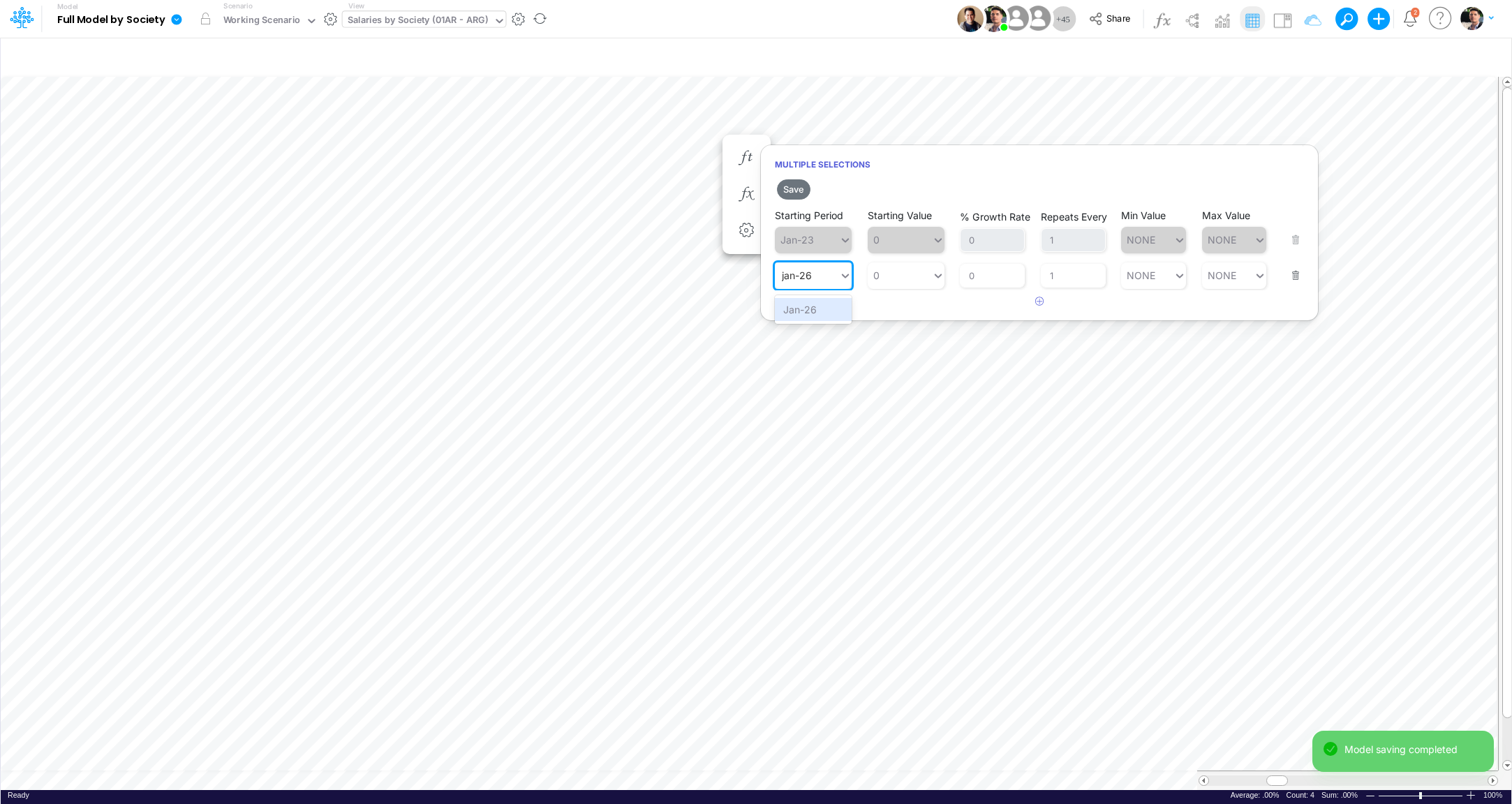
type input "jan-26"
click at [889, 273] on div "0 0" at bounding box center [900, 275] width 64 height 21
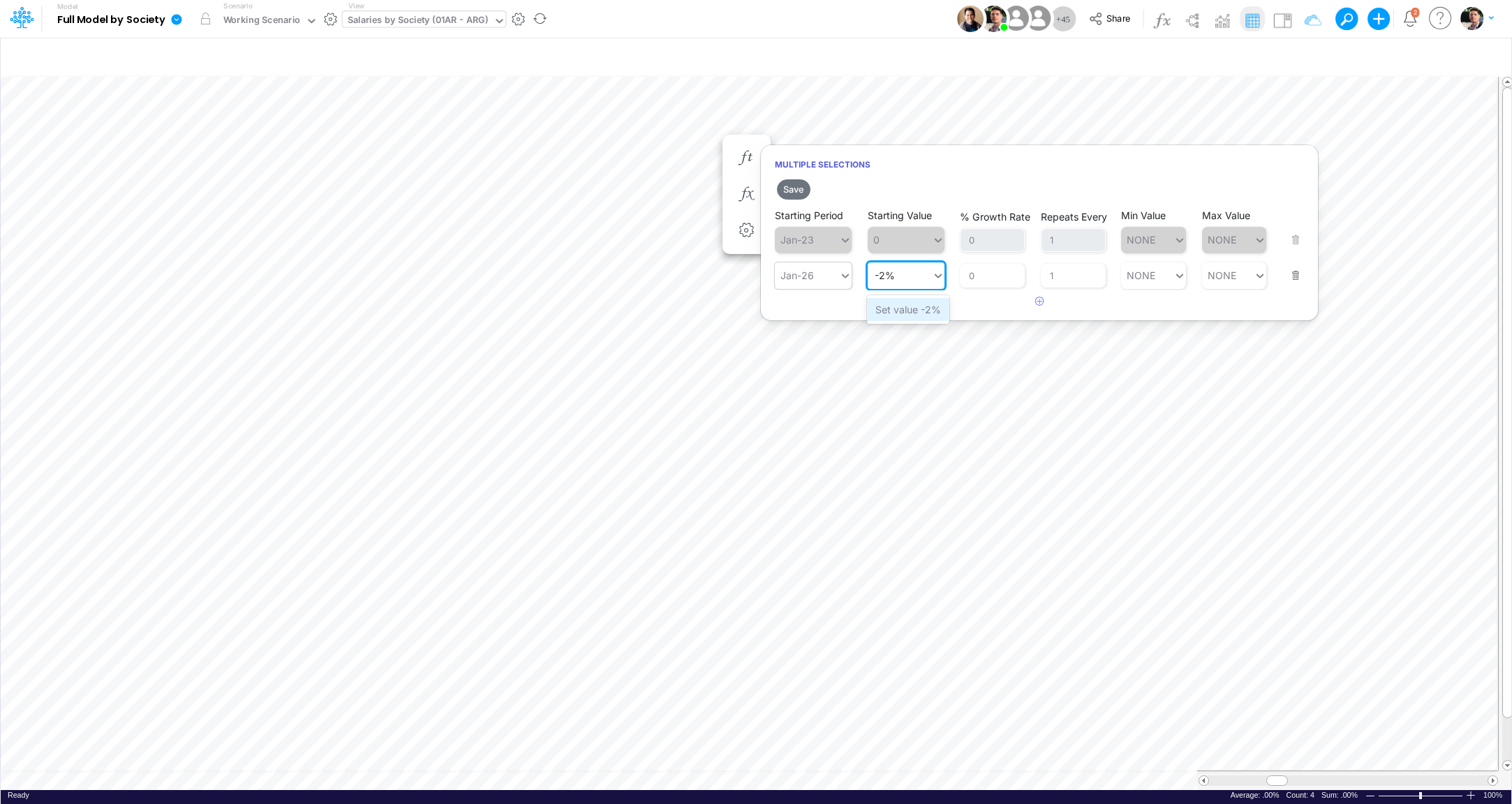
click at [897, 309] on div "Set value -2%" at bounding box center [909, 309] width 82 height 23
type input "-2%"
click at [1043, 307] on button "button" at bounding box center [1040, 302] width 27 height 23
click at [826, 314] on div "Type to search..." at bounding box center [821, 311] width 77 height 12
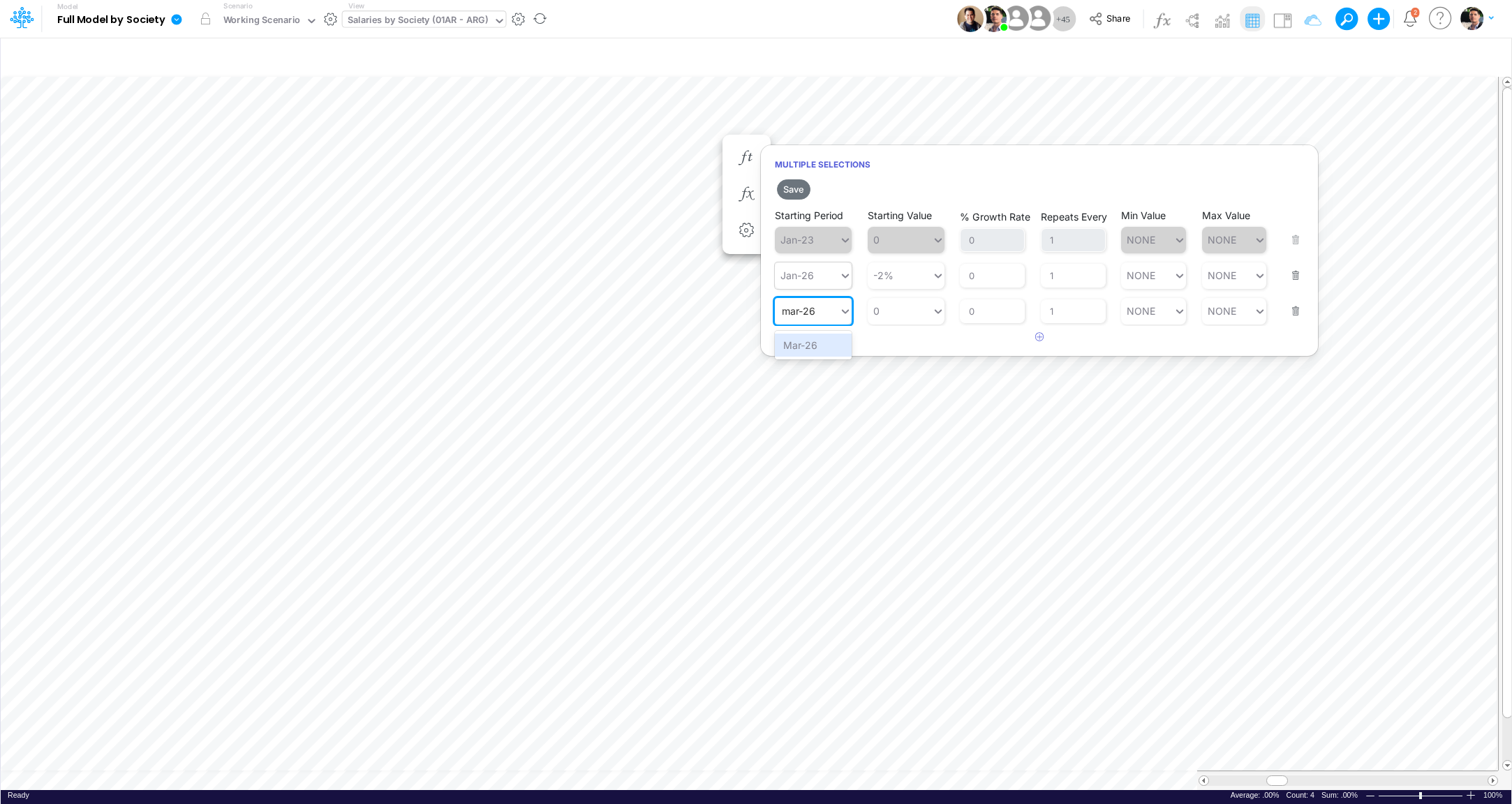
type input "mar-26"
type input "0.2%"
click at [805, 197] on button "Save" at bounding box center [794, 189] width 33 height 21
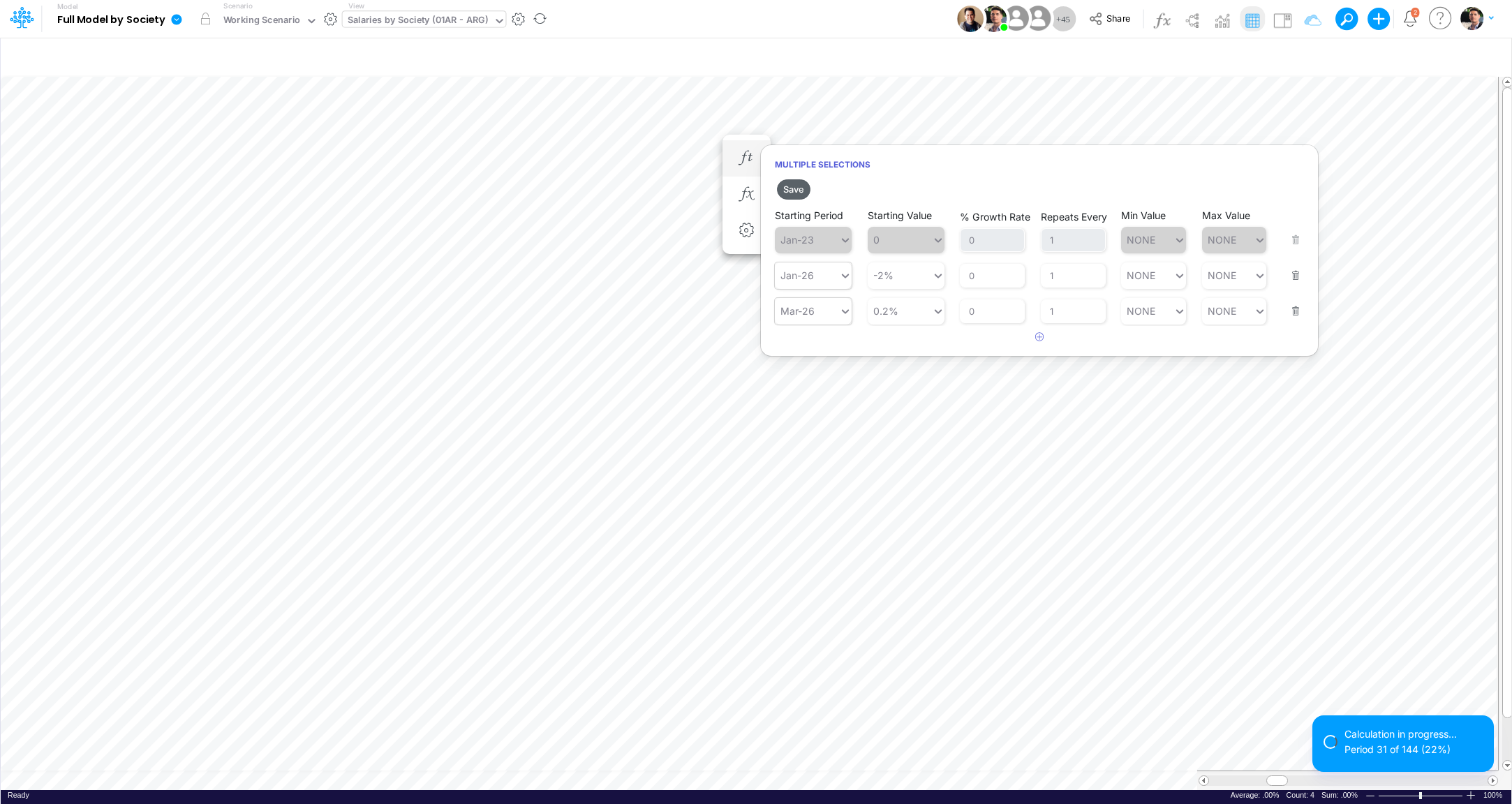
click at [800, 190] on button "Save" at bounding box center [794, 189] width 33 height 21
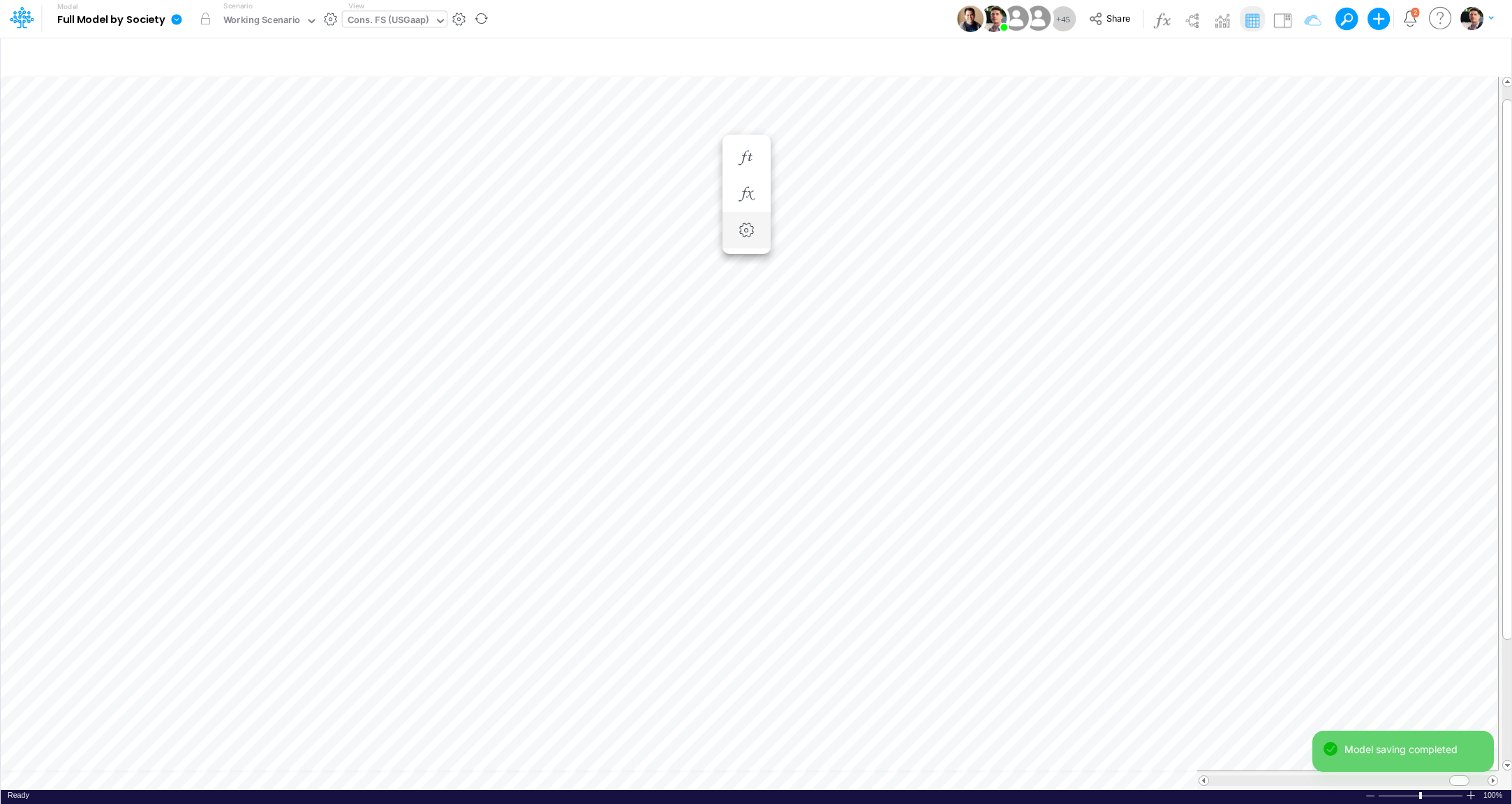
type input "Consolidated FS - USGAAP"
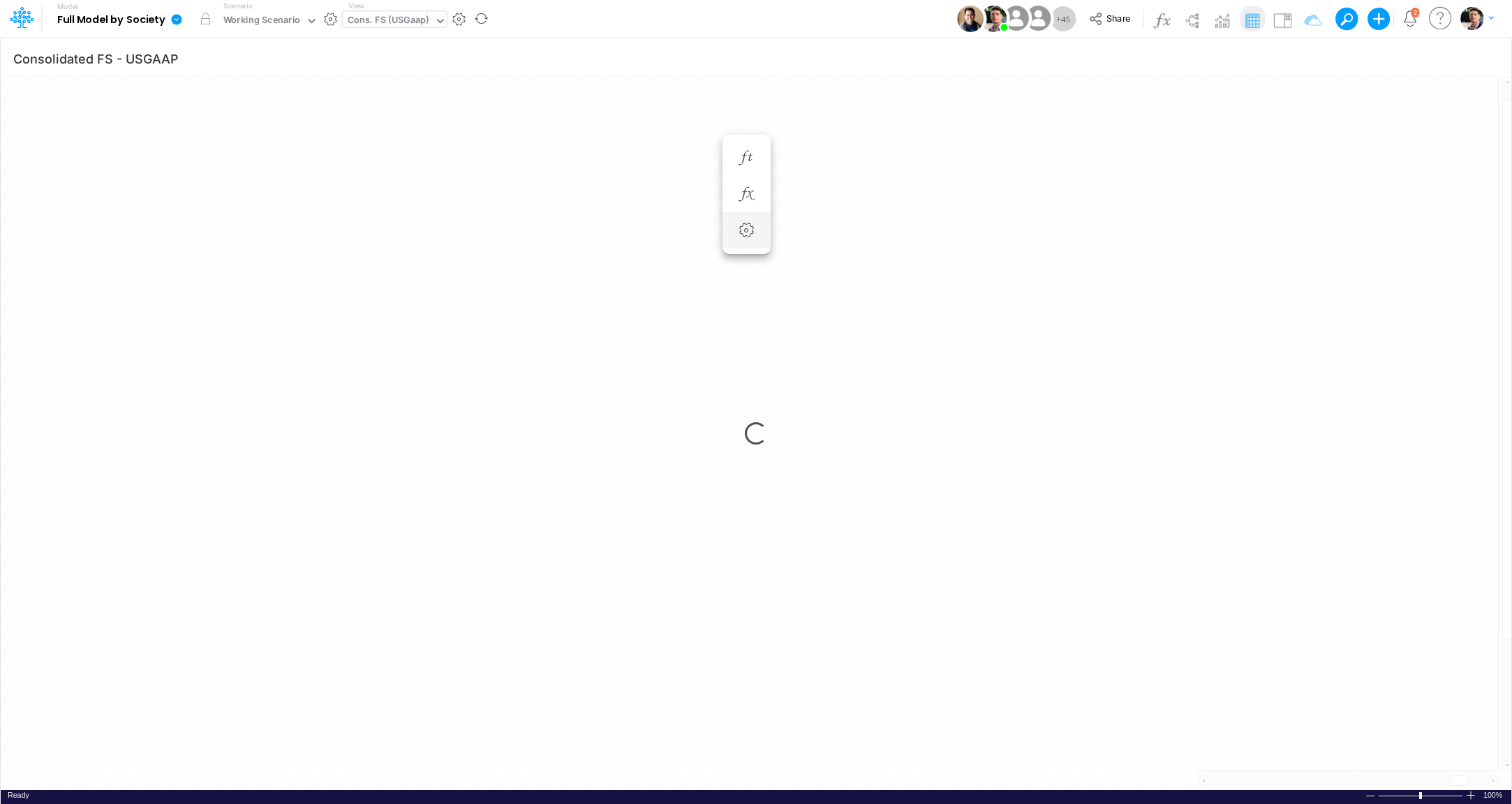
scroll to position [6, 47]
click at [745, 168] on button "button" at bounding box center [747, 158] width 26 height 28
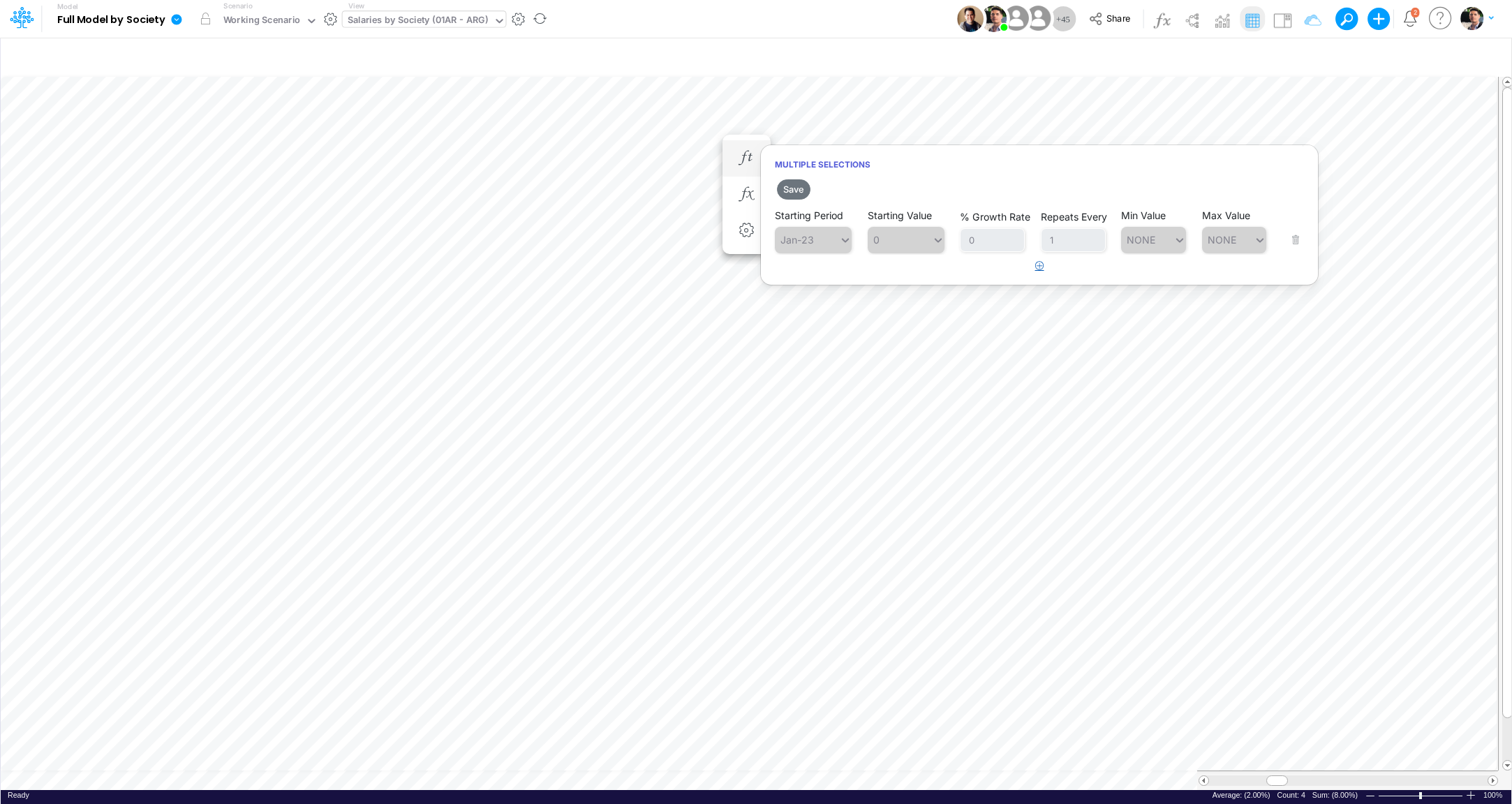
click at [1040, 268] on icon "button" at bounding box center [1040, 265] width 9 height 9
click at [823, 280] on div "Type to search..." at bounding box center [821, 275] width 77 height 12
type input "jan-26"
click at [892, 302] on div "Set value -5%" at bounding box center [908, 309] width 82 height 23
type input "-5%"
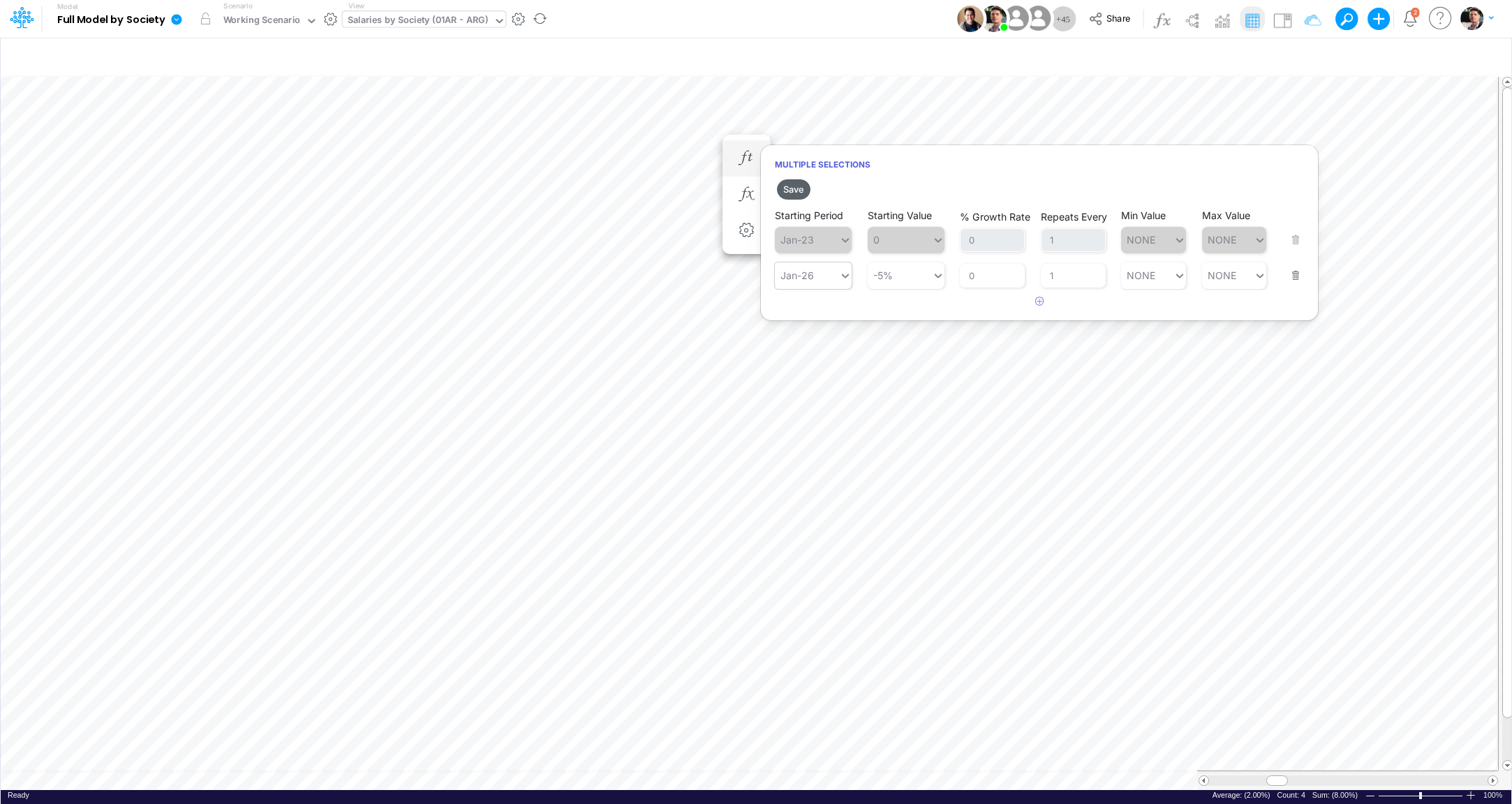
click at [796, 191] on button "Save" at bounding box center [794, 189] width 33 height 21
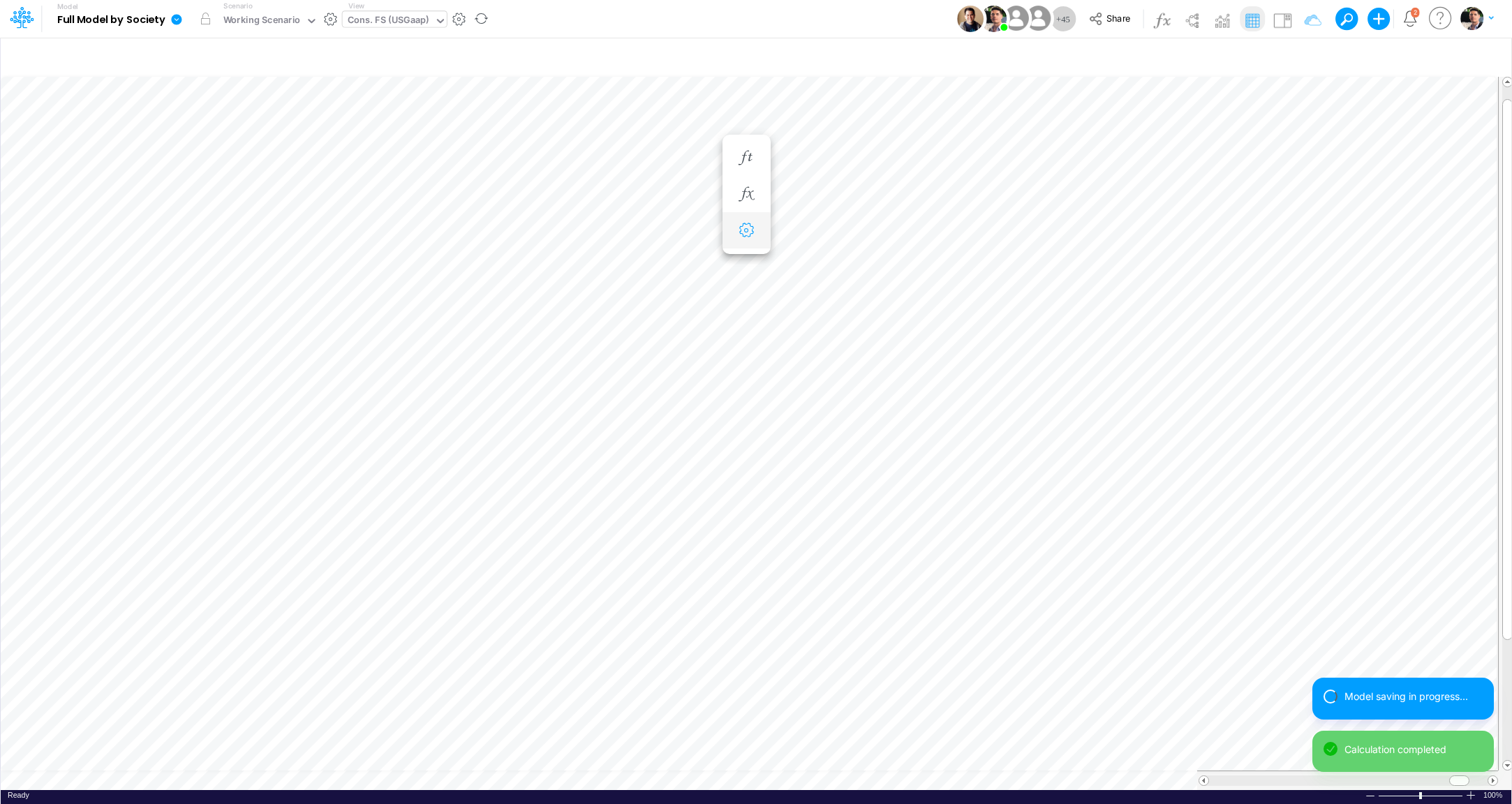
type input "Consolidated FS - USGAAP"
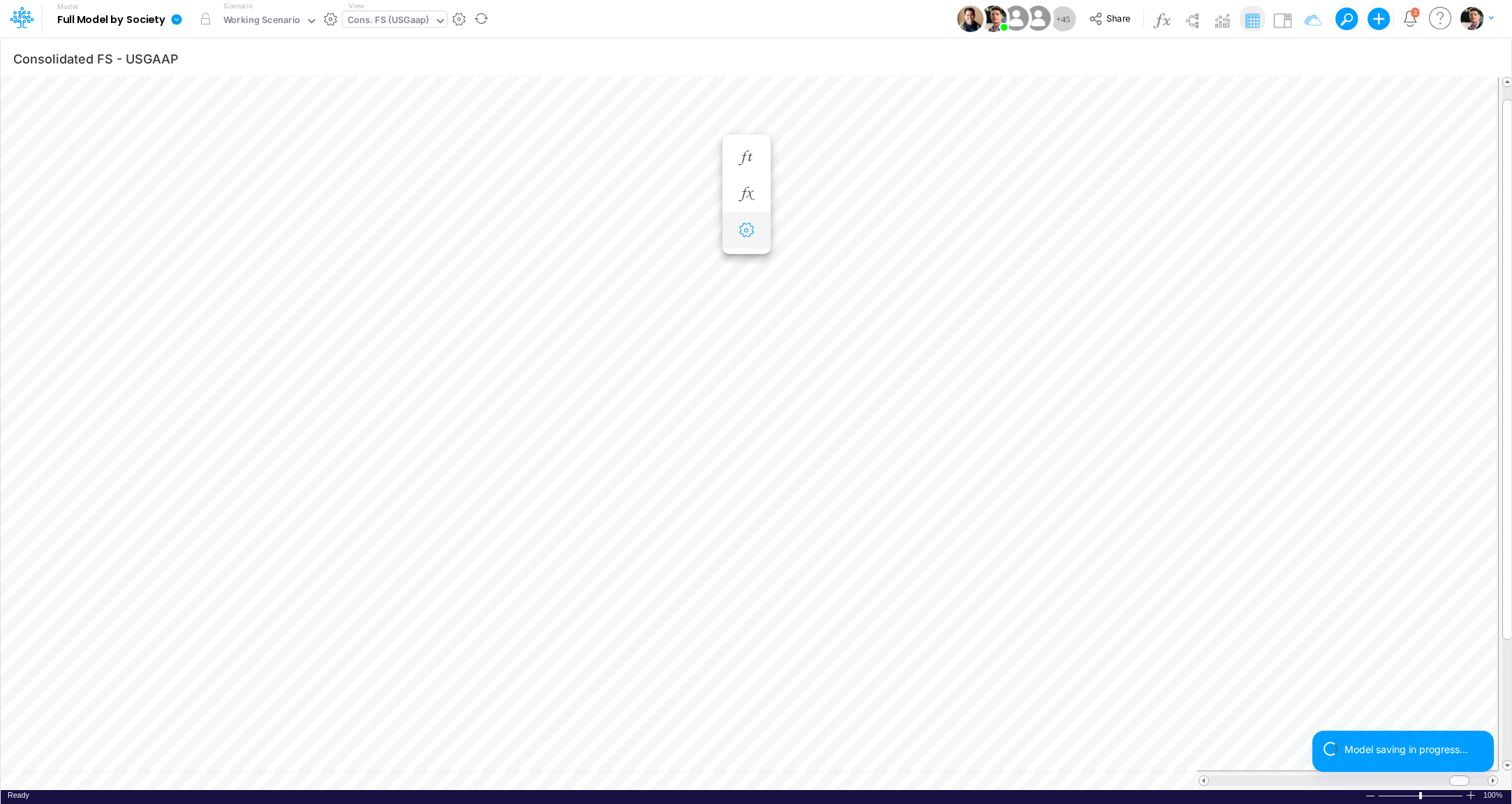
scroll to position [6, 44]
click at [749, 158] on icon "button" at bounding box center [747, 158] width 21 height 15
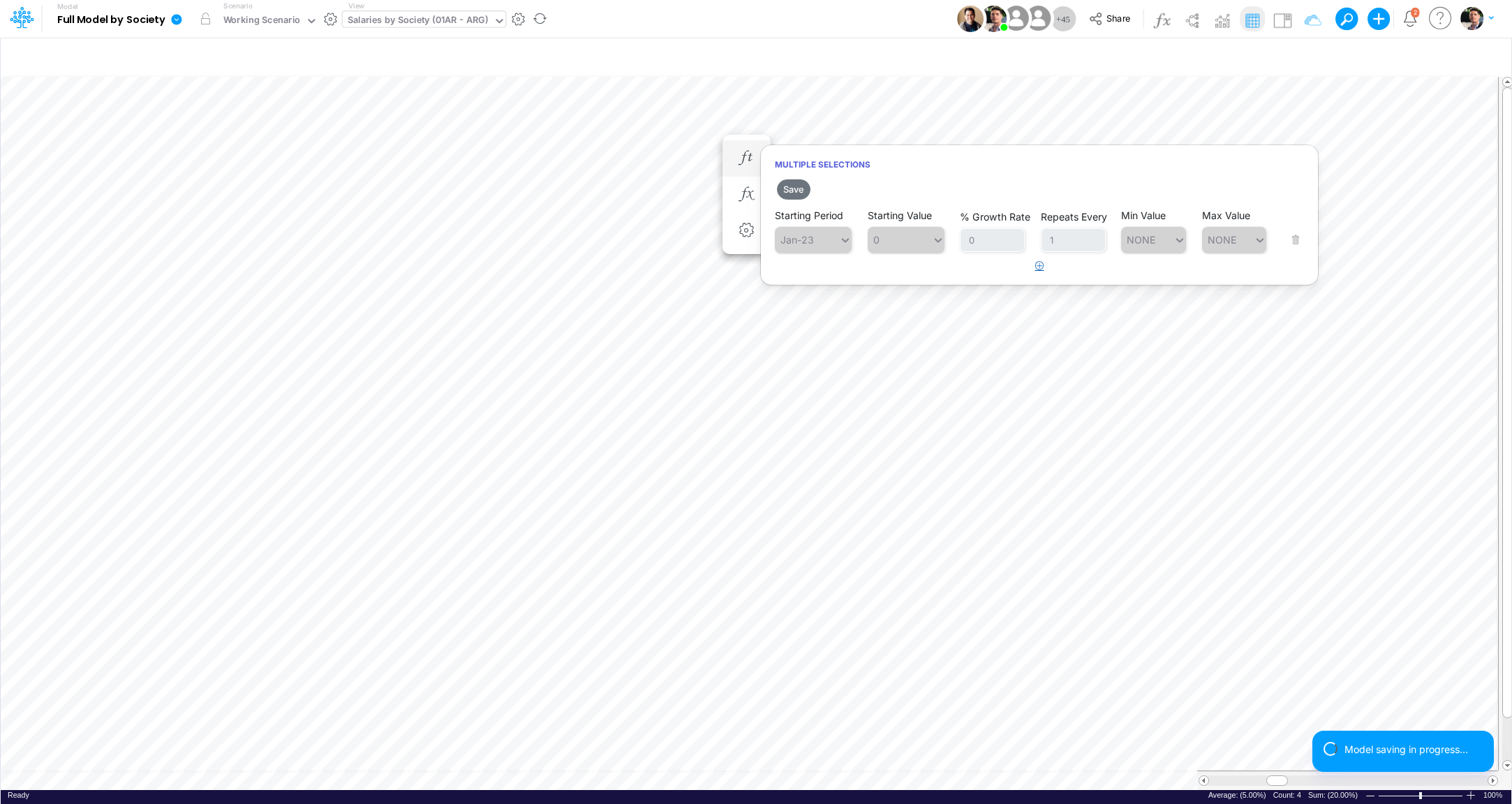
click at [1047, 263] on button "button" at bounding box center [1040, 266] width 27 height 23
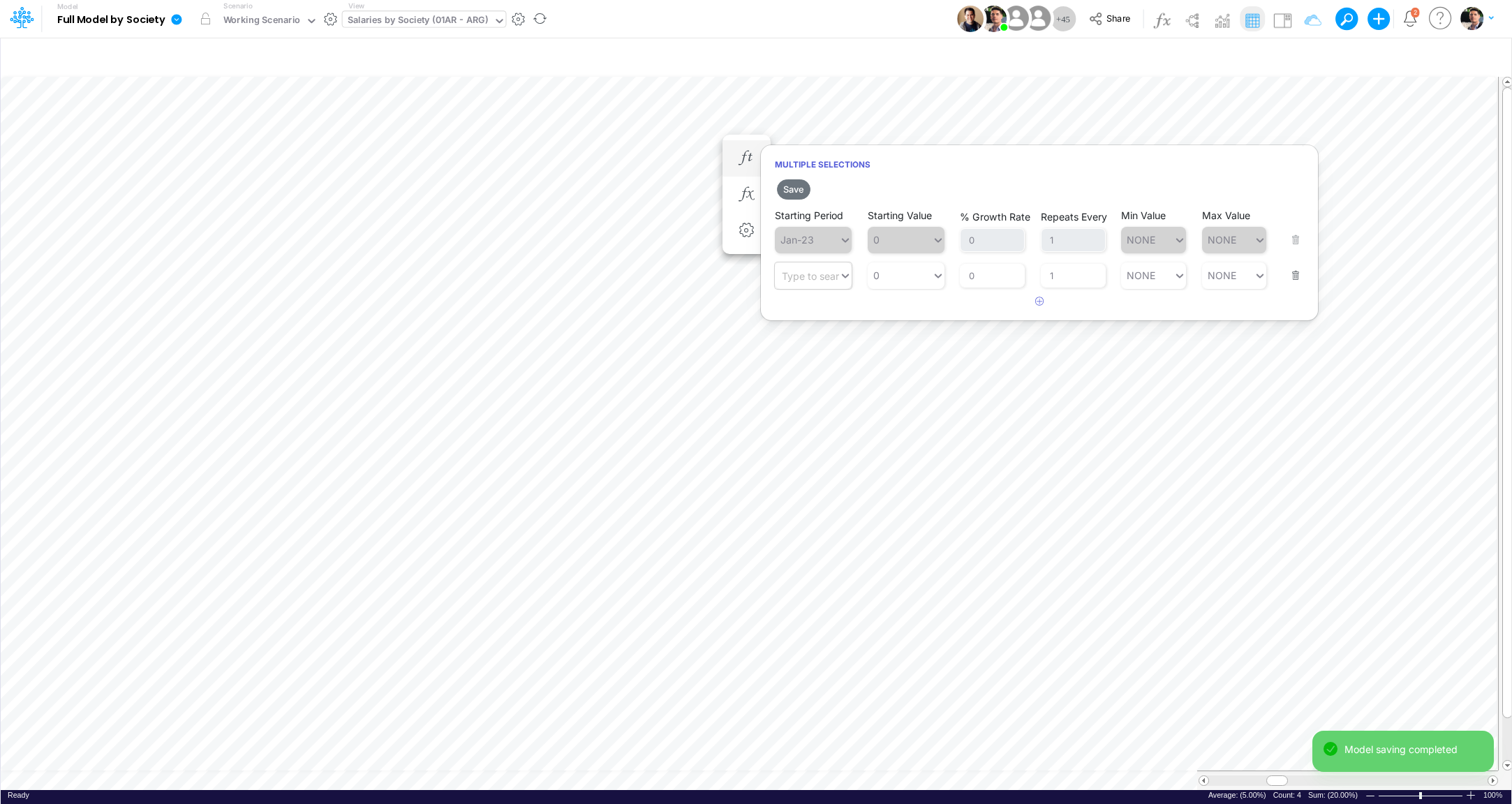
click at [820, 281] on div "Type to search..." at bounding box center [821, 275] width 77 height 12
type input "jan-26"
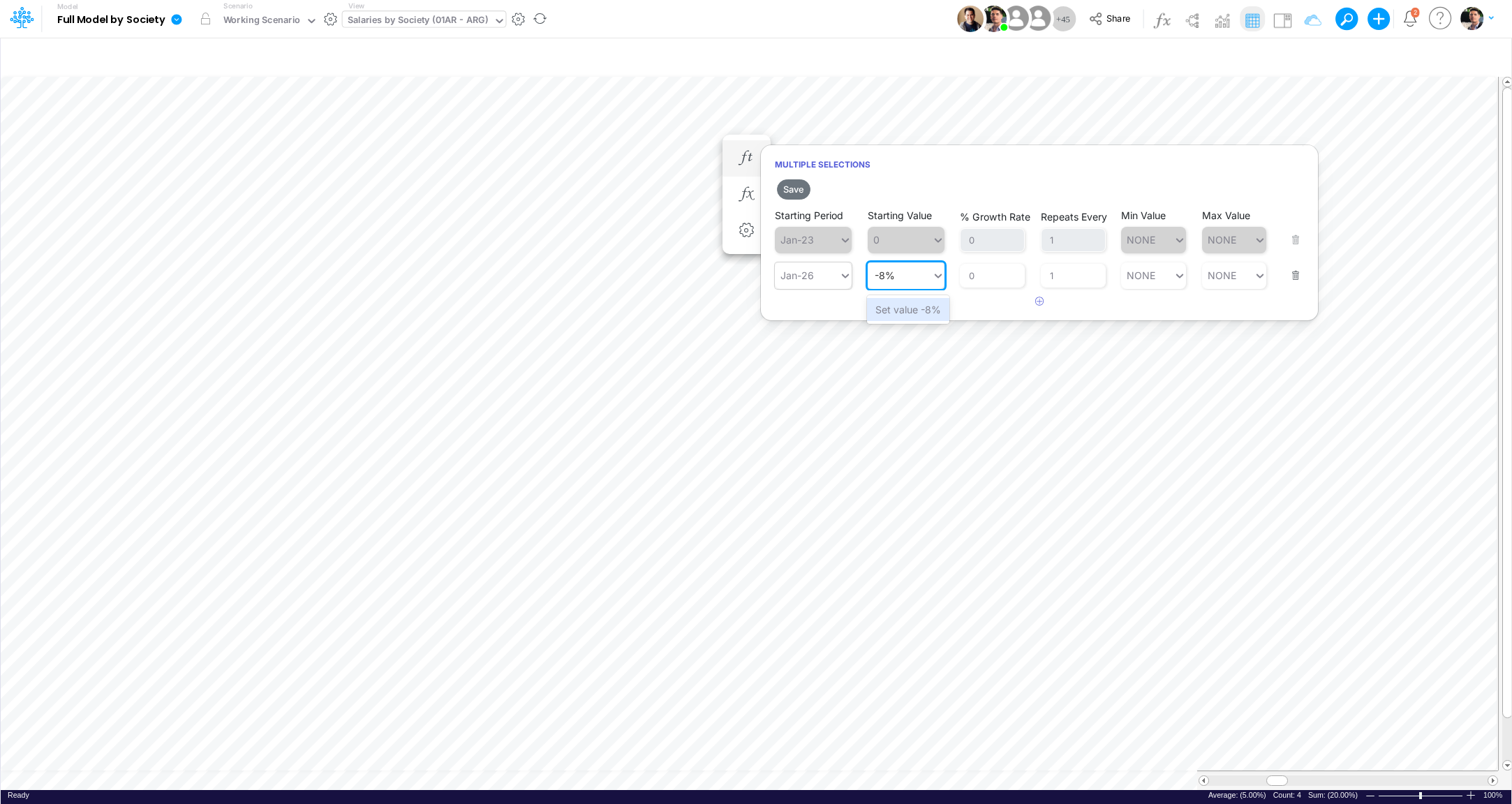
type input "-8%"
click at [796, 190] on button "Save" at bounding box center [794, 189] width 33 height 21
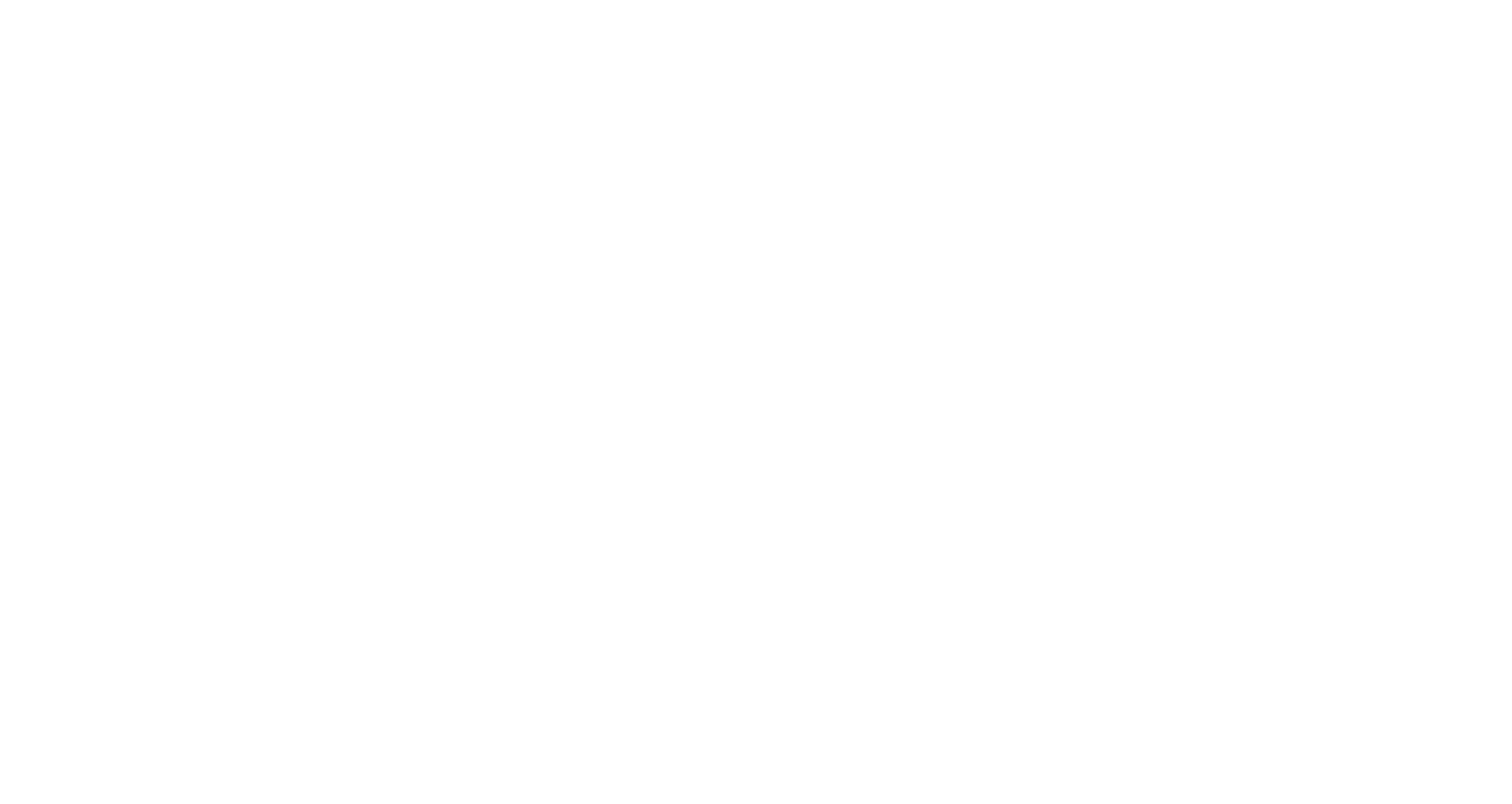
click at [517, 0] on html at bounding box center [756, 0] width 1512 height 0
click at [396, 0] on html at bounding box center [756, 0] width 1512 height 0
click at [268, 0] on html at bounding box center [756, 0] width 1512 height 0
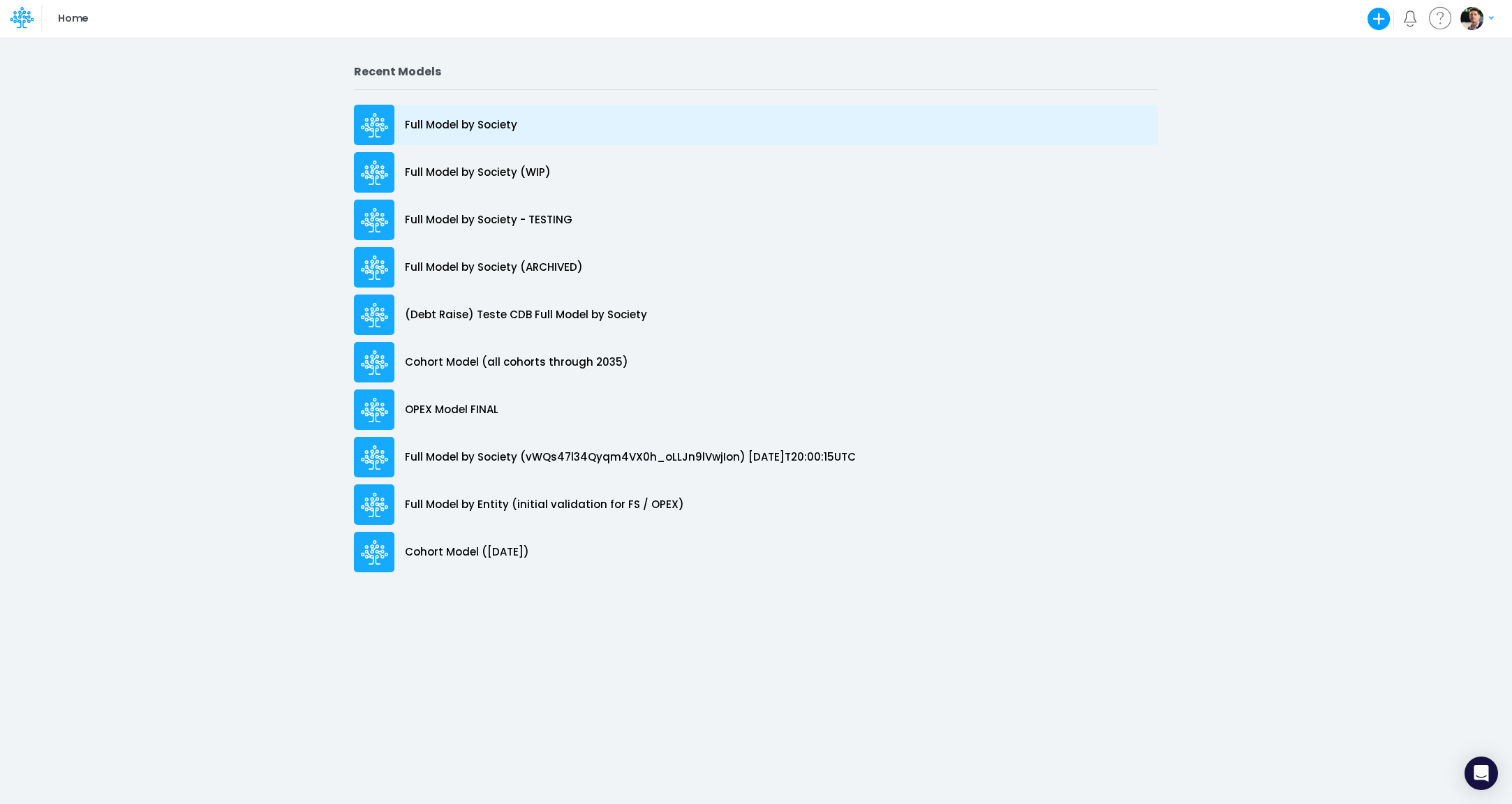
click at [500, 123] on p "Full Model by Society" at bounding box center [461, 125] width 112 height 16
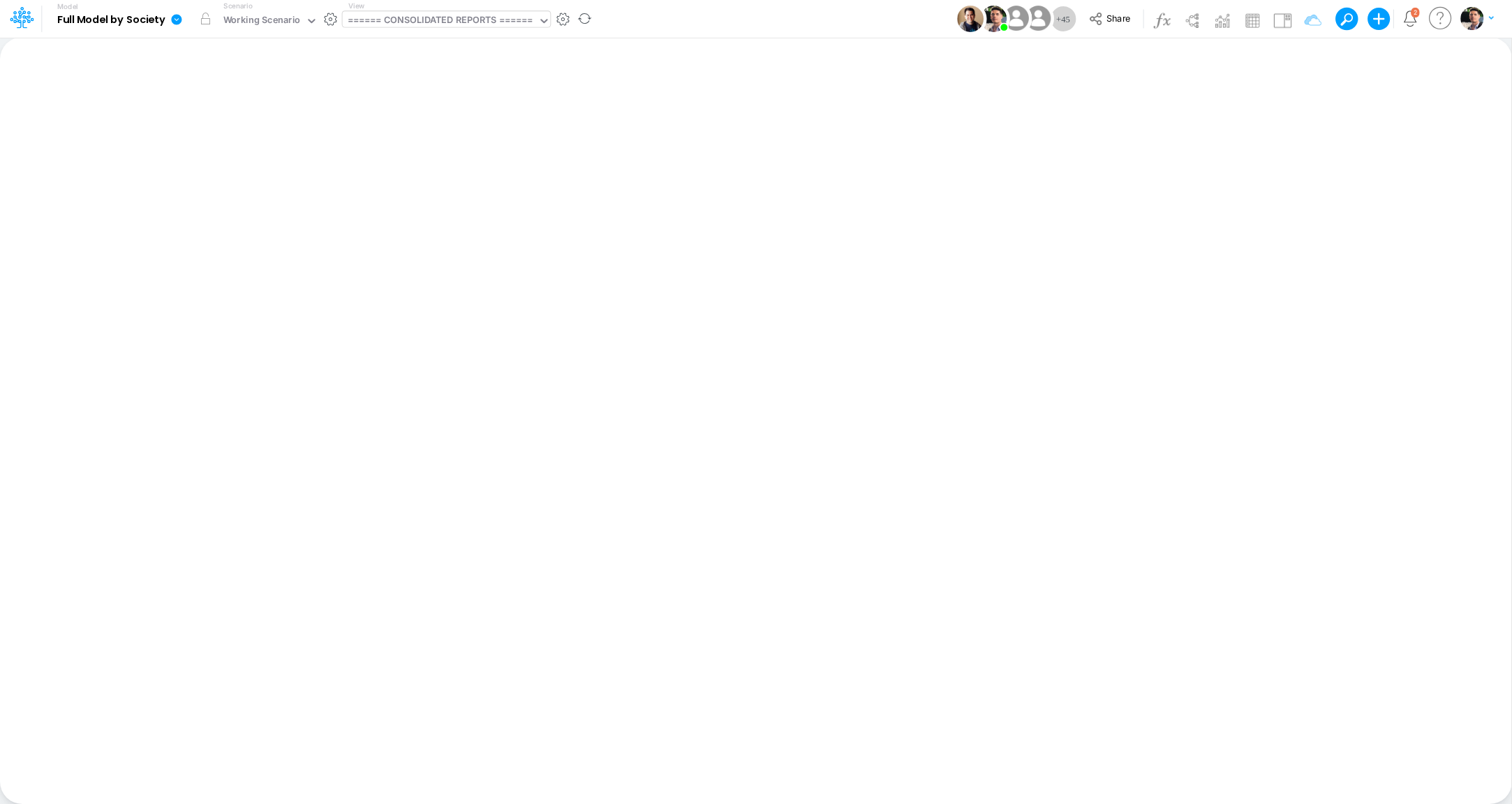
click at [436, 23] on div "====== CONSOLIDATED REPORTS ======" at bounding box center [441, 21] width 186 height 16
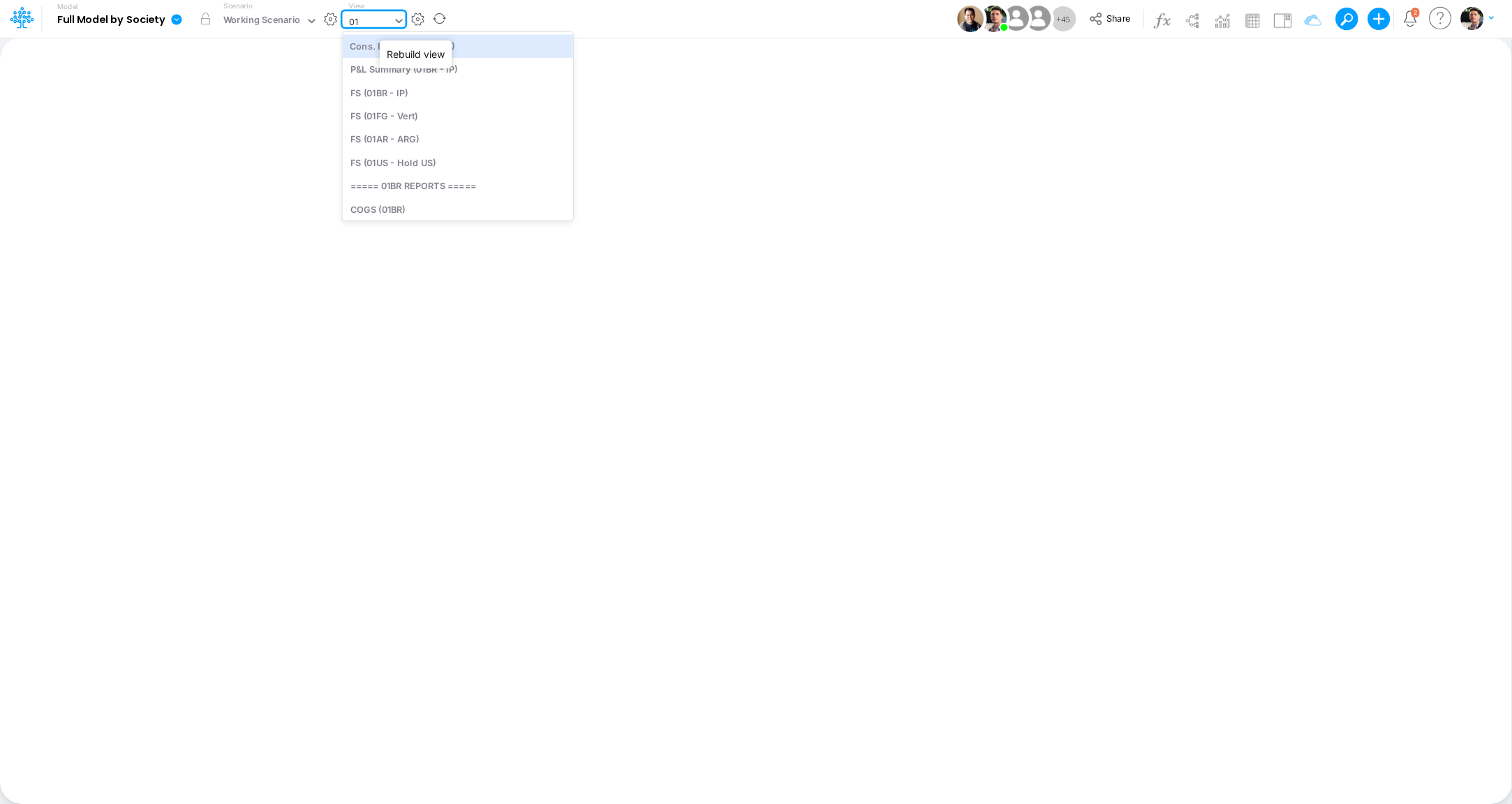
type input "0"
type input "sala"
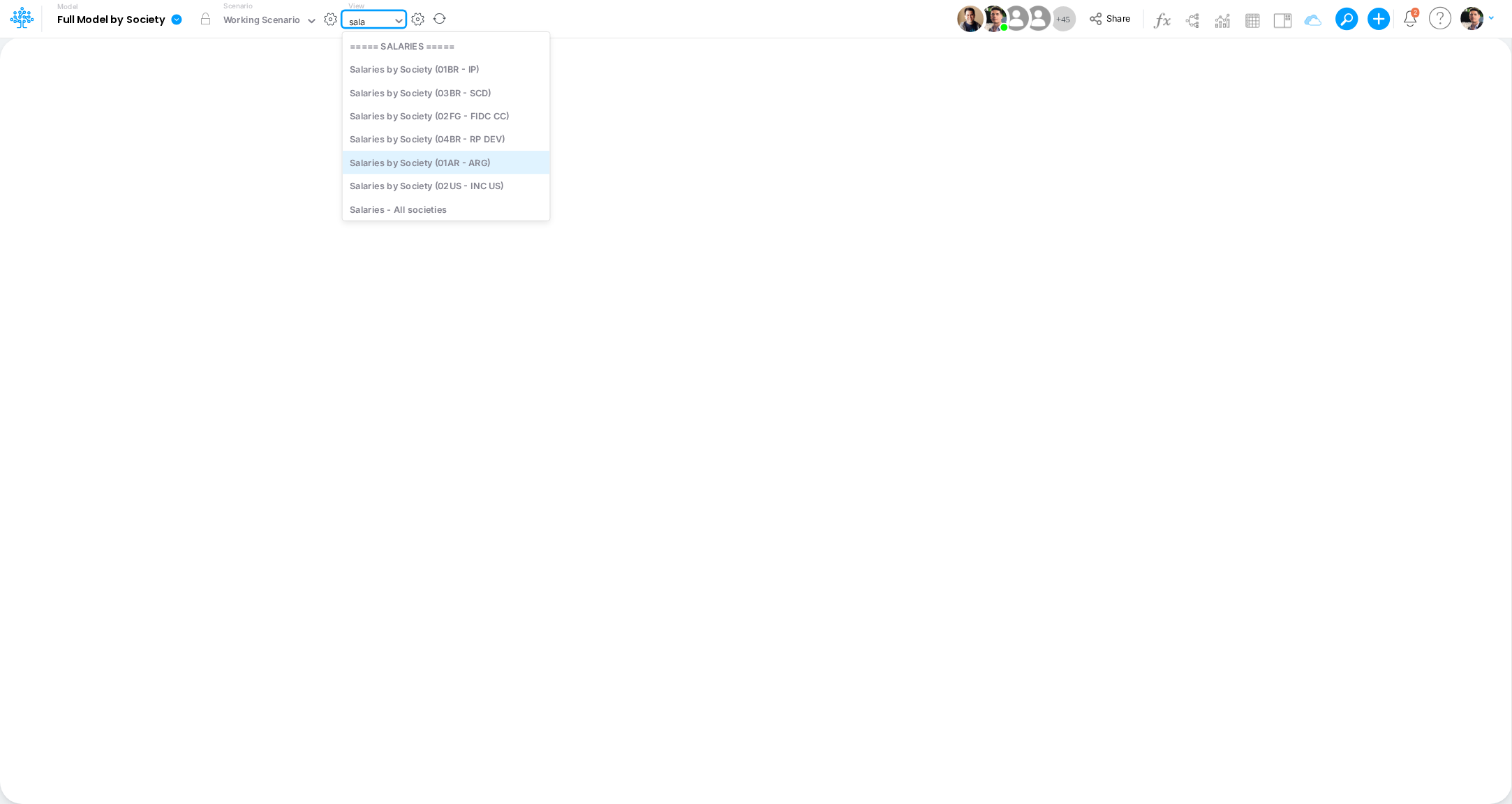
click at [460, 154] on div "Salaries by Society (01AR - ARG)" at bounding box center [447, 162] width 207 height 23
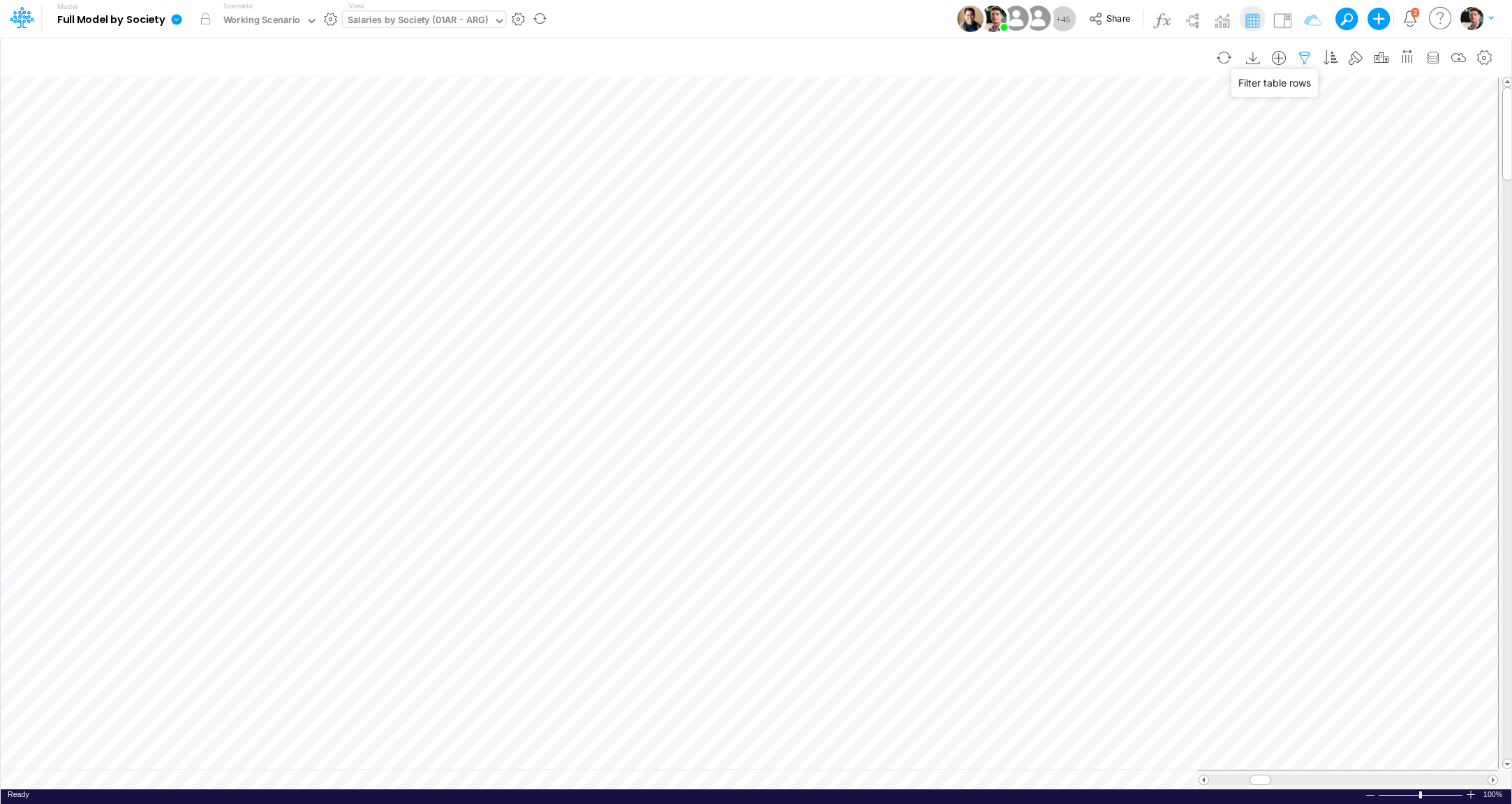
click at [1307, 61] on icon "button" at bounding box center [1305, 58] width 21 height 15
click at [1100, 218] on icon "button" at bounding box center [1097, 219] width 9 height 9
click at [997, 228] on div at bounding box center [992, 230] width 133 height 23
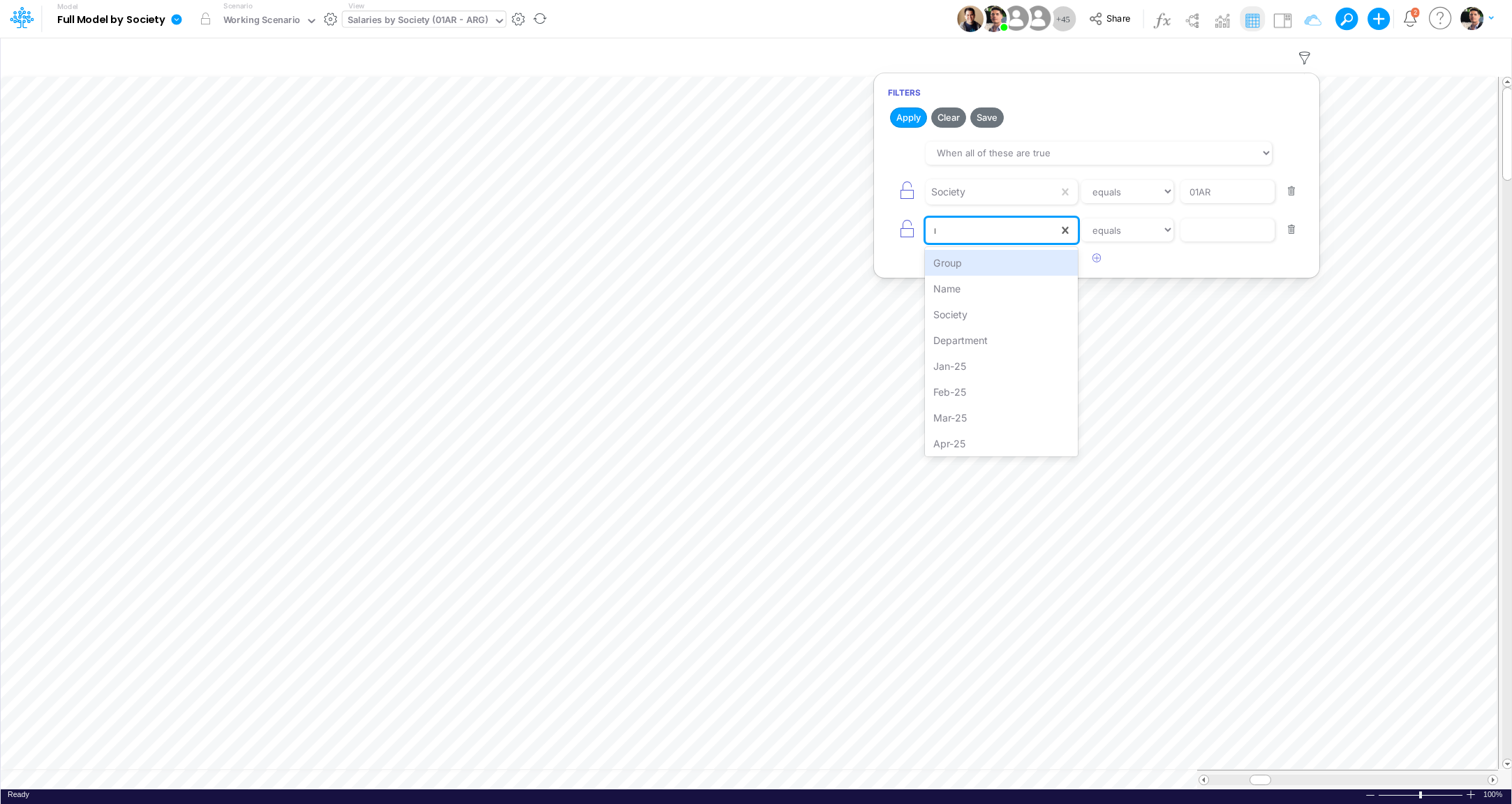
type input "na"
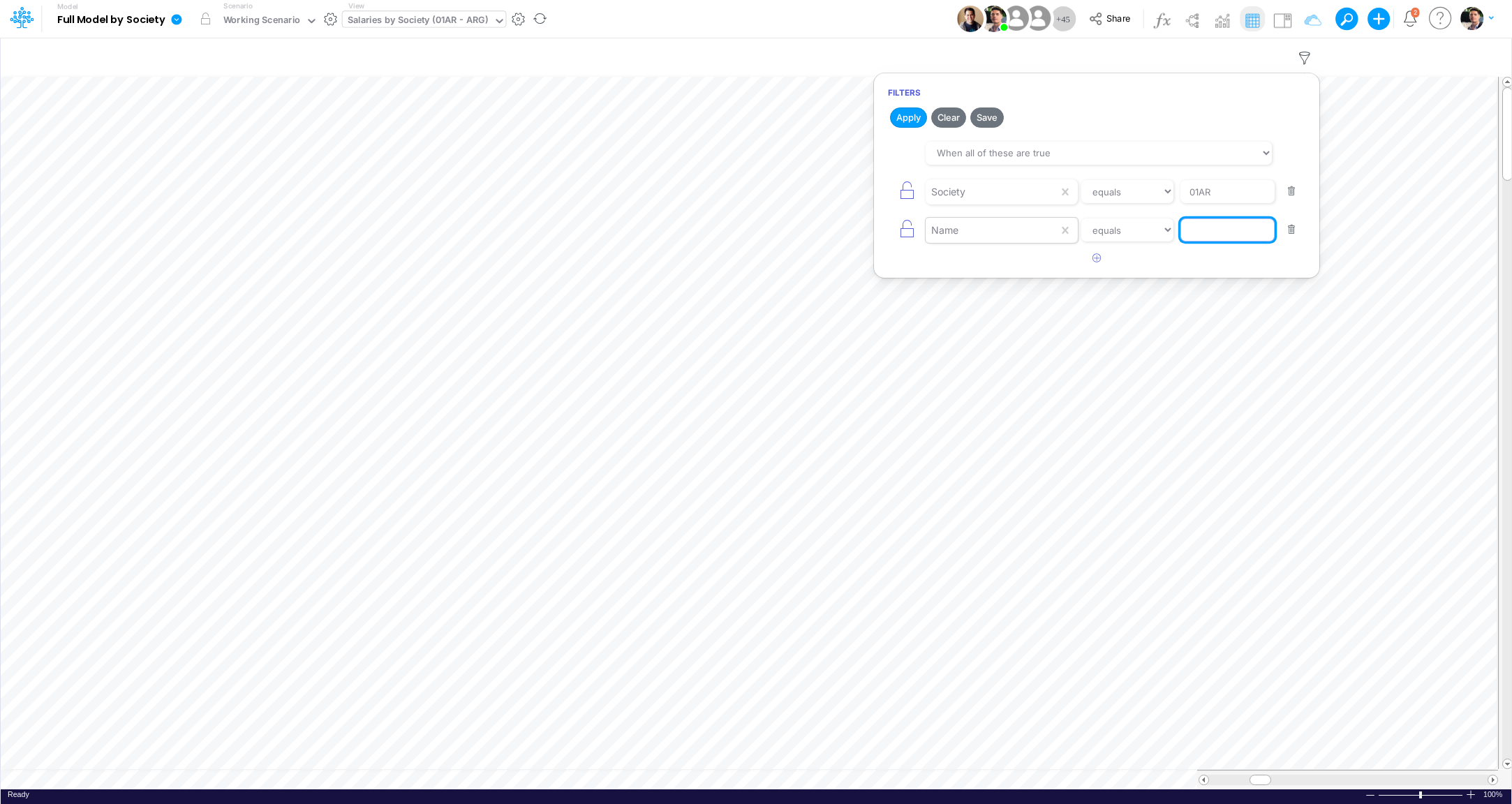
paste input "Average Gross Salary (Inc. Individual Benefits) Change (%) - LTF"
type input "Average Gross Salary (Inc. Individual Benefits) Change (%) - LTF"
click at [899, 111] on button "Apply" at bounding box center [909, 117] width 37 height 21
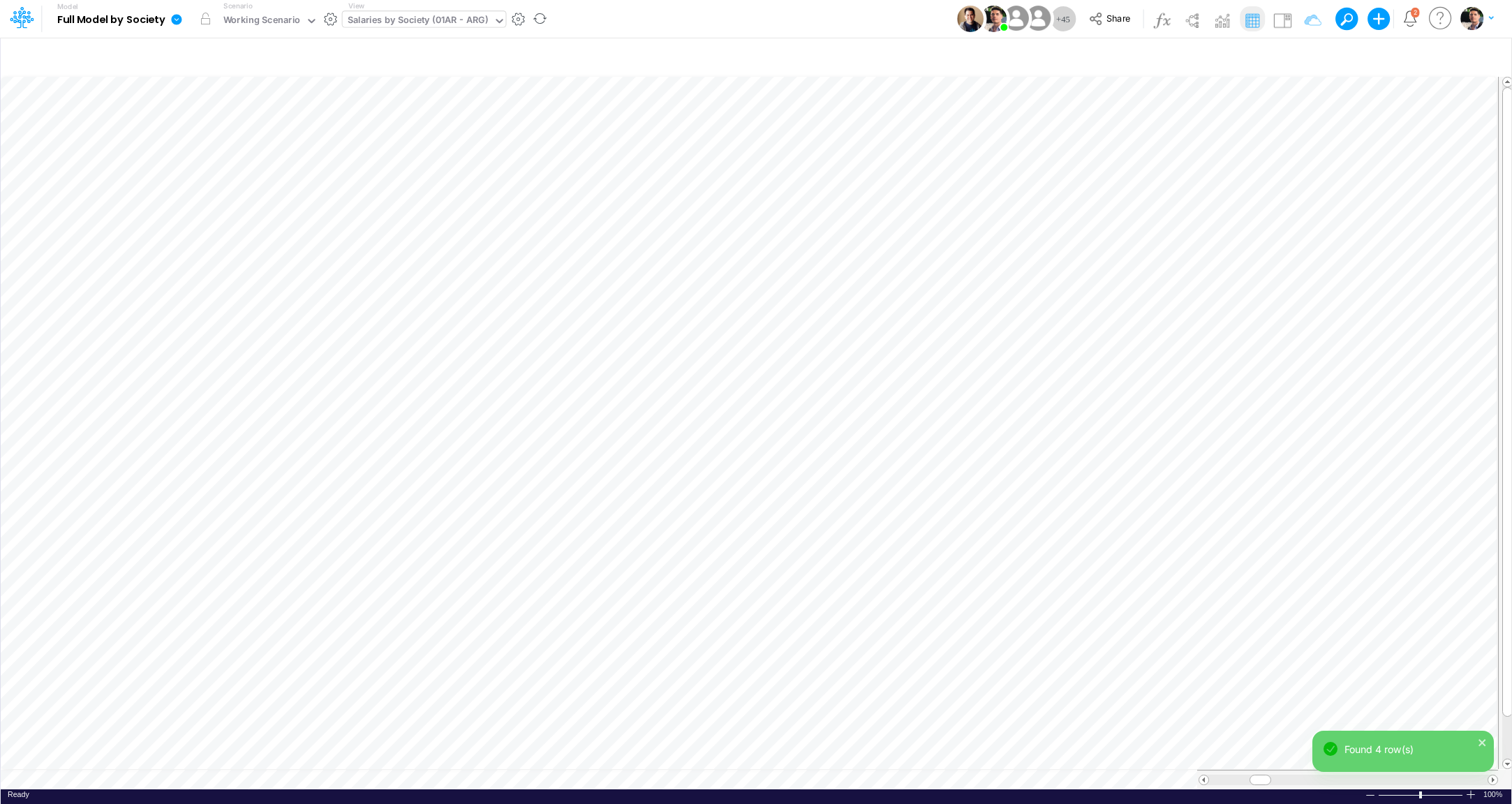
click at [440, 23] on div "Salaries by Society (01AR - ARG)" at bounding box center [418, 21] width 141 height 16
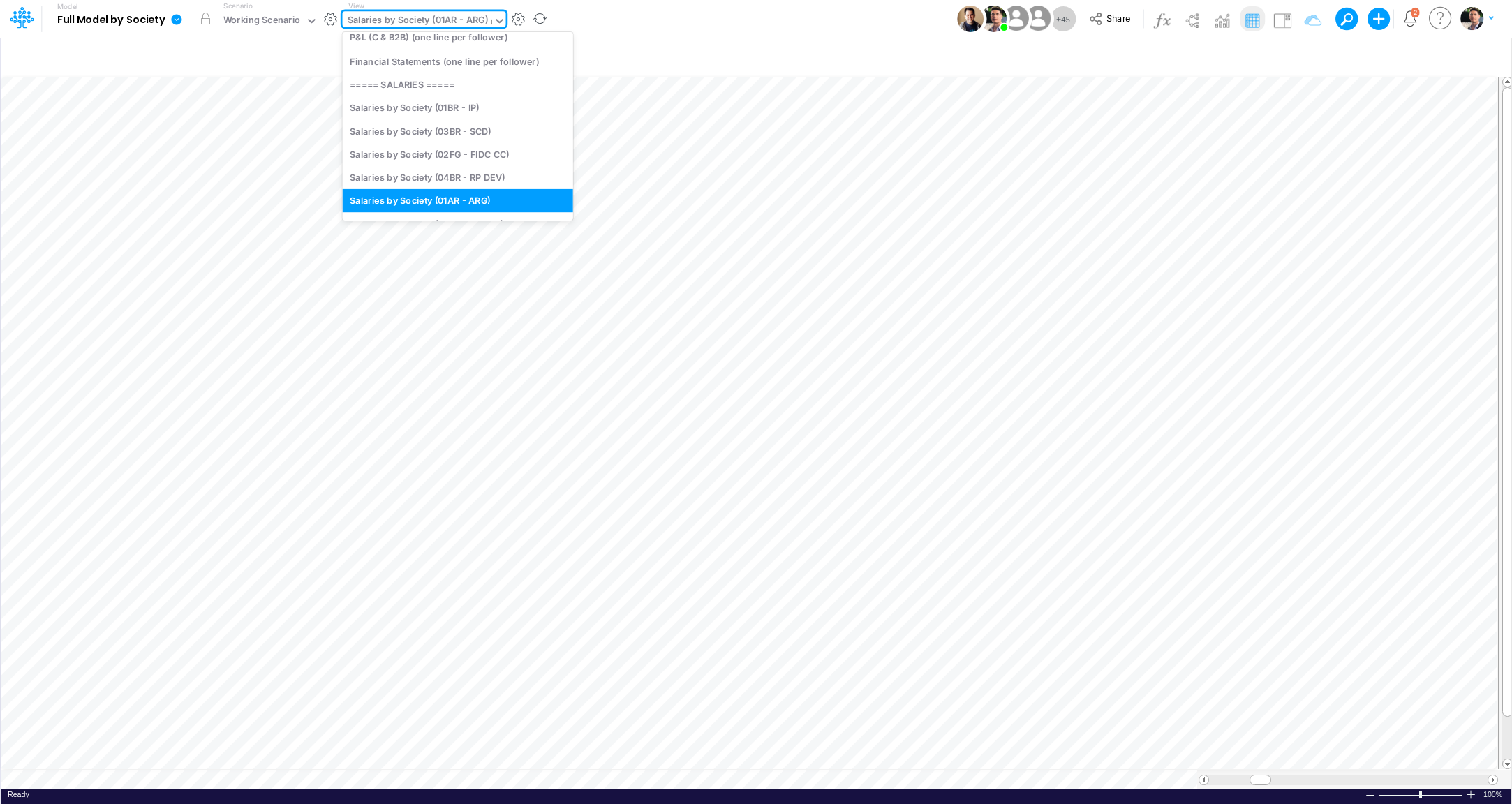
scroll to position [397, 0]
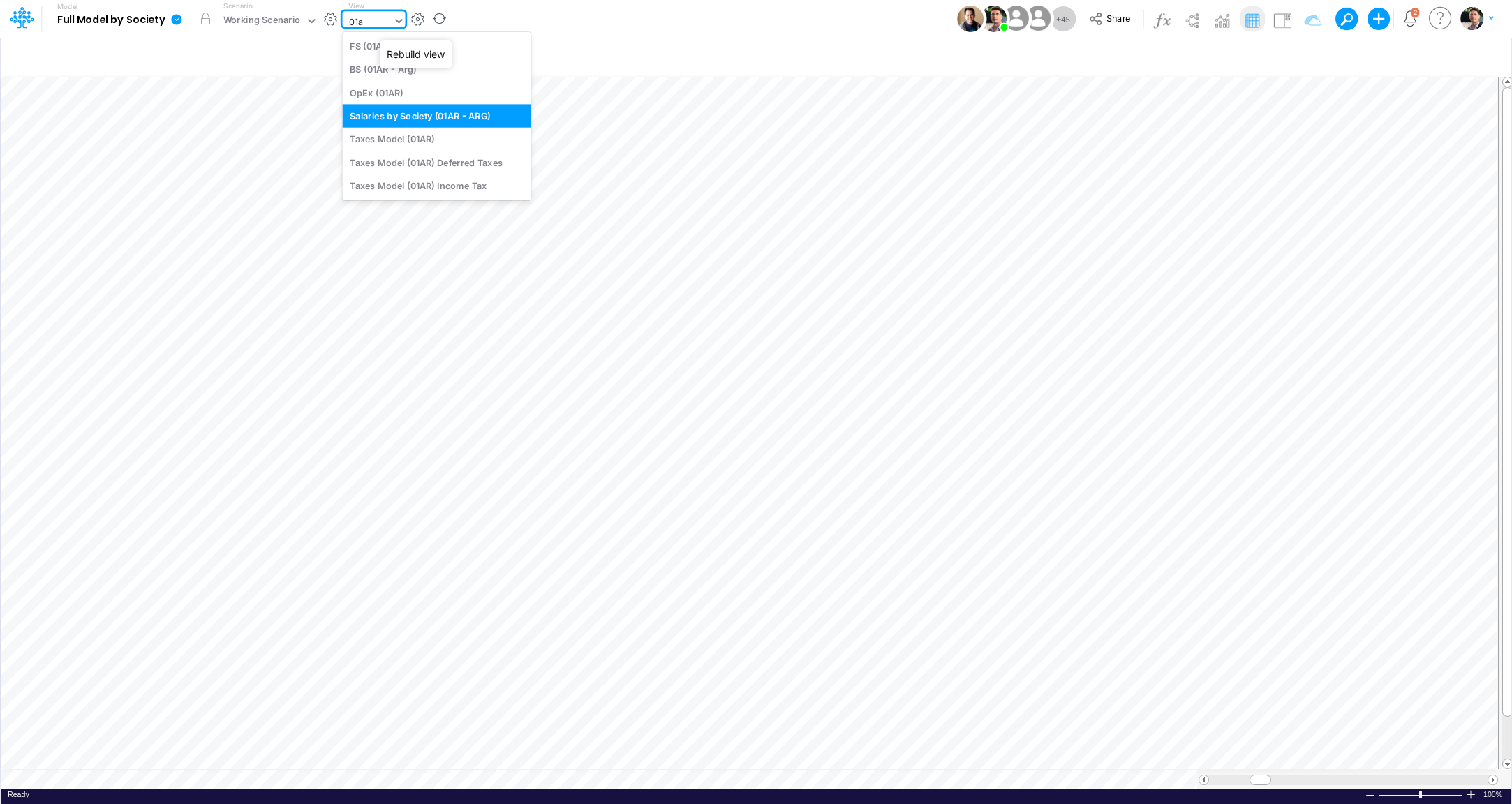
type input "01ar"
click at [385, 49] on div "FS (01AR - ARG)" at bounding box center [437, 45] width 189 height 23
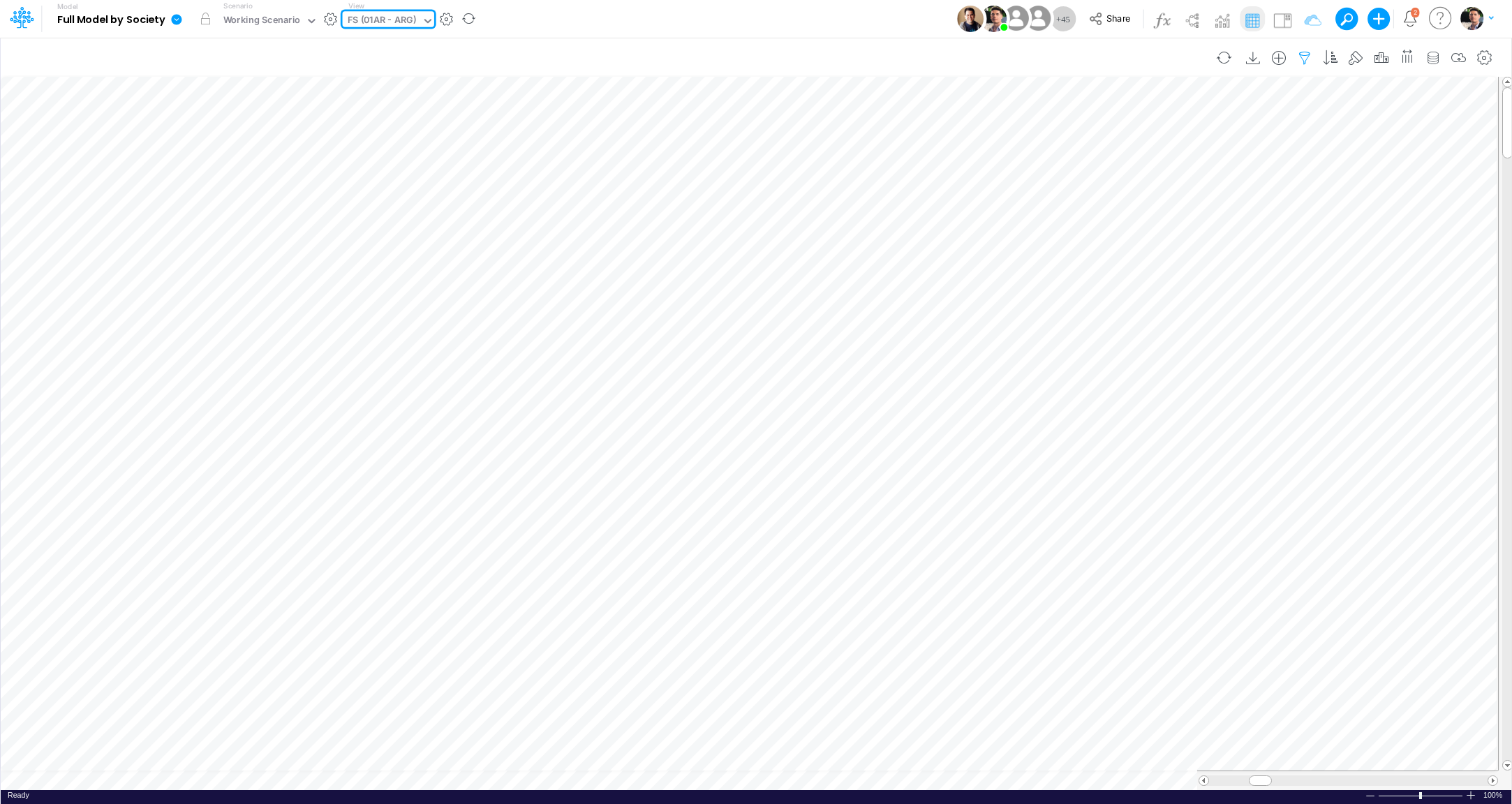
click at [1305, 58] on icon "button" at bounding box center [1305, 58] width 21 height 15
click at [1092, 220] on icon "button" at bounding box center [1097, 219] width 9 height 9
click at [991, 230] on div at bounding box center [992, 230] width 133 height 23
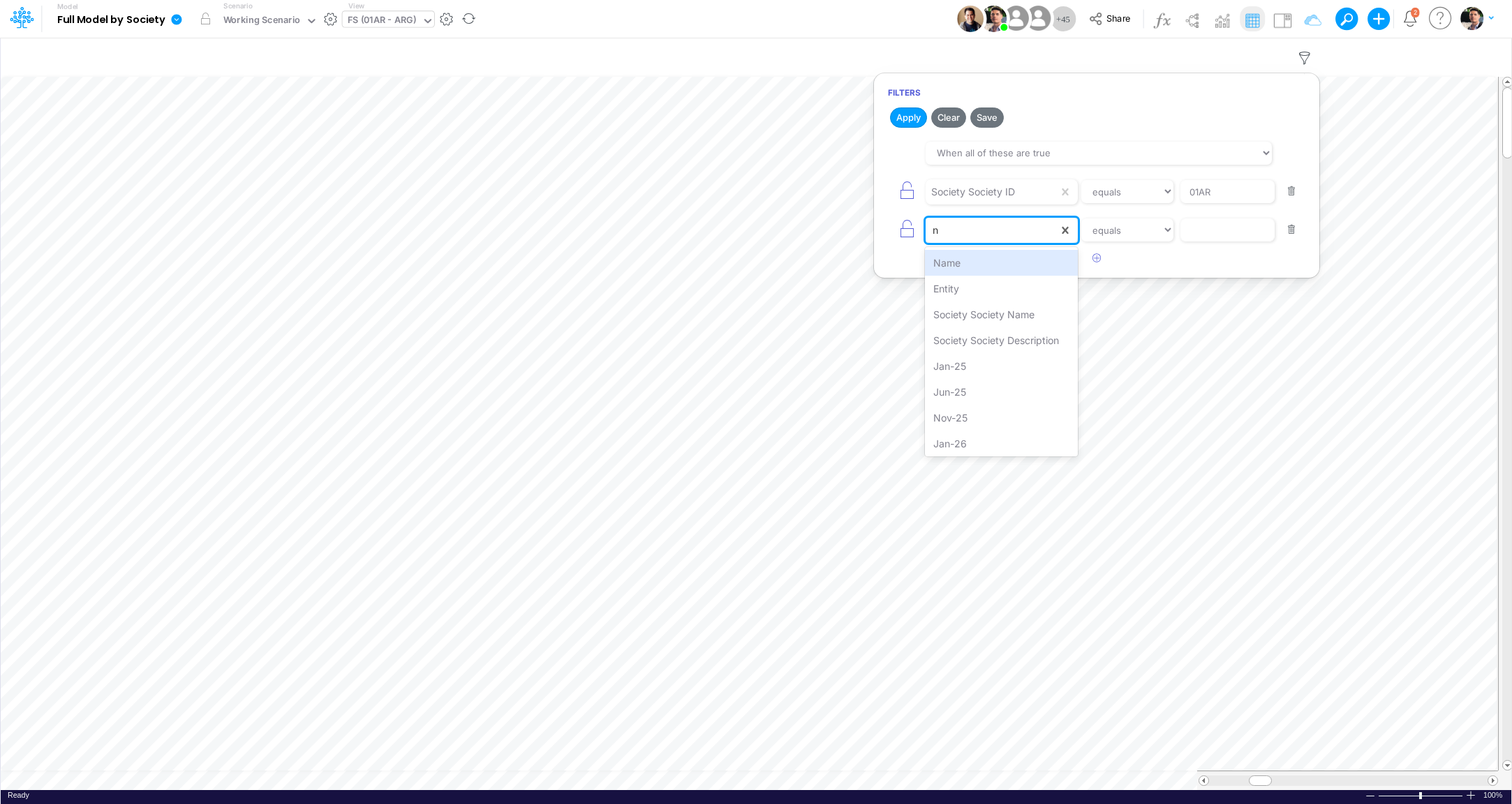
type input "na"
select select "contains"
click option "contains" at bounding box center [0, 0] width 0 height 0
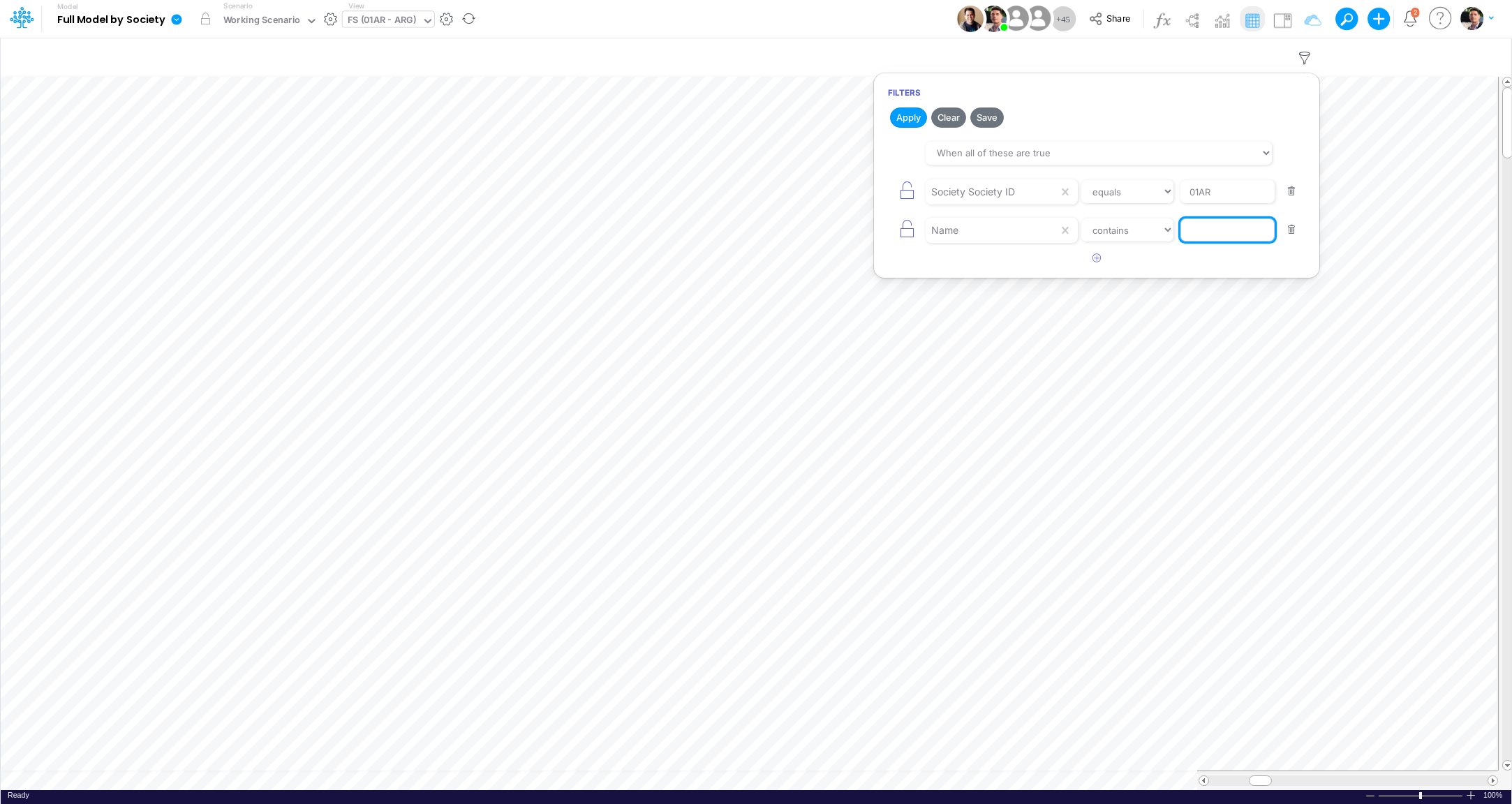
click at [1234, 226] on input "text" at bounding box center [1227, 230] width 94 height 23
type input "Salar"
click at [910, 110] on button "Apply" at bounding box center [909, 117] width 37 height 21
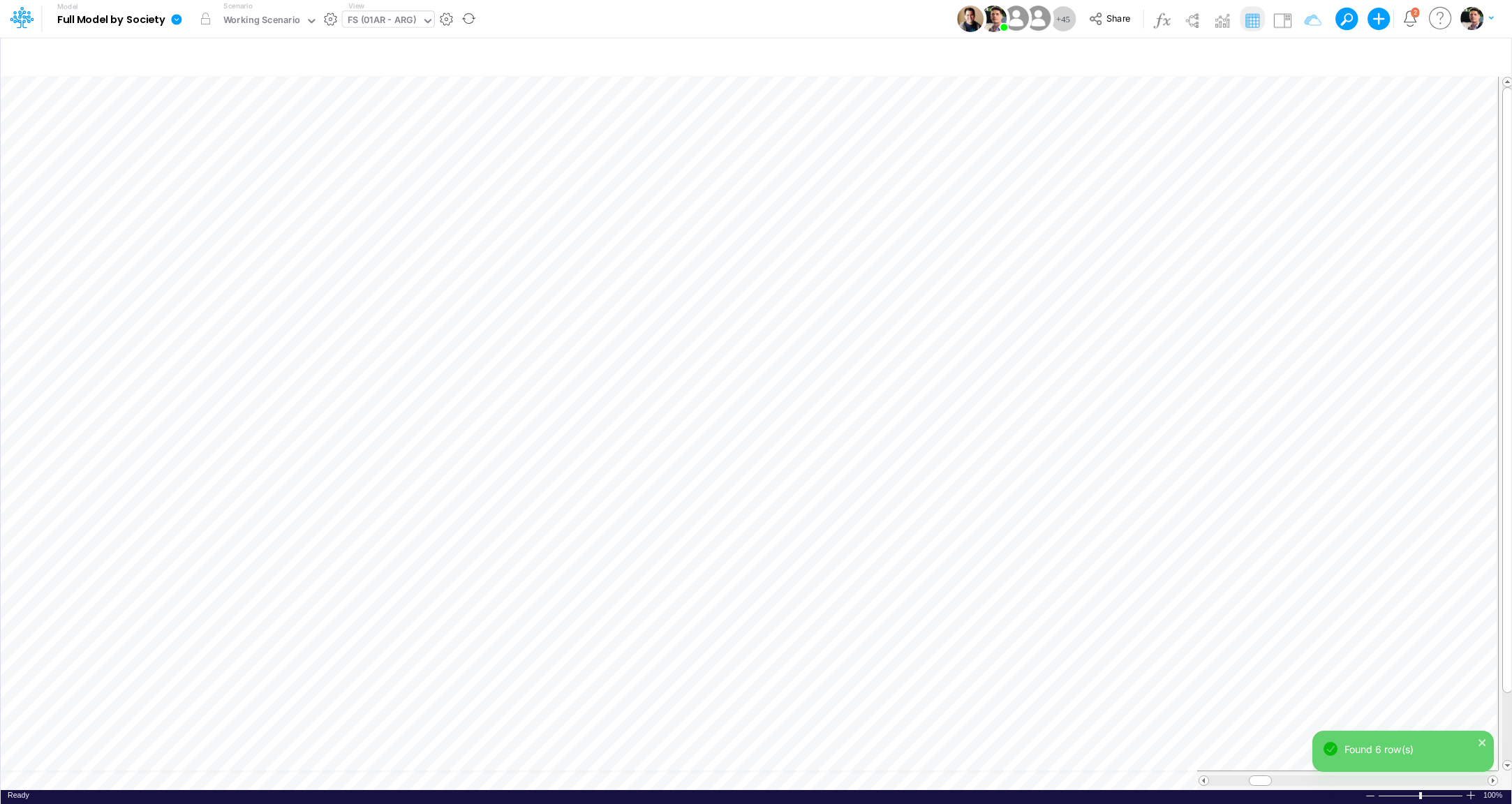
scroll to position [6, 3]
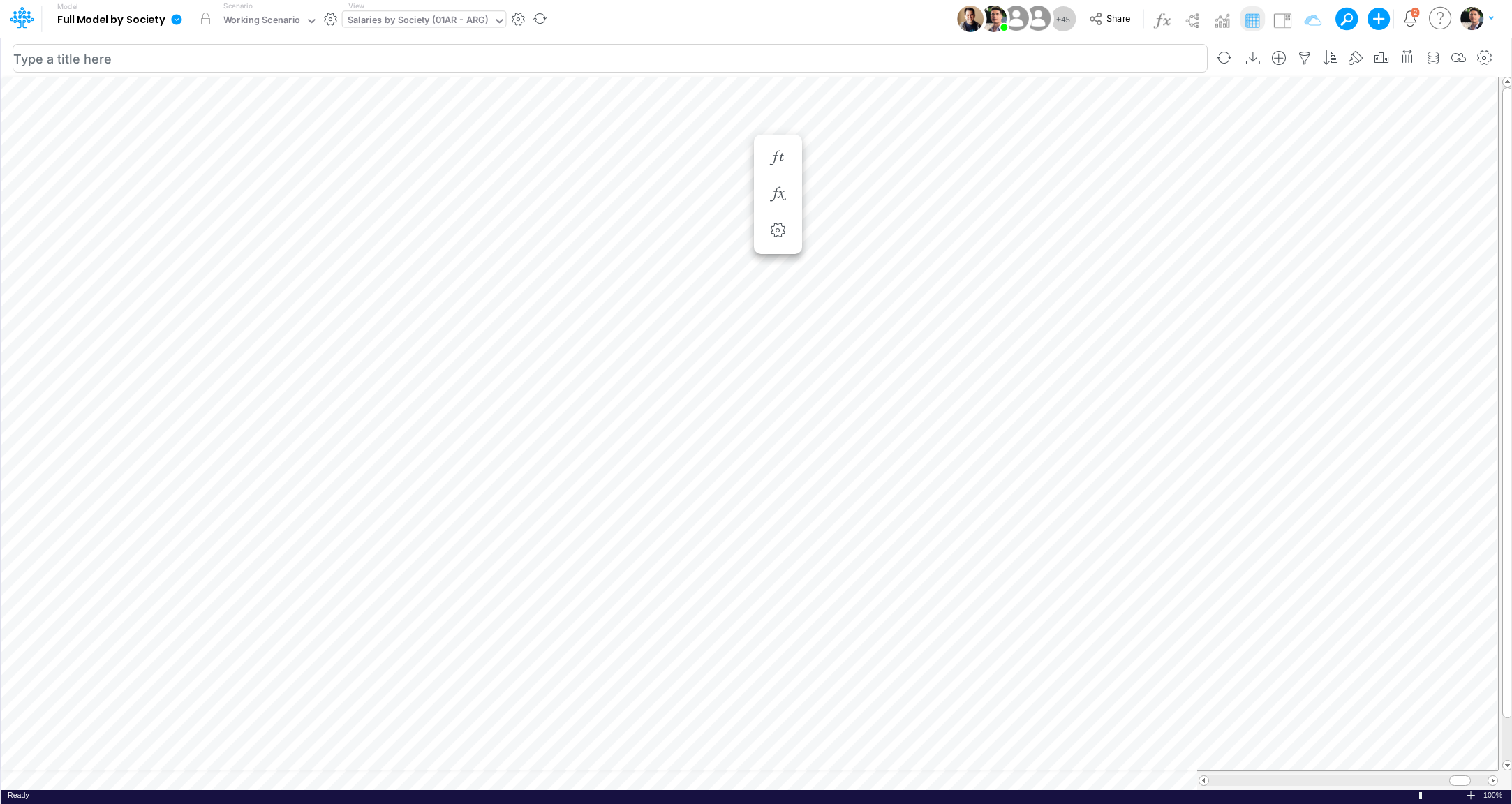
scroll to position [11, 4]
click at [1117, 197] on icon "button" at bounding box center [1117, 194] width 21 height 15
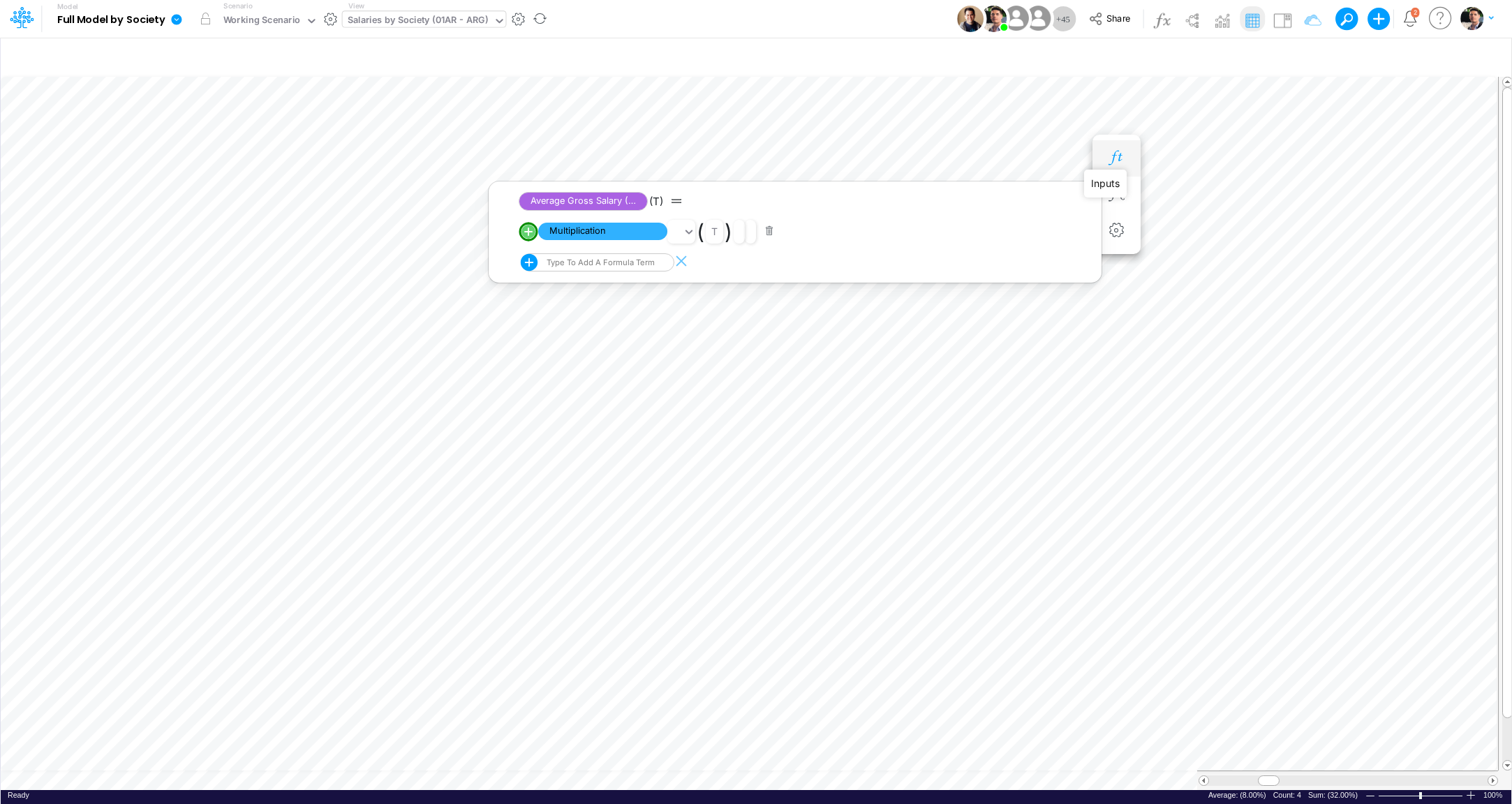
click at [1122, 160] on icon "button" at bounding box center [1117, 158] width 21 height 15
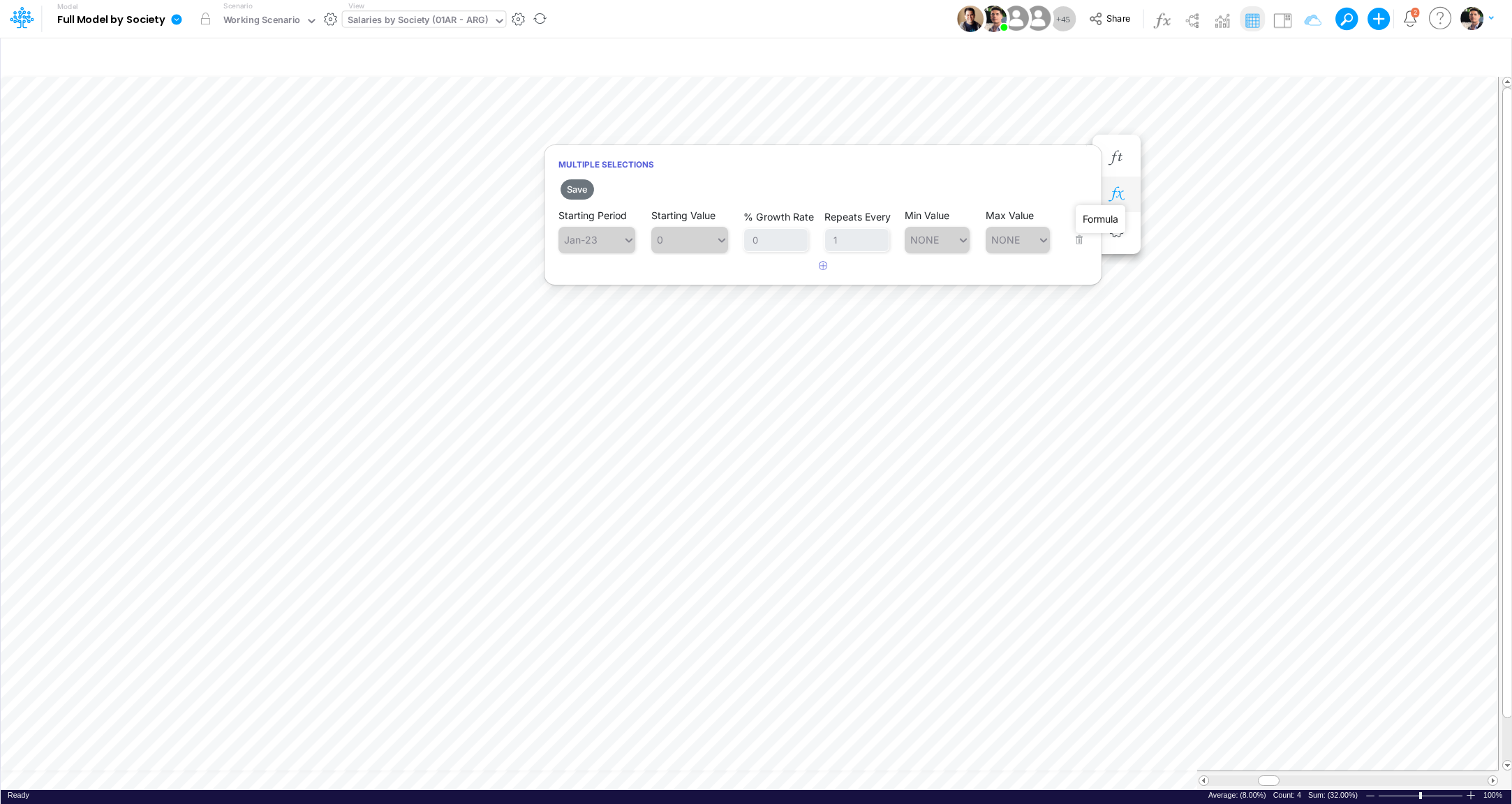
click at [1116, 194] on icon "button" at bounding box center [1117, 194] width 21 height 15
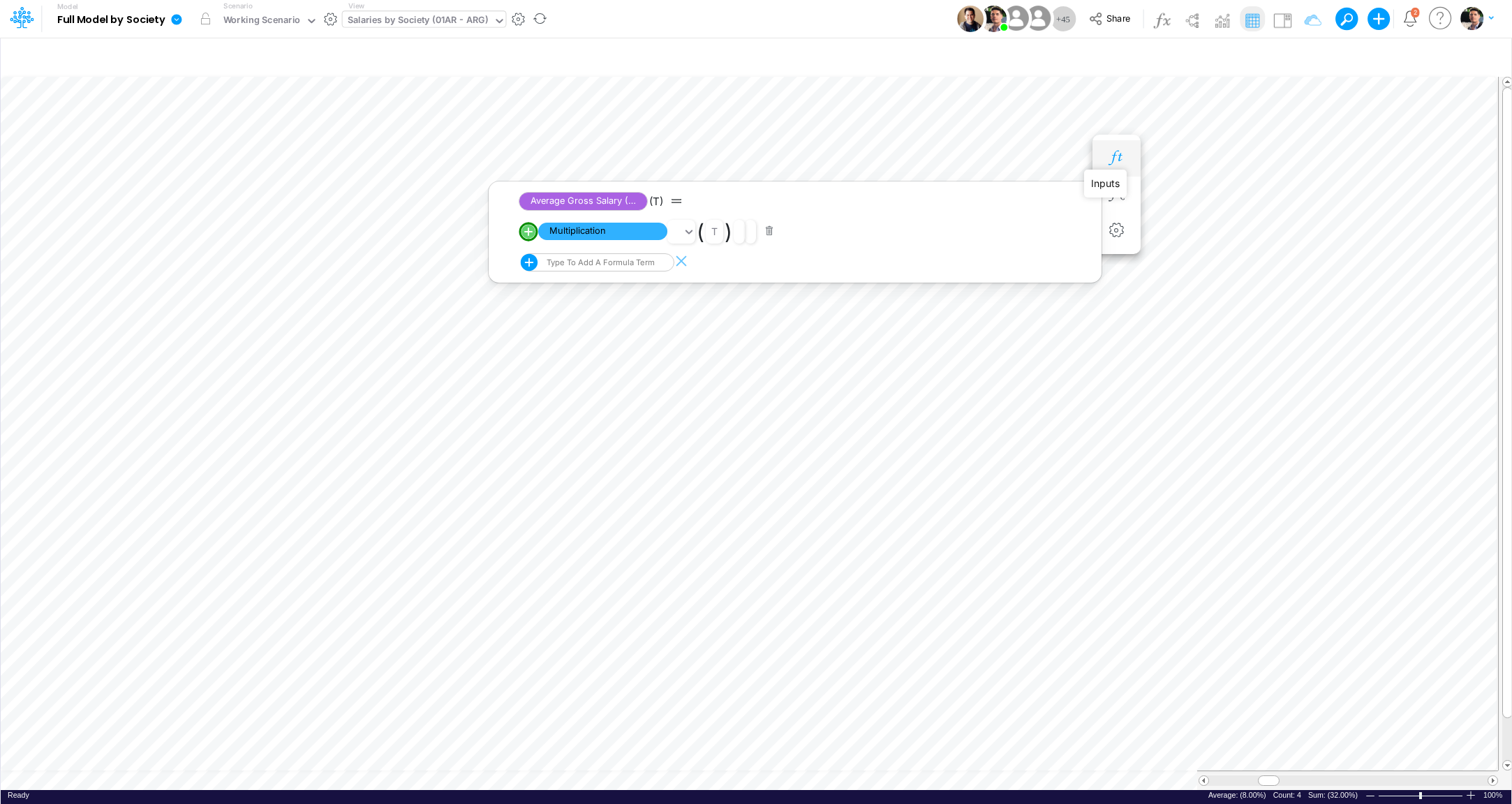
click at [1122, 163] on icon "button" at bounding box center [1117, 158] width 21 height 15
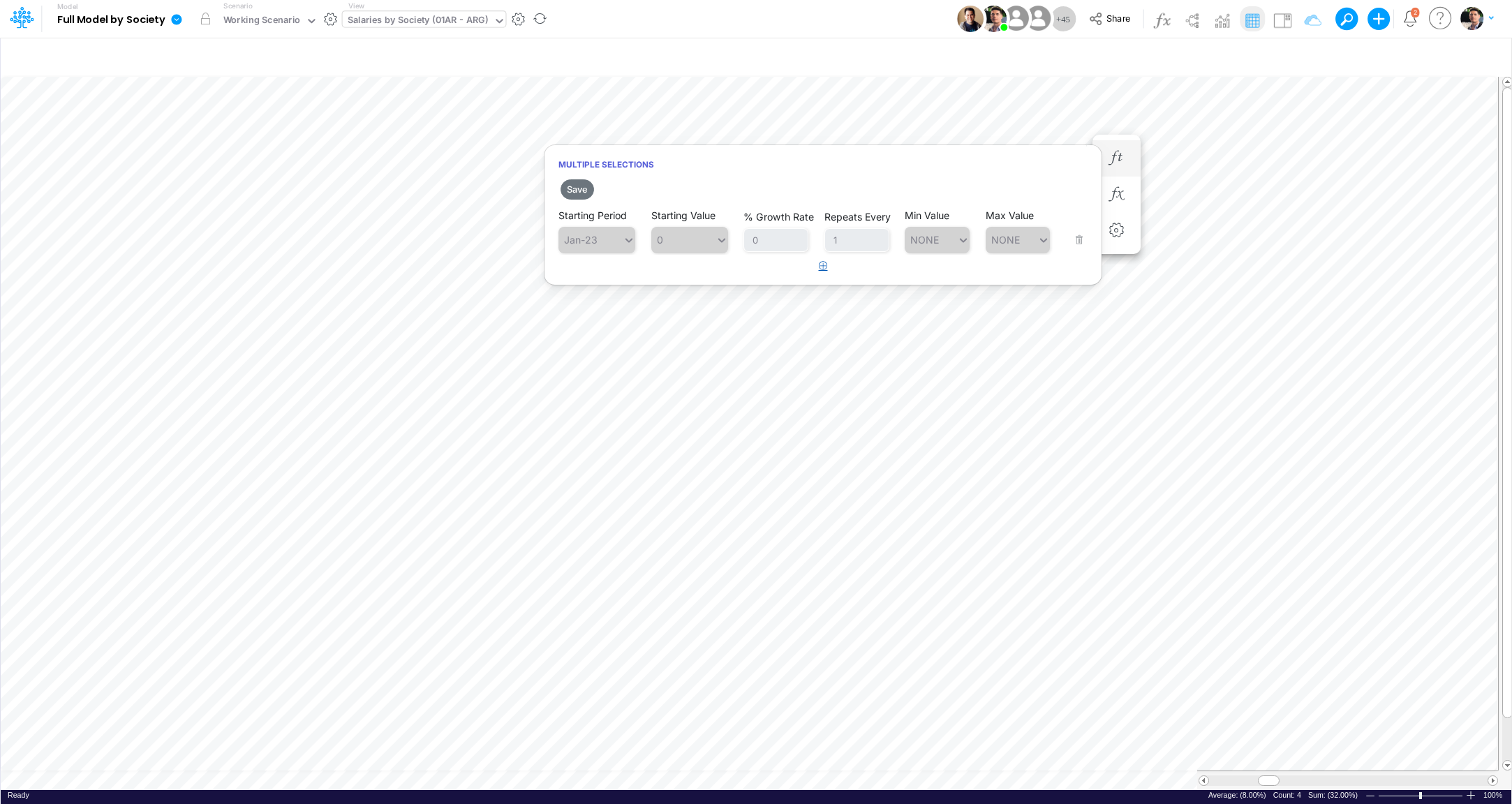
click at [828, 266] on button "button" at bounding box center [823, 266] width 27 height 23
click at [601, 271] on div "Type to search..." at bounding box center [604, 275] width 77 height 12
type input "jan-26"
type input "-10%"
click at [573, 185] on button "Save" at bounding box center [577, 189] width 33 height 21
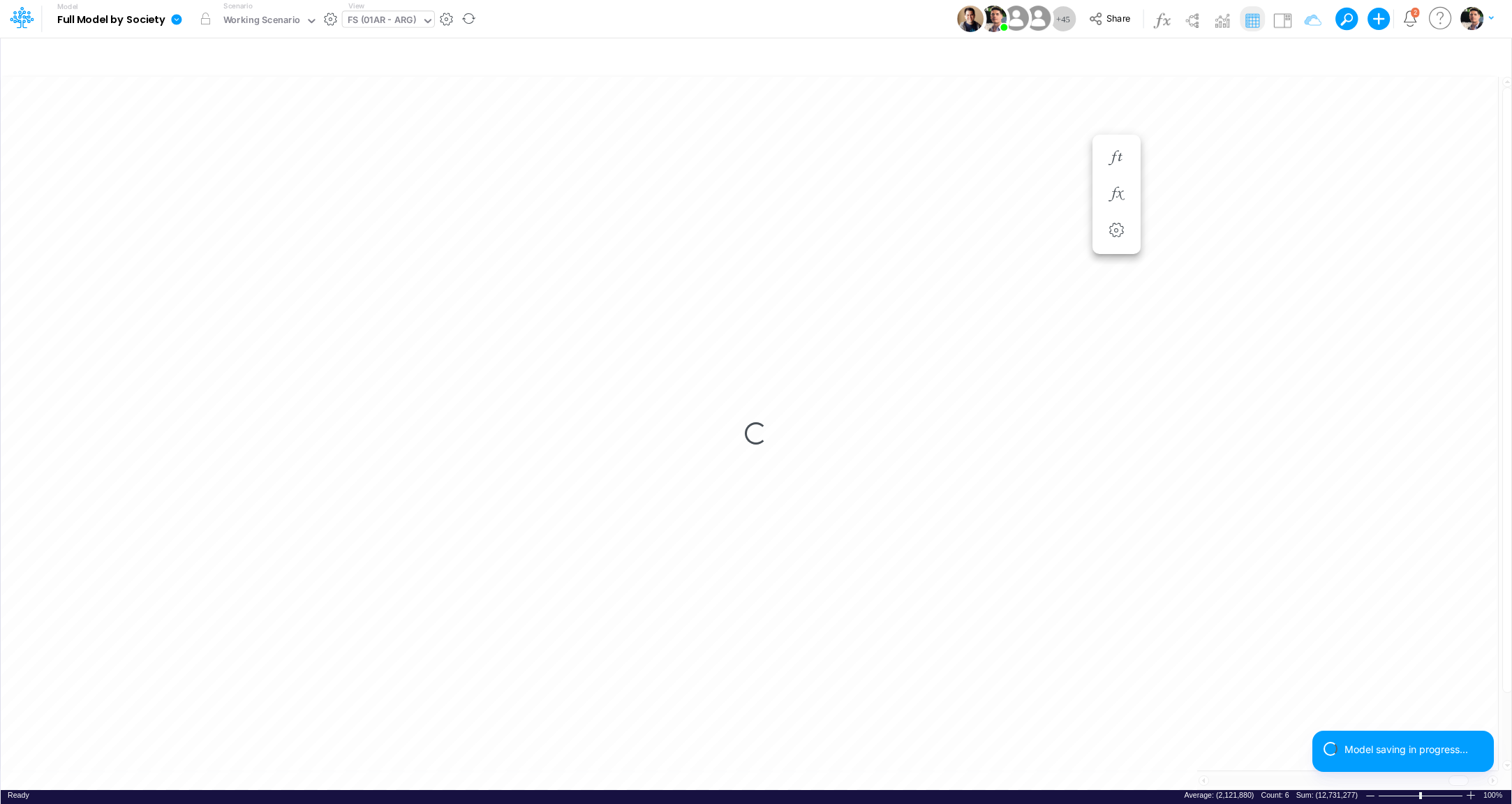
scroll to position [6, 44]
click at [1113, 156] on icon "button" at bounding box center [1117, 158] width 21 height 15
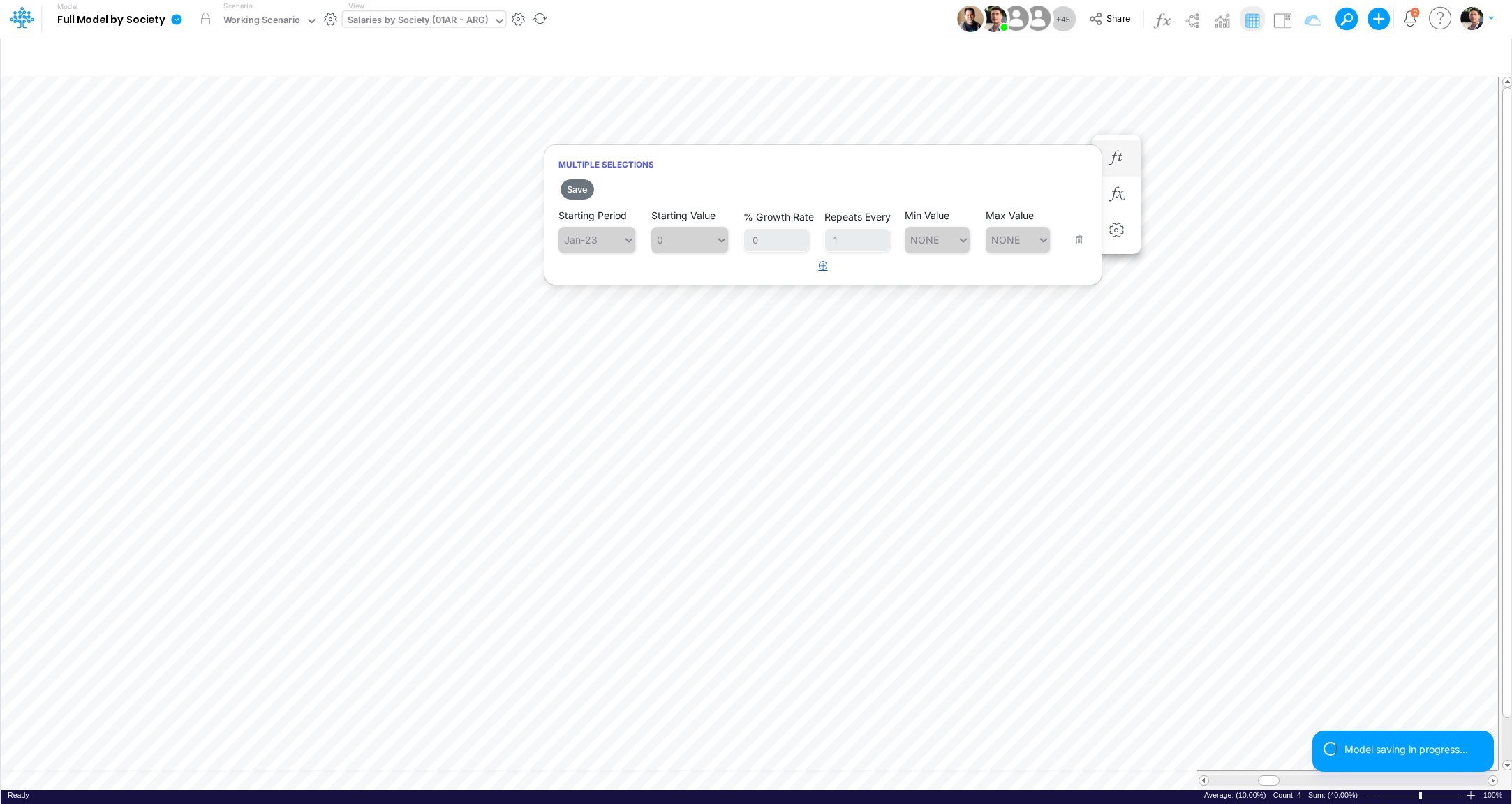
click at [817, 272] on button "button" at bounding box center [823, 266] width 27 height 23
click at [618, 272] on div "Type to search..." at bounding box center [604, 275] width 77 height 12
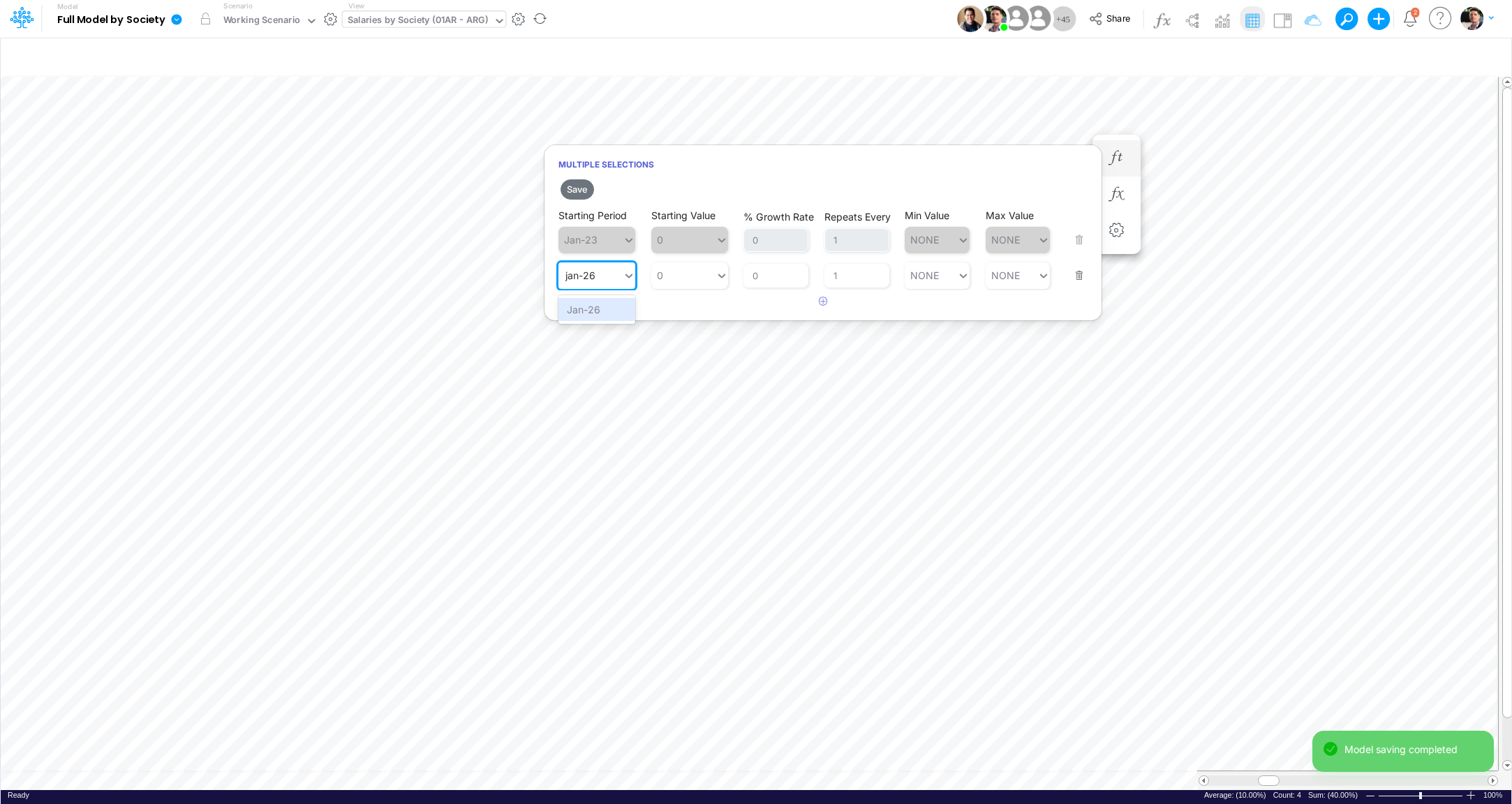
type input "jan-26"
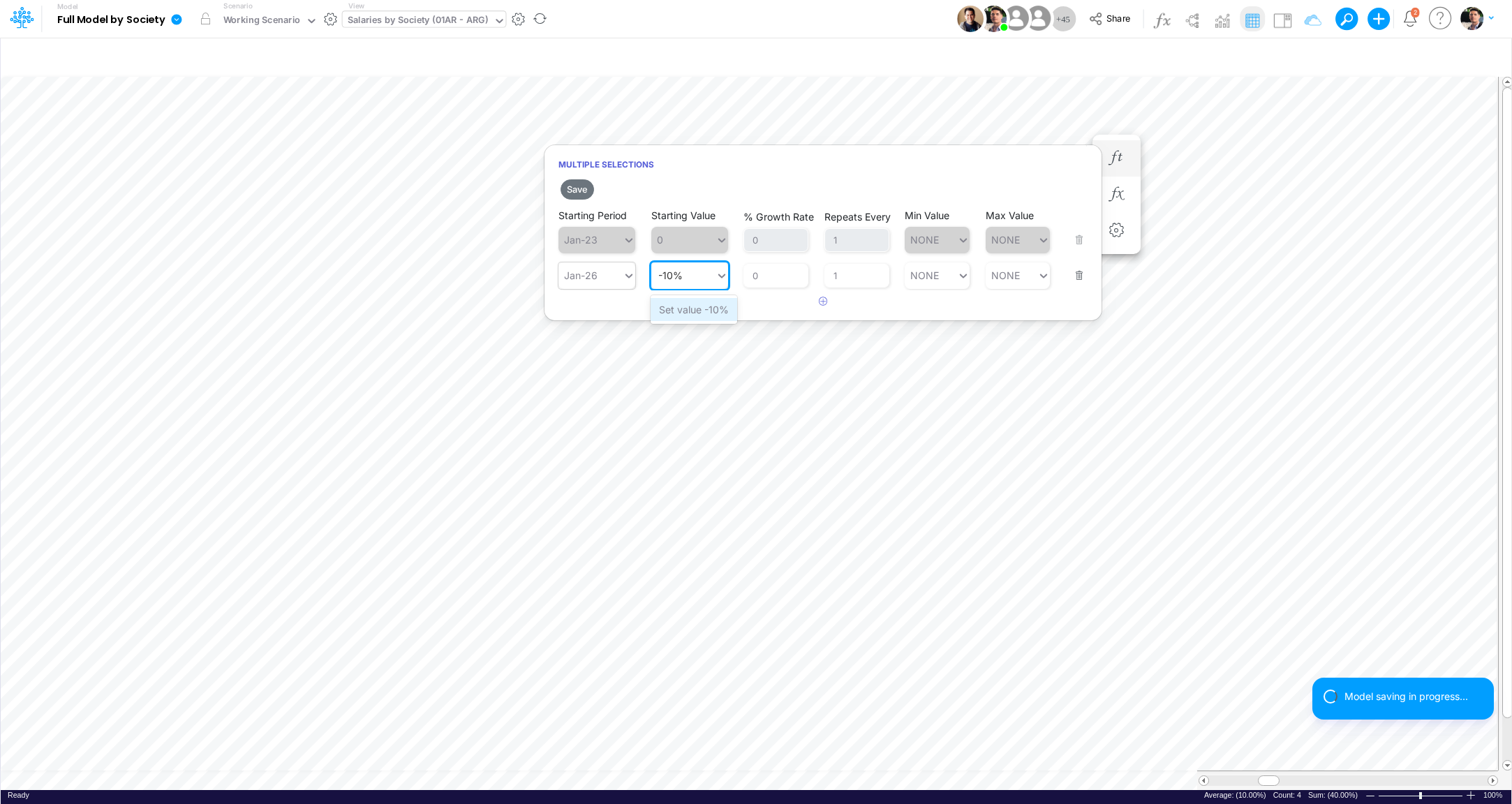
click at [683, 311] on div "Set value -10%" at bounding box center [694, 309] width 87 height 23
type input "-10%"
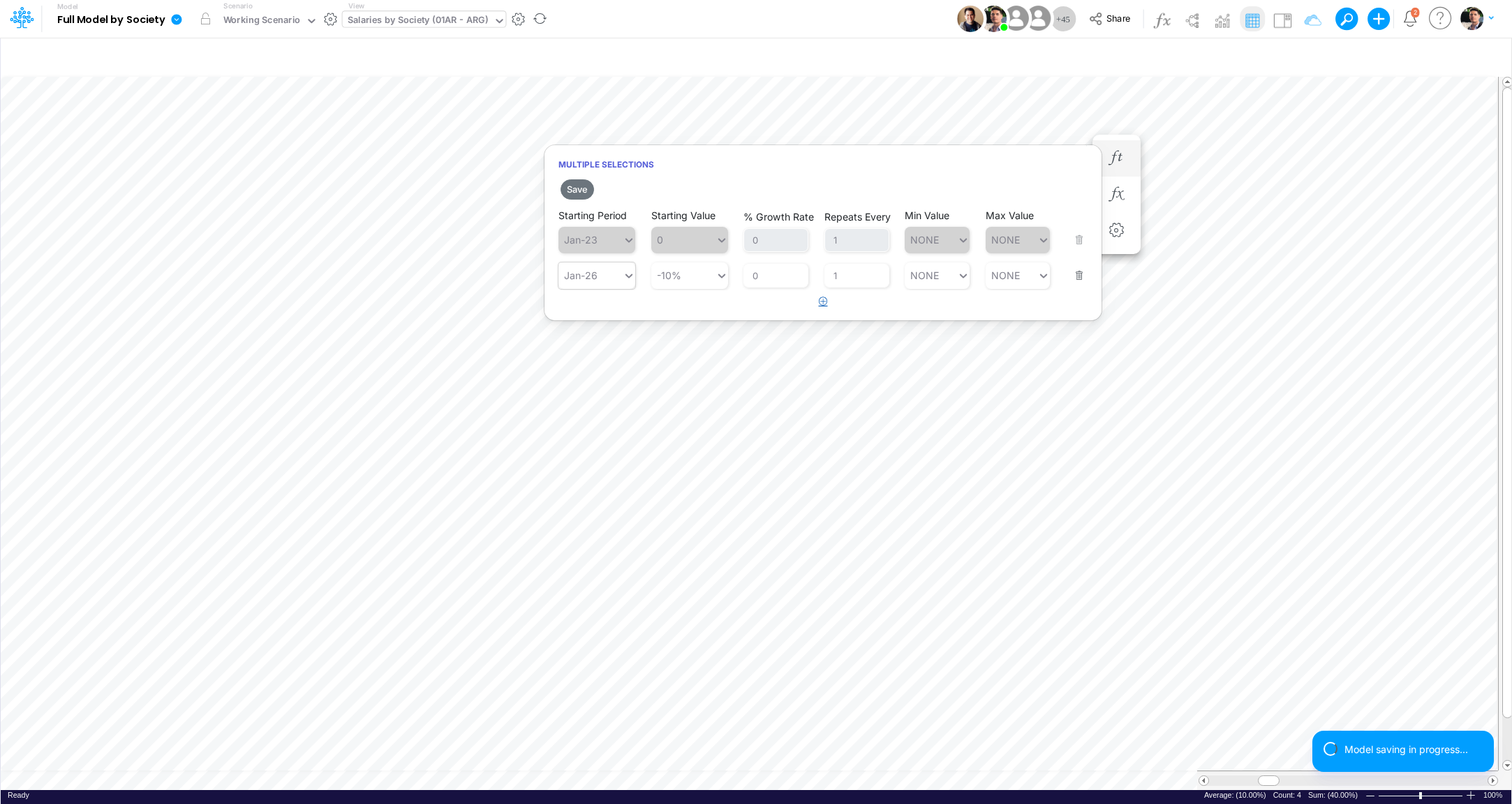
click at [821, 302] on icon "button" at bounding box center [823, 301] width 9 height 9
click at [616, 321] on div "Type to search..." at bounding box center [591, 311] width 64 height 21
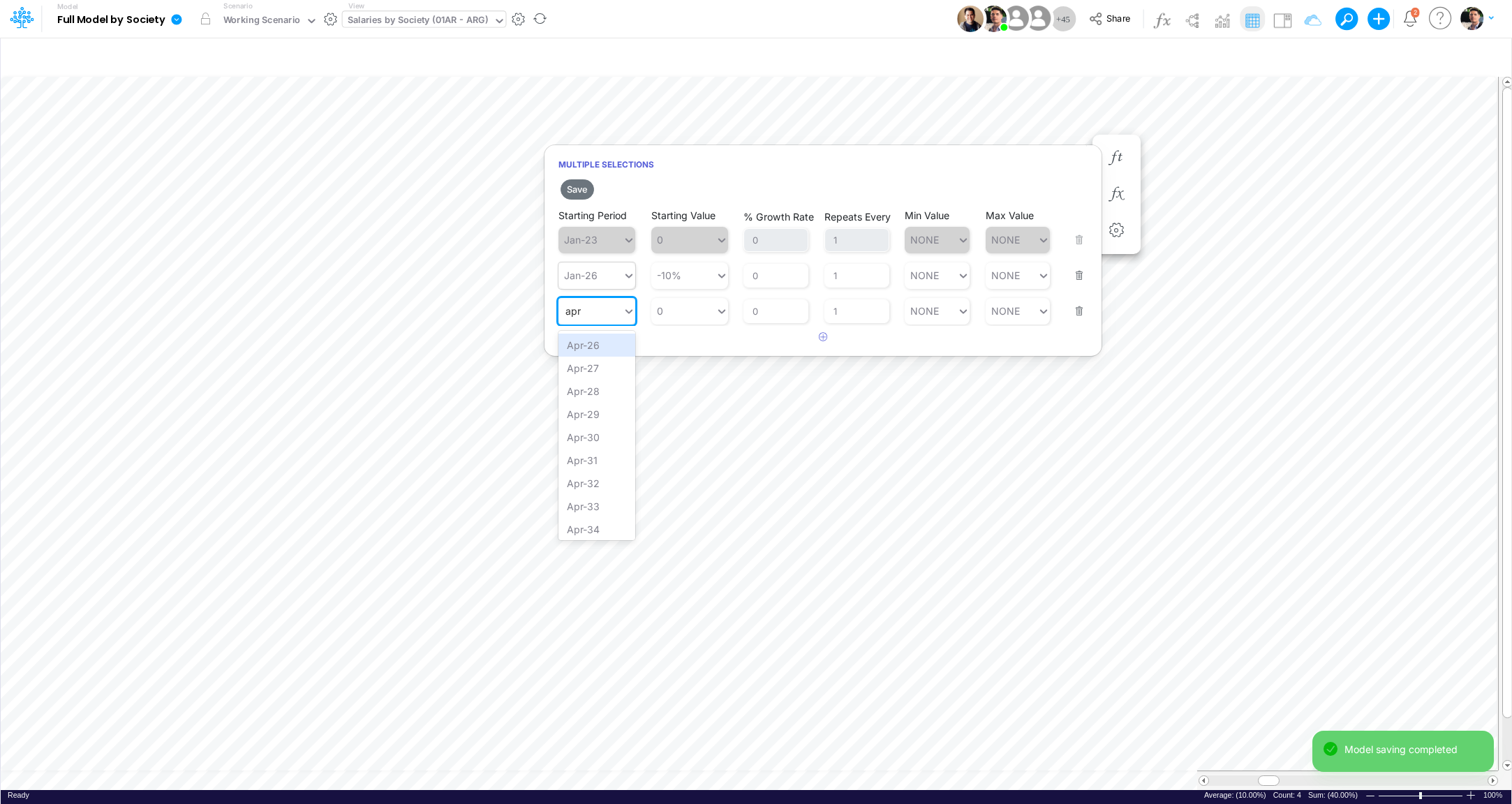
type input "apr"
type input "-"
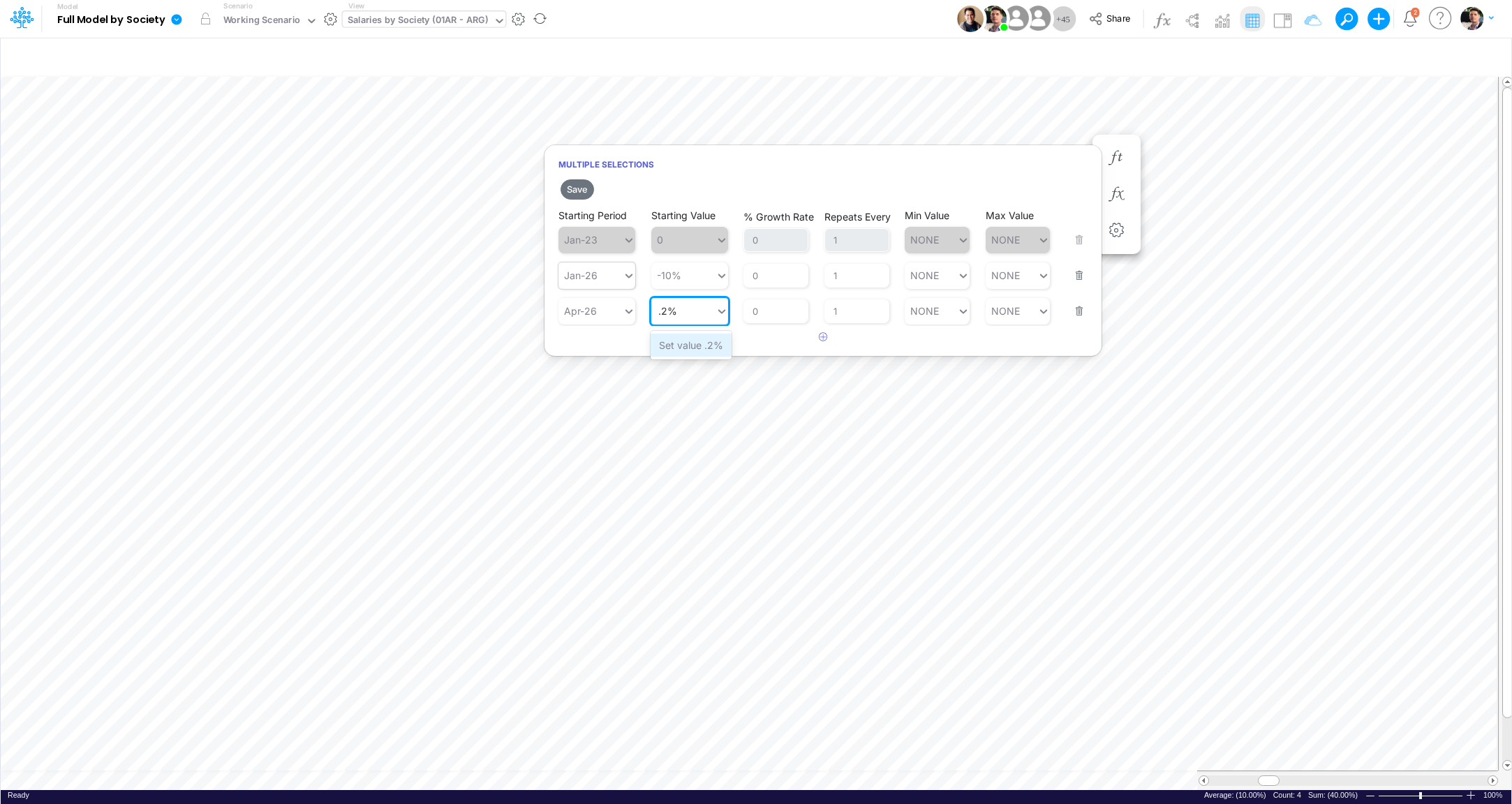
click at [678, 346] on div "Set value .2%" at bounding box center [691, 345] width 81 height 23
type input ".2%"
type input "o.2%"
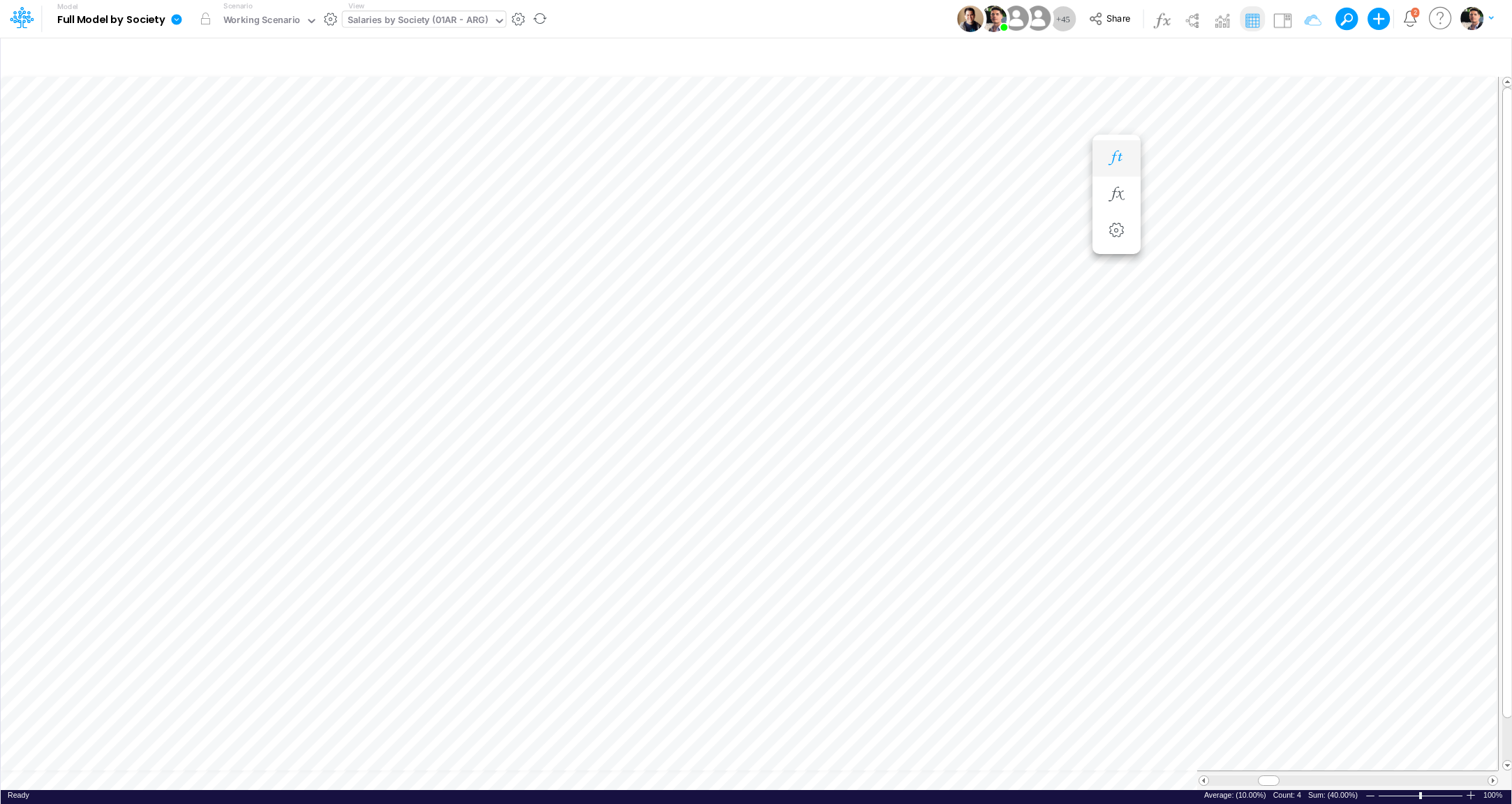
click at [1113, 167] on button "button" at bounding box center [1117, 158] width 26 height 28
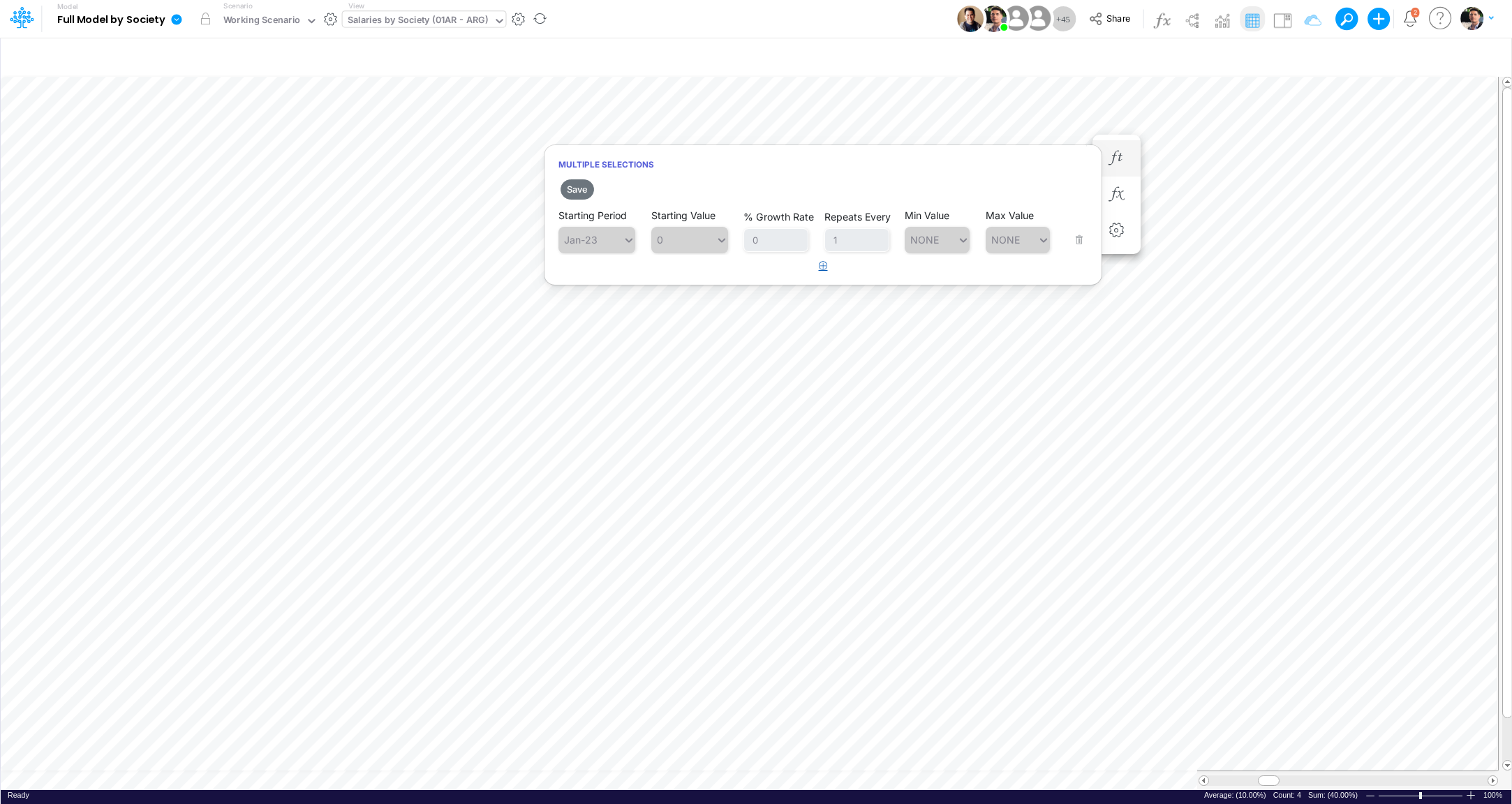
click at [830, 275] on button "button" at bounding box center [823, 266] width 27 height 23
click at [604, 275] on div "Type to search..." at bounding box center [604, 275] width 77 height 12
type input "jan-26"
click at [689, 311] on div "Set value -10%" at bounding box center [694, 309] width 87 height 23
type input "-10%"
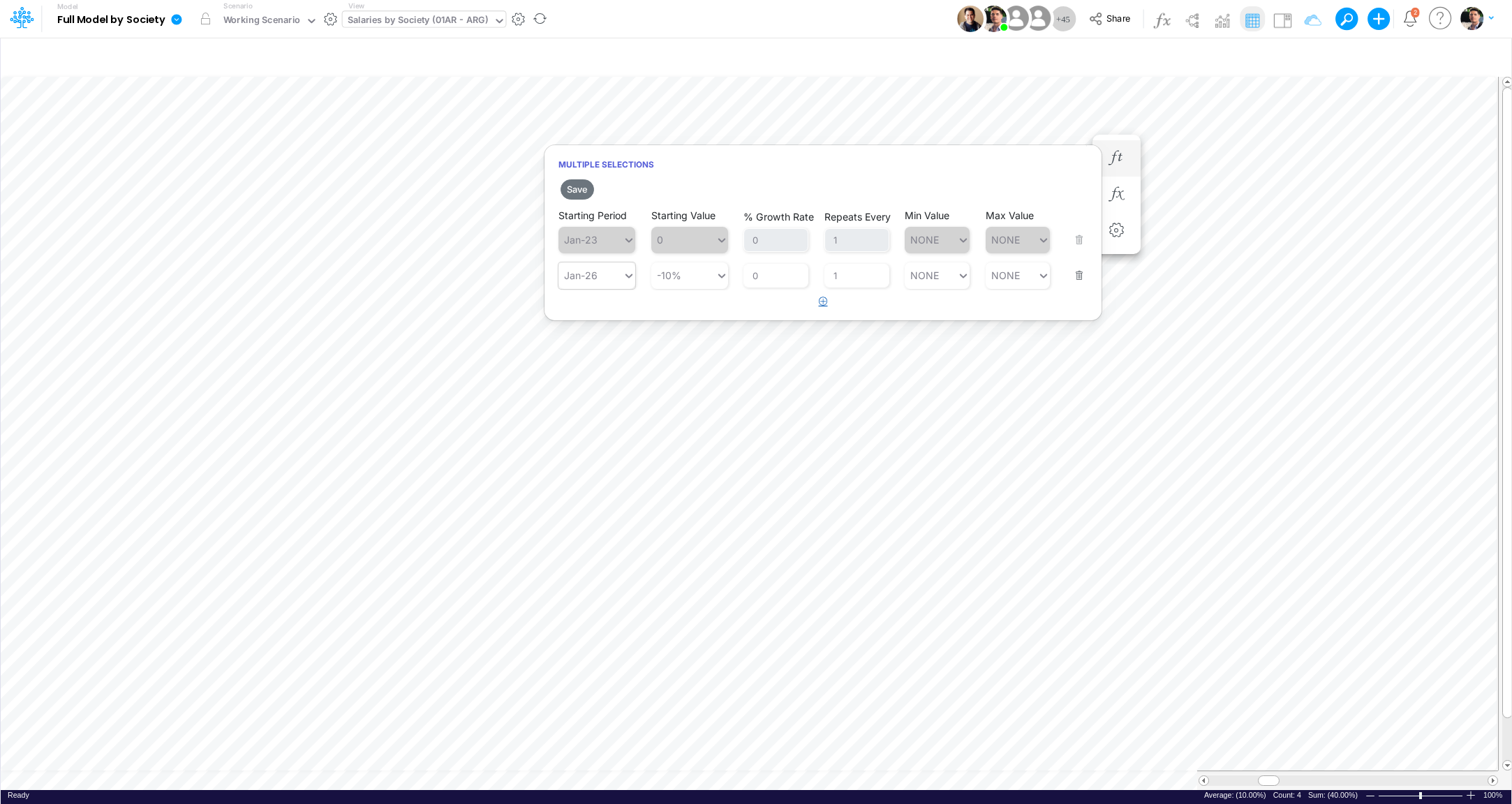
click at [823, 304] on icon "button" at bounding box center [823, 301] width 9 height 9
click at [592, 309] on div "Type to search..." at bounding box center [604, 311] width 77 height 12
type input "apr"
click at [686, 345] on div "Set value 0.2%" at bounding box center [694, 345] width 87 height 23
type input "0.2%"
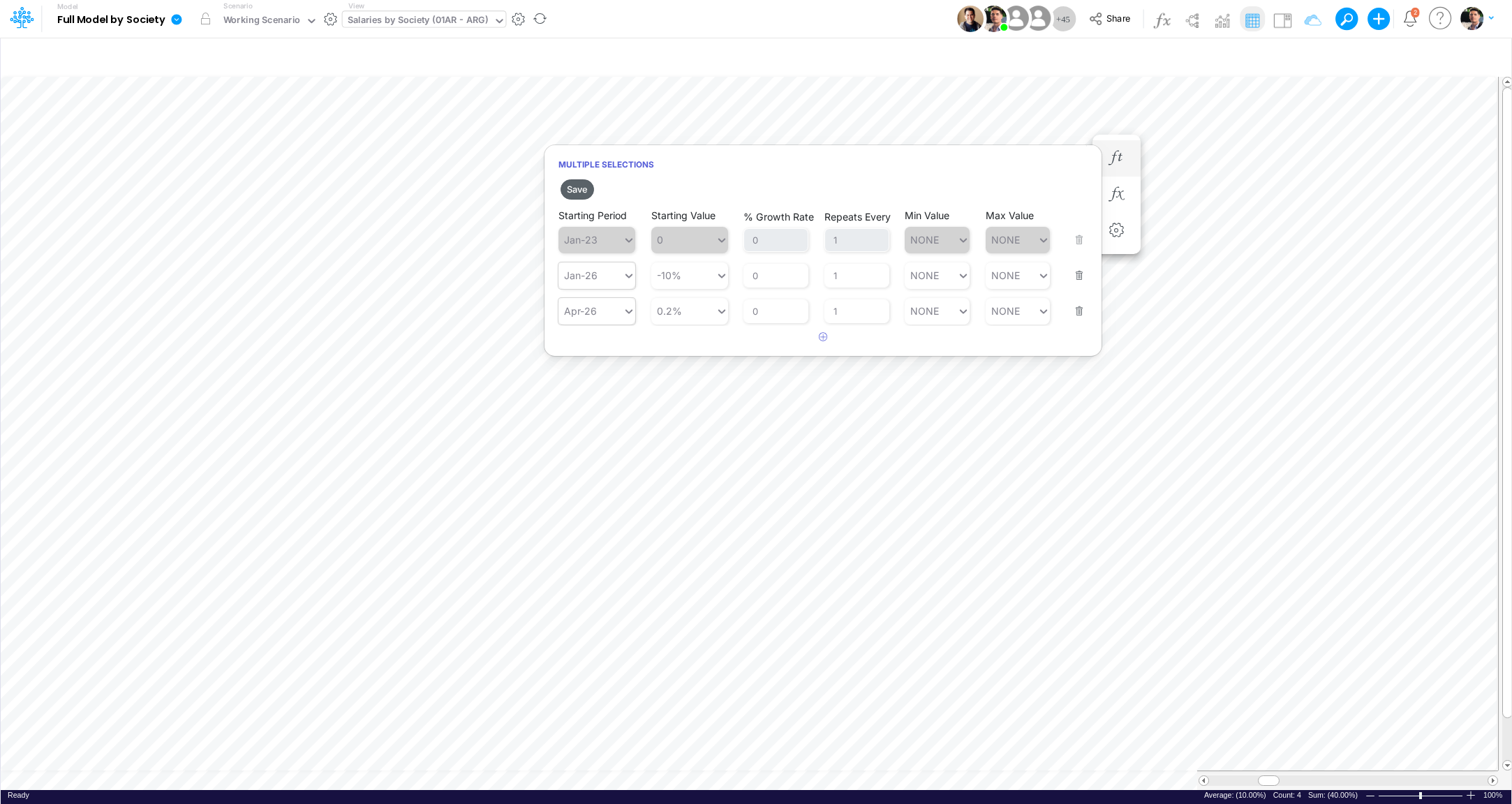
click at [581, 189] on button "Save" at bounding box center [577, 189] width 33 height 21
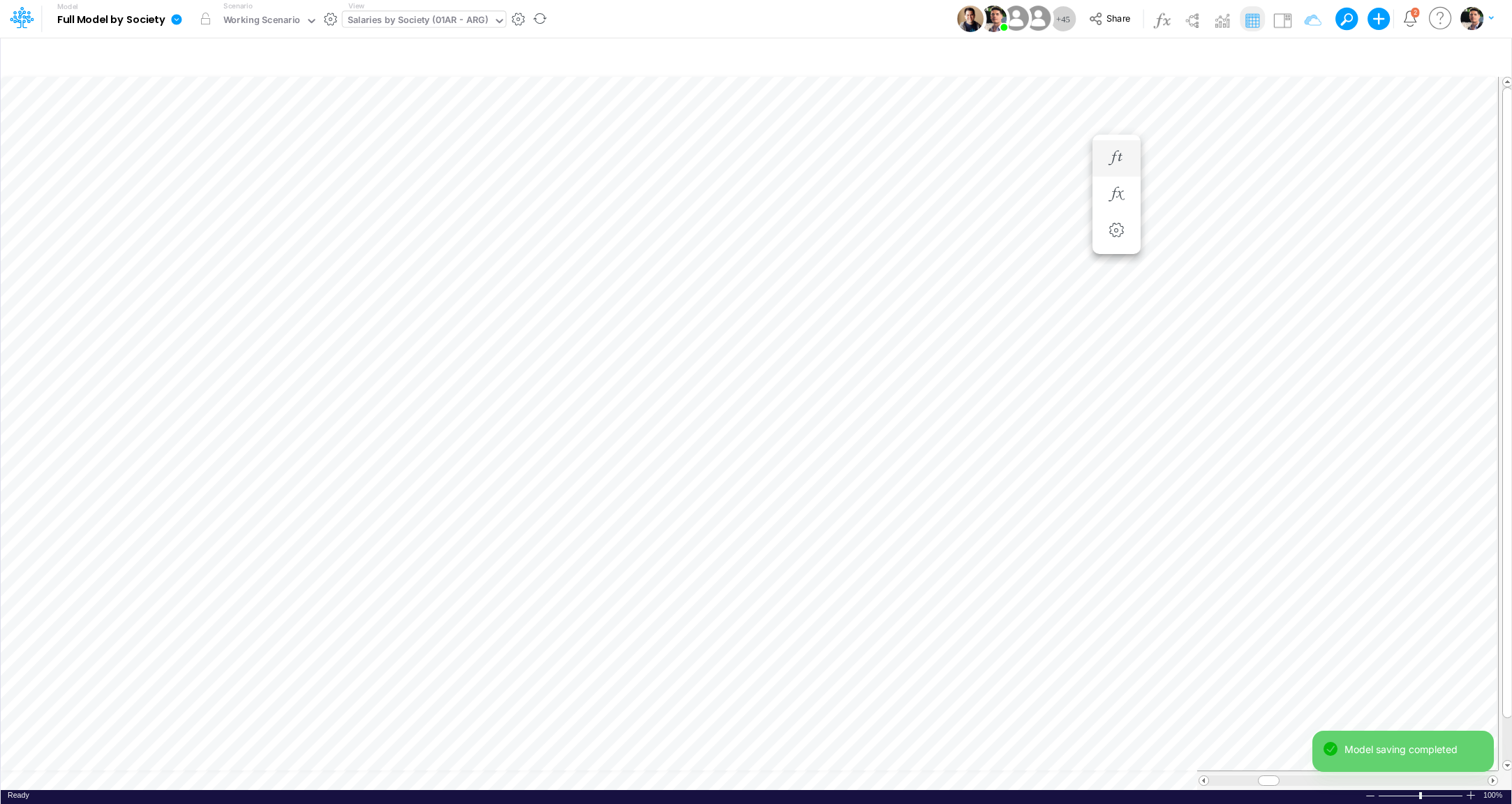
scroll to position [11, 4]
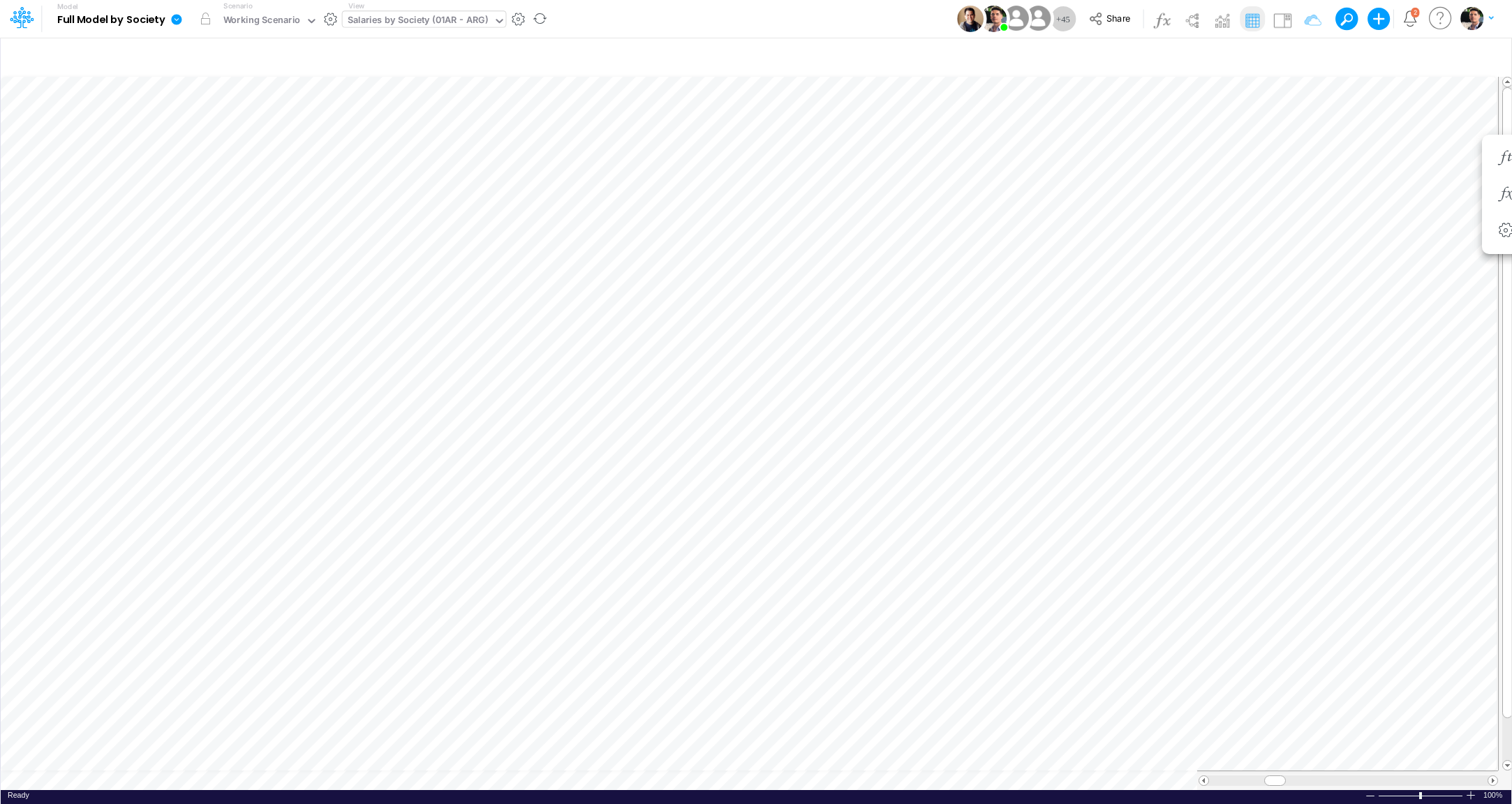
scroll to position [11, 9]
click at [384, 19] on div "FS (01AR - ARG)" at bounding box center [382, 21] width 69 height 16
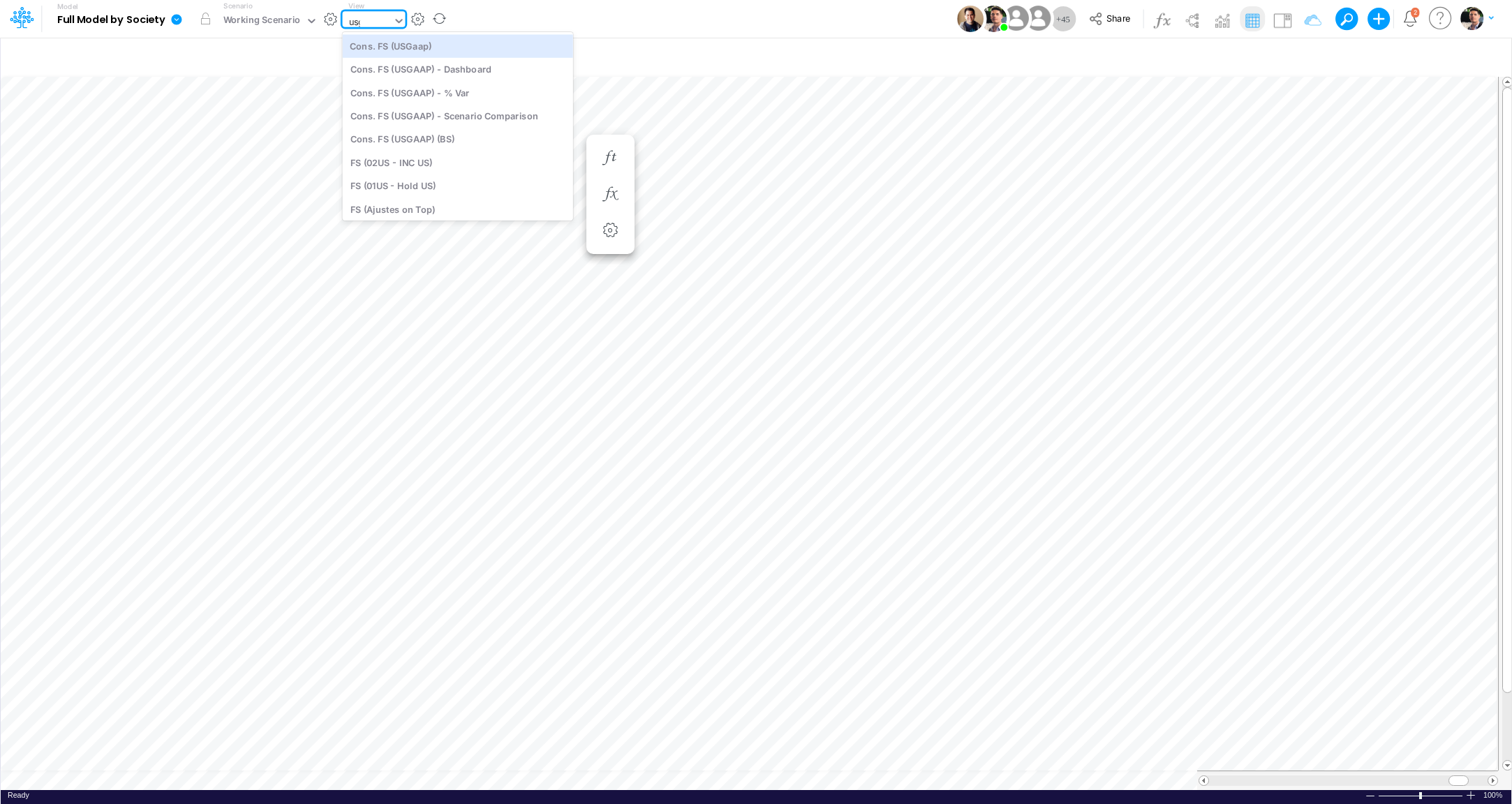
type input "usga"
type input "Consolidated FS - USGAAP"
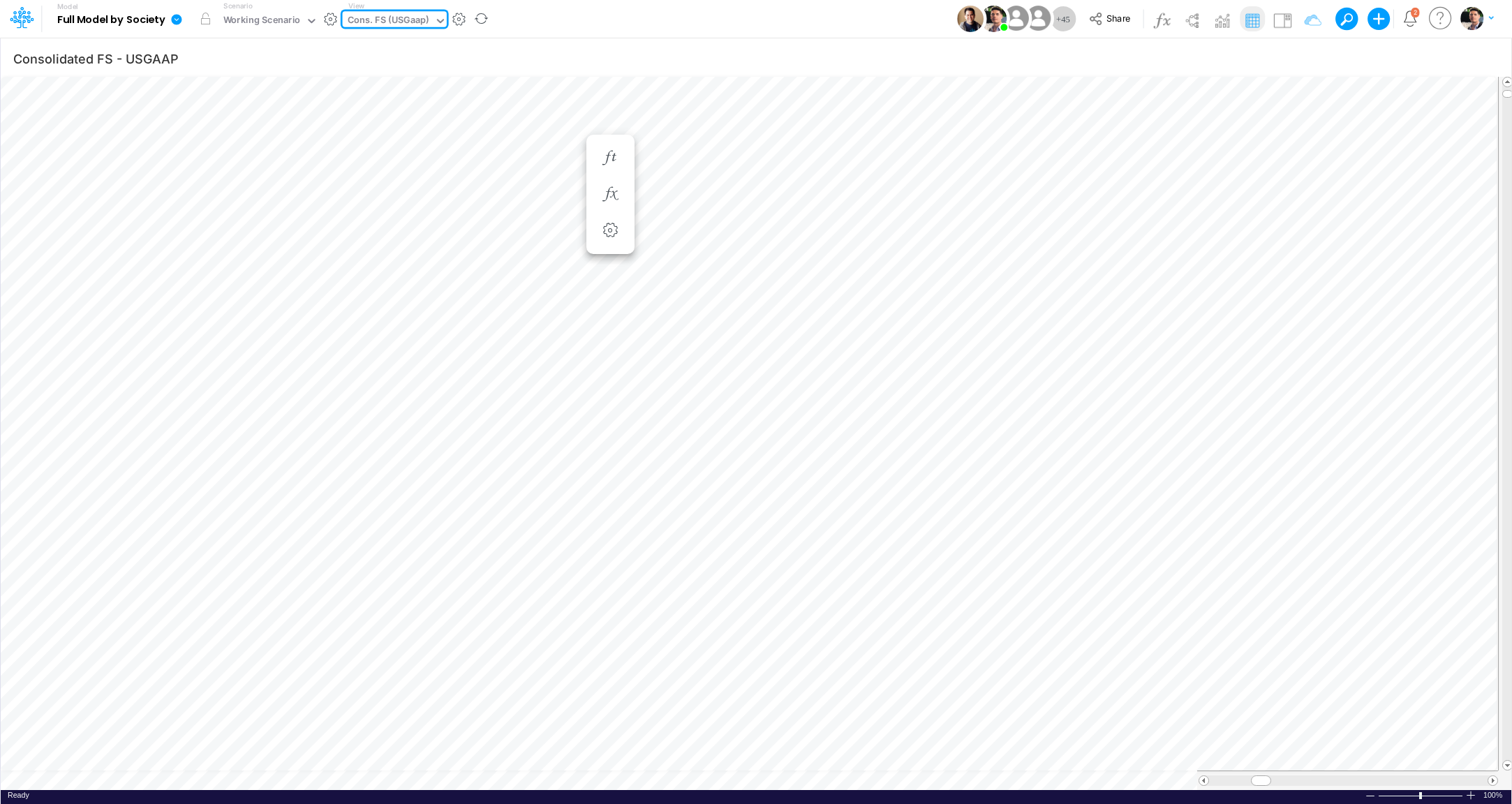
click at [392, 24] on div "Cons. FS (USGaap)" at bounding box center [388, 21] width 82 height 16
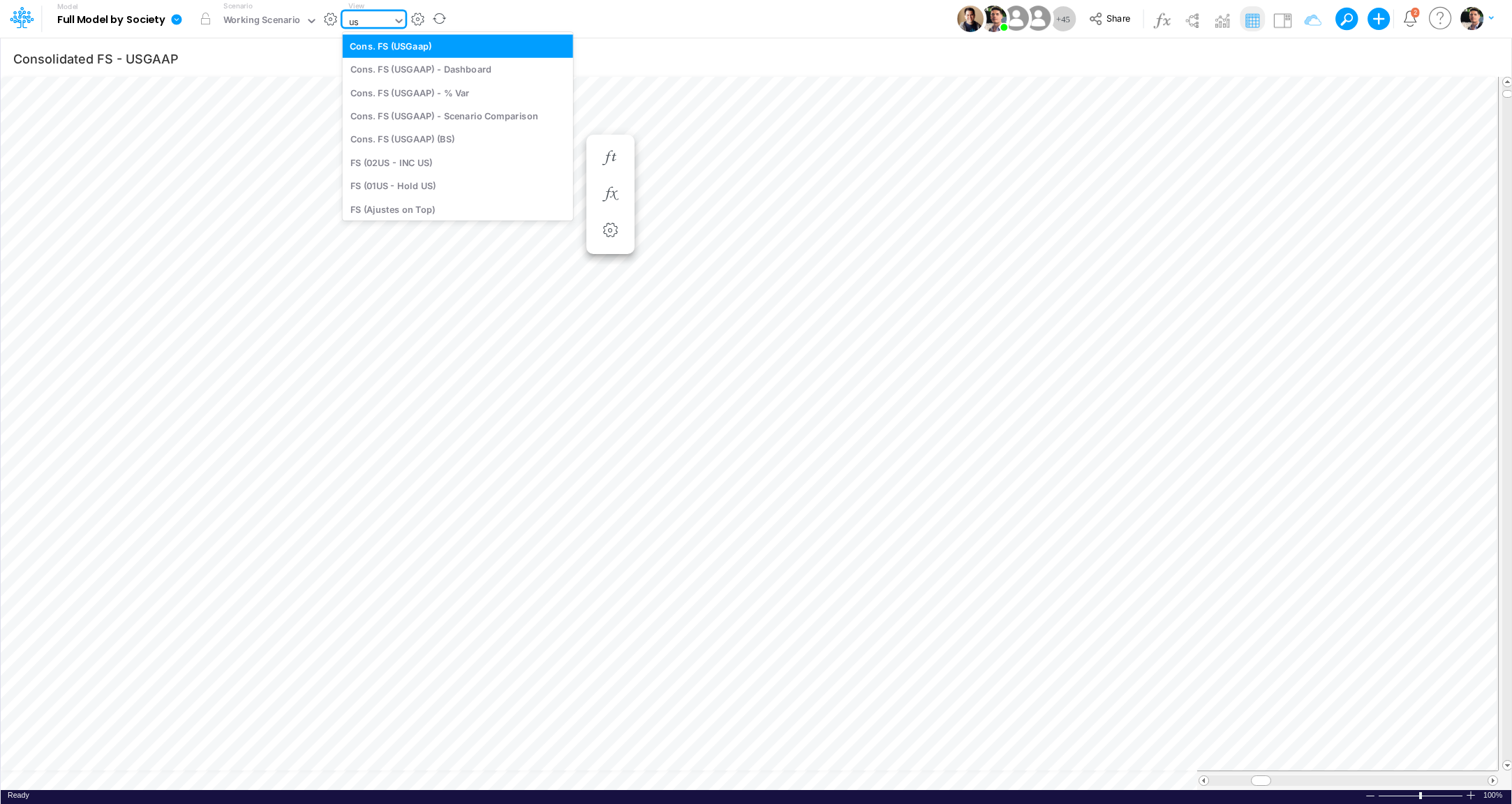
type input "usg"
type input "BS (USGAAP) - Detailed"
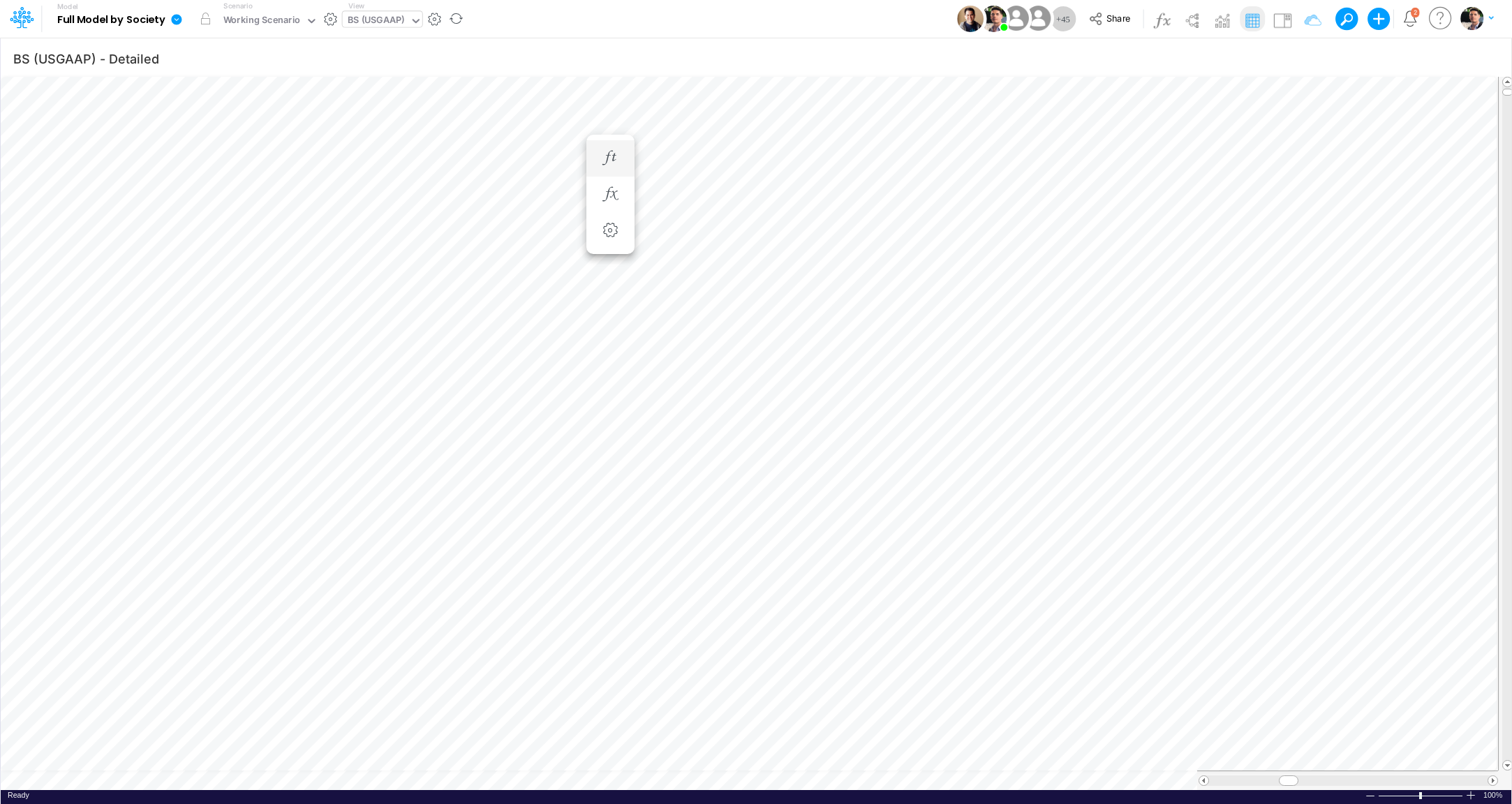
scroll to position [6, 38]
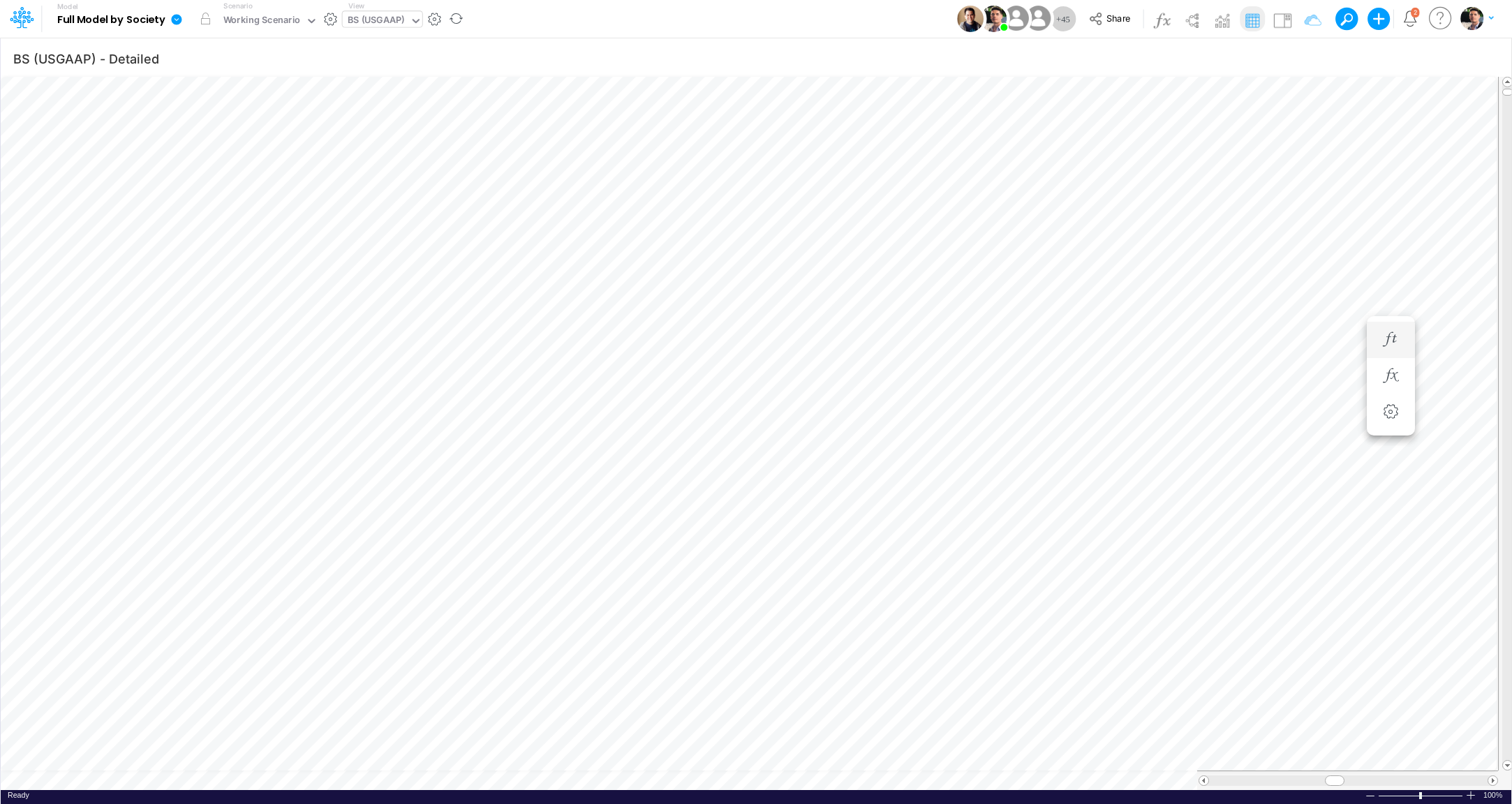
scroll to position [6, 43]
